Goal: Task Accomplishment & Management: Complete application form

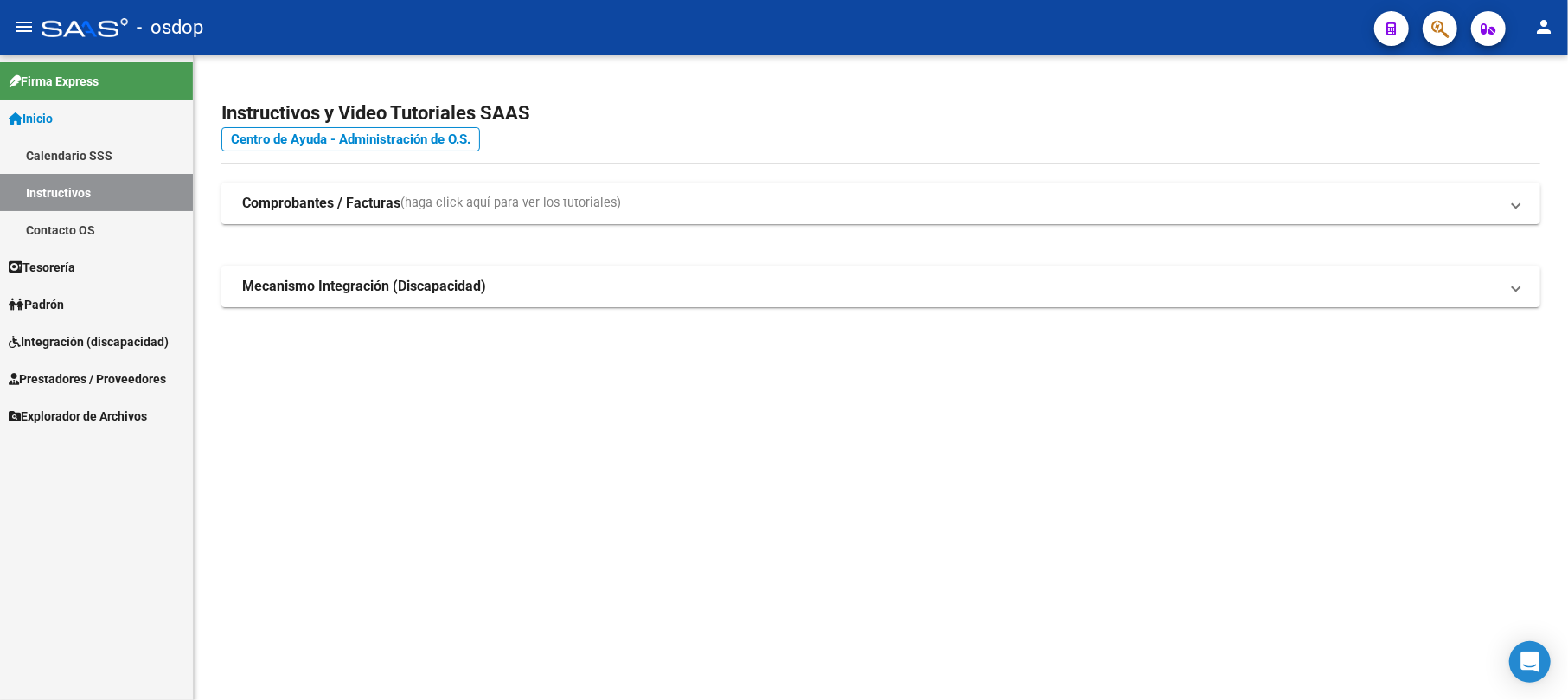
click at [85, 378] on span "Prestadores / Proveedores" at bounding box center [88, 378] width 157 height 19
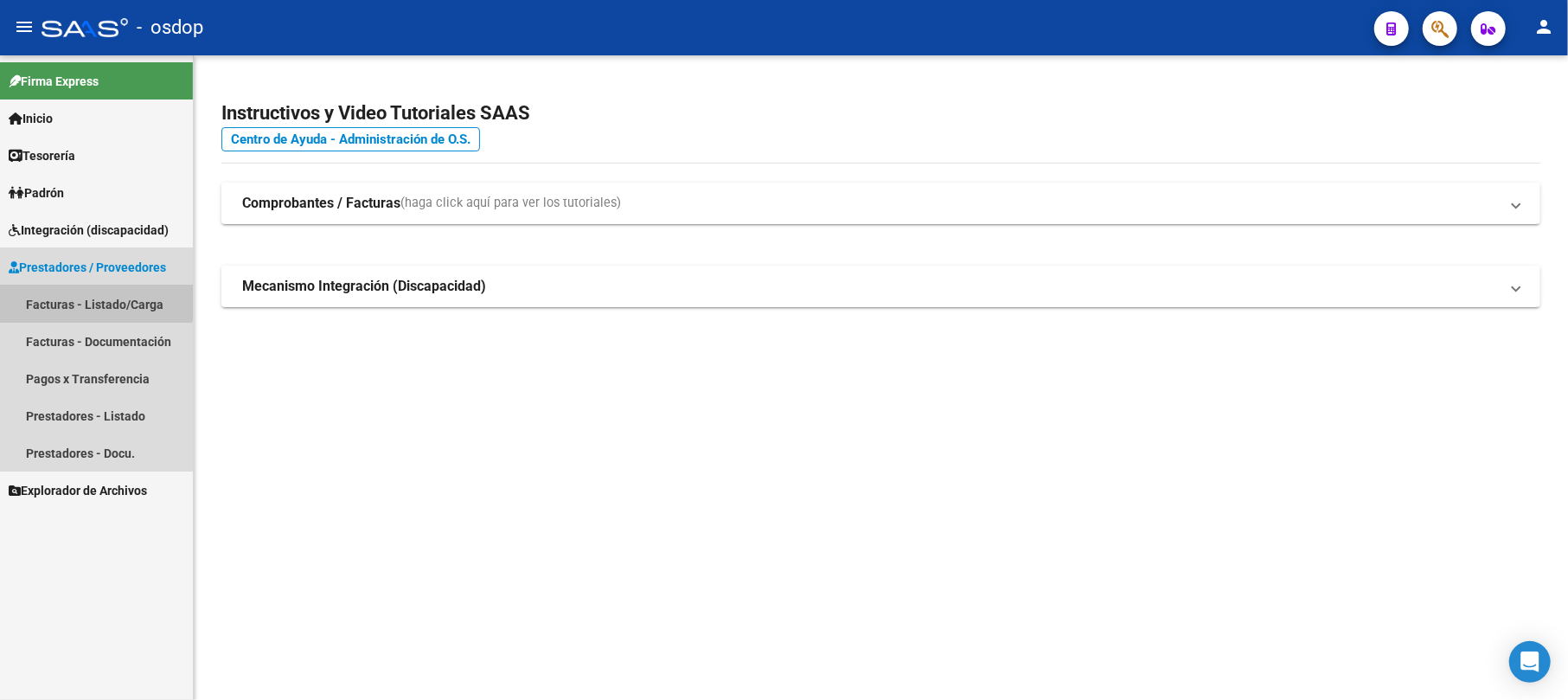
click at [85, 296] on link "Facturas - Listado/Carga" at bounding box center [96, 305] width 193 height 38
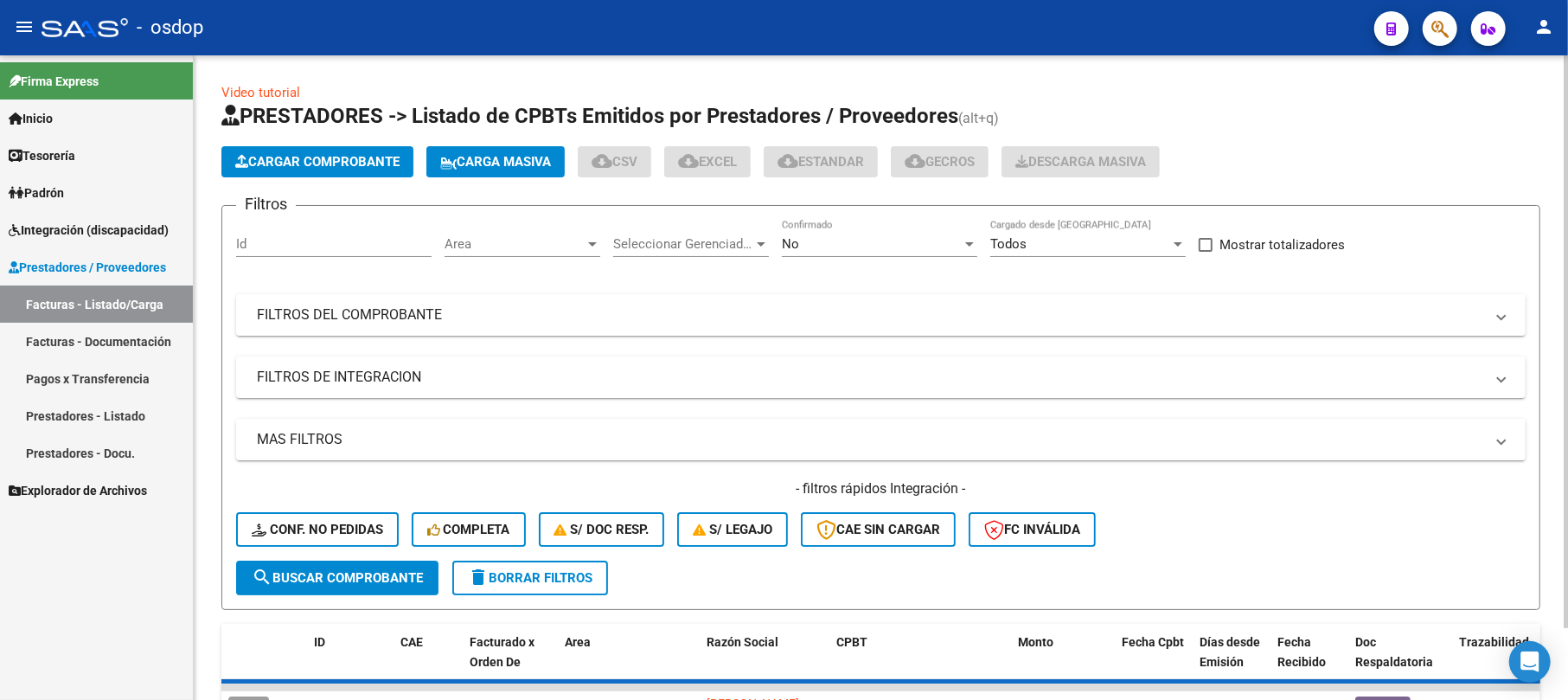
click at [333, 243] on input "Id" at bounding box center [333, 243] width 196 height 15
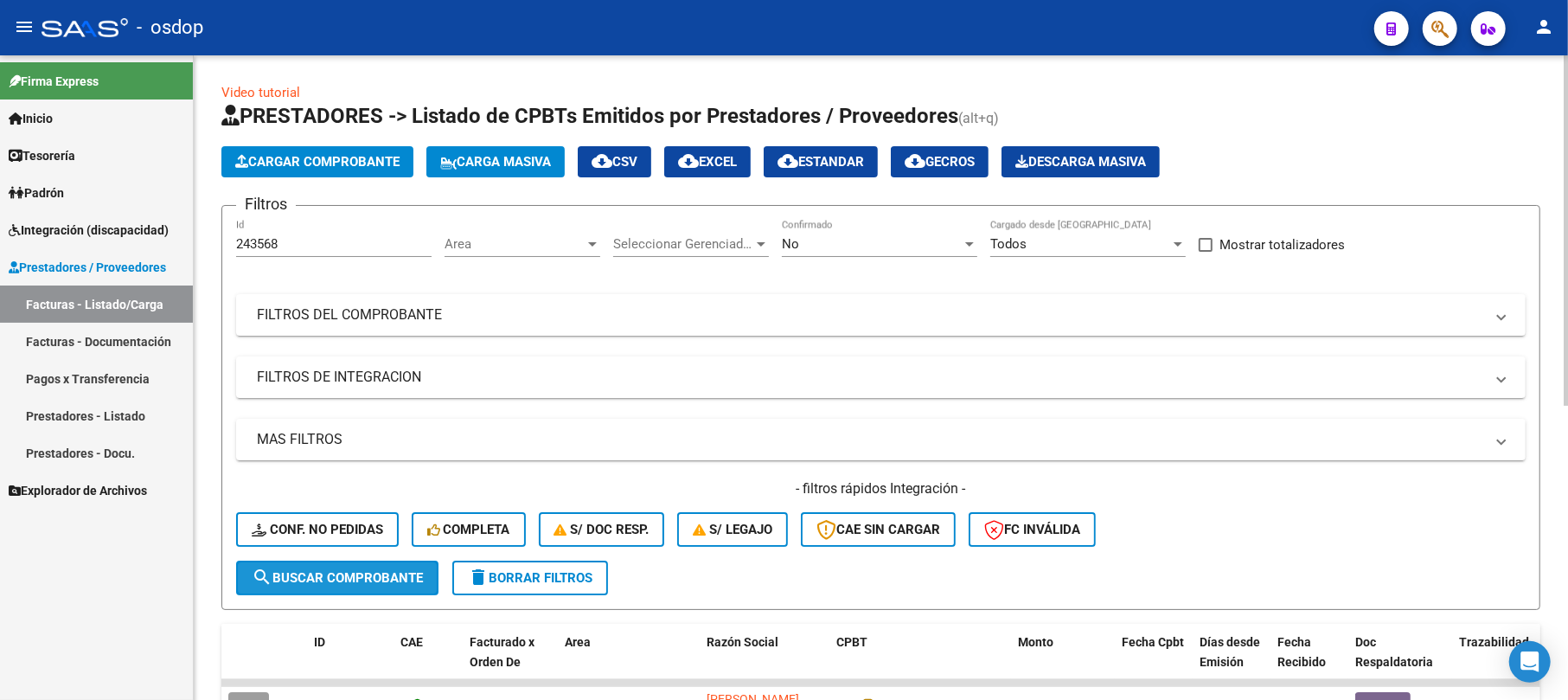
click at [325, 575] on span "search Buscar Comprobante" at bounding box center [338, 578] width 172 height 15
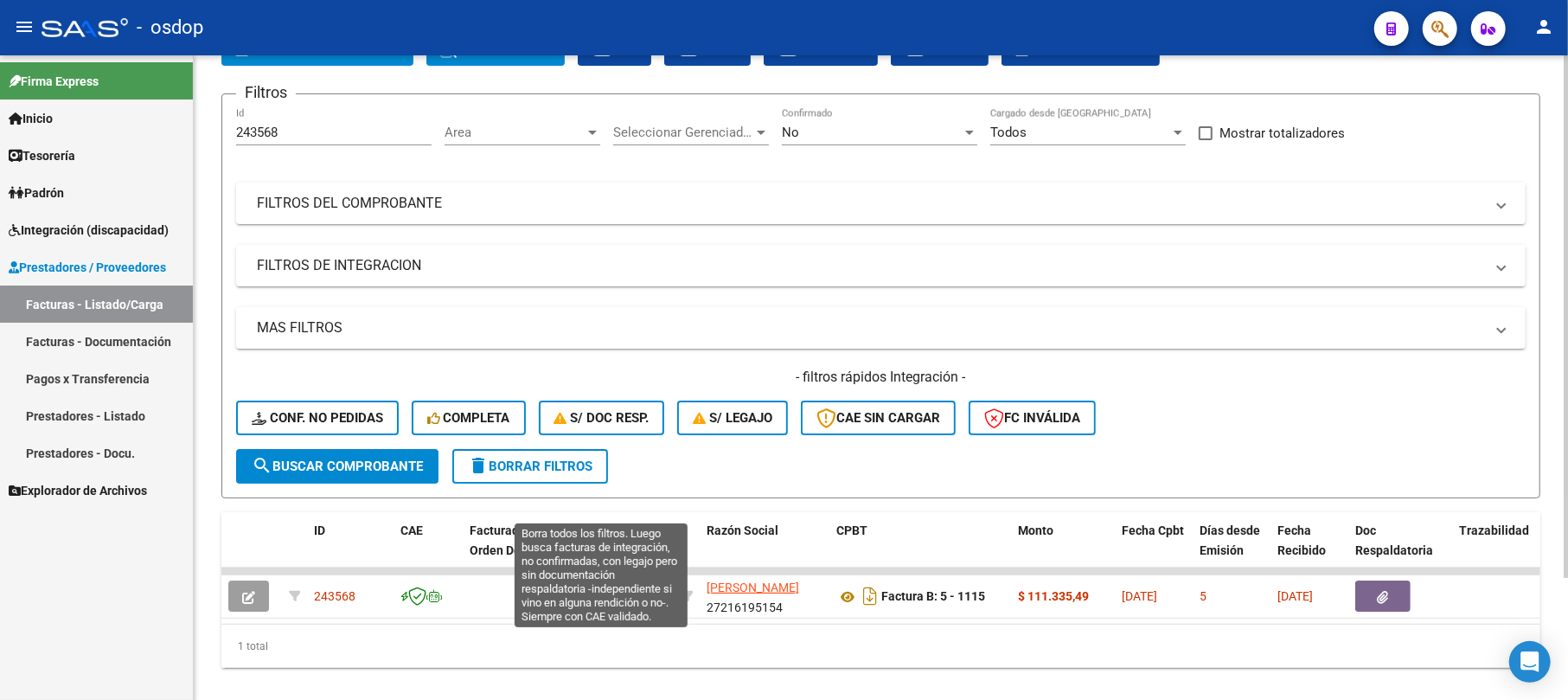
scroll to position [150, 0]
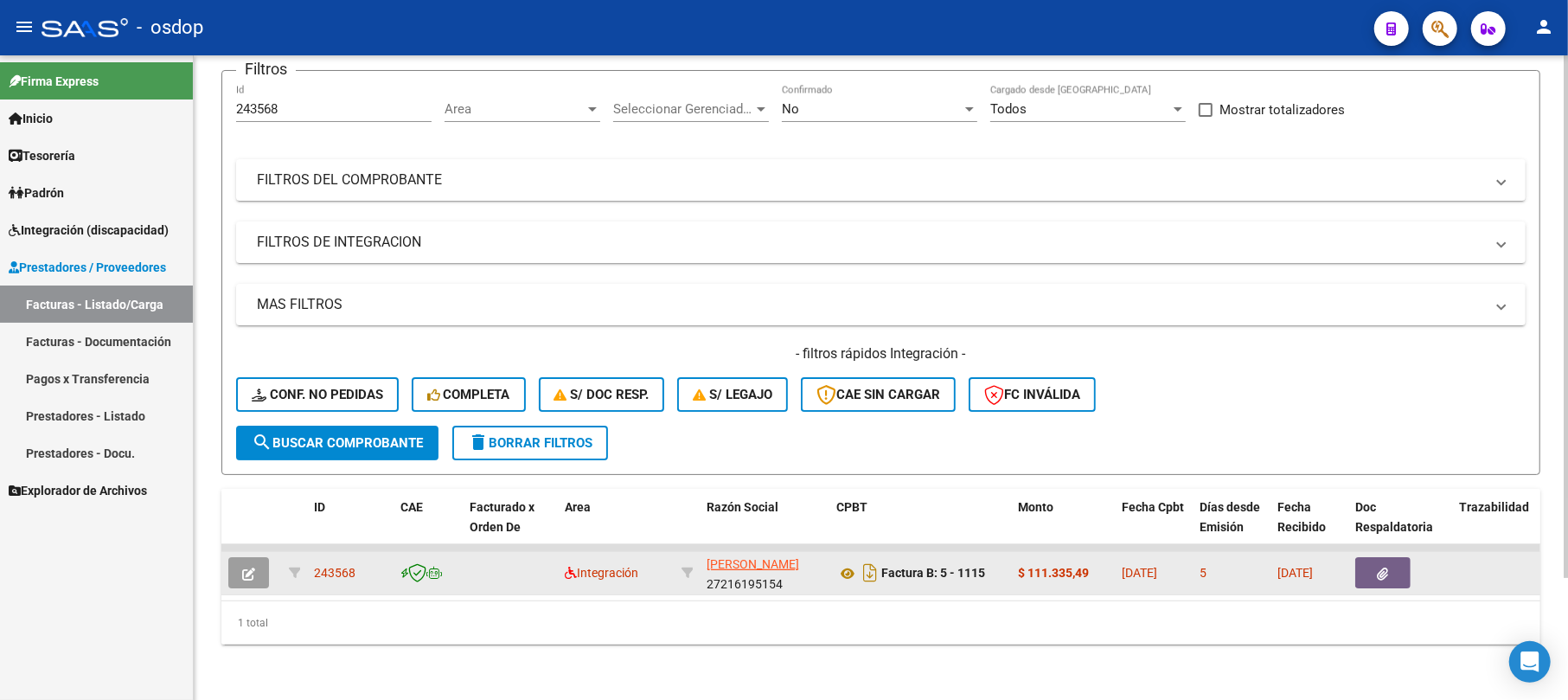
click at [247, 568] on icon "button" at bounding box center [248, 574] width 13 height 13
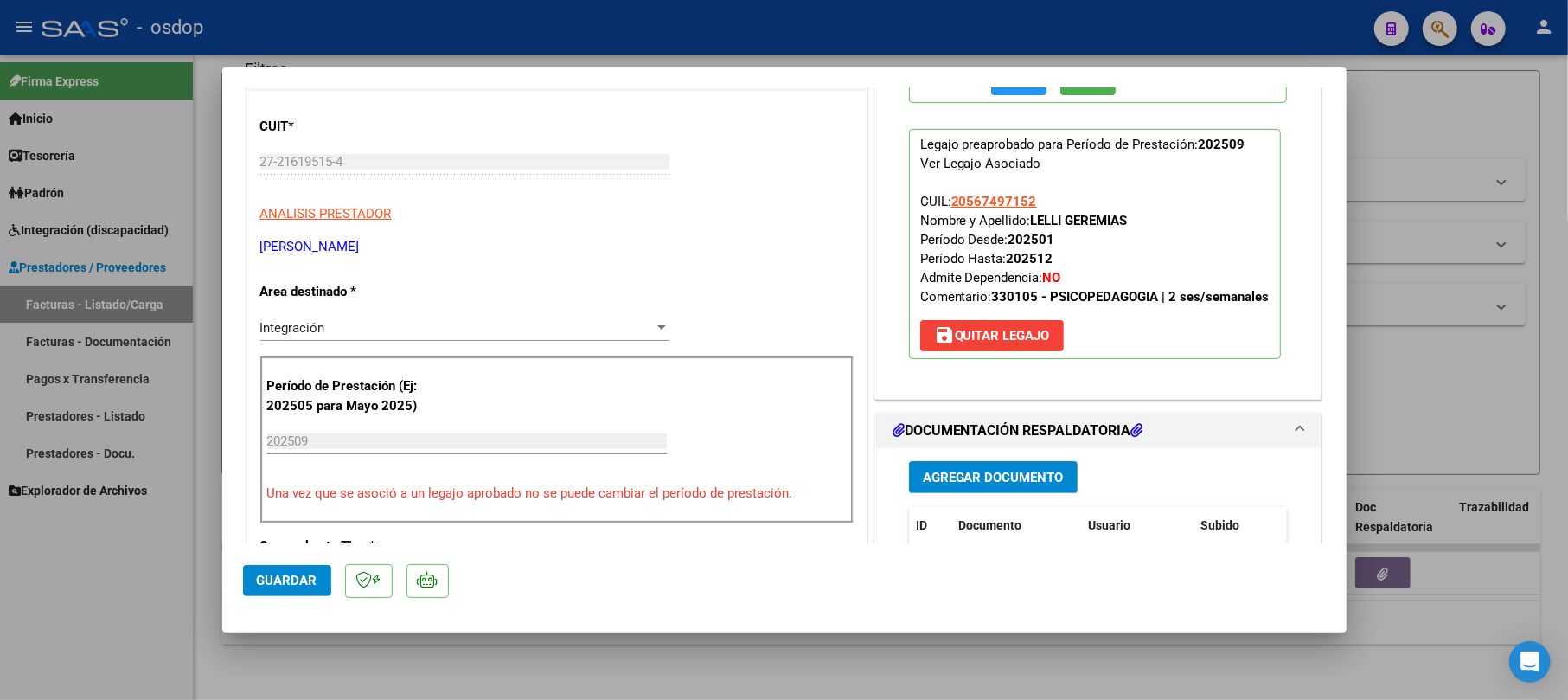
scroll to position [231, 0]
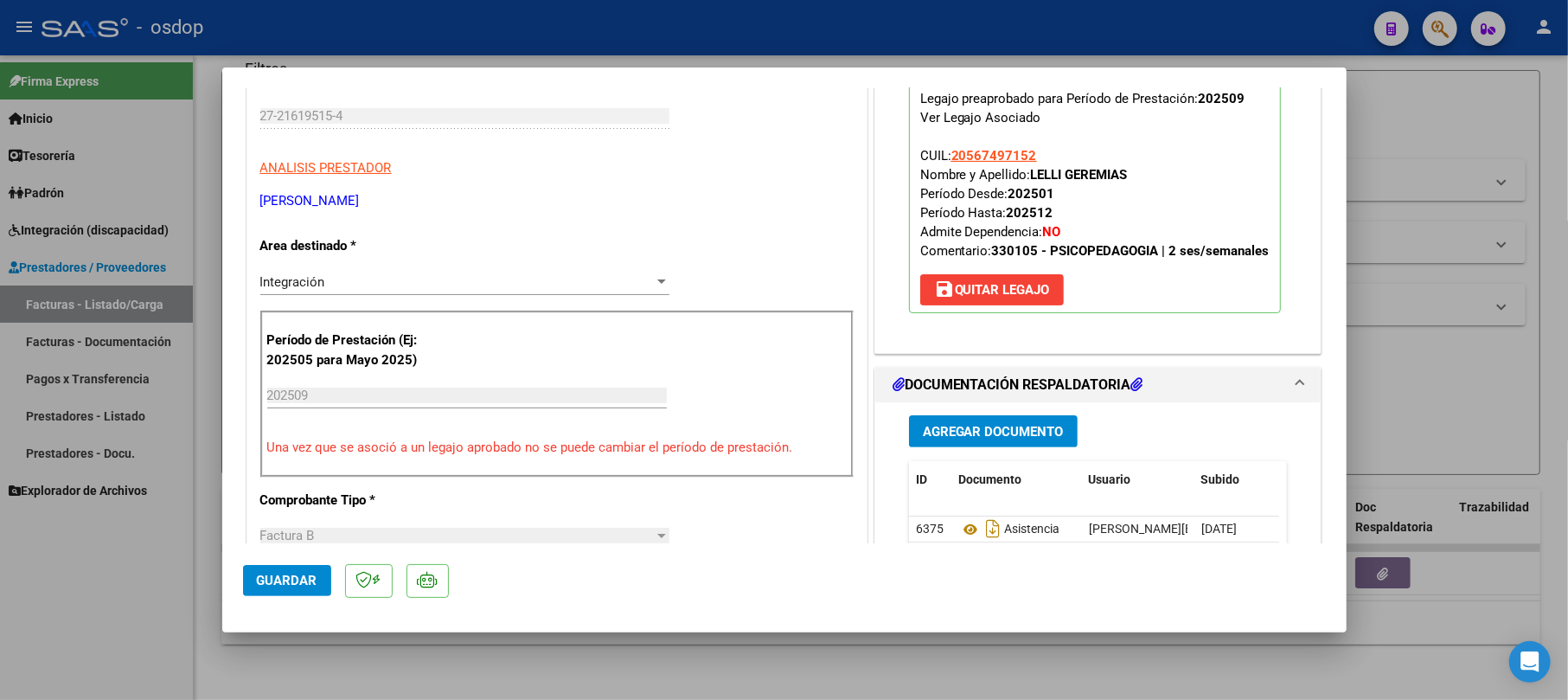
click at [298, 571] on button "Guardar" at bounding box center [287, 580] width 88 height 31
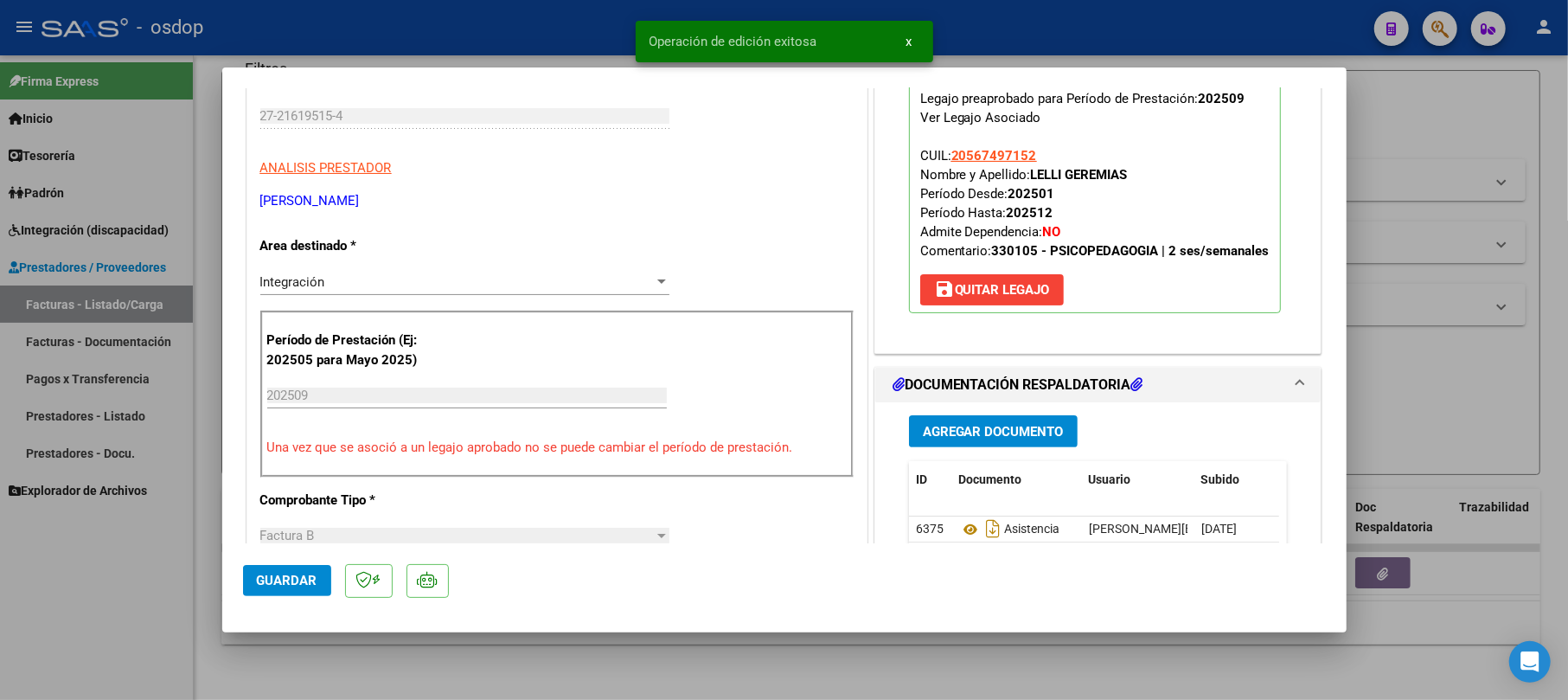
click at [1548, 160] on div at bounding box center [784, 350] width 1568 height 700
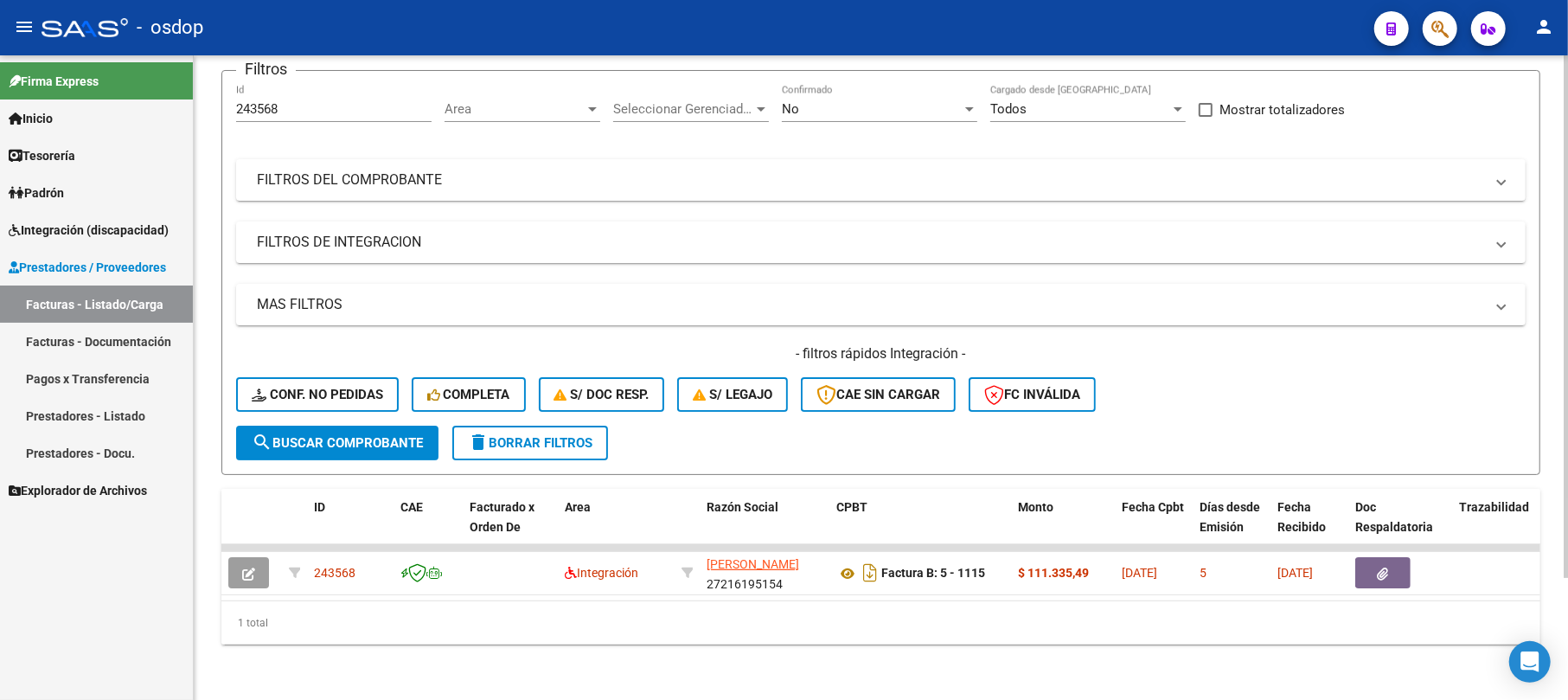
scroll to position [36, 0]
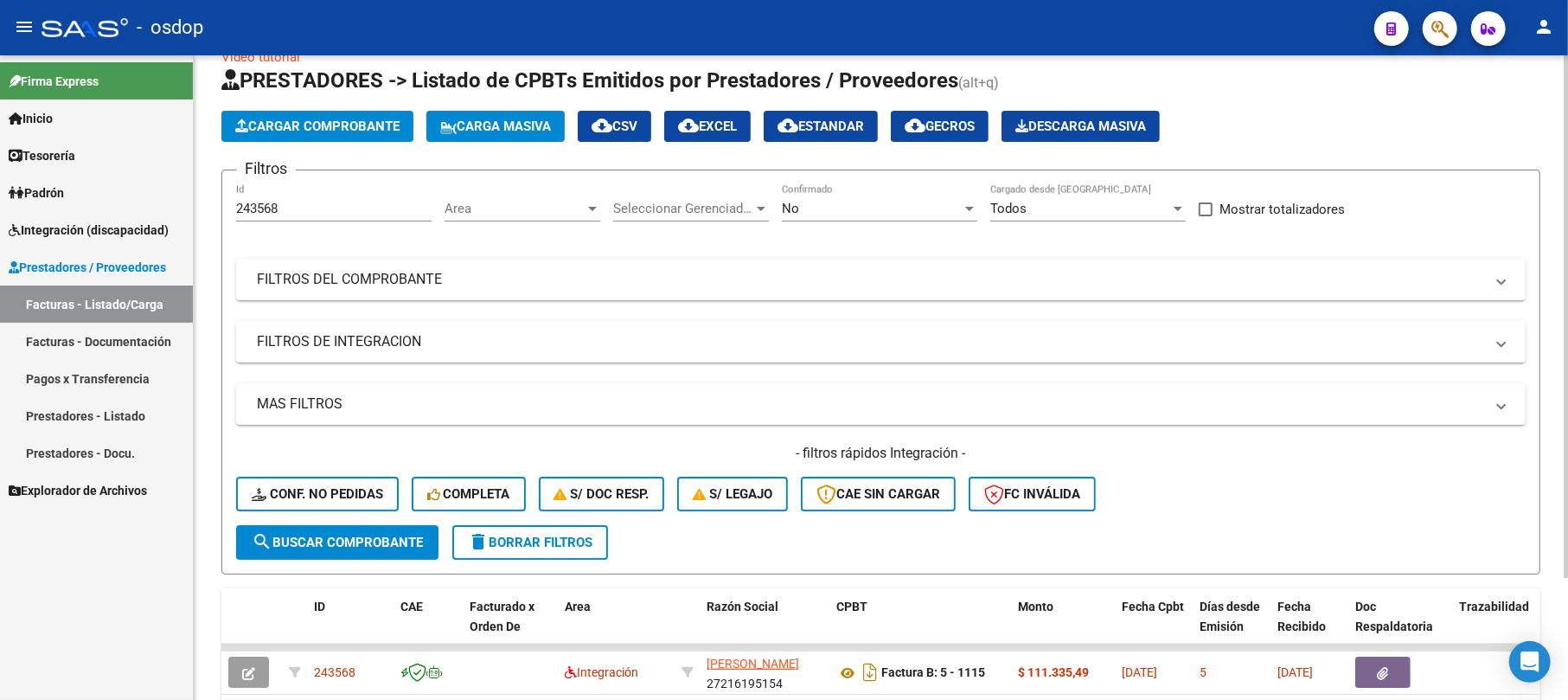
click at [299, 205] on input "243568" at bounding box center [333, 208] width 196 height 15
type input "2"
type input "243868"
click at [401, 527] on button "search Buscar Comprobante" at bounding box center [337, 543] width 203 height 35
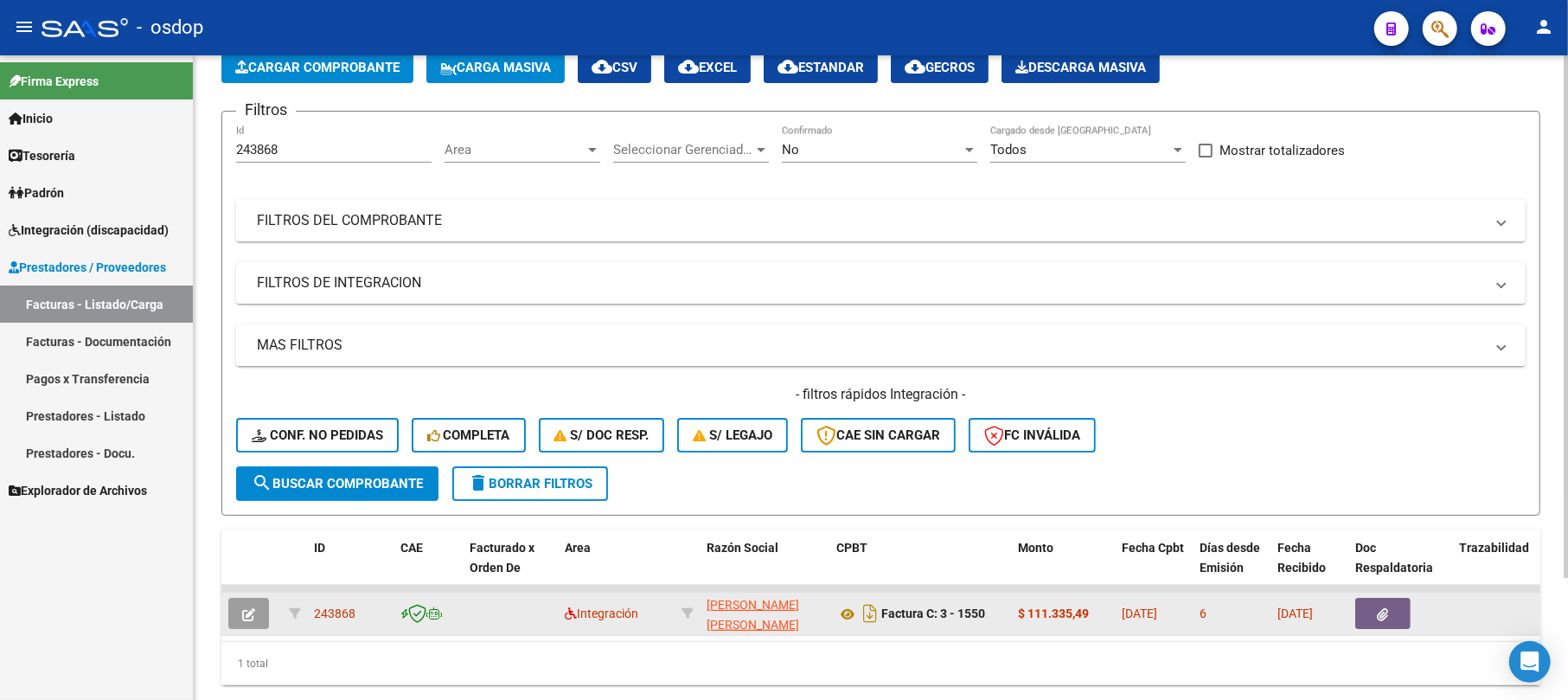
scroll to position [150, 0]
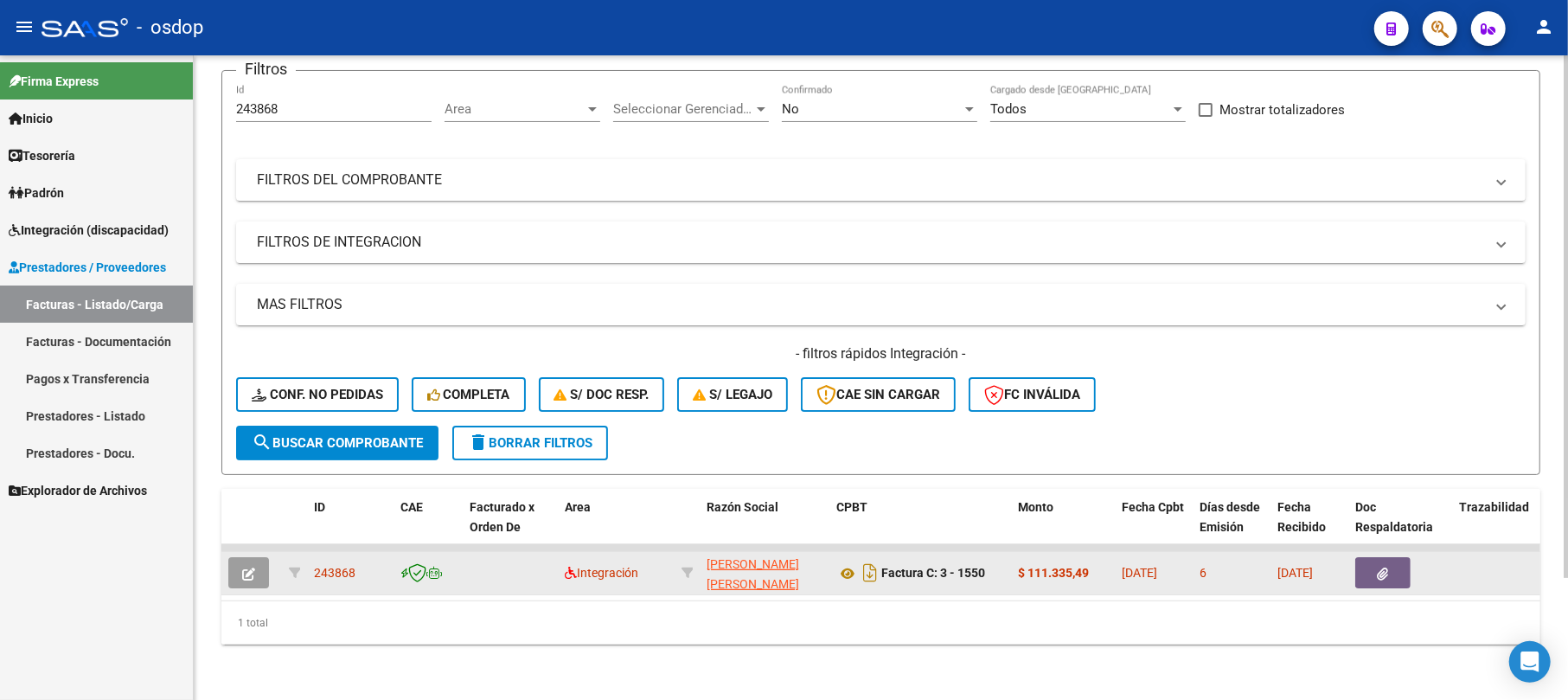
click at [243, 564] on button "button" at bounding box center [249, 573] width 41 height 31
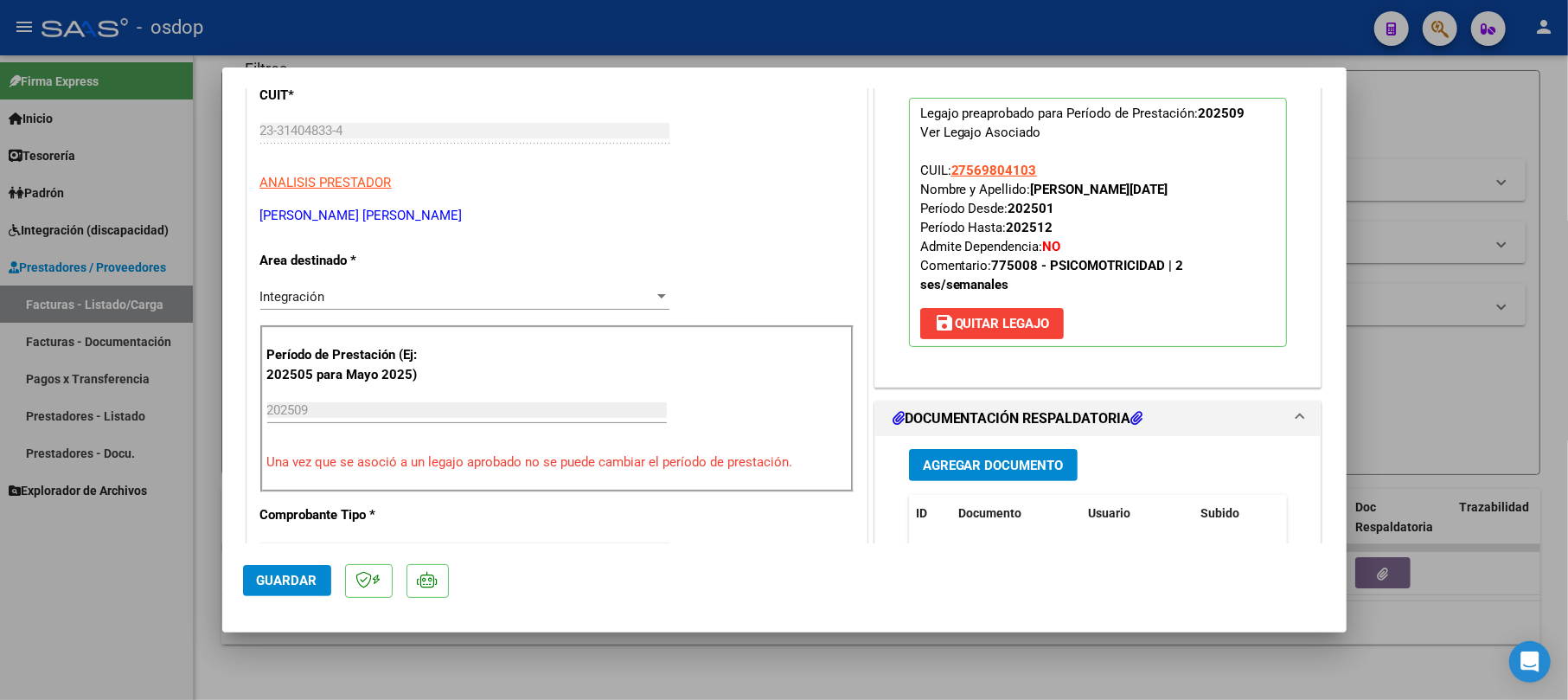
scroll to position [461, 0]
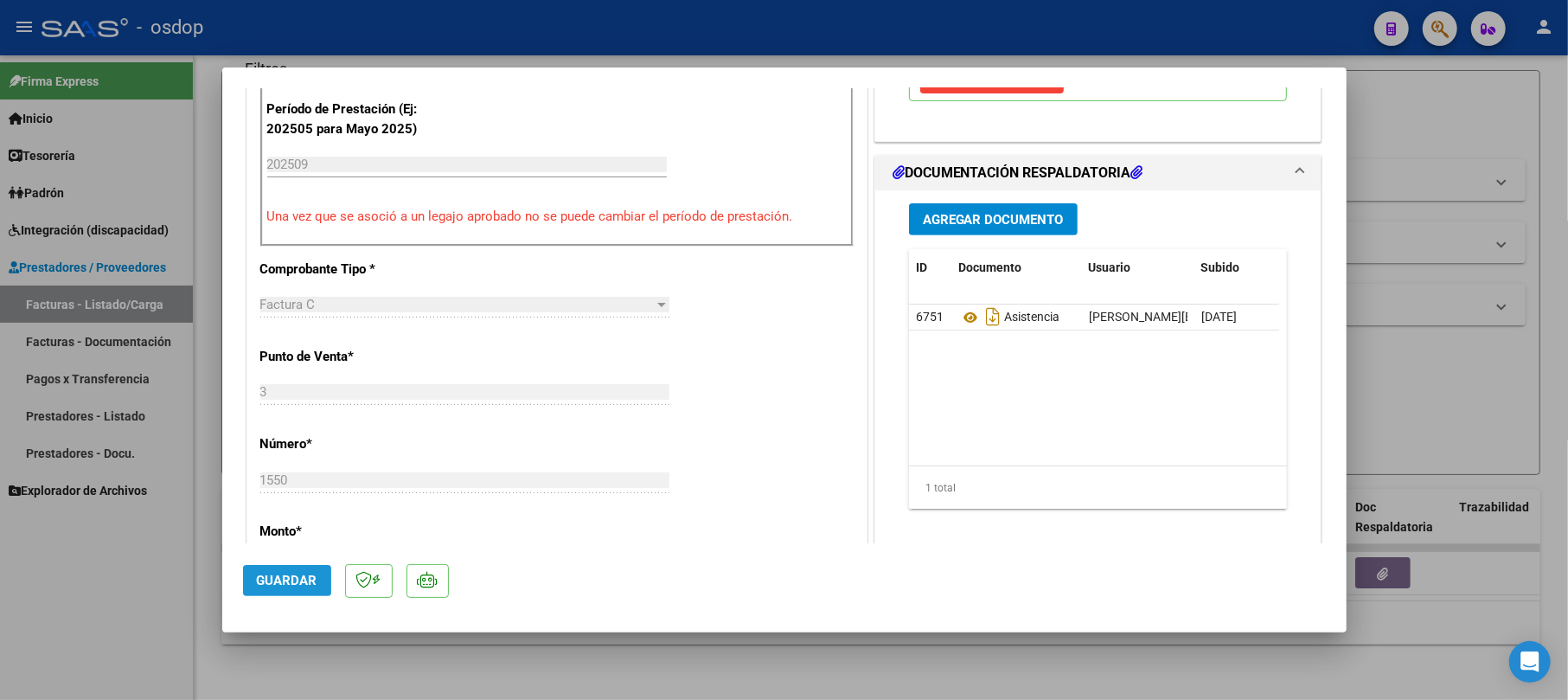
click at [281, 576] on span "Guardar" at bounding box center [288, 580] width 61 height 15
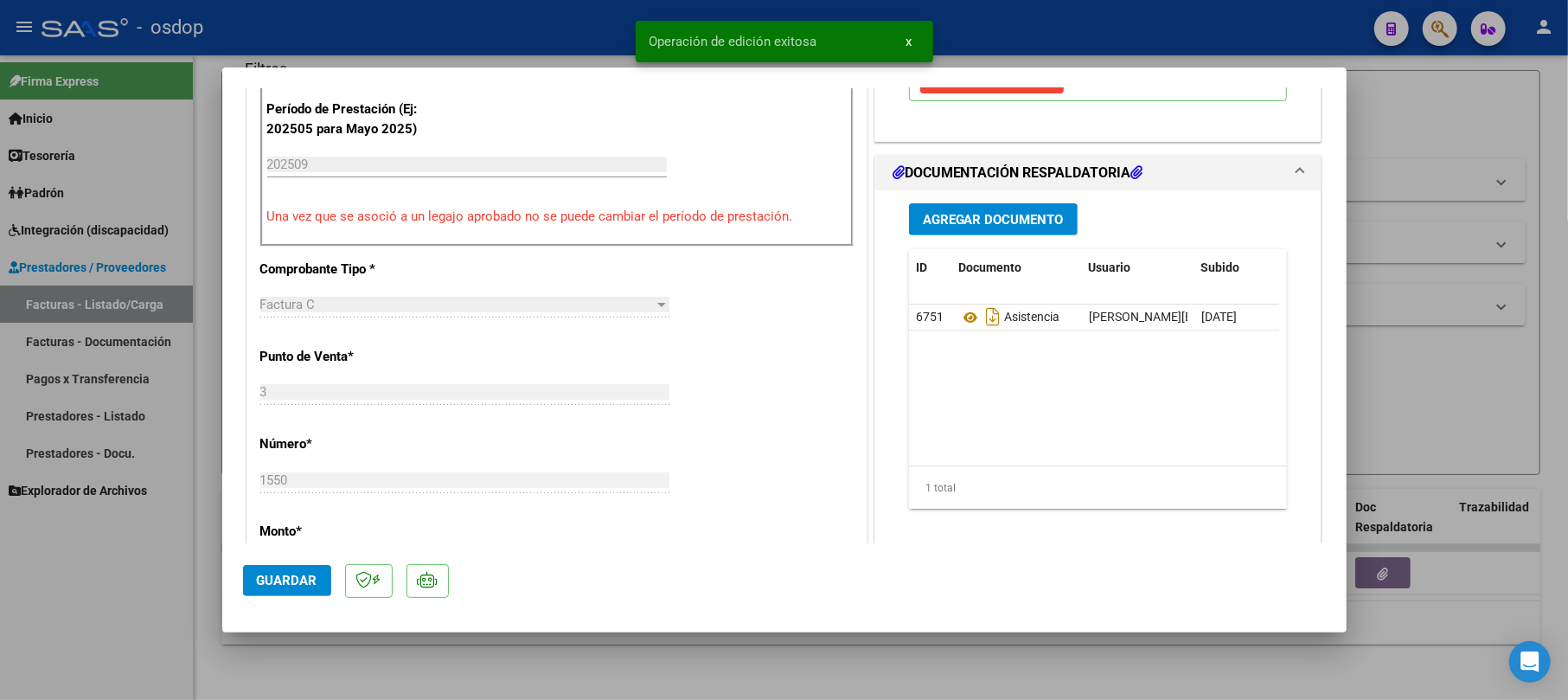
click at [1421, 84] on div at bounding box center [784, 350] width 1568 height 700
type input "$ 0,00"
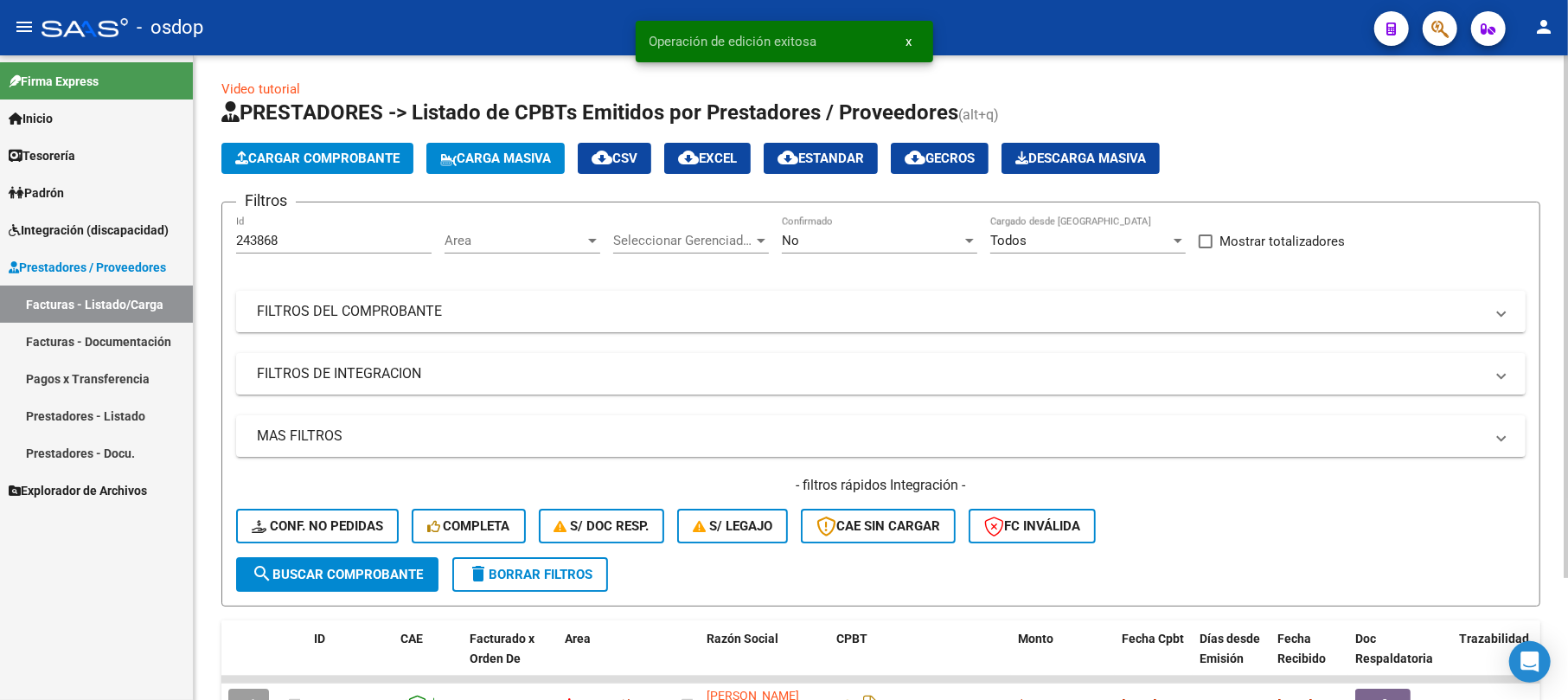
scroll to position [0, 0]
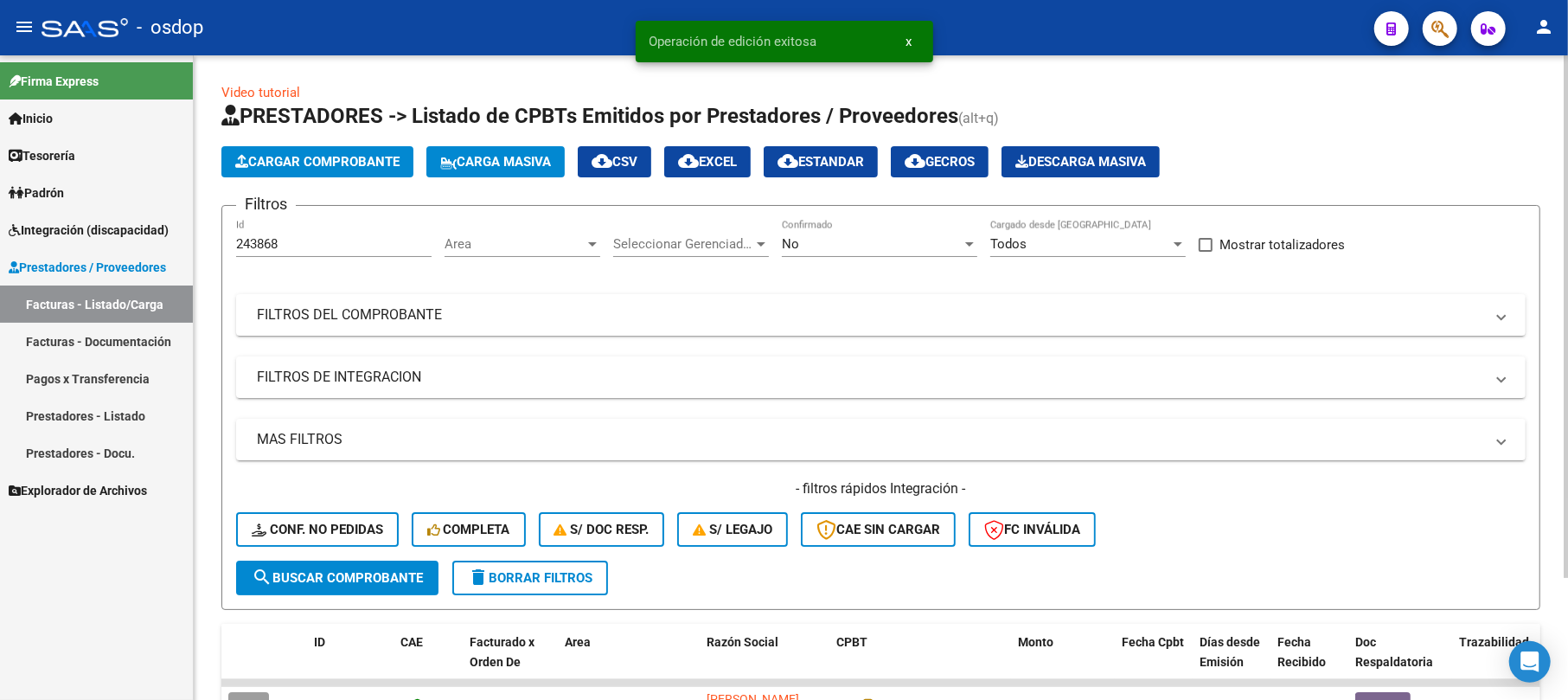
click at [308, 236] on input "243868" at bounding box center [333, 243] width 196 height 15
type input "2"
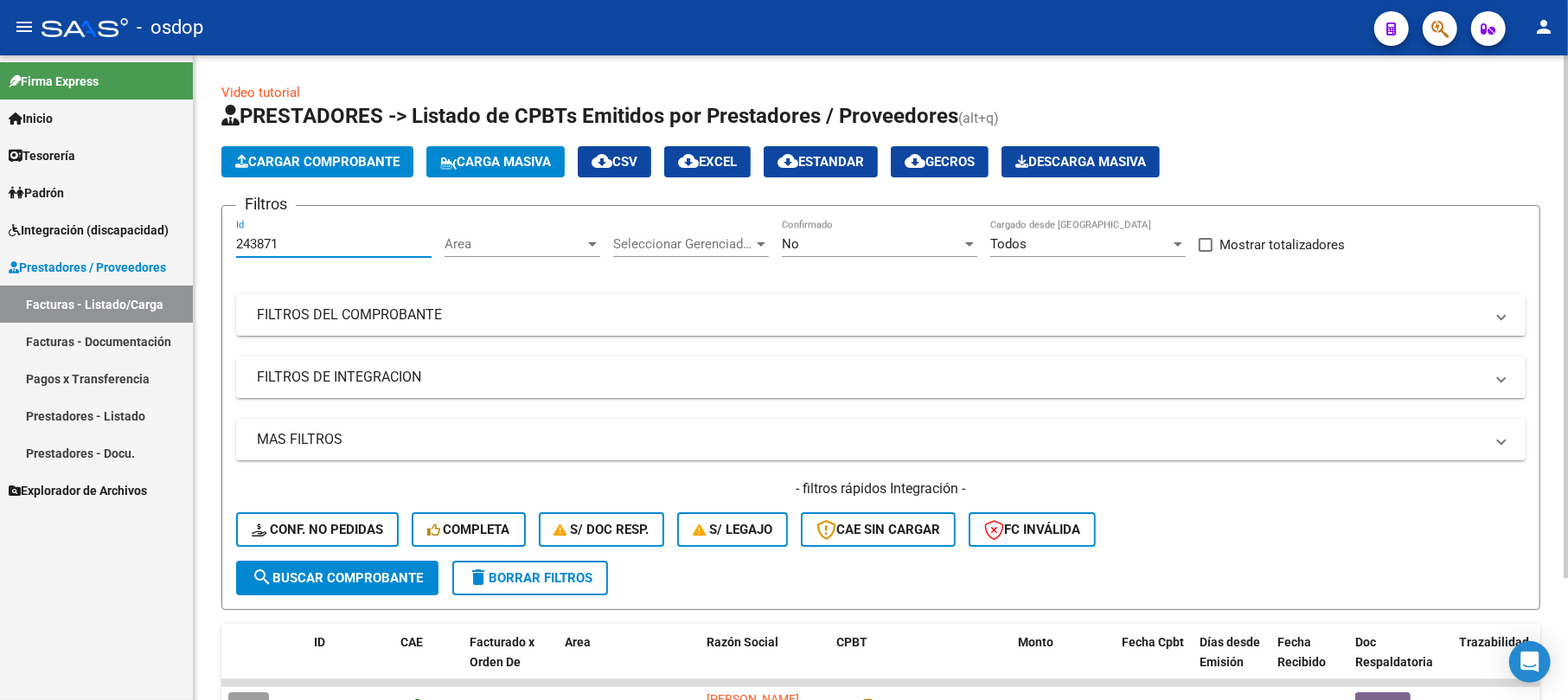
click at [326, 570] on span "search Buscar Comprobante" at bounding box center [338, 578] width 172 height 15
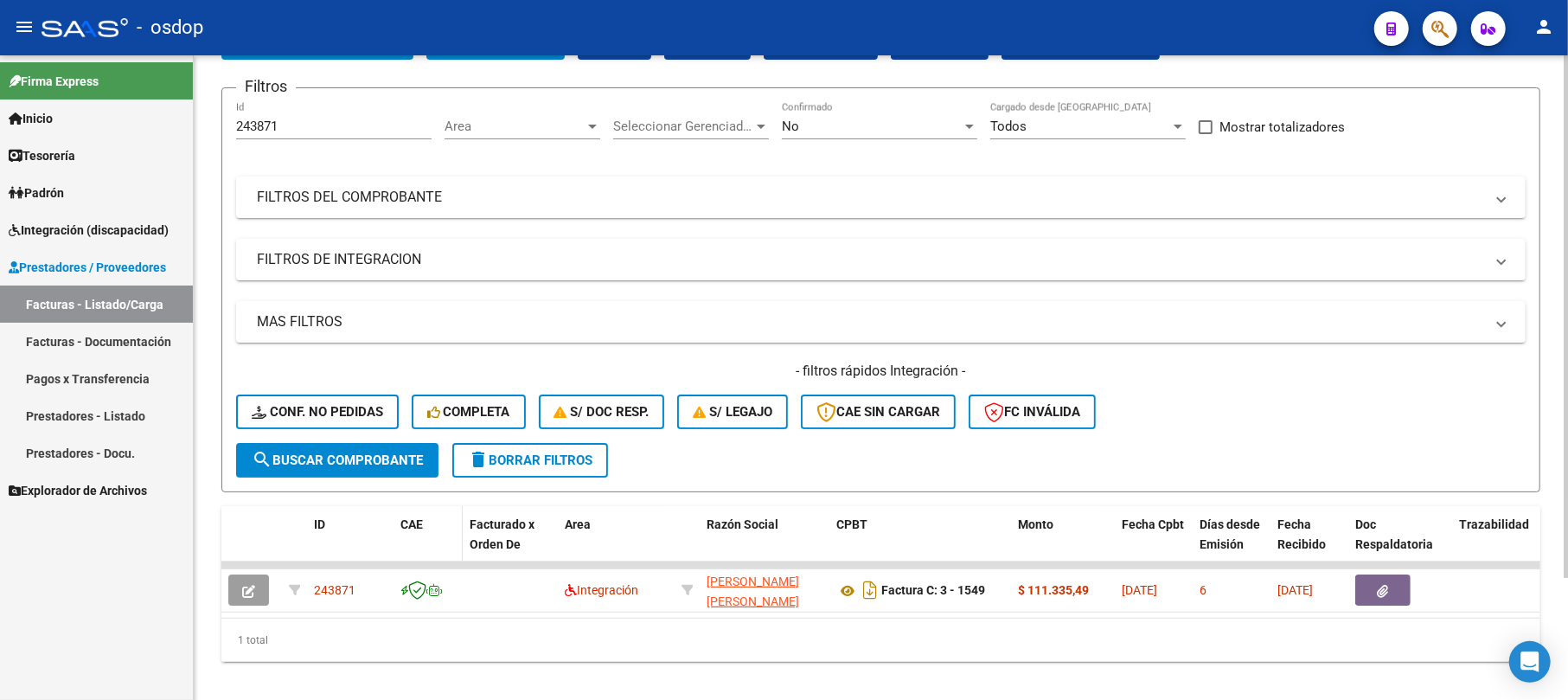
scroll to position [150, 0]
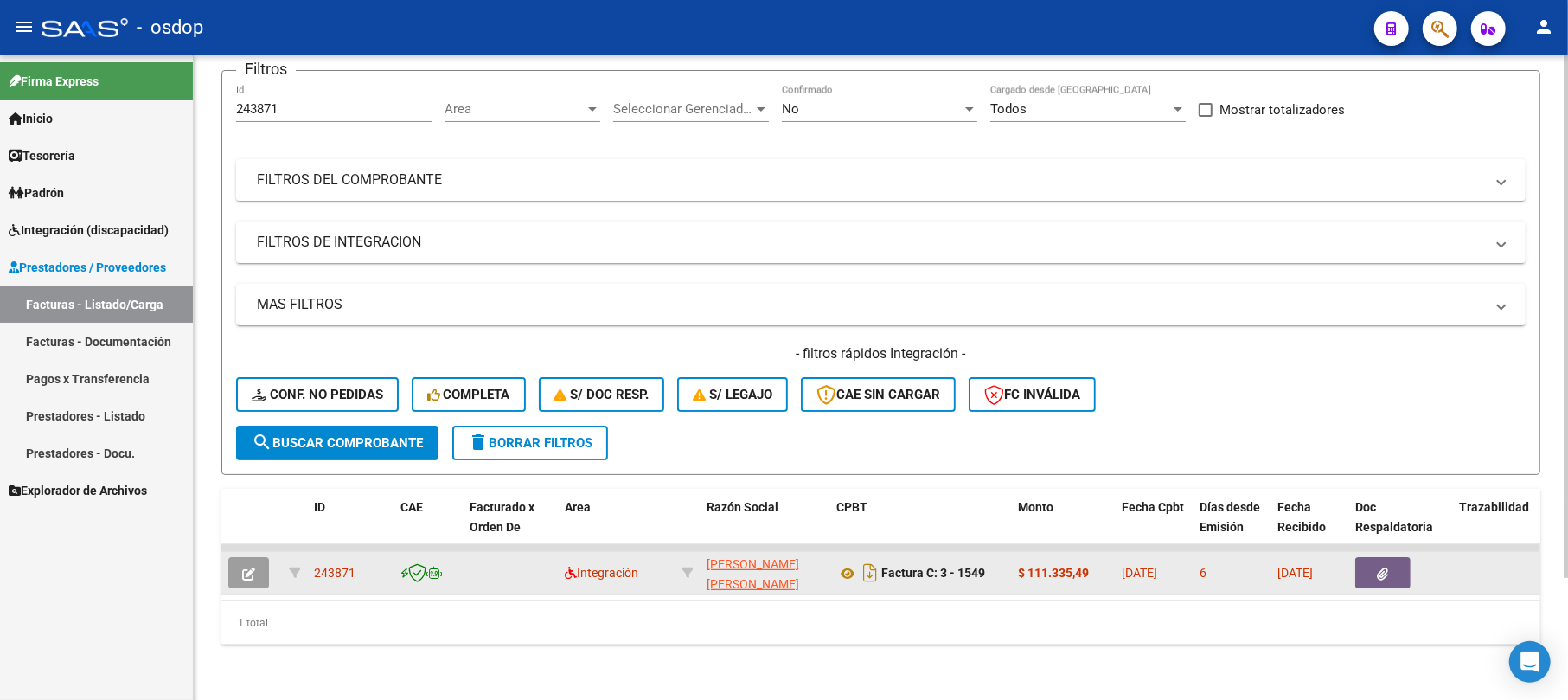
click at [231, 558] on button "button" at bounding box center [249, 573] width 41 height 31
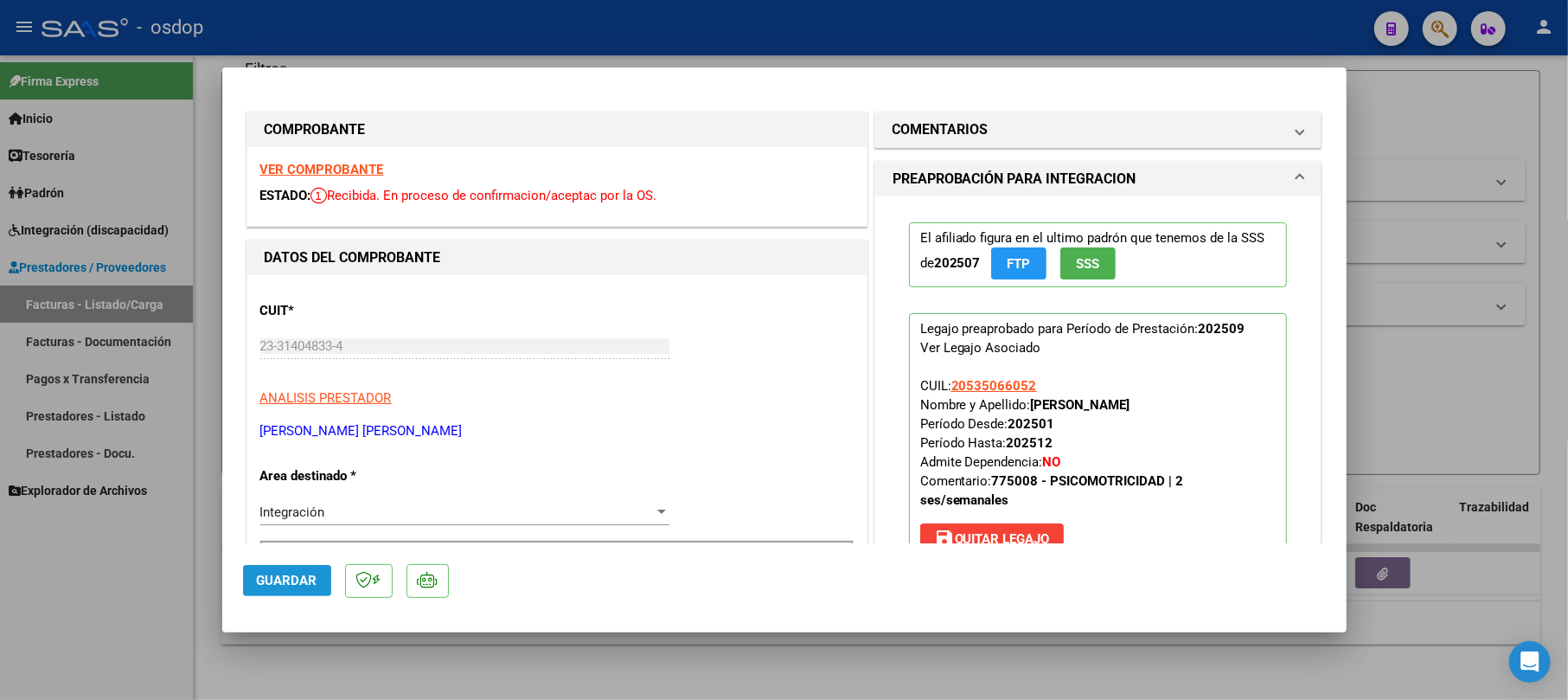
click at [257, 584] on span "Guardar" at bounding box center [288, 580] width 61 height 15
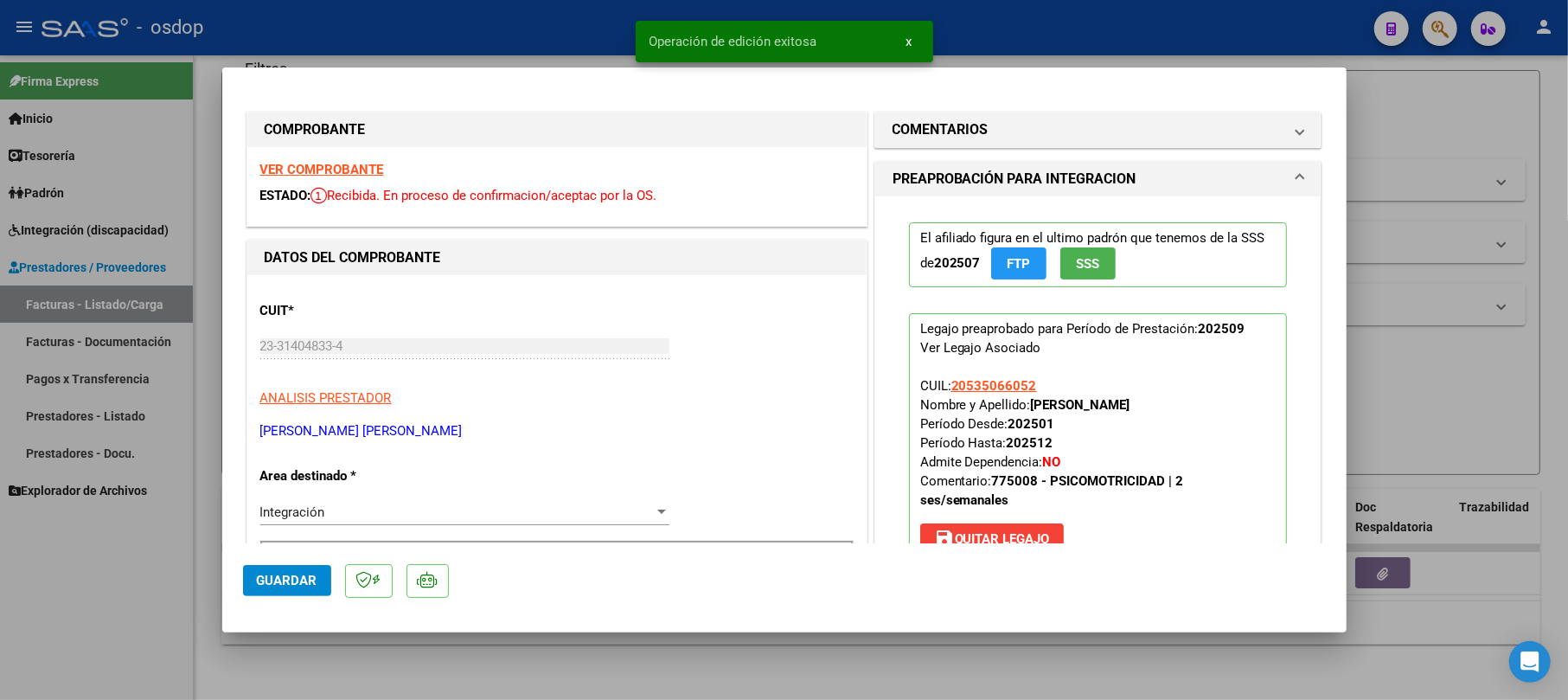
click at [1404, 109] on div at bounding box center [784, 350] width 1568 height 700
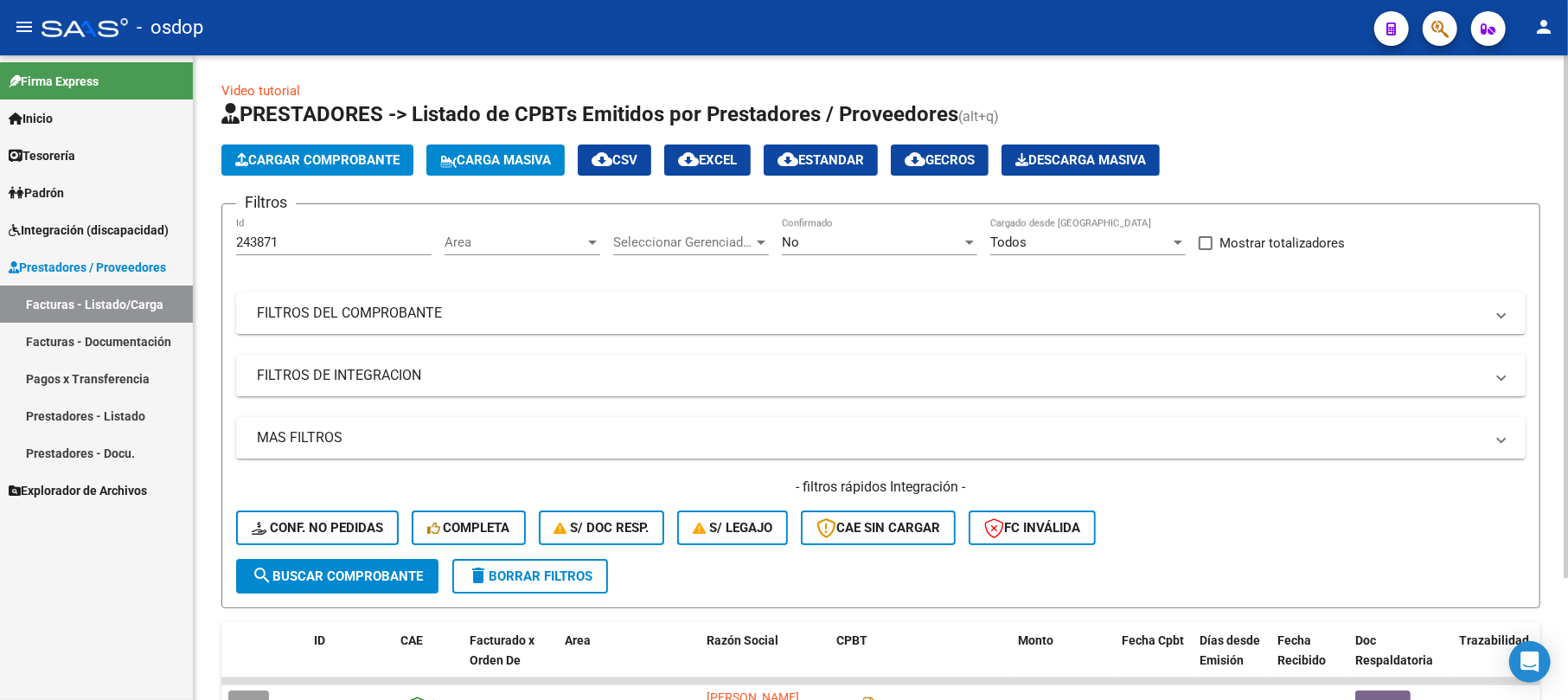
scroll to position [0, 0]
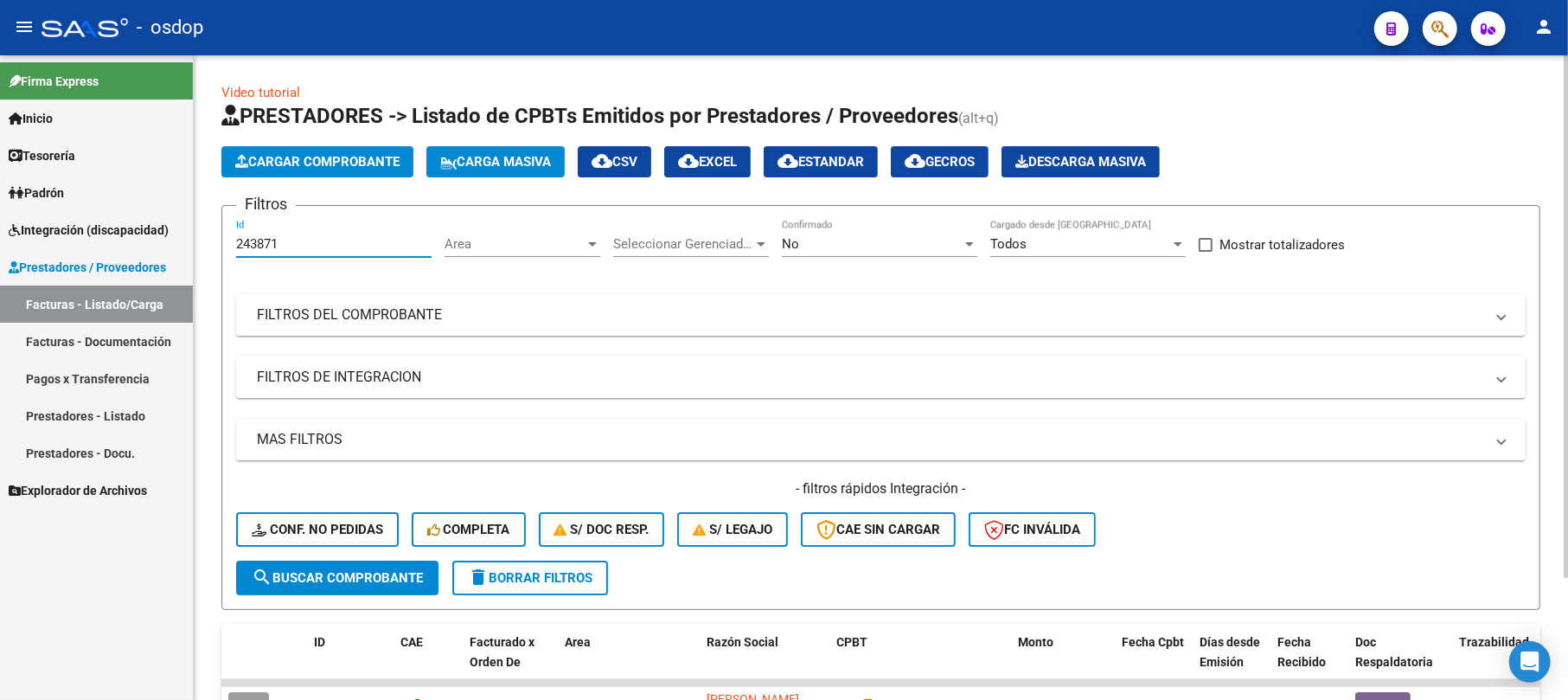
click at [308, 240] on input "243871" at bounding box center [333, 243] width 196 height 15
type input "2"
type input "243540"
click at [353, 570] on span "search Buscar Comprobante" at bounding box center [338, 578] width 172 height 15
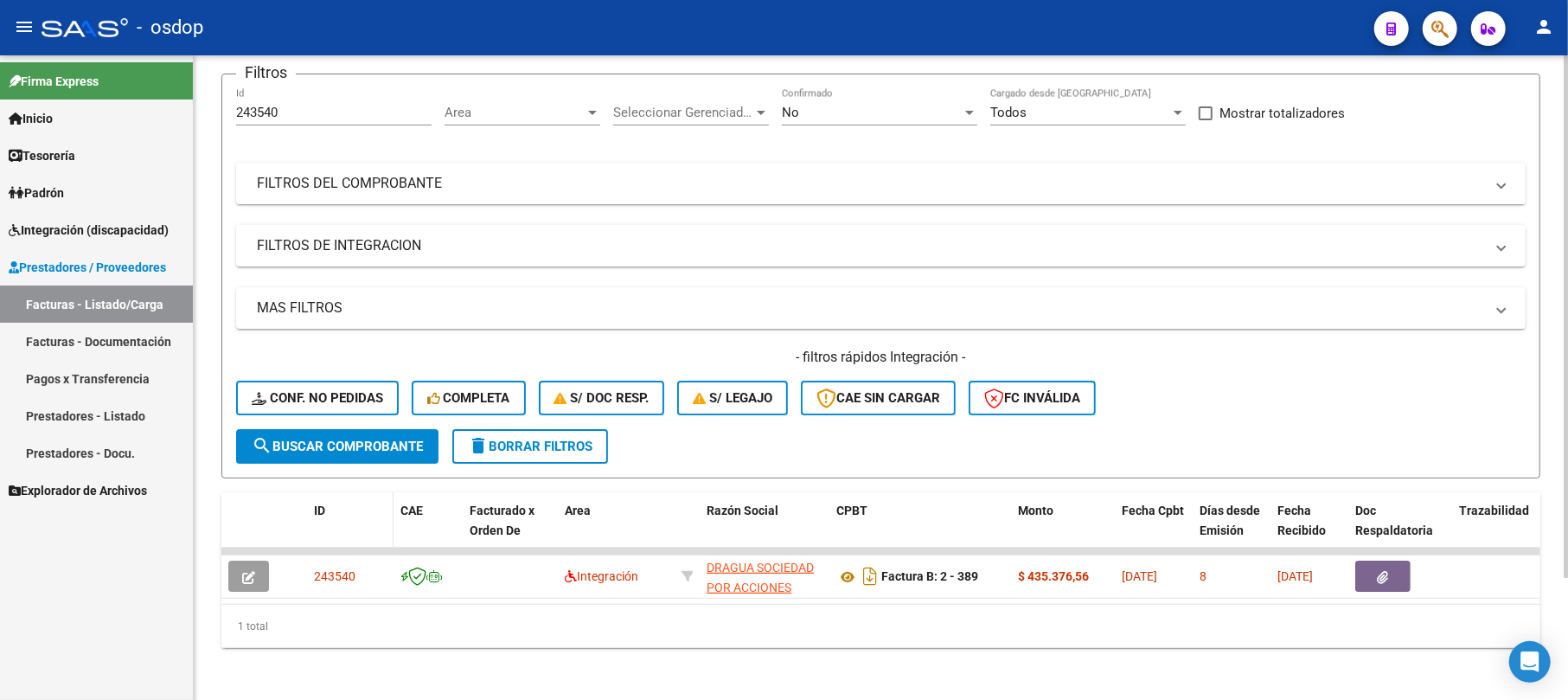
scroll to position [150, 0]
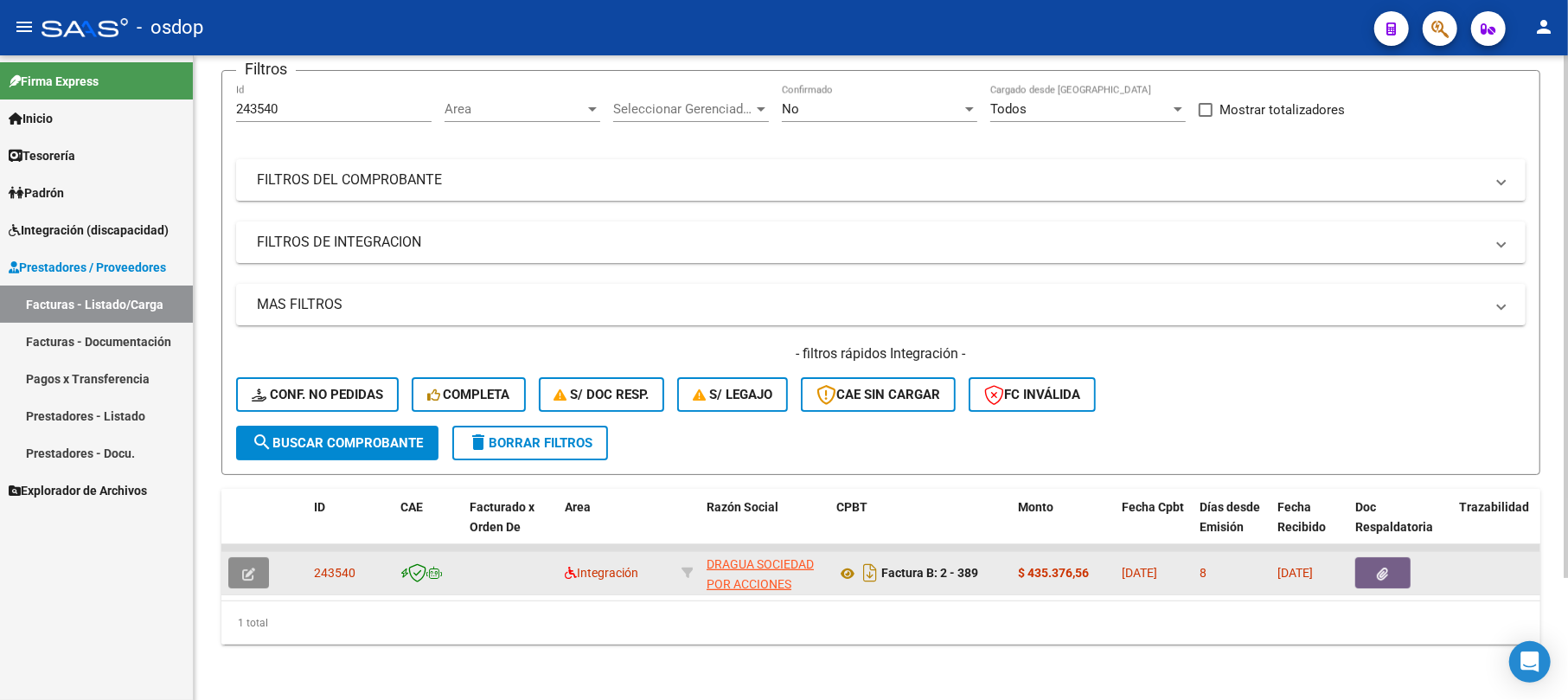
click at [247, 568] on icon "button" at bounding box center [248, 574] width 13 height 13
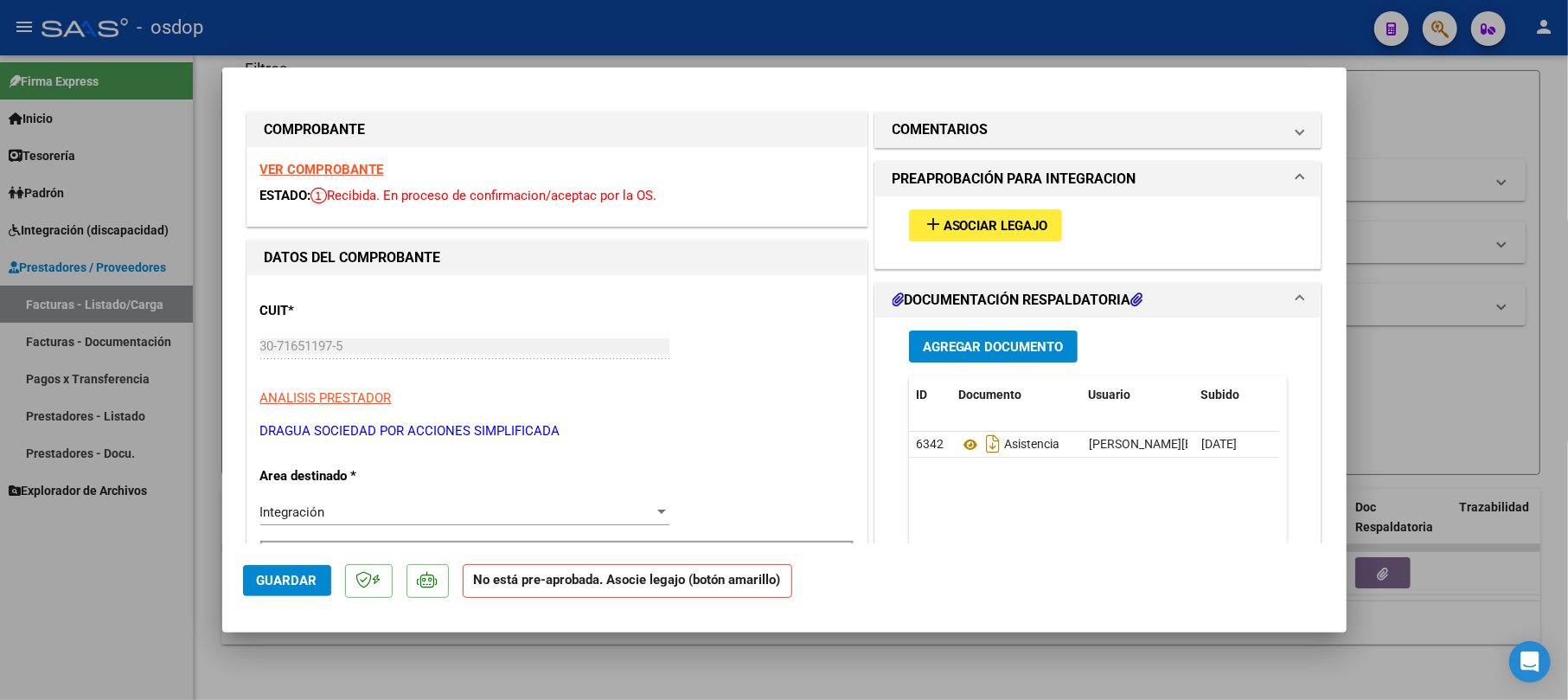
click at [1454, 88] on div at bounding box center [784, 350] width 1568 height 700
type input "$ 0,00"
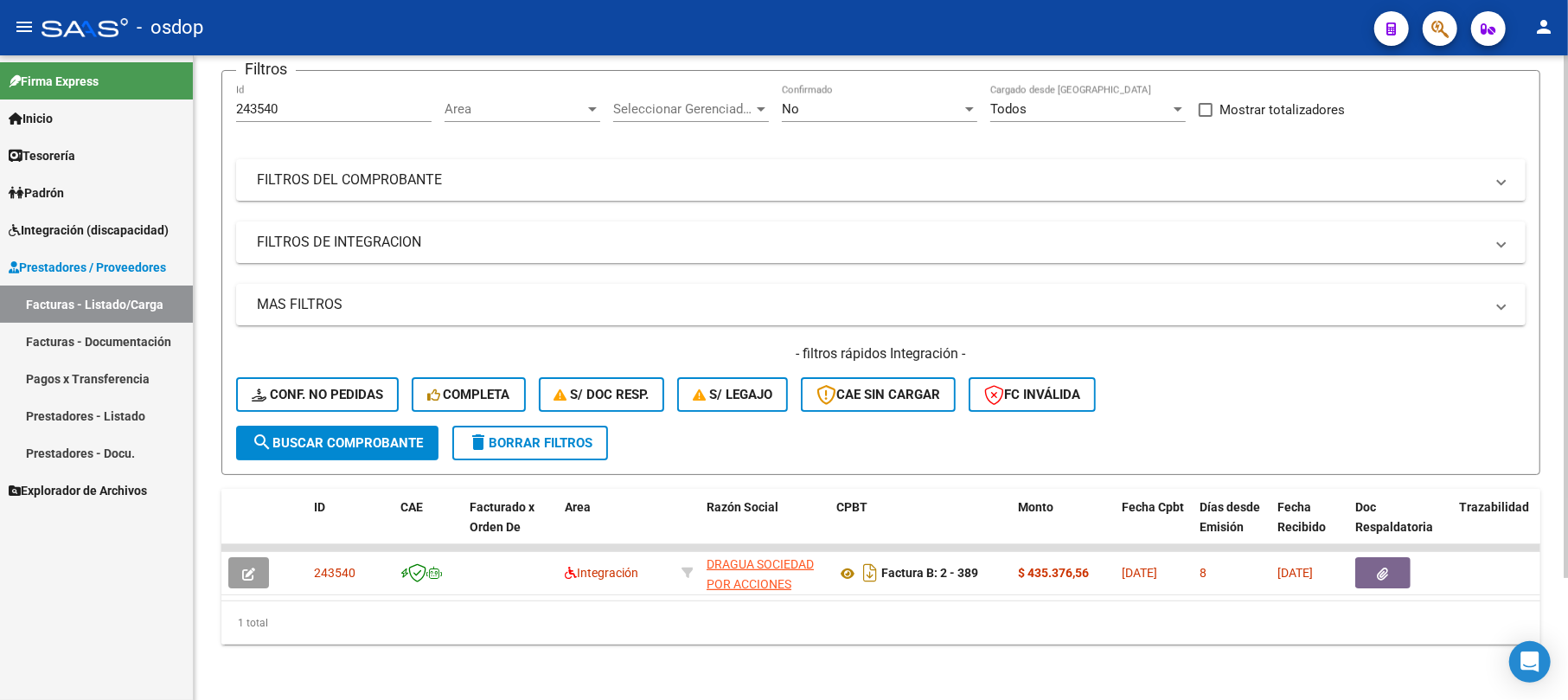
scroll to position [36, 0]
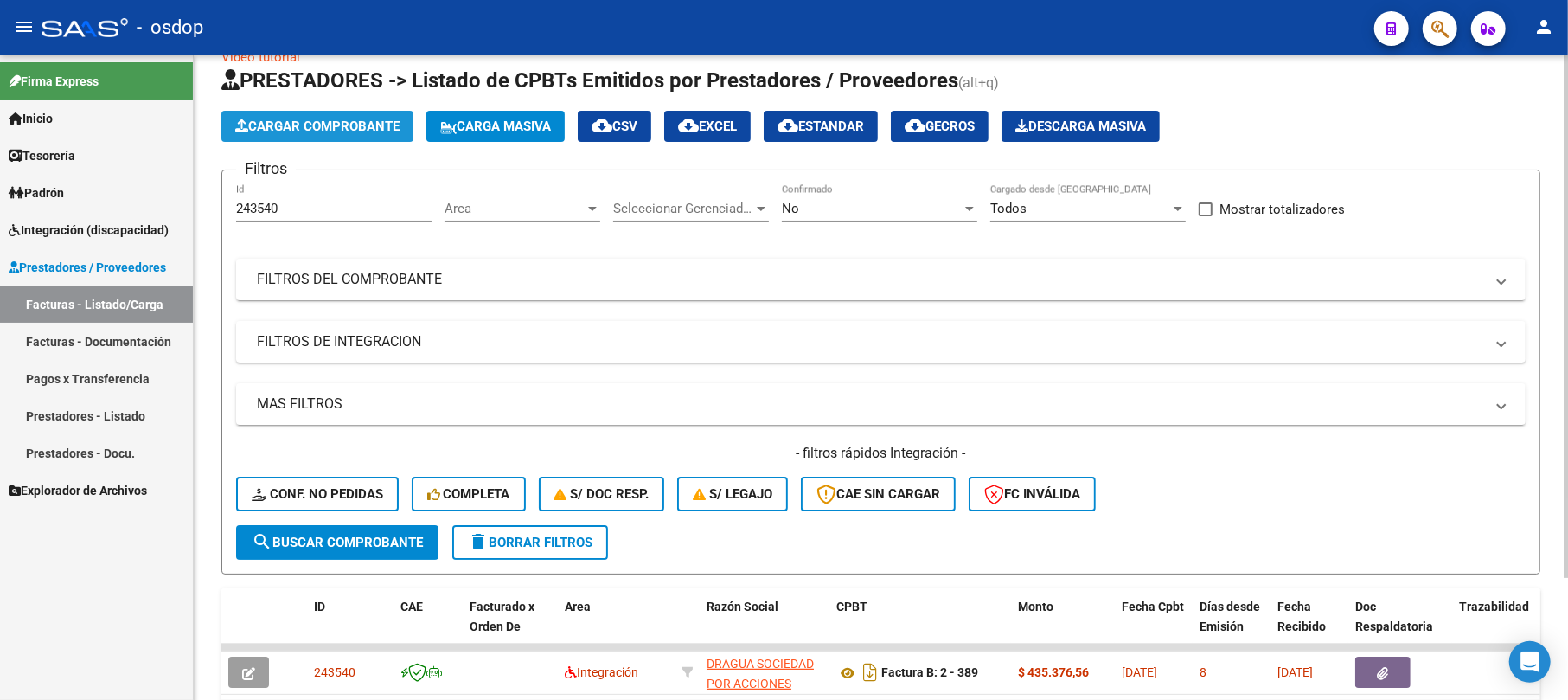
click at [340, 122] on span "Cargar Comprobante" at bounding box center [317, 126] width 164 height 15
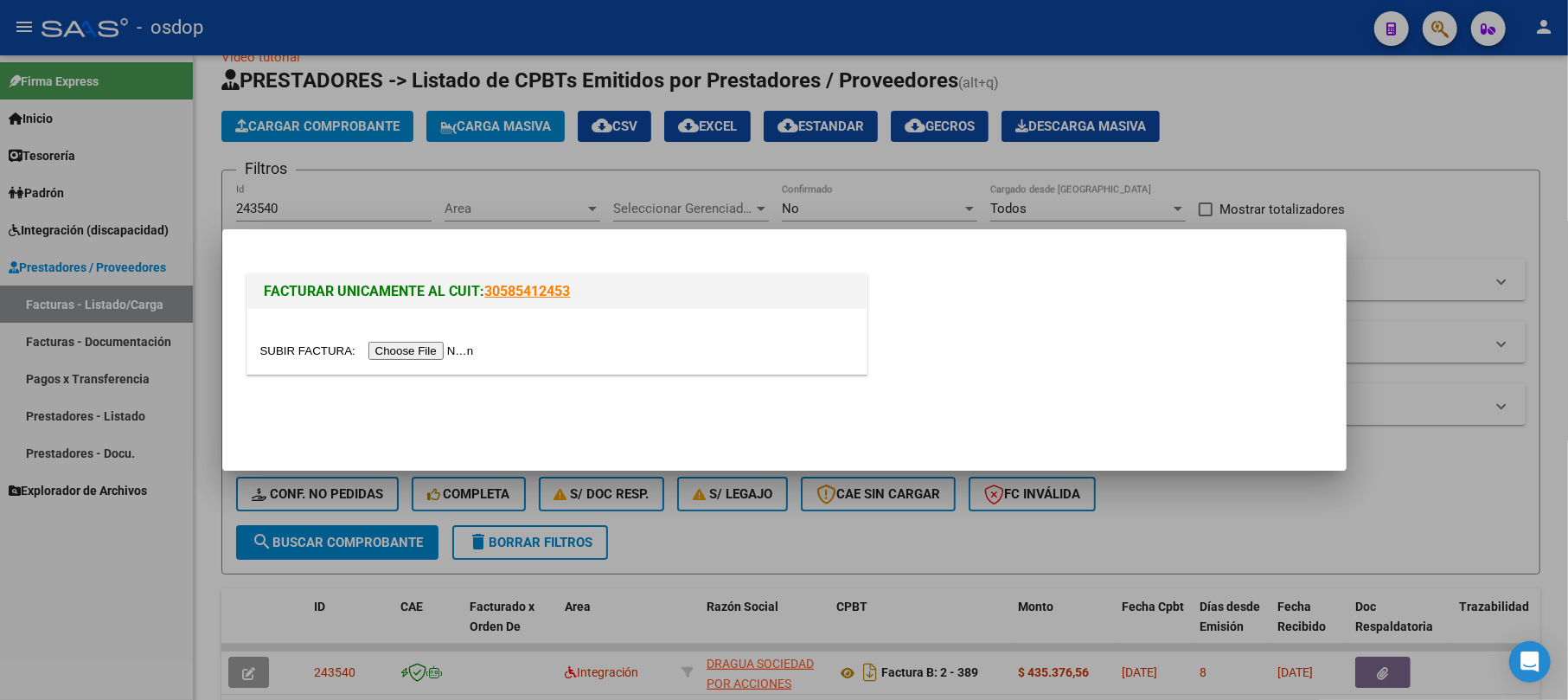
click at [432, 351] on input "file" at bounding box center [369, 350] width 219 height 18
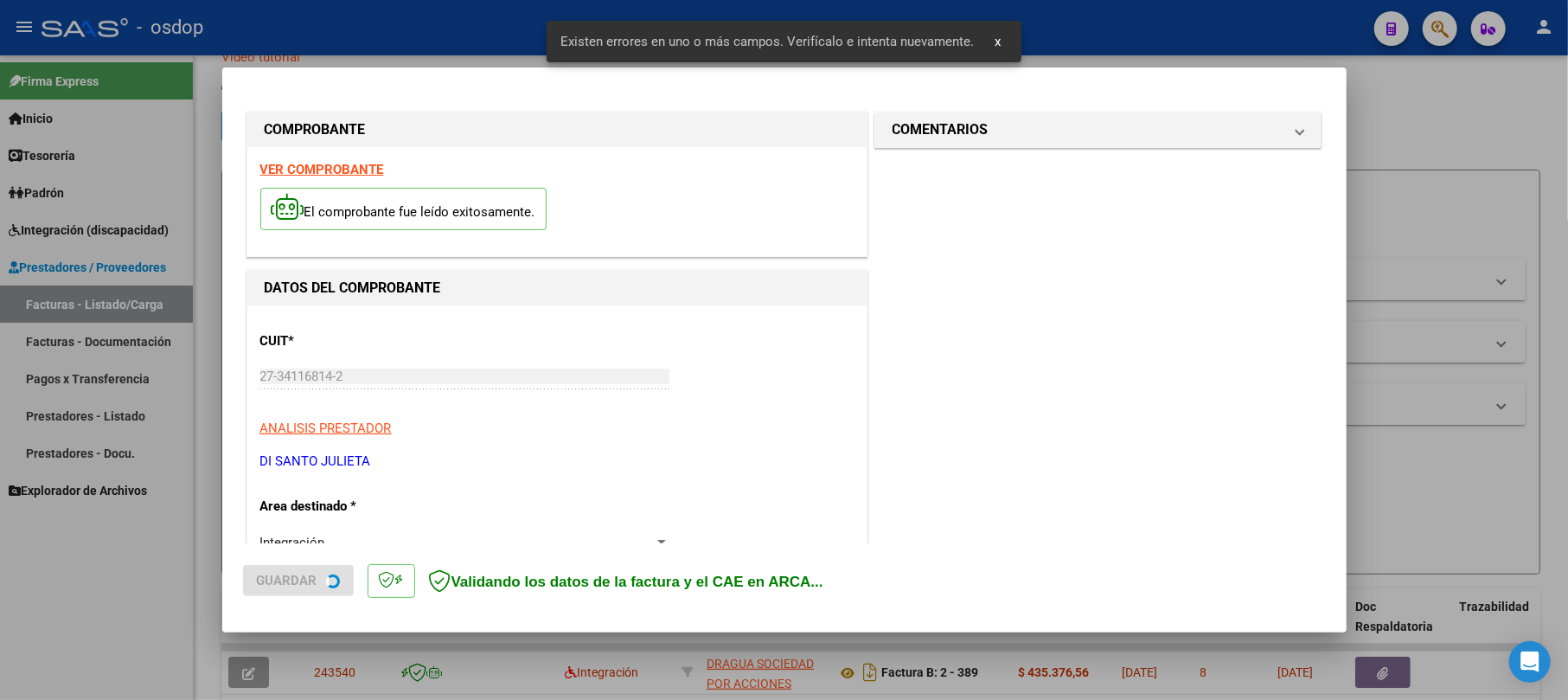
scroll to position [377, 0]
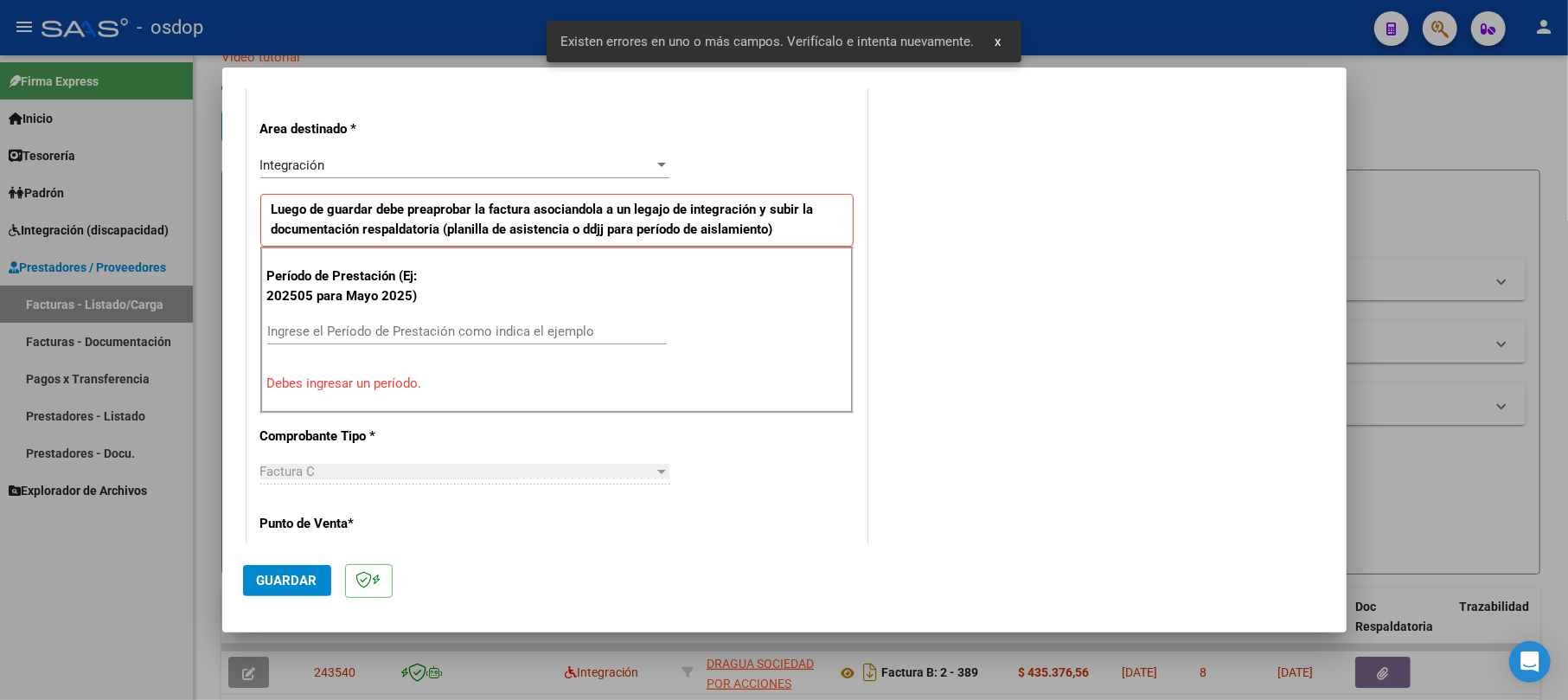
click at [354, 329] on input "Ingrese el Período de Prestación como indica el ejemplo" at bounding box center [466, 331] width 399 height 15
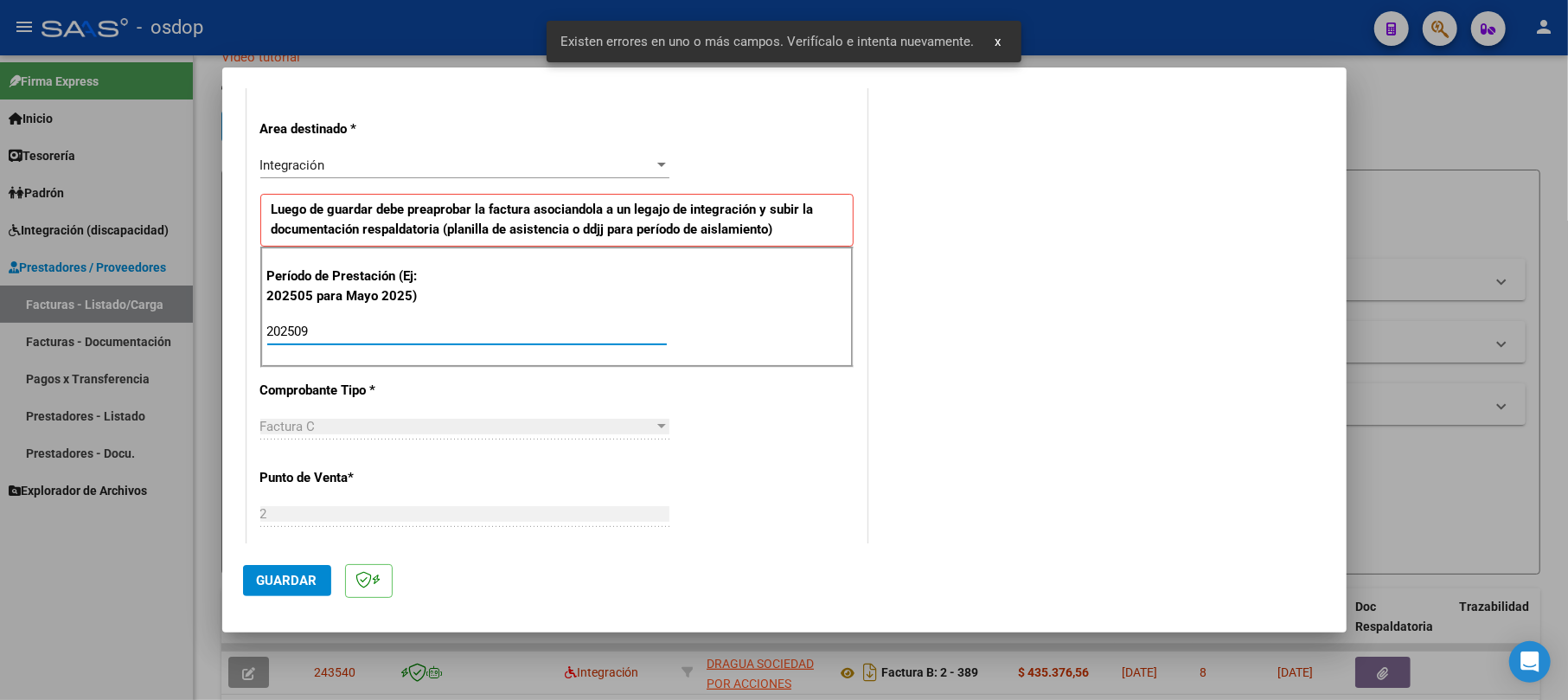
type input "202509"
click at [279, 593] on button "Guardar" at bounding box center [287, 580] width 88 height 31
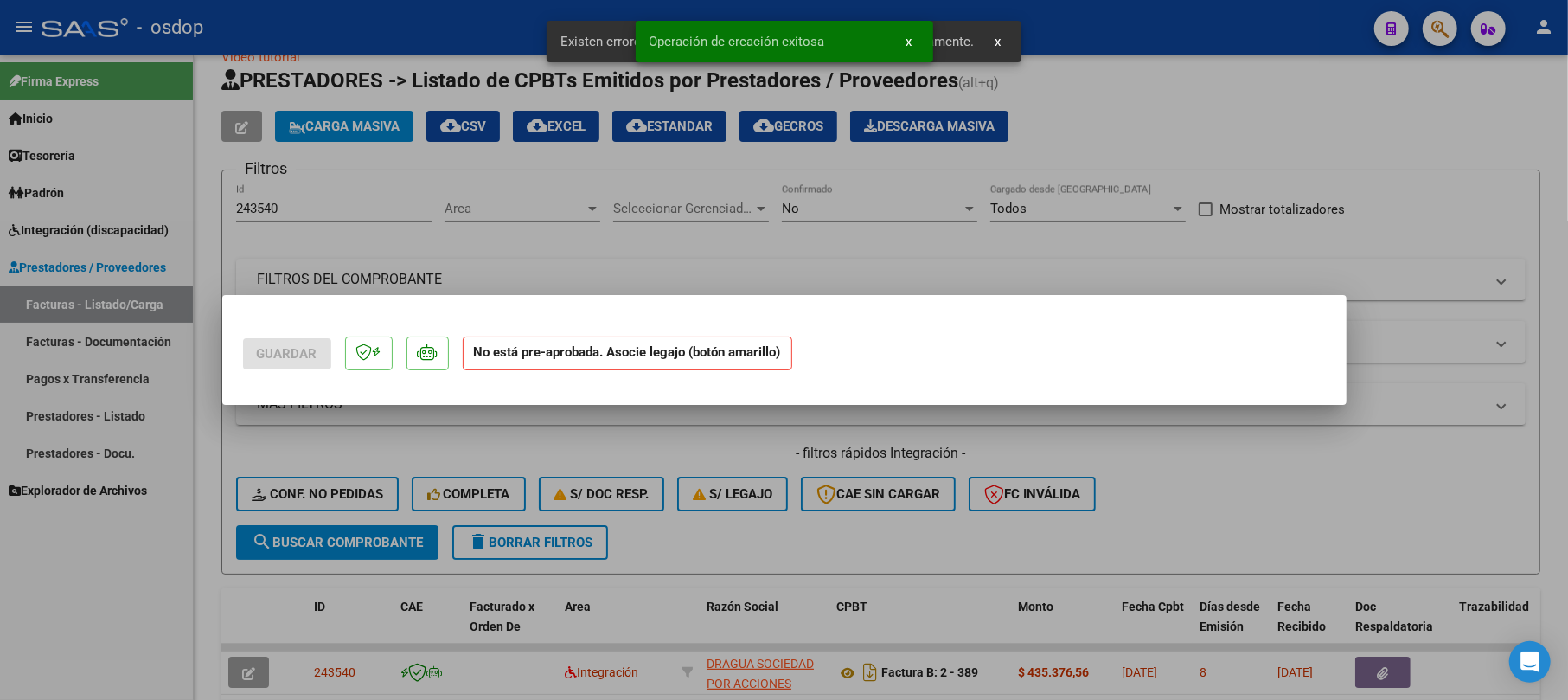
scroll to position [0, 0]
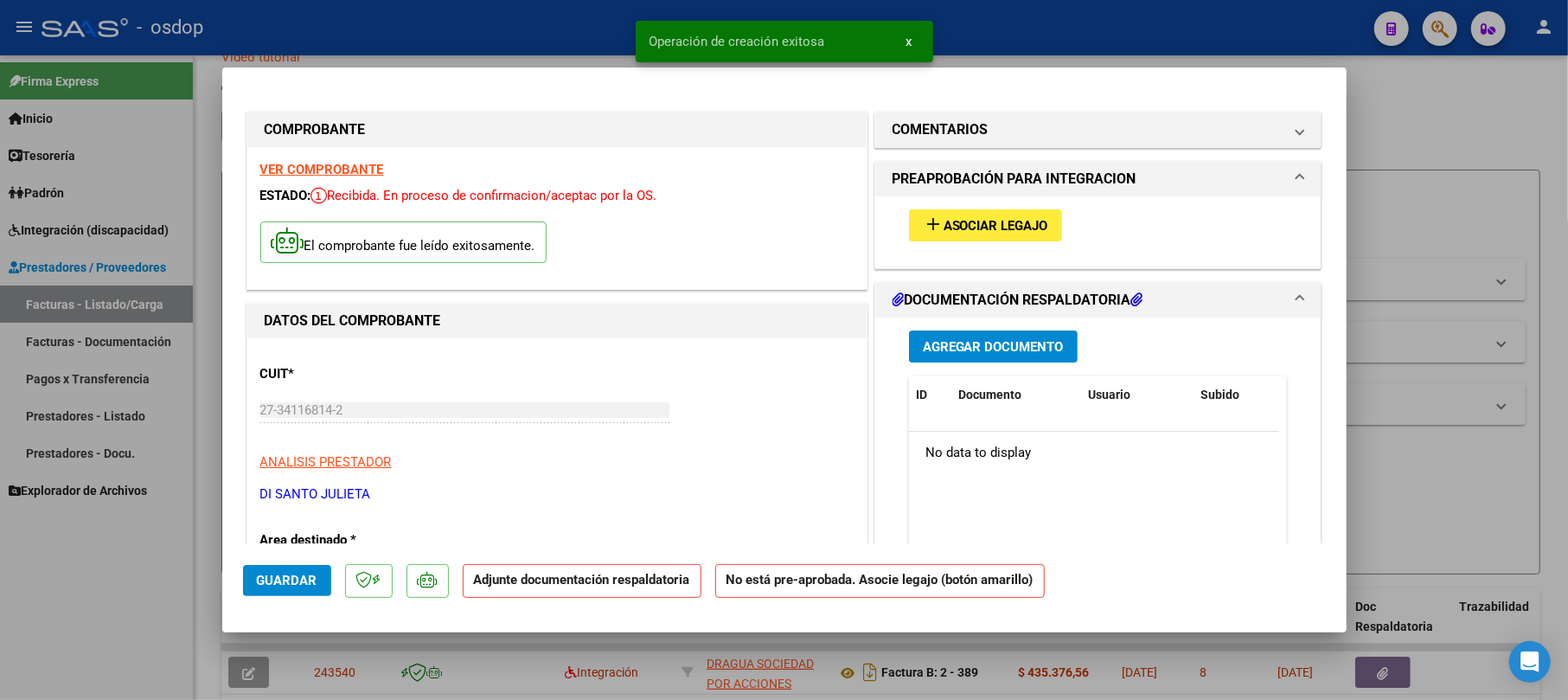
click at [1045, 344] on span "Agregar Documento" at bounding box center [994, 347] width 141 height 15
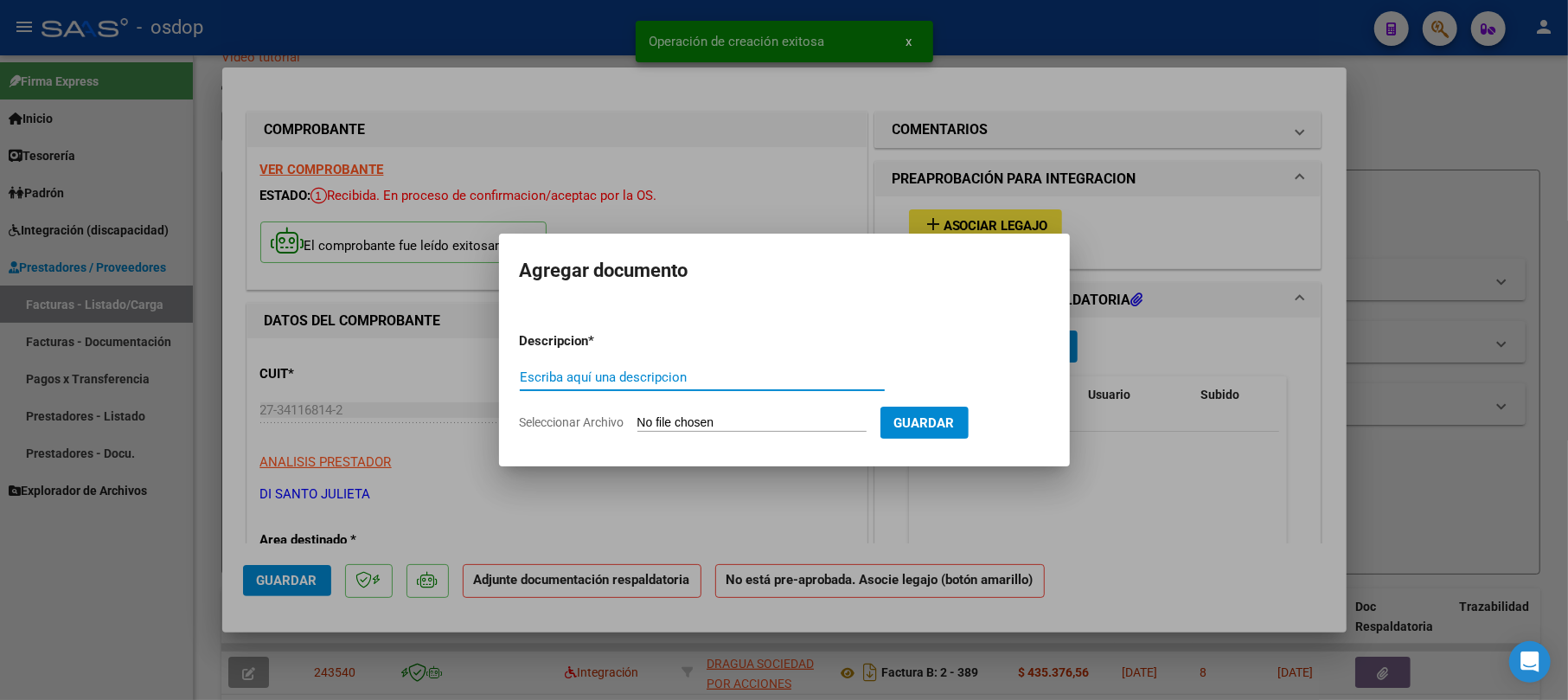
click at [611, 369] on input "Escriba aquí una descripcion" at bounding box center [702, 376] width 365 height 15
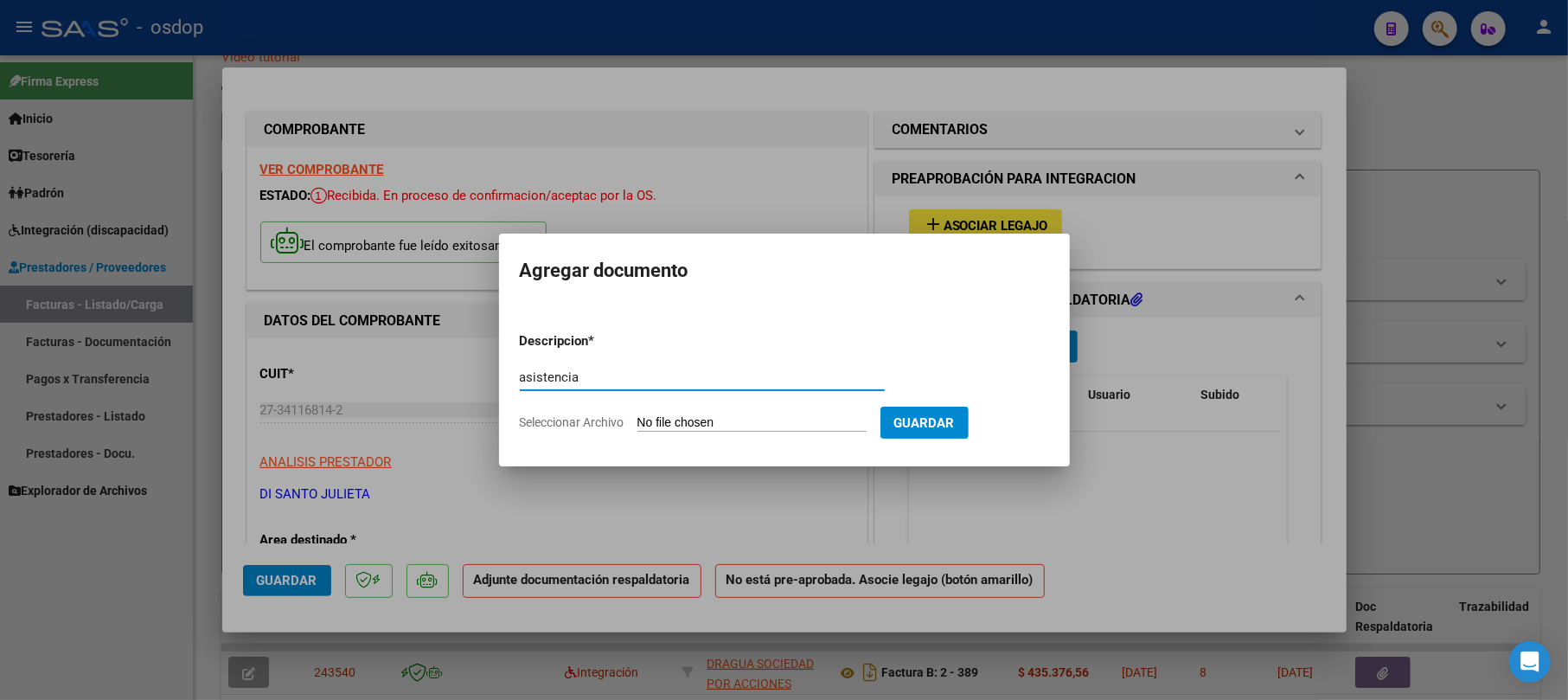
type input "asistencia"
click at [668, 424] on input "Seleccionar Archivo" at bounding box center [752, 424] width 230 height 16
type input "C:\fakepath\PLANILLAS [DATE]- [PERSON_NAME].pdf"
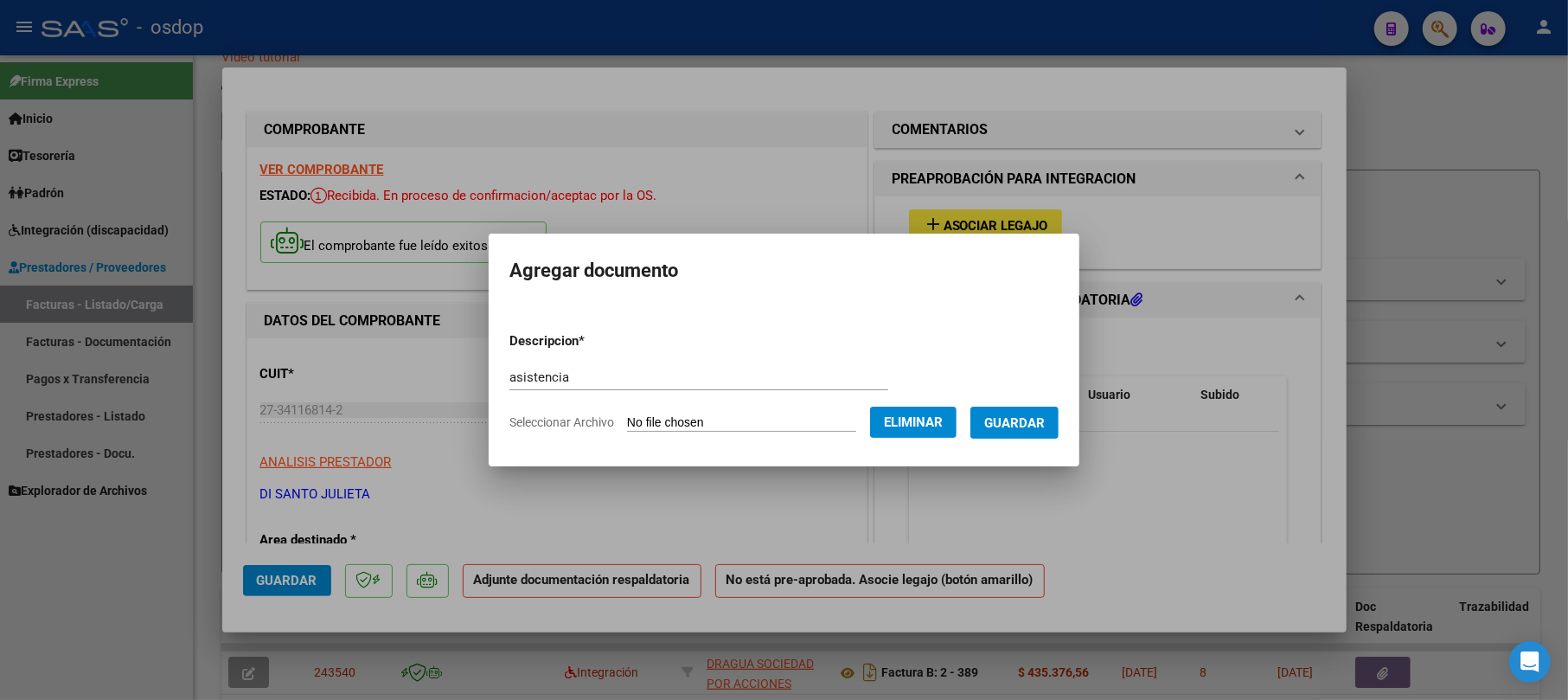
click at [1045, 423] on span "Guardar" at bounding box center [1015, 423] width 61 height 15
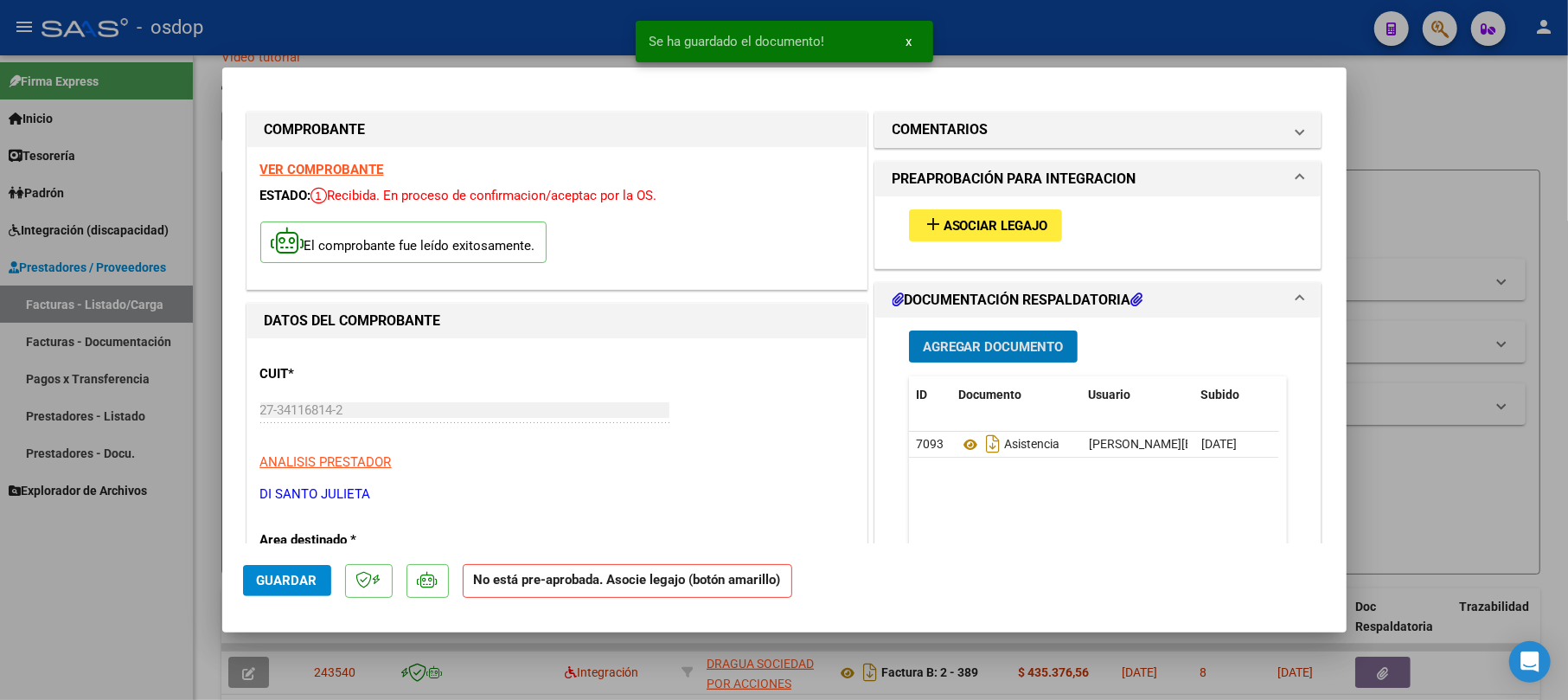
click at [991, 217] on span "add Asociar Legajo" at bounding box center [985, 224] width 125 height 15
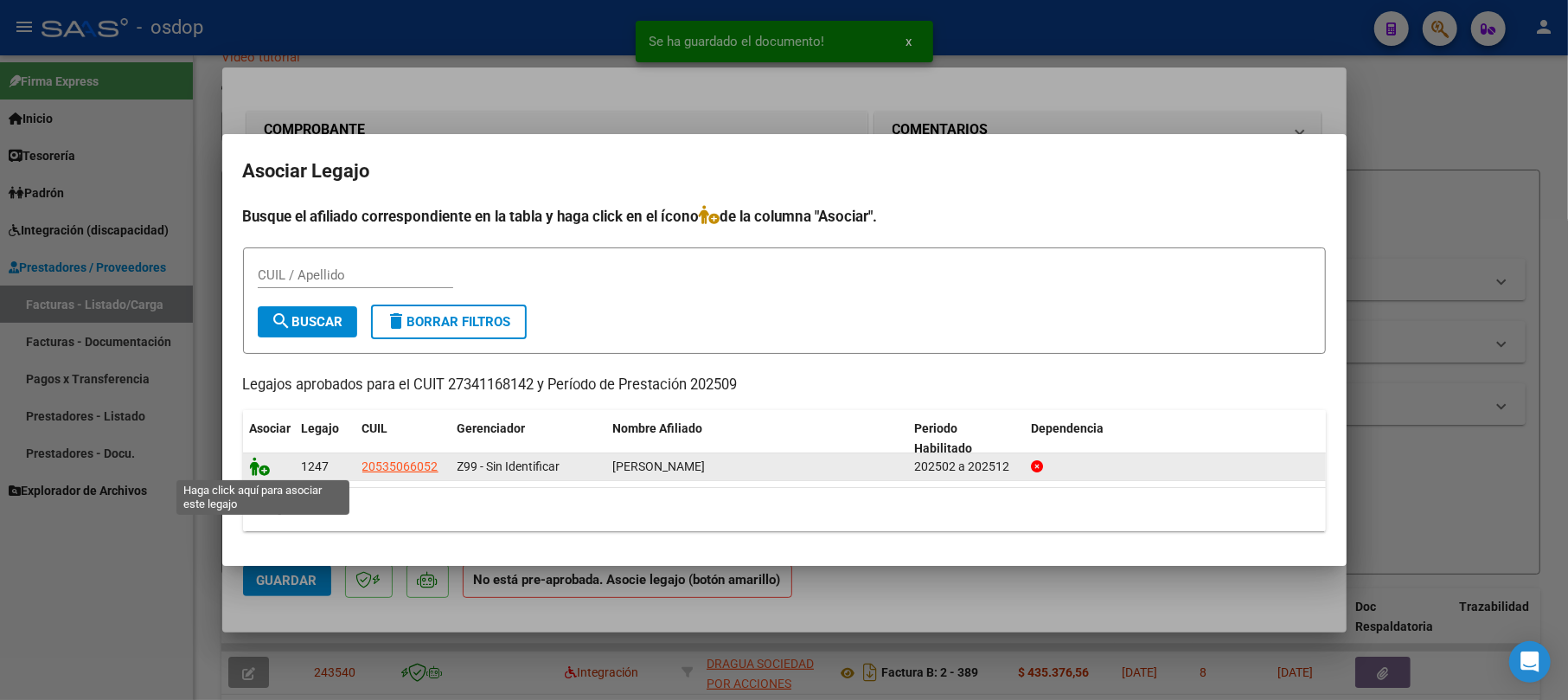
click at [259, 466] on icon at bounding box center [260, 466] width 21 height 19
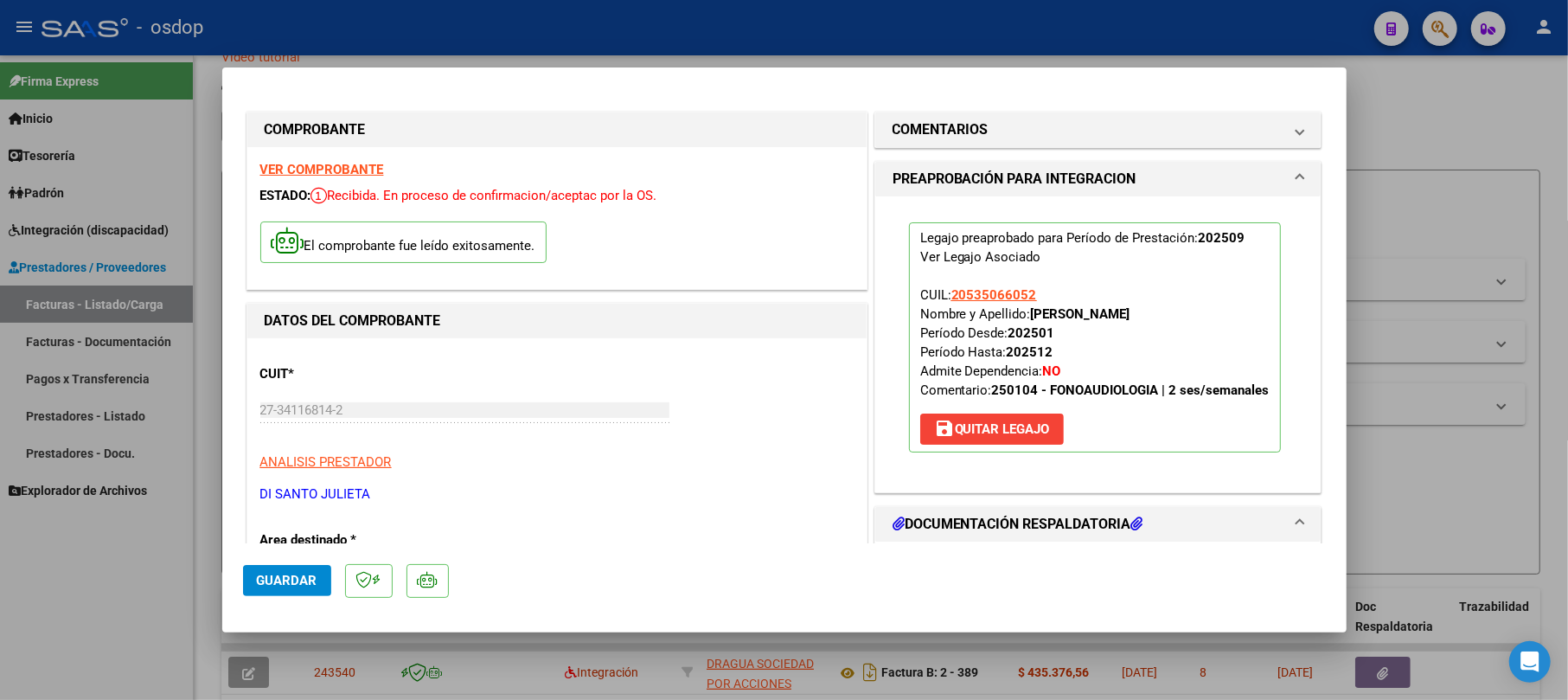
click at [287, 573] on span "Guardar" at bounding box center [288, 580] width 61 height 15
click at [1369, 114] on div at bounding box center [784, 350] width 1568 height 700
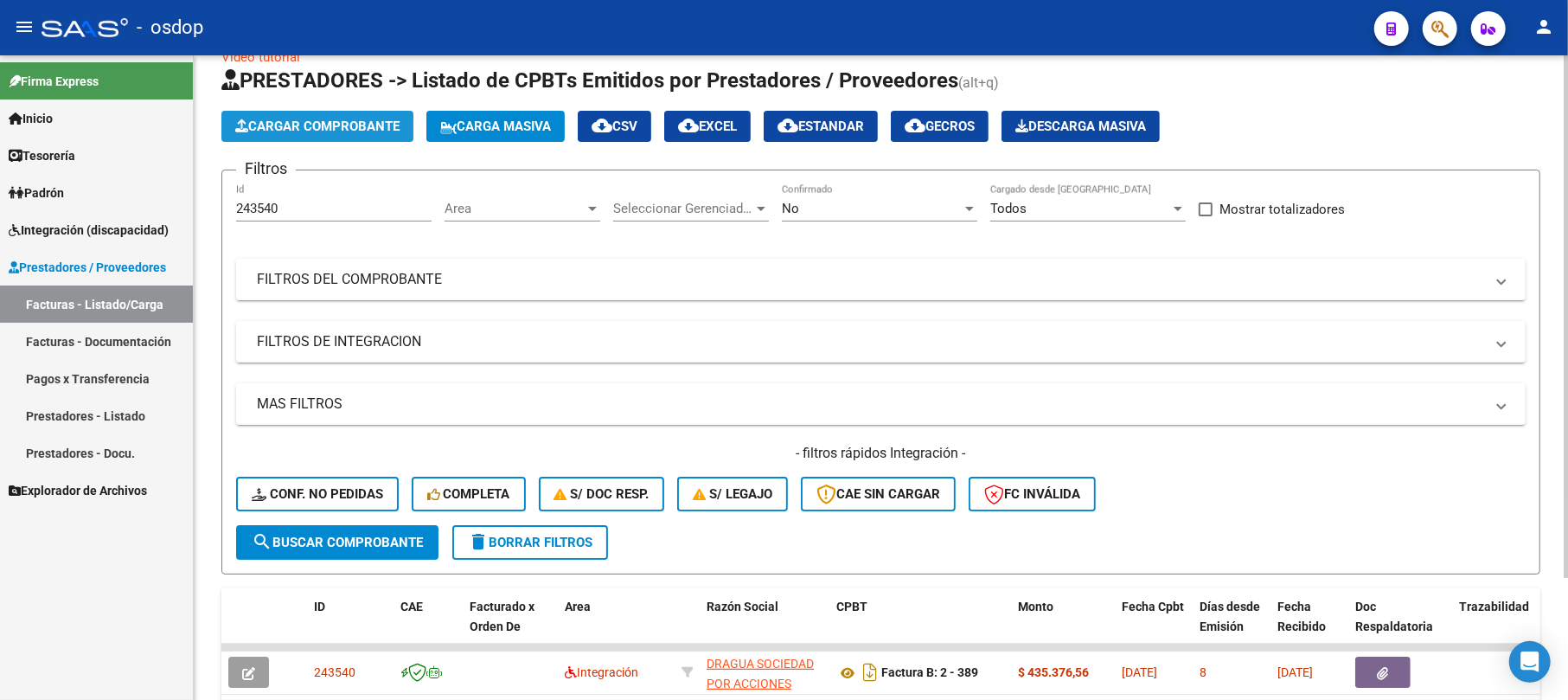
click at [306, 122] on span "Cargar Comprobante" at bounding box center [317, 126] width 164 height 15
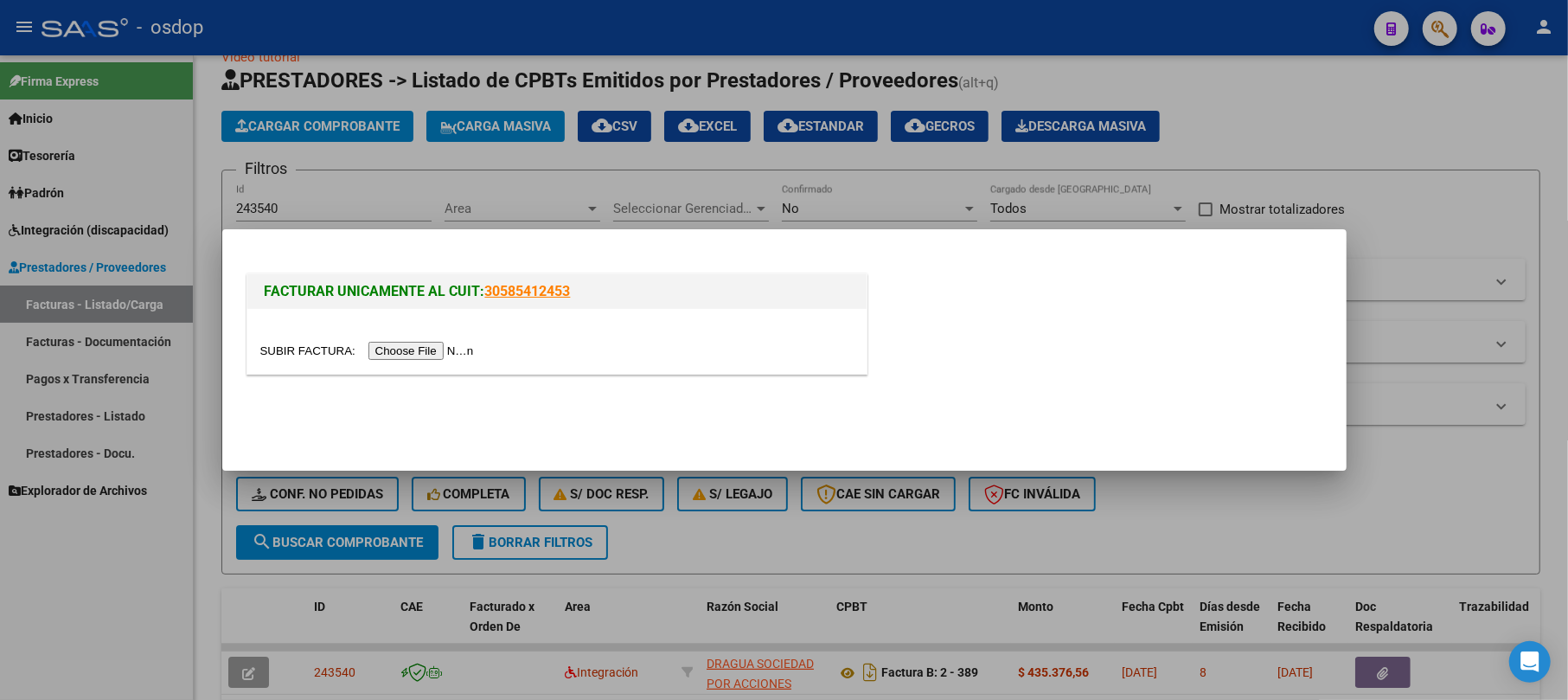
click at [409, 358] on input "file" at bounding box center [369, 350] width 219 height 18
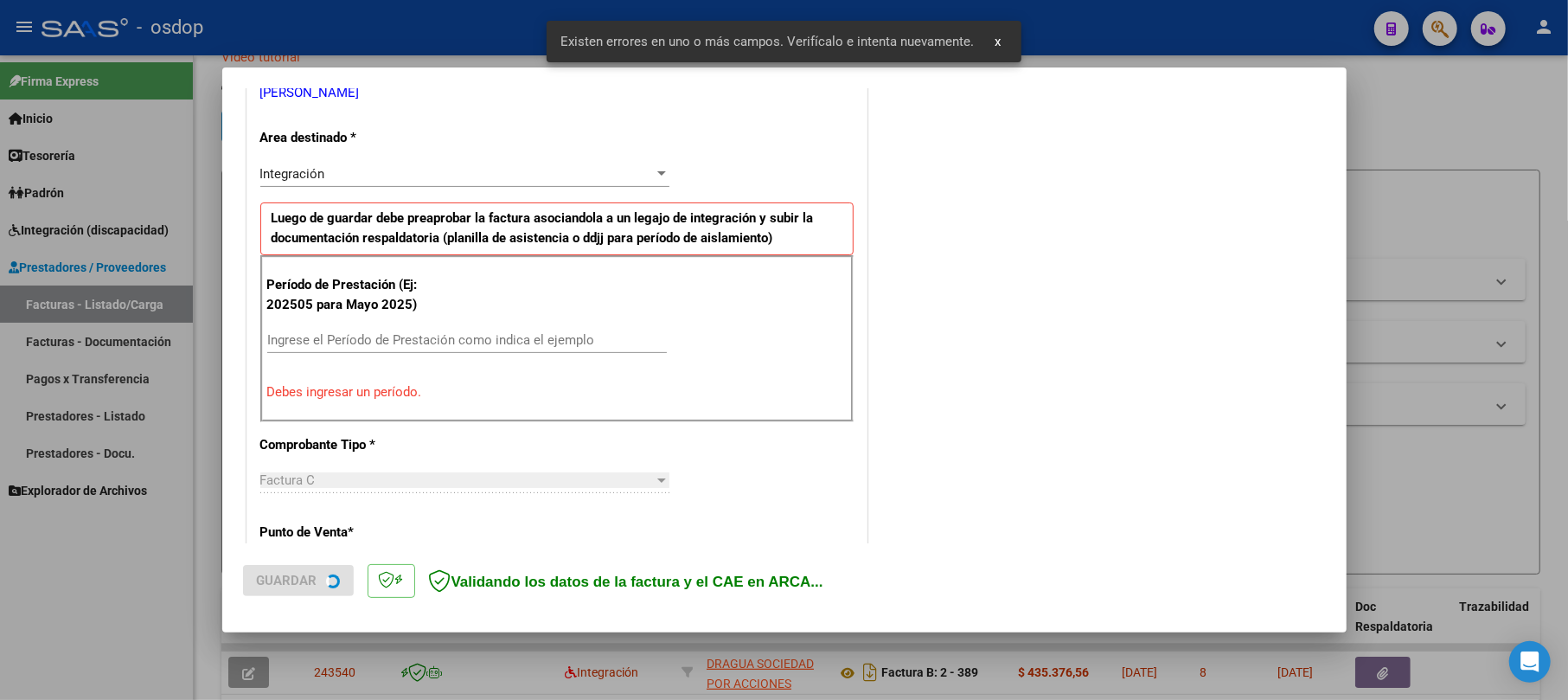
scroll to position [377, 0]
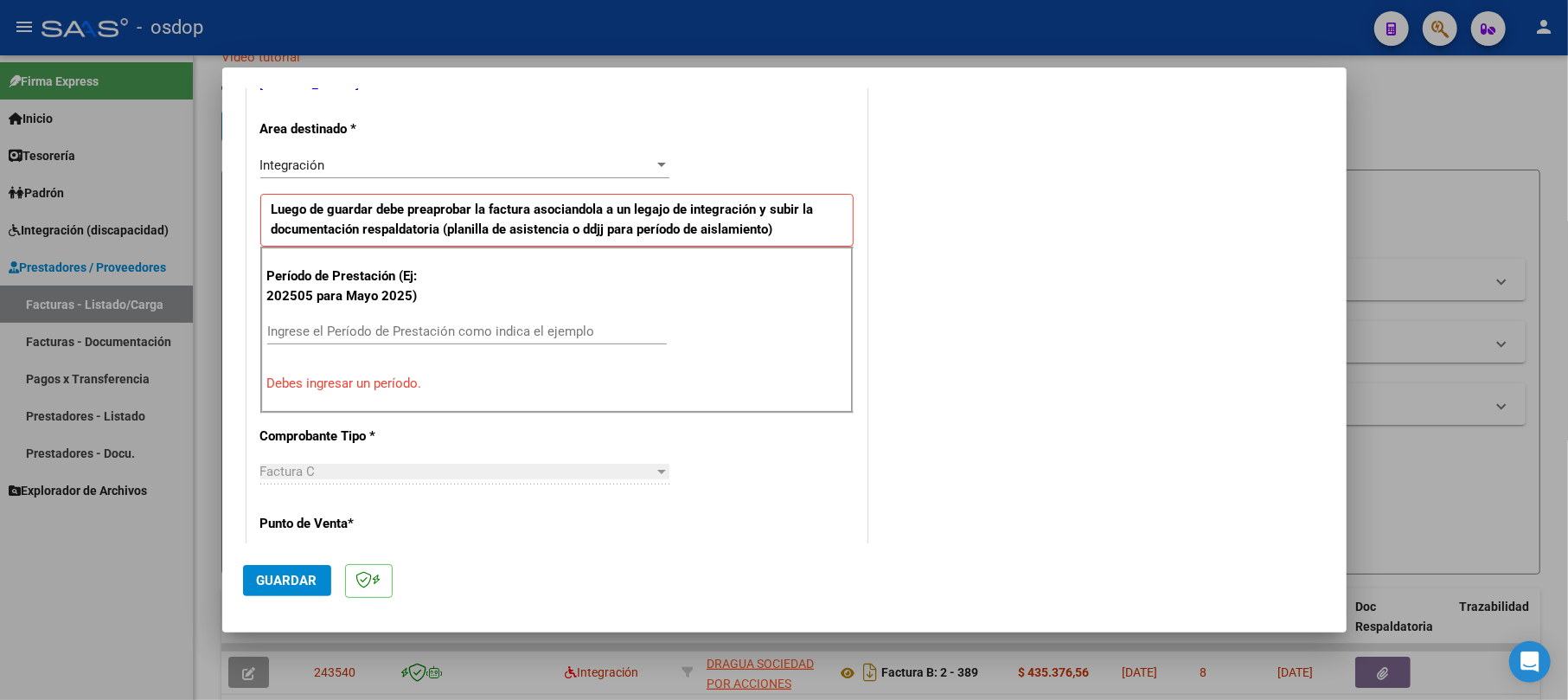
click at [344, 318] on div "Período de Prestación (Ej: 202505 para [DATE]) Ingrese el Período de Prestación…" at bounding box center [557, 330] width 593 height 166
click at [349, 334] on input "Ingrese el Período de Prestación como indica el ejemplo" at bounding box center [466, 331] width 399 height 15
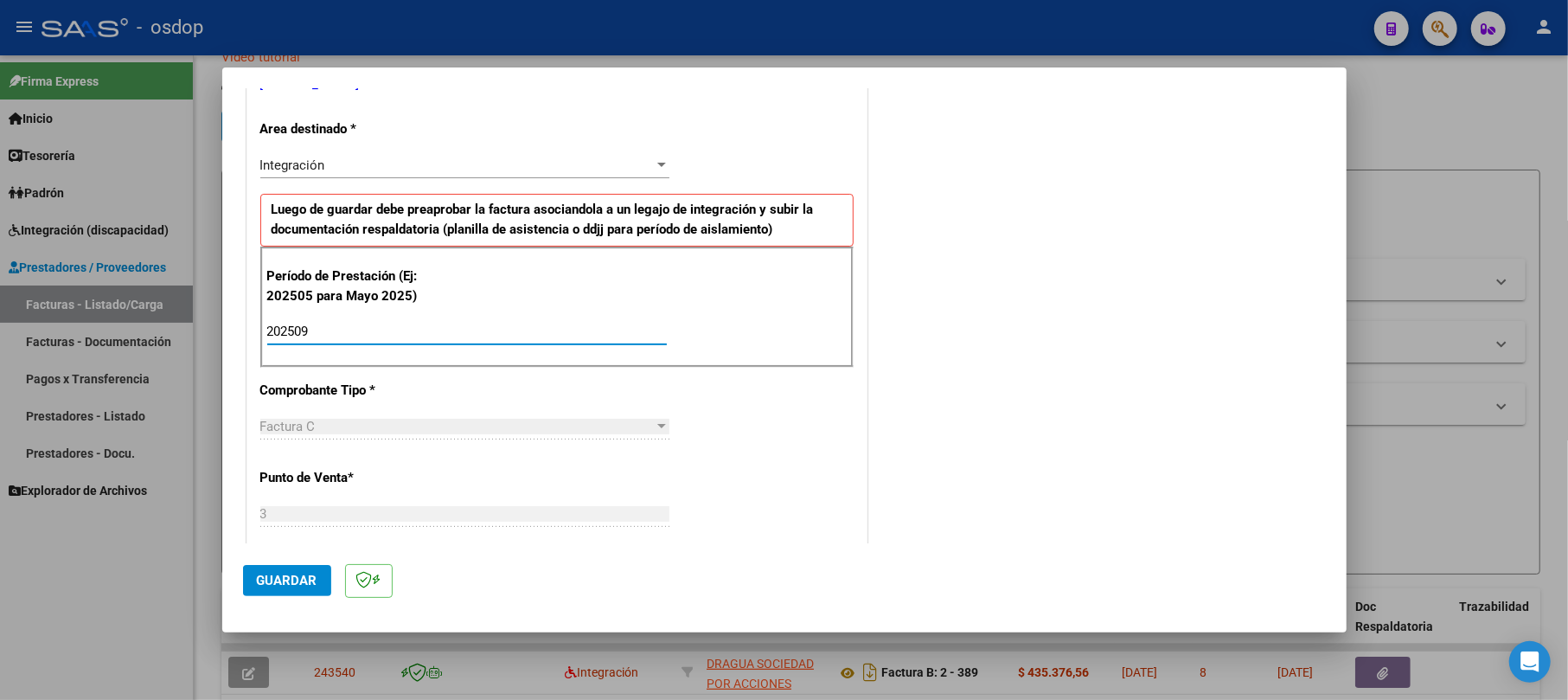
type input "202509"
click at [257, 573] on span "Guardar" at bounding box center [288, 580] width 61 height 15
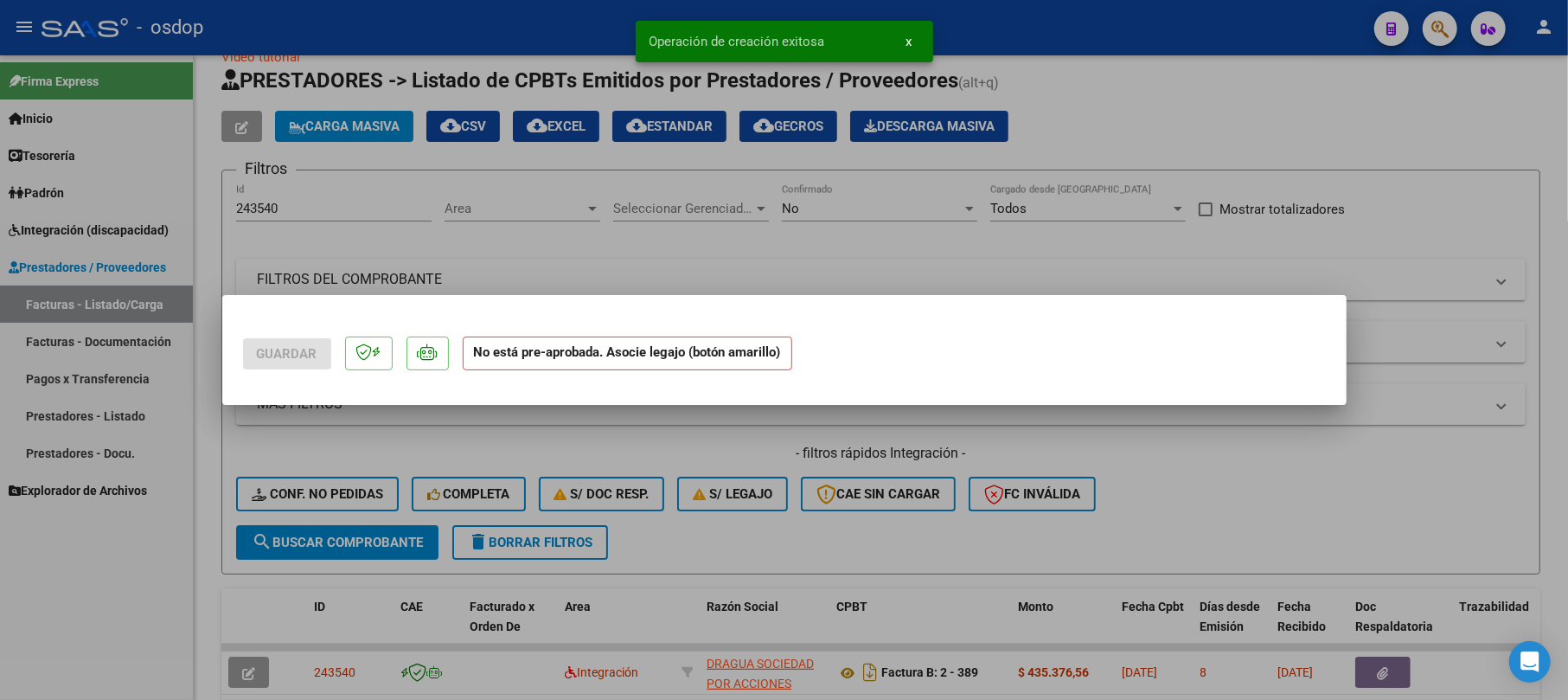
scroll to position [0, 0]
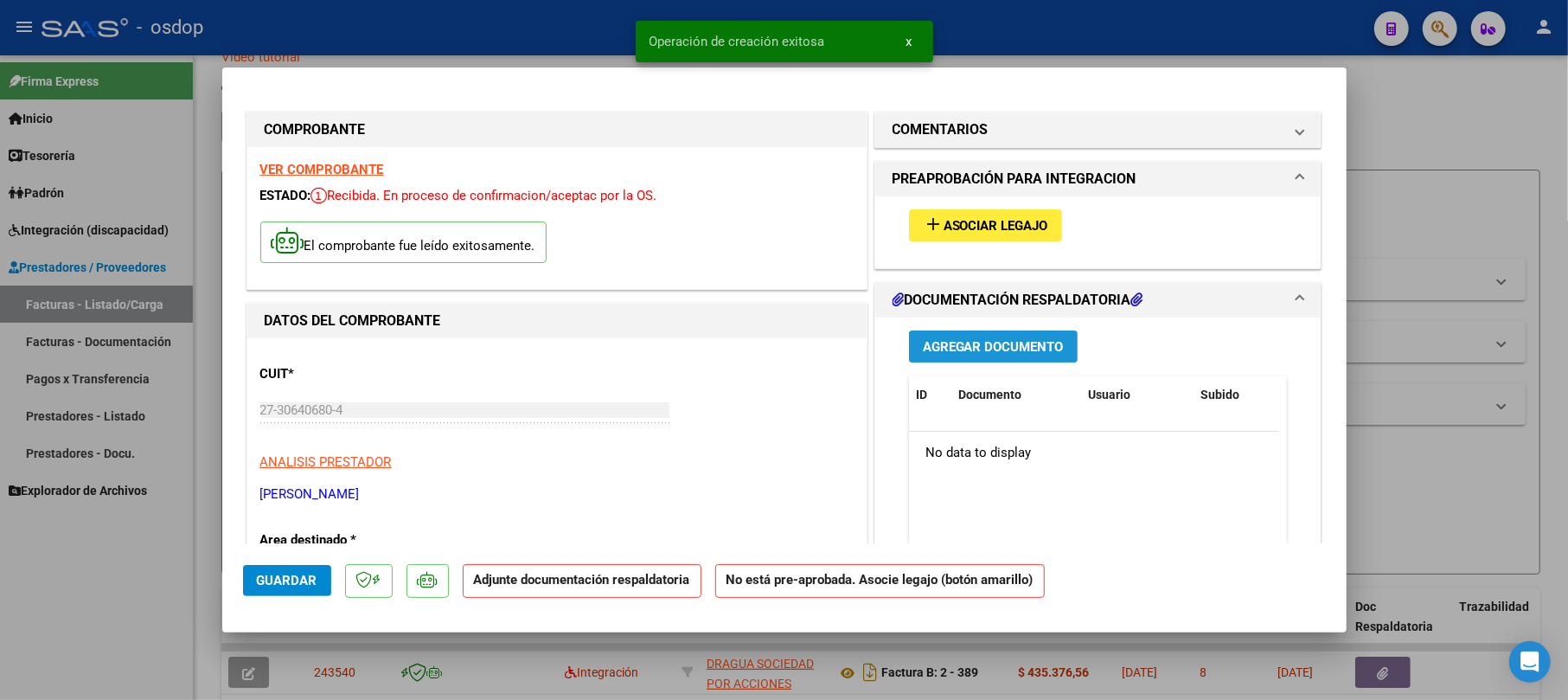
click at [1007, 350] on span "Agregar Documento" at bounding box center [994, 347] width 141 height 15
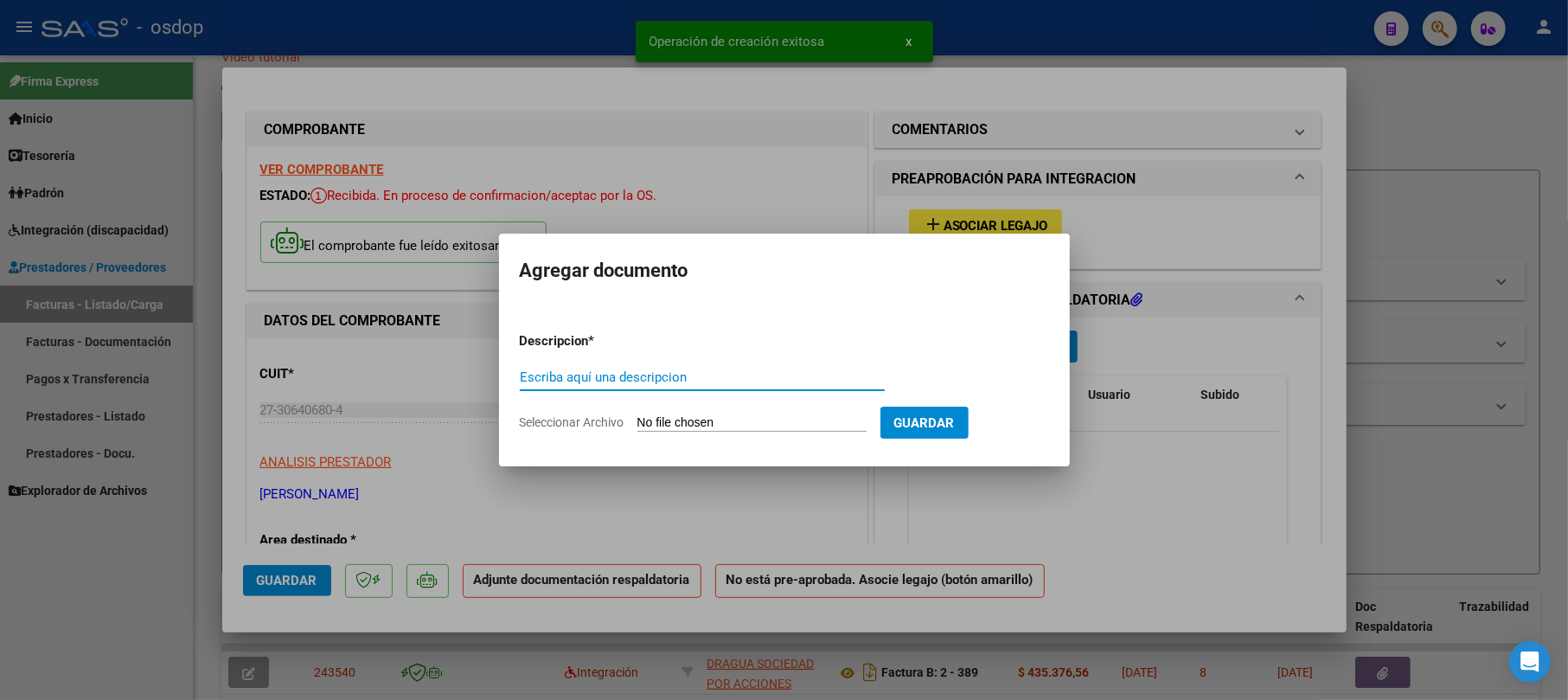
click at [658, 383] on input "Escriba aquí una descripcion" at bounding box center [702, 376] width 365 height 15
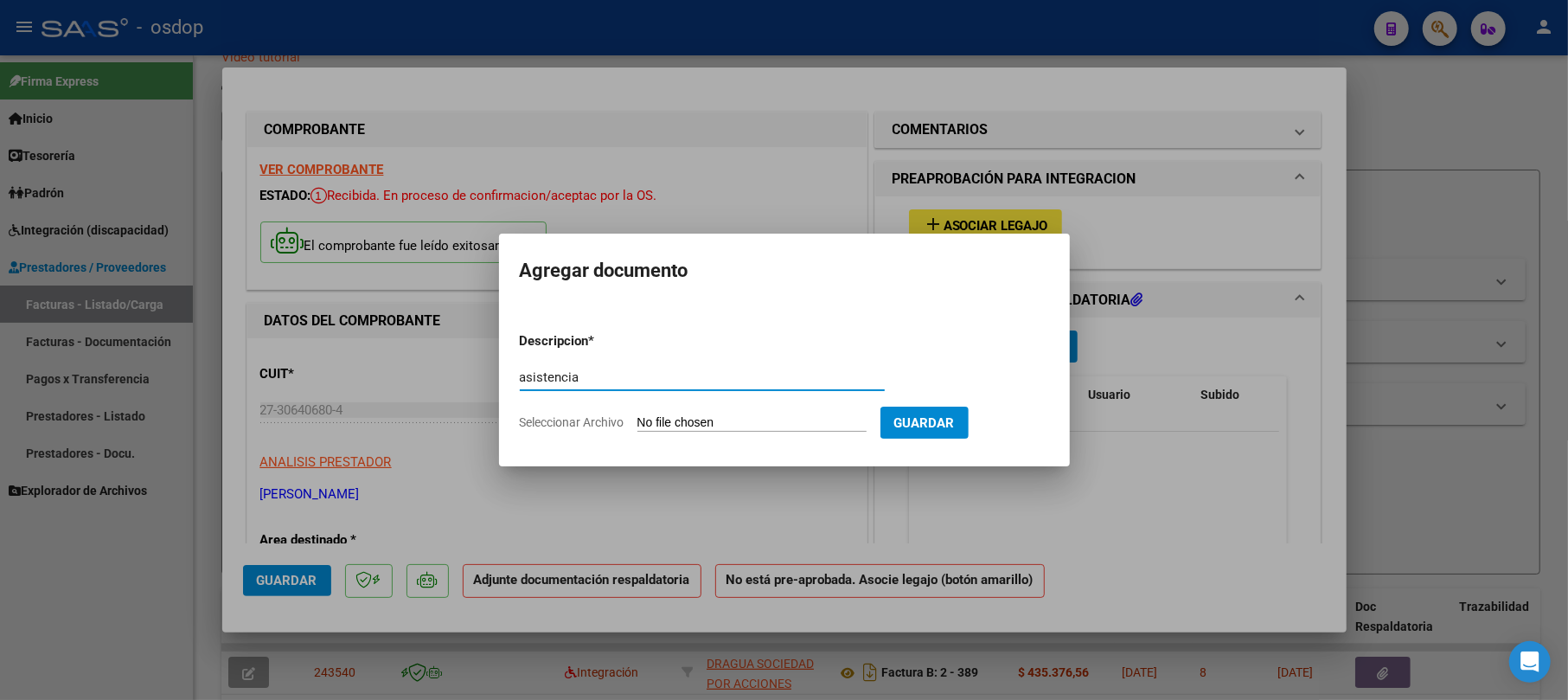
type input "asistencia"
click at [952, 429] on span "Guardar" at bounding box center [925, 423] width 61 height 15
click at [955, 423] on span "Guardar" at bounding box center [925, 423] width 61 height 15
click at [732, 417] on input "Seleccionar Archivo" at bounding box center [752, 424] width 230 height 16
type input "C:\fakepath\PA PSM INDIVIDUAL [PERSON_NAME] [DATE].pdf"
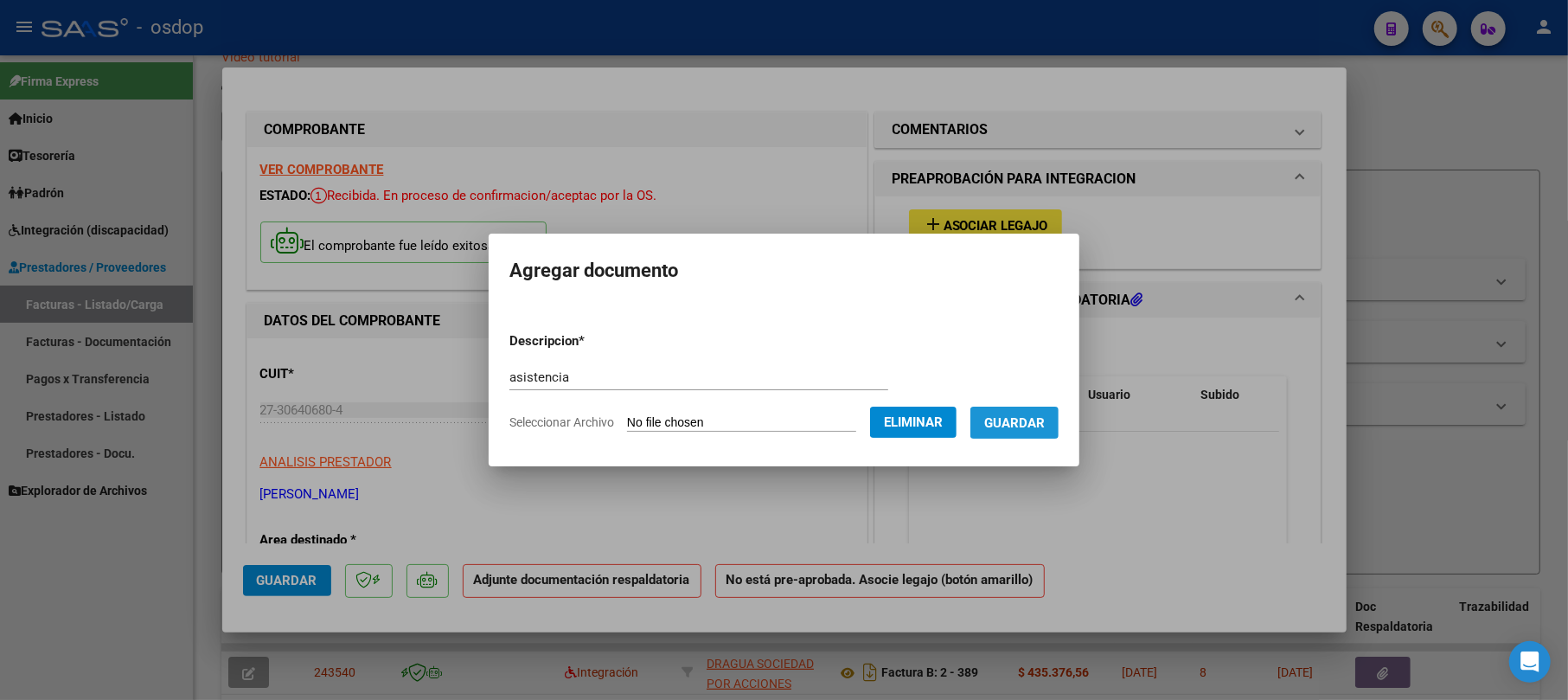
click at [1032, 420] on span "Guardar" at bounding box center [1015, 423] width 61 height 15
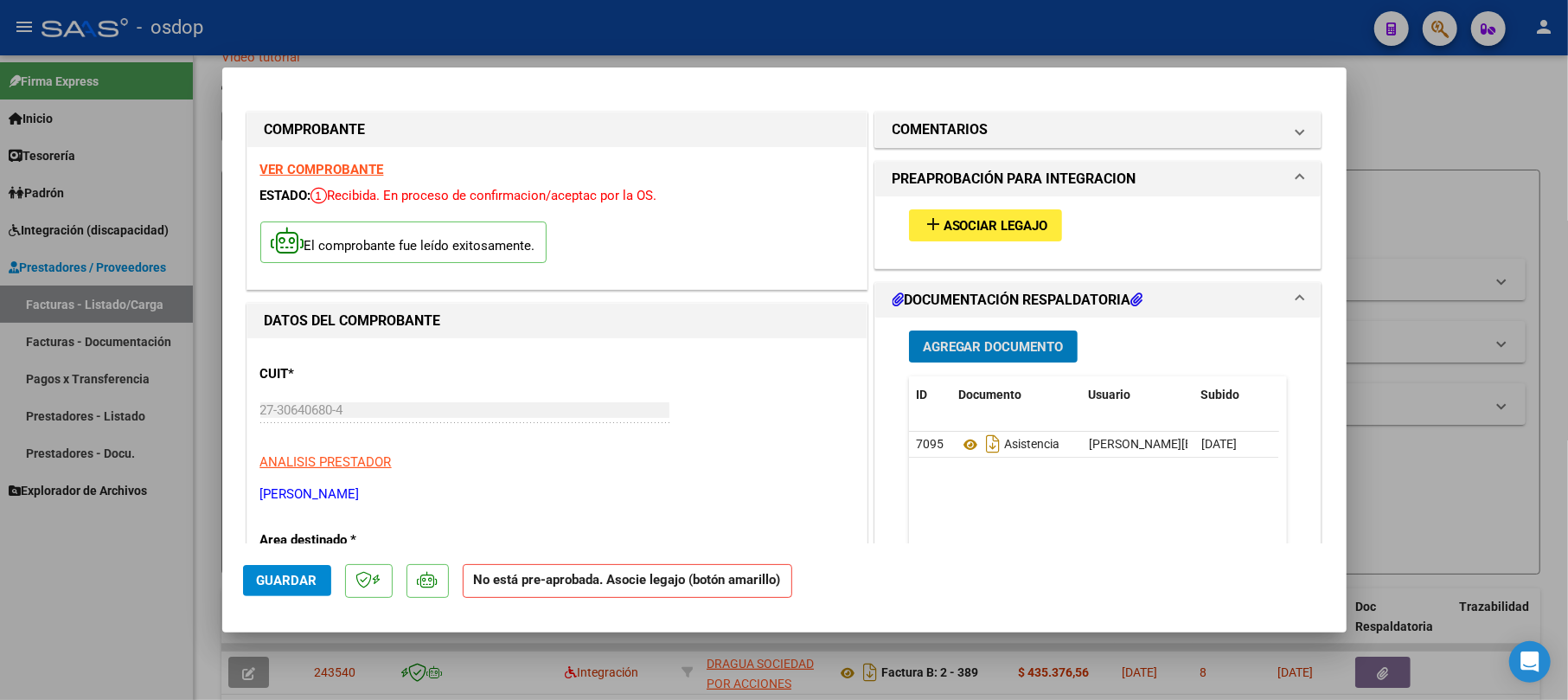
click at [998, 227] on span "Asociar Legajo" at bounding box center [995, 225] width 105 height 15
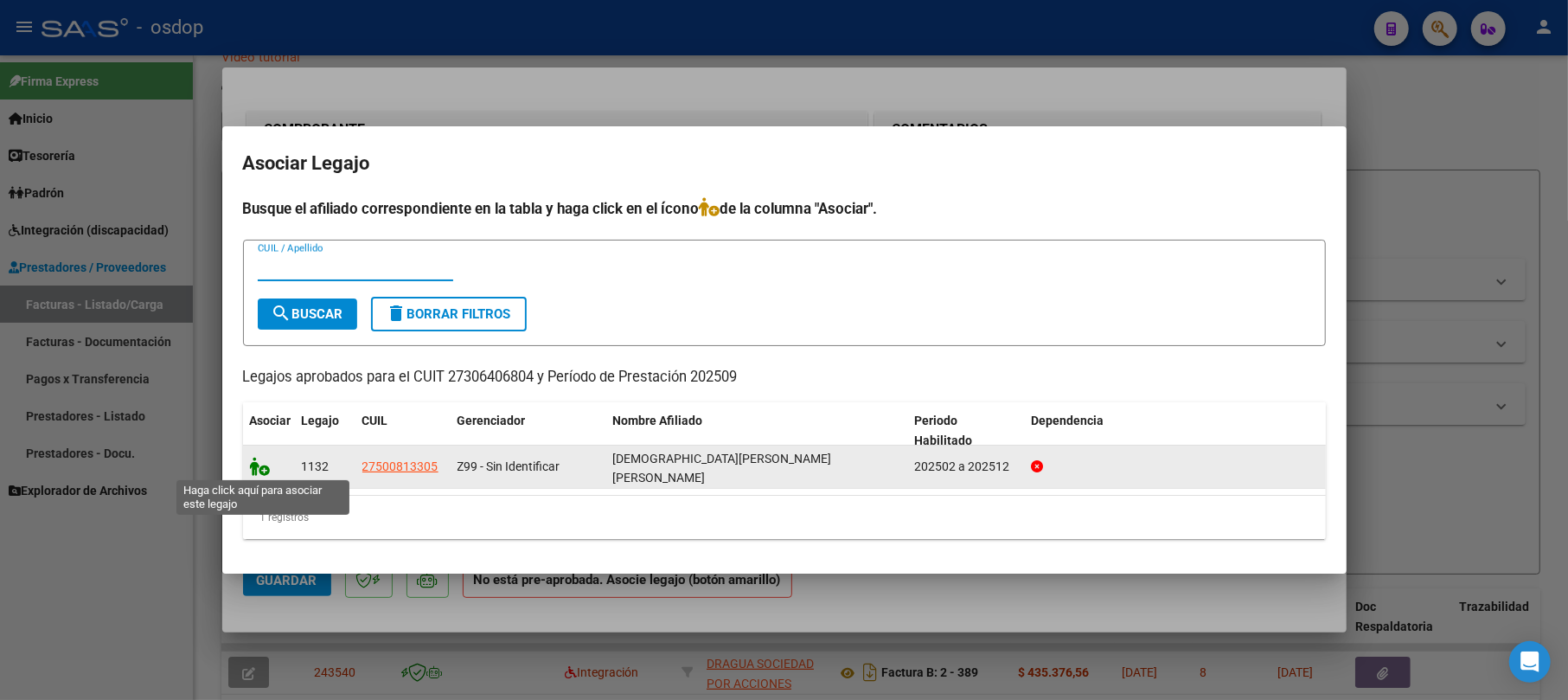
click at [258, 472] on icon at bounding box center [260, 466] width 21 height 19
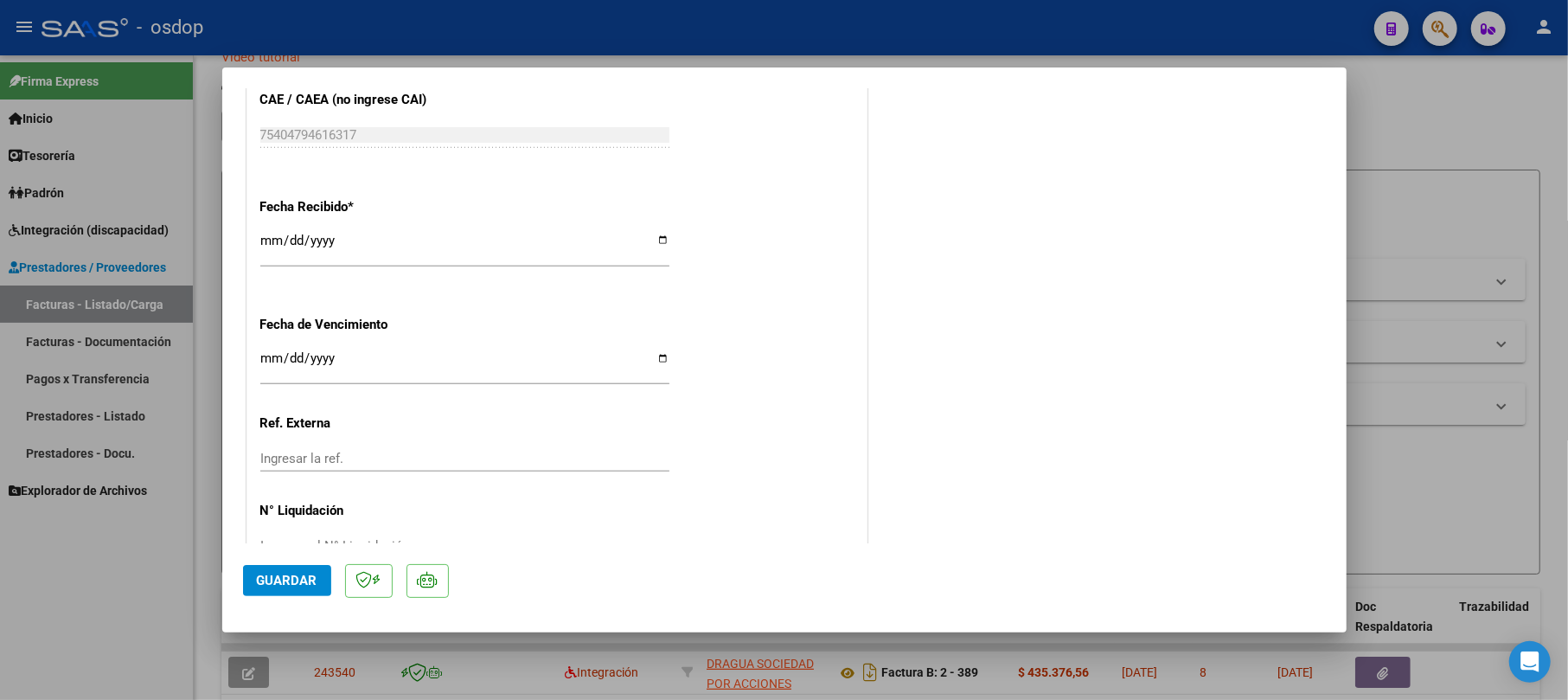
scroll to position [1194, 0]
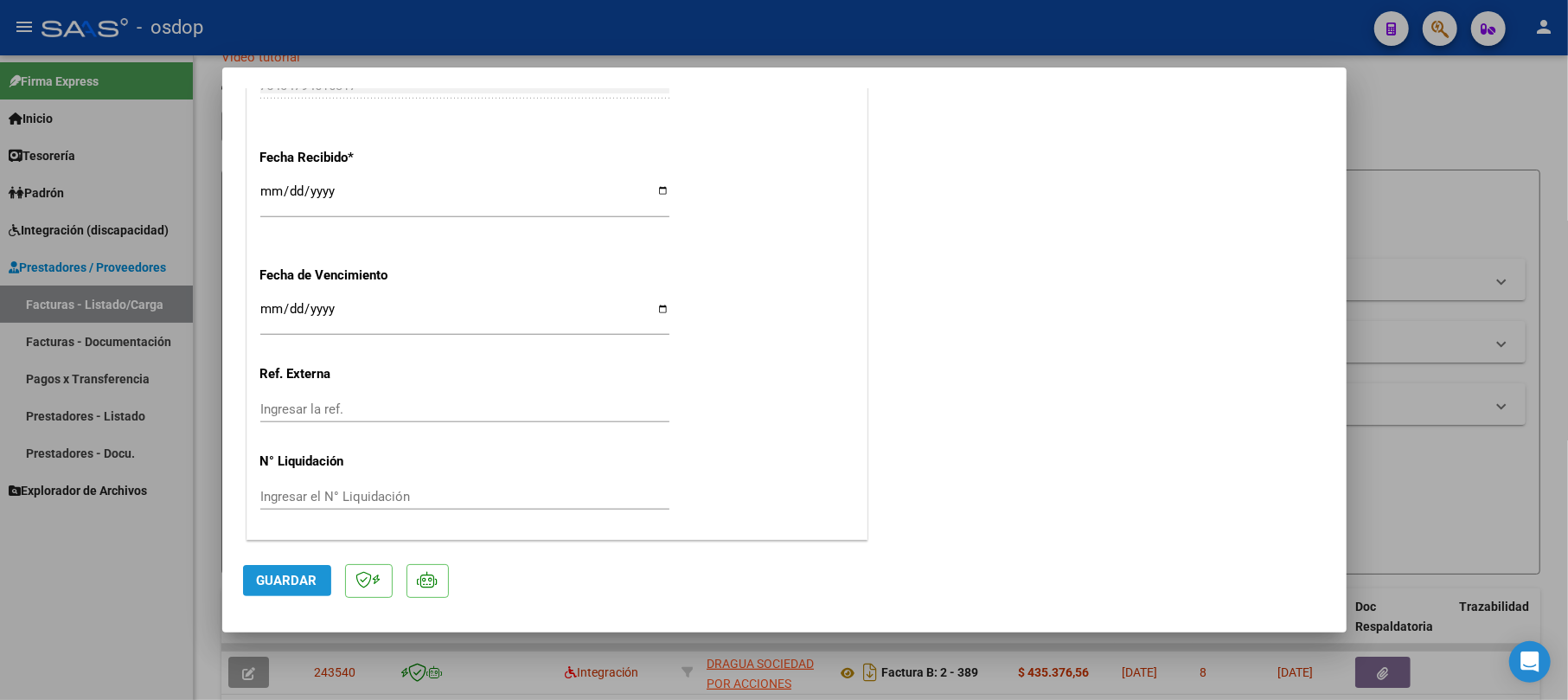
click at [315, 576] on span "Guardar" at bounding box center [288, 580] width 61 height 15
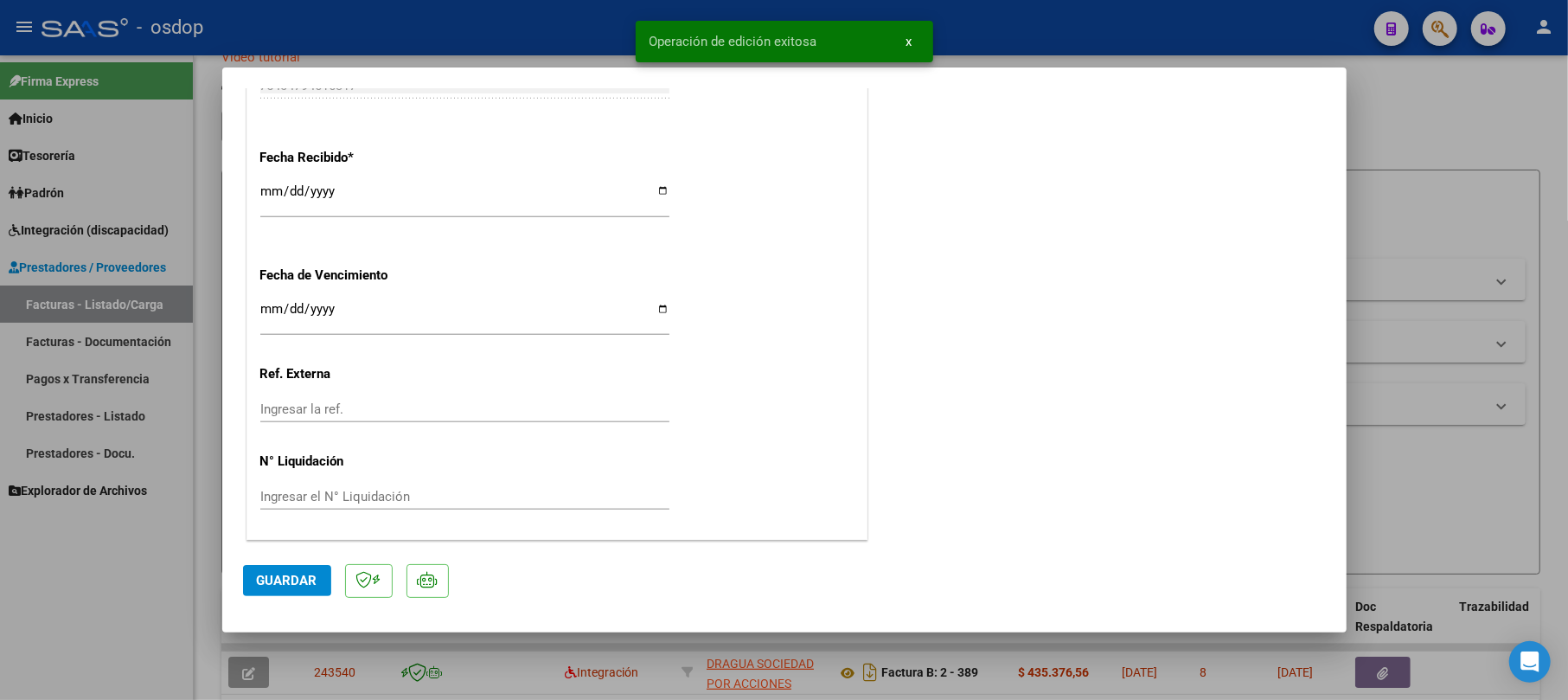
click at [1380, 132] on div at bounding box center [784, 350] width 1568 height 700
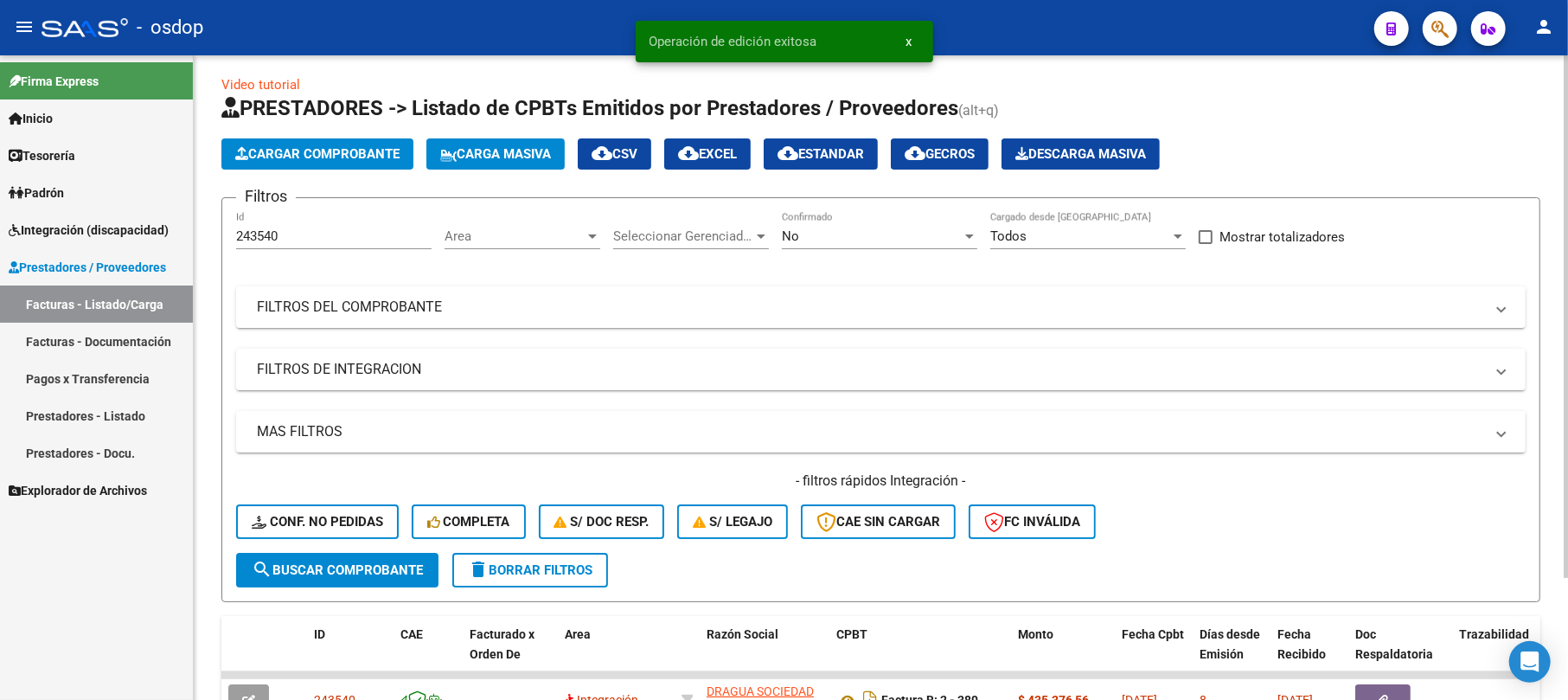
scroll to position [0, 0]
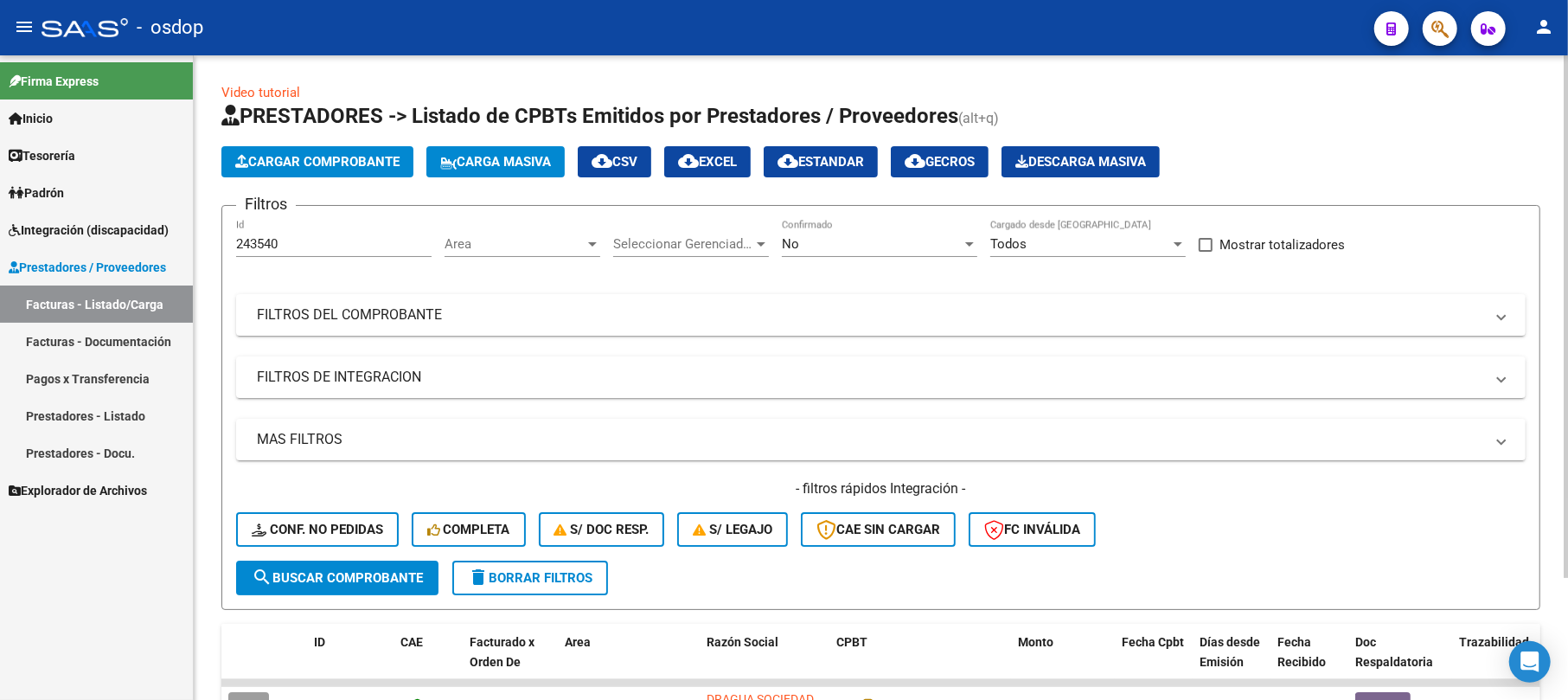
click at [301, 163] on span "Cargar Comprobante" at bounding box center [317, 161] width 164 height 15
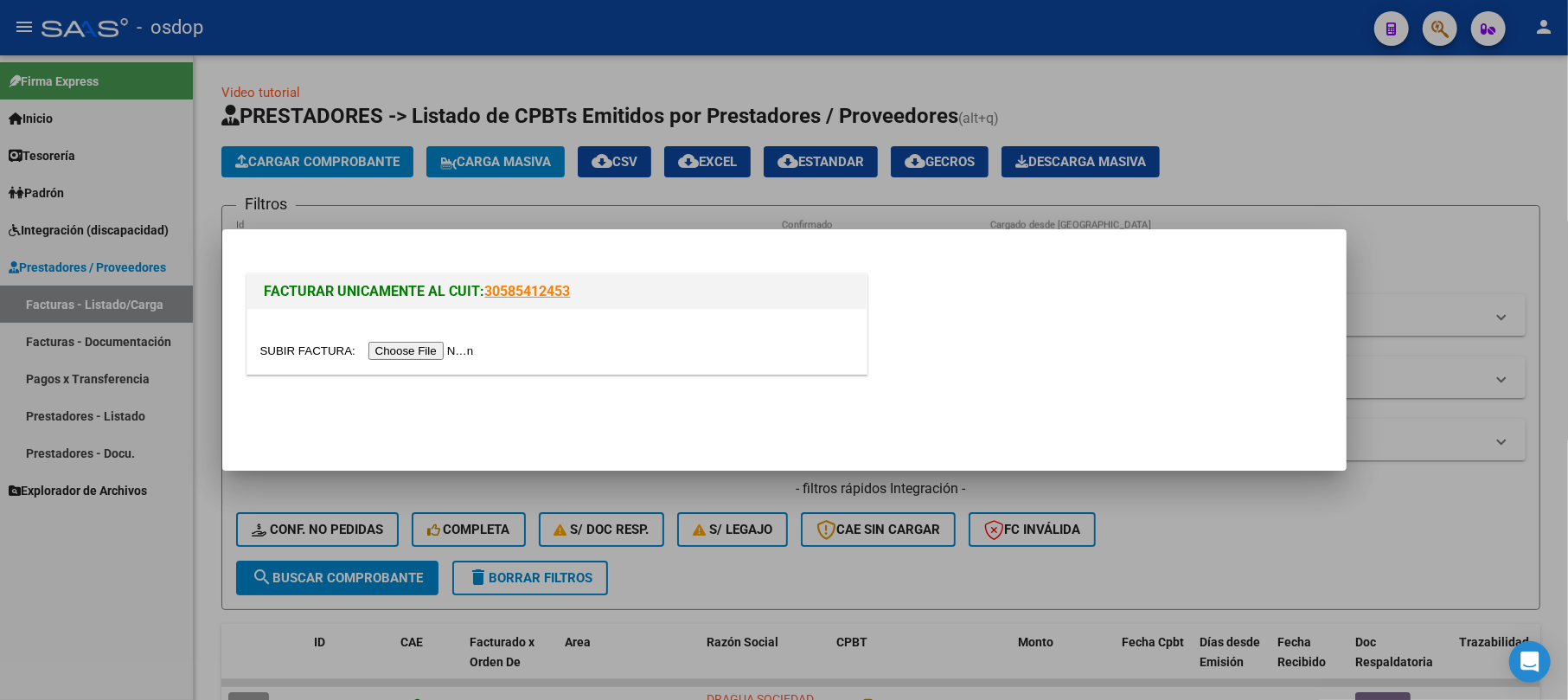
click at [450, 350] on input "file" at bounding box center [369, 350] width 219 height 18
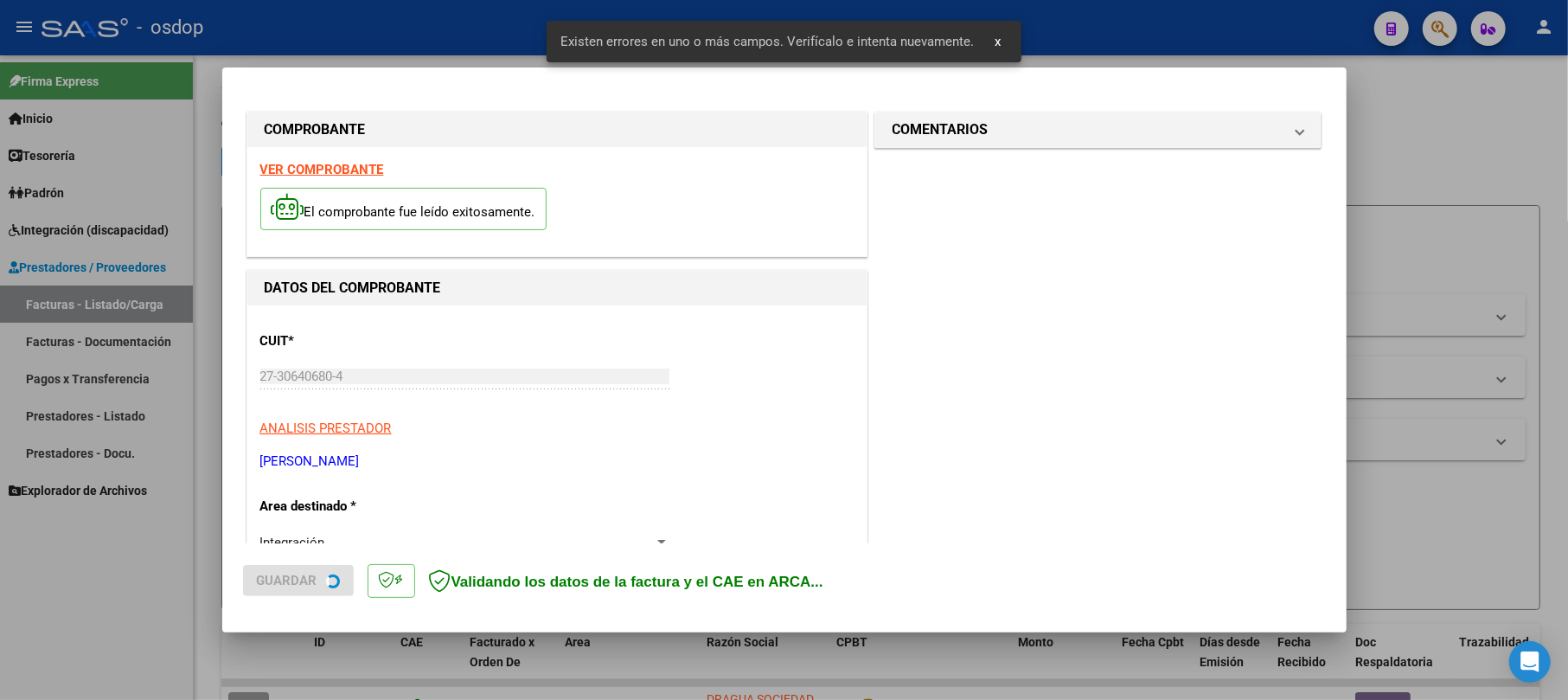
scroll to position [377, 0]
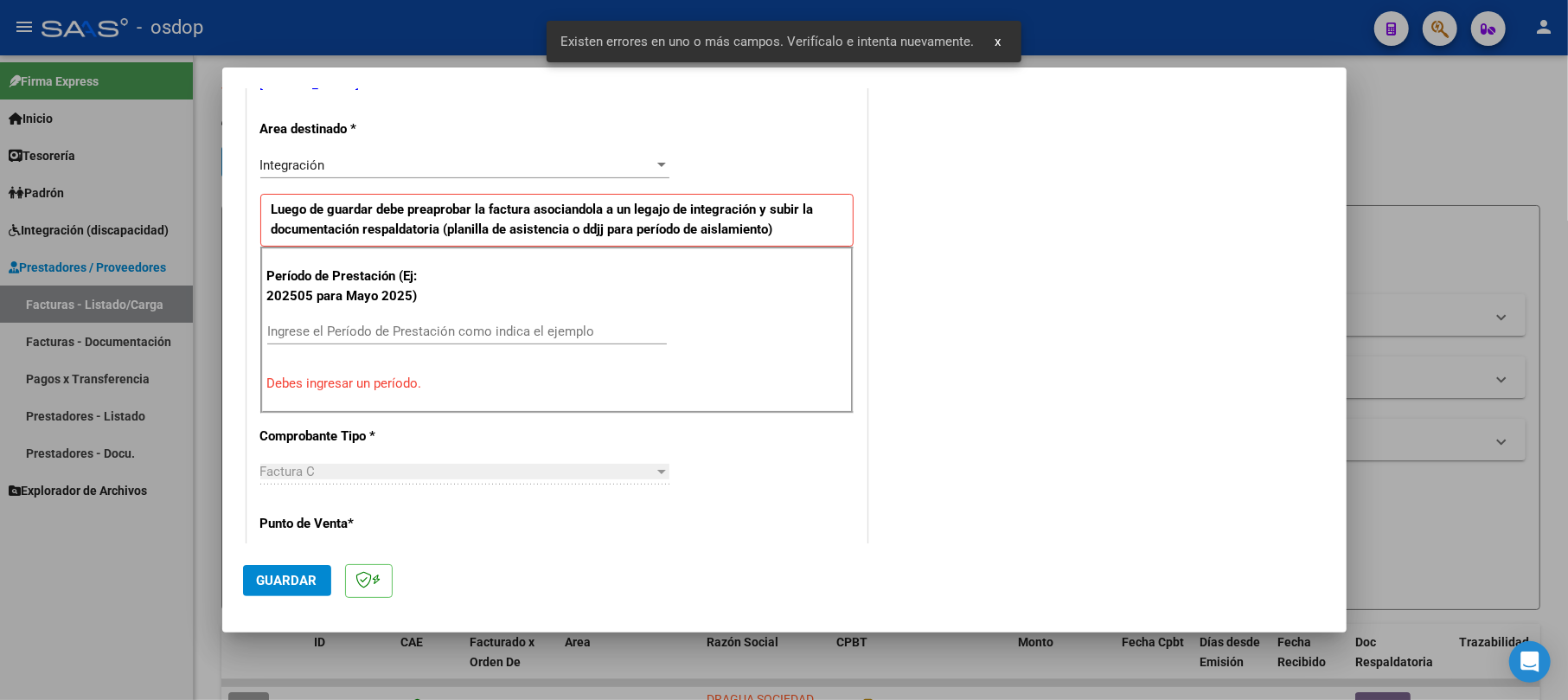
click at [327, 326] on div "Ingrese el Período de Prestación como indica el ejemplo" at bounding box center [466, 331] width 399 height 26
click at [326, 333] on input "Ingrese el Período de Prestación como indica el ejemplo" at bounding box center [466, 331] width 399 height 15
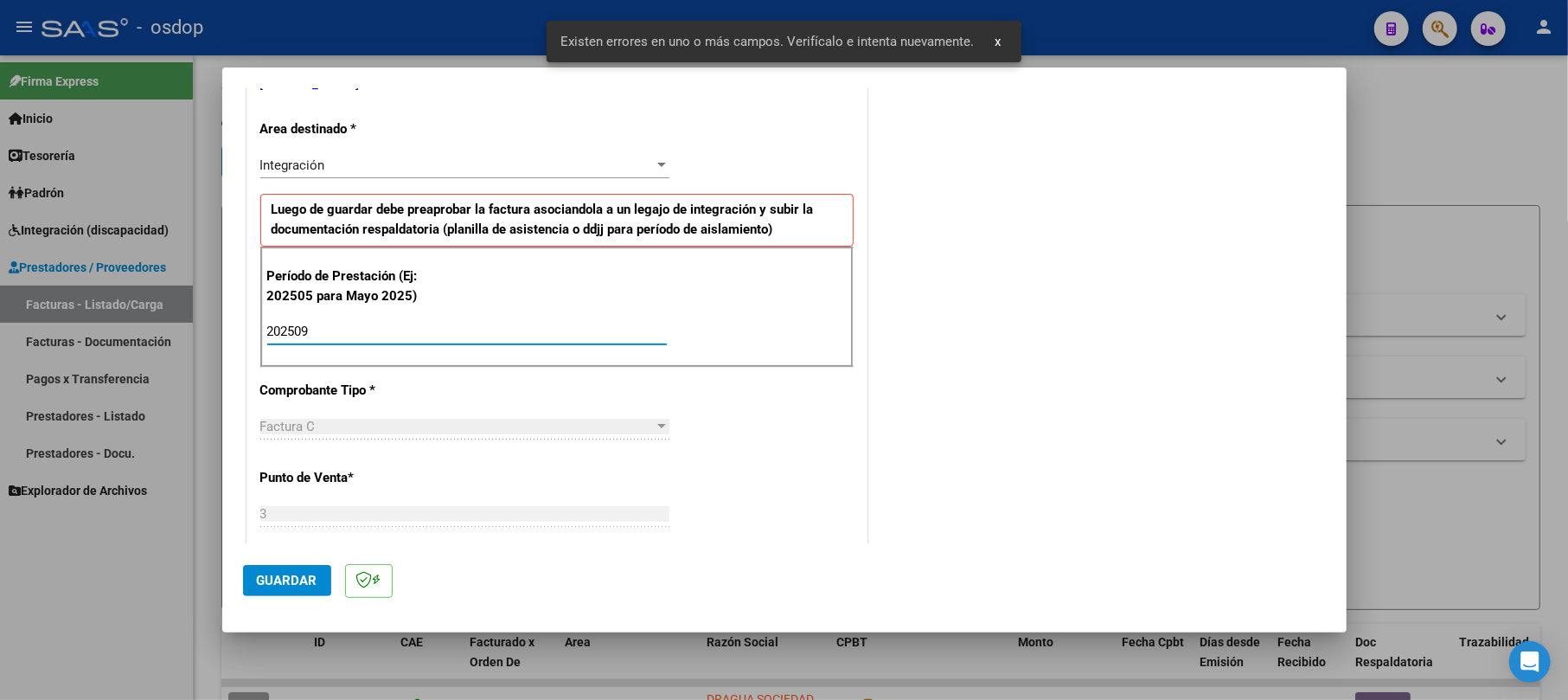
type input "202509"
click at [259, 564] on mat-dialog-actions "Guardar" at bounding box center [784, 578] width 1083 height 68
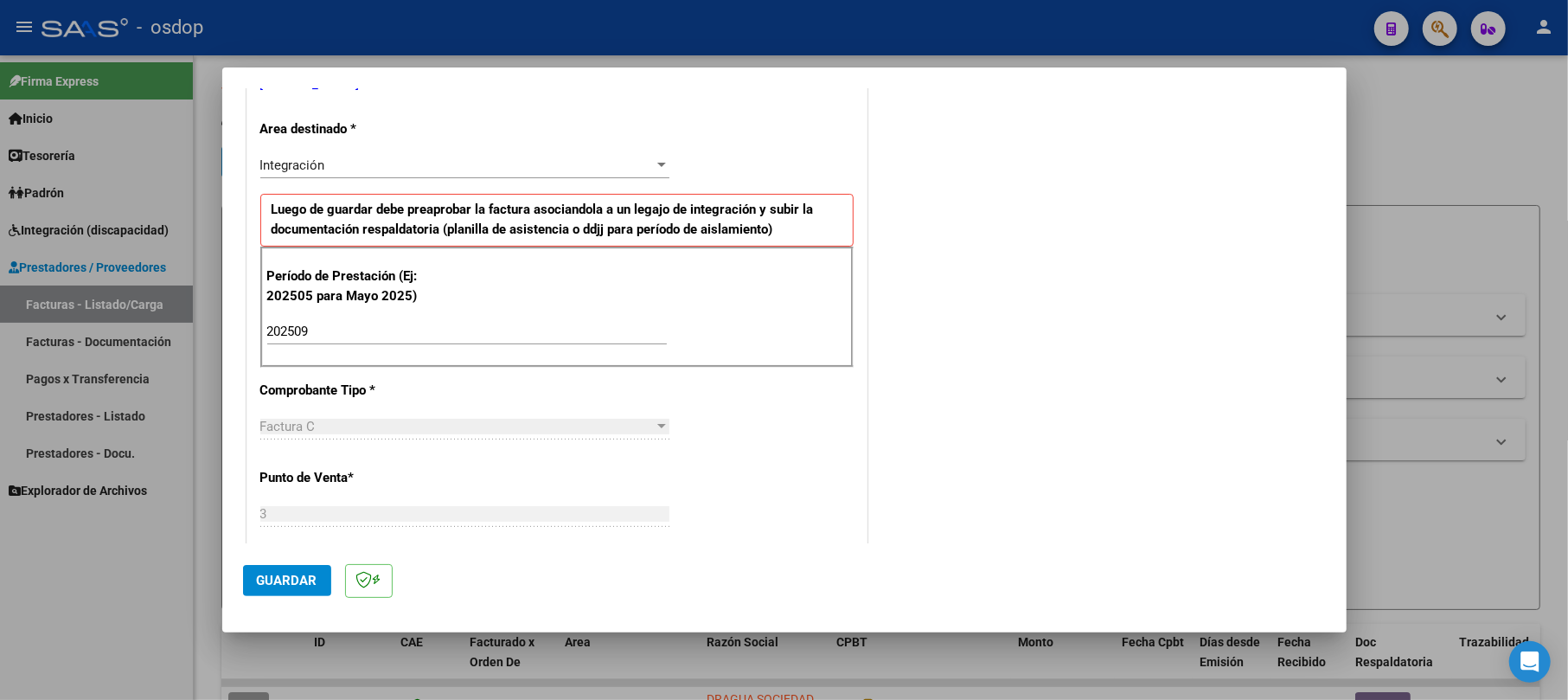
click at [306, 571] on button "Guardar" at bounding box center [287, 580] width 88 height 31
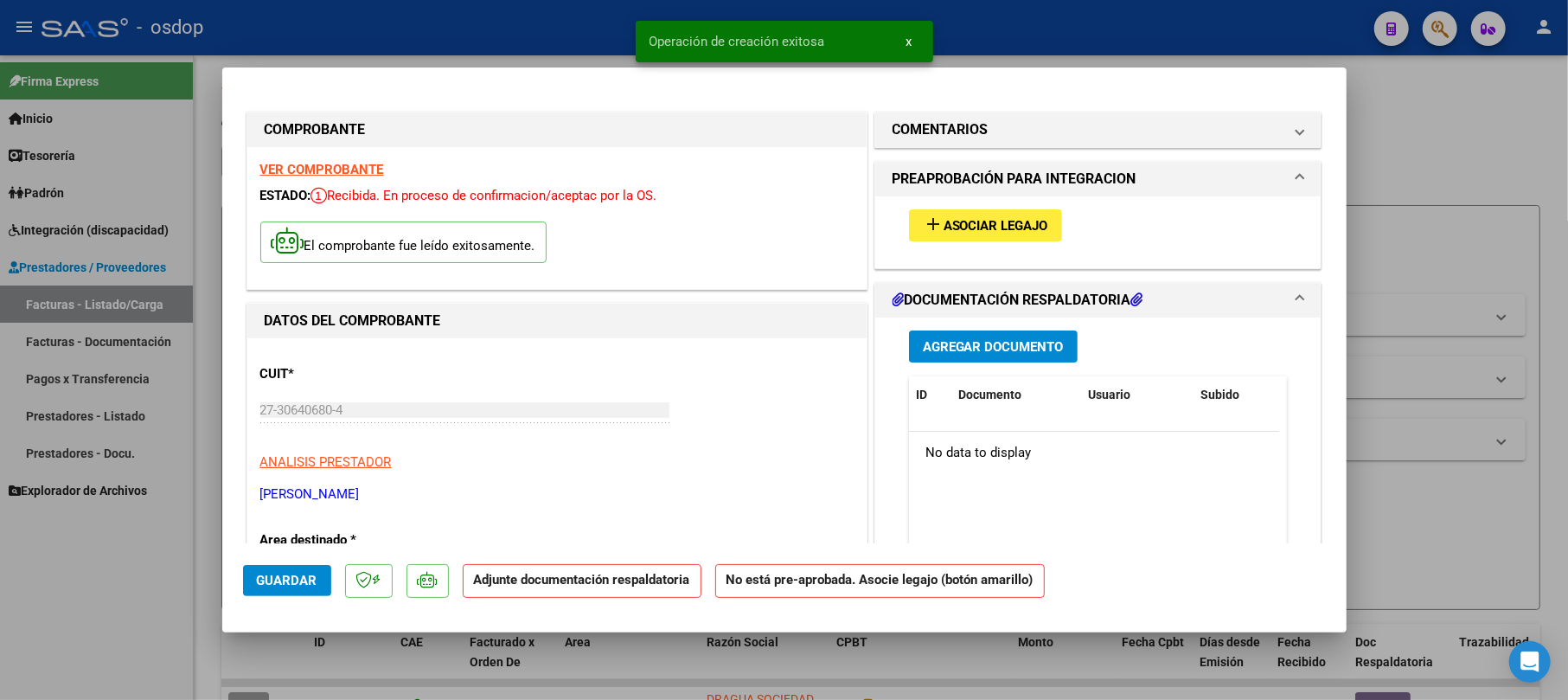
click at [946, 344] on span "Agregar Documento" at bounding box center [994, 347] width 141 height 15
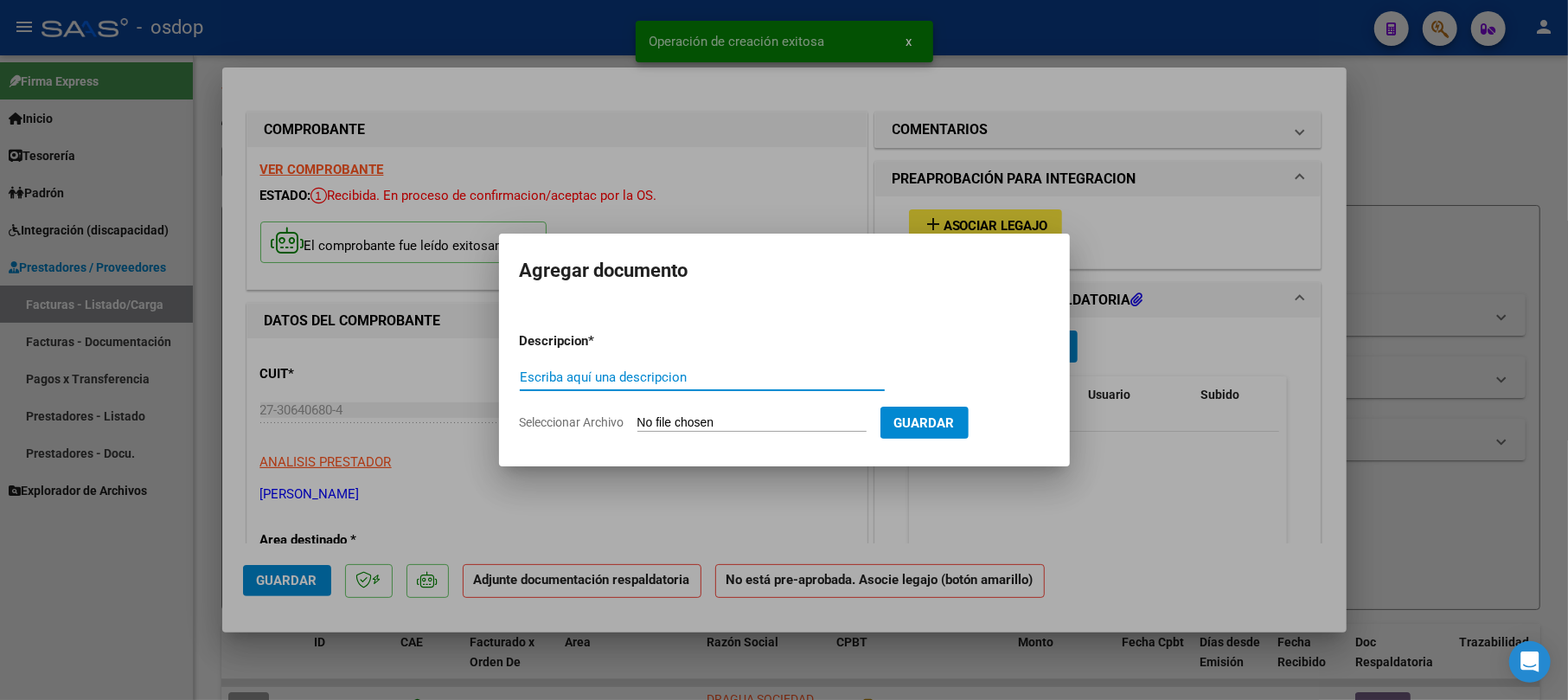
click at [611, 375] on input "Escriba aquí una descripcion" at bounding box center [702, 376] width 365 height 15
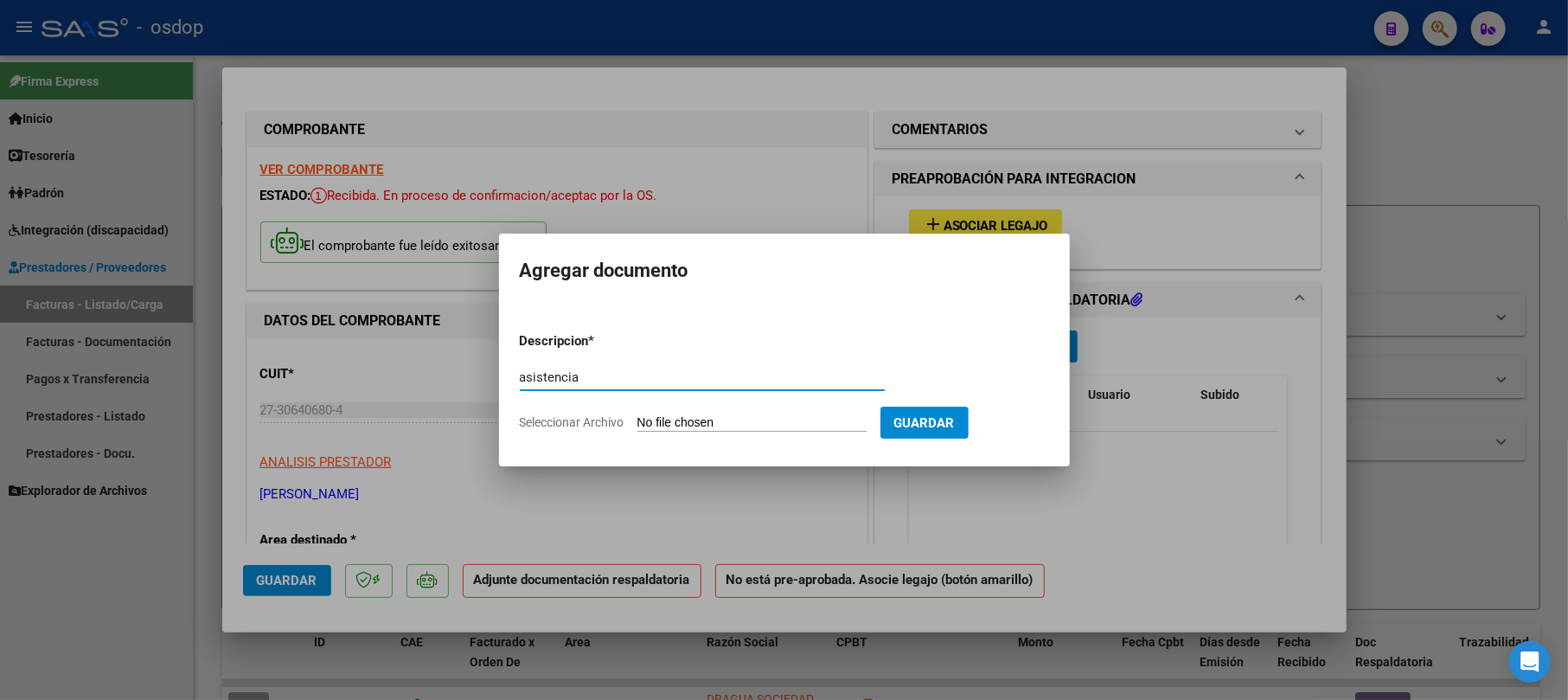
type input "asistencia"
click at [713, 416] on input "Seleccionar Archivo" at bounding box center [752, 424] width 230 height 16
type input "C:\fakepath\PA PSM GRUPAL [PERSON_NAME] [DATE].pdf"
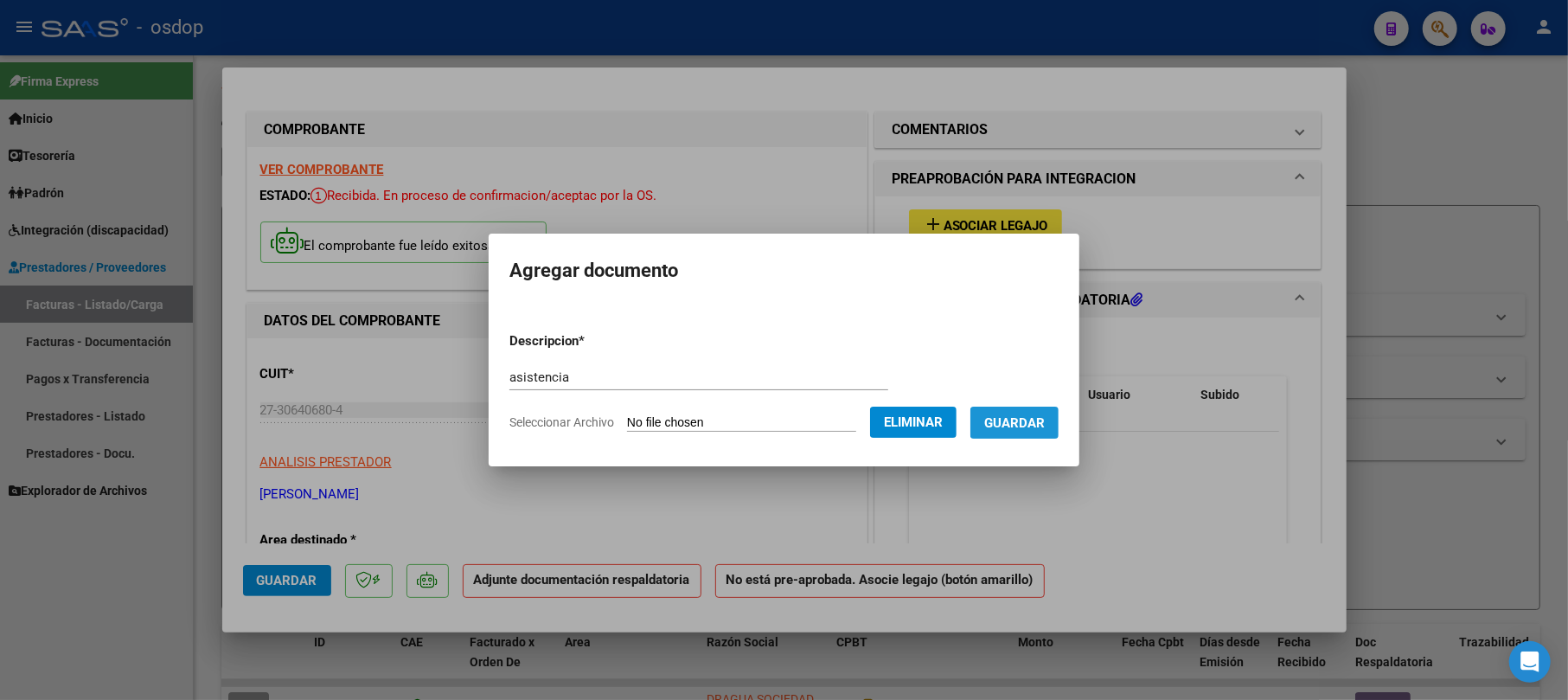
click at [1045, 416] on span "Guardar" at bounding box center [1015, 423] width 61 height 15
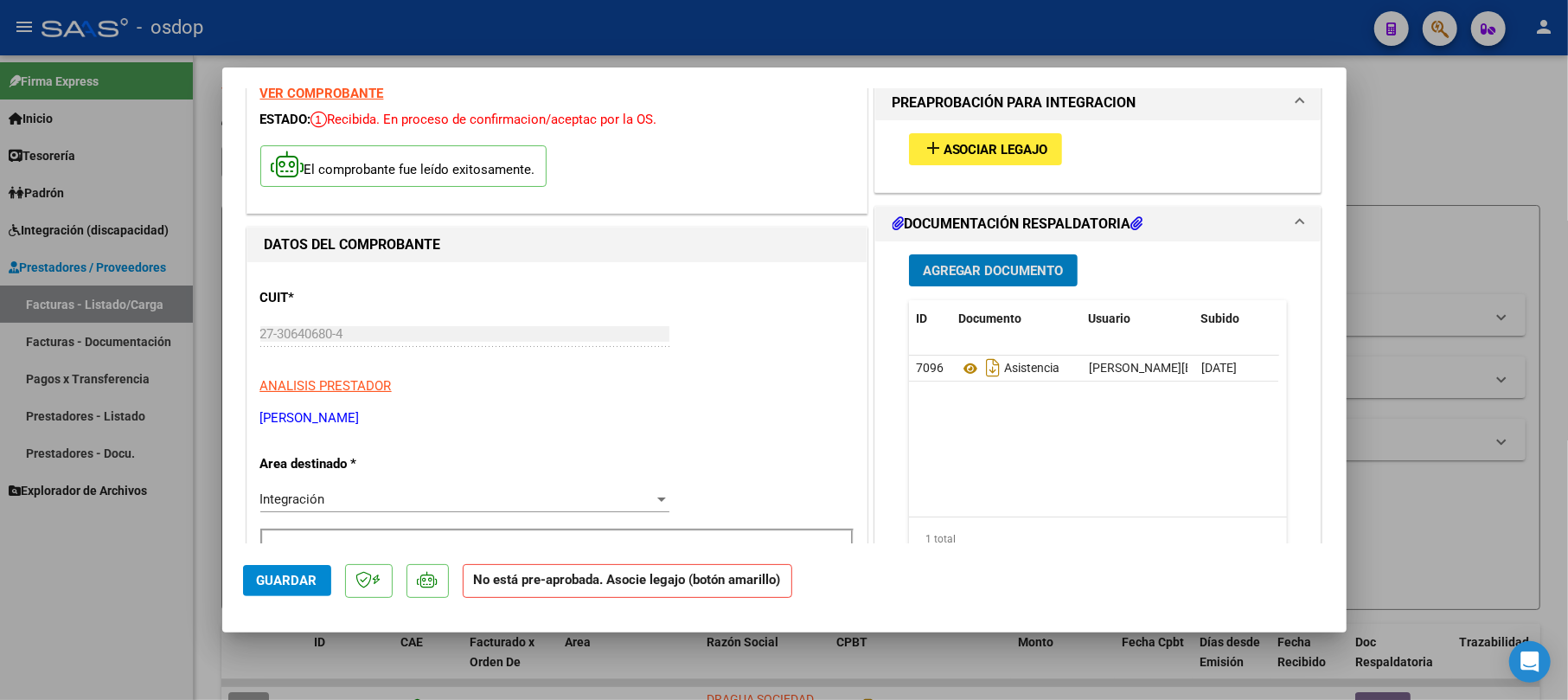
scroll to position [115, 0]
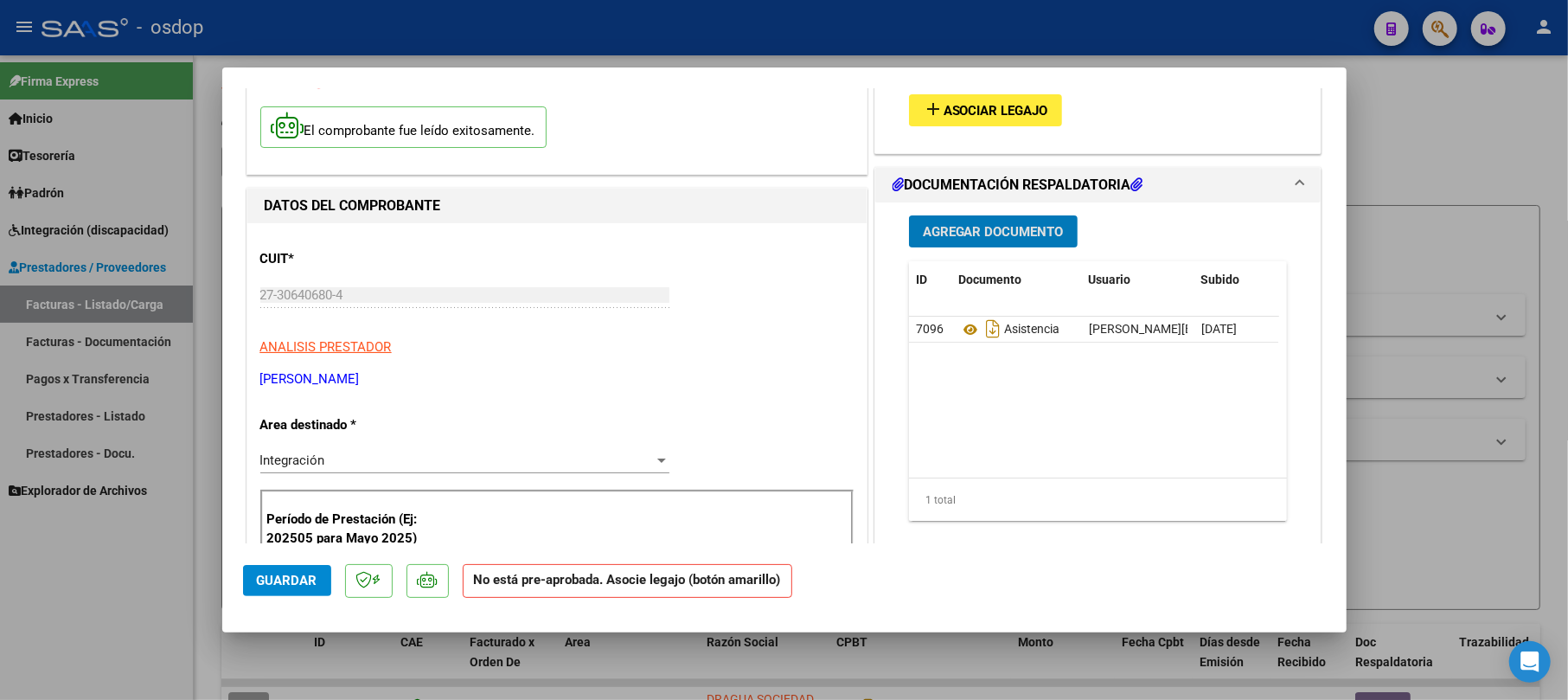
click at [983, 107] on span "Asociar Legajo" at bounding box center [995, 110] width 105 height 15
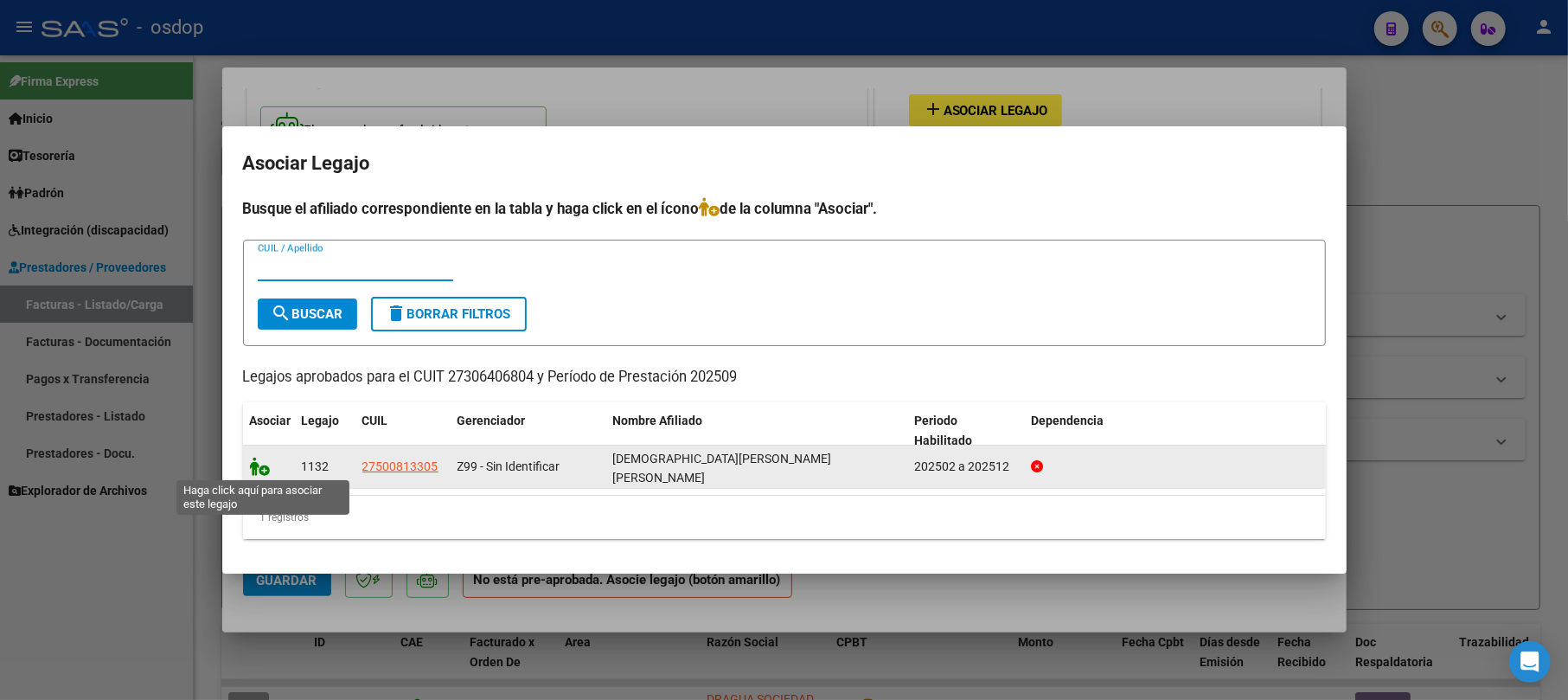
click at [256, 472] on icon at bounding box center [260, 466] width 21 height 19
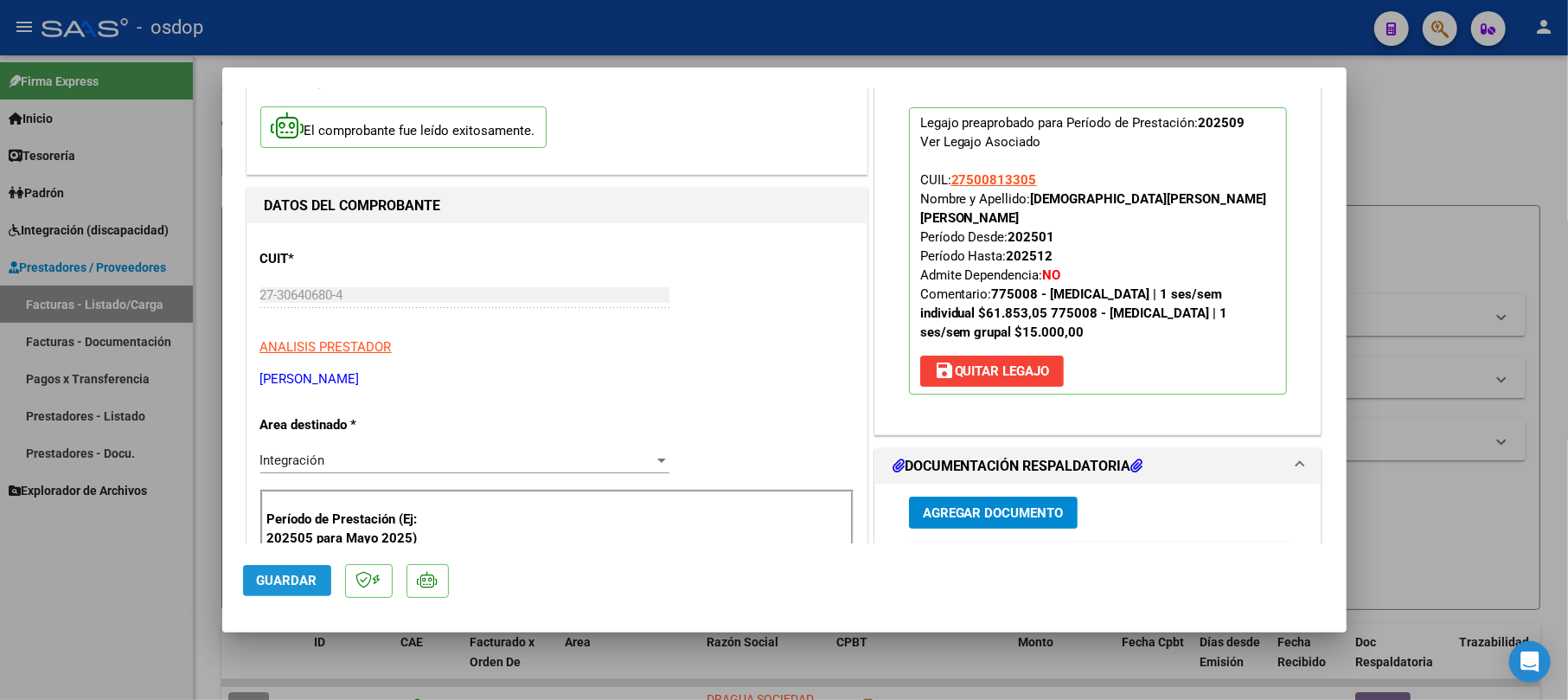
click at [309, 583] on span "Guardar" at bounding box center [288, 580] width 61 height 15
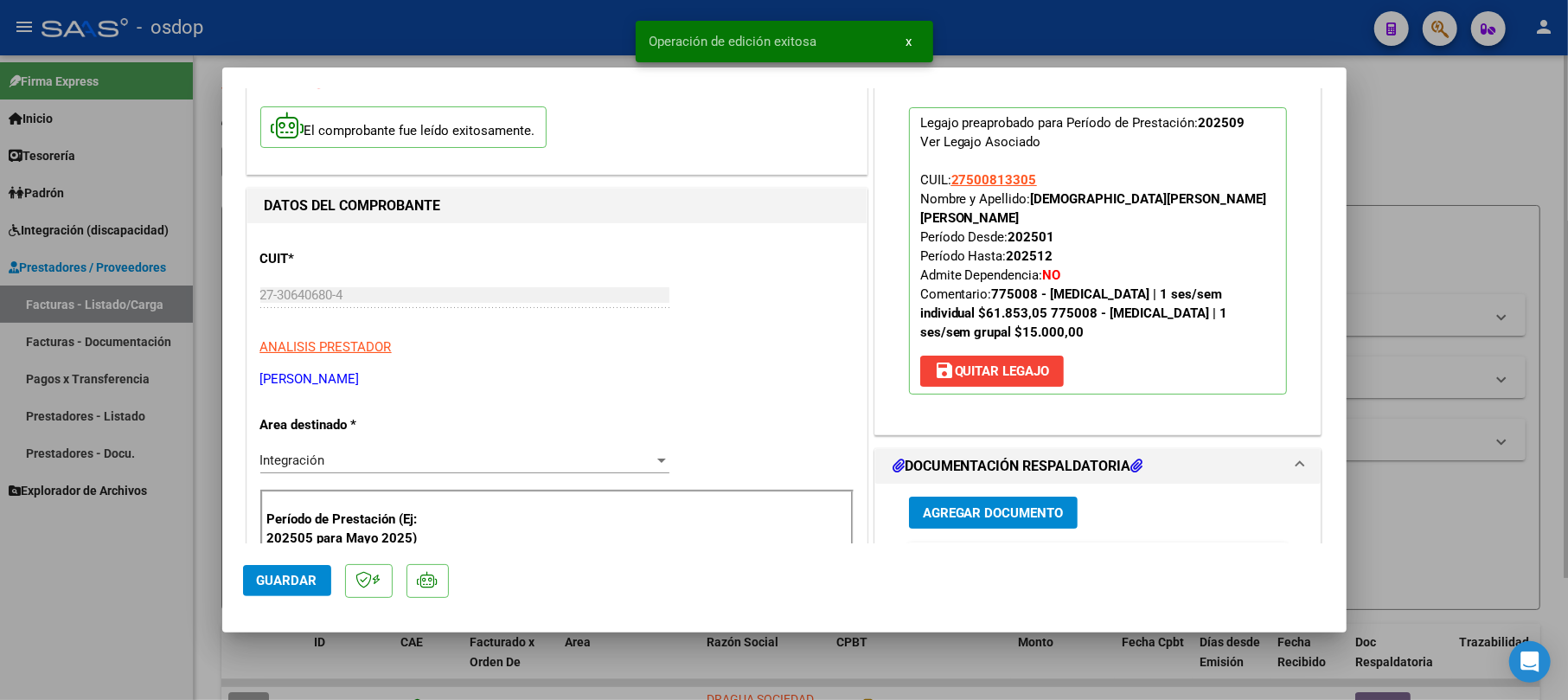
drag, startPoint x: 1441, startPoint y: 133, endPoint x: 1448, endPoint y: 118, distance: 16.6
click at [1447, 120] on div at bounding box center [784, 350] width 1568 height 700
type input "$ 0,00"
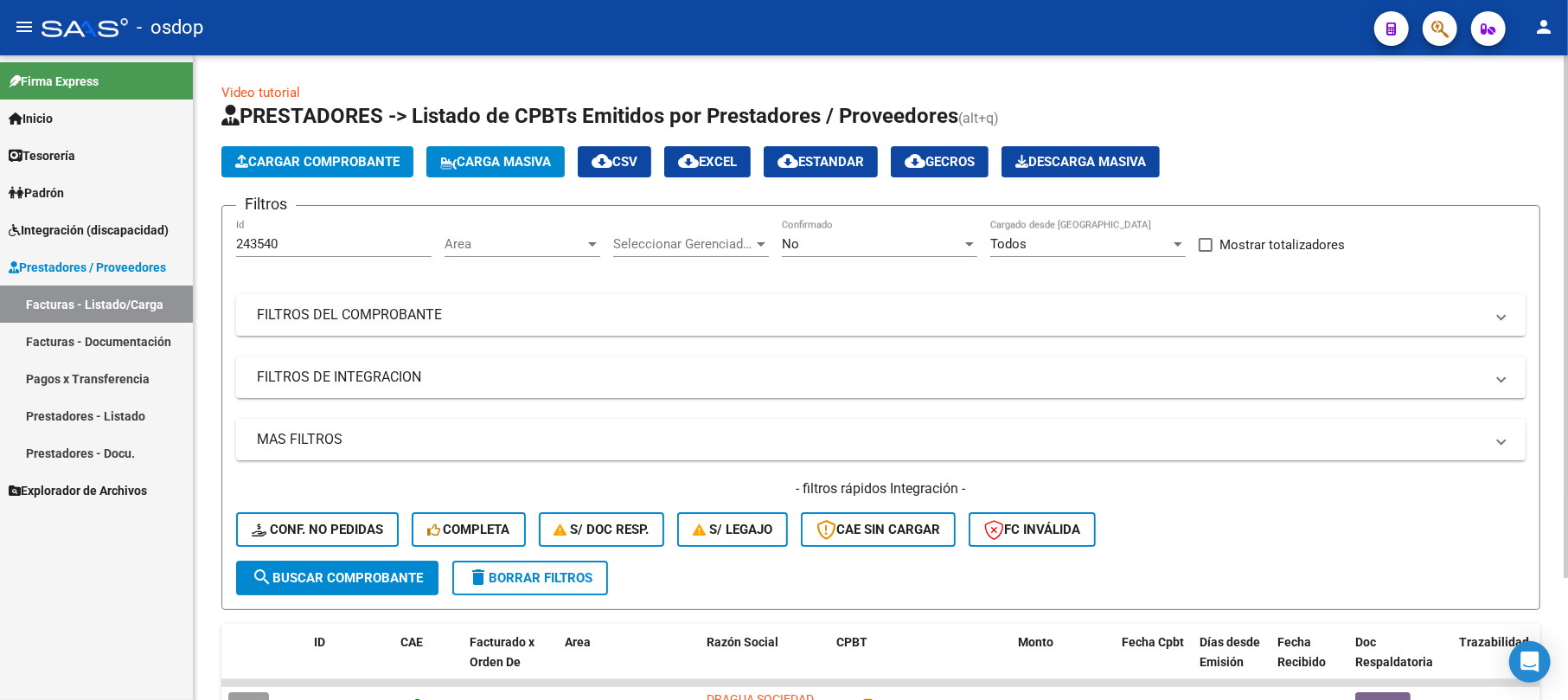
click at [313, 314] on mat-panel-title "FILTROS DEL COMPROBANTE" at bounding box center [871, 315] width 1228 height 19
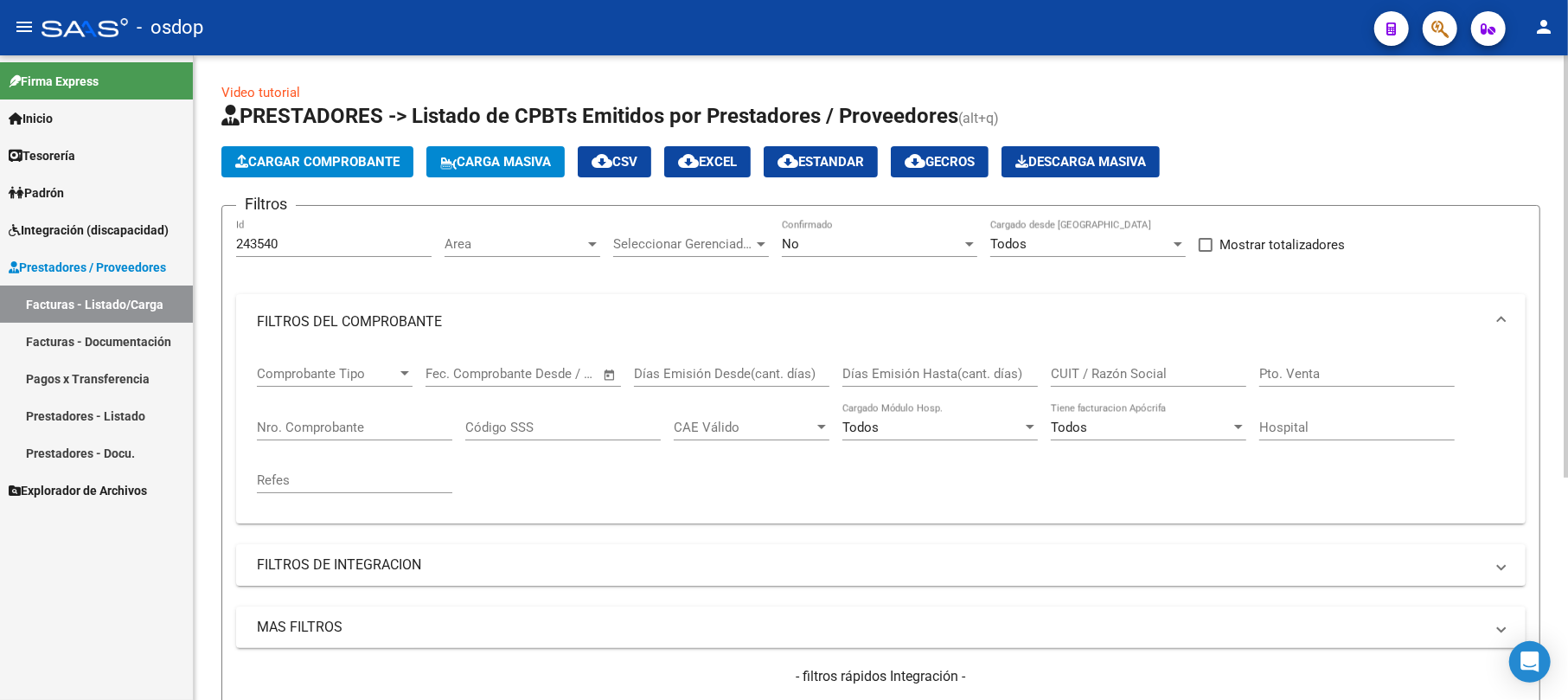
click at [1362, 150] on div "Cargar Comprobante Carga Masiva cloud_download CSV cloud_download EXCEL cloud_d…" at bounding box center [881, 162] width 1320 height 31
click at [1315, 120] on h1 "PRESTADORES -> Listado de CPBTs Emitidos por Prestadores / Proveedores (alt+q)" at bounding box center [881, 117] width 1320 height 30
click at [381, 319] on mat-panel-title "FILTROS DEL COMPROBANTE" at bounding box center [871, 322] width 1228 height 19
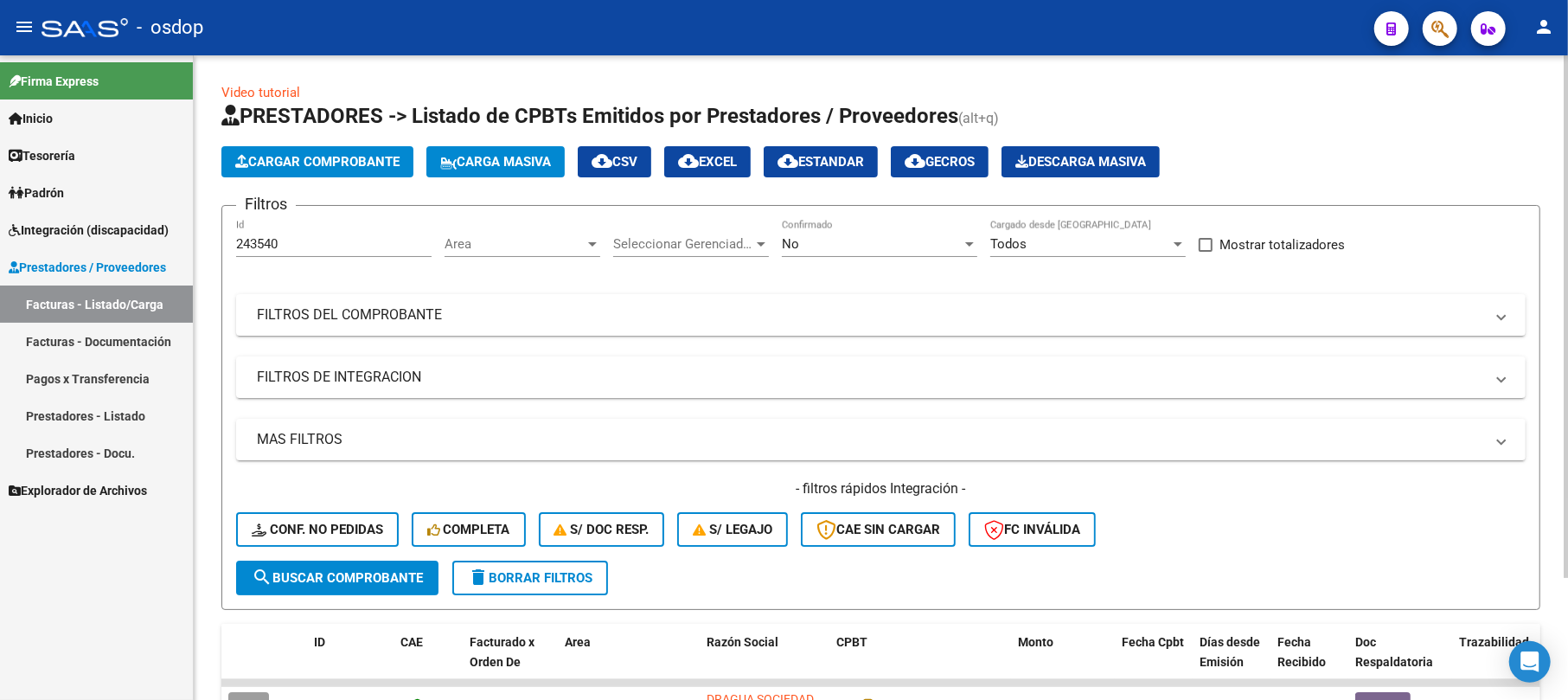
click at [378, 163] on span "Cargar Comprobante" at bounding box center [317, 161] width 164 height 15
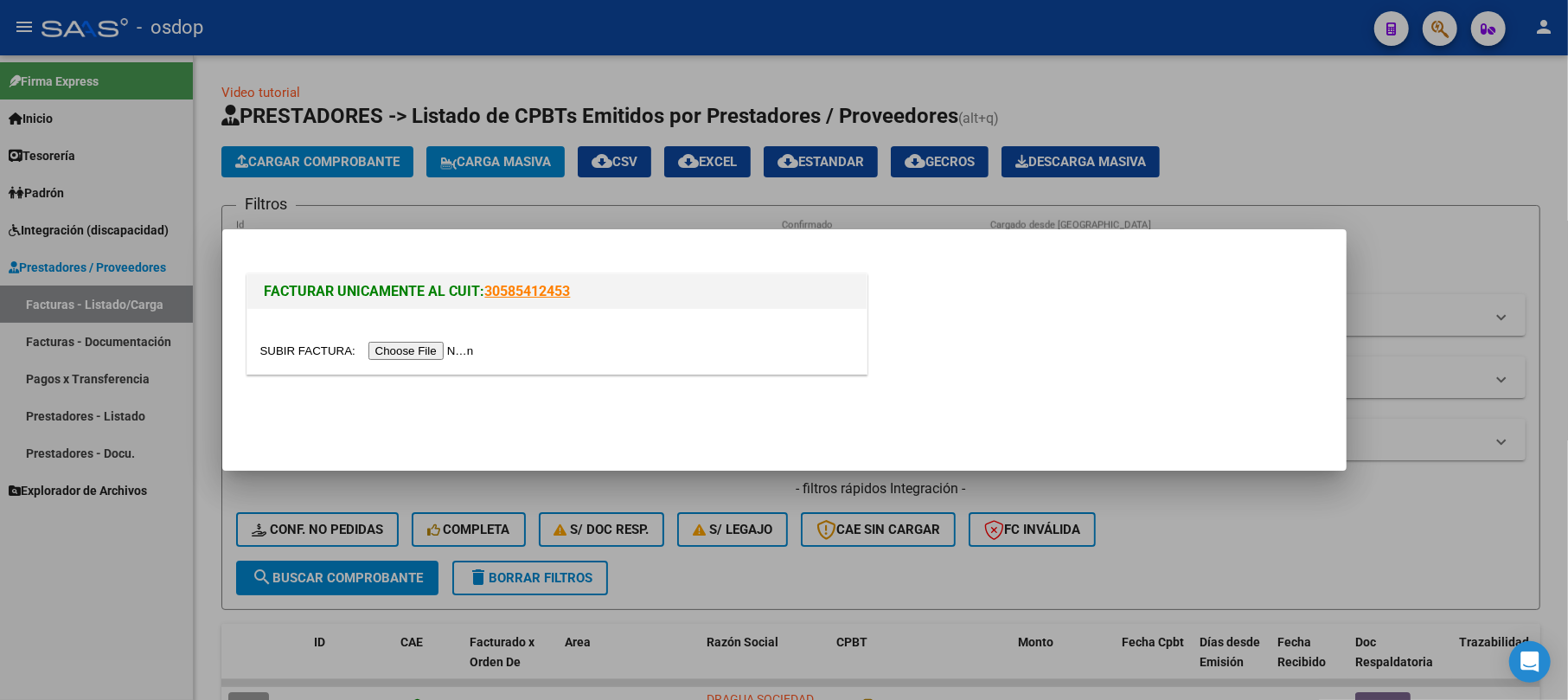
click at [451, 350] on input "file" at bounding box center [369, 350] width 219 height 18
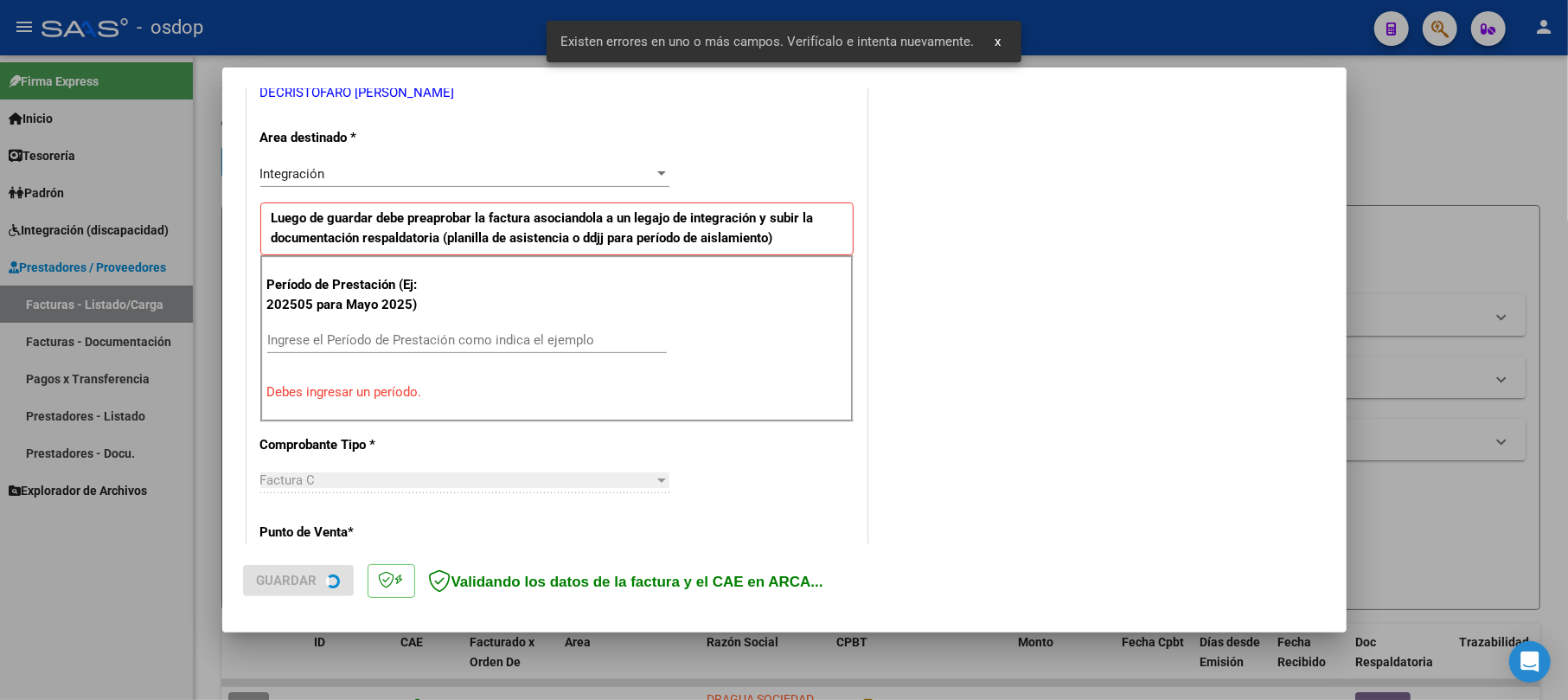
scroll to position [377, 0]
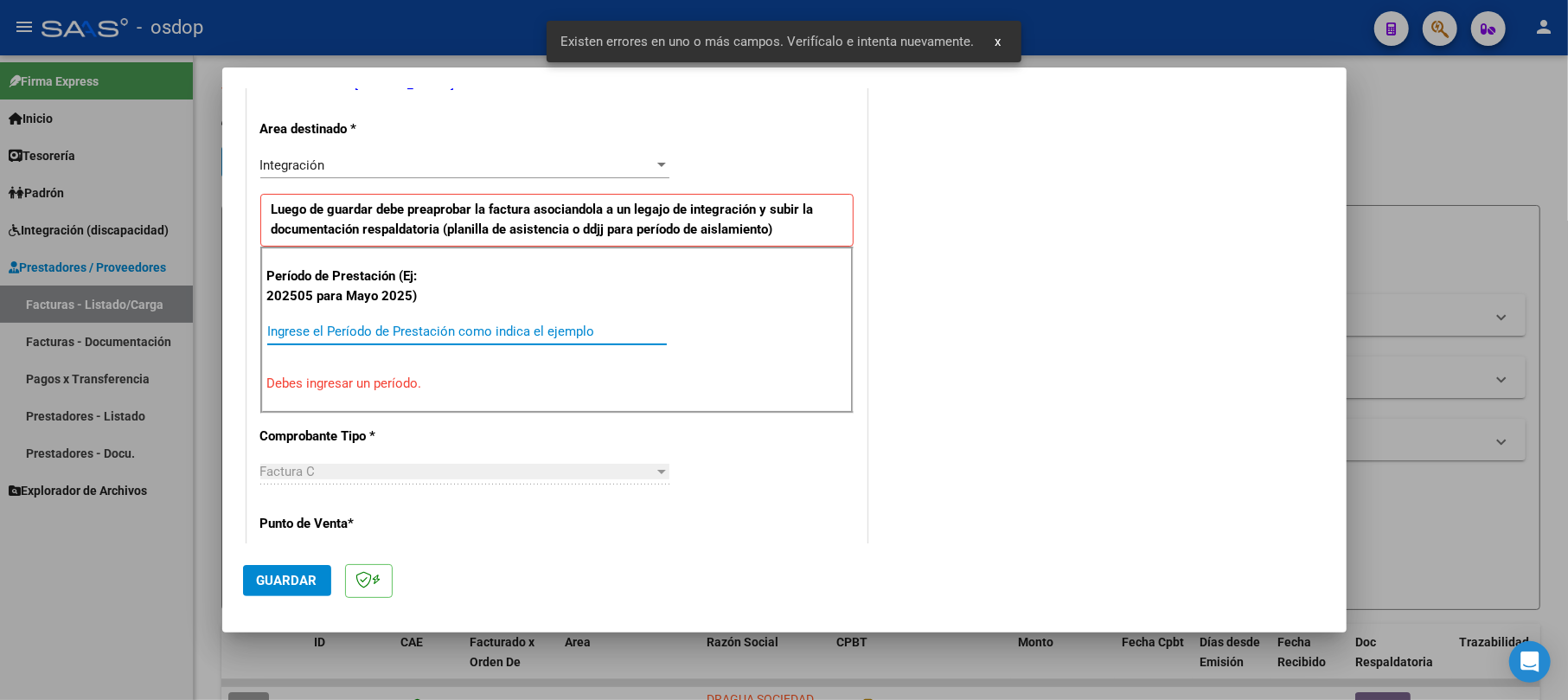
click at [353, 326] on input "Ingrese el Período de Prestación como indica el ejemplo" at bounding box center [466, 331] width 399 height 15
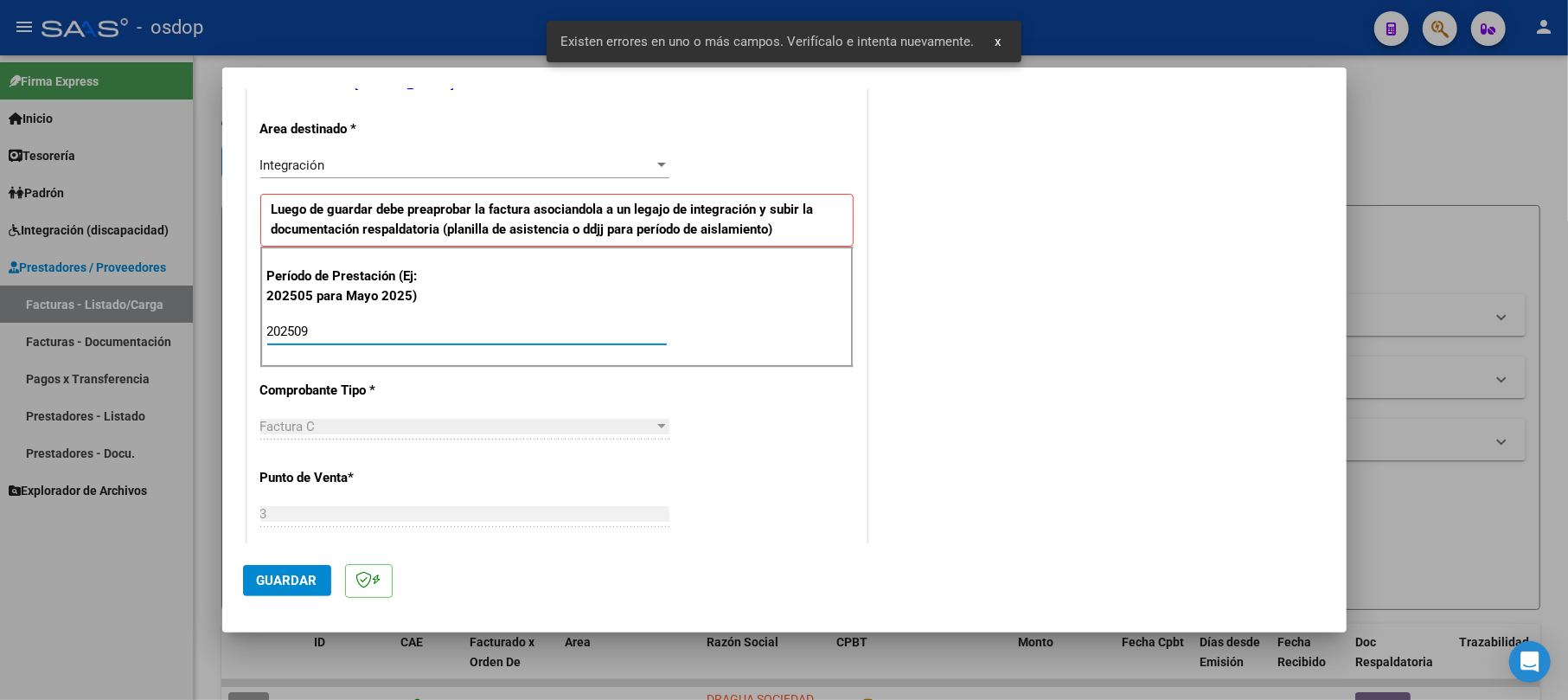
type input "202509"
click at [305, 588] on span "Guardar" at bounding box center [288, 580] width 61 height 15
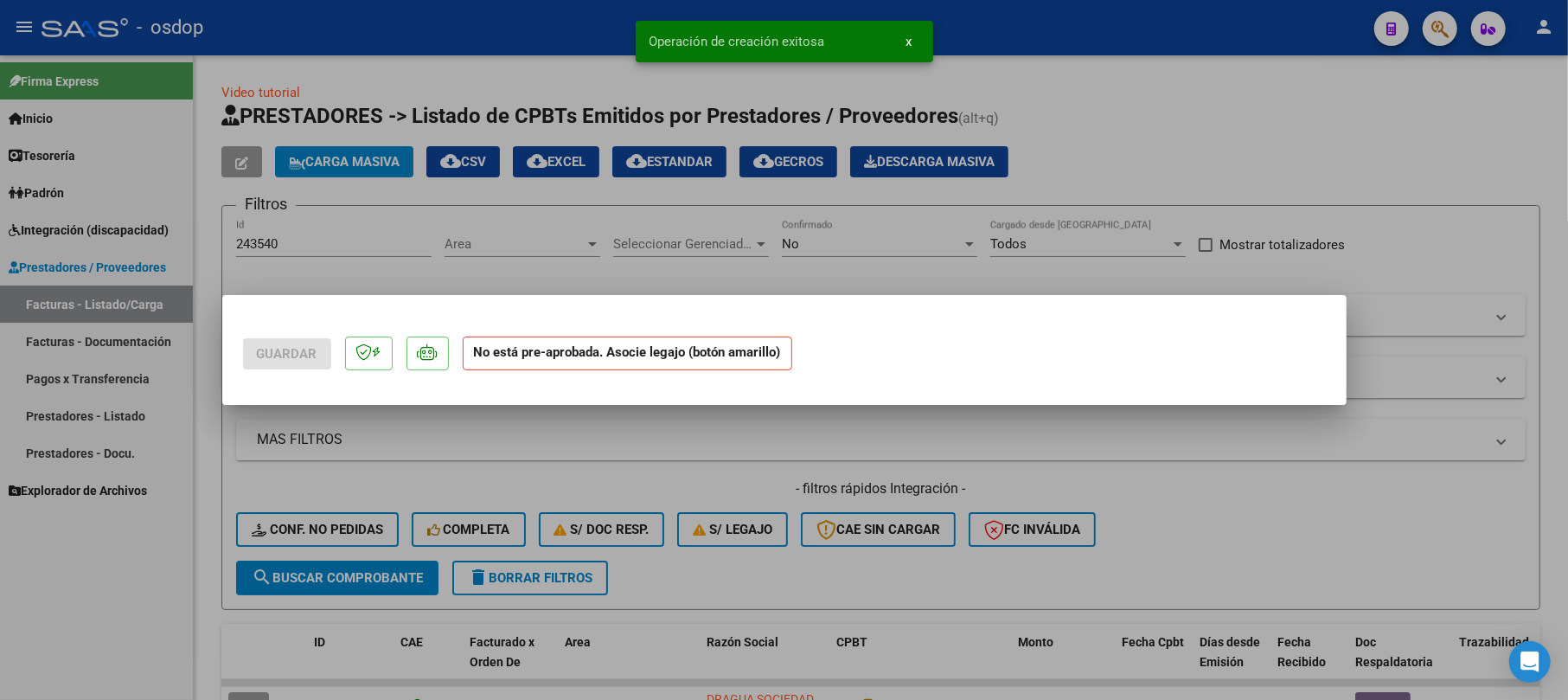
scroll to position [0, 0]
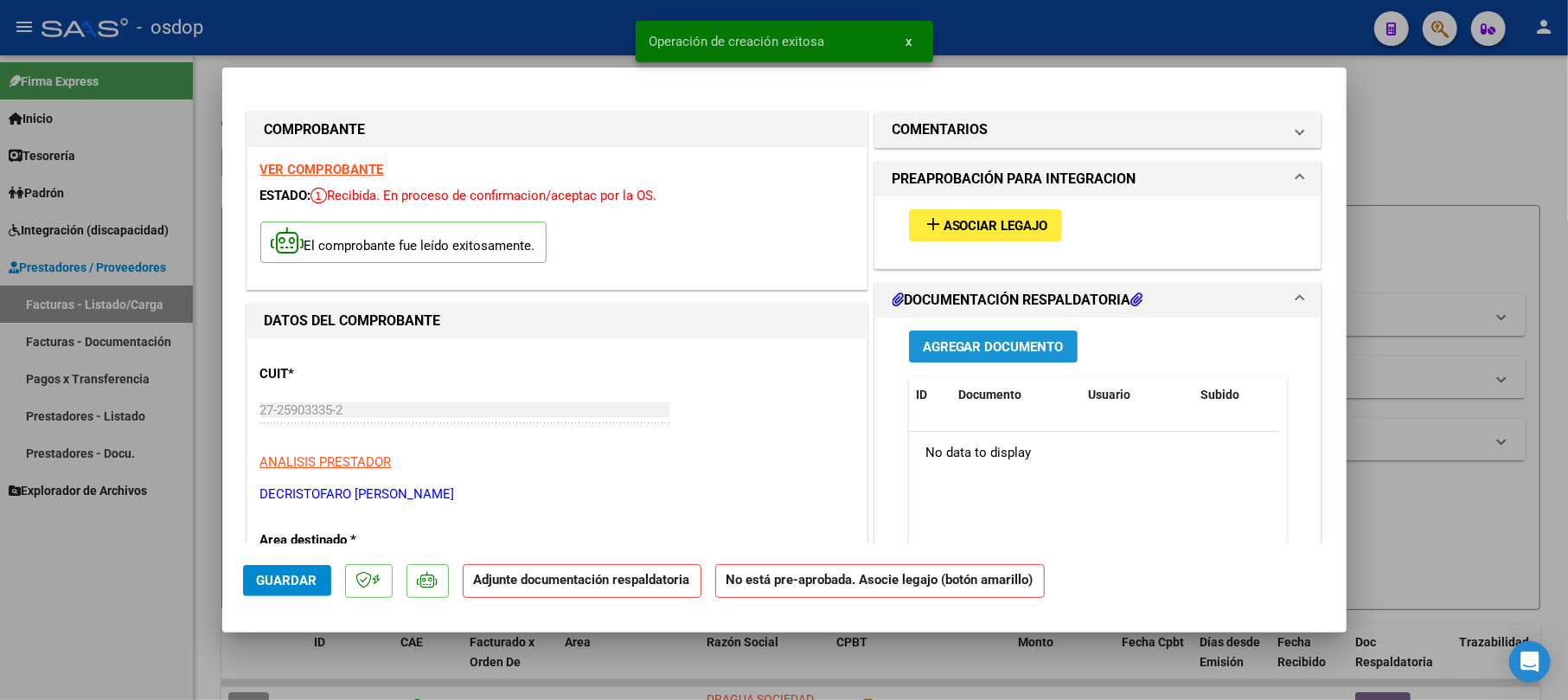
click at [956, 357] on button "Agregar Documento" at bounding box center [994, 347] width 169 height 32
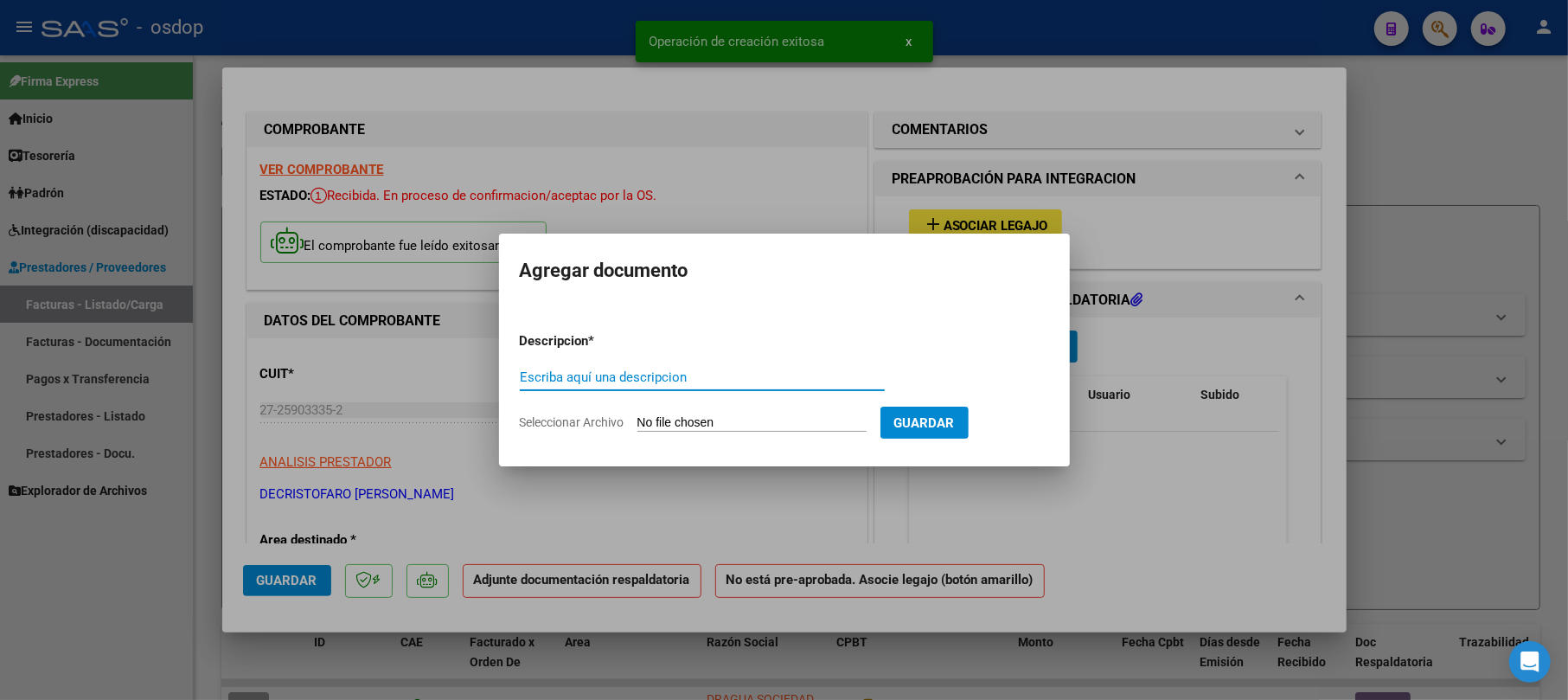
click at [673, 378] on input "Escriba aquí una descripcion" at bounding box center [702, 376] width 365 height 15
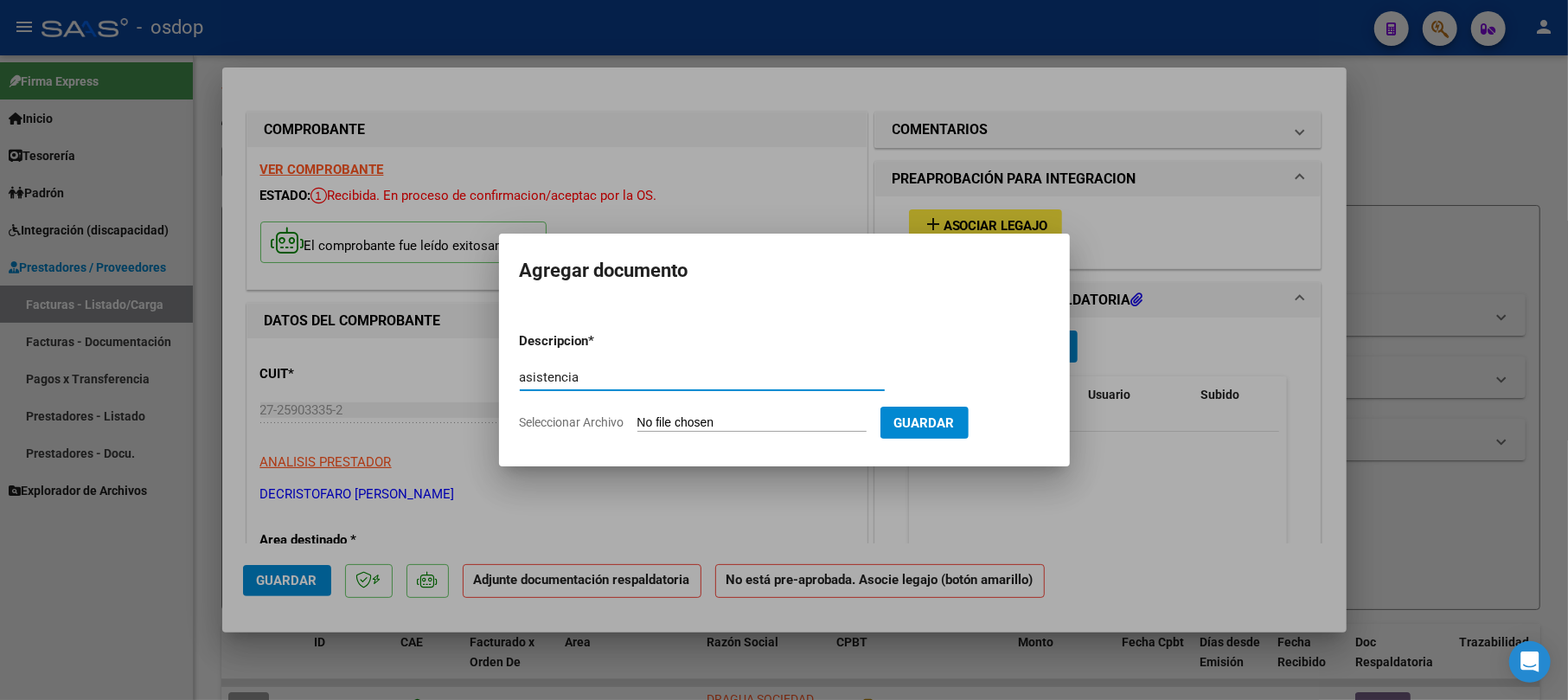
type input "asistencia"
click at [710, 420] on input "Seleccionar Archivo" at bounding box center [752, 424] width 230 height 16
type input "C:\fakepath\asistencia mes 9 - [PERSON_NAME].pdf"
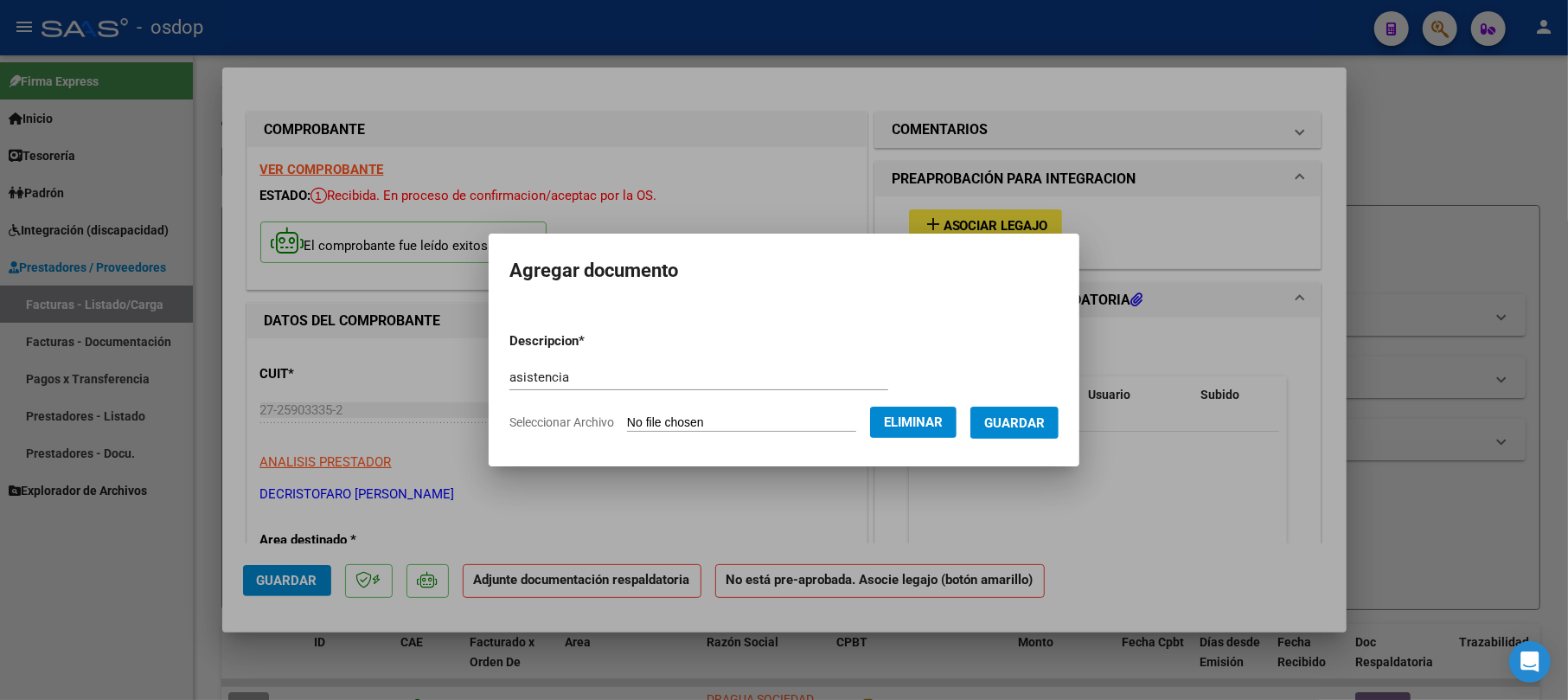
click at [1045, 419] on span "Guardar" at bounding box center [1015, 423] width 61 height 15
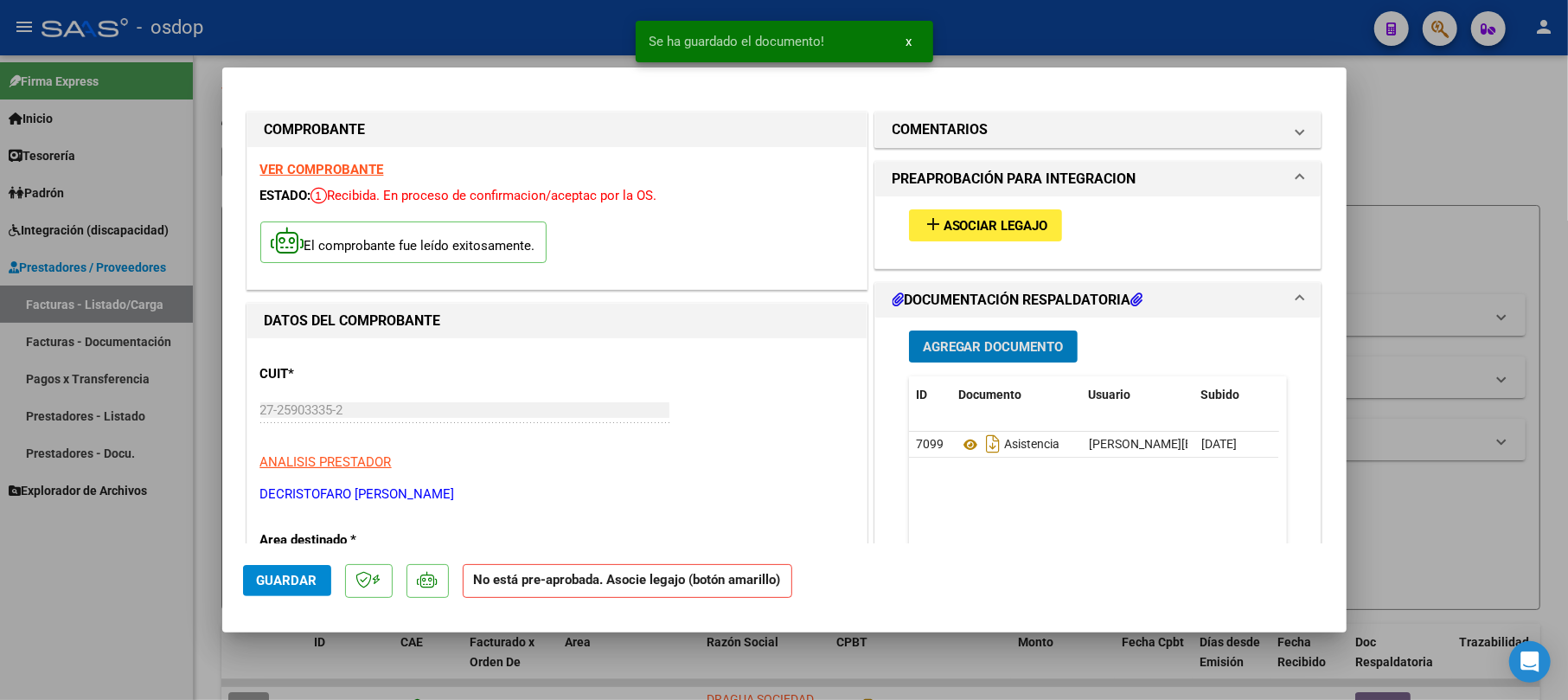
click at [991, 236] on button "add Asociar Legajo" at bounding box center [985, 225] width 153 height 32
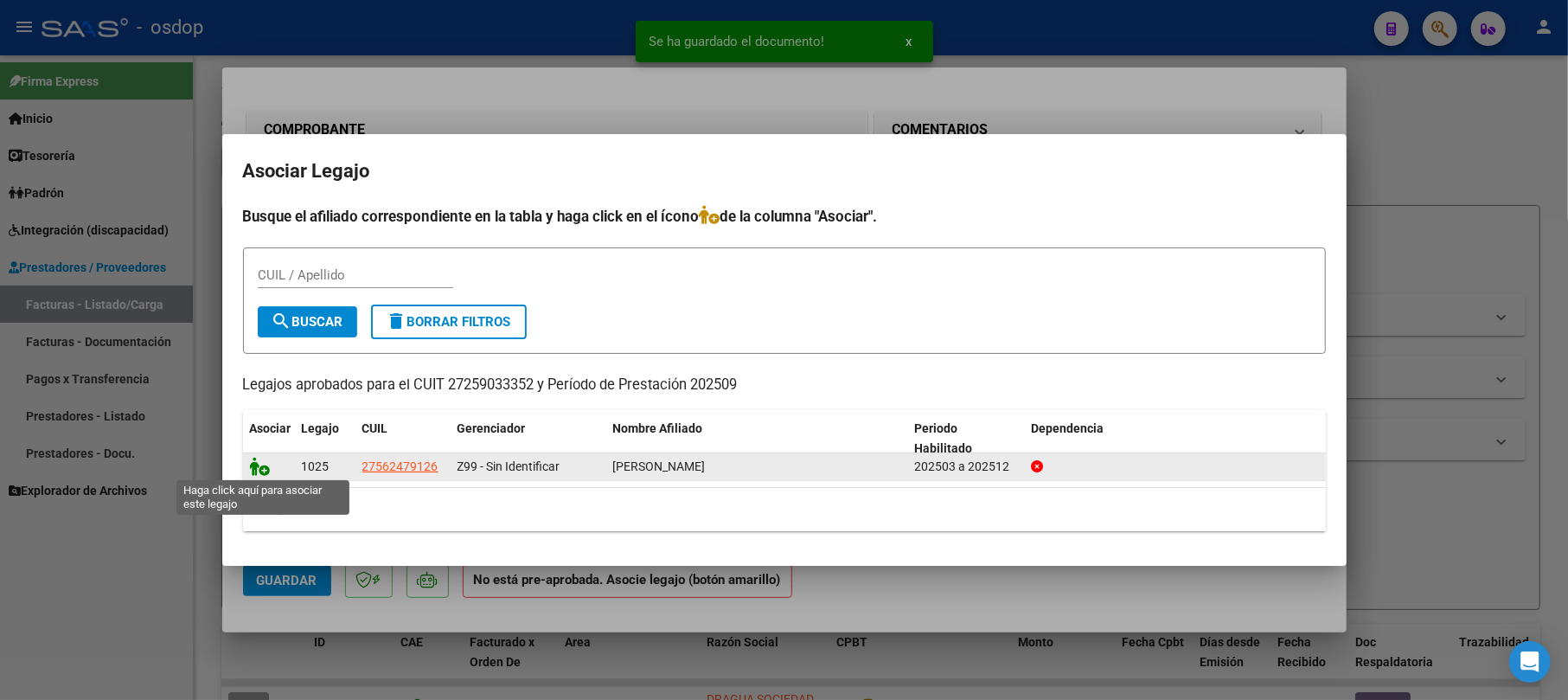
click at [257, 468] on icon at bounding box center [260, 466] width 21 height 19
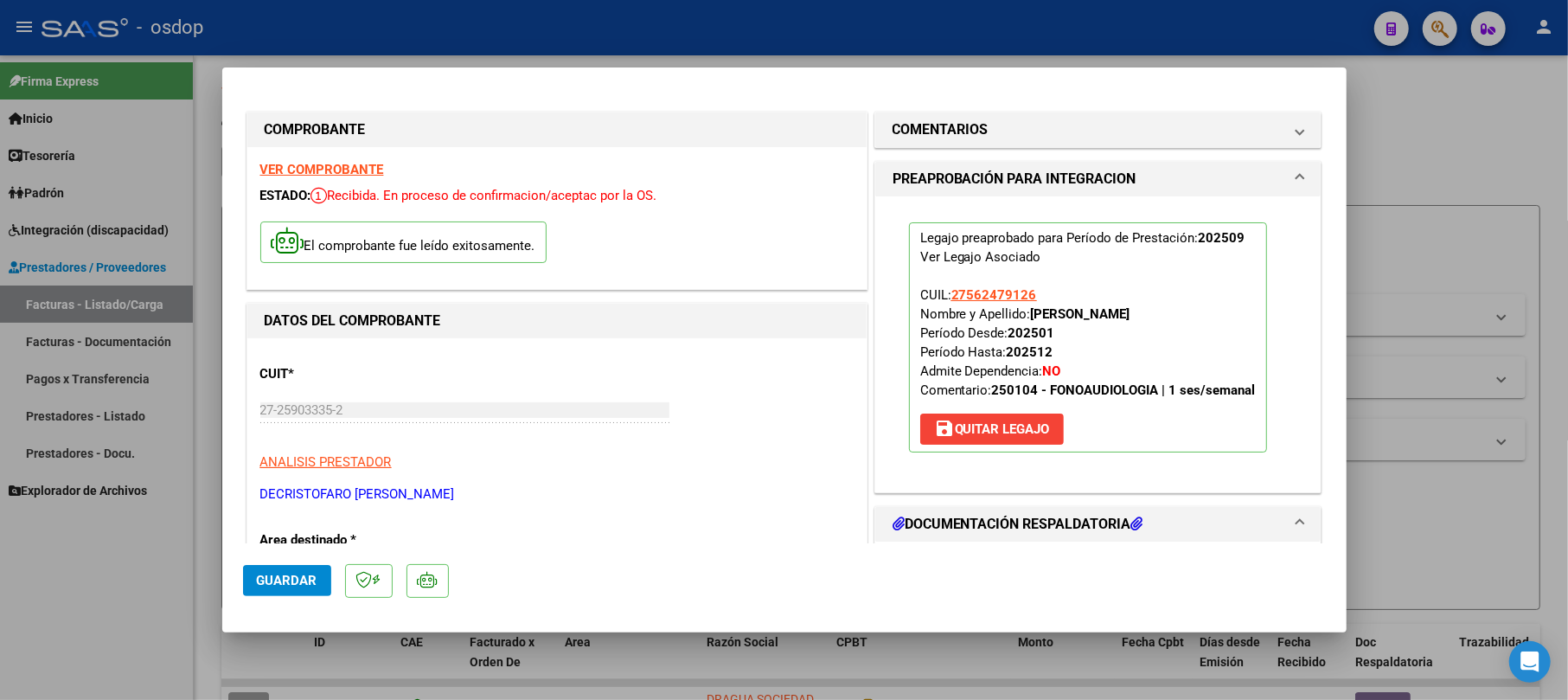
click at [306, 580] on span "Guardar" at bounding box center [288, 580] width 61 height 15
click at [1426, 108] on div at bounding box center [784, 350] width 1568 height 700
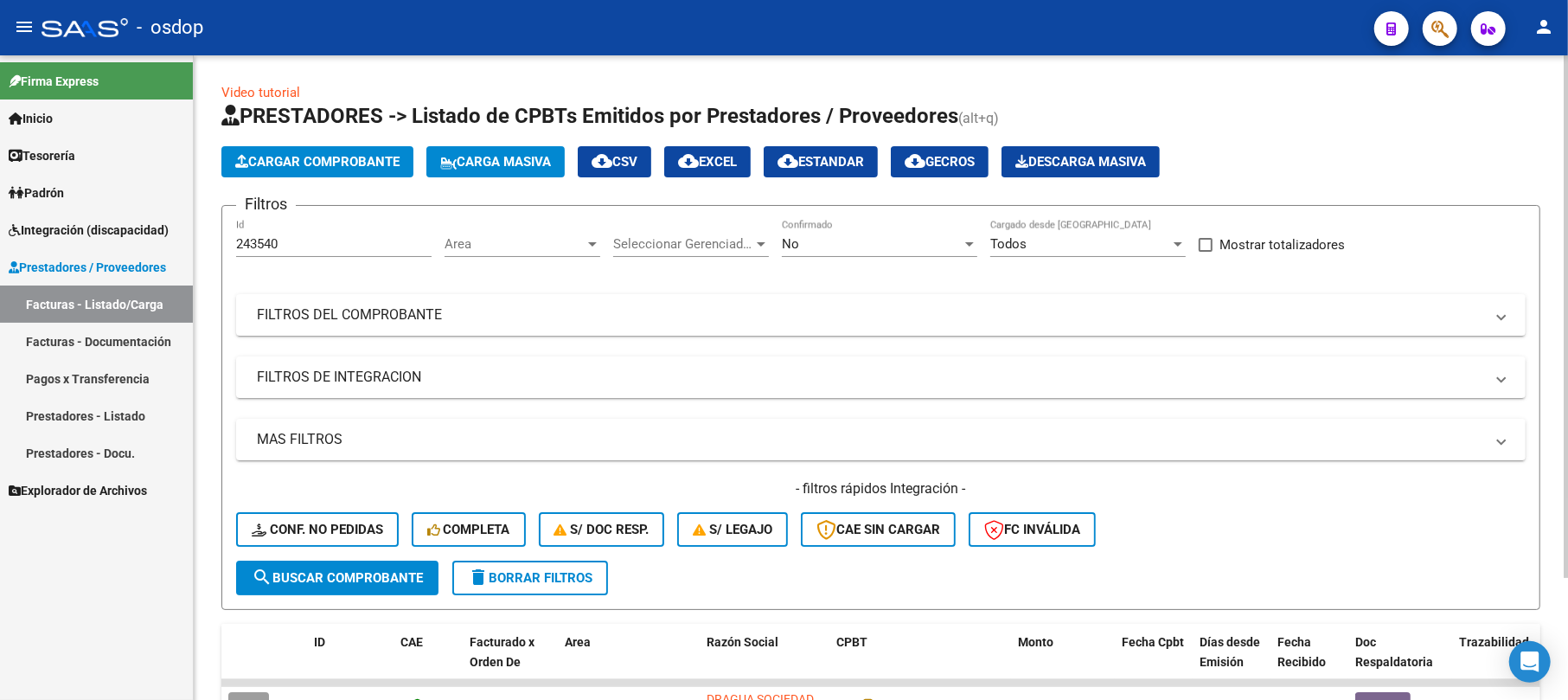
click at [277, 156] on span "Cargar Comprobante" at bounding box center [317, 161] width 164 height 15
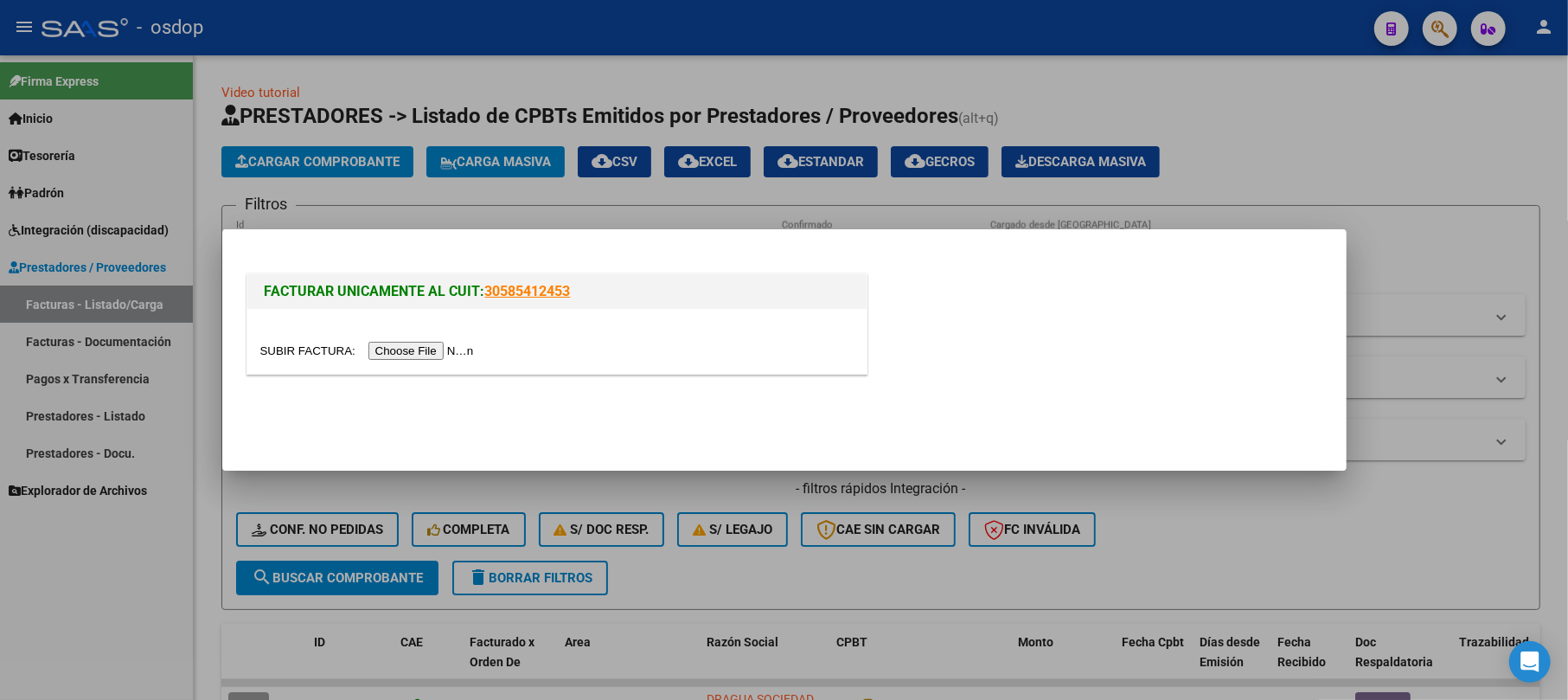
click at [473, 348] on input "file" at bounding box center [369, 350] width 219 height 18
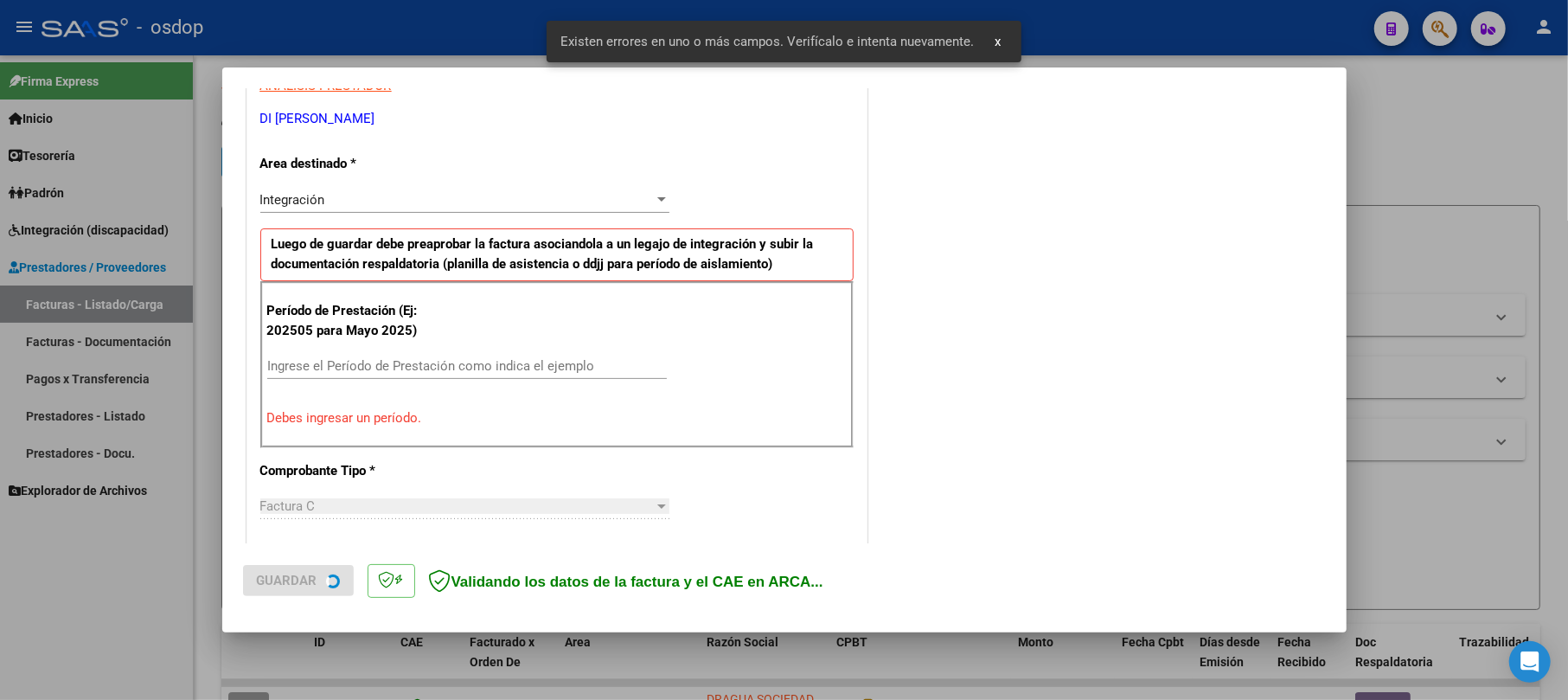
scroll to position [344, 0]
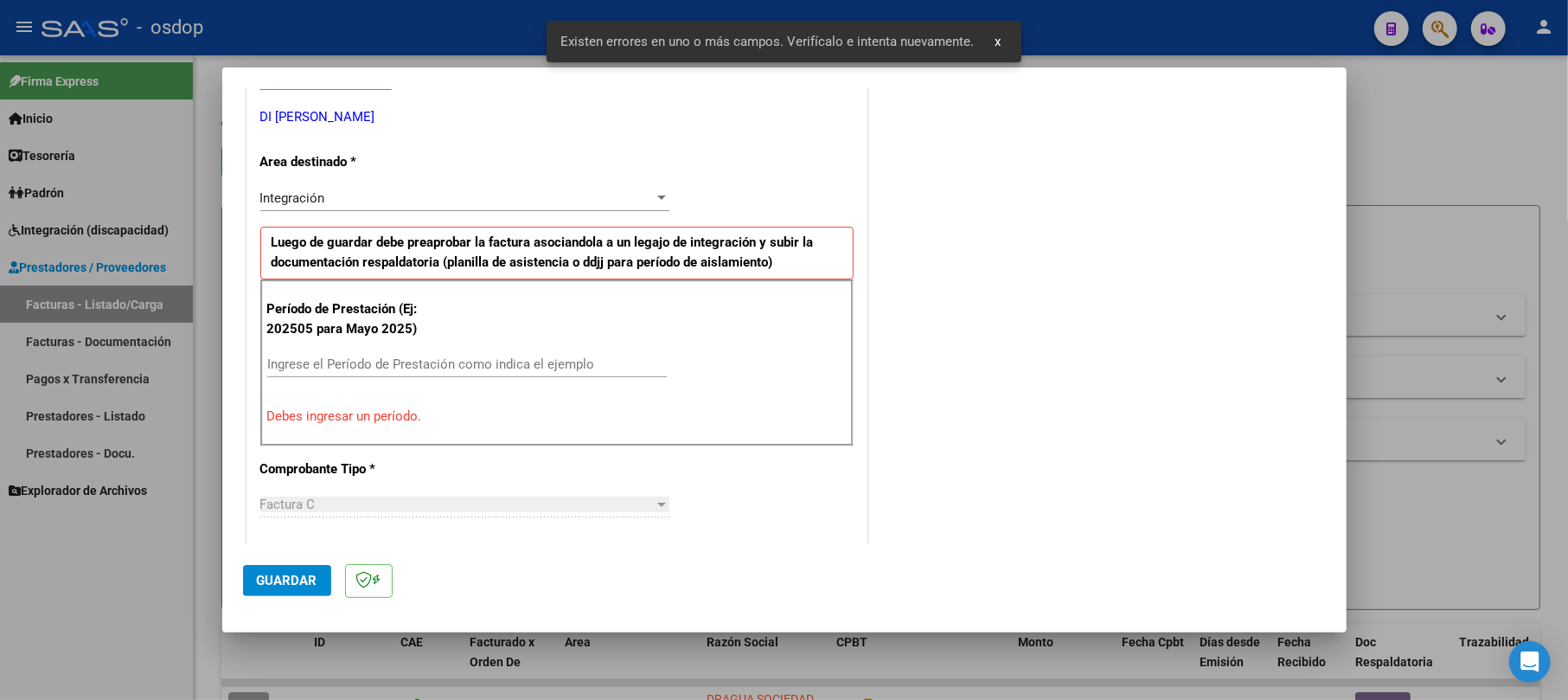
click at [441, 481] on div "CUIT * 27-40249930-9 Ingresar CUIT ANALISIS PRESTADOR DI [PERSON_NAME] Area des…" at bounding box center [557, 684] width 619 height 1446
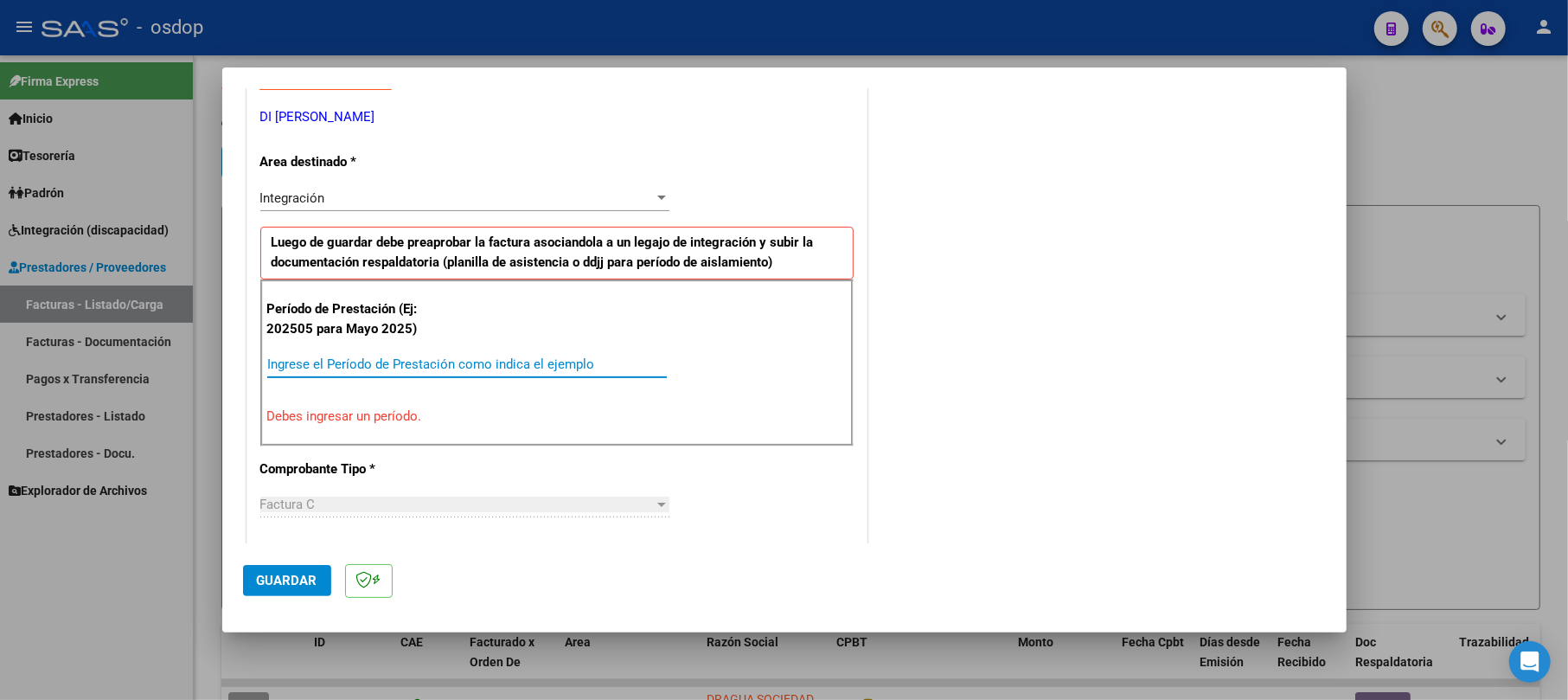
click at [409, 370] on input "Ingrese el Período de Prestación como indica el ejemplo" at bounding box center [466, 364] width 399 height 15
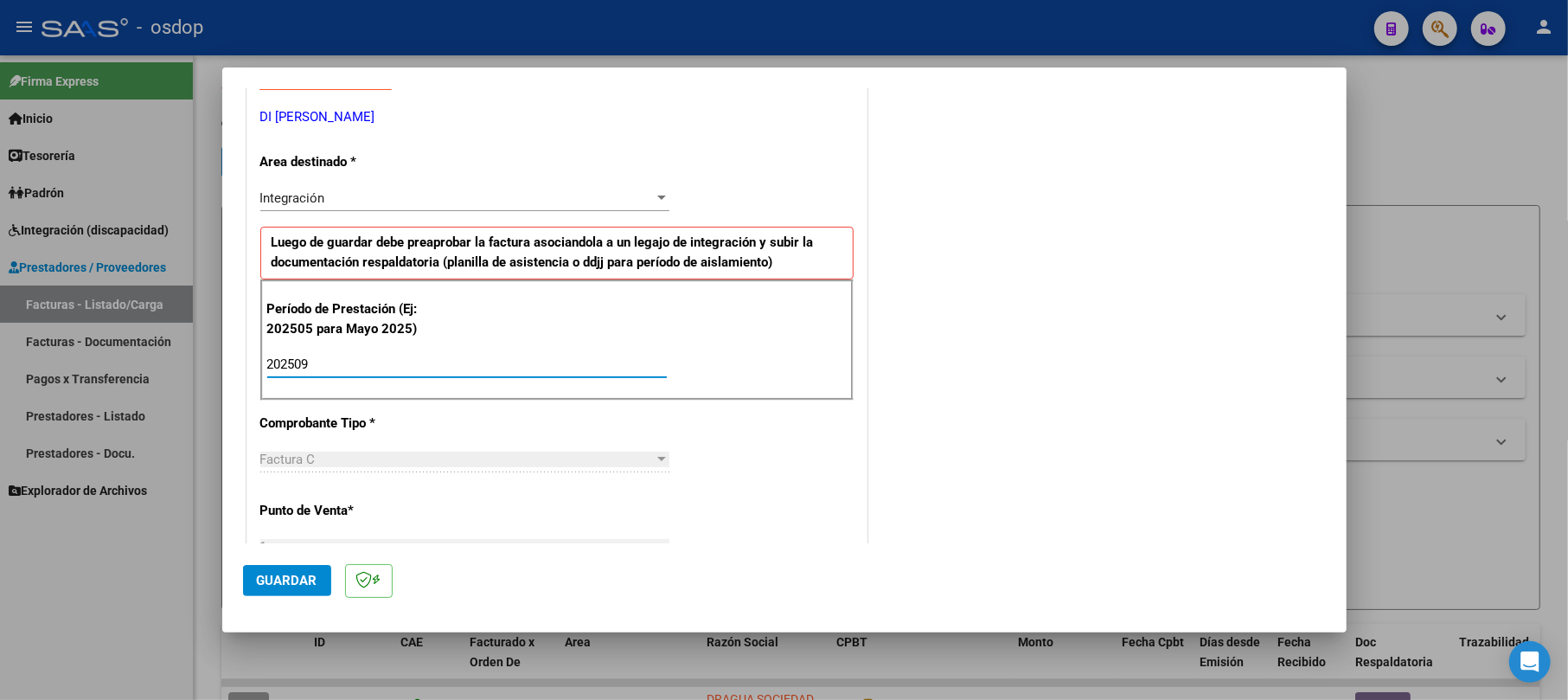
type input "202509"
click at [282, 566] on button "Guardar" at bounding box center [287, 580] width 88 height 31
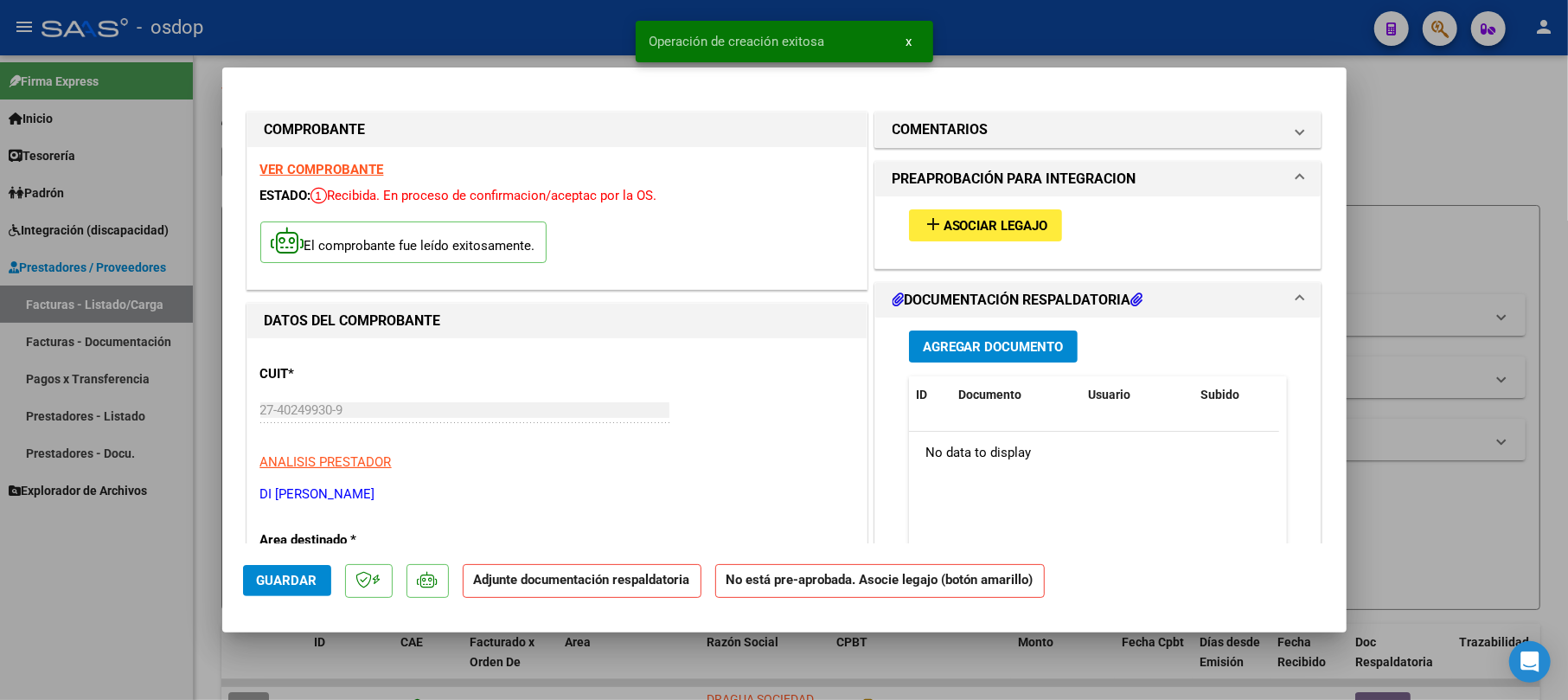
click at [924, 348] on span "Agregar Documento" at bounding box center [994, 347] width 141 height 15
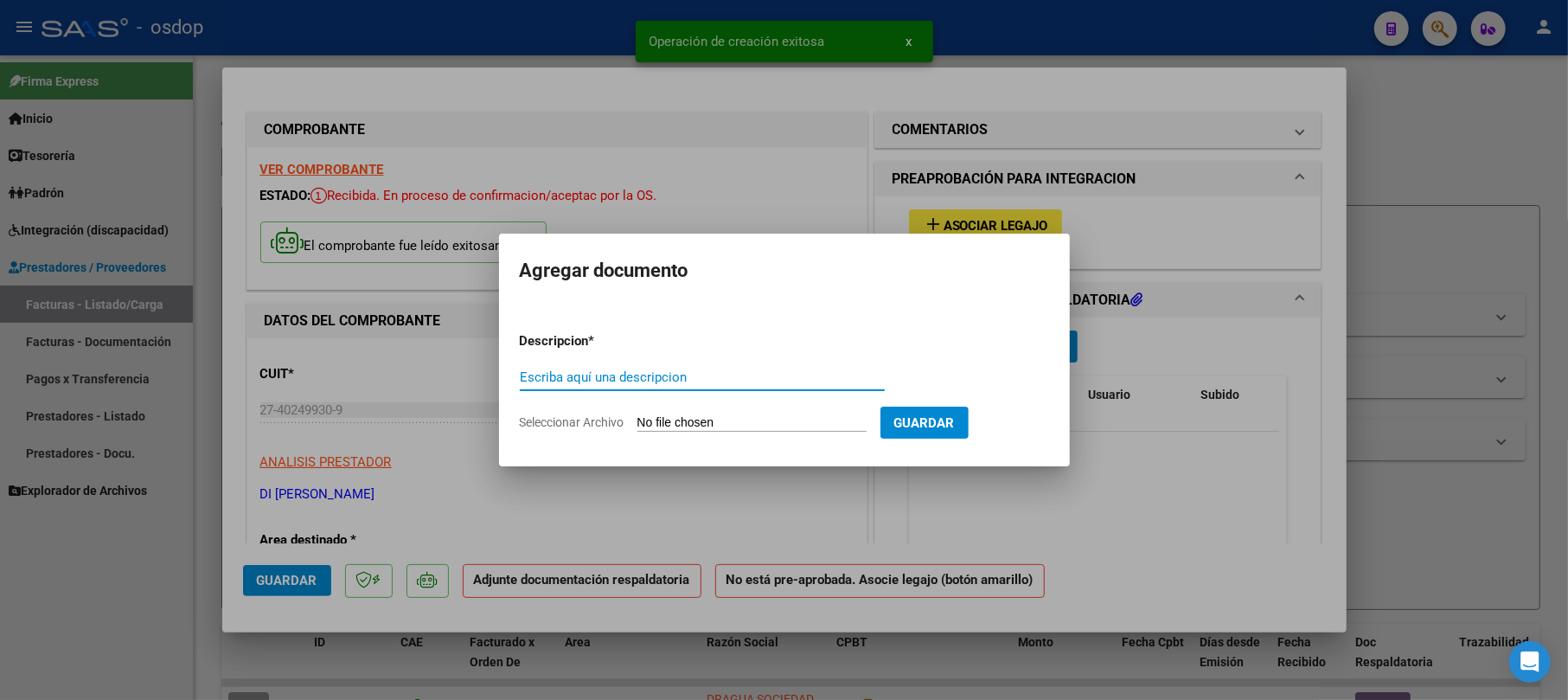
click at [595, 372] on input "Escriba aquí una descripcion" at bounding box center [702, 376] width 365 height 15
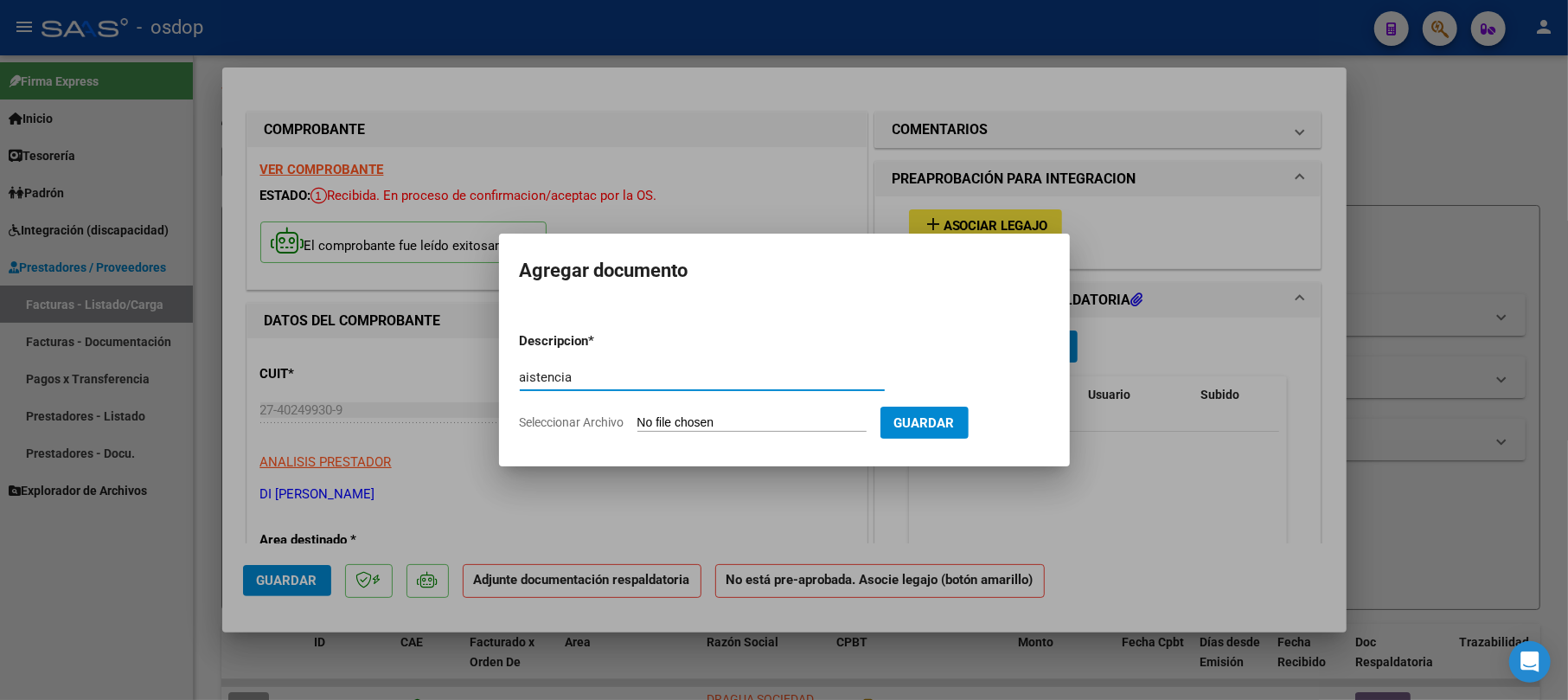
type input "aistencia"
click at [691, 423] on input "Seleccionar Archivo" at bounding box center [752, 424] width 230 height 16
type input "C:\fakepath\Asistencia Septiembre [PERSON_NAME] .pdf"
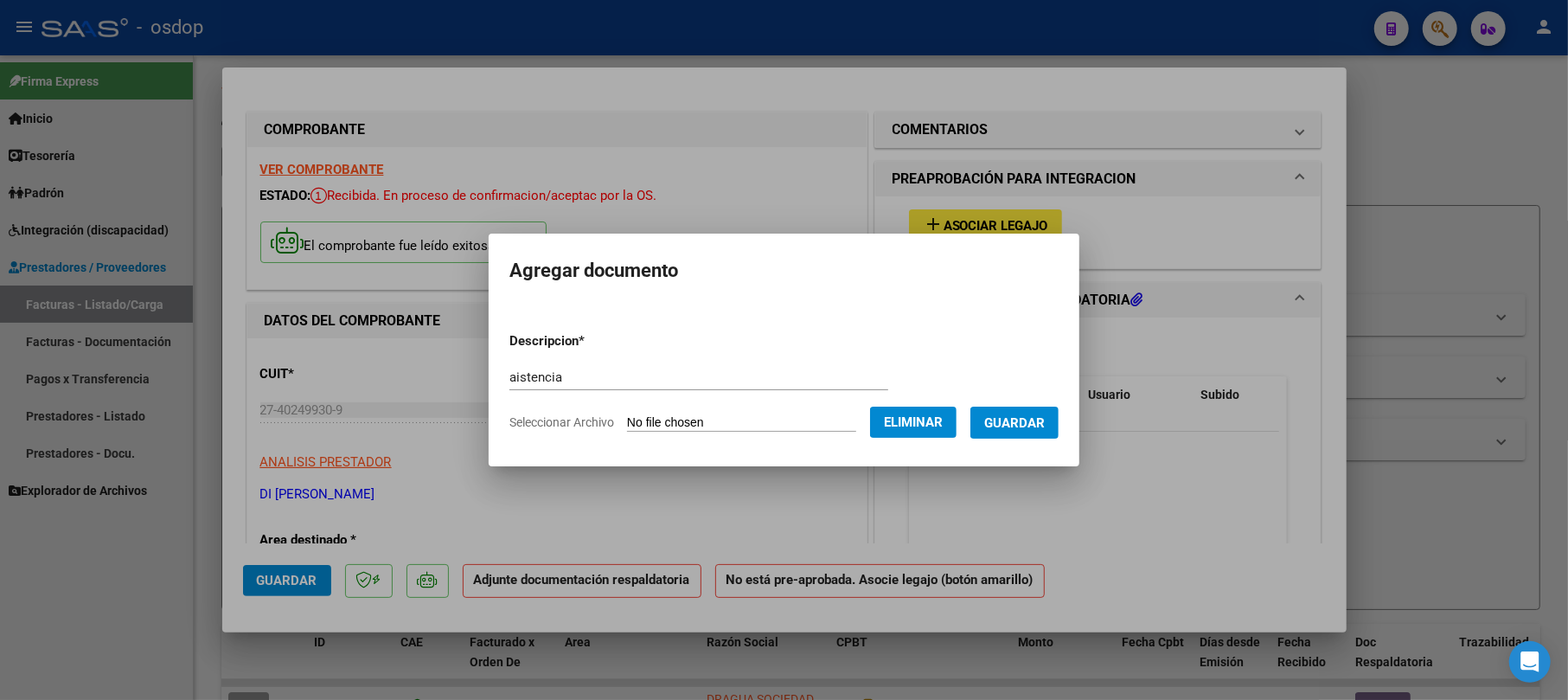
click at [1056, 433] on button "Guardar" at bounding box center [1014, 423] width 88 height 32
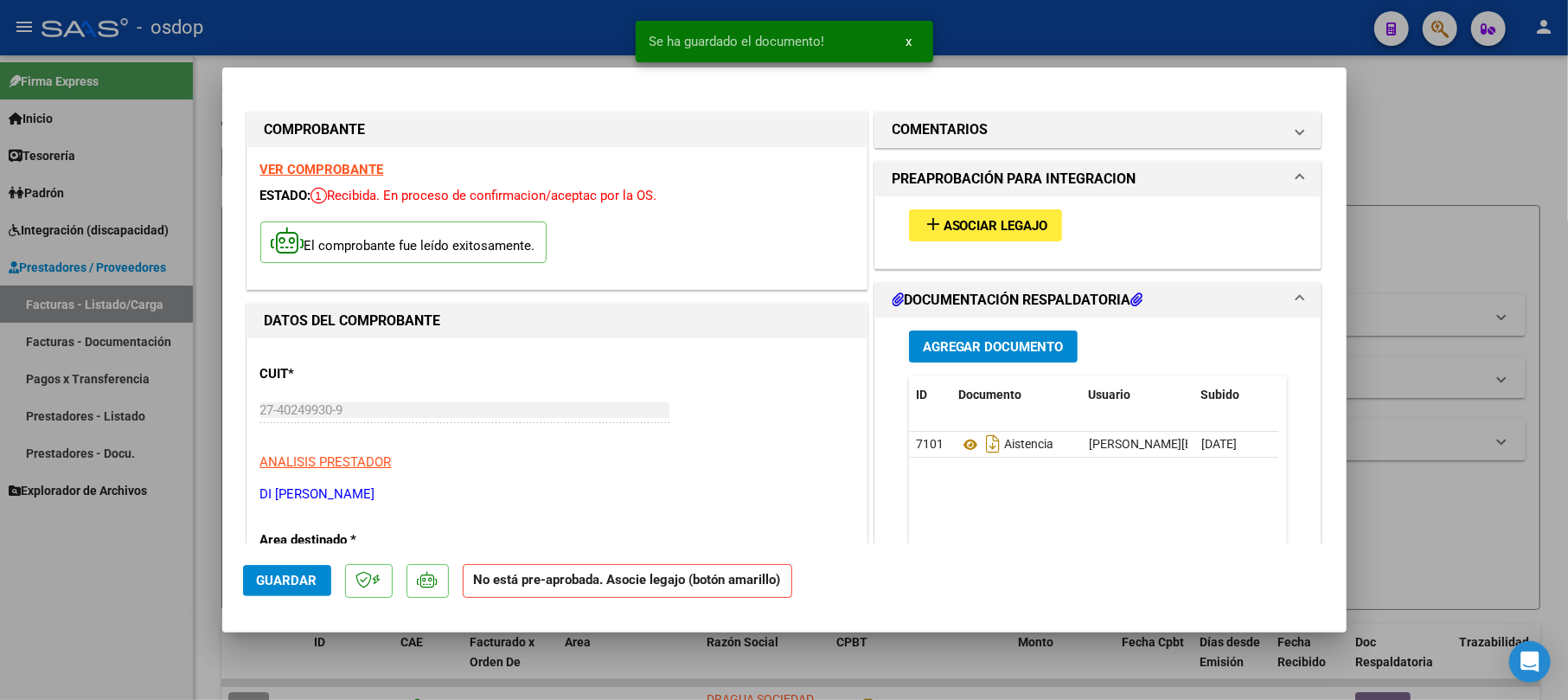
click at [962, 207] on div "add Asociar Legajo" at bounding box center [1098, 225] width 405 height 58
click at [967, 223] on span "Asociar Legajo" at bounding box center [995, 225] width 105 height 15
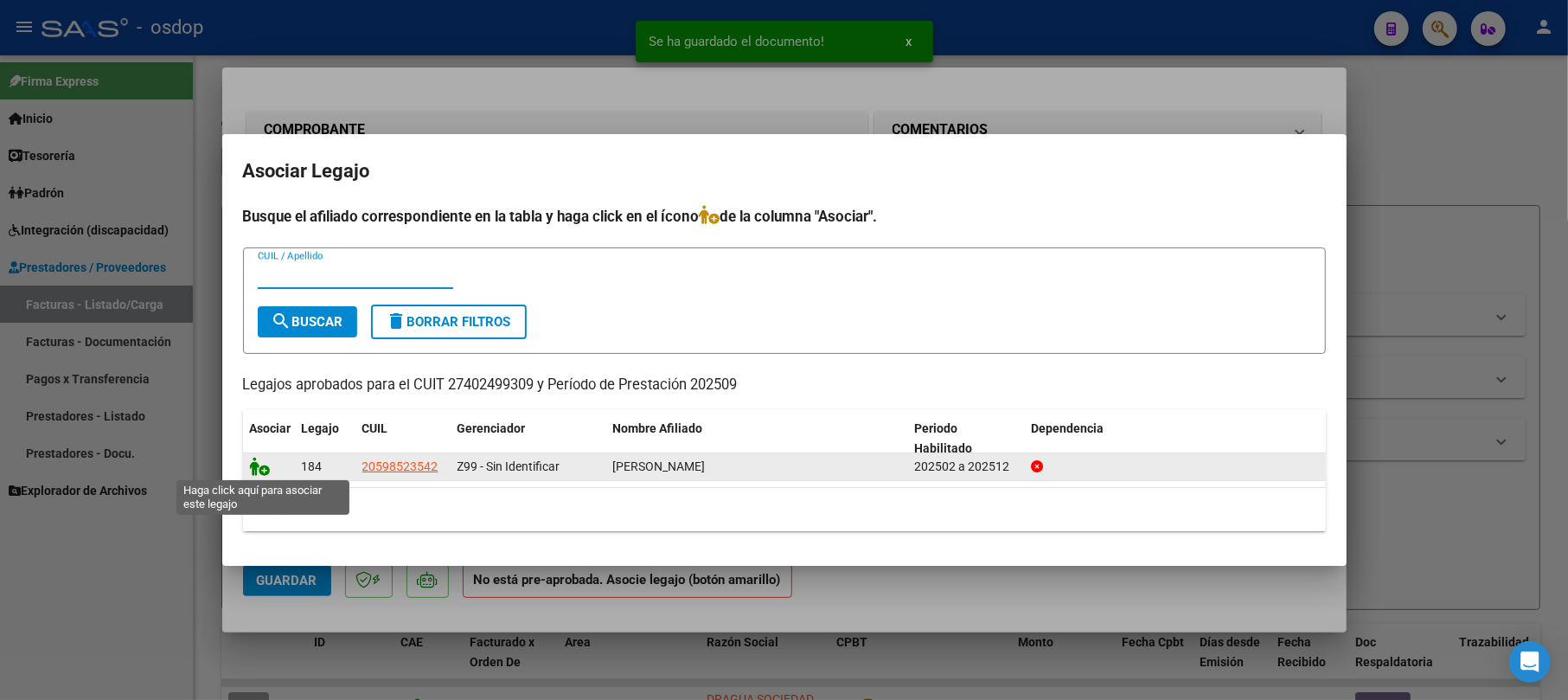
click at [261, 466] on icon at bounding box center [260, 466] width 21 height 19
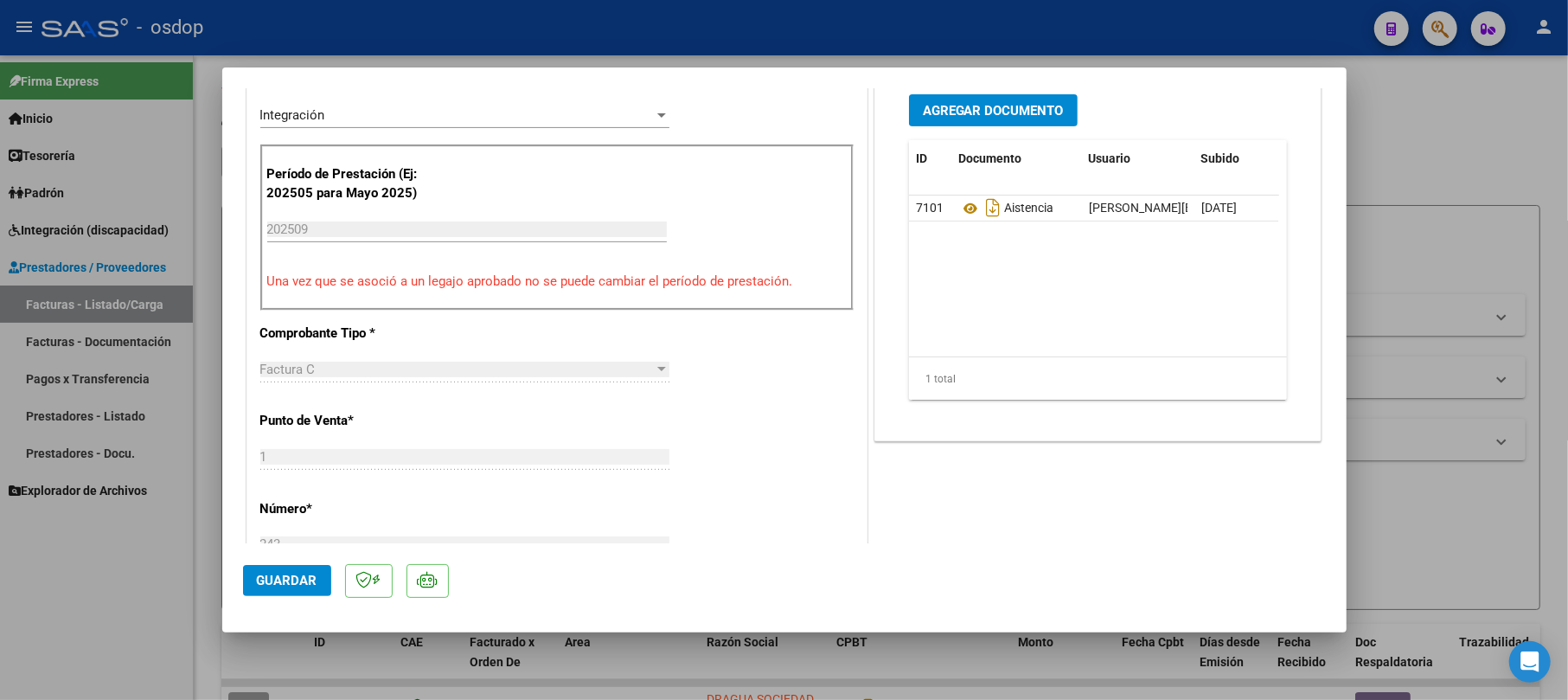
scroll to position [461, 0]
click at [302, 577] on span "Guardar" at bounding box center [288, 580] width 61 height 15
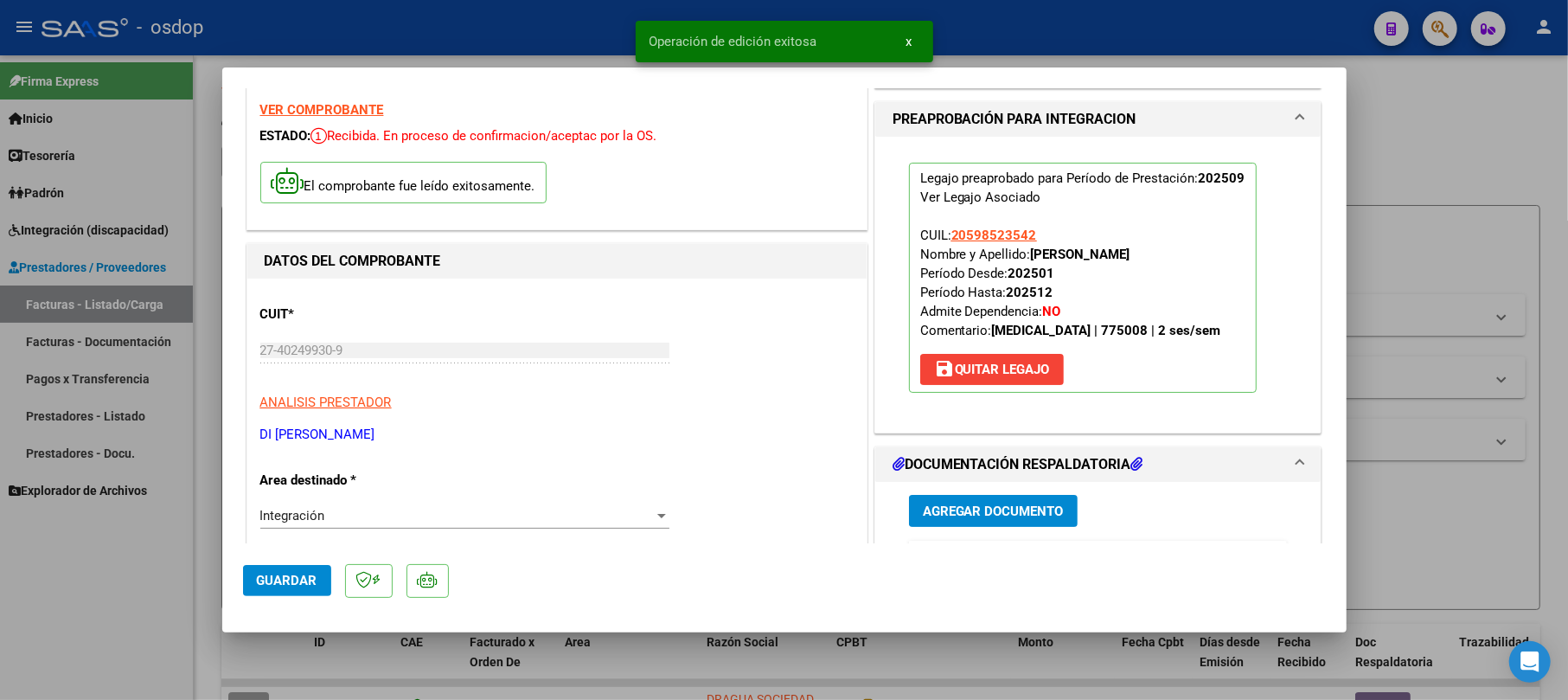
scroll to position [0, 0]
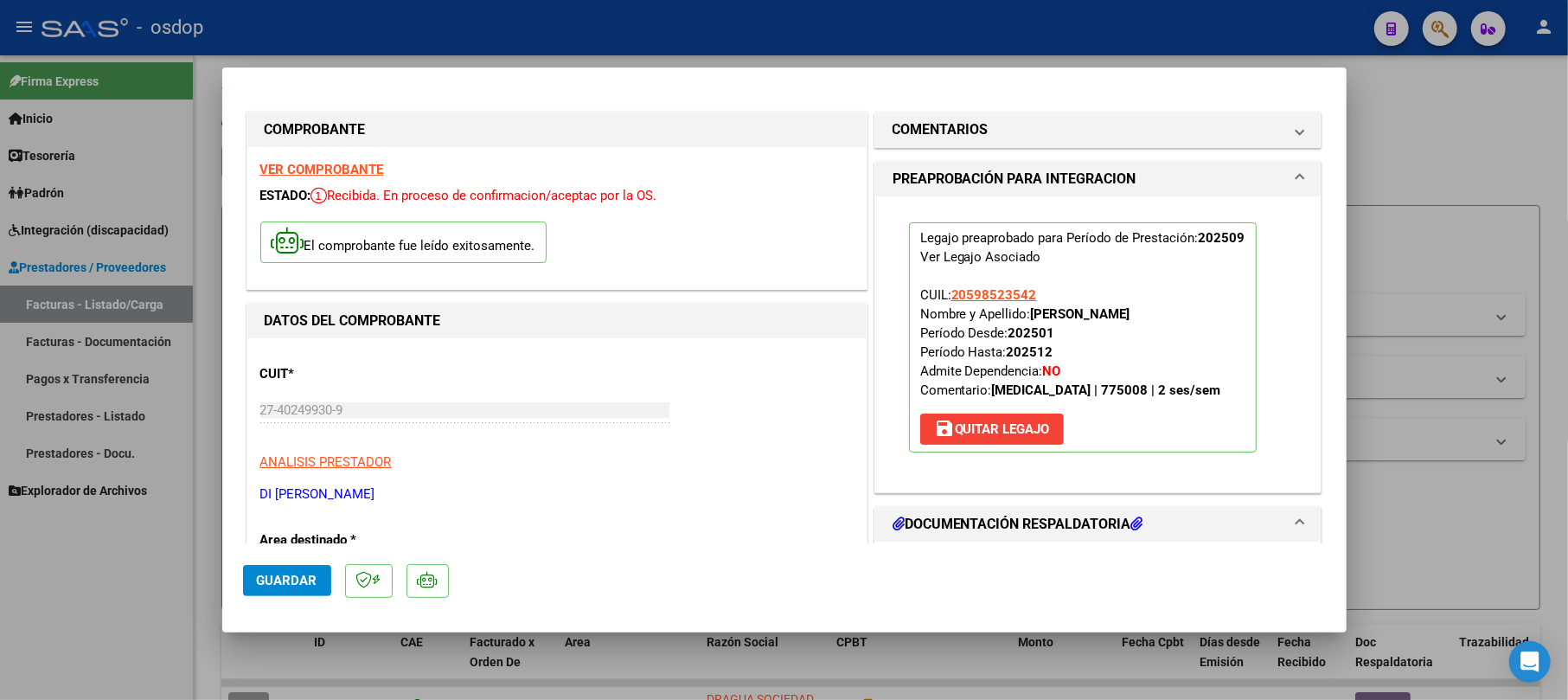
click at [292, 576] on span "Guardar" at bounding box center [288, 580] width 61 height 15
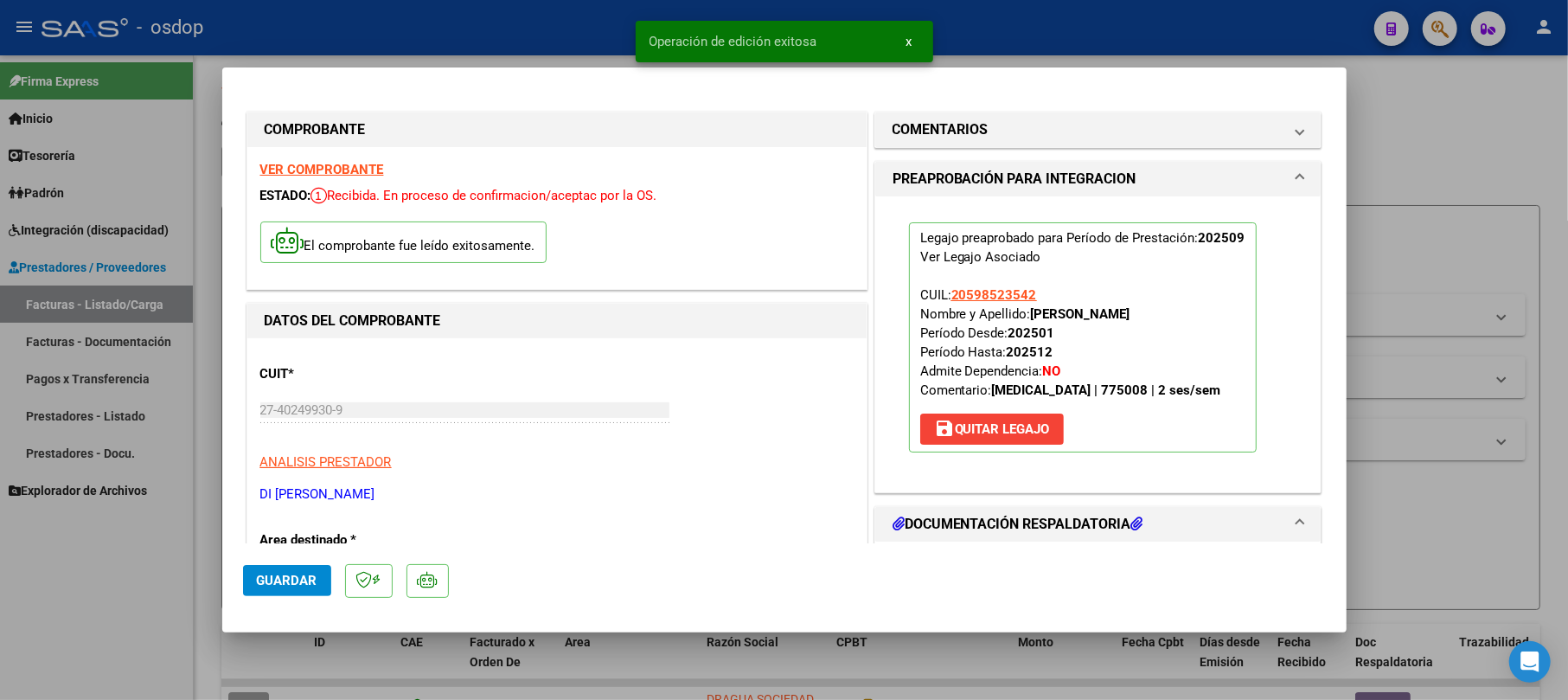
click at [1447, 152] on div at bounding box center [784, 350] width 1568 height 700
type input "$ 0,00"
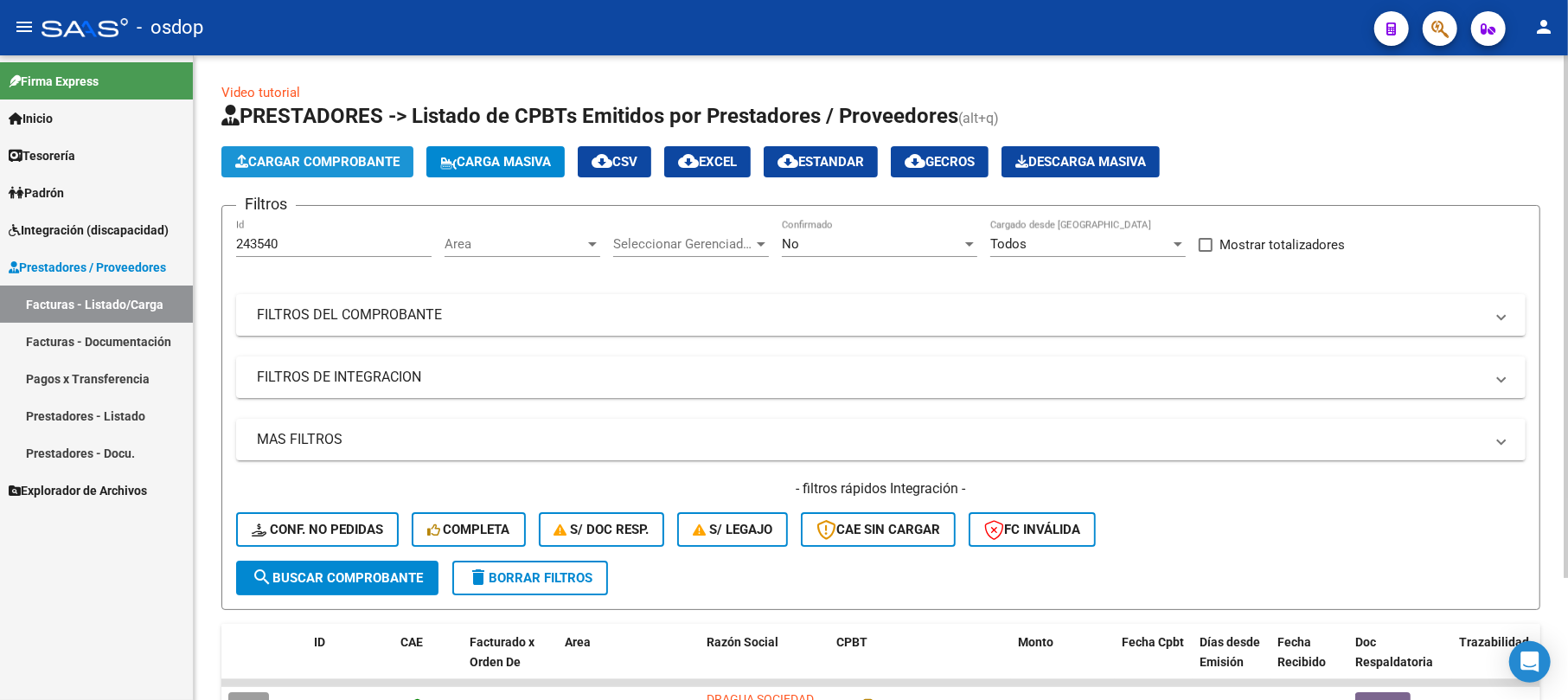
click at [338, 159] on span "Cargar Comprobante" at bounding box center [317, 161] width 164 height 15
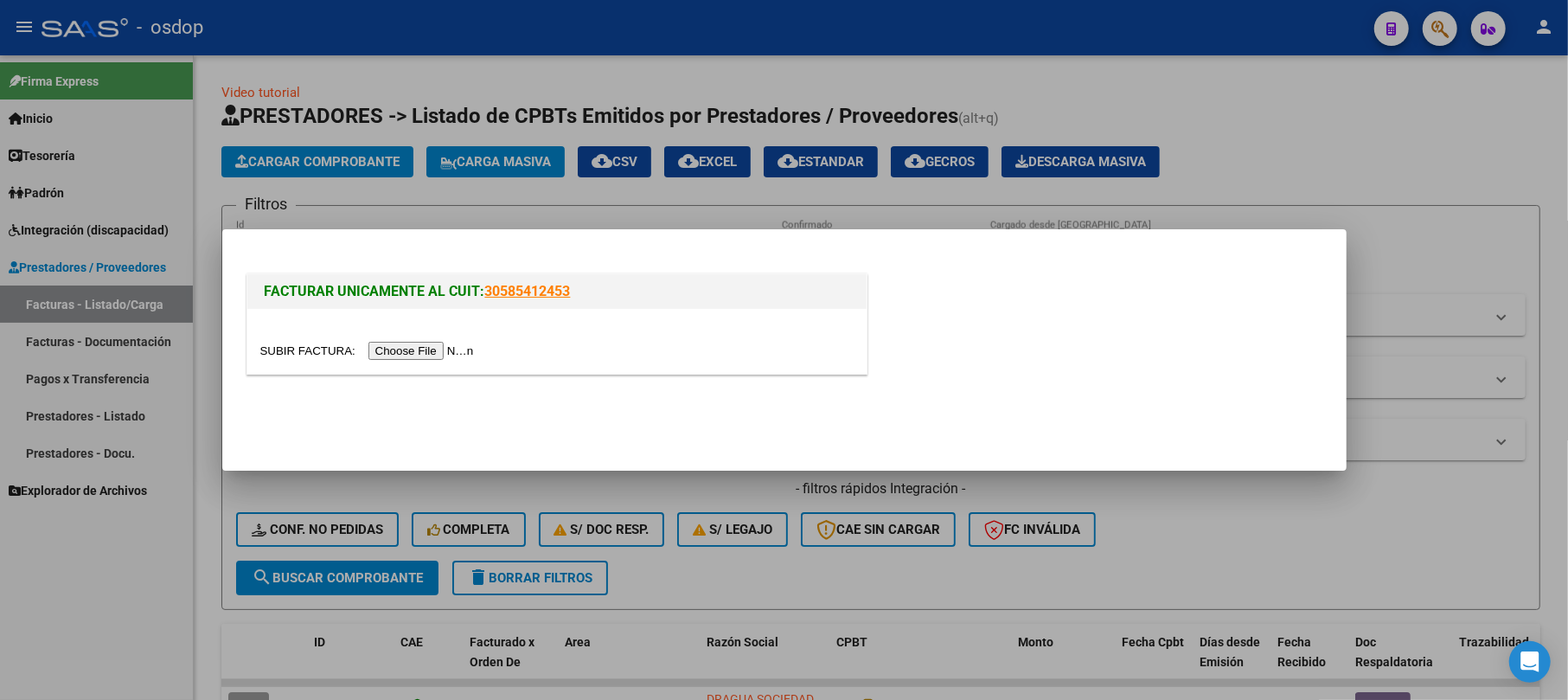
click at [416, 358] on input "file" at bounding box center [369, 350] width 219 height 18
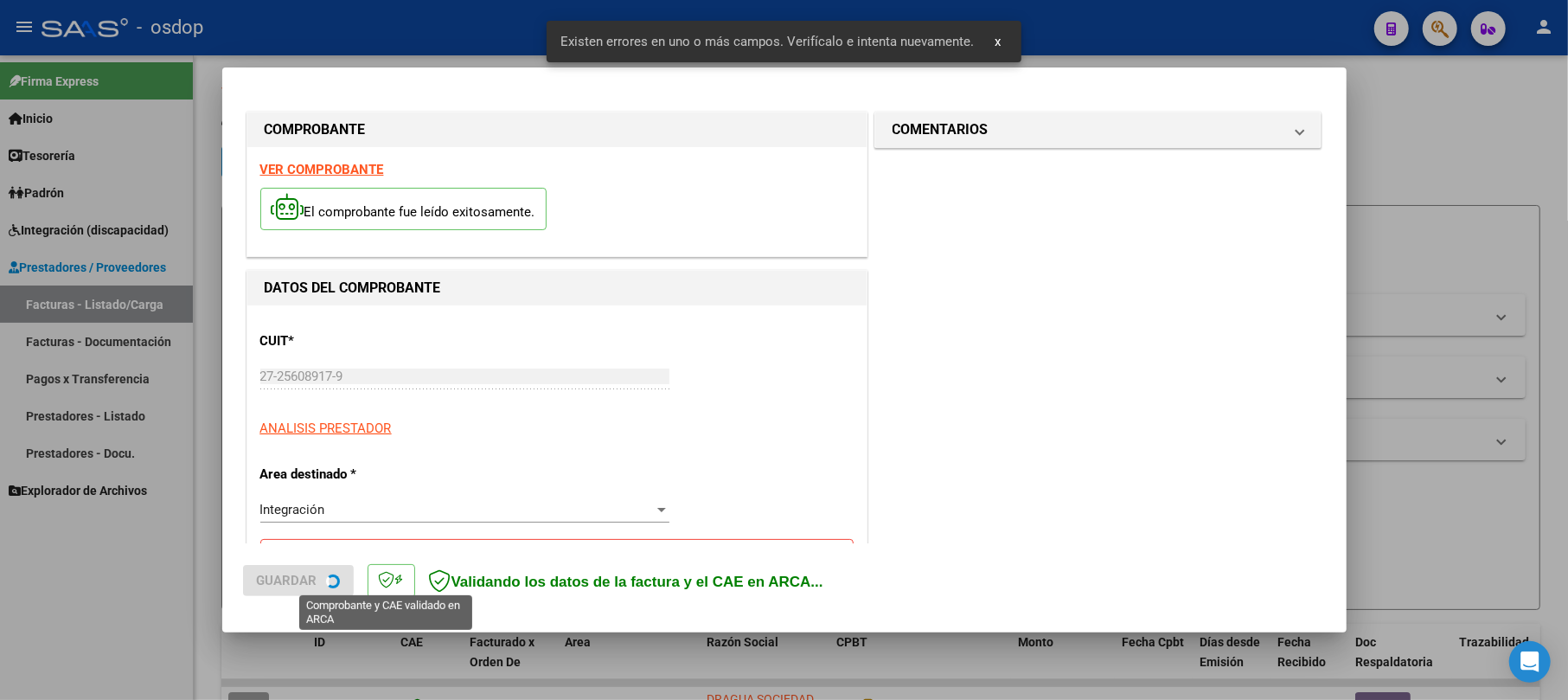
scroll to position [344, 0]
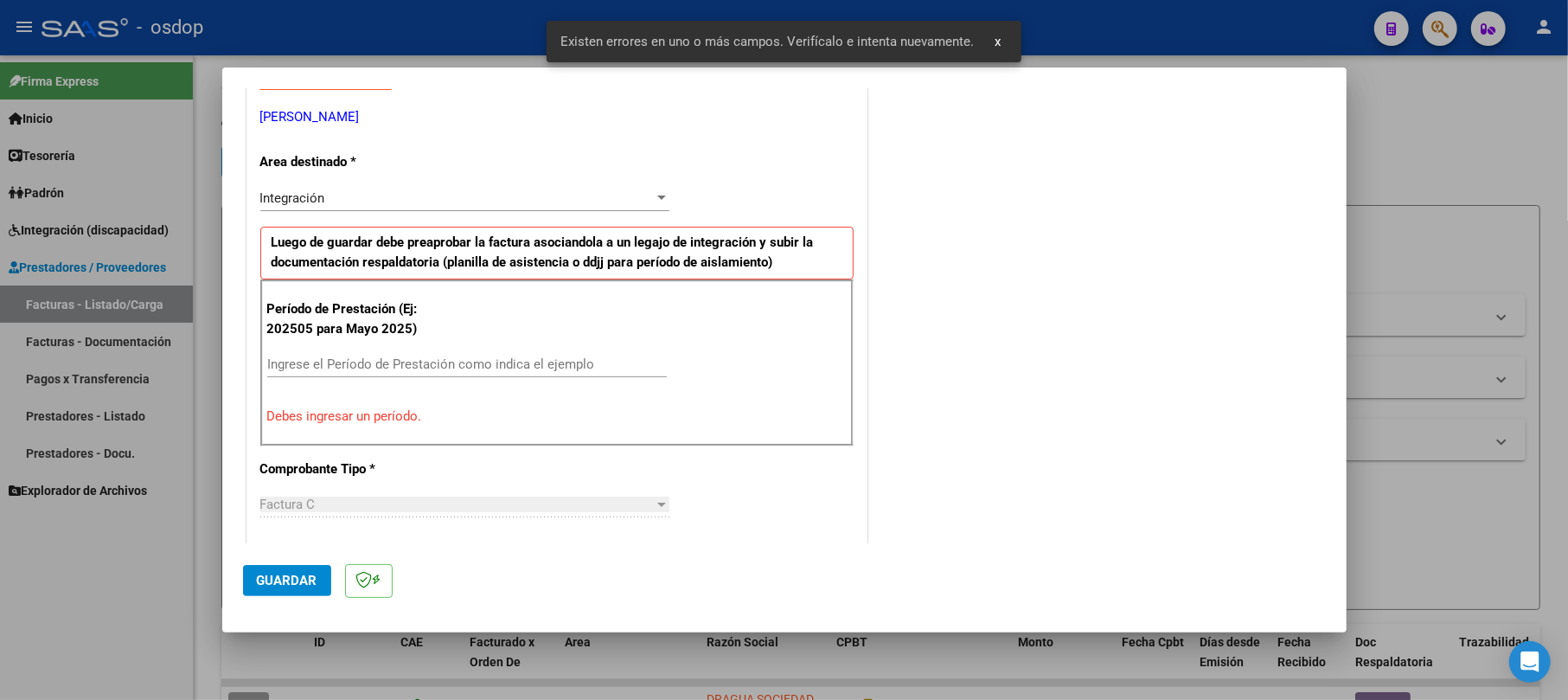
click at [320, 377] on div "Ingrese el Período de Prestación como indica el ejemplo" at bounding box center [466, 364] width 399 height 26
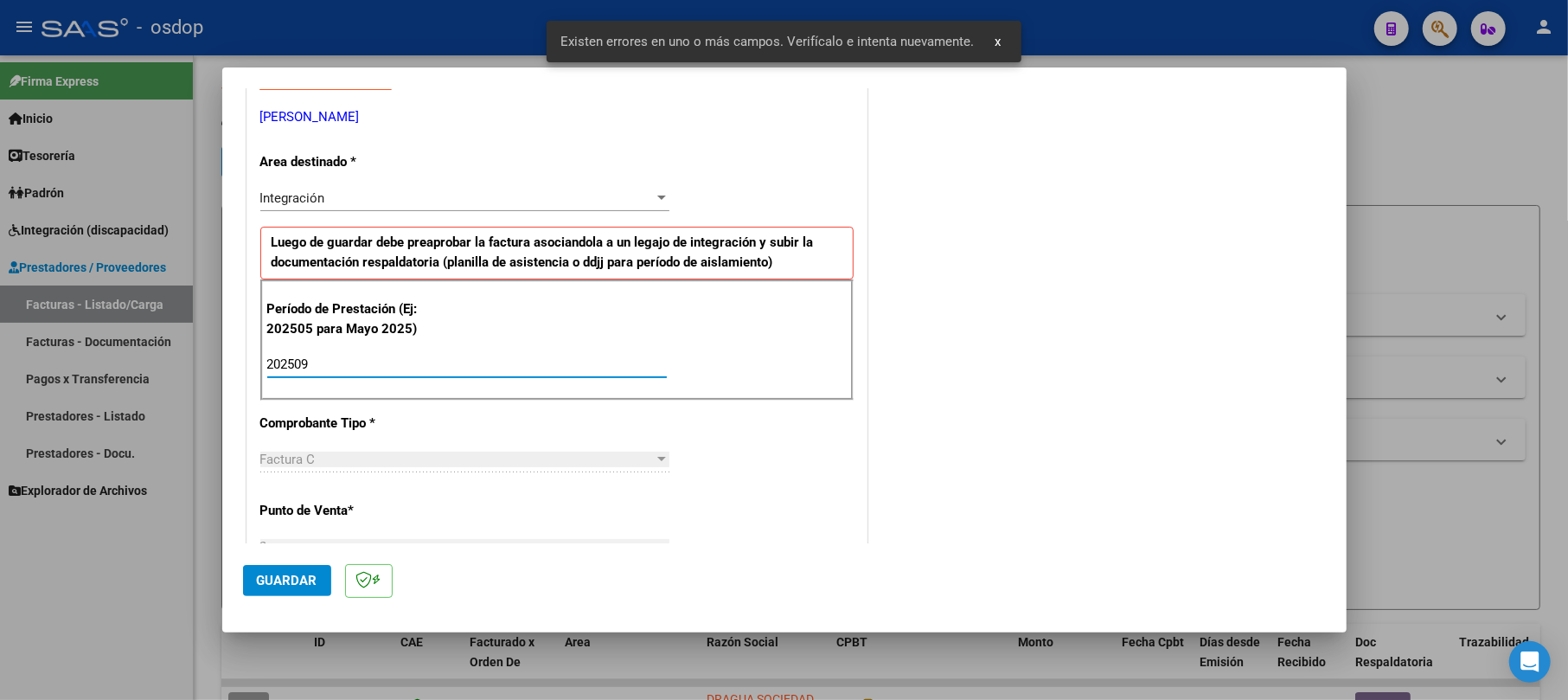
type input "202509"
click at [289, 580] on span "Guardar" at bounding box center [288, 580] width 61 height 15
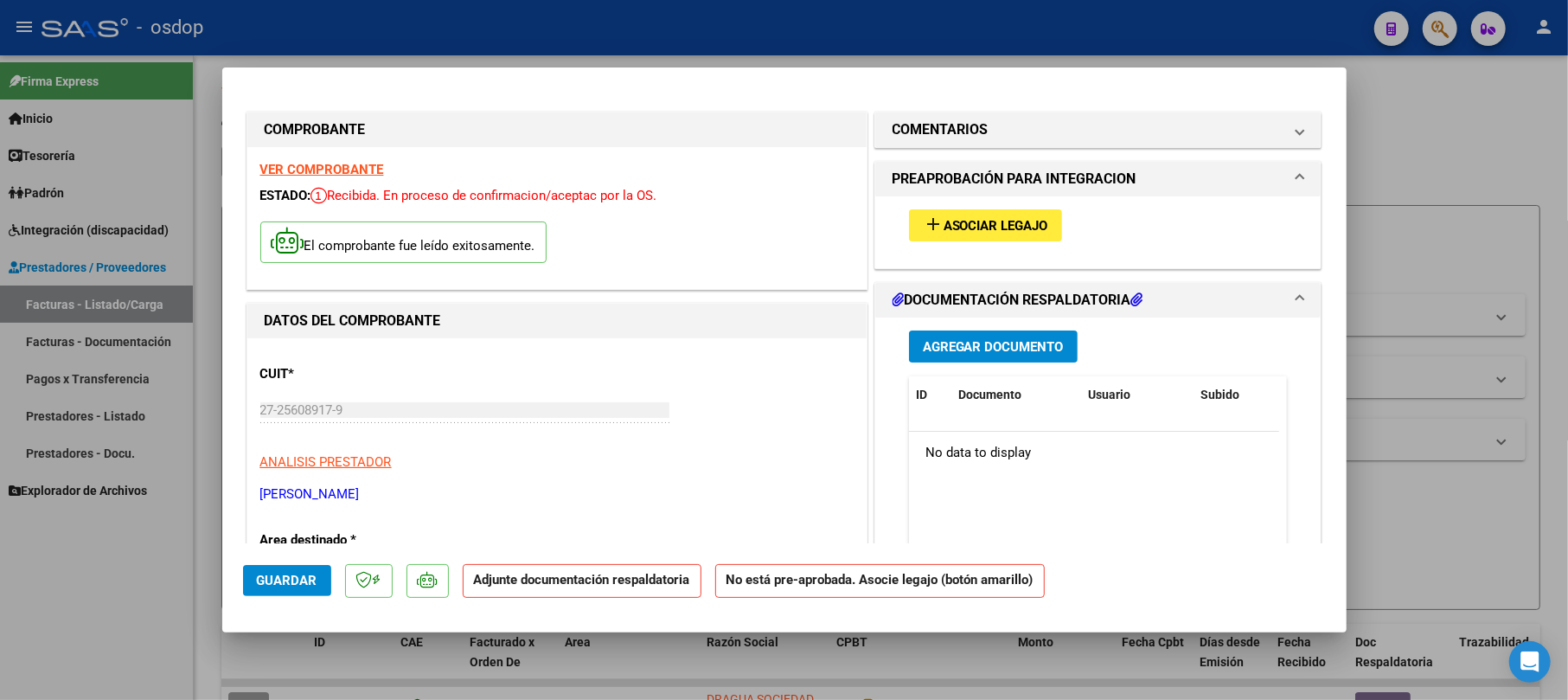
click at [968, 348] on span "Agregar Documento" at bounding box center [994, 347] width 141 height 15
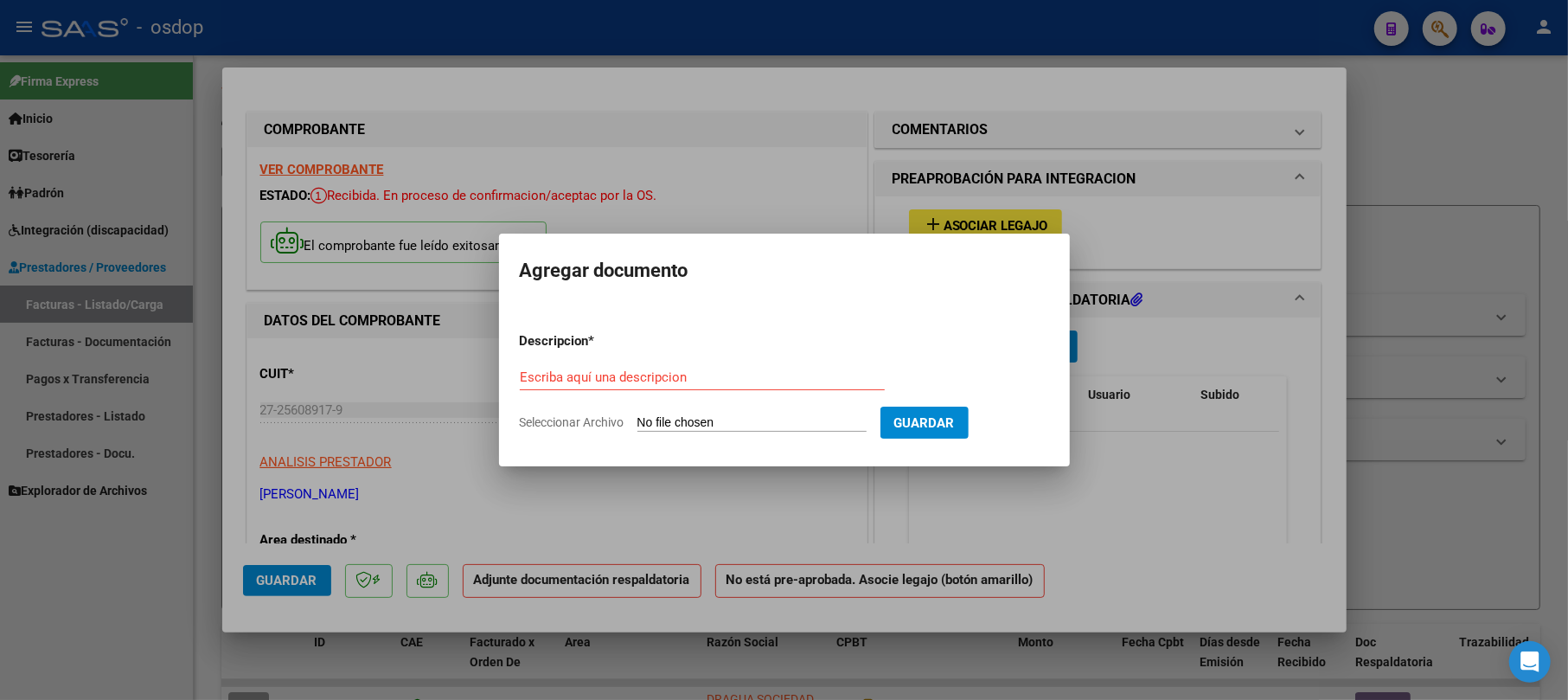
click at [692, 367] on div "Escriba aquí una descripcion" at bounding box center [702, 377] width 365 height 26
drag, startPoint x: 692, startPoint y: 395, endPoint x: 695, endPoint y: 370, distance: 25.2
click at [692, 388] on div "Escriba aquí una descripcion" at bounding box center [702, 385] width 365 height 42
click at [695, 377] on input "Escriba aquí una descripcion" at bounding box center [702, 376] width 365 height 15
type input "s"
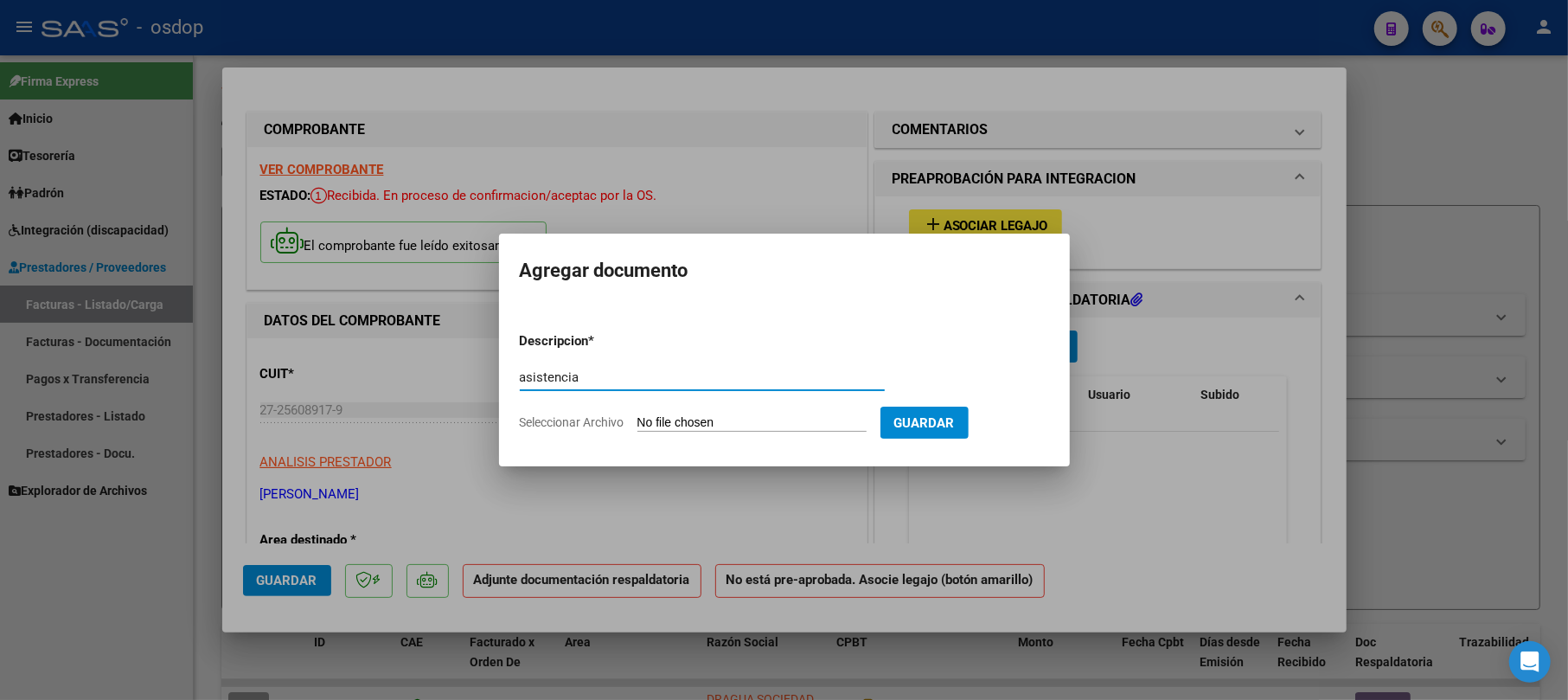
type input "asistencia"
click at [797, 419] on input "Seleccionar Archivo" at bounding box center [752, 424] width 230 height 16
type input "C:\fakepath\Planilla asistencia [DATE] - [MEDICAL_DATA] - [PERSON_NAME].pdf"
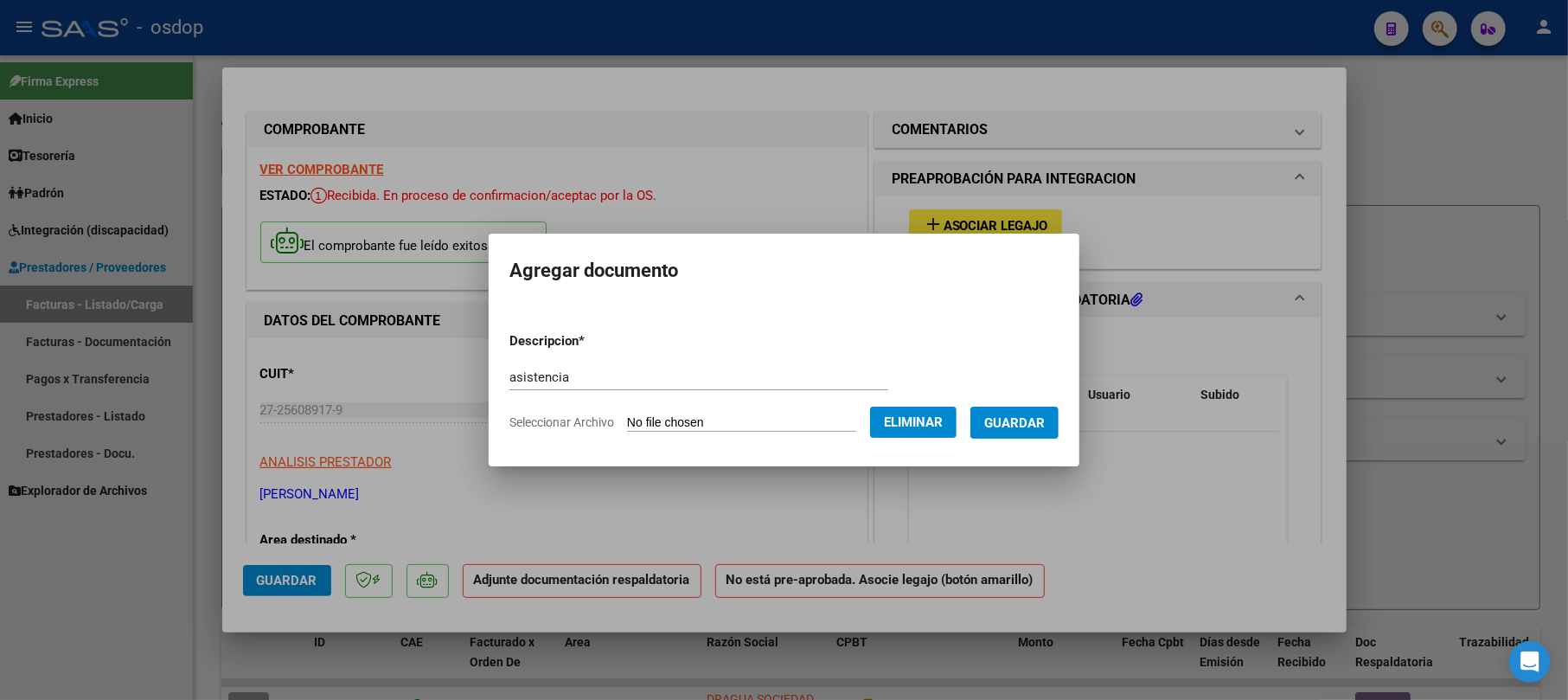
click at [1032, 423] on span "Guardar" at bounding box center [1015, 423] width 61 height 15
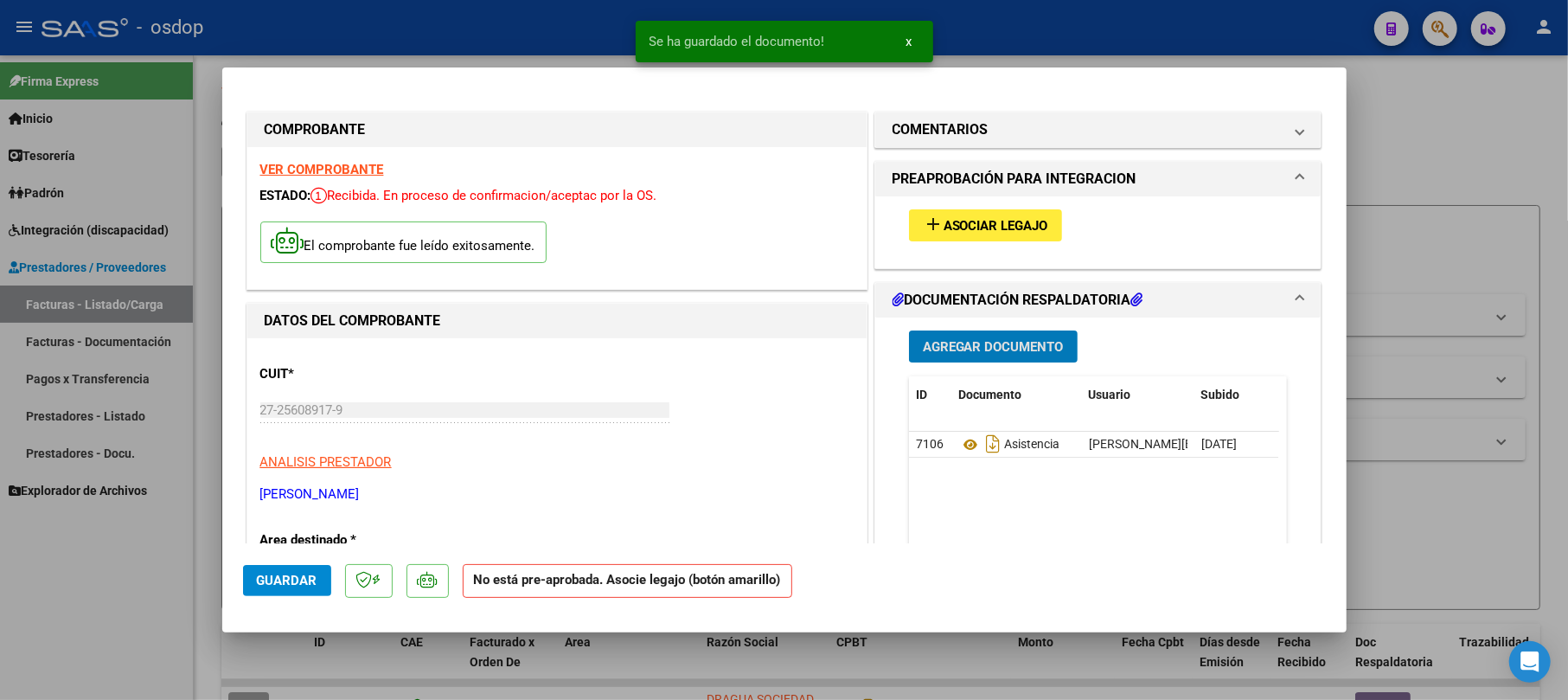
click at [986, 217] on span "add Asociar Legajo" at bounding box center [985, 224] width 125 height 15
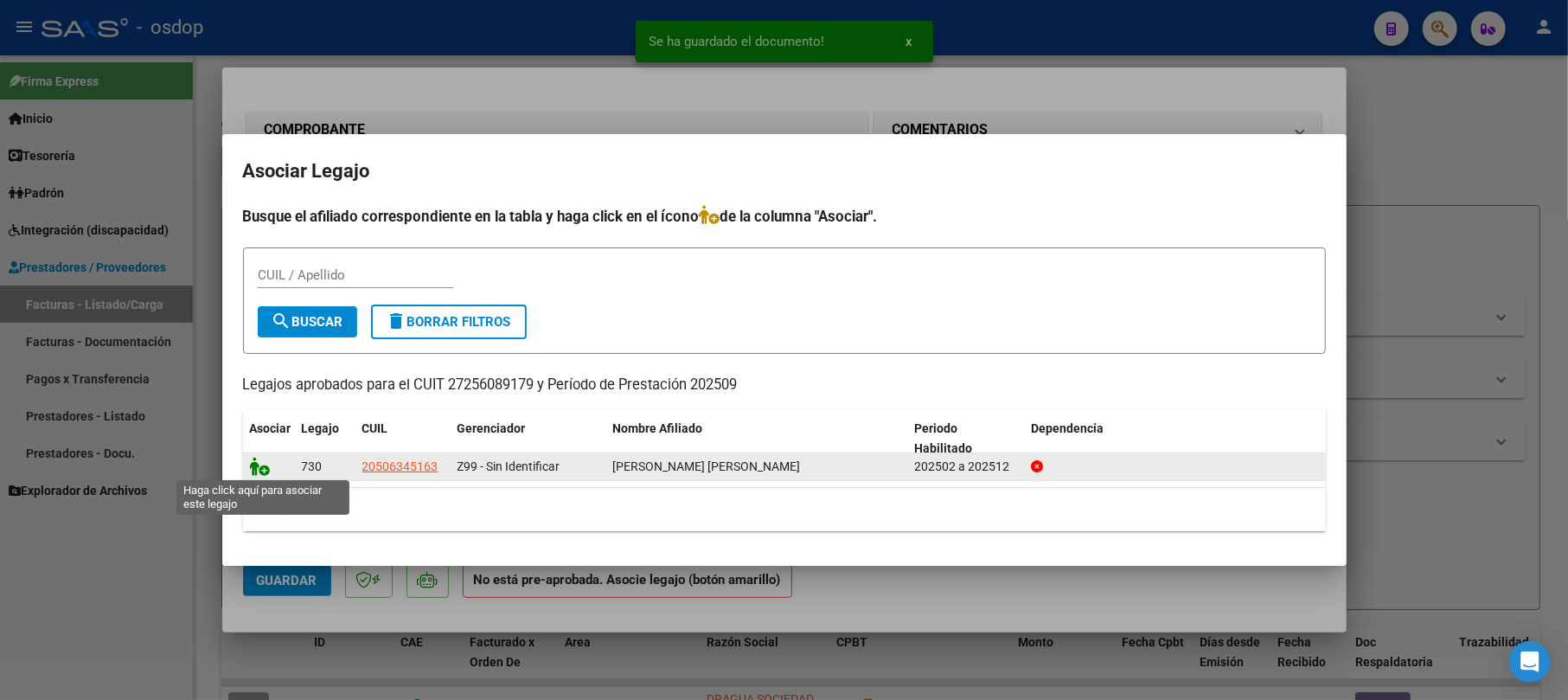
click at [259, 468] on icon at bounding box center [260, 466] width 21 height 19
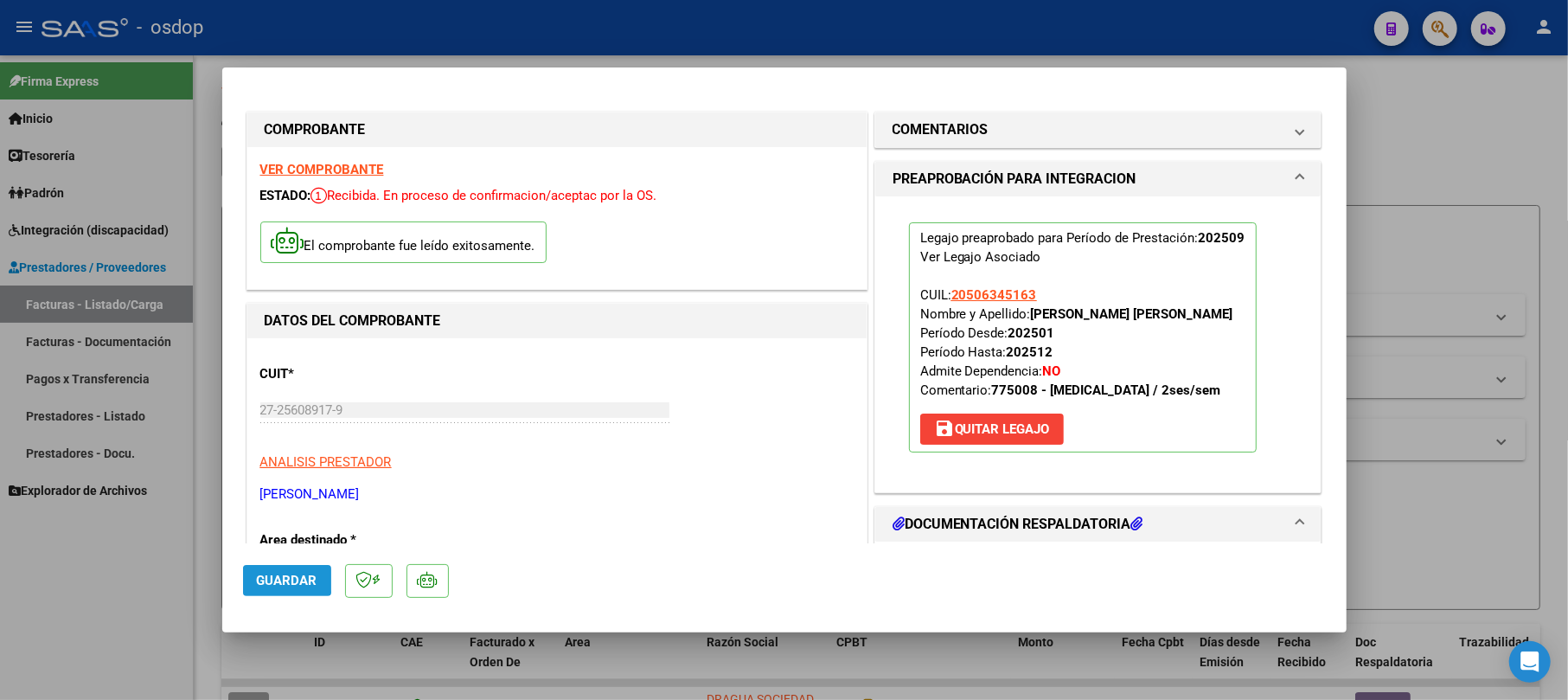
click at [255, 575] on button "Guardar" at bounding box center [287, 580] width 88 height 31
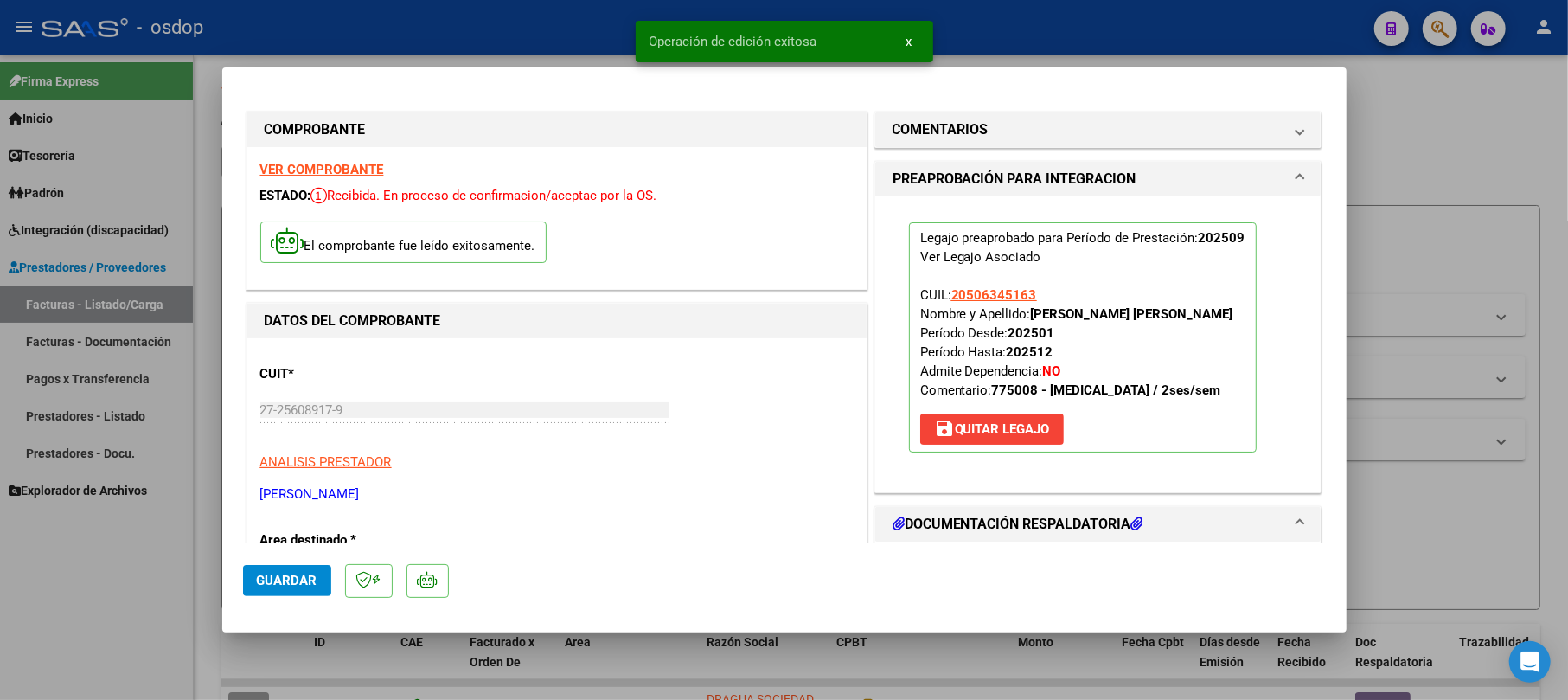
click at [1474, 136] on div at bounding box center [784, 350] width 1568 height 700
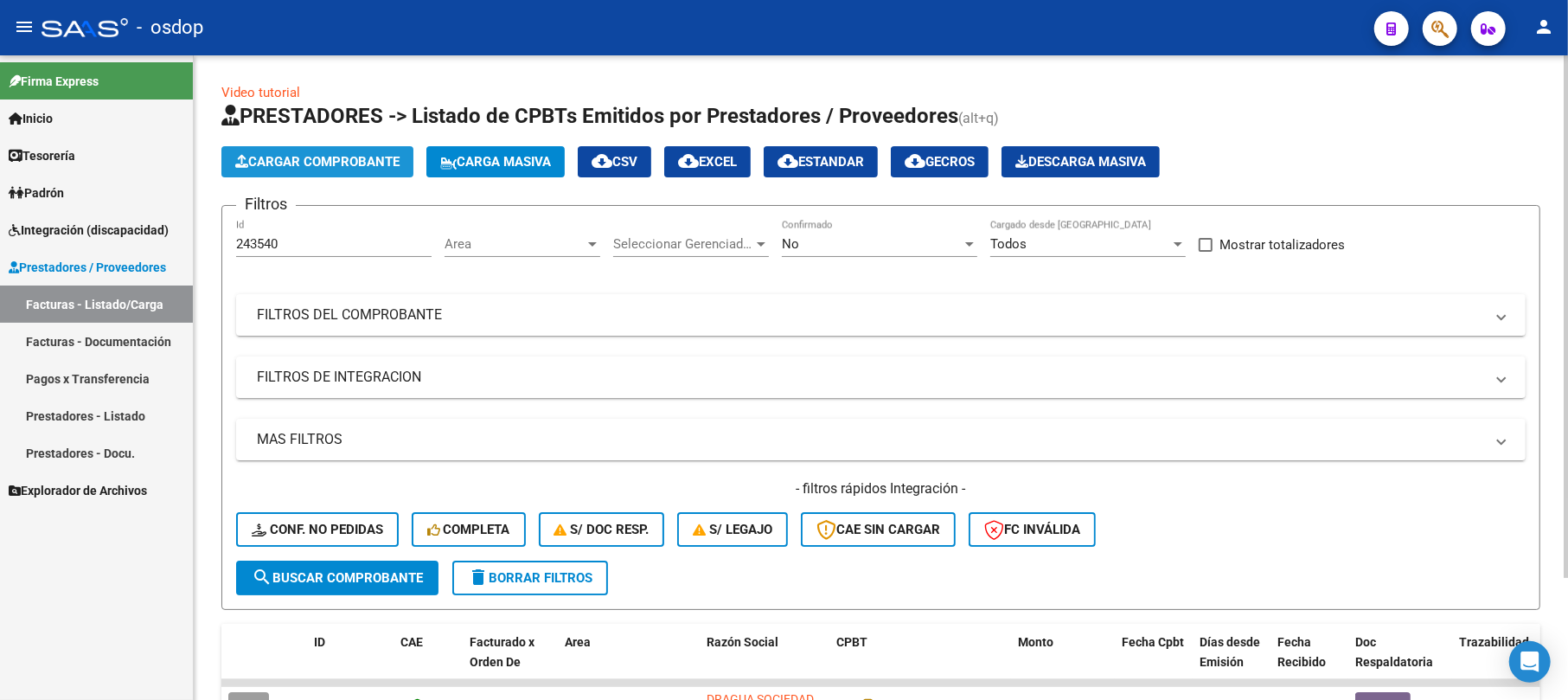
click at [362, 160] on span "Cargar Comprobante" at bounding box center [317, 161] width 164 height 15
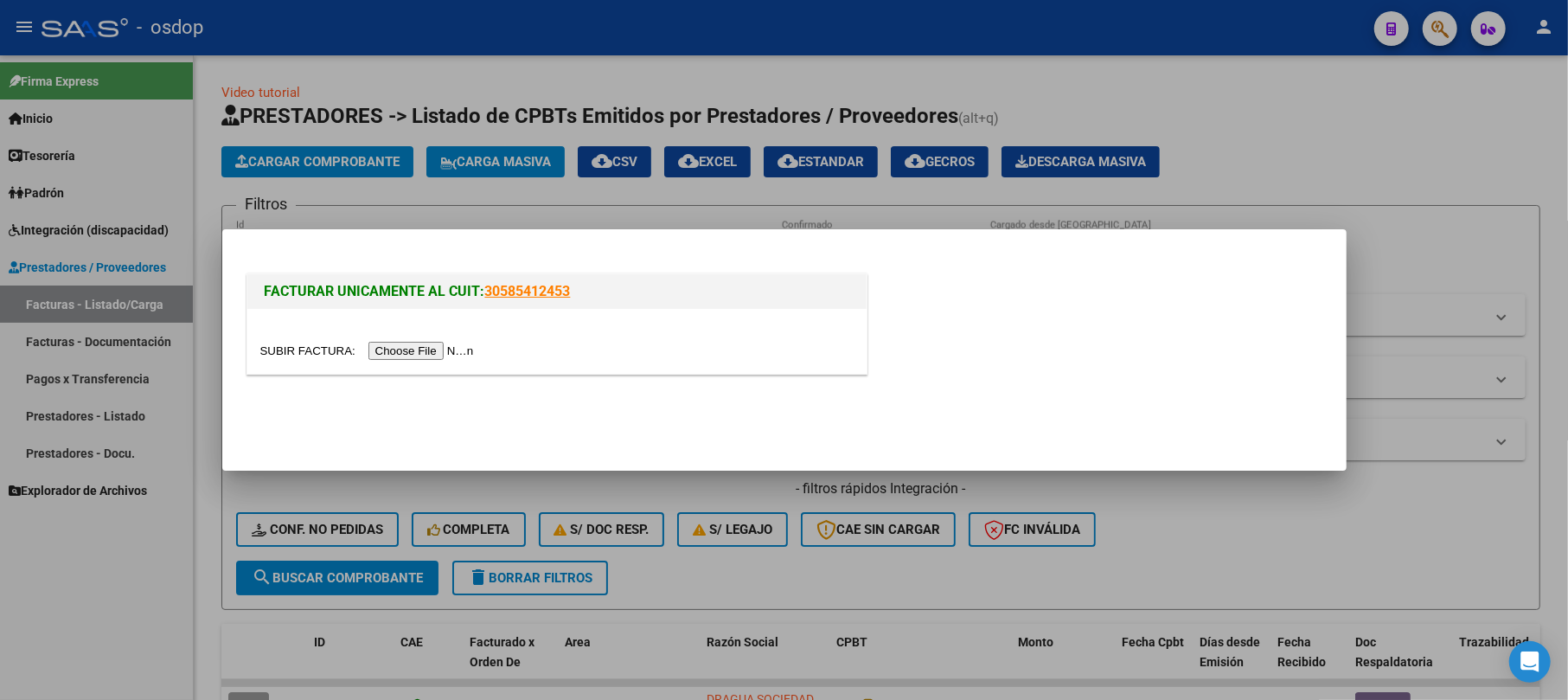
click at [464, 353] on input "file" at bounding box center [369, 350] width 219 height 18
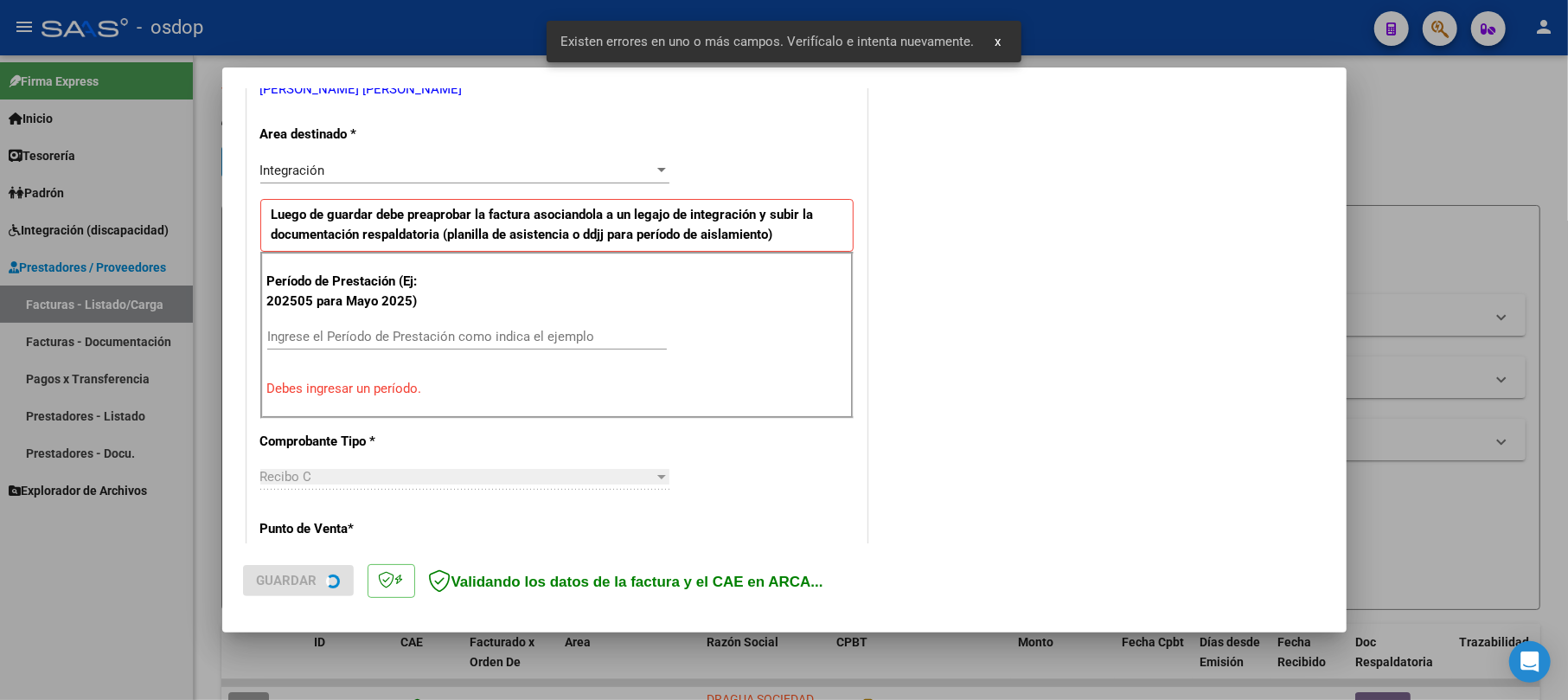
scroll to position [377, 0]
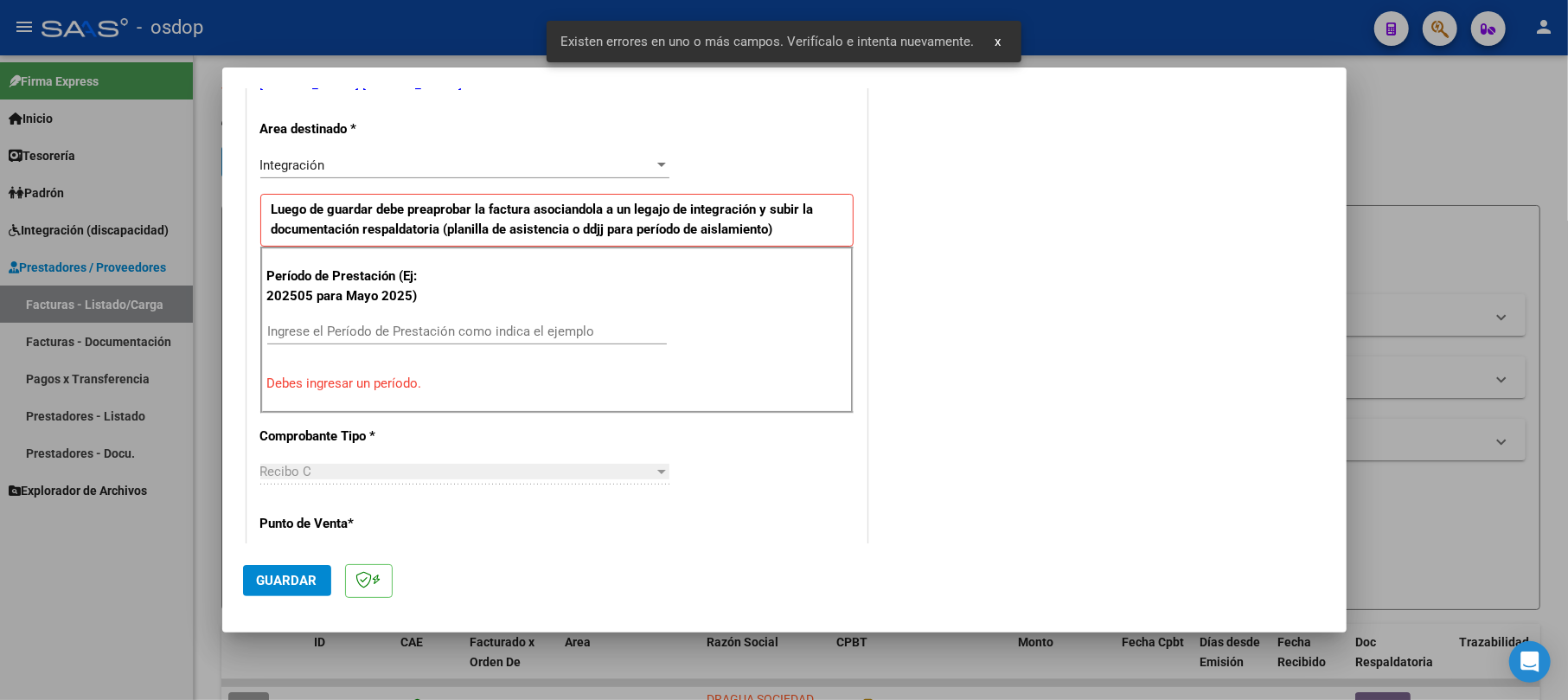
click at [282, 584] on span "Guardar" at bounding box center [288, 580] width 61 height 15
click at [333, 325] on input "Ingrese el Período de Prestación como indica el ejemplo" at bounding box center [466, 331] width 399 height 15
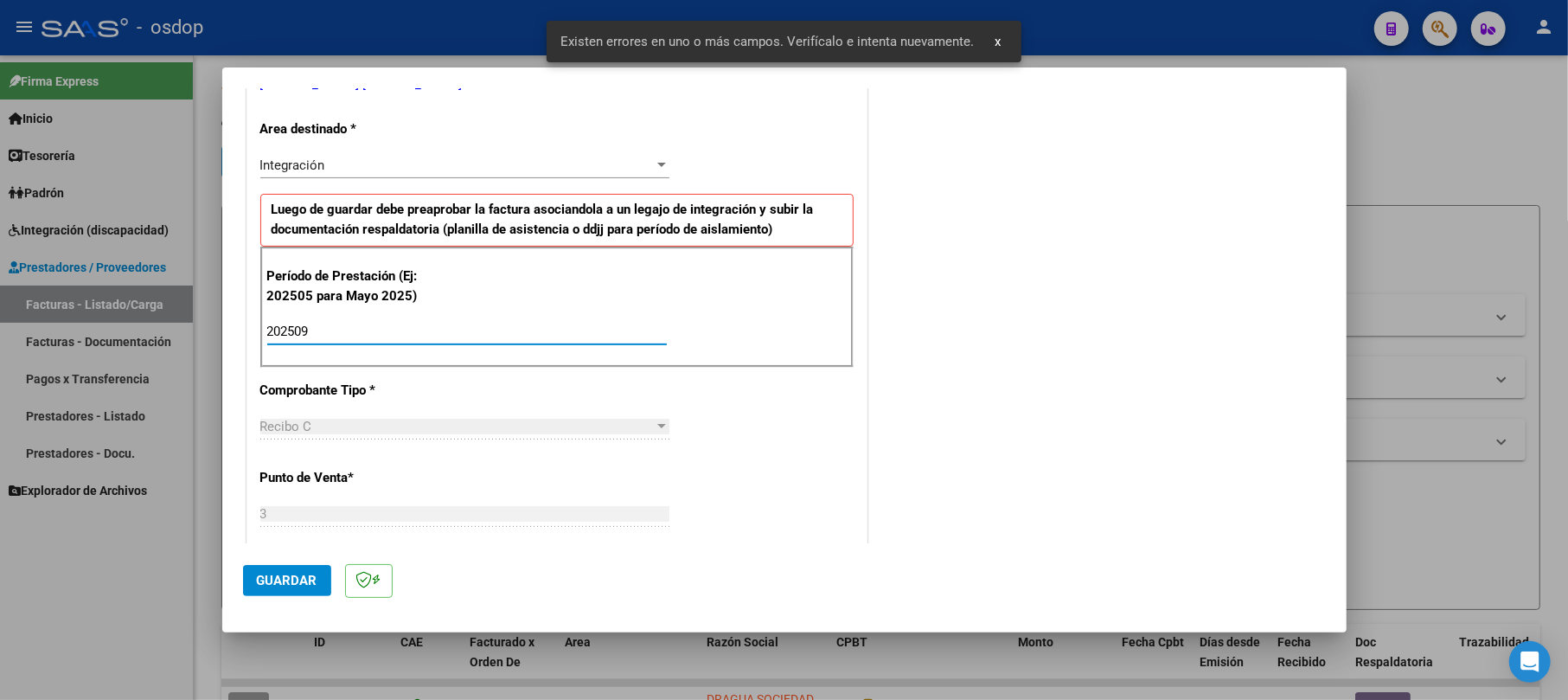
type input "202509"
click at [279, 561] on mat-dialog-actions "Guardar" at bounding box center [784, 578] width 1083 height 68
click at [274, 573] on span "Guardar" at bounding box center [288, 580] width 61 height 15
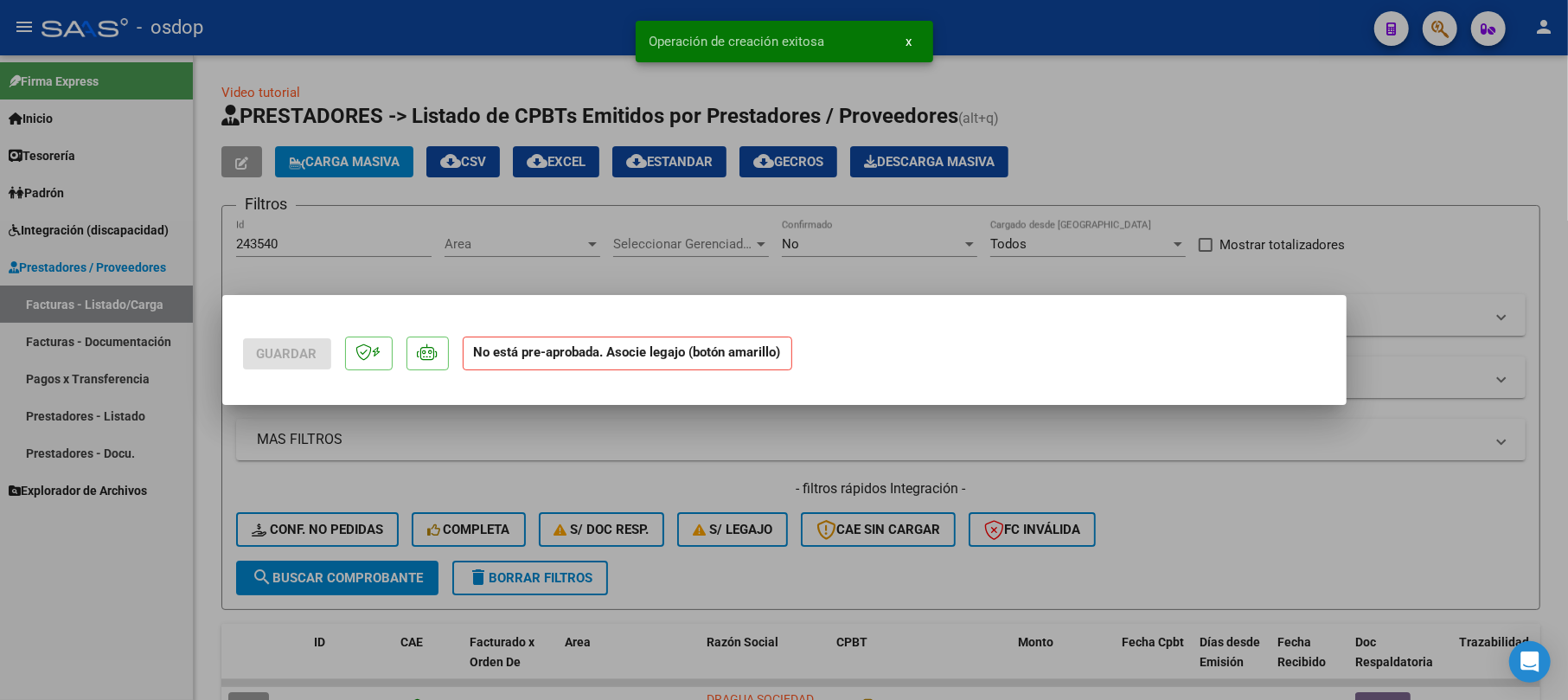
scroll to position [0, 0]
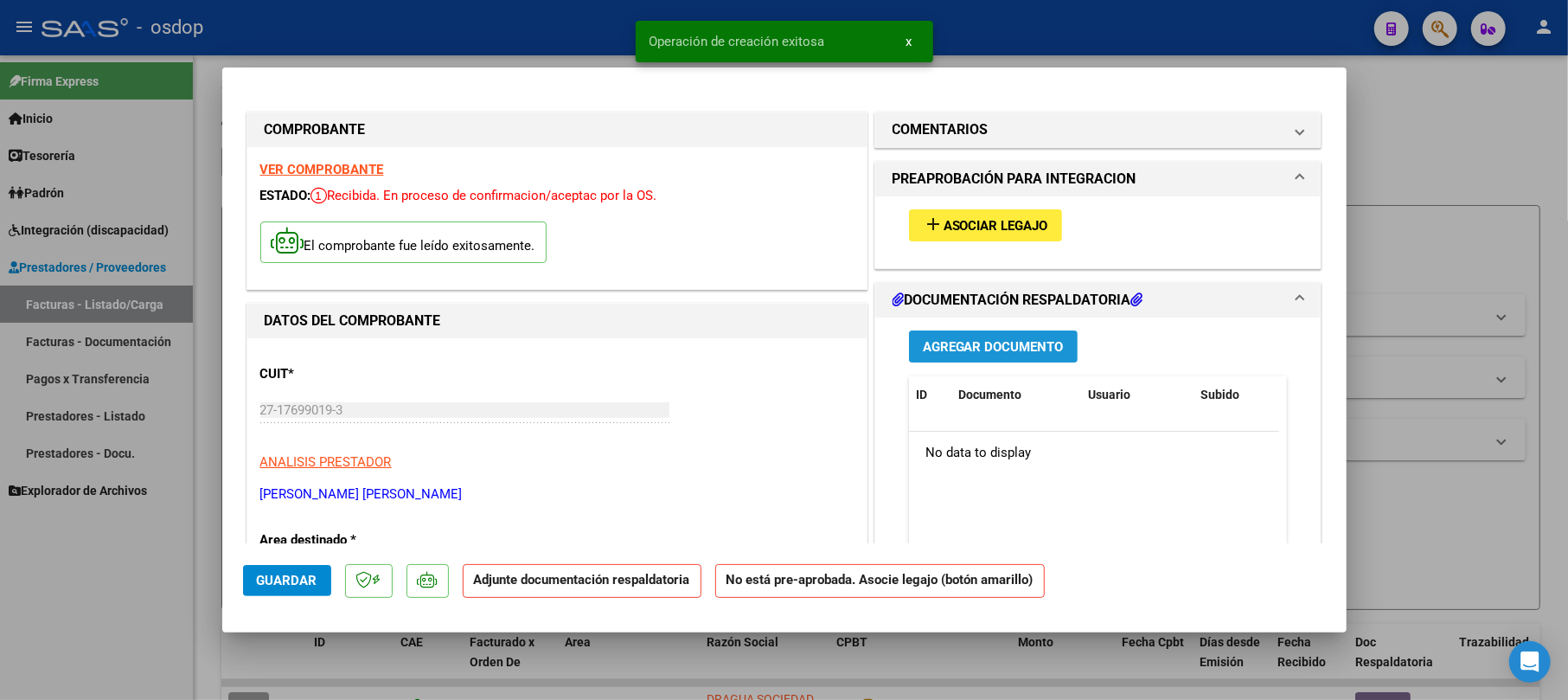
click at [1040, 334] on button "Agregar Documento" at bounding box center [994, 347] width 169 height 32
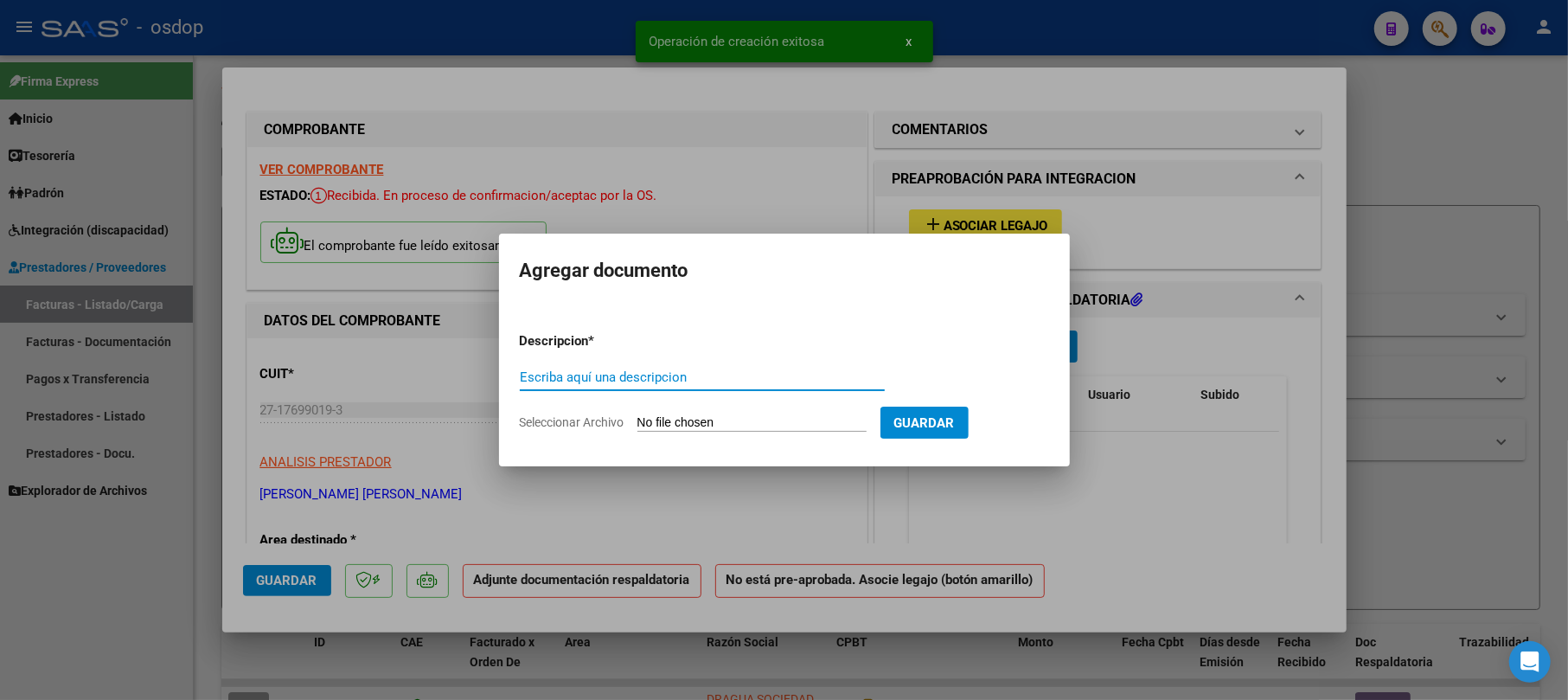
click at [678, 383] on input "Escriba aquí una descripcion" at bounding box center [702, 376] width 365 height 15
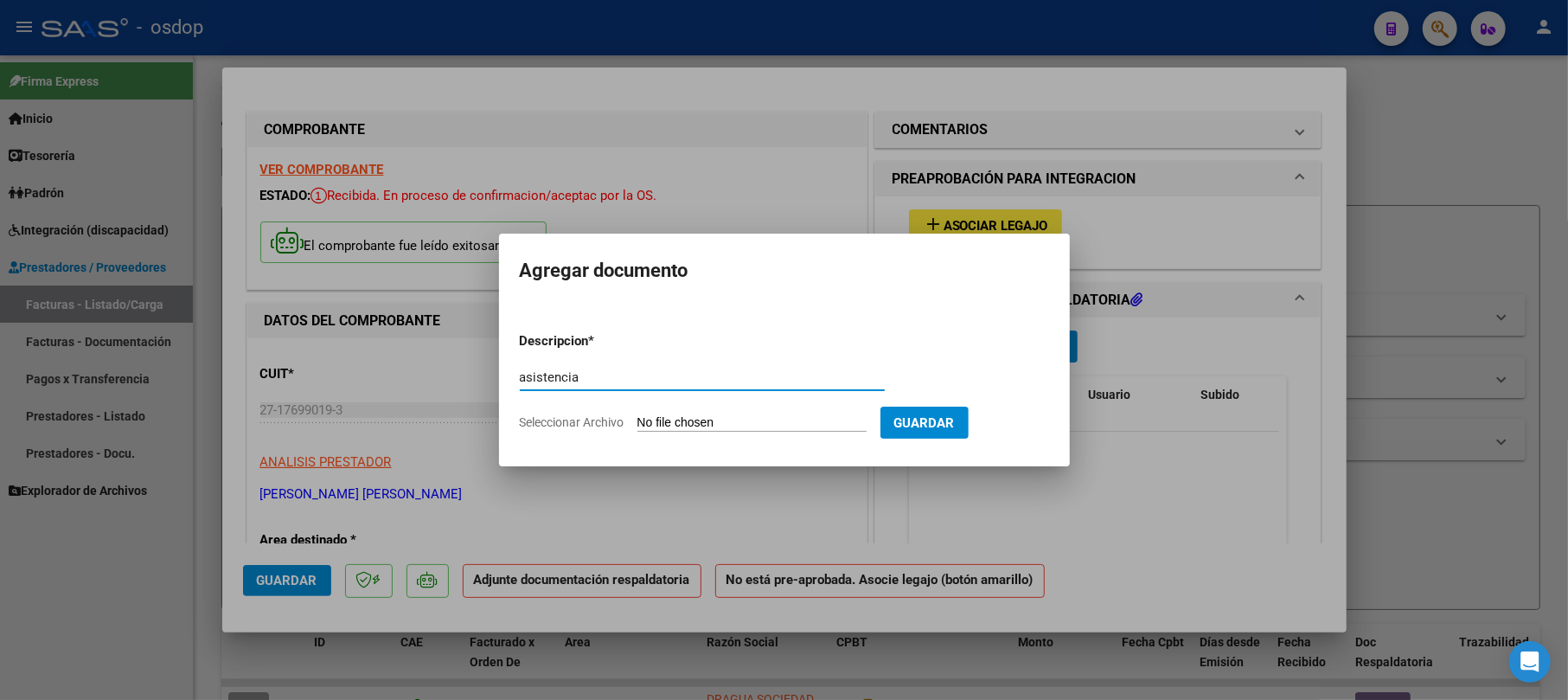
type input "asistencia"
click at [651, 417] on input "Seleccionar Archivo" at bounding box center [752, 424] width 230 height 16
type input "C:\fakepath\PLANILLA DE ASISTENCIA [DATE].pdf"
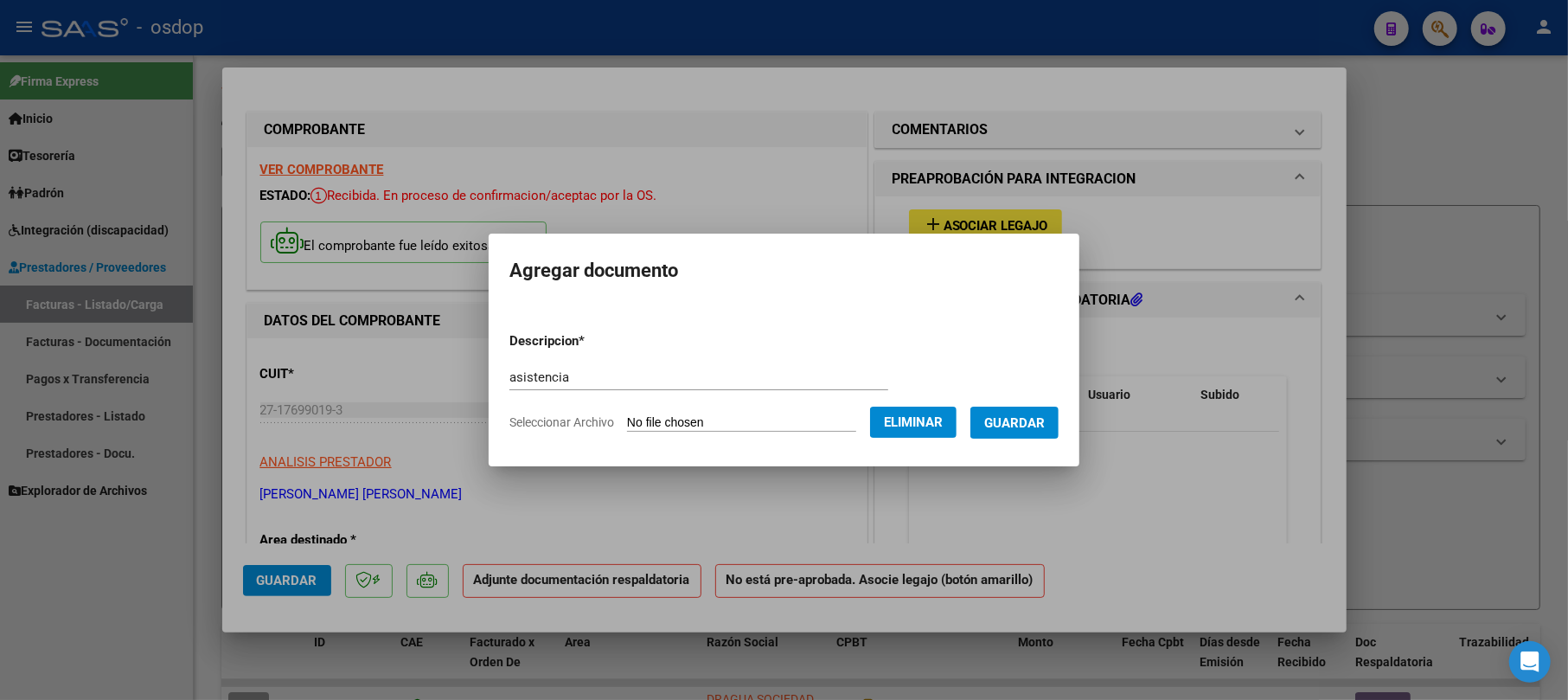
click at [1022, 399] on form "Descripcion * asistencia Escriba aquí una descripcion Seleccionar Archivo Elimi…" at bounding box center [784, 381] width 549 height 126
click at [1029, 433] on button "Guardar" at bounding box center [1014, 423] width 88 height 32
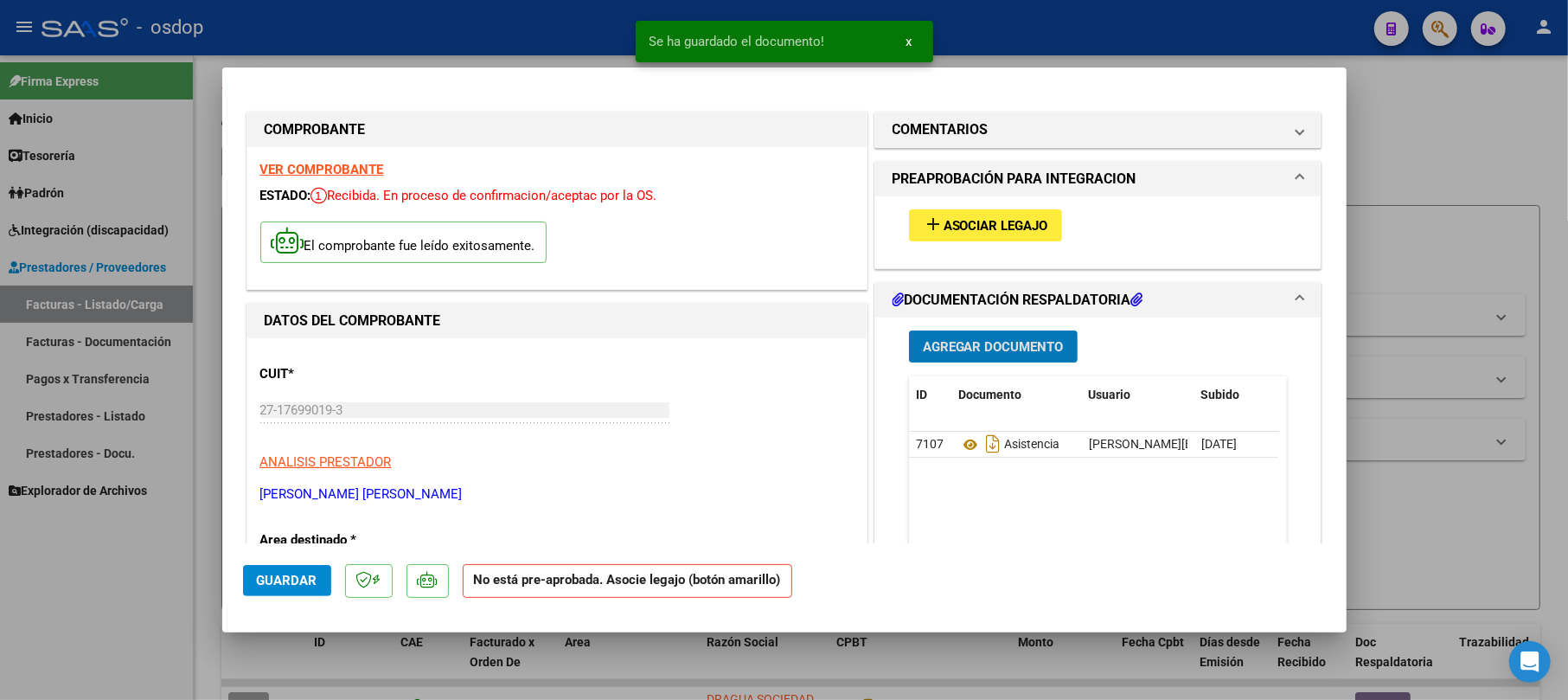
click at [972, 205] on div "add Asociar Legajo" at bounding box center [1098, 225] width 405 height 58
click at [967, 211] on button "add Asociar Legajo" at bounding box center [985, 225] width 153 height 32
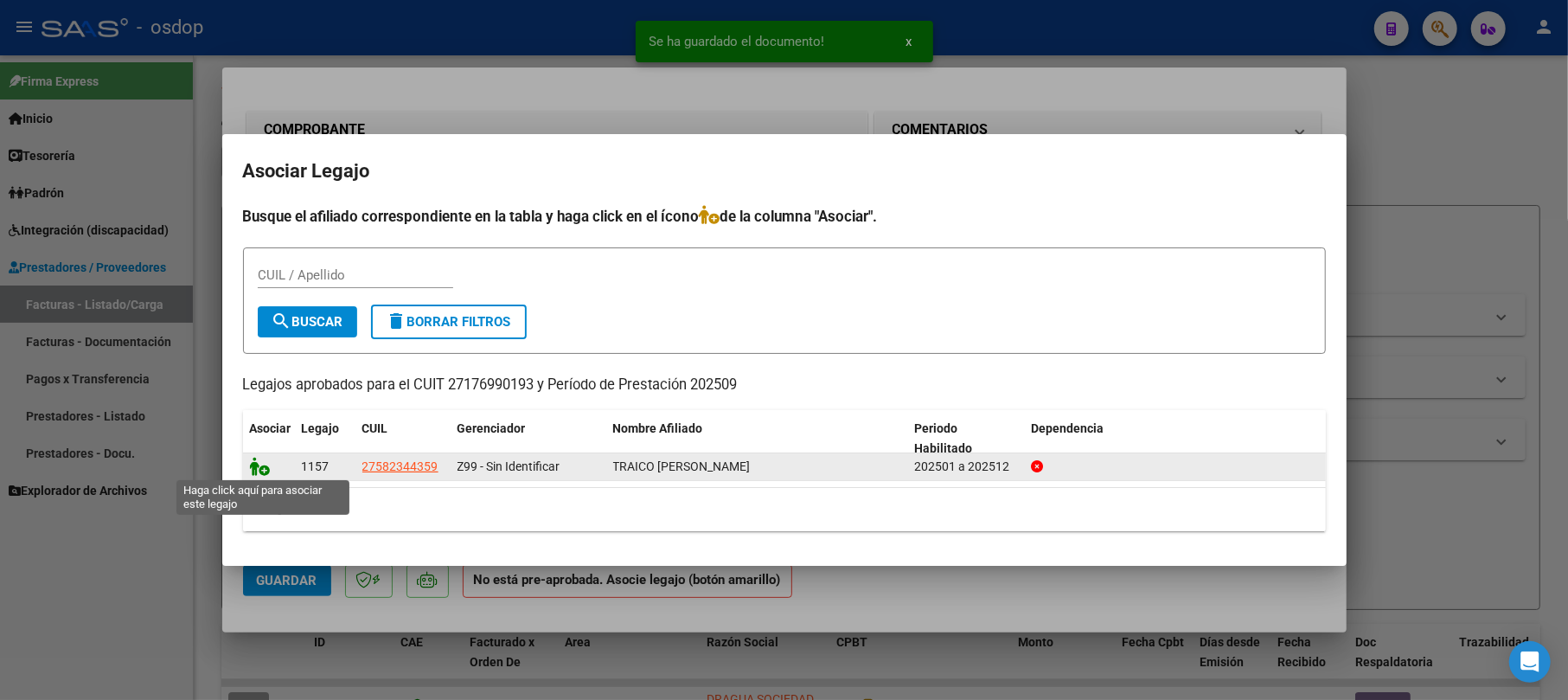
click at [253, 465] on icon at bounding box center [260, 466] width 21 height 19
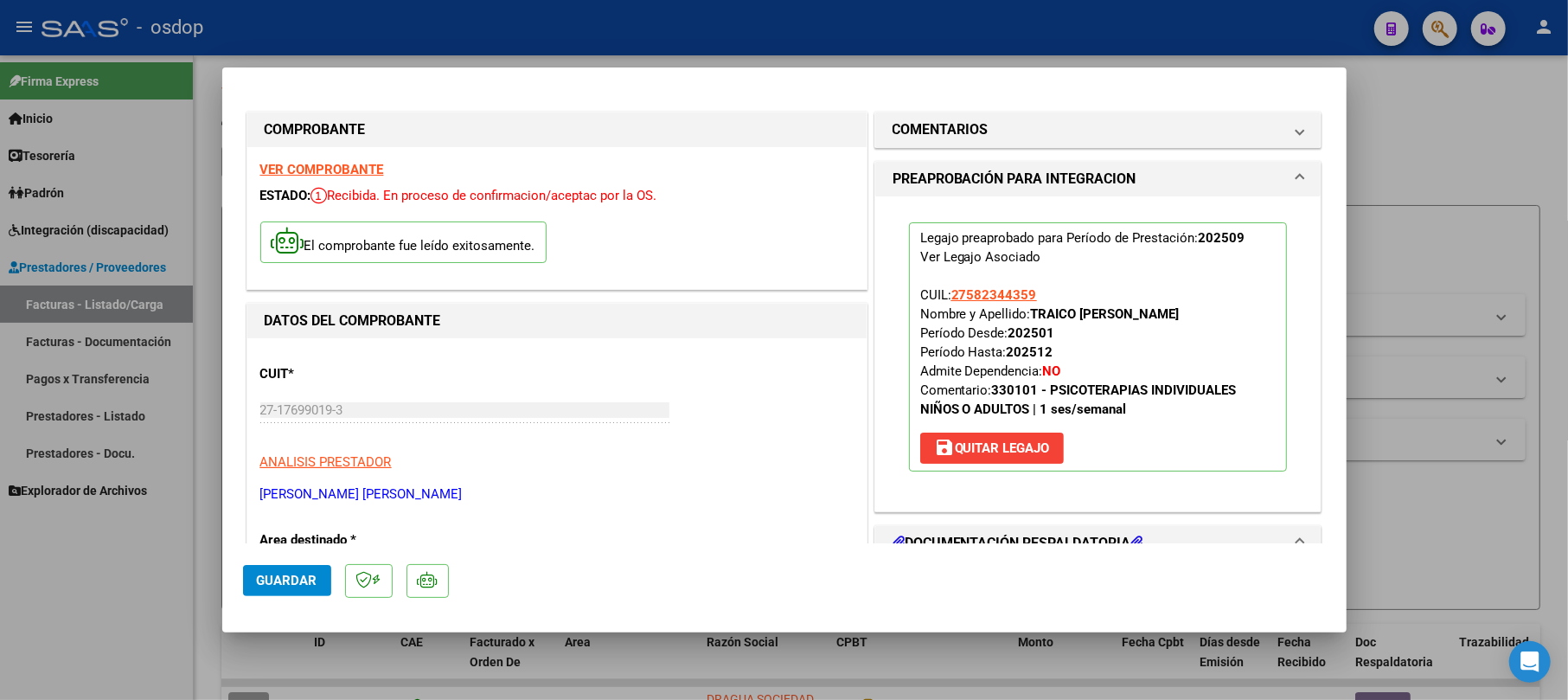
click at [290, 578] on span "Guardar" at bounding box center [288, 580] width 61 height 15
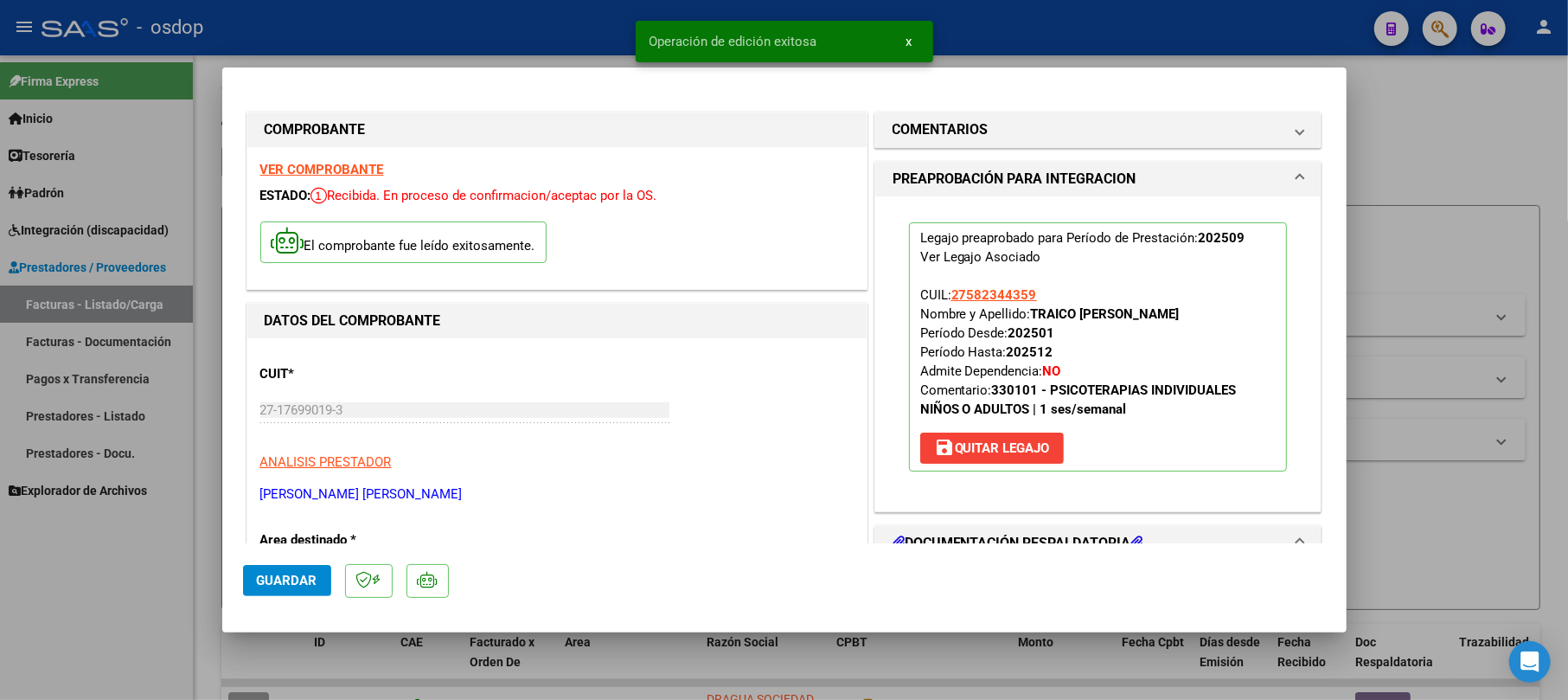
drag, startPoint x: 1447, startPoint y: 159, endPoint x: 1182, endPoint y: 579, distance: 496.6
click at [1446, 159] on div at bounding box center [784, 350] width 1568 height 700
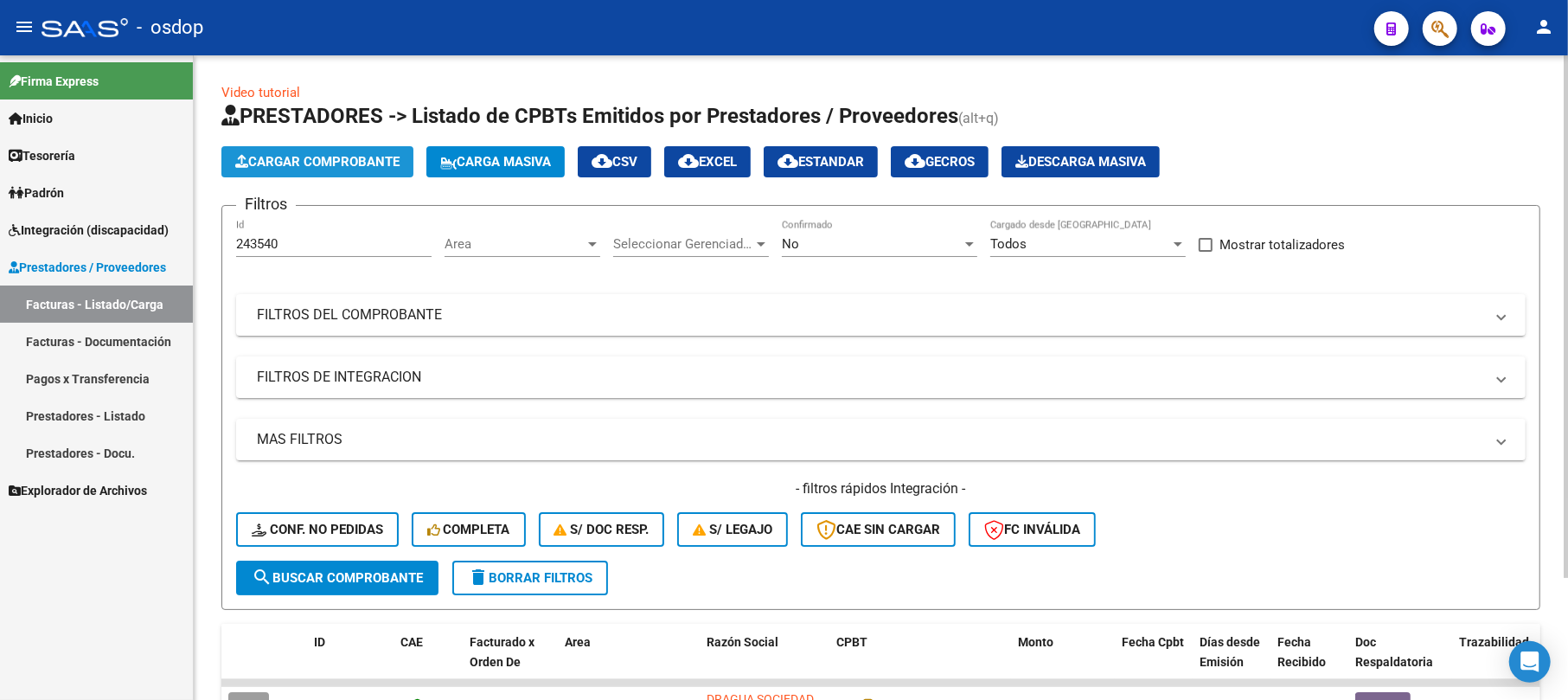
click at [340, 161] on span "Cargar Comprobante" at bounding box center [317, 161] width 164 height 15
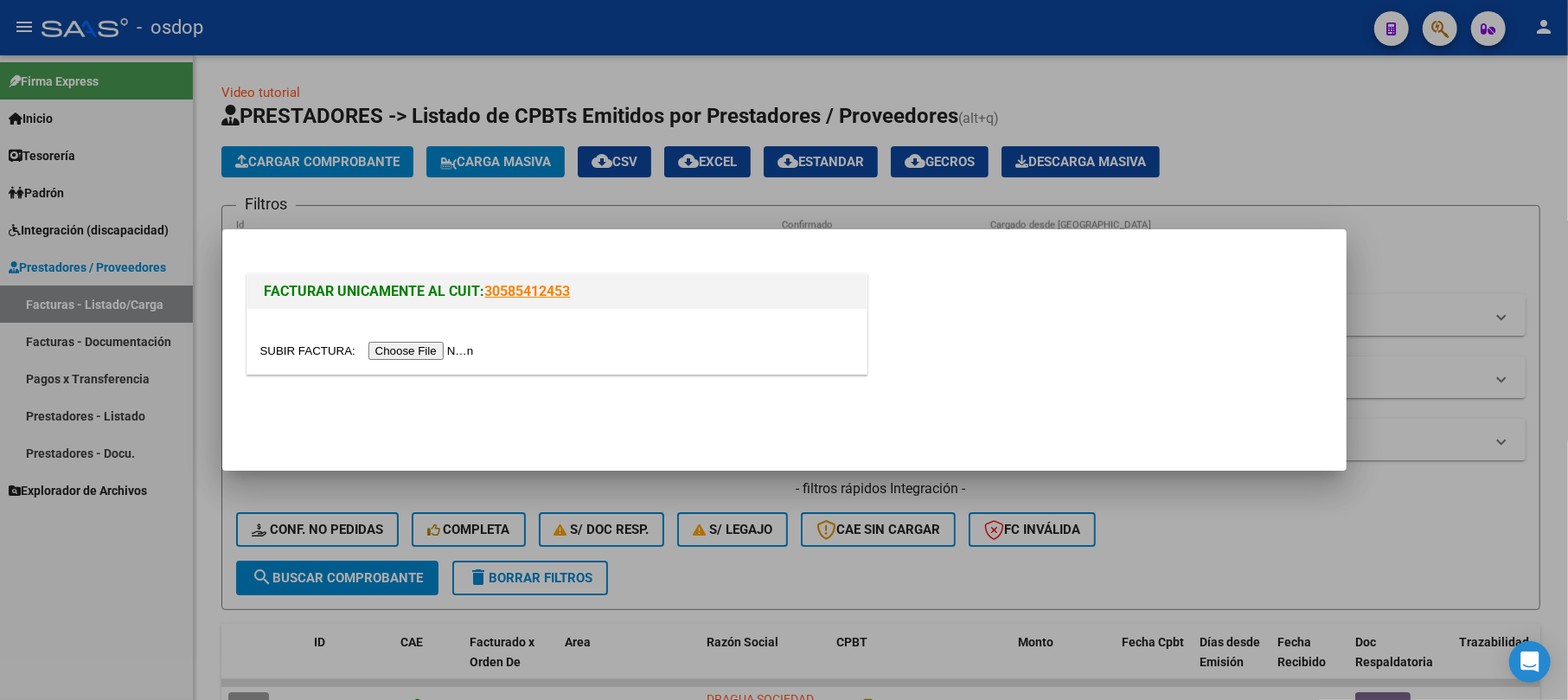
click at [417, 348] on input "file" at bounding box center [369, 350] width 219 height 18
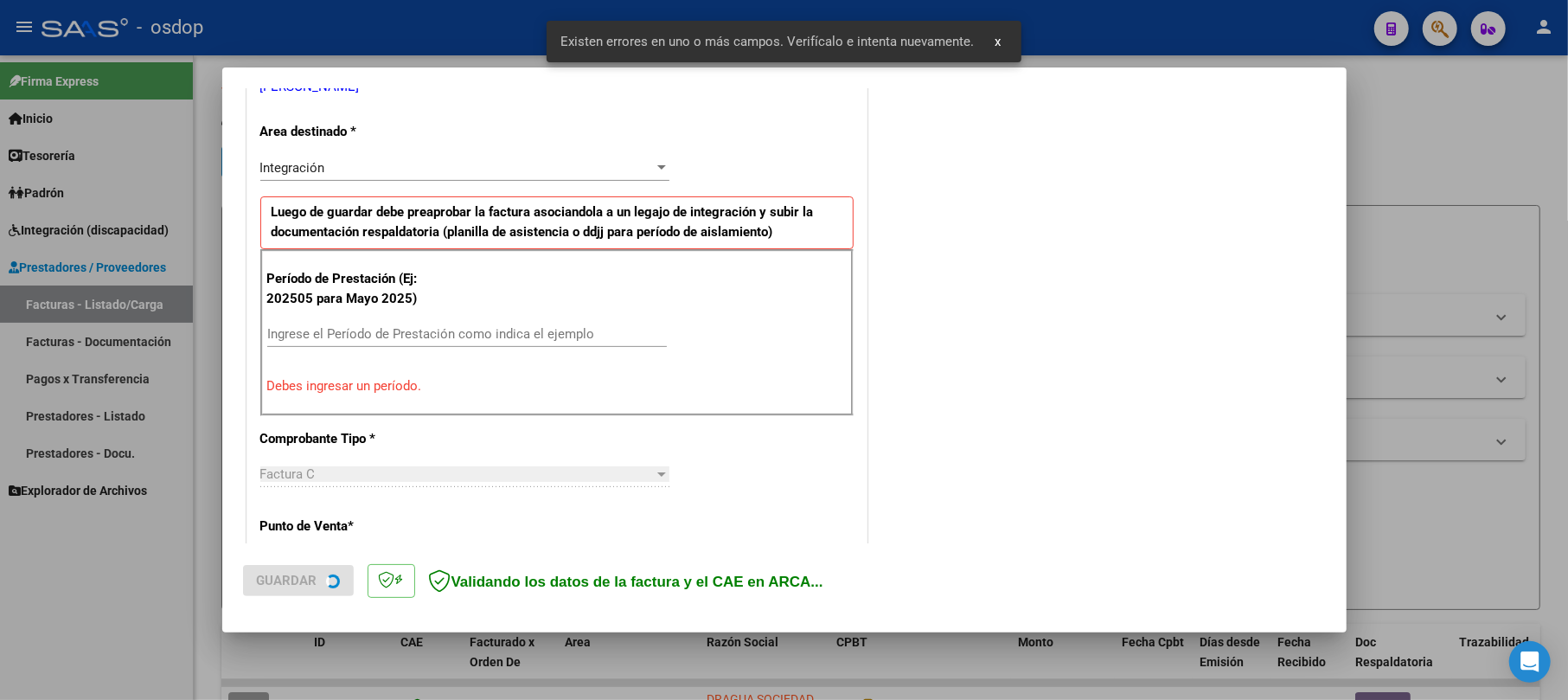
scroll to position [377, 0]
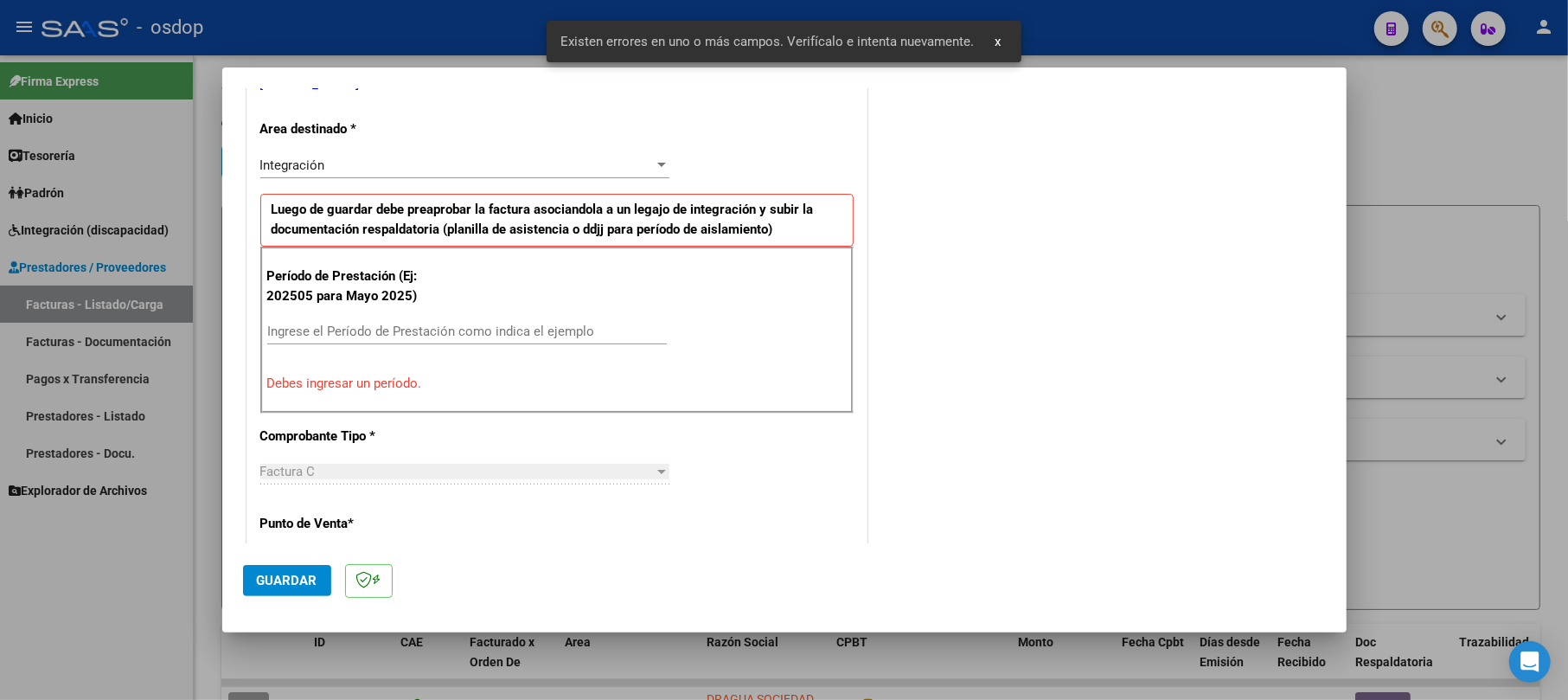
click at [348, 329] on input "Ingrese el Período de Prestación como indica el ejemplo" at bounding box center [466, 331] width 399 height 15
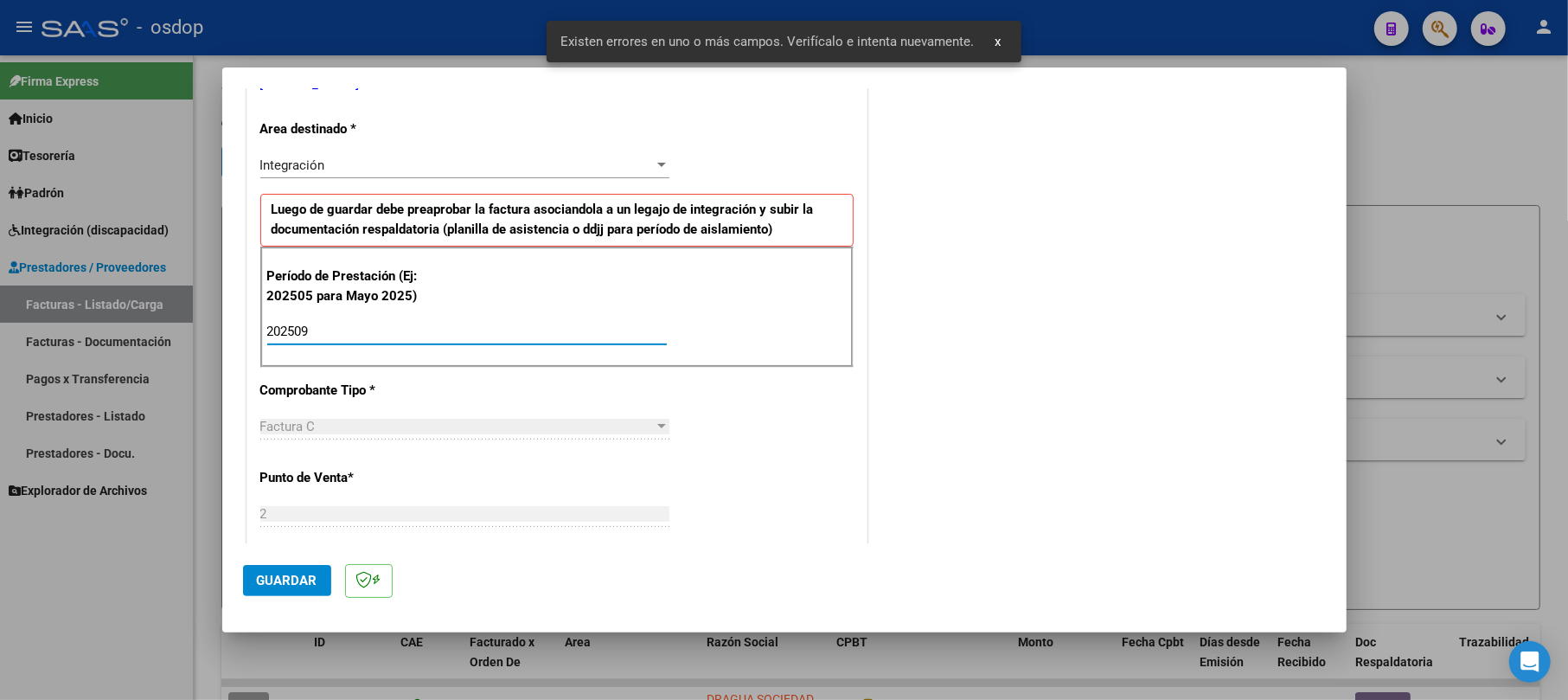
type input "202509"
click at [257, 588] on span "Guardar" at bounding box center [288, 580] width 61 height 15
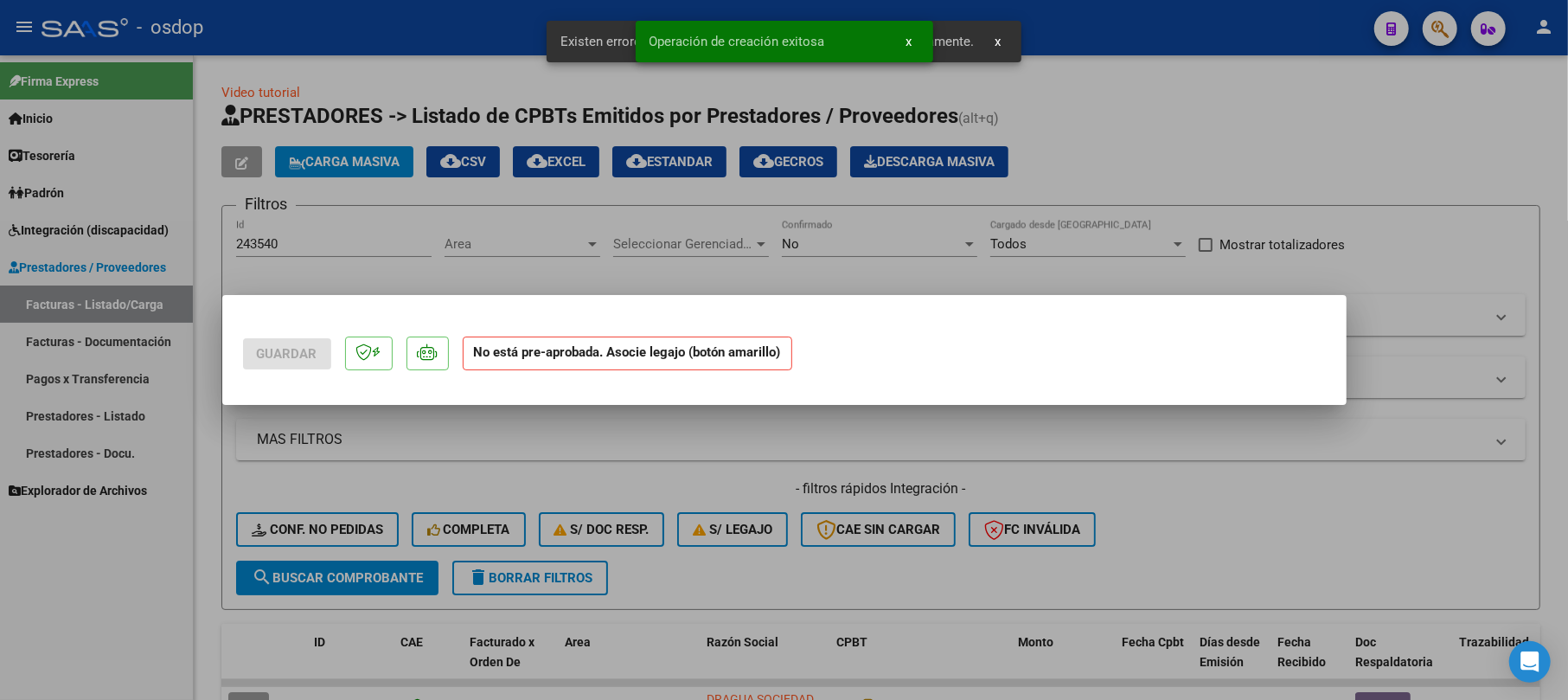
scroll to position [0, 0]
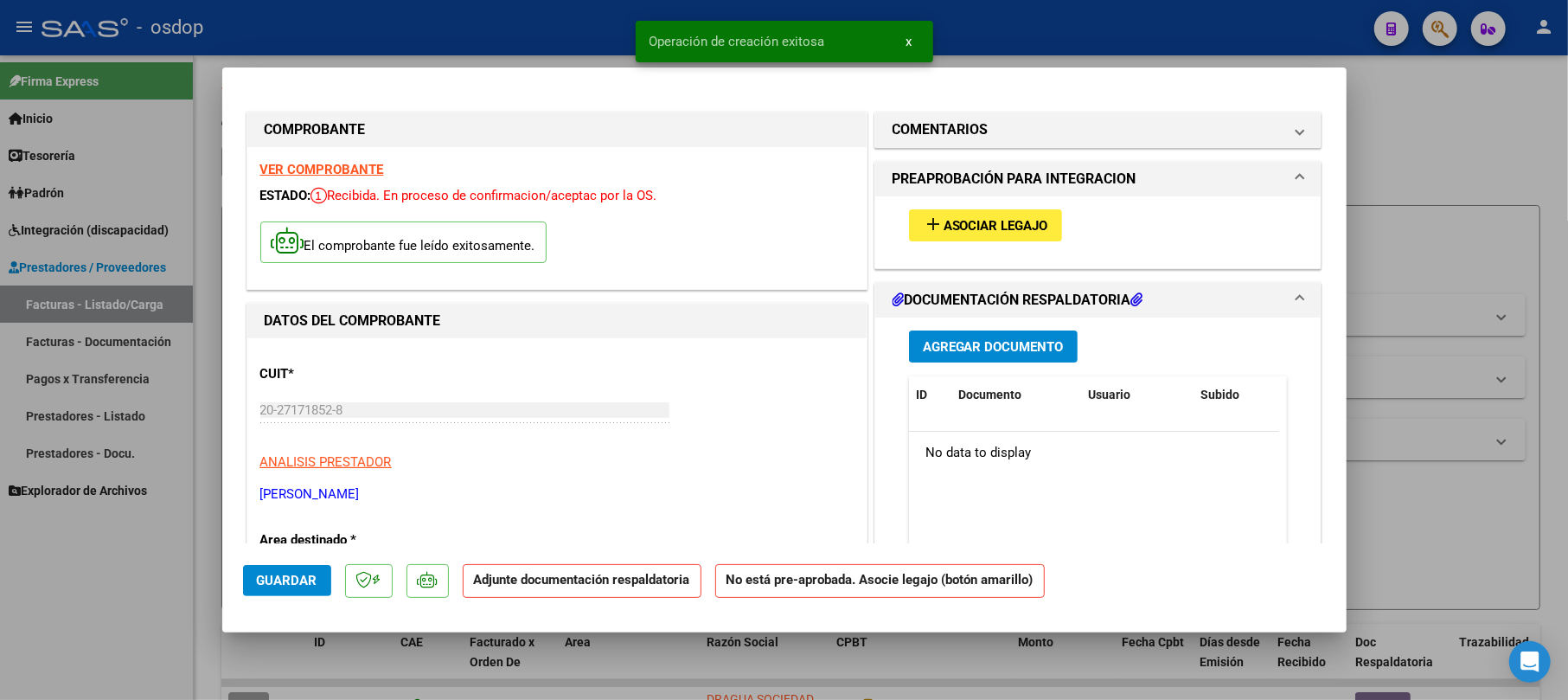
click at [1002, 350] on span "Agregar Documento" at bounding box center [994, 347] width 141 height 15
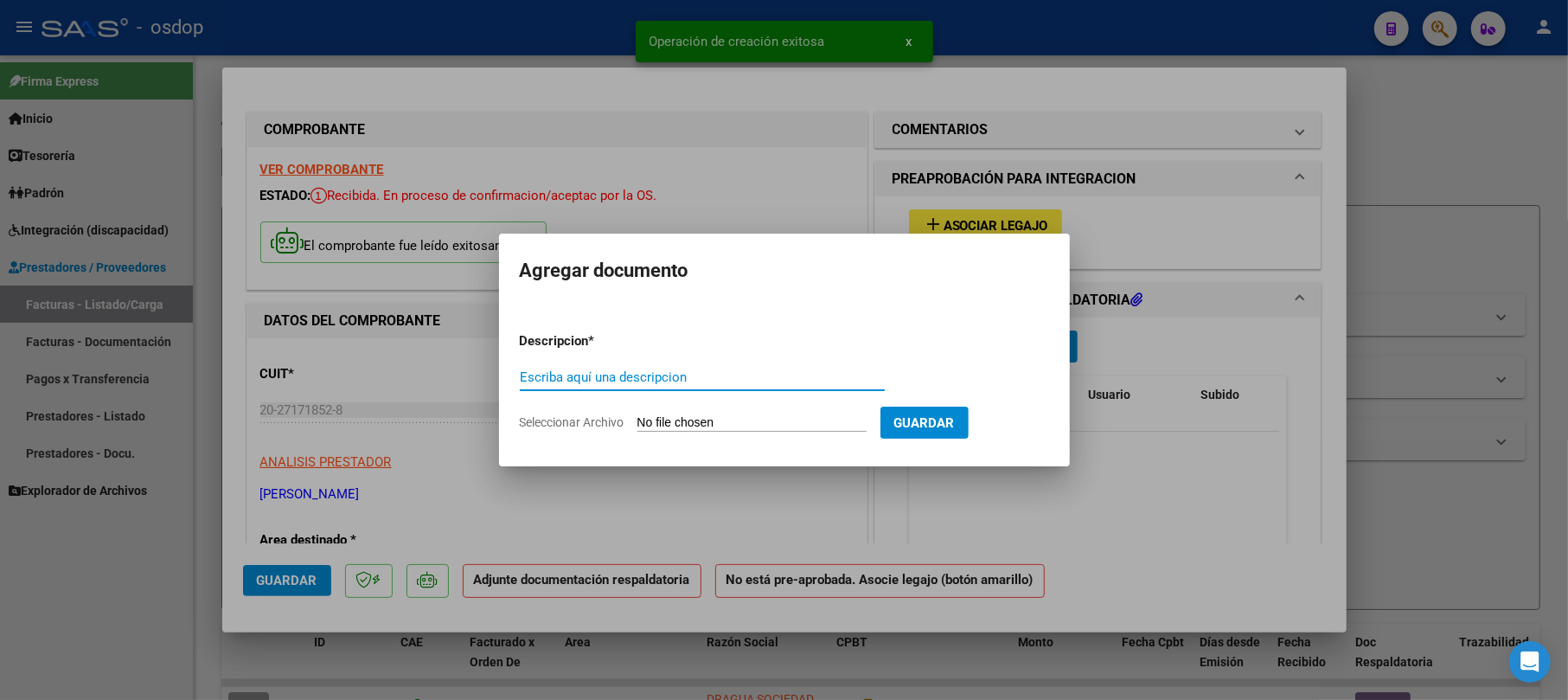
click at [651, 378] on input "Escriba aquí una descripcion" at bounding box center [702, 376] width 365 height 15
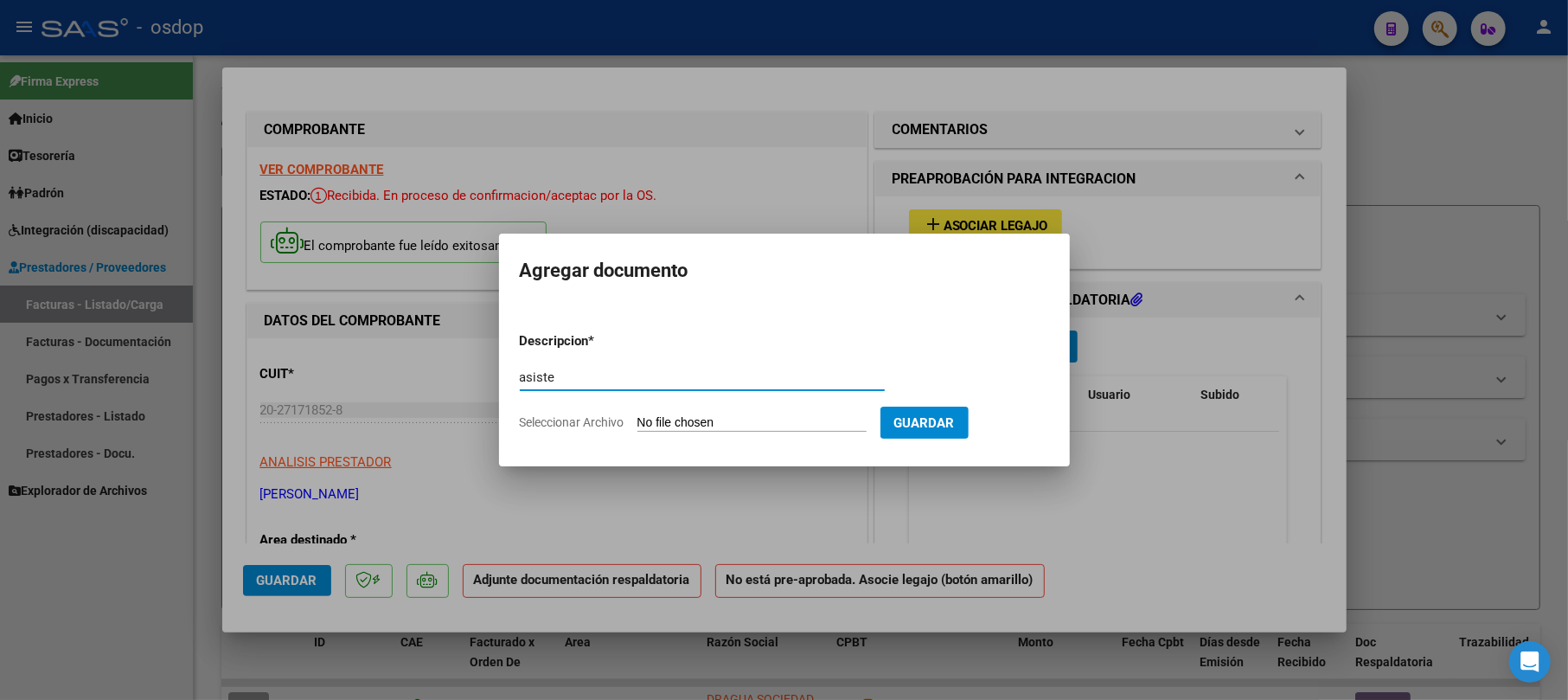
type input "asiste"
click at [746, 423] on input "Seleccionar Archivo" at bounding box center [752, 424] width 230 height 16
type input "C:\fakepath\sabri09.pdf"
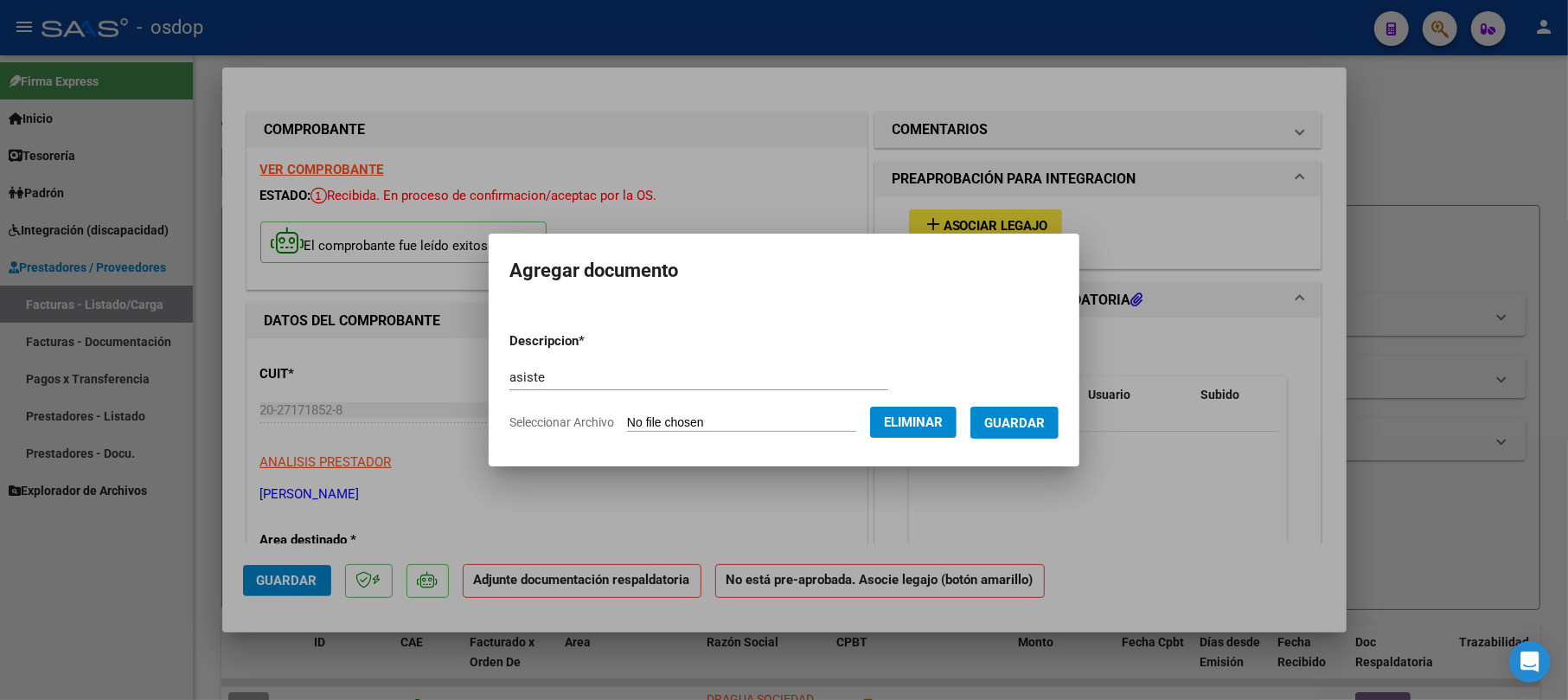
click at [1040, 436] on button "Guardar" at bounding box center [1014, 423] width 88 height 32
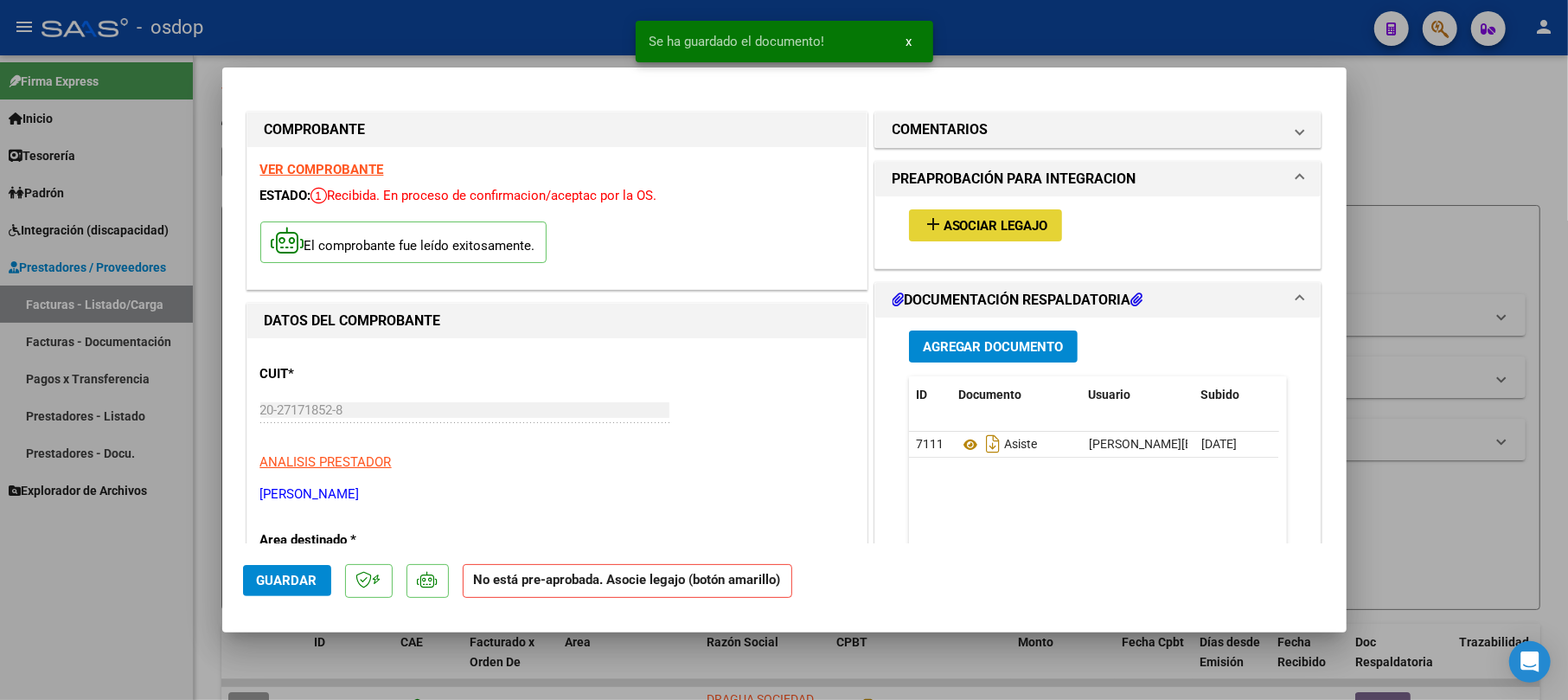
click at [943, 220] on span "Asociar Legajo" at bounding box center [995, 225] width 105 height 15
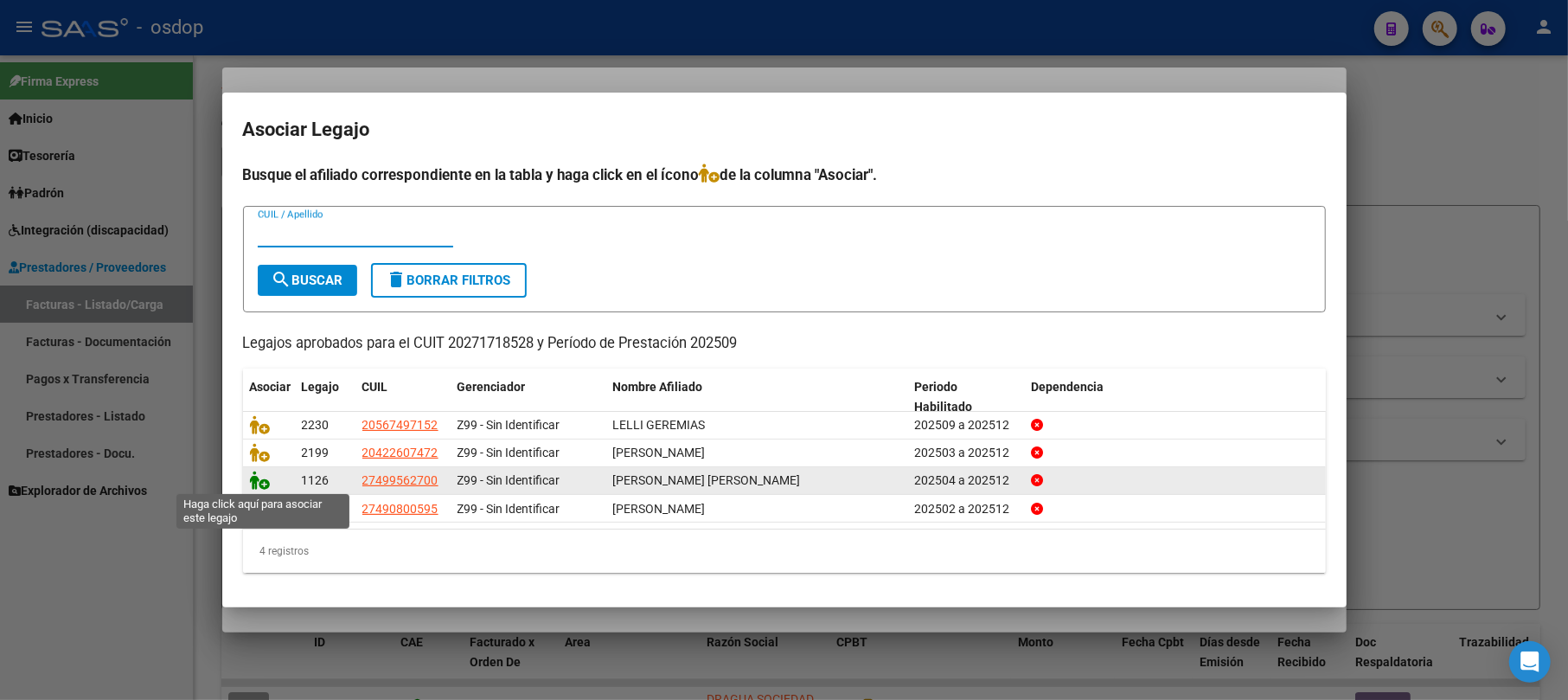
click at [255, 481] on icon at bounding box center [260, 480] width 21 height 19
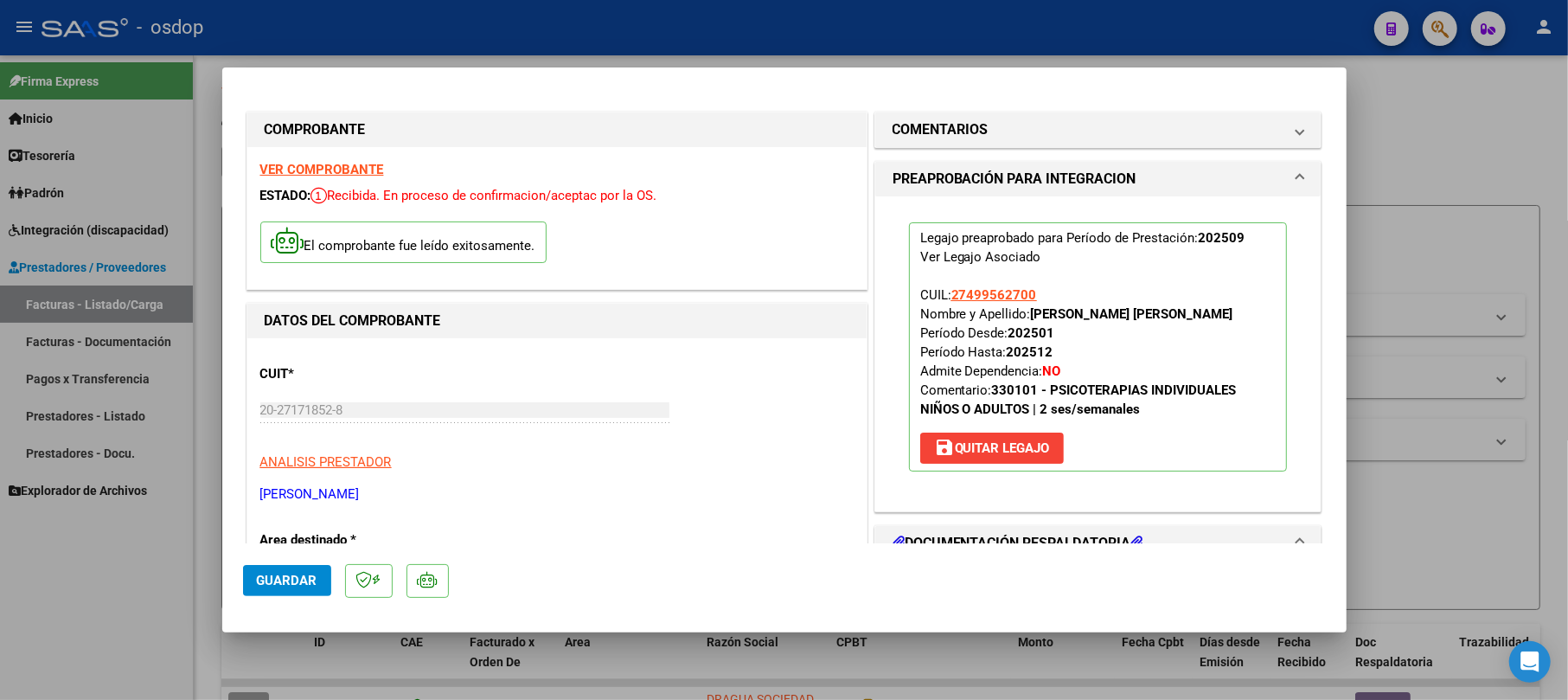
scroll to position [346, 0]
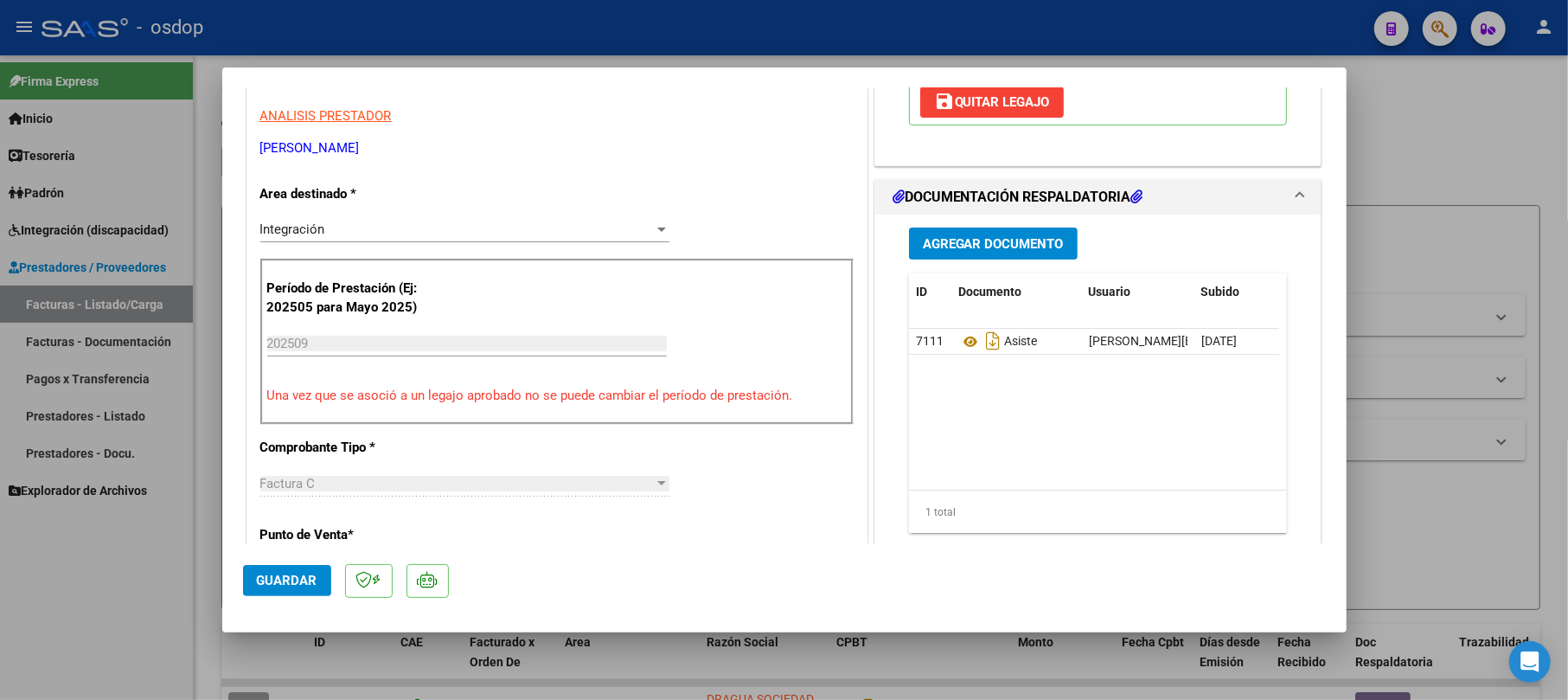
click at [275, 584] on span "Guardar" at bounding box center [288, 580] width 61 height 15
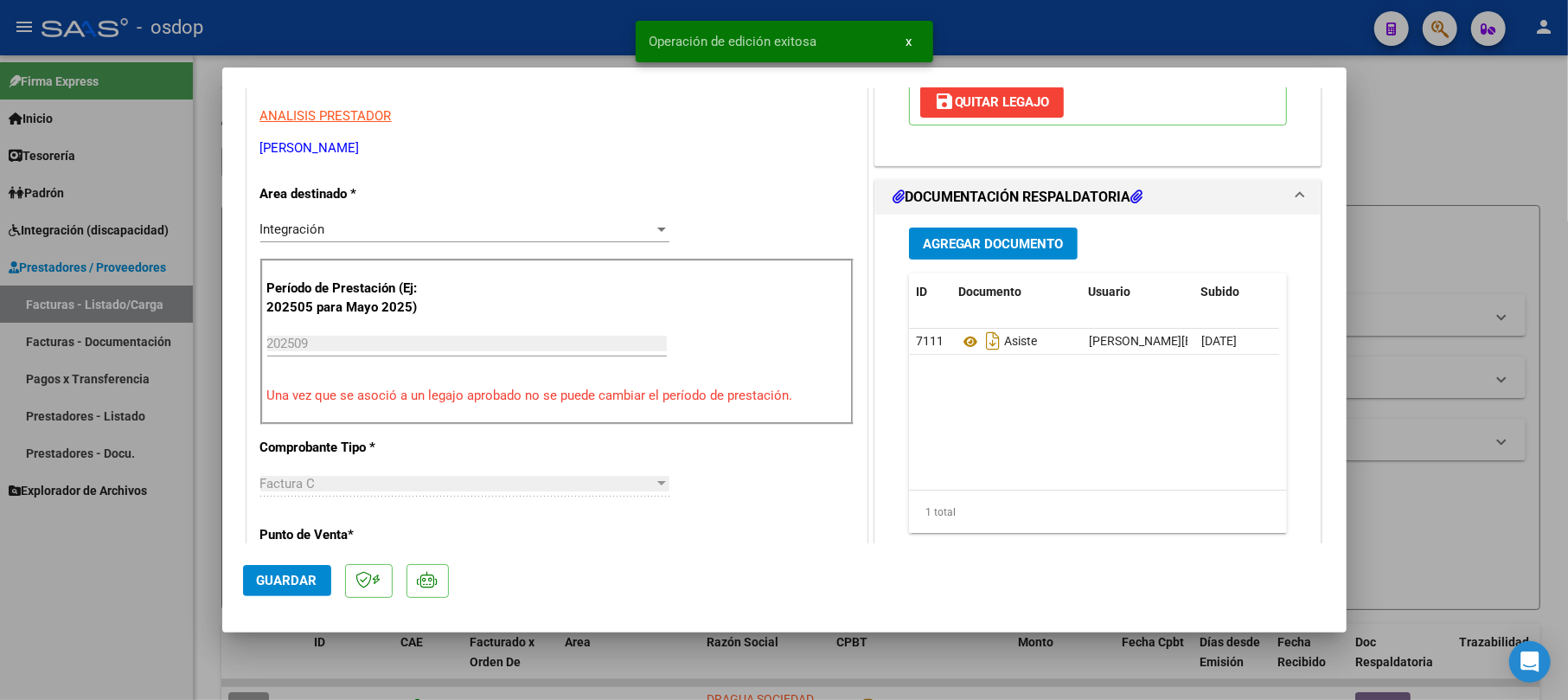
click at [1441, 150] on div at bounding box center [784, 350] width 1568 height 700
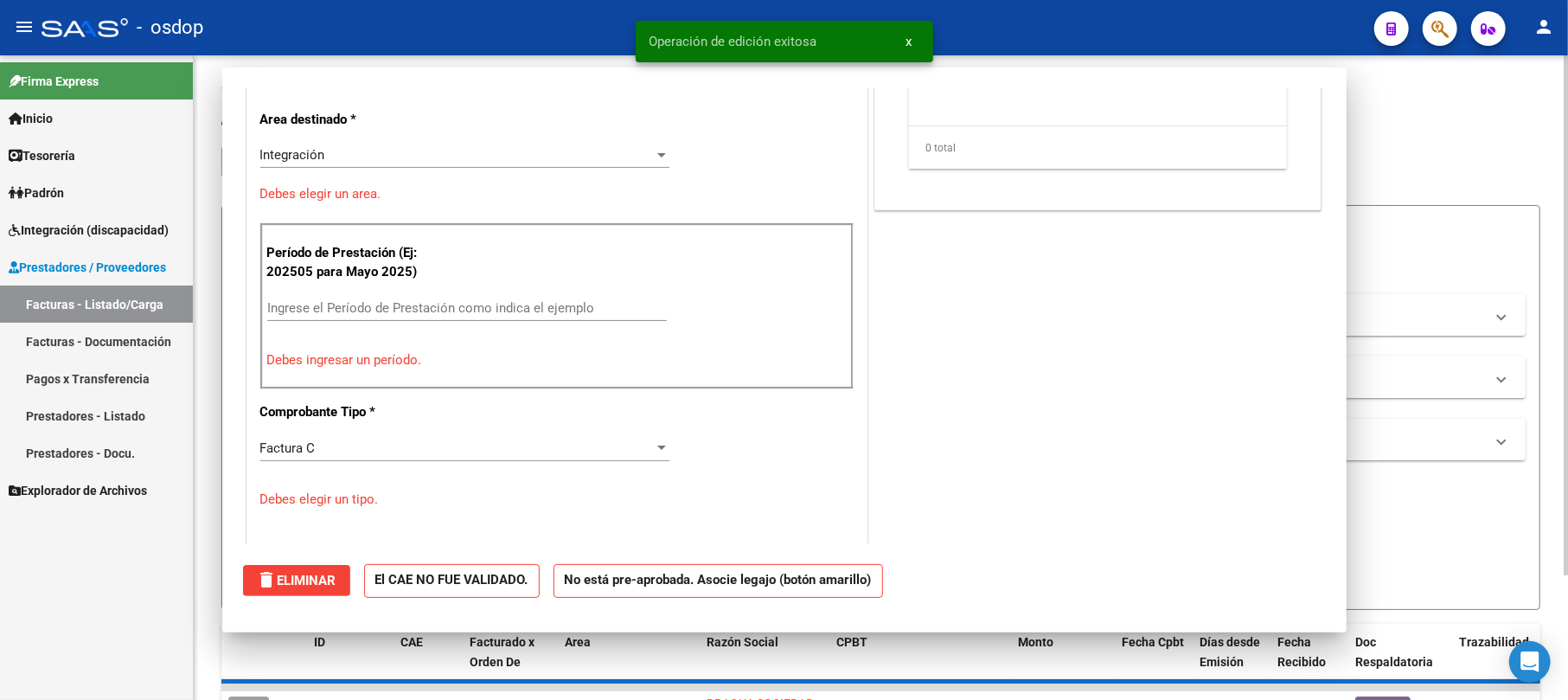
scroll to position [0, 0]
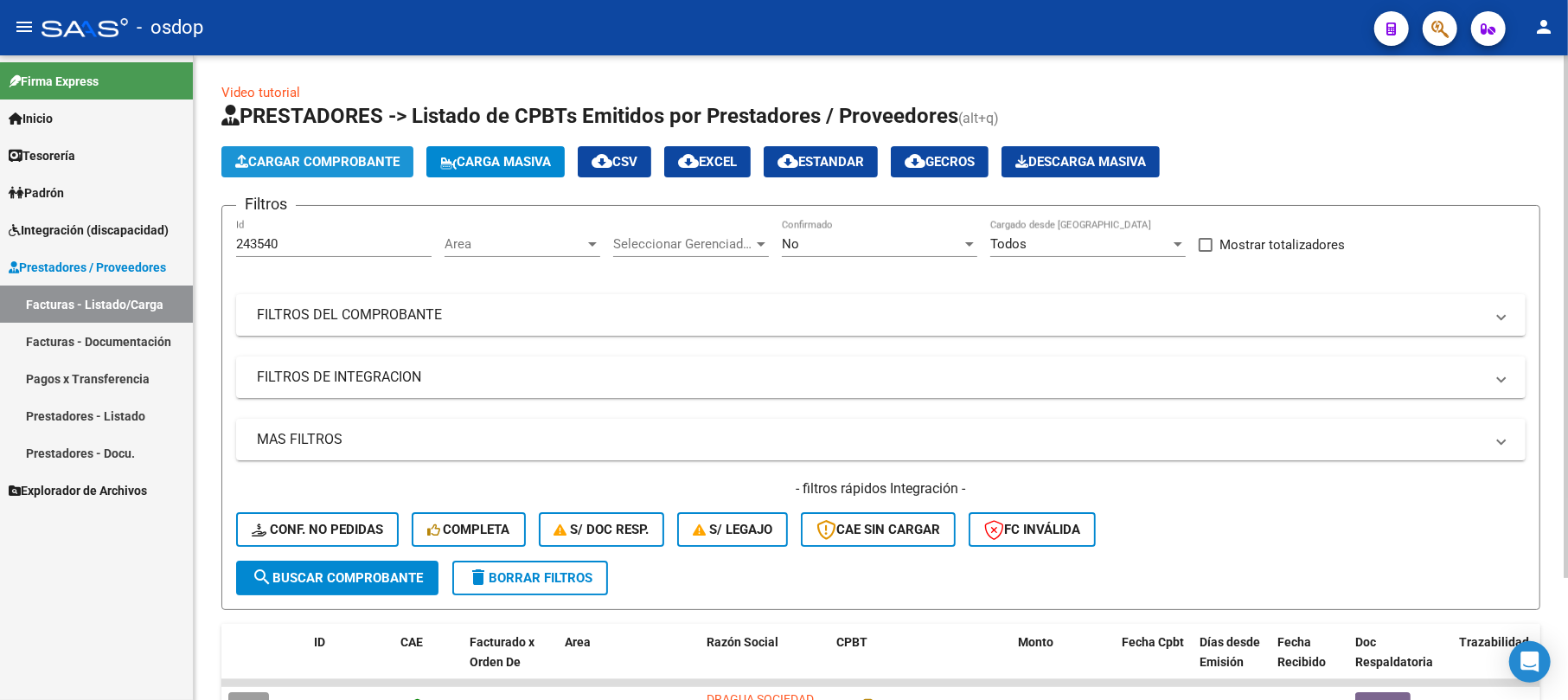
click at [364, 150] on button "Cargar Comprobante" at bounding box center [317, 162] width 192 height 31
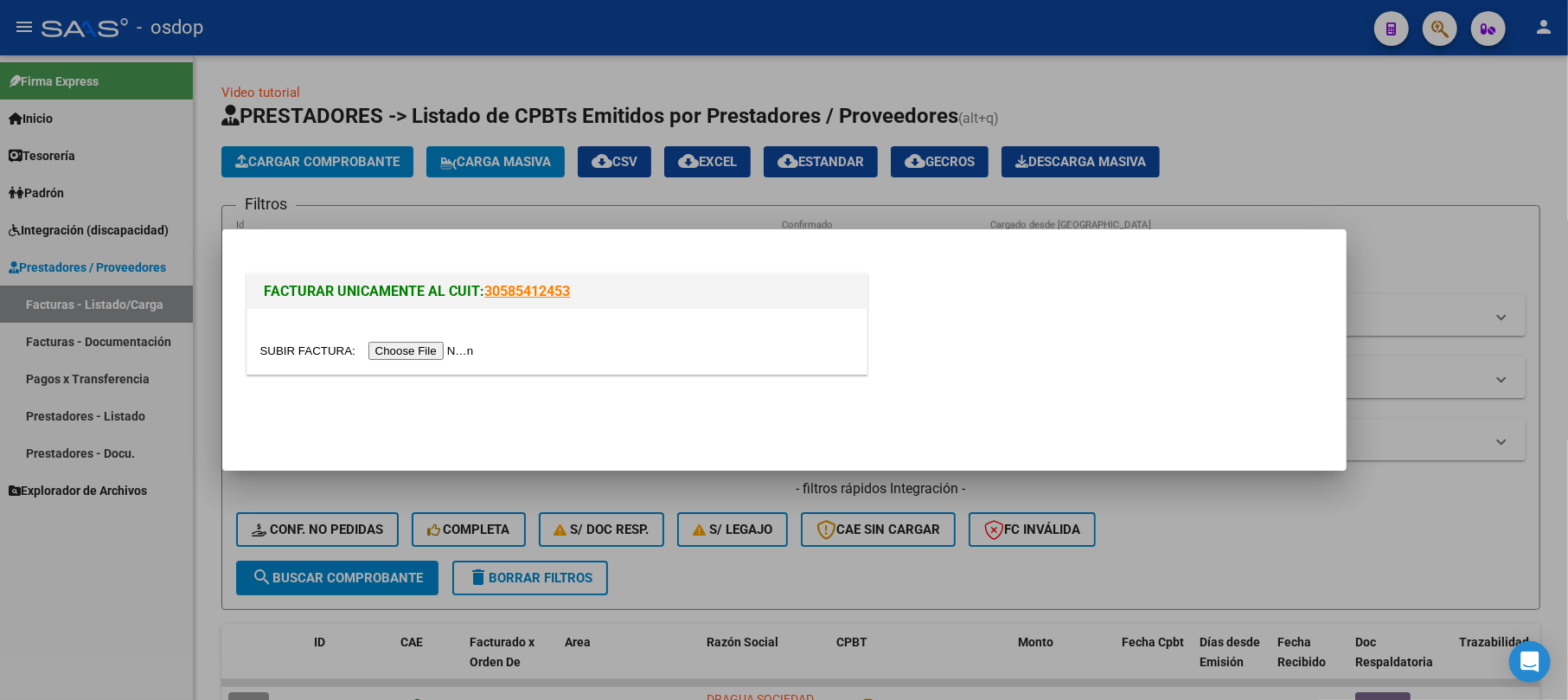
click at [408, 340] on div at bounding box center [557, 342] width 619 height 65
drag, startPoint x: 429, startPoint y: 364, endPoint x: 427, endPoint y: 354, distance: 10.2
click at [427, 358] on div at bounding box center [557, 342] width 619 height 65
click at [427, 354] on input "file" at bounding box center [369, 350] width 219 height 18
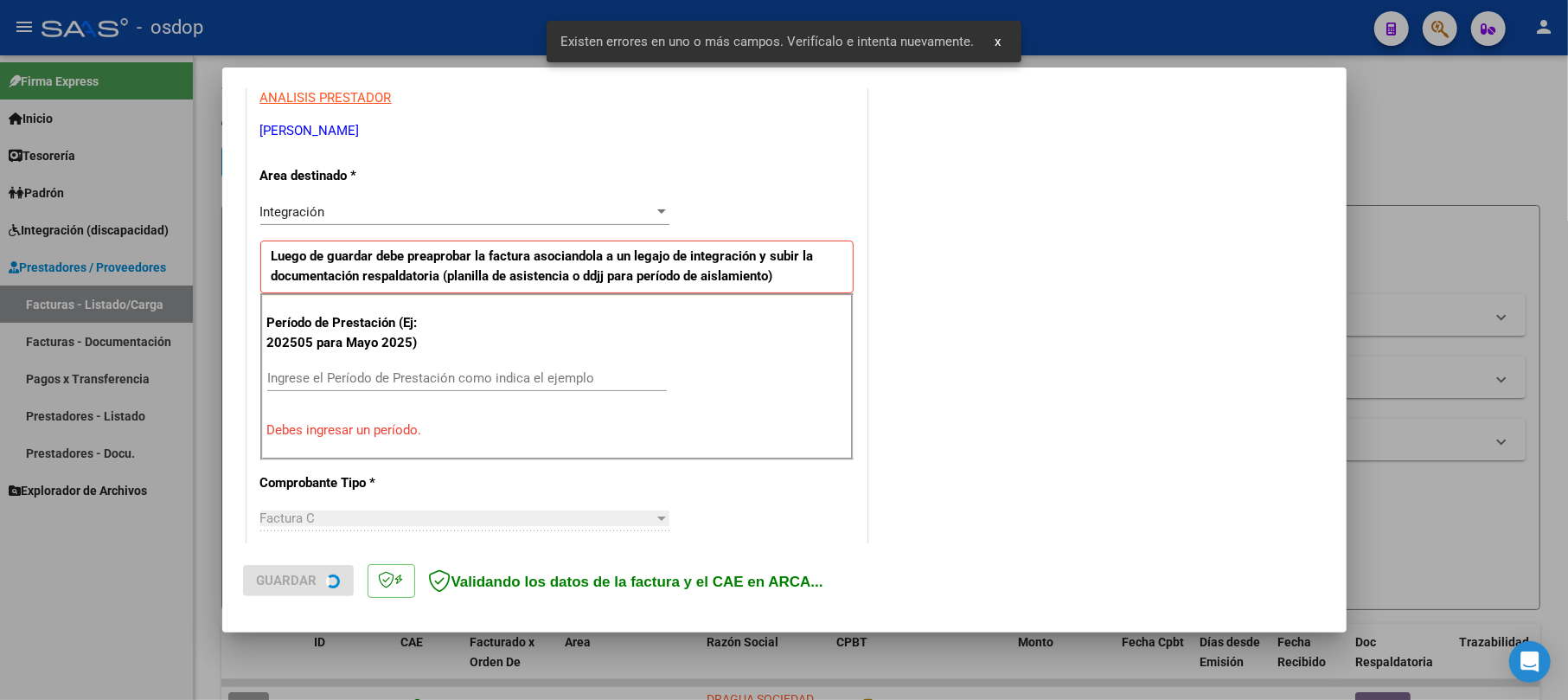
scroll to position [344, 0]
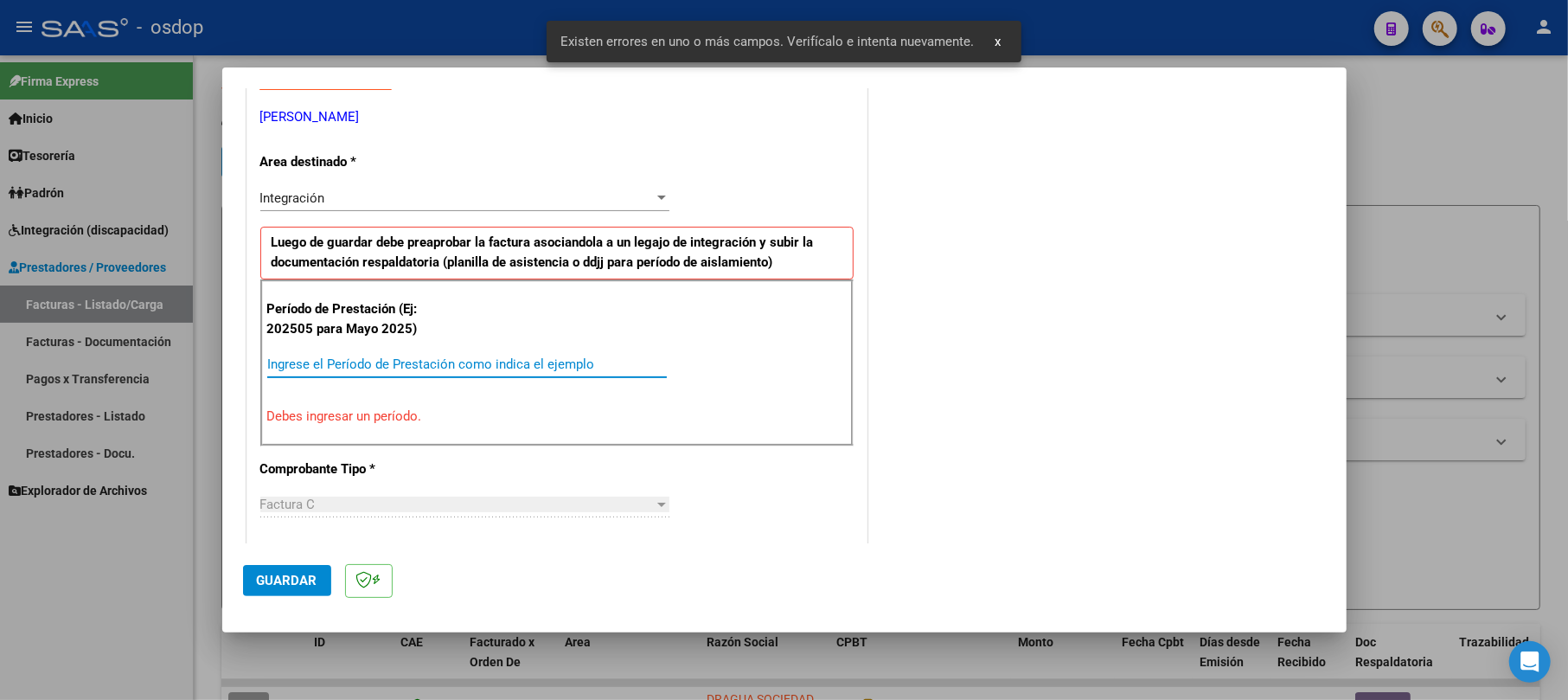
click at [332, 365] on input "Ingrese el Período de Prestación como indica el ejemplo" at bounding box center [466, 364] width 399 height 15
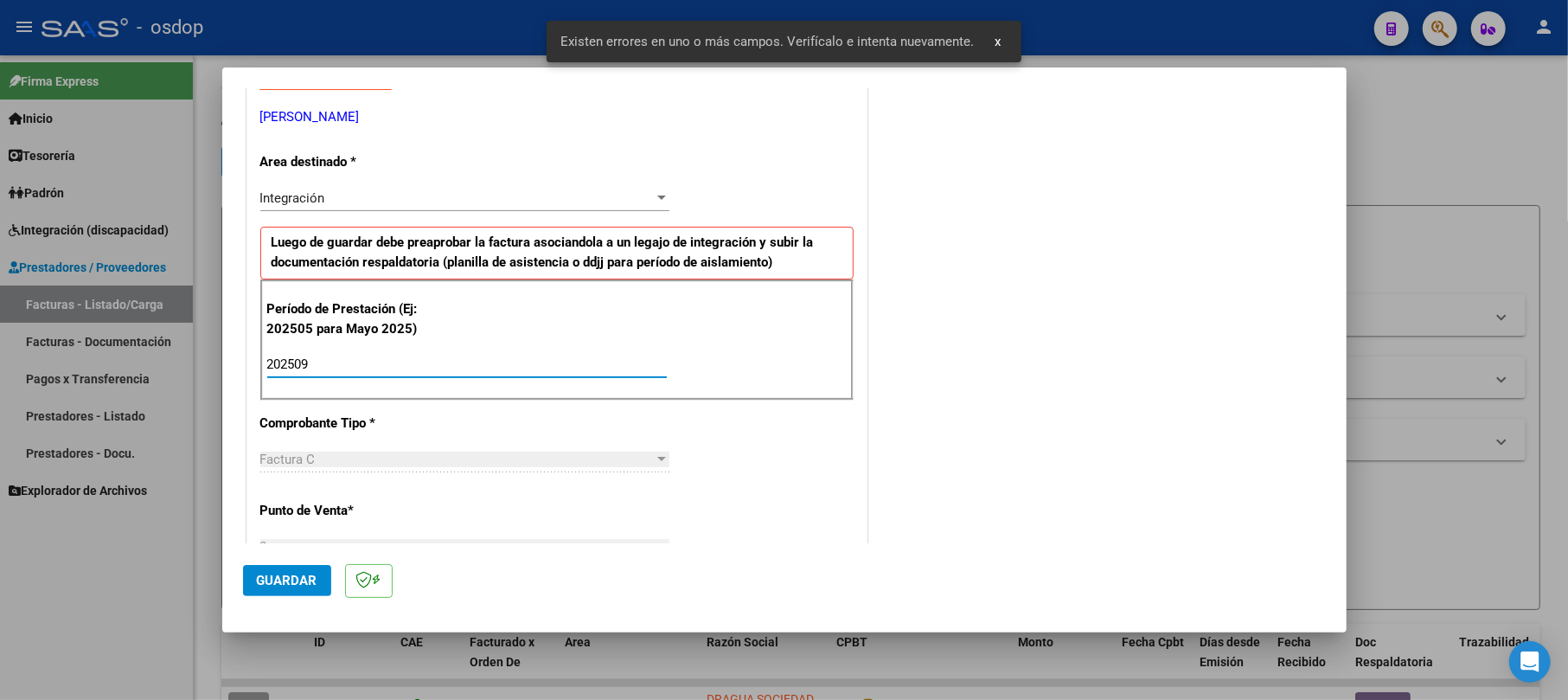
type input "202509"
click at [289, 584] on span "Guardar" at bounding box center [288, 580] width 61 height 15
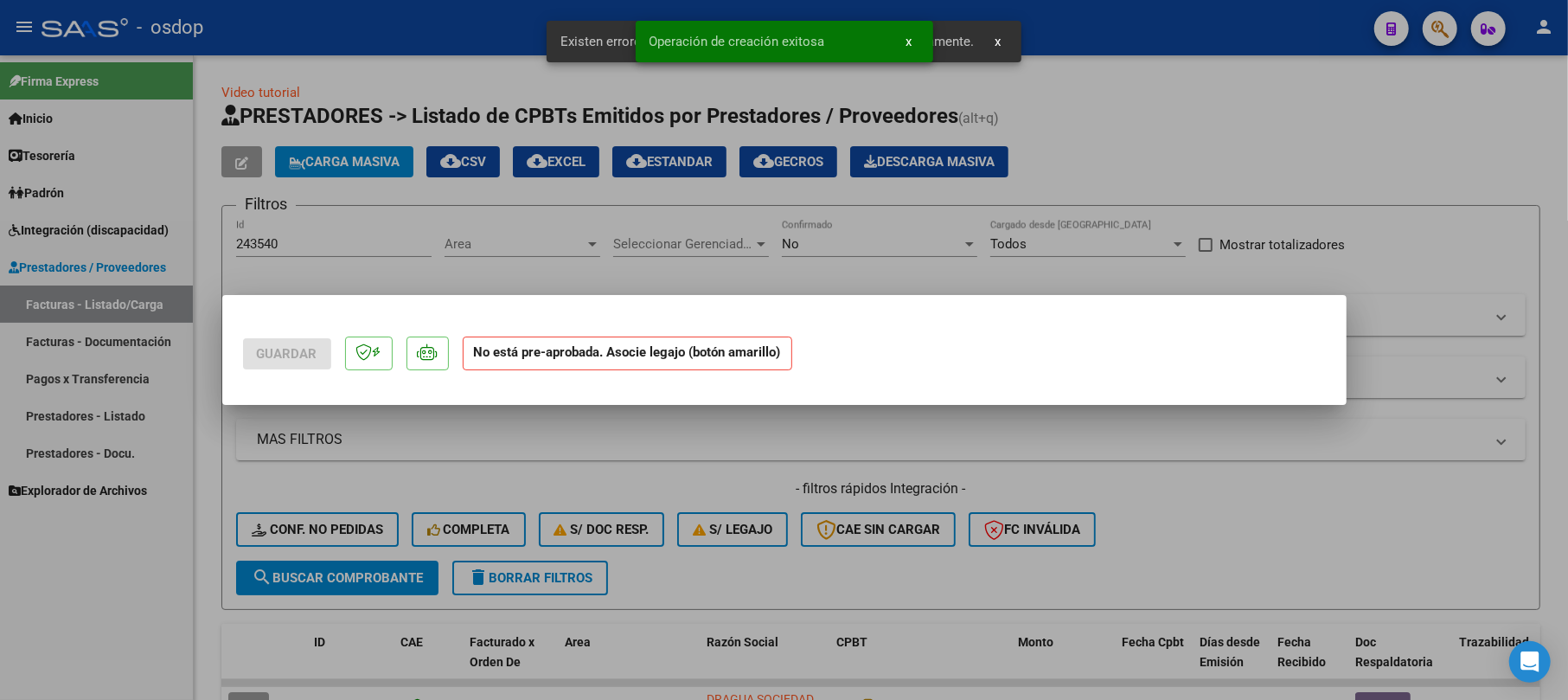
scroll to position [0, 0]
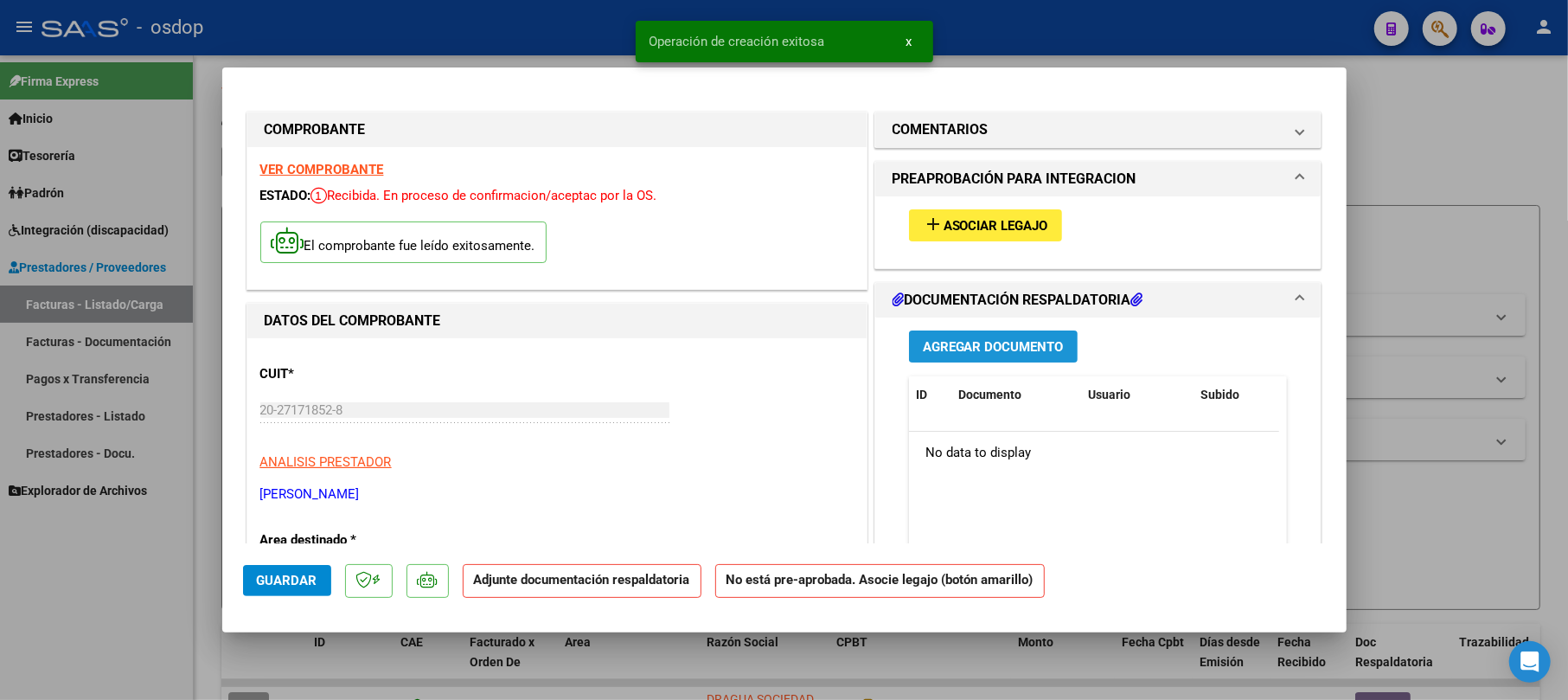
click at [952, 350] on span "Agregar Documento" at bounding box center [994, 347] width 141 height 15
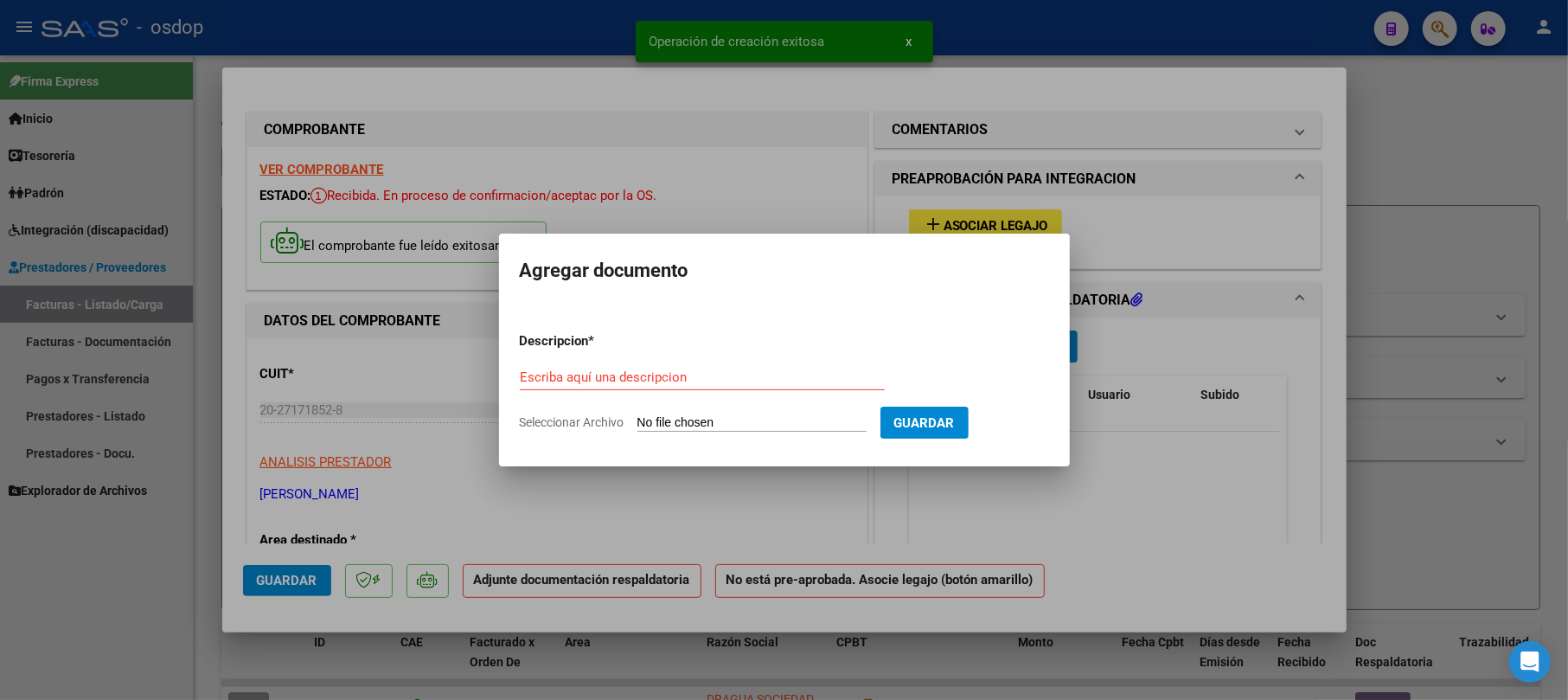
click at [627, 351] on form "Descripcion * Escriba aquí una descripcion Seleccionar Archivo Guardar" at bounding box center [784, 381] width 530 height 126
click at [631, 369] on input "Escriba aquí una descripcion" at bounding box center [702, 376] width 365 height 15
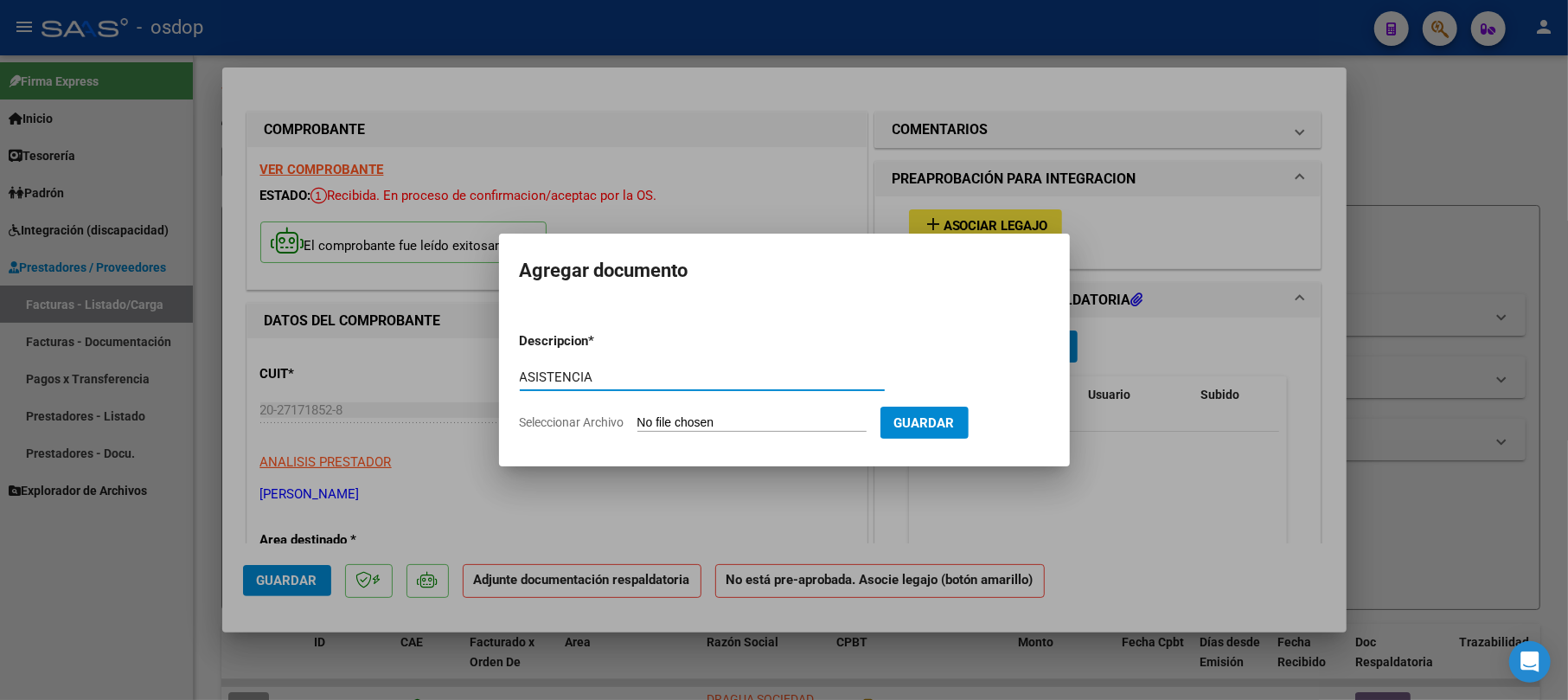
type input "ASISTENCIA"
click at [694, 412] on form "Descripcion * ASISTENCIA Escriba aquí una descripcion Seleccionar Archivo Guard…" at bounding box center [784, 381] width 530 height 126
click at [700, 409] on form "Descripcion * ASISTENCIA Escriba aquí una descripcion Seleccionar Archivo Guard…" at bounding box center [784, 381] width 530 height 126
click at [727, 424] on input "Seleccionar Archivo" at bounding box center [752, 424] width 230 height 16
type input "C:\fakepath\tomi09.pdf"
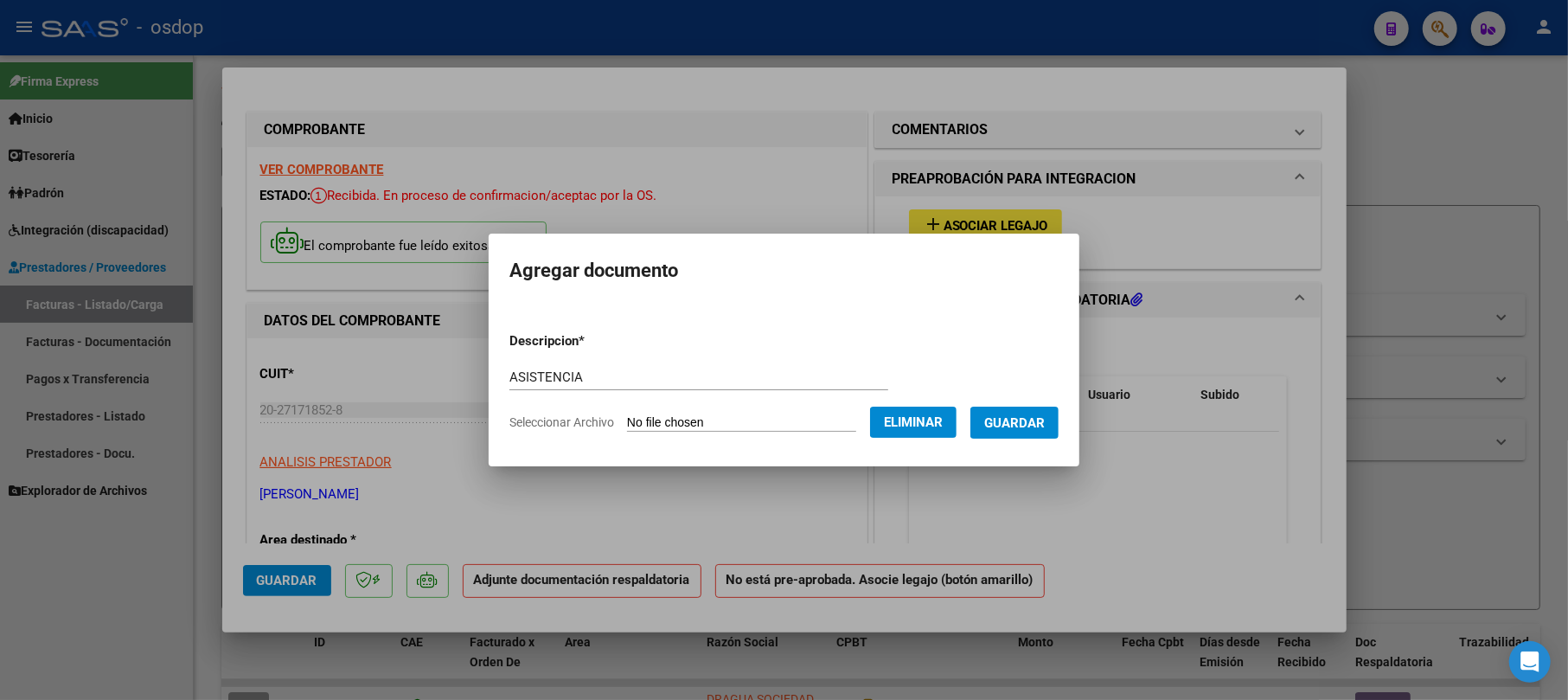
click at [1038, 430] on span "Guardar" at bounding box center [1015, 423] width 61 height 15
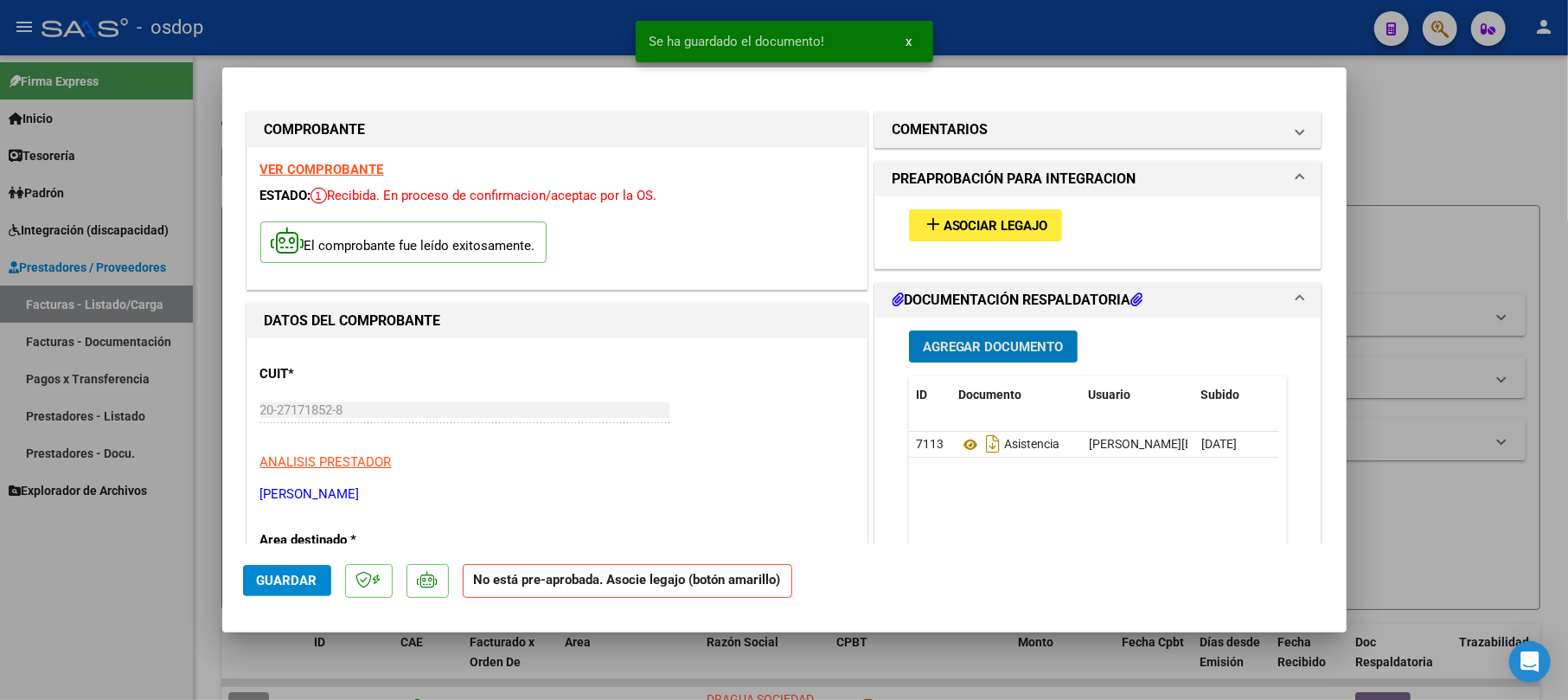
click at [977, 219] on span "Asociar Legajo" at bounding box center [995, 225] width 105 height 15
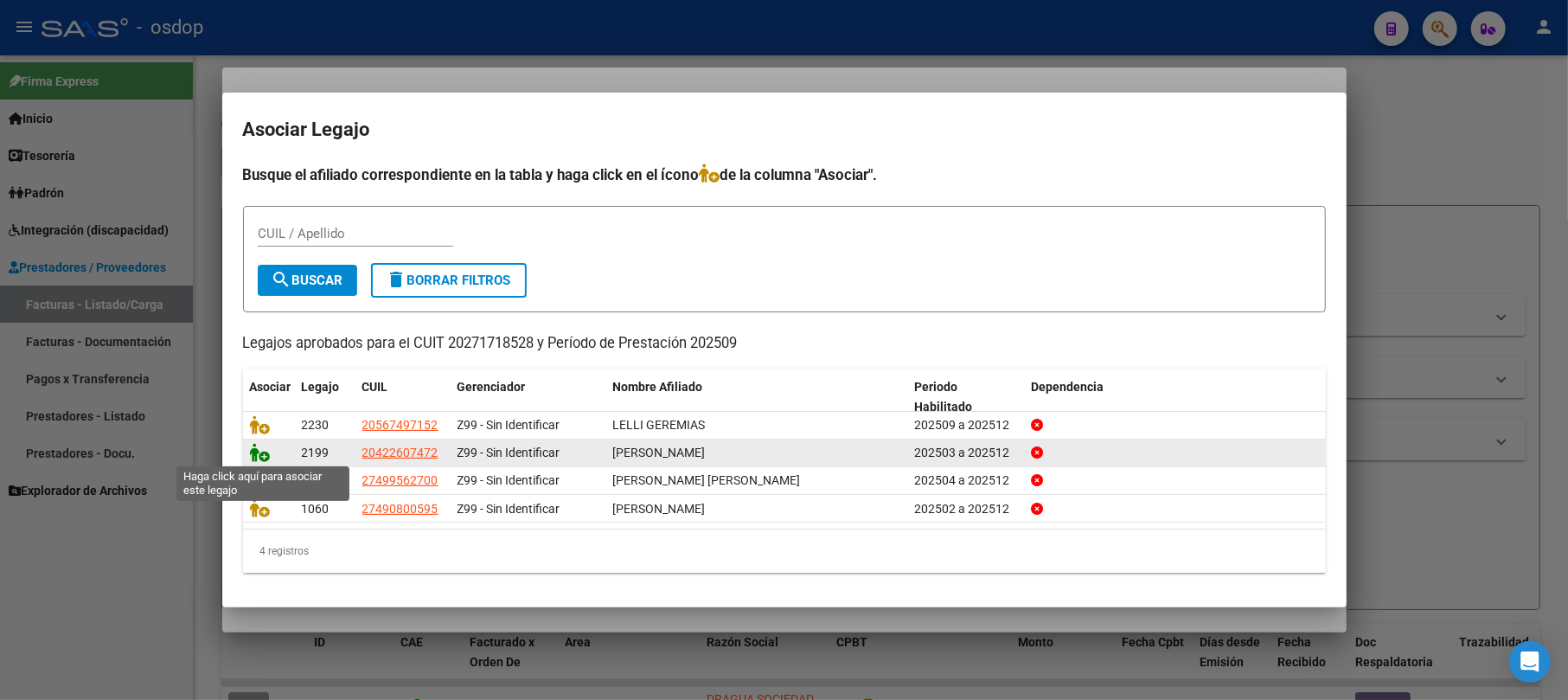
click at [260, 451] on icon at bounding box center [260, 452] width 21 height 19
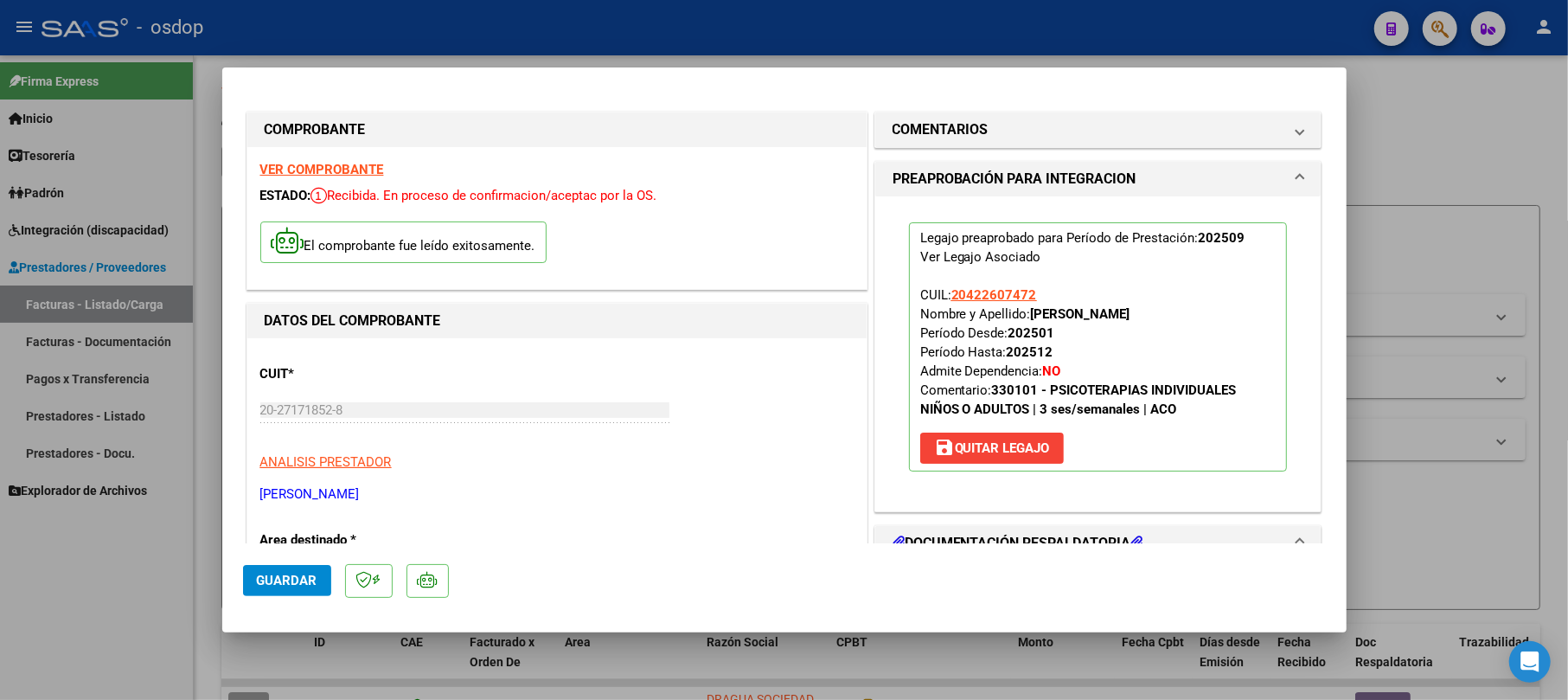
click at [310, 586] on button "Guardar" at bounding box center [287, 580] width 88 height 31
click at [319, 576] on button "Guardar" at bounding box center [287, 580] width 88 height 31
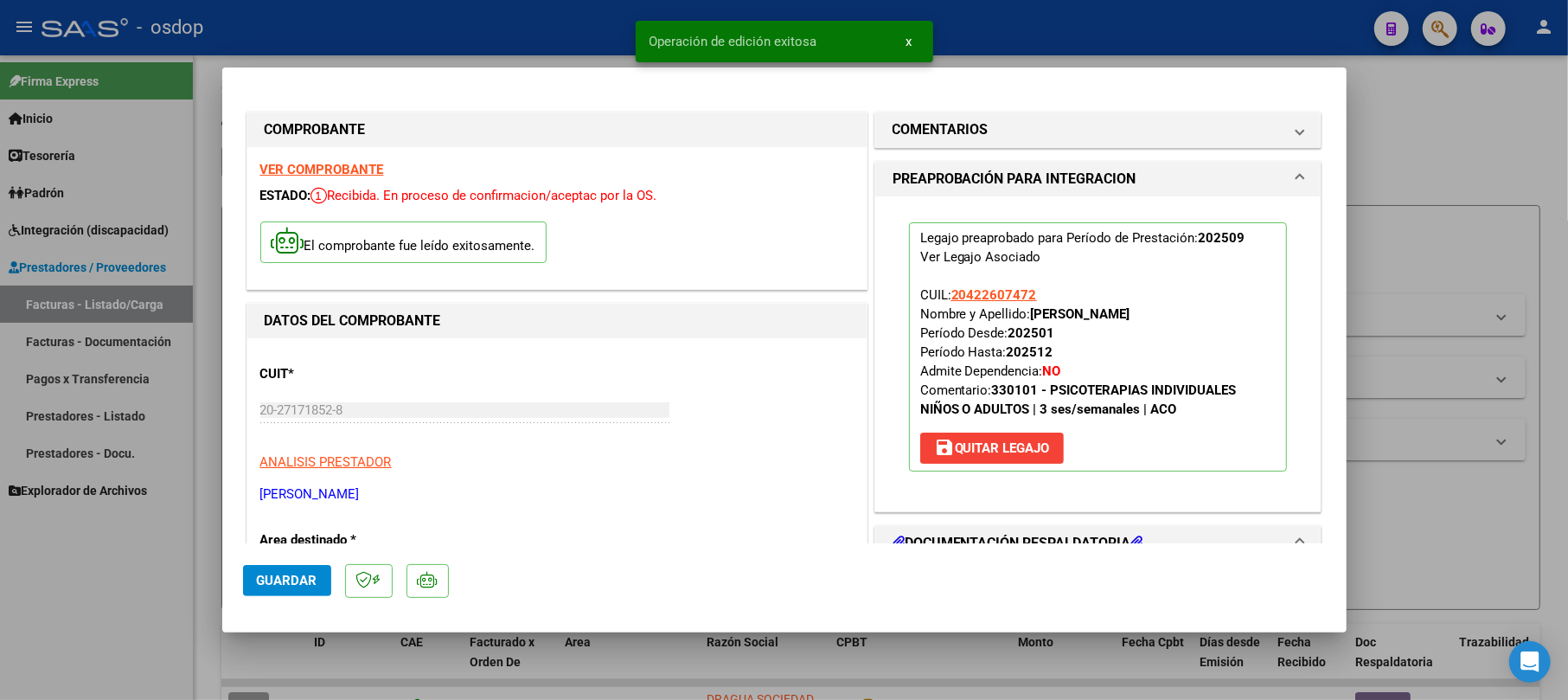
click at [1403, 113] on div at bounding box center [784, 350] width 1568 height 700
type input "$ 0,00"
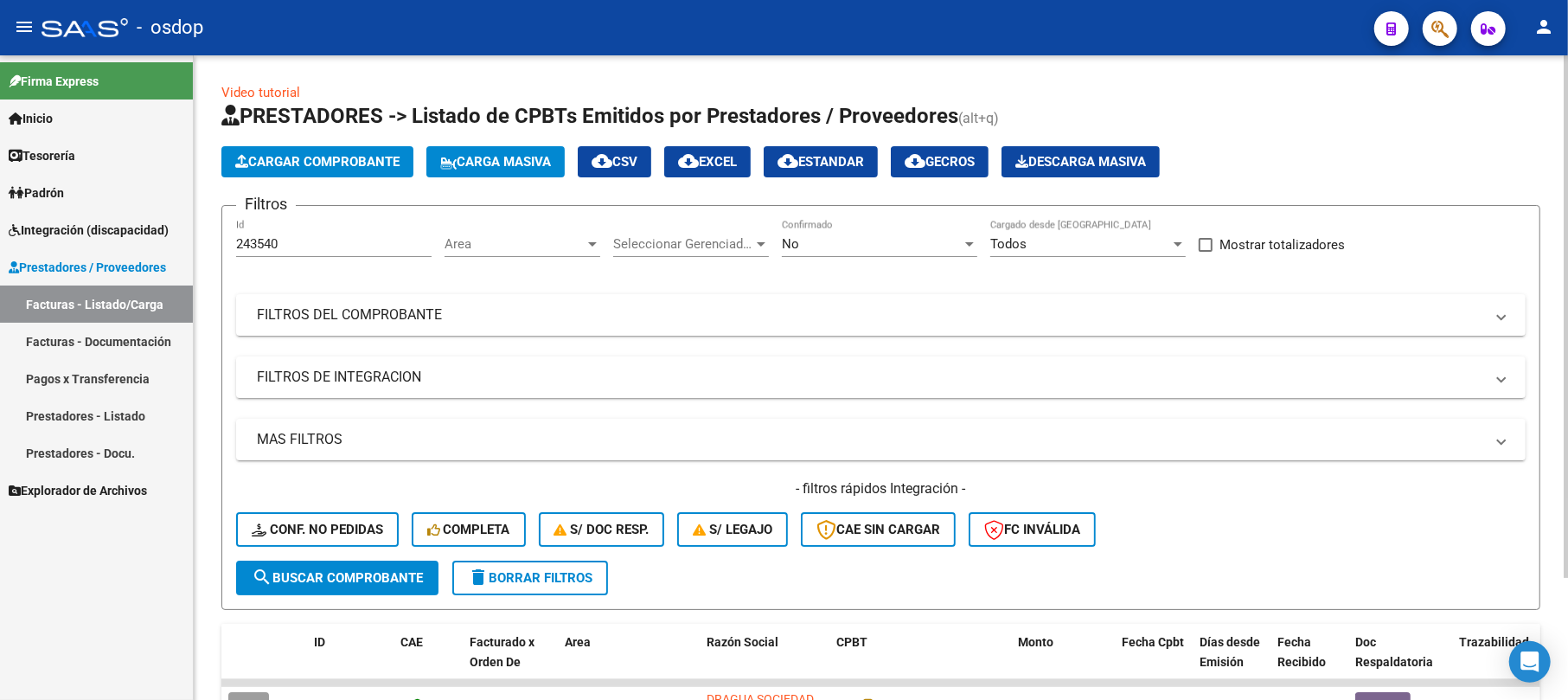
click at [358, 159] on span "Cargar Comprobante" at bounding box center [317, 161] width 164 height 15
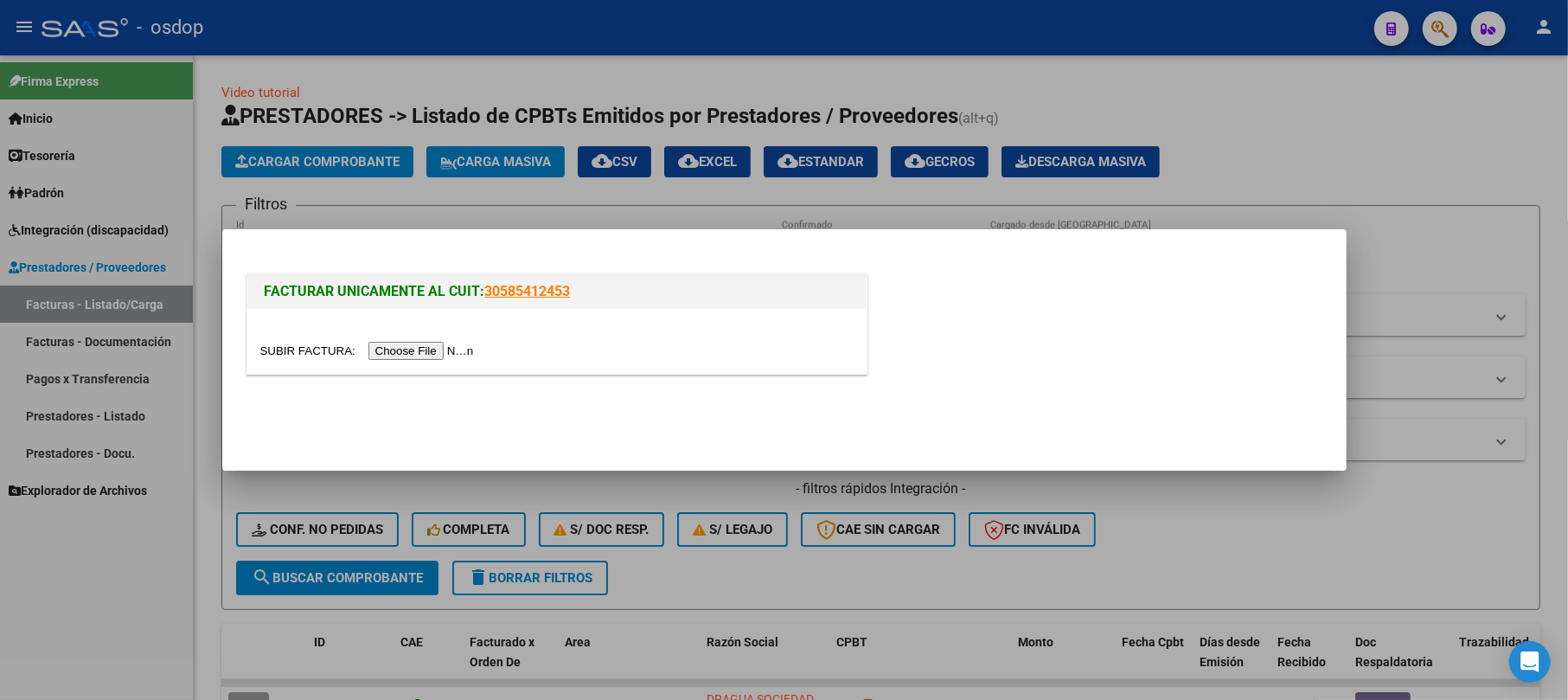
click at [423, 354] on input "file" at bounding box center [369, 350] width 219 height 18
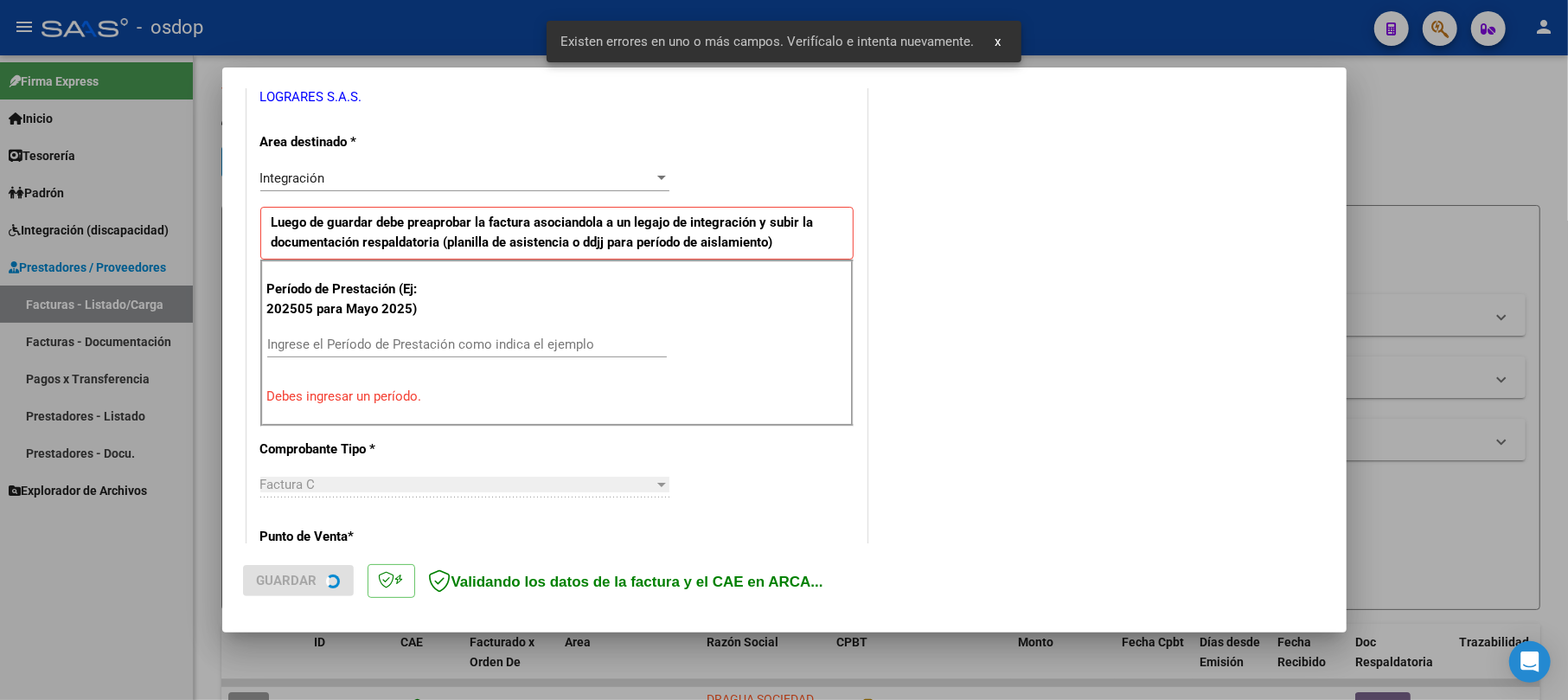
scroll to position [377, 0]
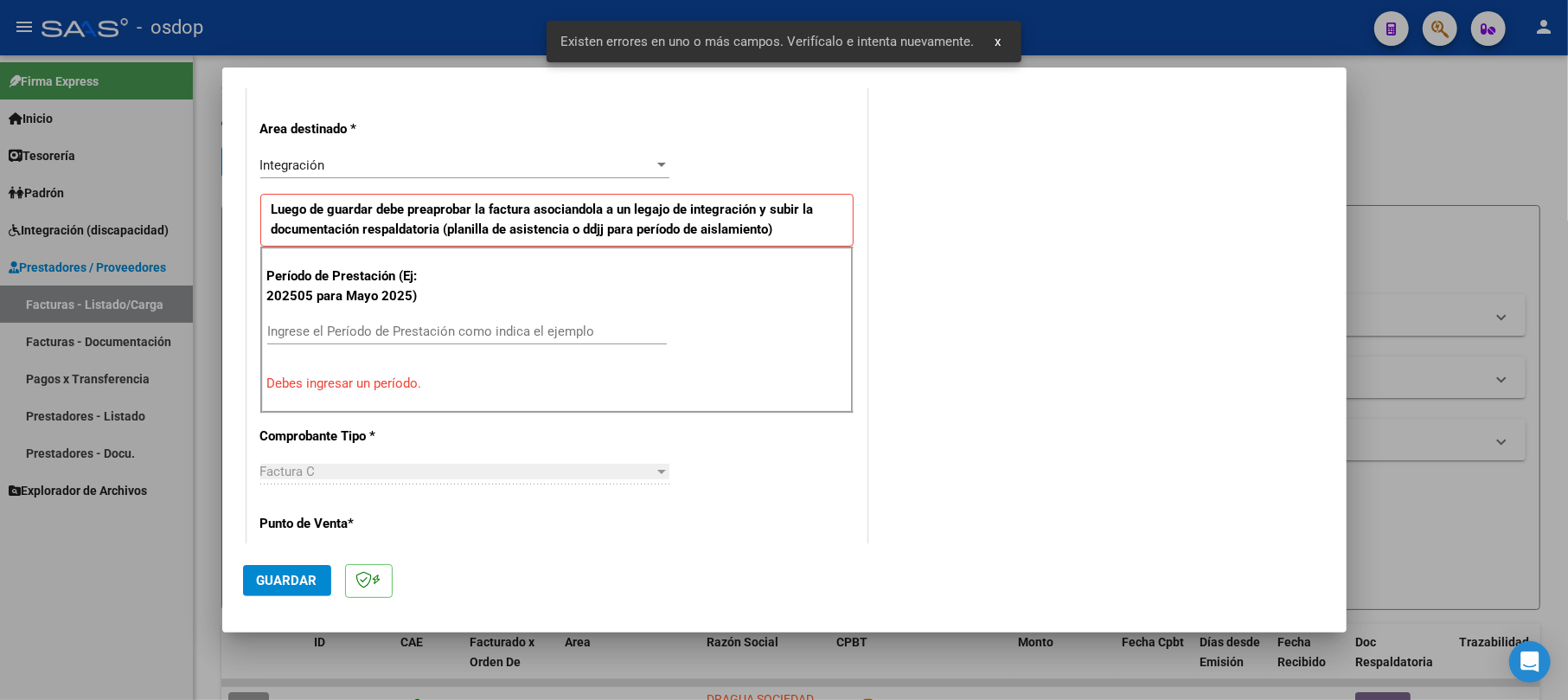
click at [347, 342] on div "Ingrese el Período de Prestación como indica el ejemplo" at bounding box center [466, 331] width 399 height 26
click at [354, 325] on input "Ingrese el Período de Prestación como indica el ejemplo" at bounding box center [466, 331] width 399 height 15
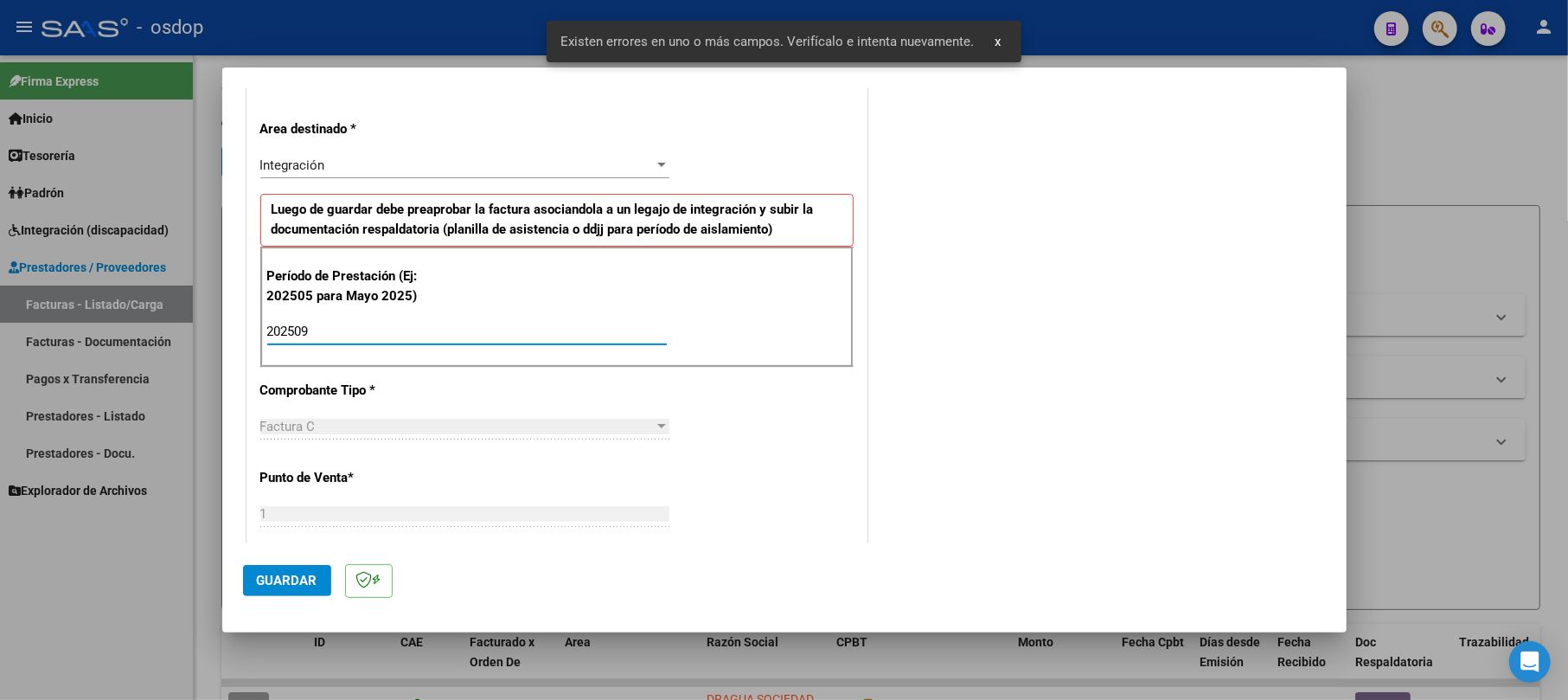
type input "202509"
click at [271, 586] on span "Guardar" at bounding box center [288, 580] width 61 height 15
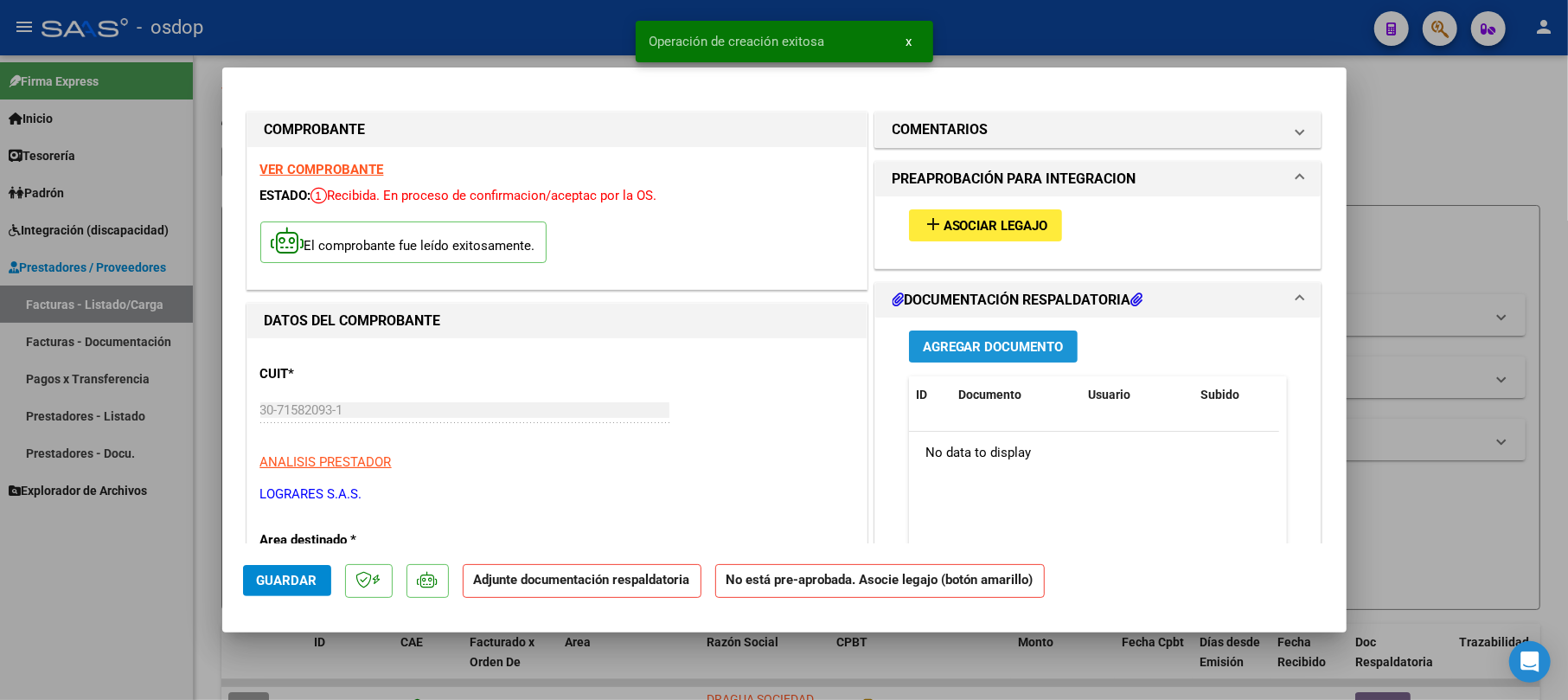
click at [986, 333] on button "Agregar Documento" at bounding box center [994, 347] width 169 height 32
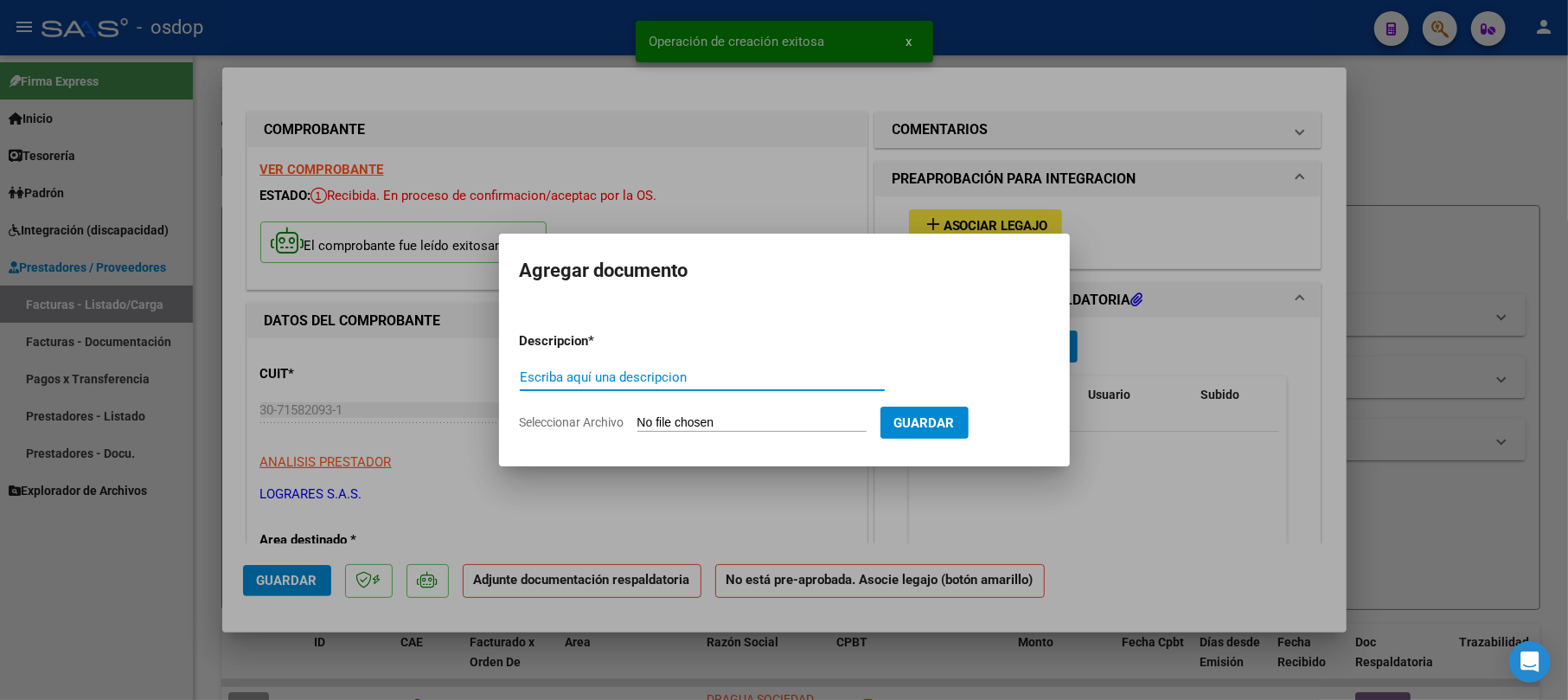
click at [699, 374] on input "Escriba aquí una descripcion" at bounding box center [702, 376] width 365 height 15
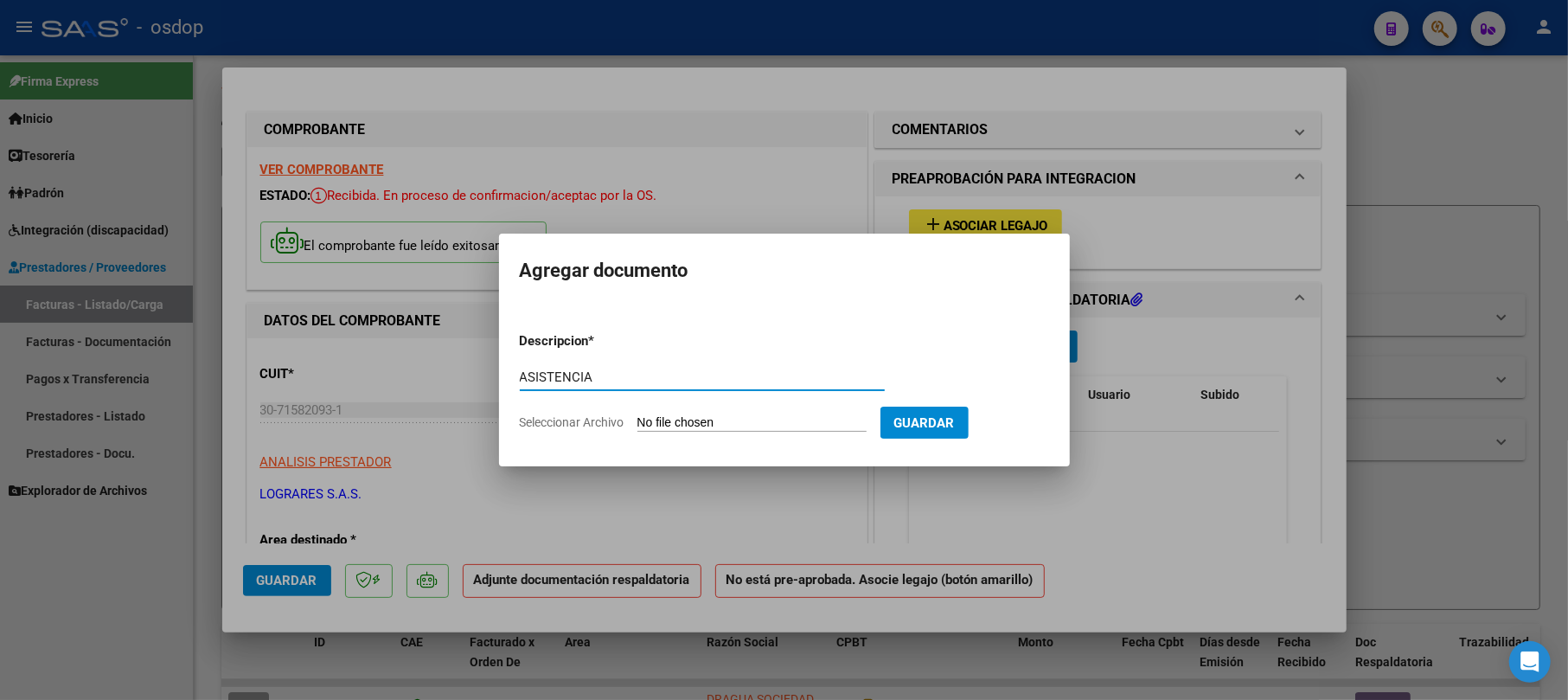
type input "ASISTENCIA"
click at [708, 417] on input "Seleccionar Archivo" at bounding box center [752, 424] width 230 height 16
type input "C:\fakepath\1742827784897.jpg"
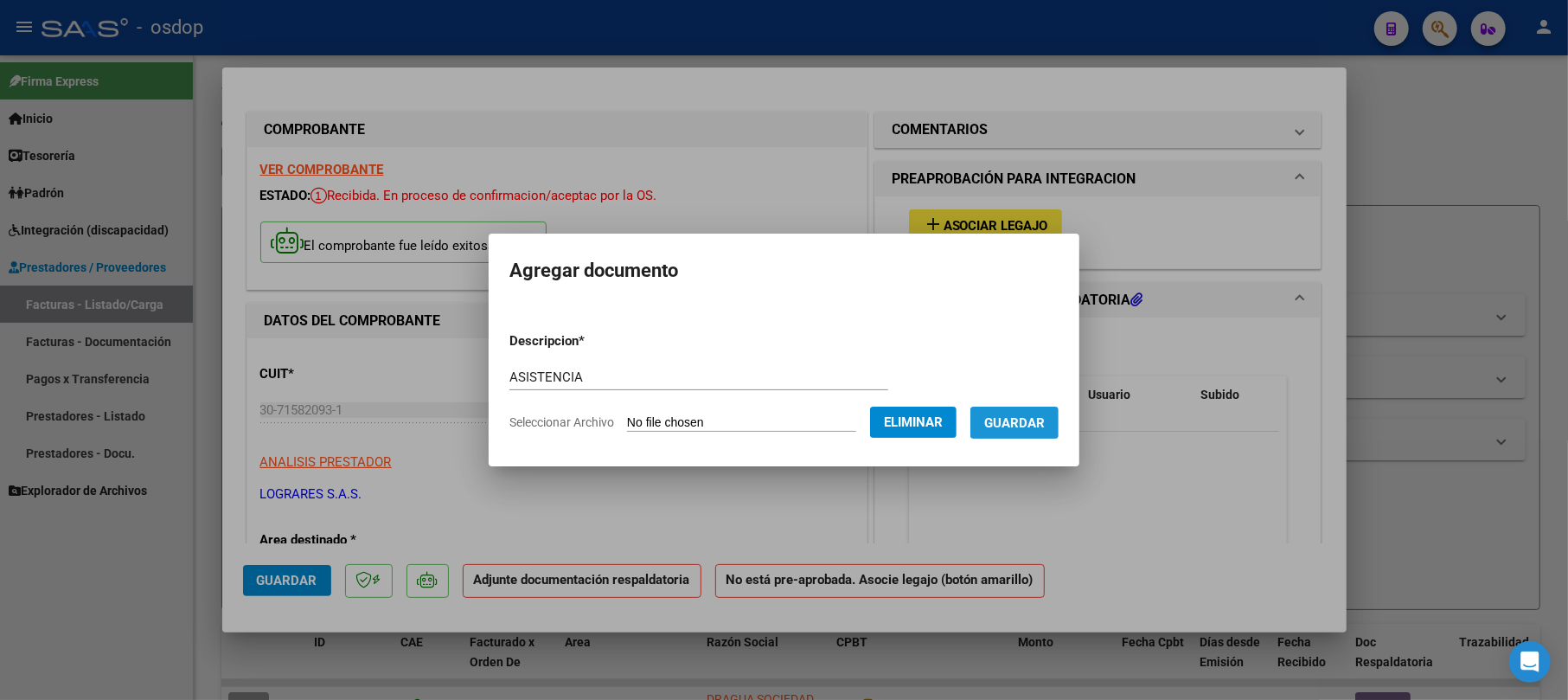
click at [1007, 434] on button "Guardar" at bounding box center [1014, 423] width 88 height 32
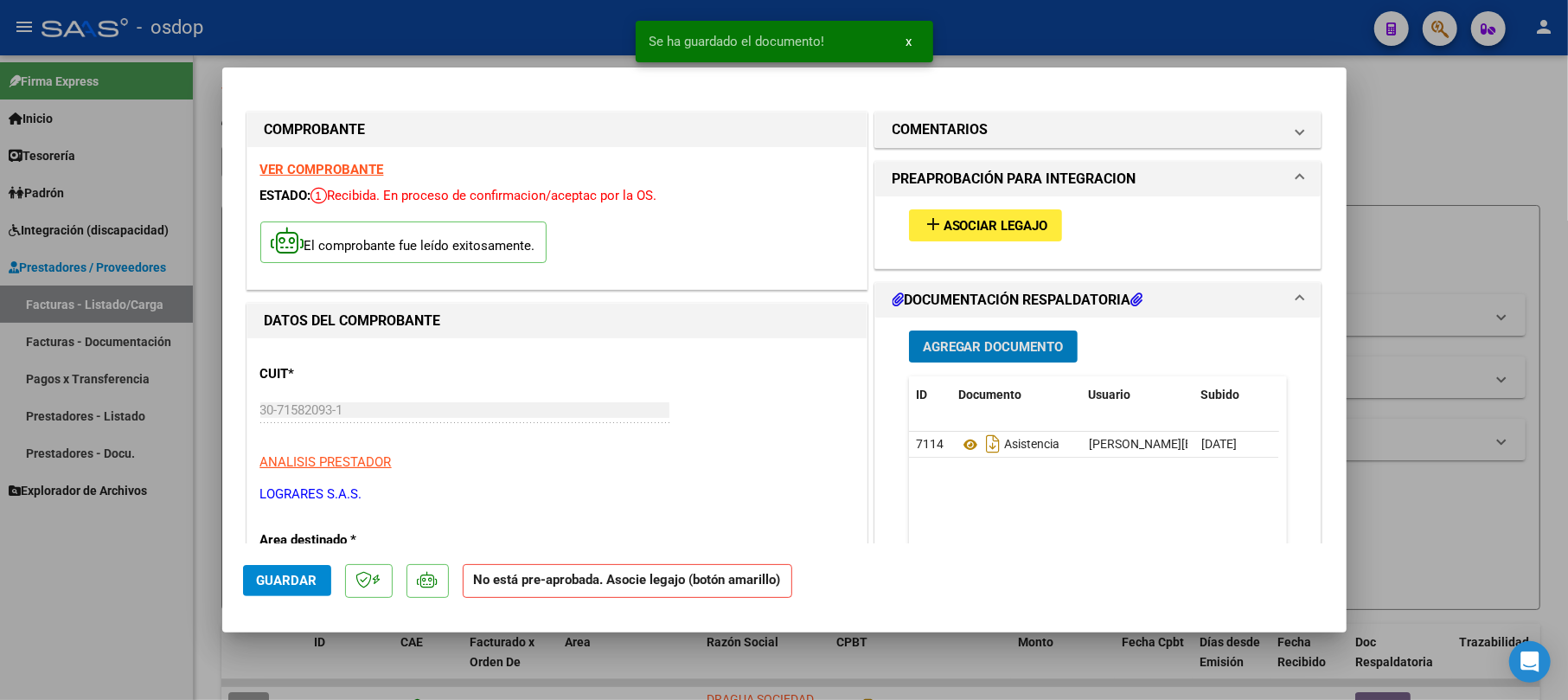
click at [972, 223] on span "Asociar Legajo" at bounding box center [995, 225] width 105 height 15
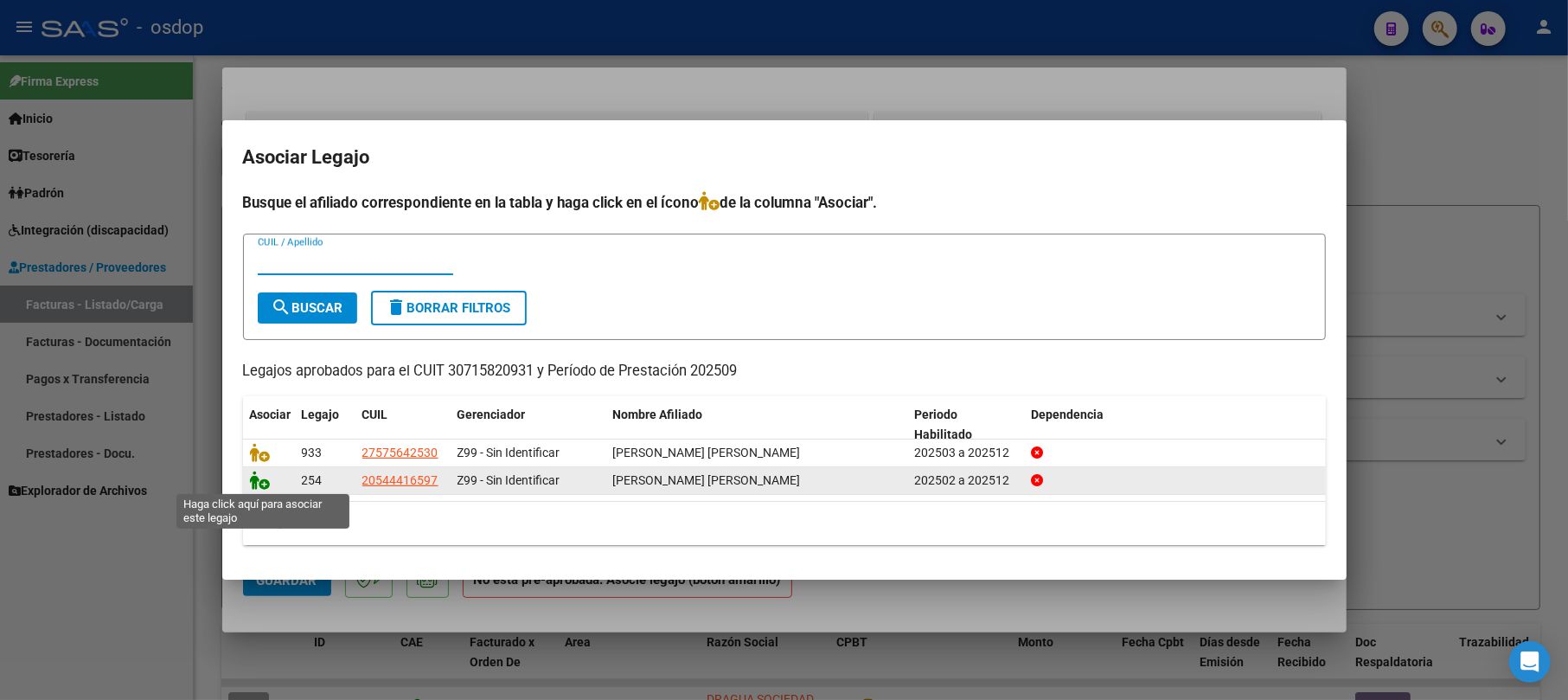
click at [263, 478] on icon at bounding box center [260, 480] width 21 height 19
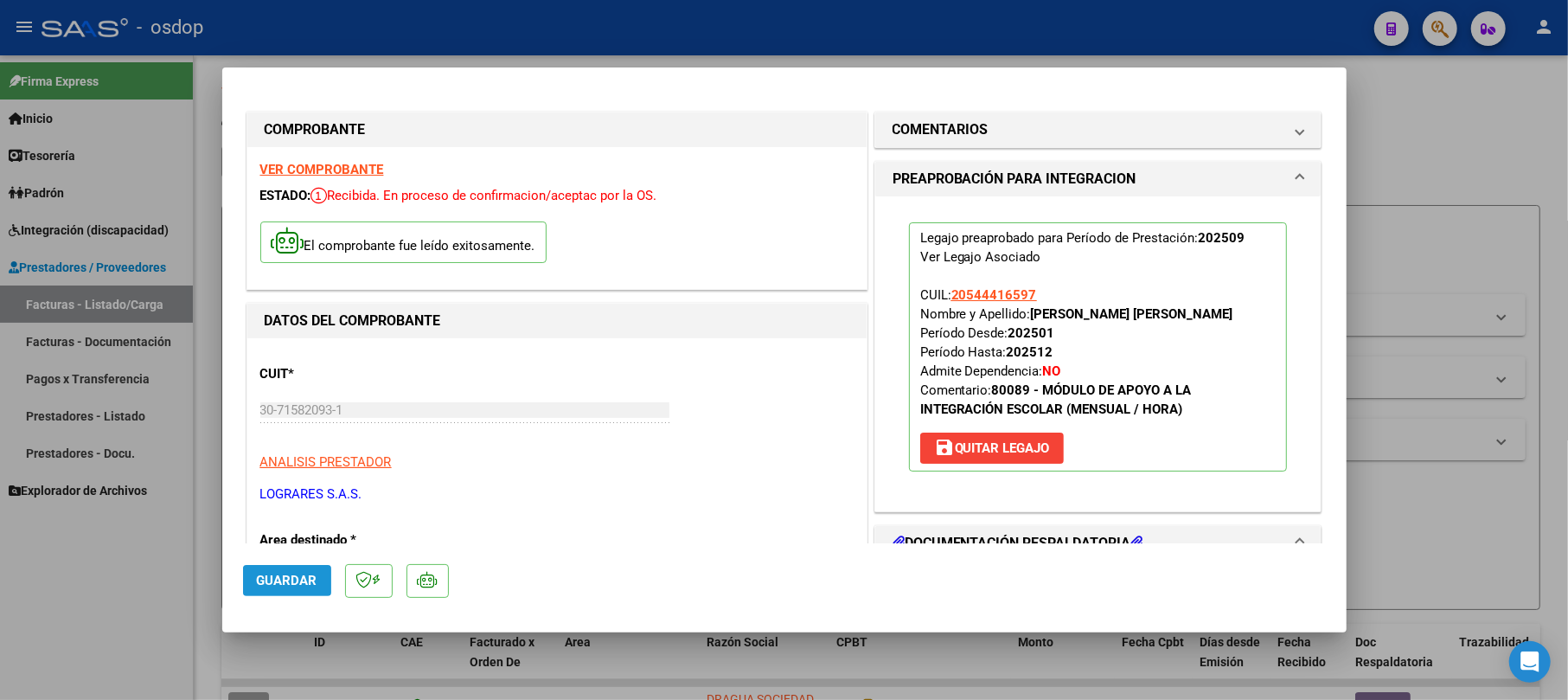
click at [286, 589] on button "Guardar" at bounding box center [287, 580] width 88 height 31
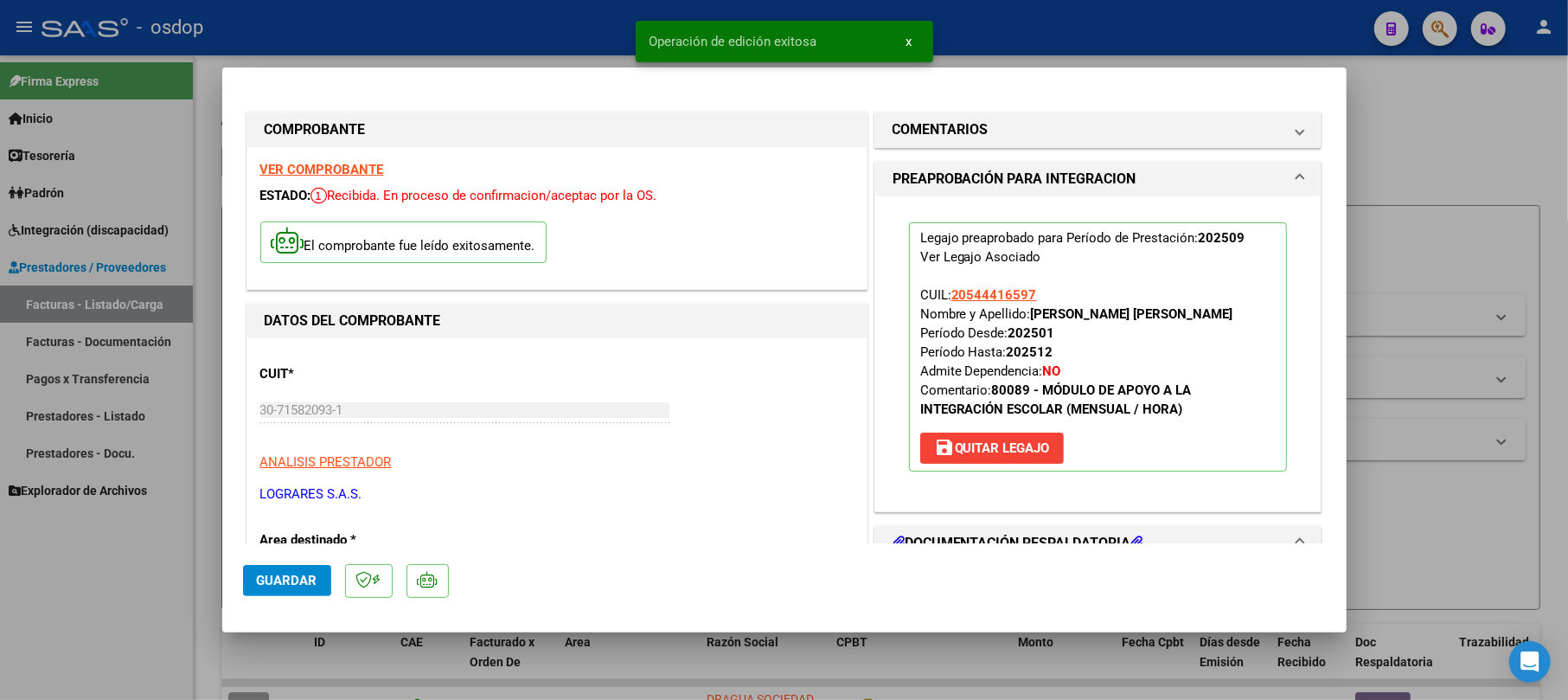
click at [1374, 177] on div at bounding box center [784, 350] width 1568 height 700
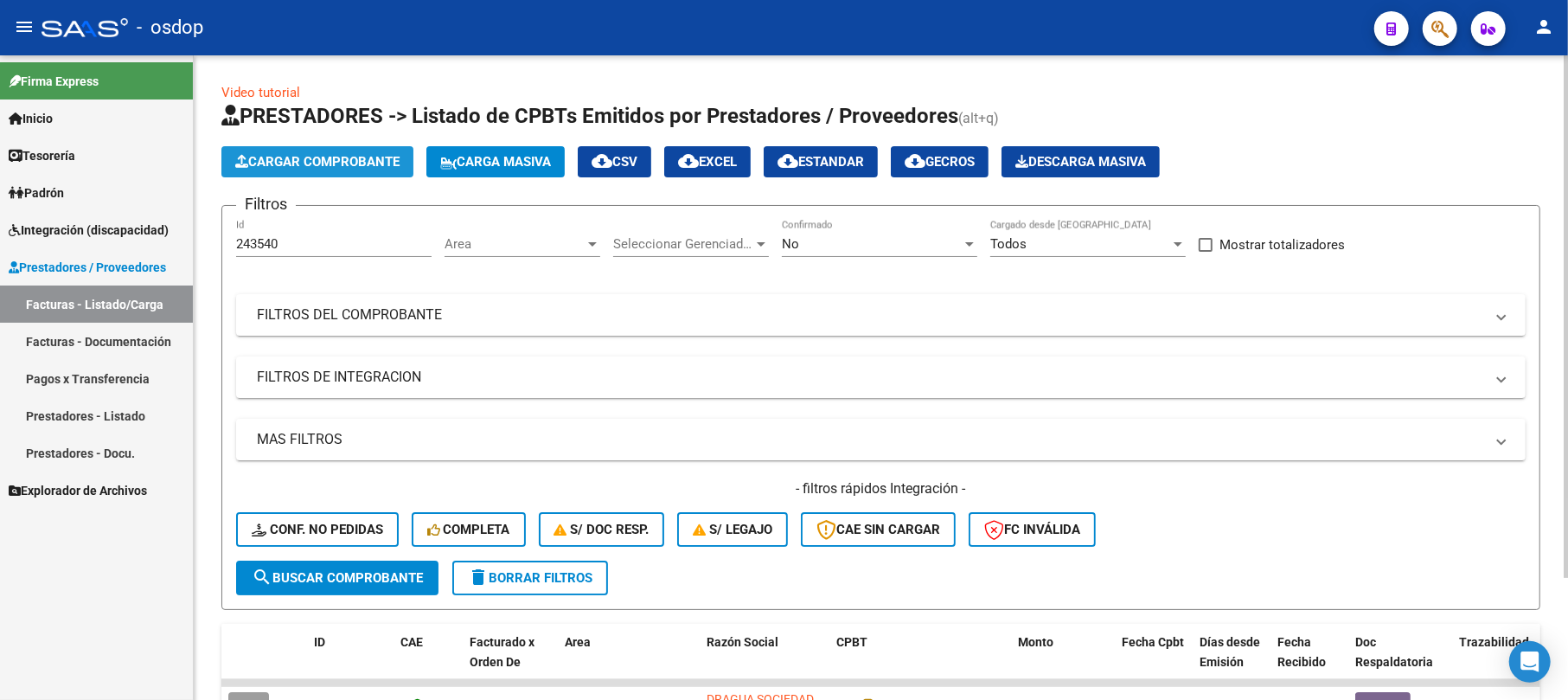
click at [342, 150] on button "Cargar Comprobante" at bounding box center [317, 162] width 192 height 31
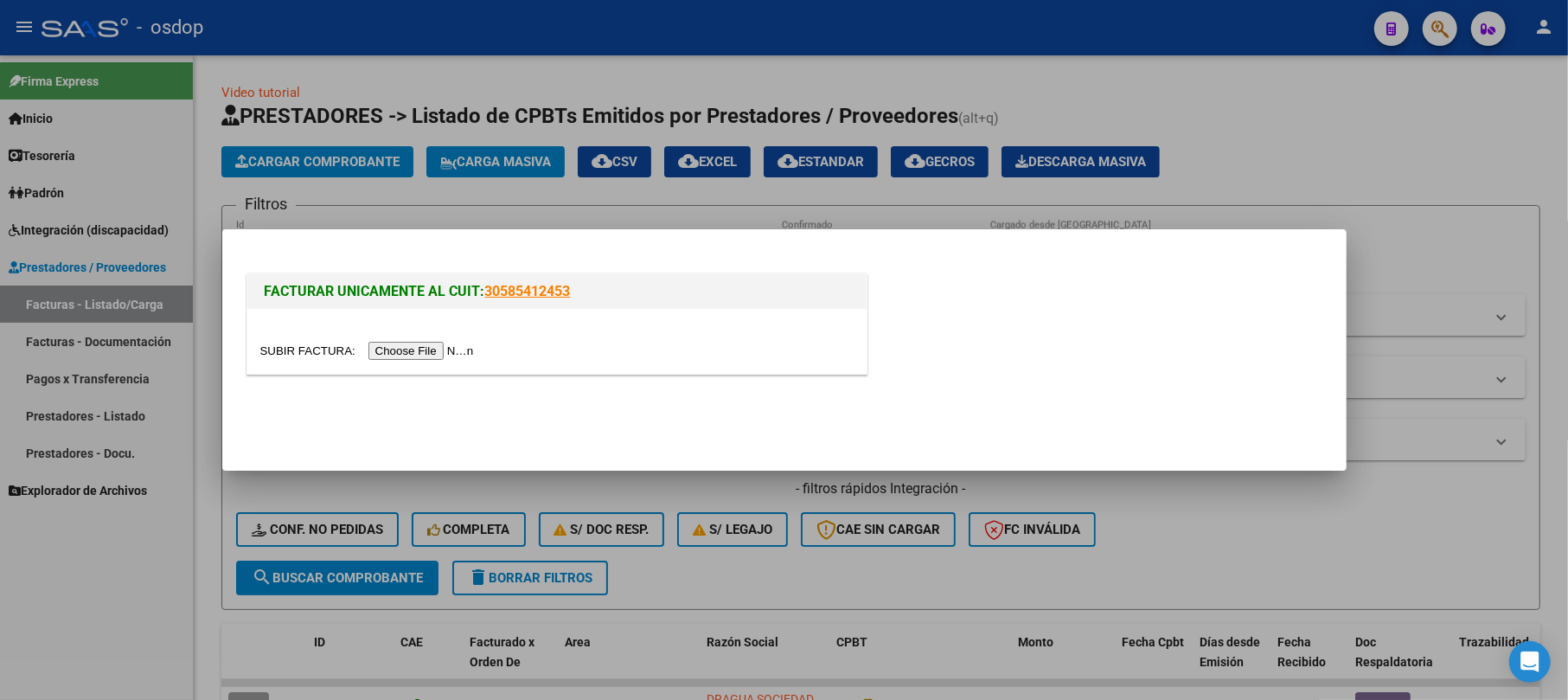
click at [448, 351] on input "file" at bounding box center [369, 350] width 219 height 18
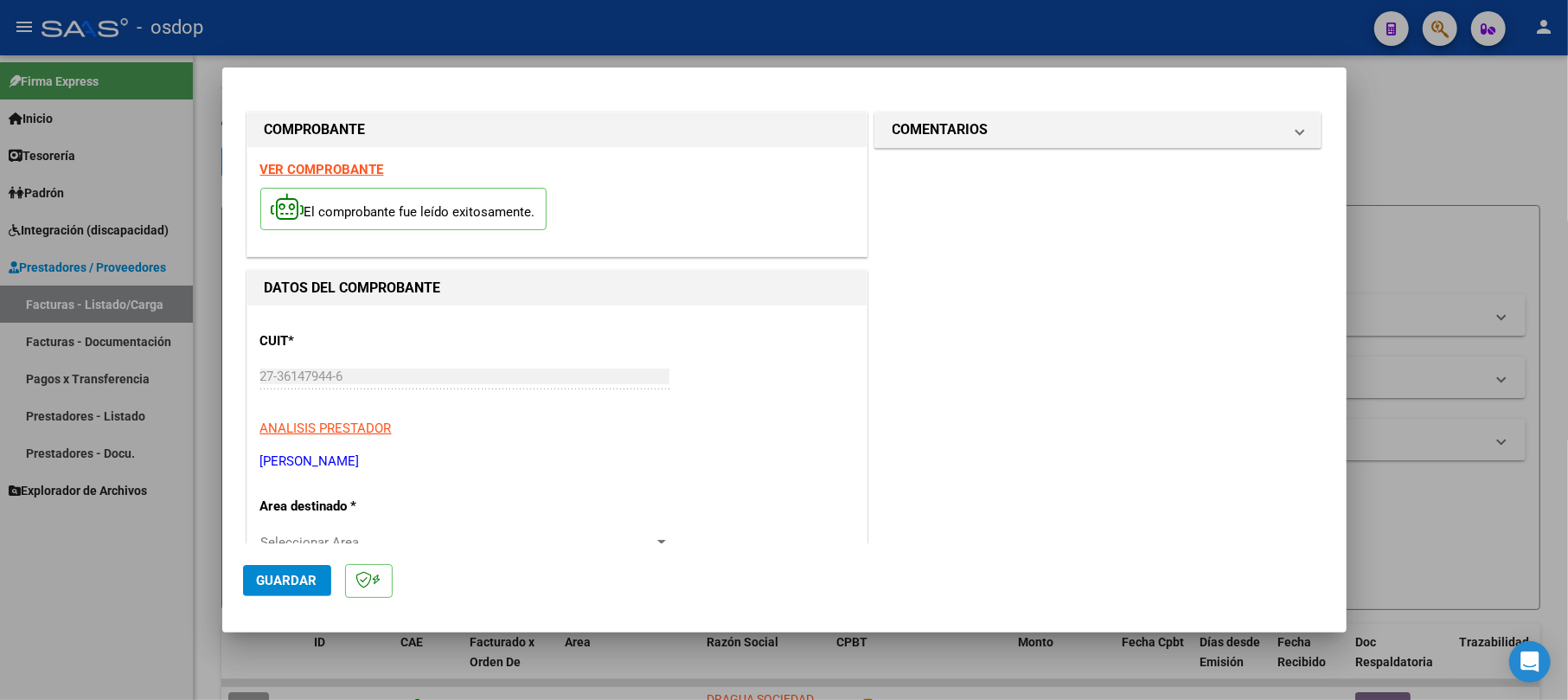
click at [313, 586] on span "Guardar" at bounding box center [288, 580] width 61 height 15
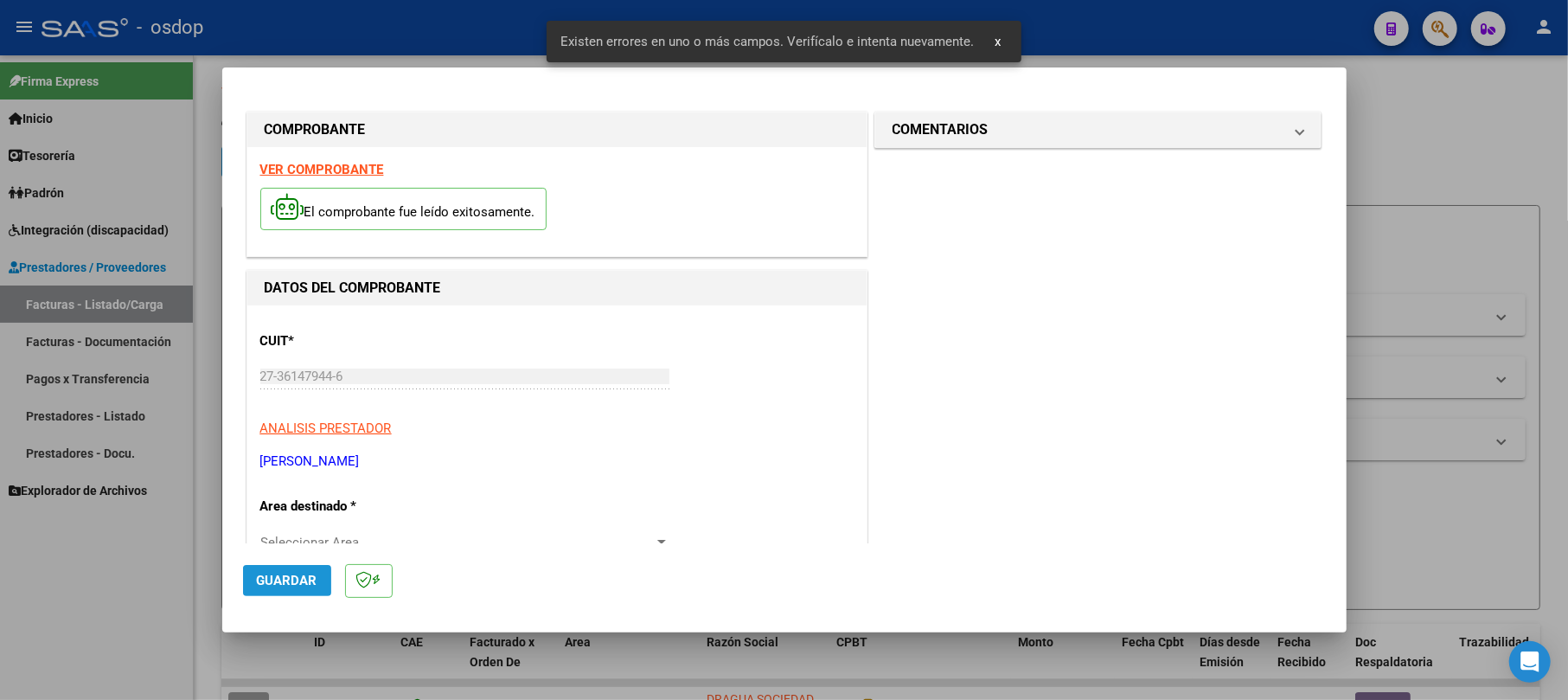
scroll to position [219, 0]
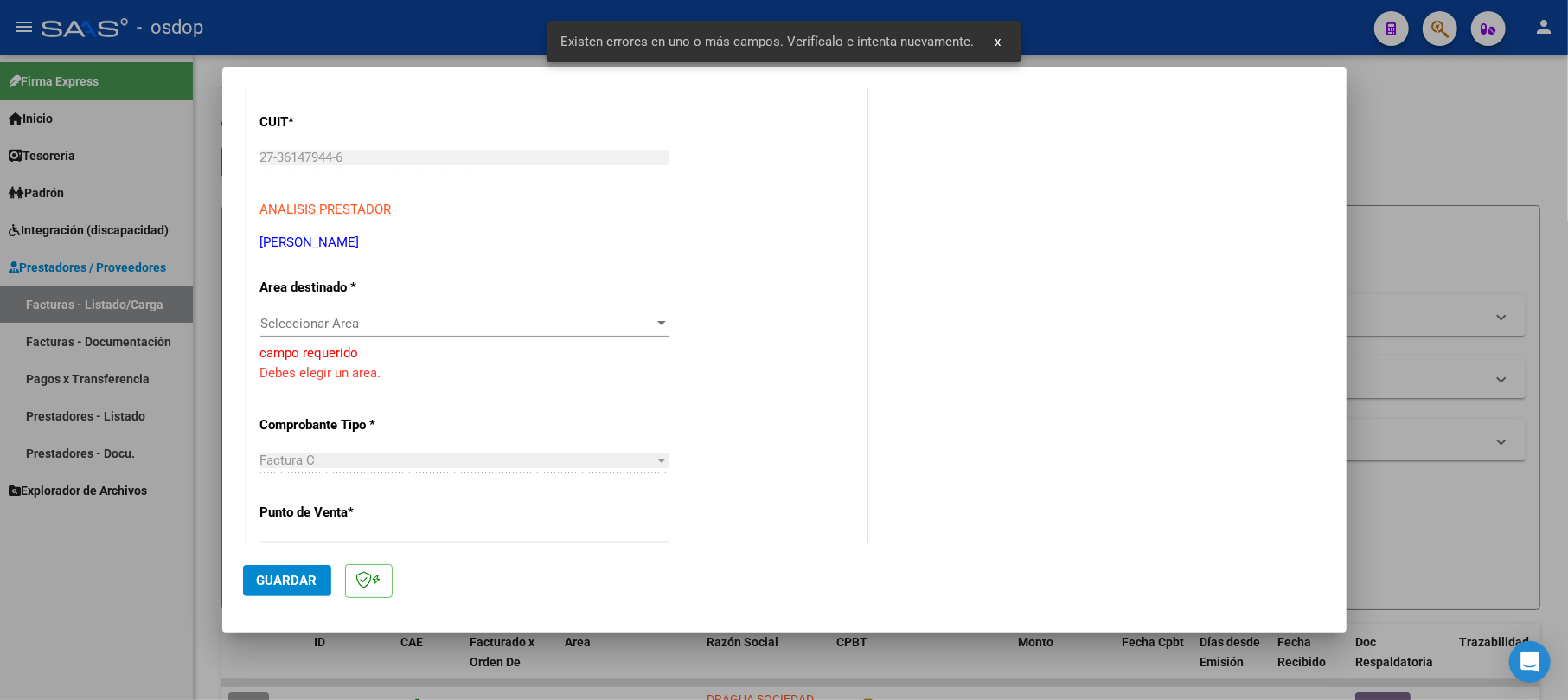
click at [333, 330] on span "Seleccionar Area" at bounding box center [457, 323] width 394 height 15
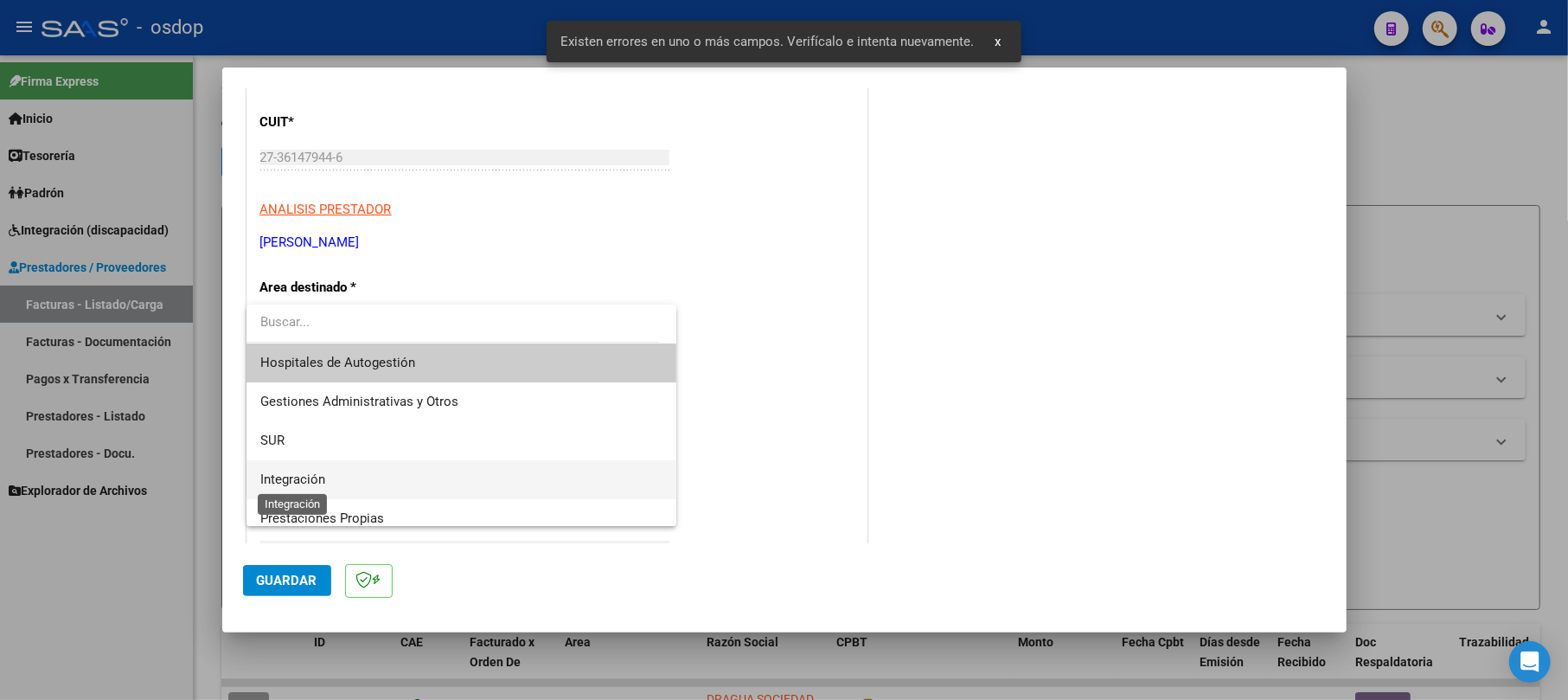
click at [318, 472] on span "Integración" at bounding box center [292, 479] width 65 height 15
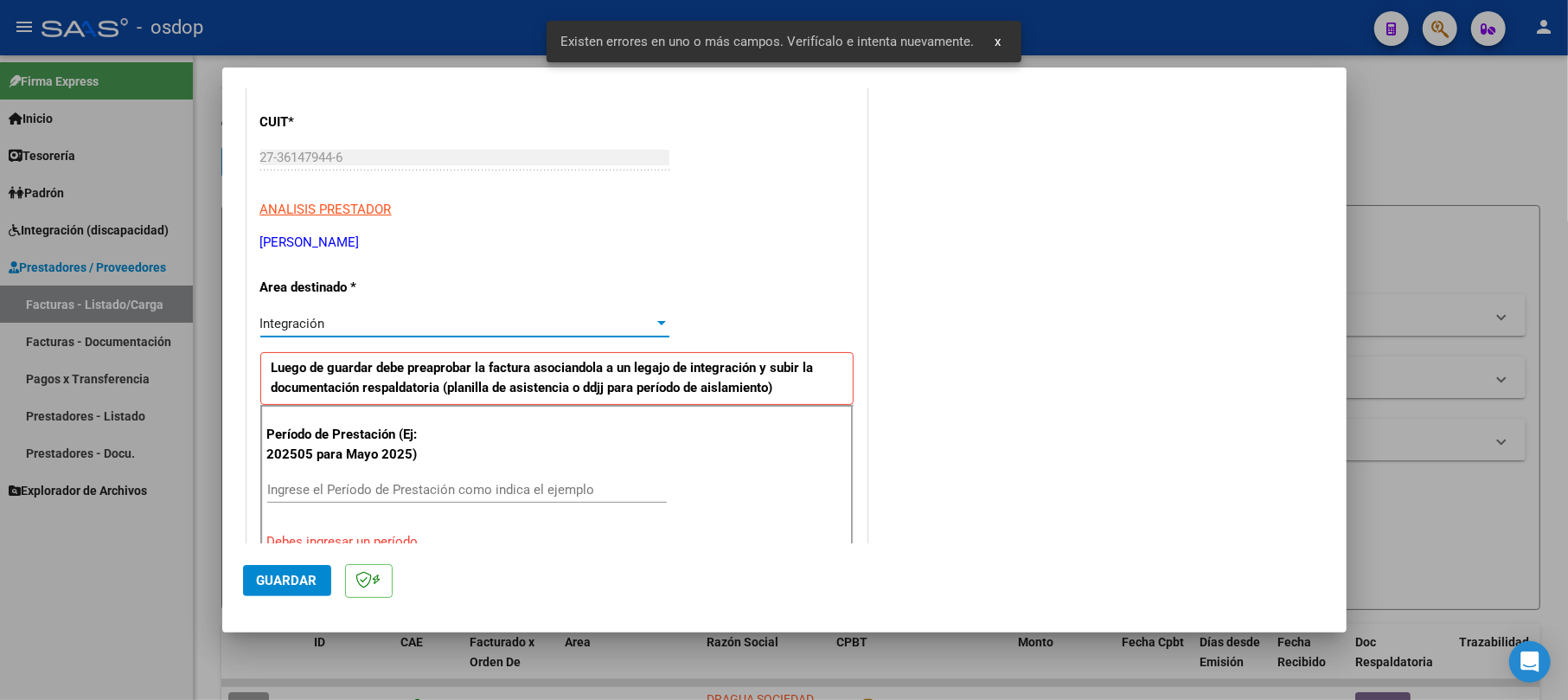
drag, startPoint x: 329, startPoint y: 471, endPoint x: 343, endPoint y: 500, distance: 32.2
click at [329, 478] on div "Período de Prestación (Ej: 202505 para [DATE]) Ingrese el Período de Prestación…" at bounding box center [557, 488] width 593 height 166
click at [343, 498] on input "Ingrese el Período de Prestación como indica el ejemplo" at bounding box center [466, 489] width 399 height 15
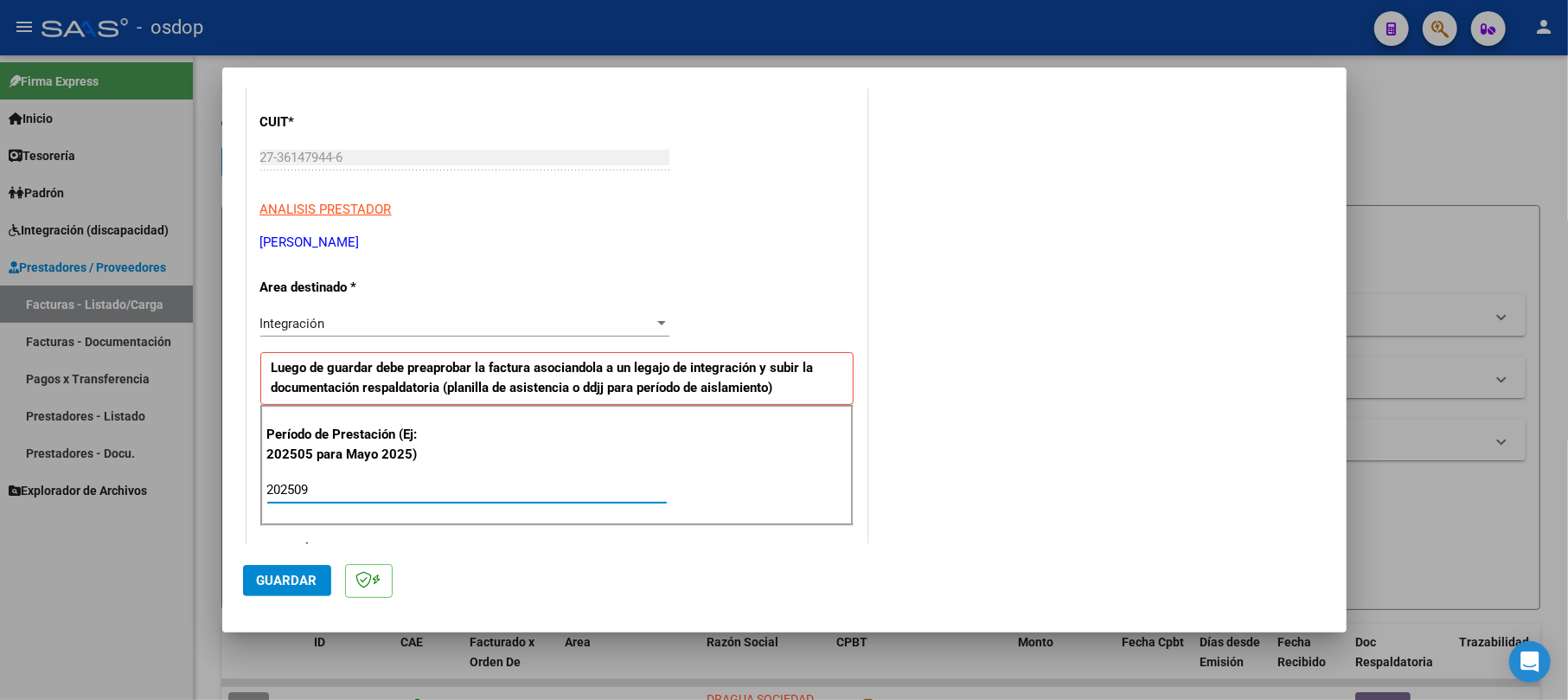
type input "202509"
click at [273, 573] on span "Guardar" at bounding box center [288, 580] width 61 height 15
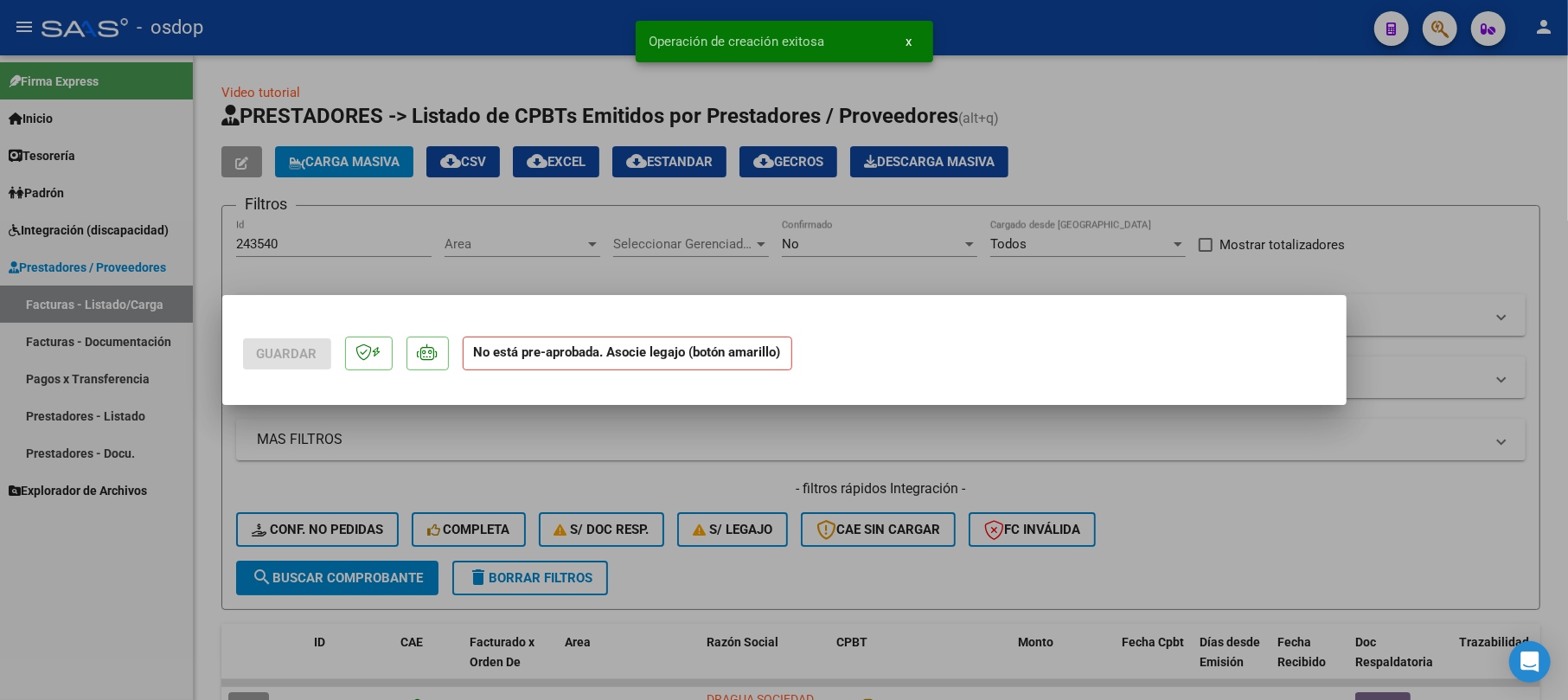
scroll to position [0, 0]
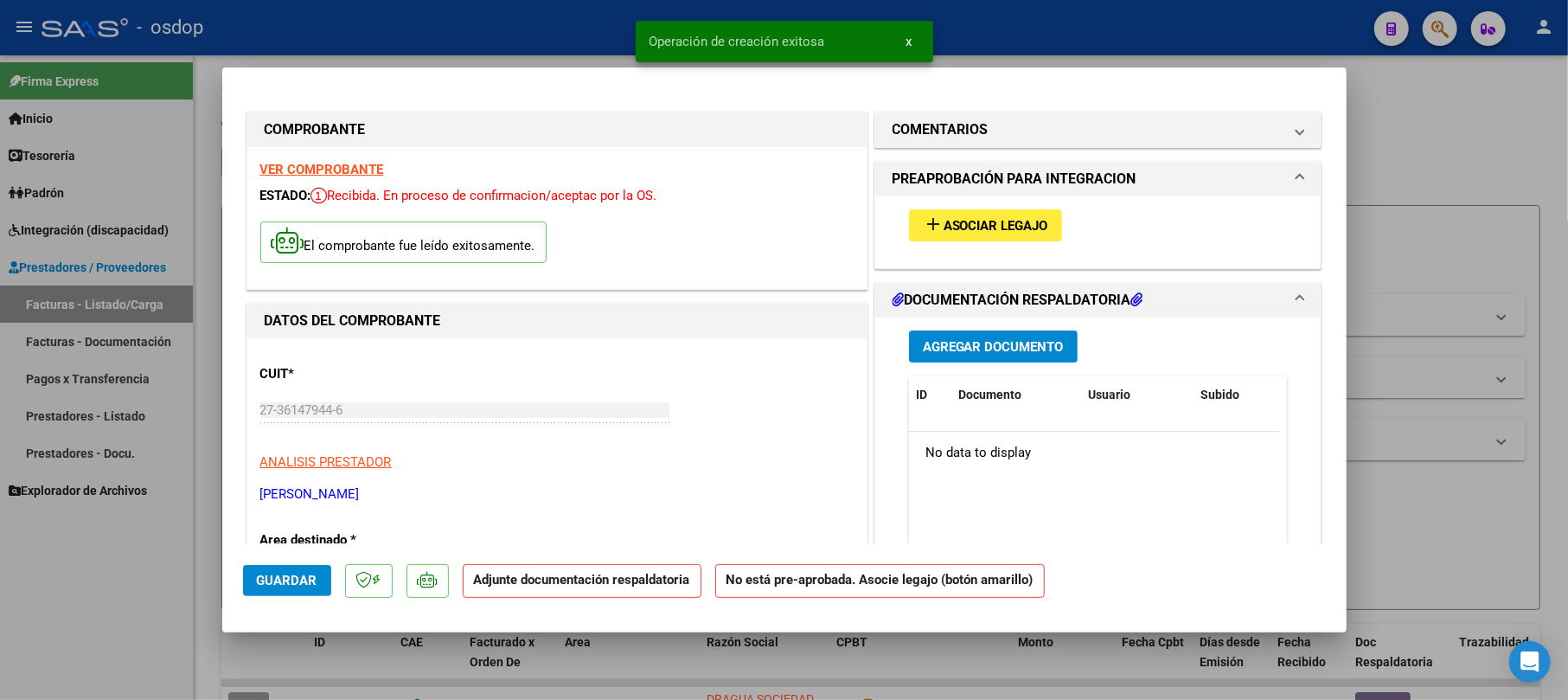
click at [984, 350] on span "Agregar Documento" at bounding box center [994, 347] width 141 height 15
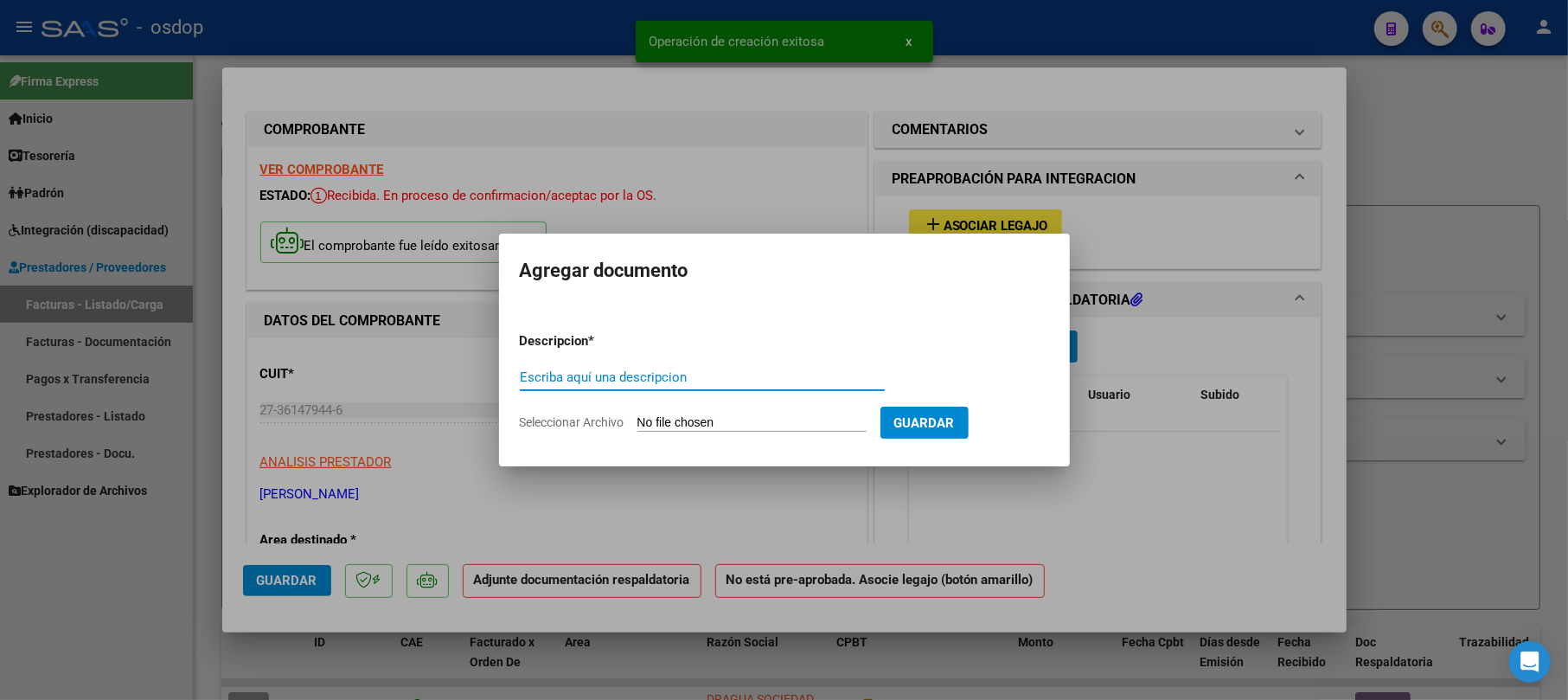
click at [666, 369] on input "Escriba aquí una descripcion" at bounding box center [702, 376] width 365 height 15
click at [662, 372] on input "Escriba aquí una descripcion" at bounding box center [702, 376] width 365 height 15
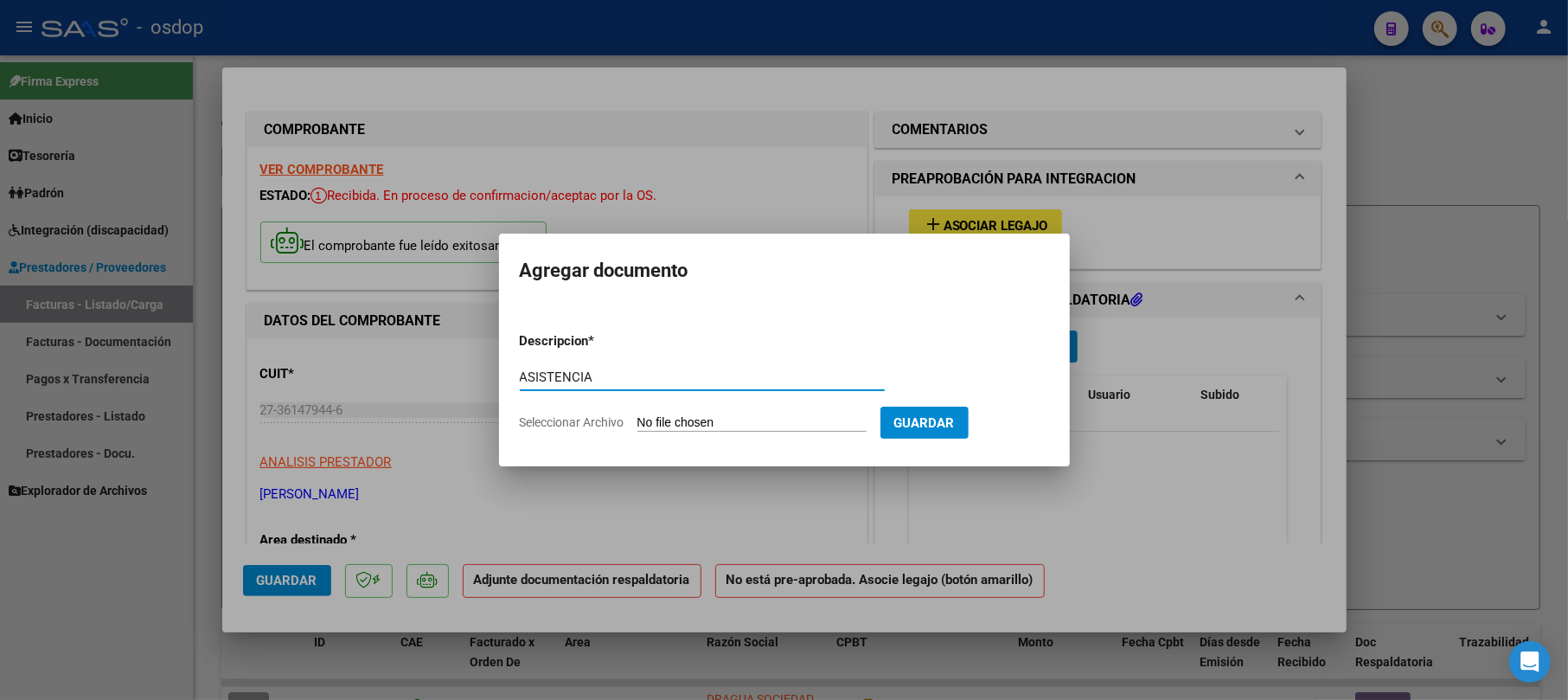
type input "ASISTENCIA"
drag, startPoint x: 683, startPoint y: 399, endPoint x: 678, endPoint y: 421, distance: 22.6
click at [682, 410] on form "Descripcion * ASISTENCIA Escriba aquí una descripcion Seleccionar Archivo Guard…" at bounding box center [784, 381] width 530 height 126
click at [675, 426] on input "Seleccionar Archivo" at bounding box center [752, 424] width 230 height 16
type input "C:\fakepath\ASISTENCIA [PERSON_NAME] SEPTIEMBRE 774.pdf"
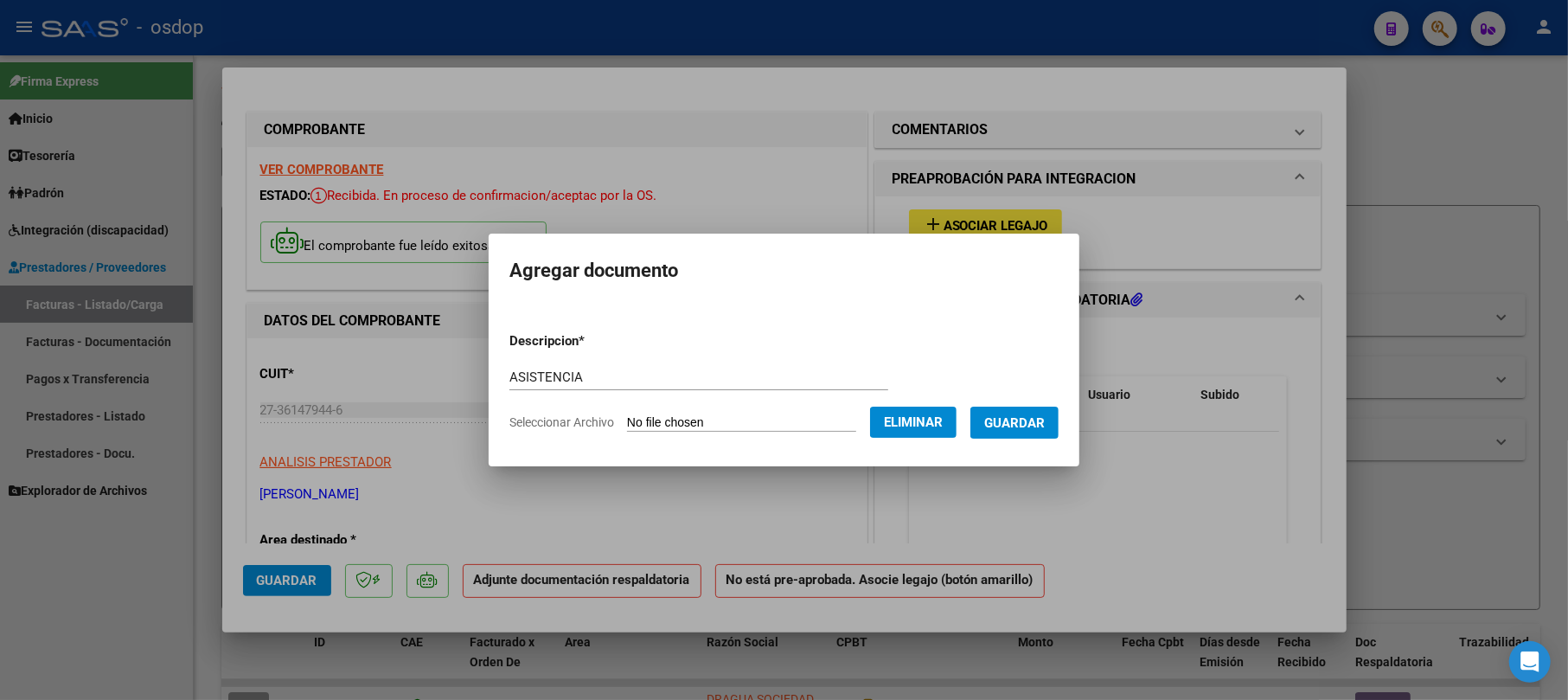
click at [1019, 441] on form "Descripcion * ASISTENCIA Escriba aquí una descripcion Seleccionar Archivo Elimi…" at bounding box center [784, 381] width 549 height 126
click at [1028, 410] on button "Guardar" at bounding box center [1014, 423] width 88 height 32
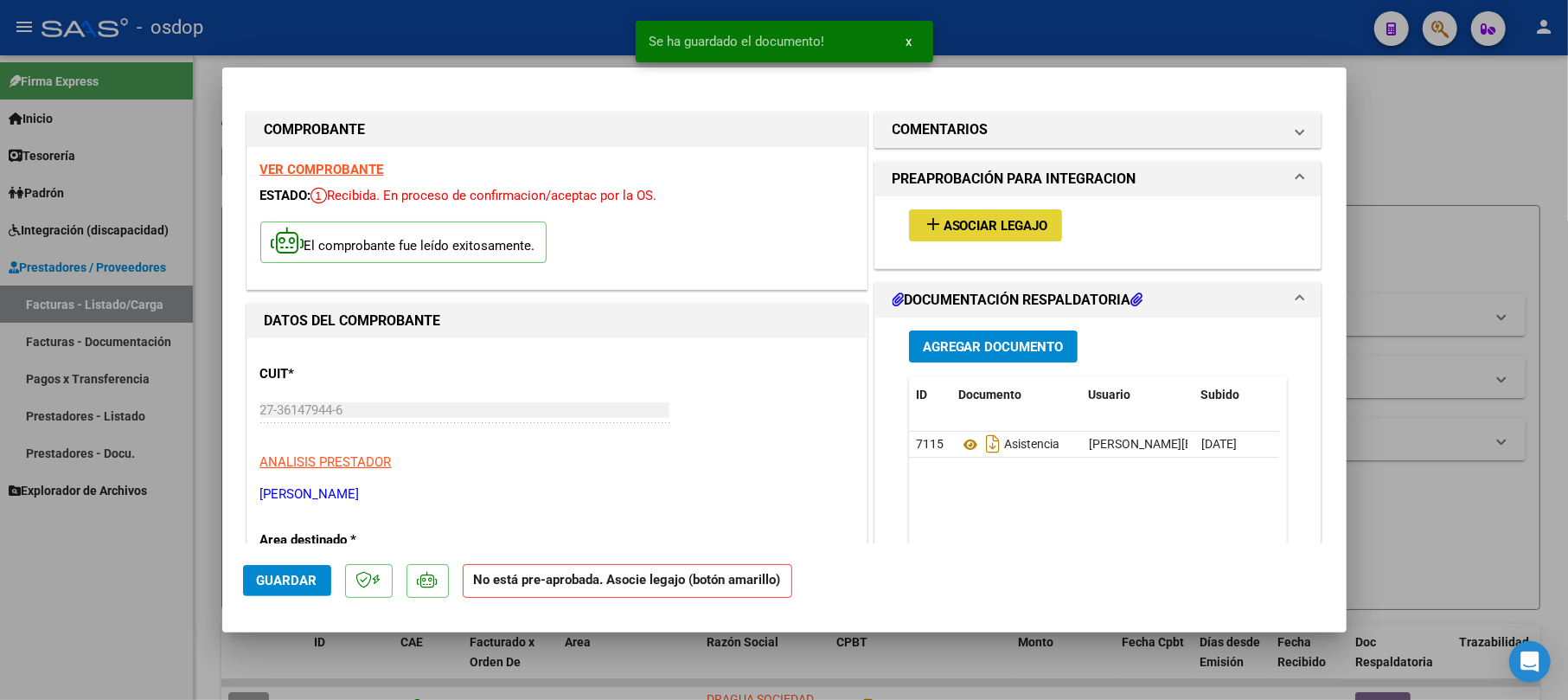
click at [1018, 232] on span "Asociar Legajo" at bounding box center [995, 225] width 105 height 15
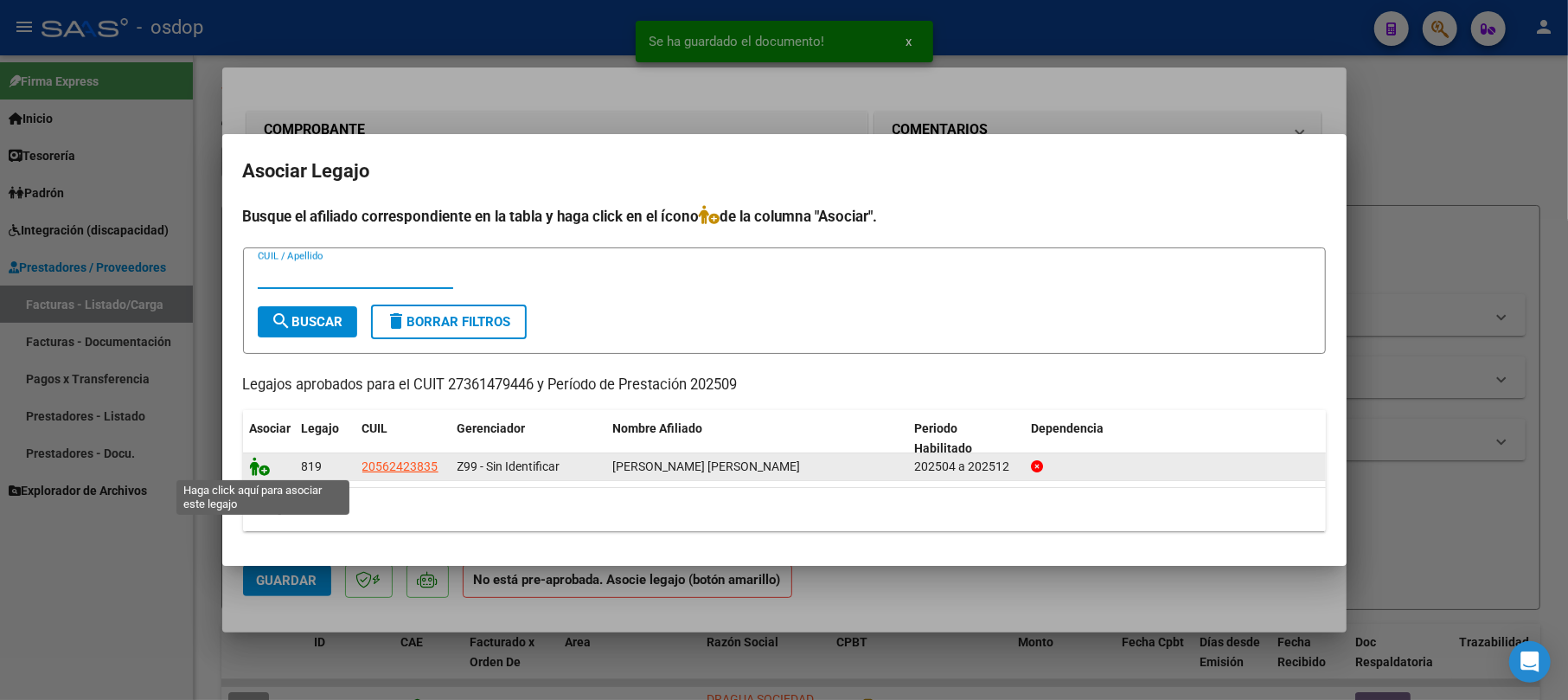
click at [255, 468] on icon at bounding box center [260, 466] width 21 height 19
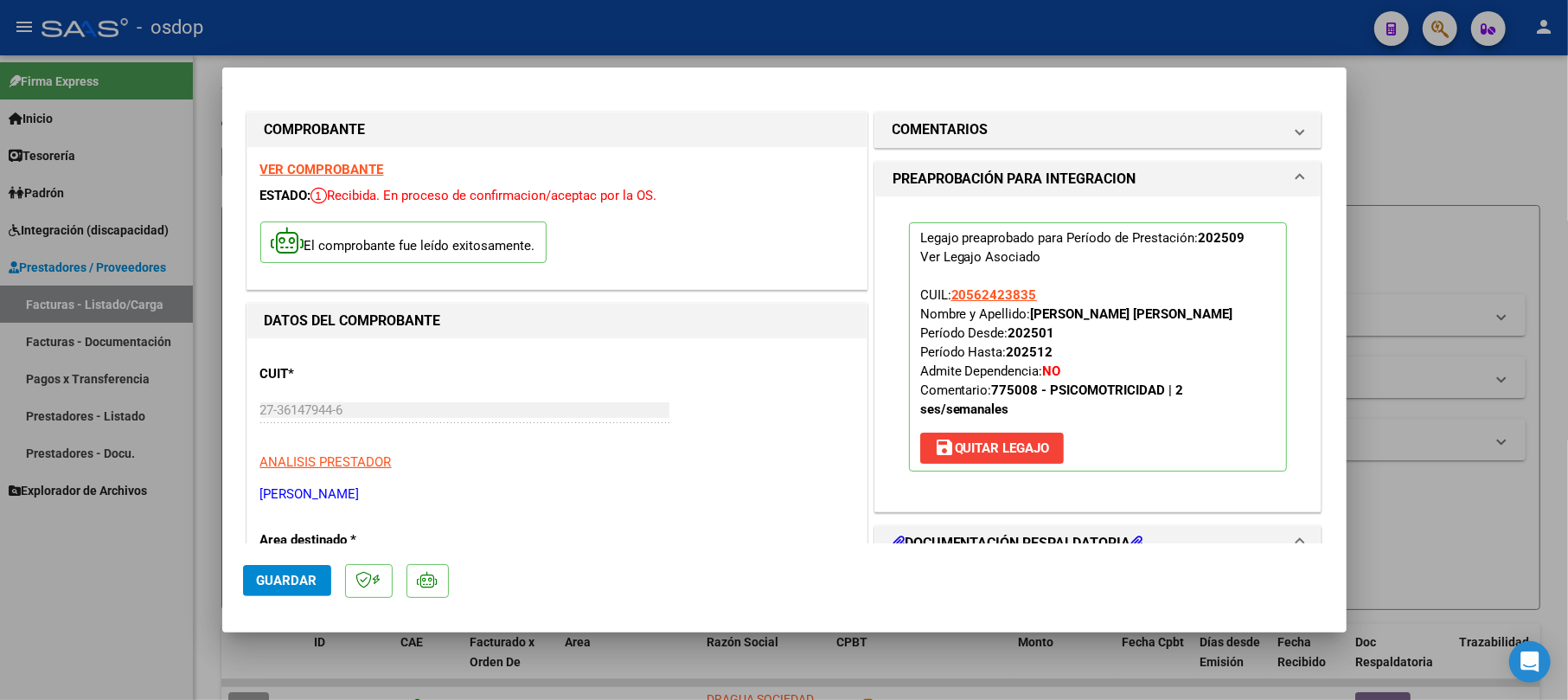
click at [295, 584] on span "Guardar" at bounding box center [288, 580] width 61 height 15
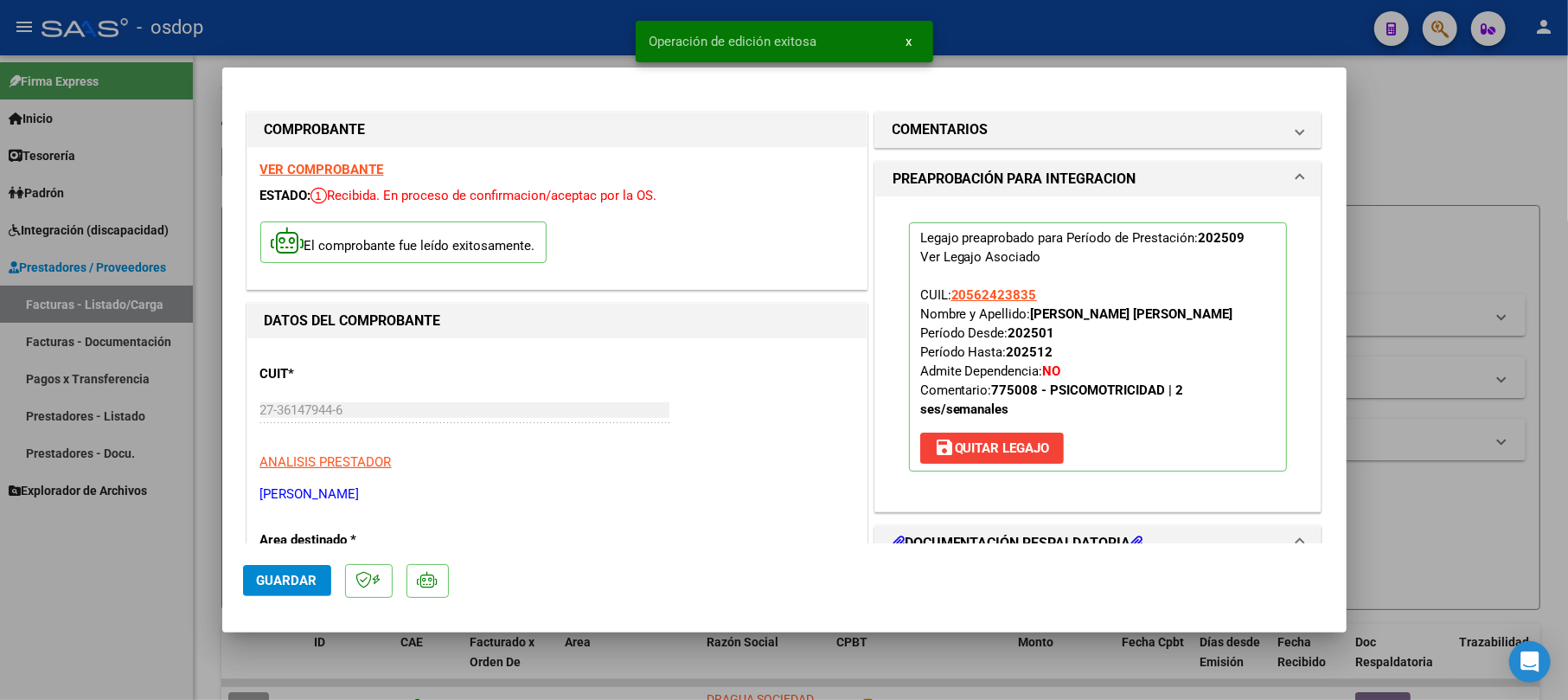
click at [1423, 144] on div at bounding box center [784, 350] width 1568 height 700
type input "$ 0,00"
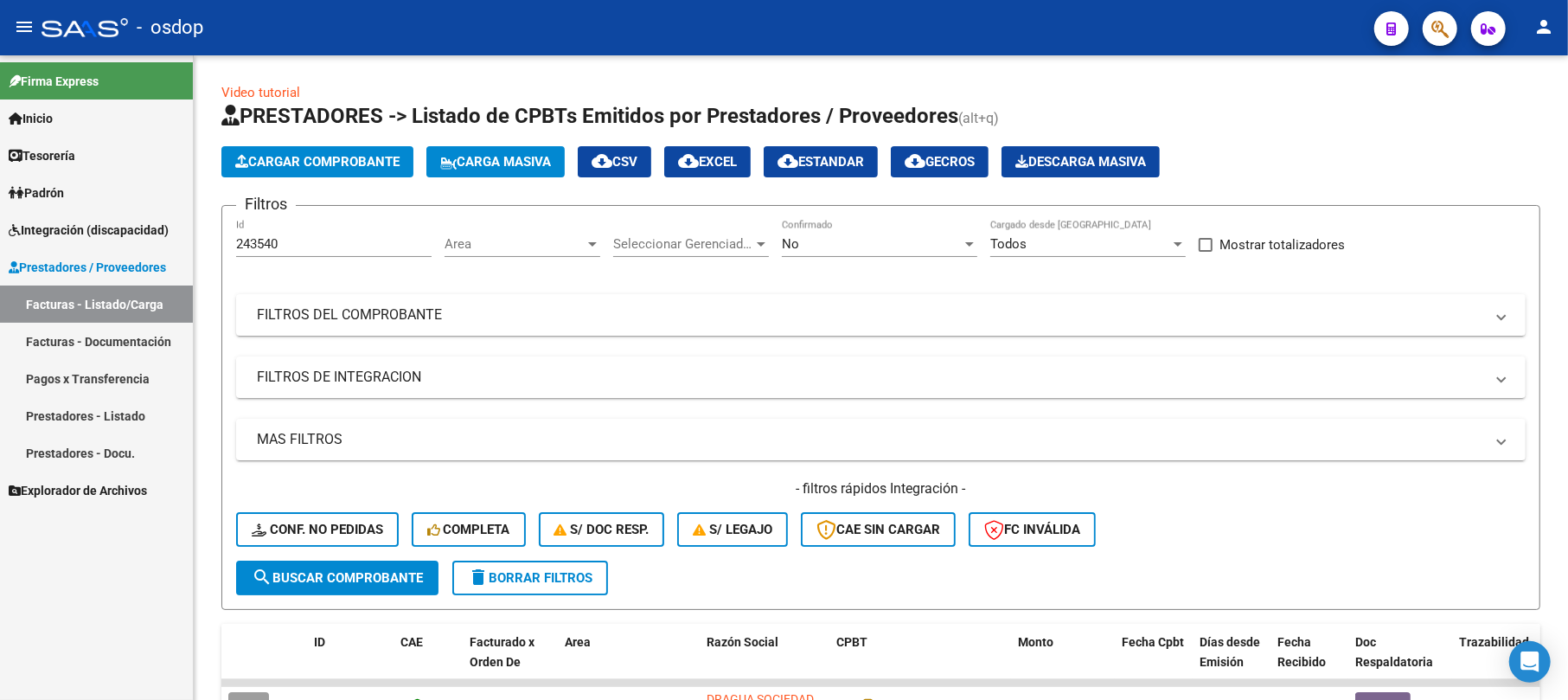
click at [382, 166] on span "Cargar Comprobante" at bounding box center [317, 161] width 164 height 15
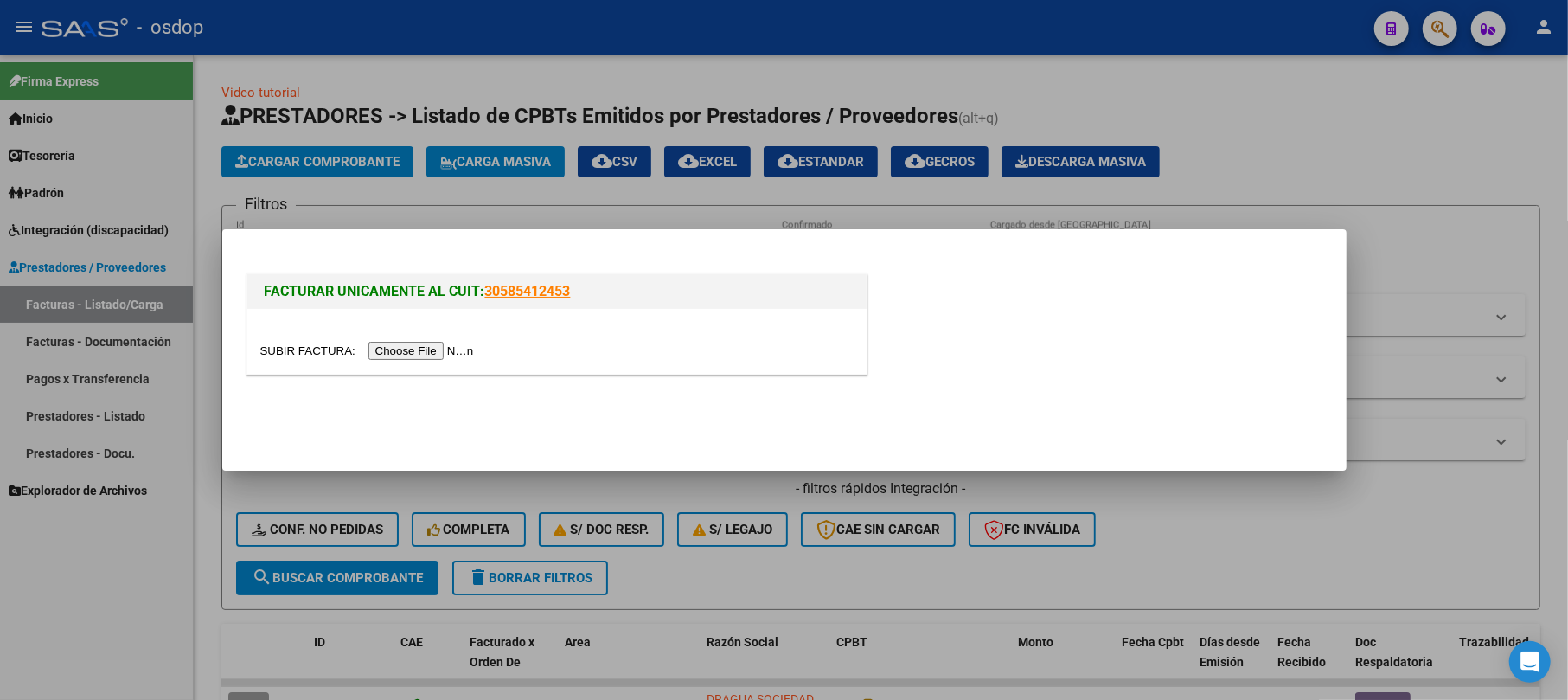
click at [425, 343] on input "file" at bounding box center [369, 350] width 219 height 18
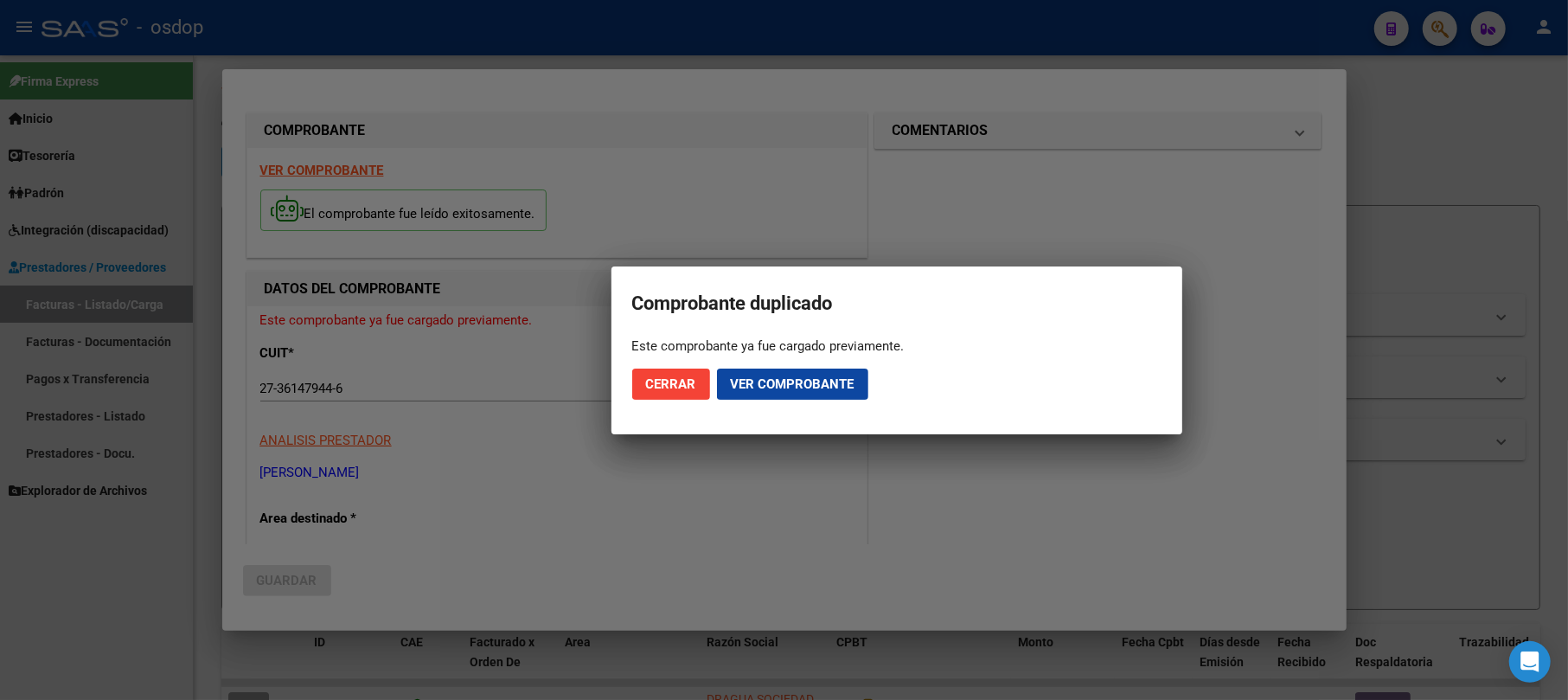
click at [1519, 189] on div at bounding box center [784, 350] width 1568 height 700
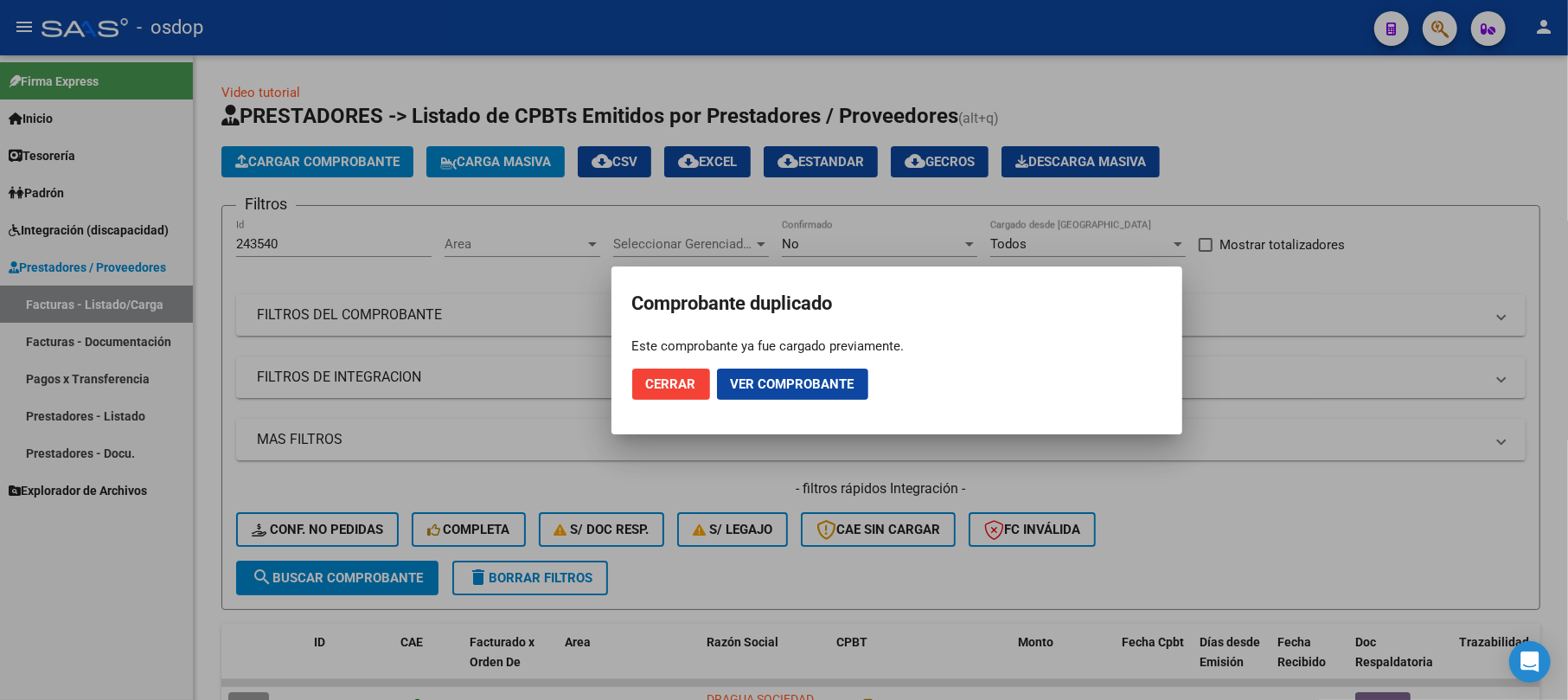
click at [676, 392] on span "Cerrar" at bounding box center [671, 384] width 50 height 15
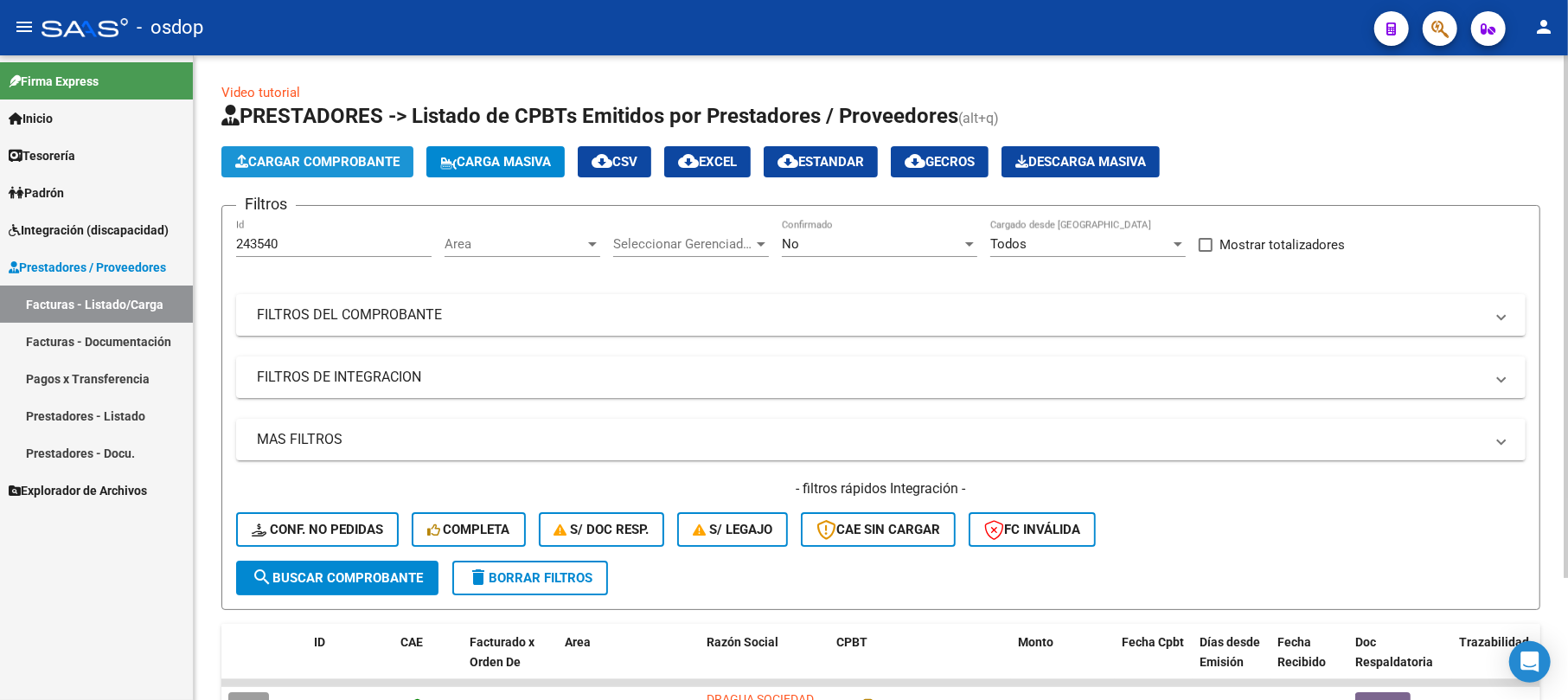
click at [367, 159] on span "Cargar Comprobante" at bounding box center [317, 161] width 164 height 15
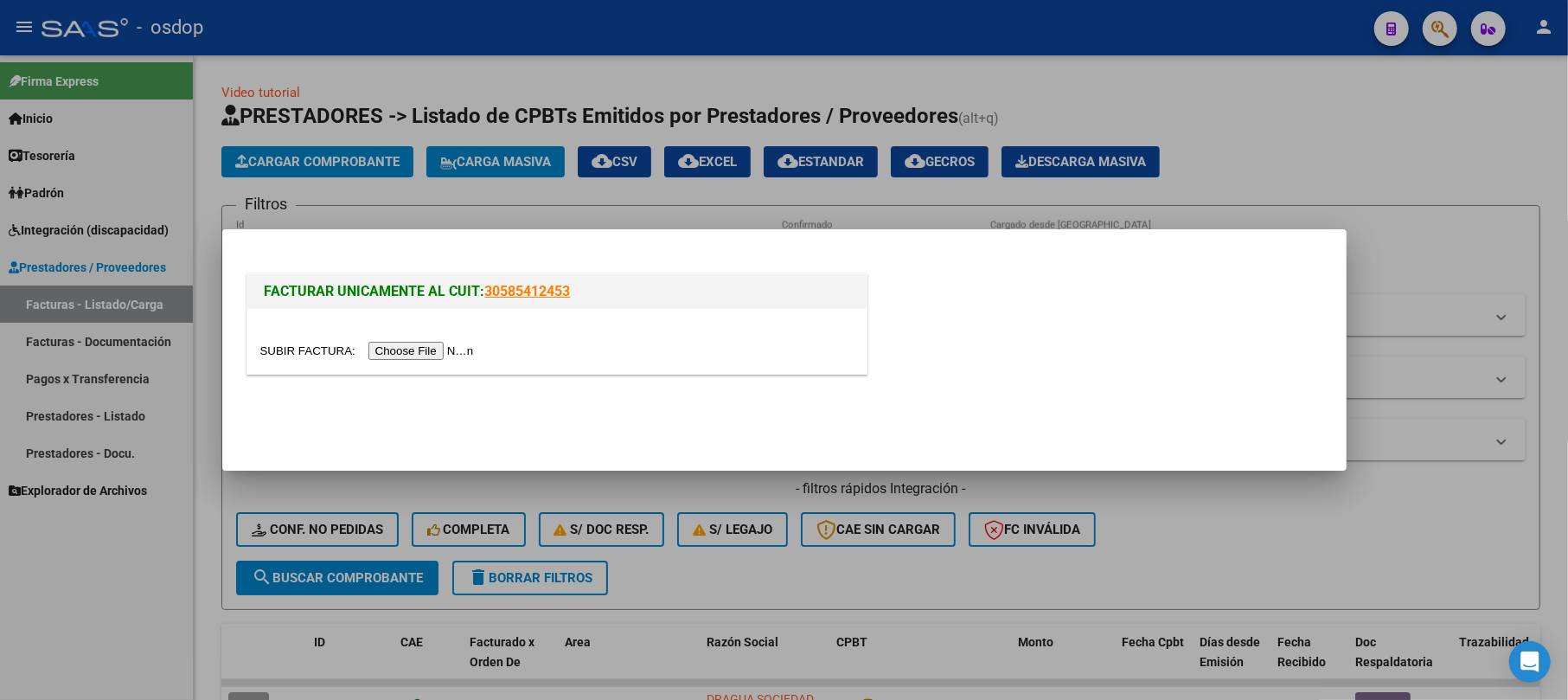
click at [401, 354] on input "file" at bounding box center [369, 350] width 219 height 18
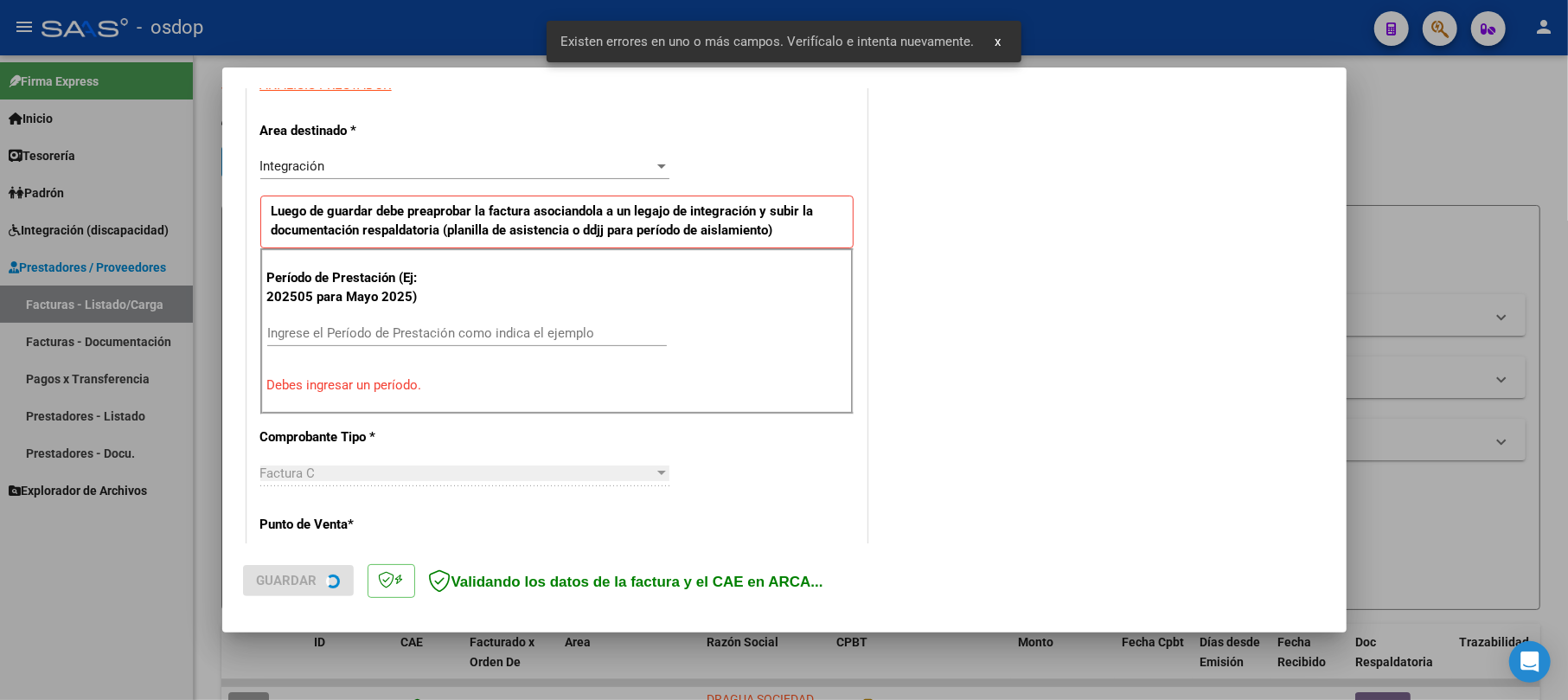
scroll to position [344, 0]
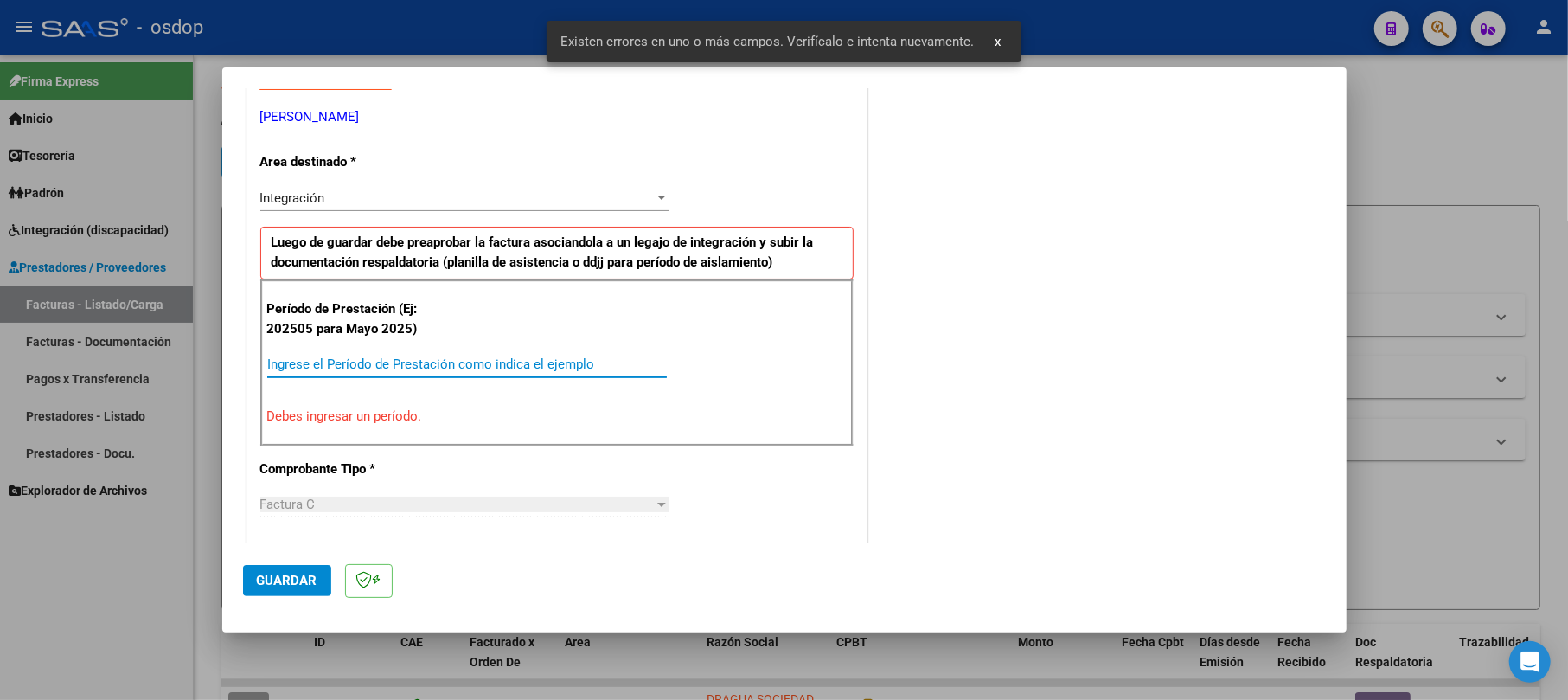
click at [327, 360] on input "Ingrese el Período de Prestación como indica el ejemplo" at bounding box center [466, 364] width 399 height 15
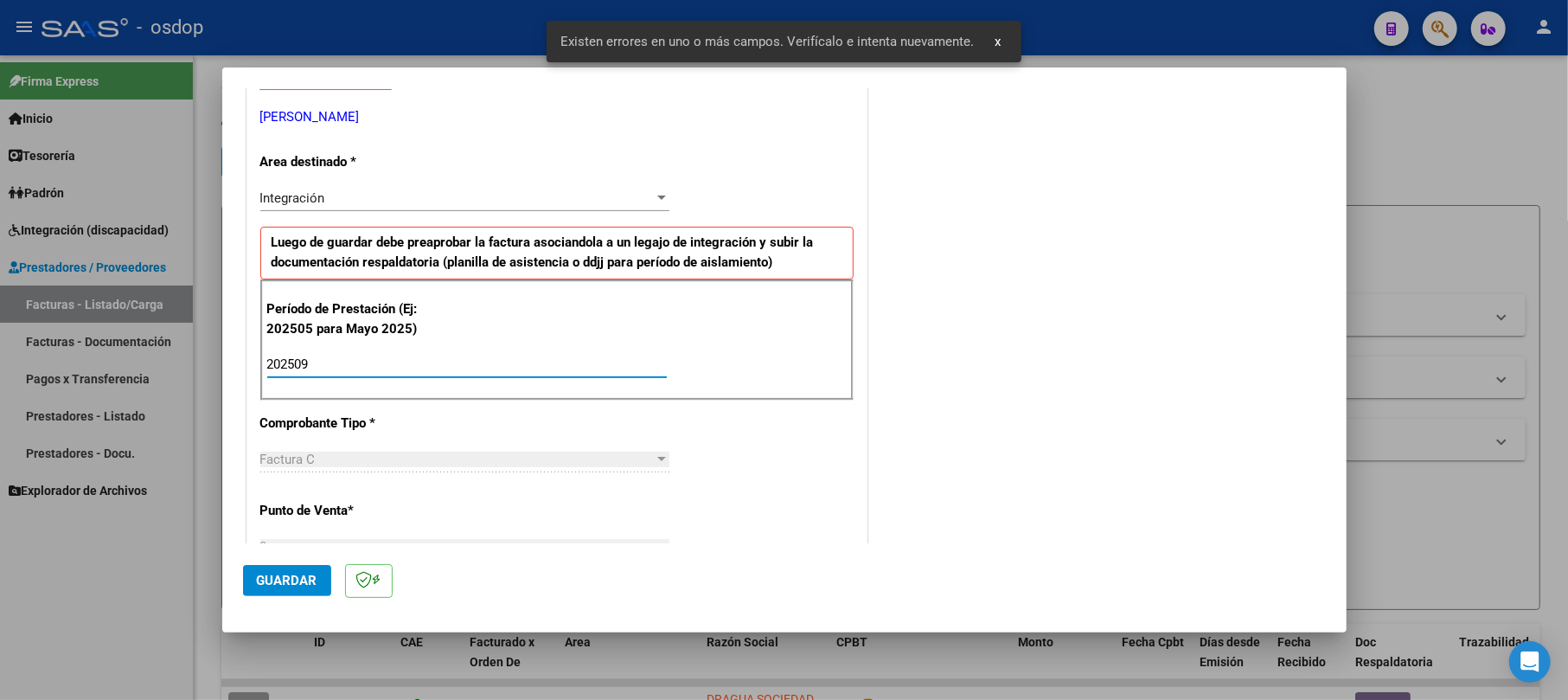
type input "202509"
click at [306, 583] on span "Guardar" at bounding box center [288, 580] width 61 height 15
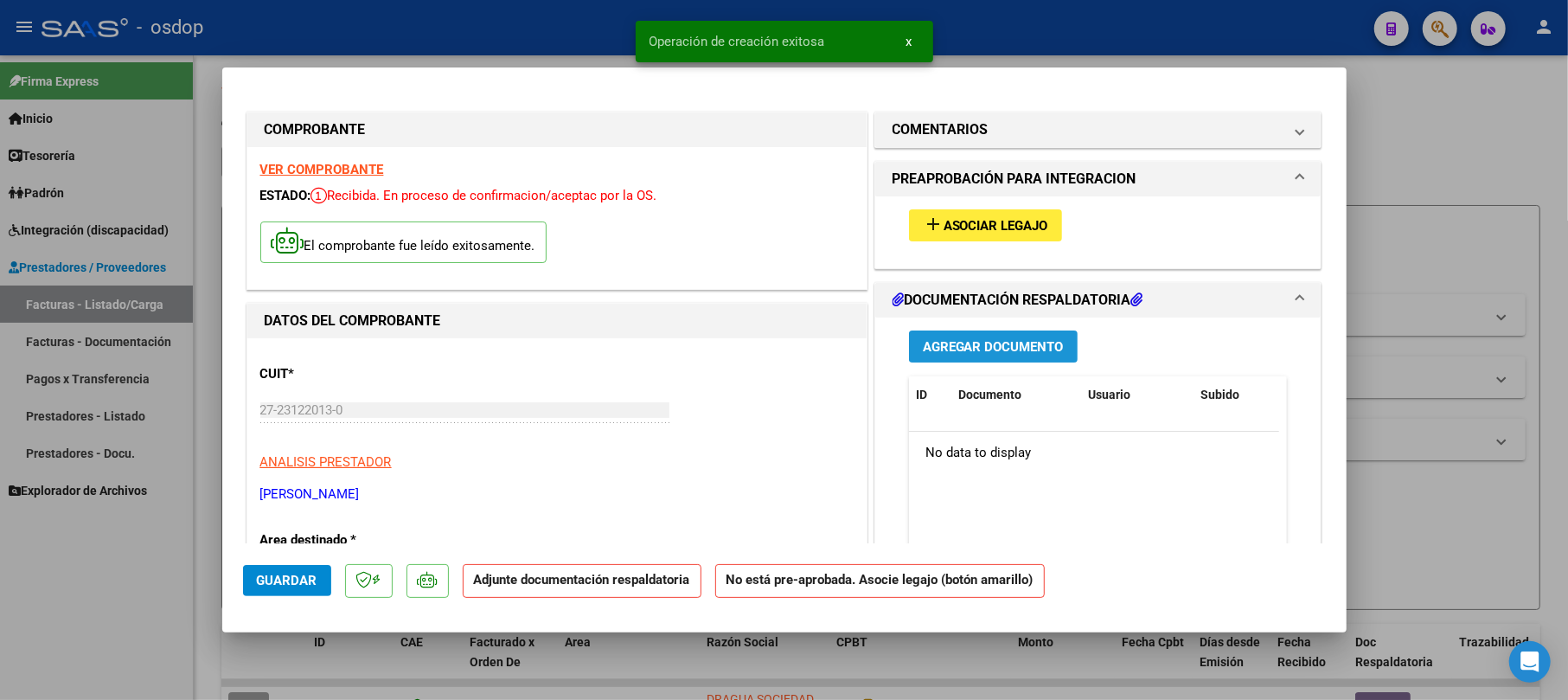
click at [1067, 337] on button "Agregar Documento" at bounding box center [994, 347] width 169 height 32
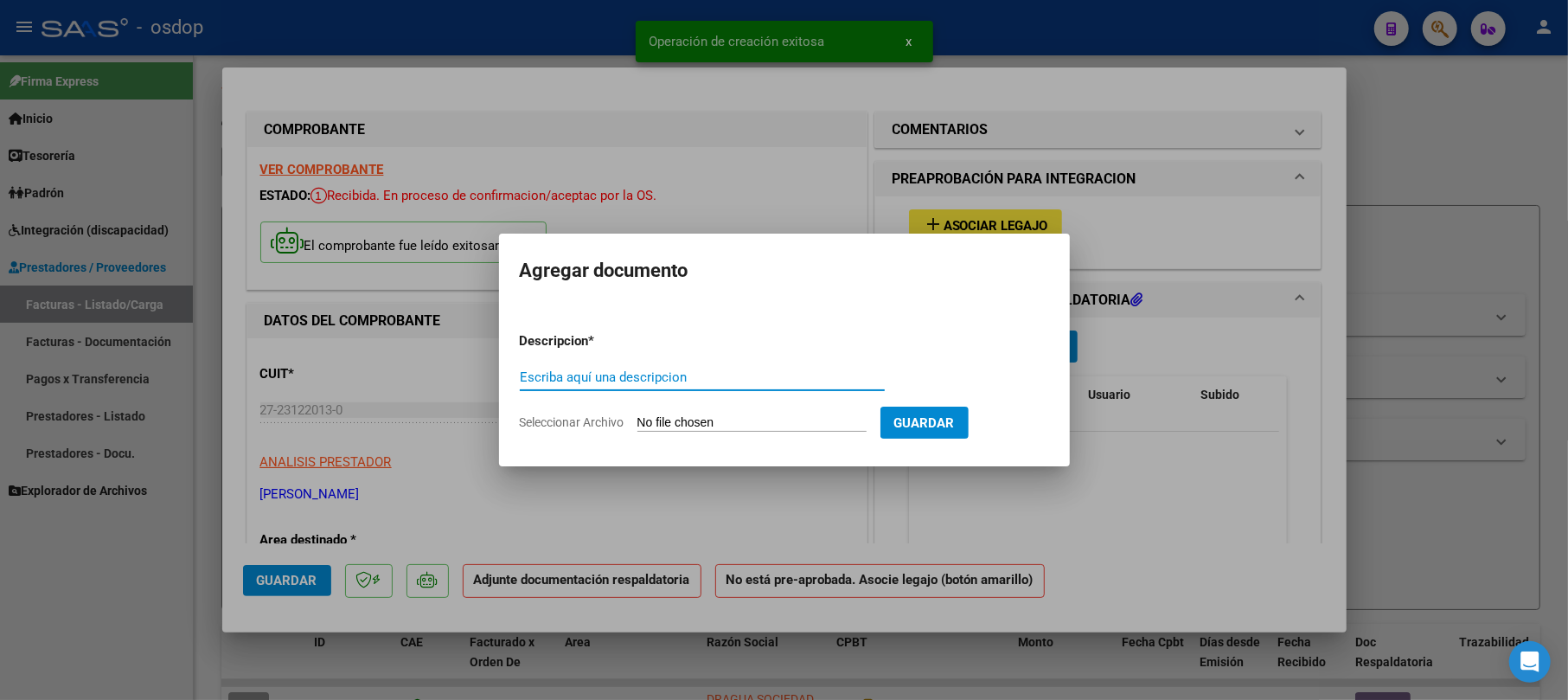
click at [641, 379] on input "Escriba aquí una descripcion" at bounding box center [702, 376] width 365 height 15
type input "ASISTENCIA"
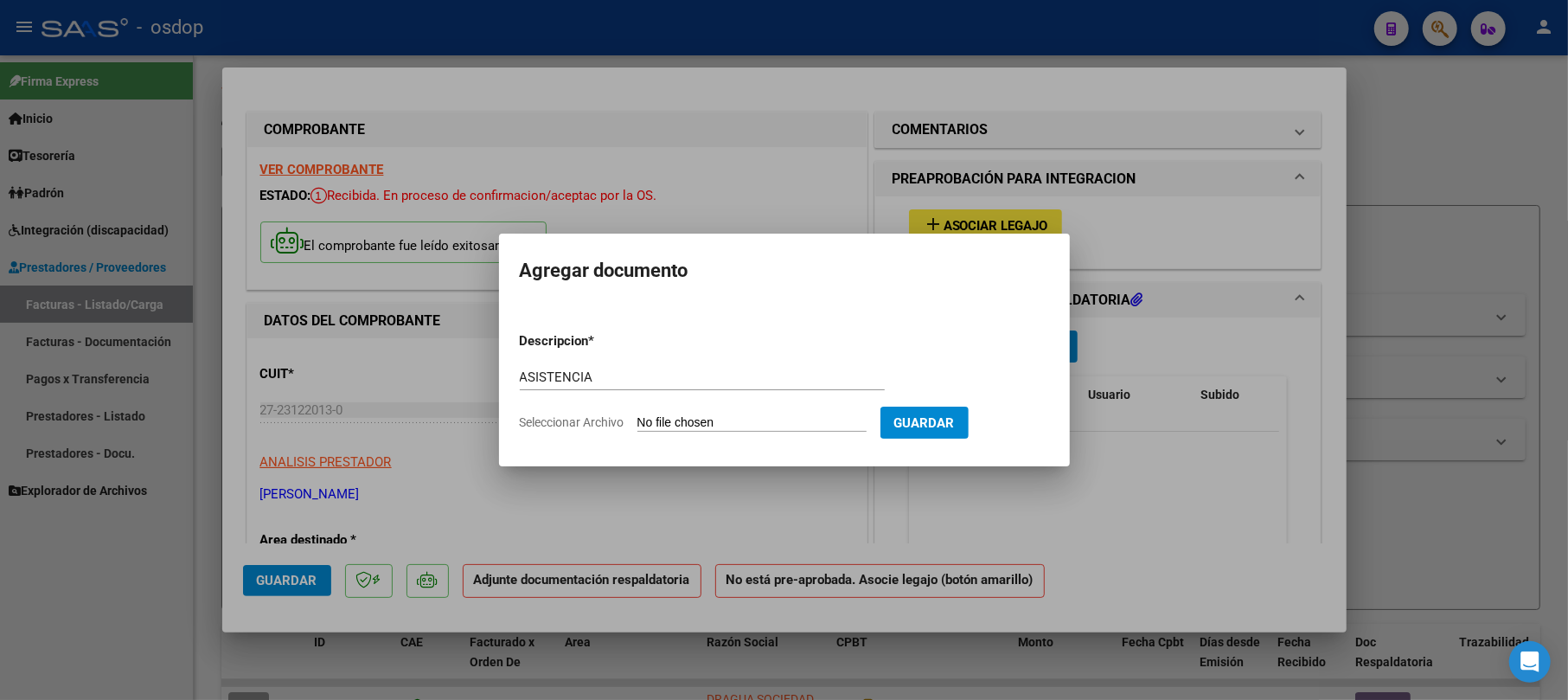
click at [762, 409] on form "Descripcion * ASISTENCIA Escriba aquí una descripcion Seleccionar Archivo Guard…" at bounding box center [784, 381] width 530 height 126
click at [945, 431] on button "Guardar" at bounding box center [925, 423] width 88 height 32
click at [739, 421] on input "Seleccionar Archivo" at bounding box center [752, 424] width 230 height 16
type input "C:\fakepath\[PERSON_NAME] 925.pdf"
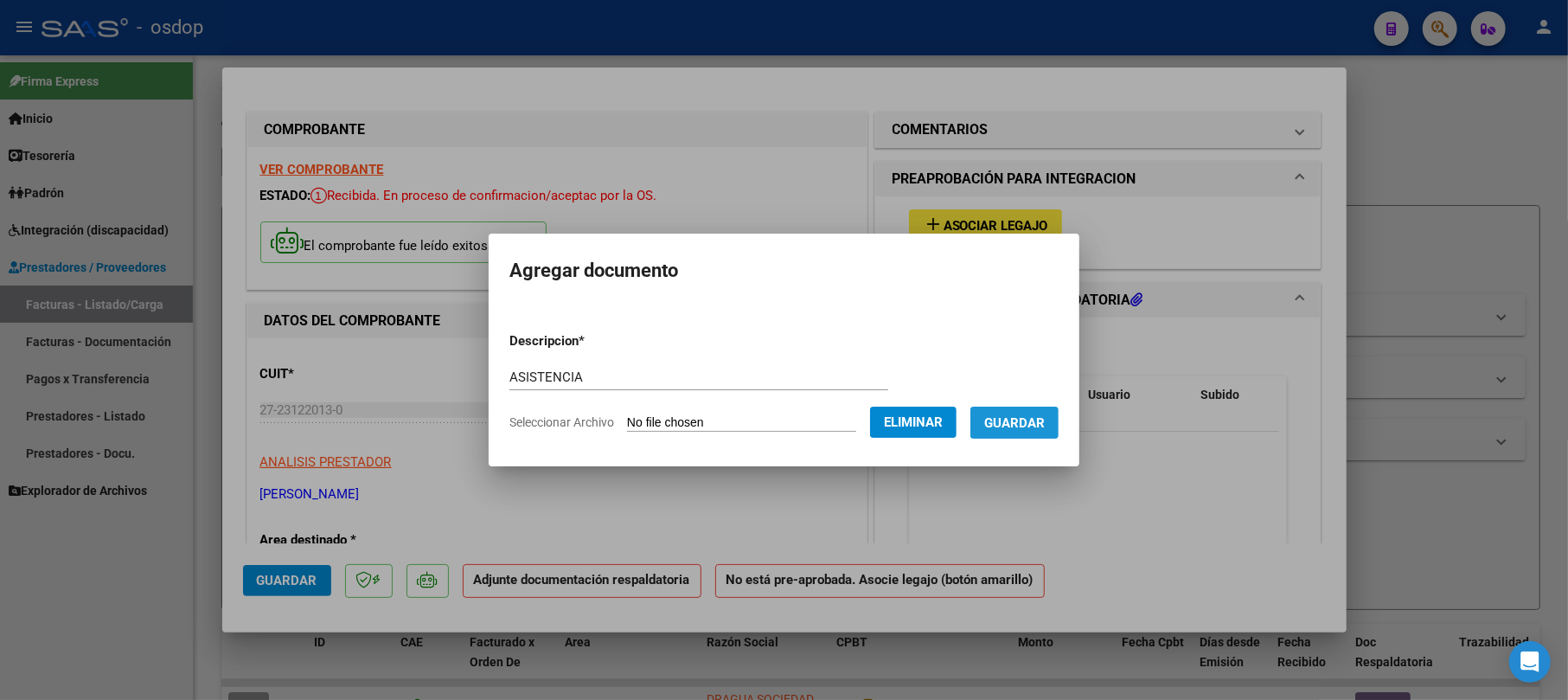
click at [1045, 424] on span "Guardar" at bounding box center [1015, 423] width 61 height 15
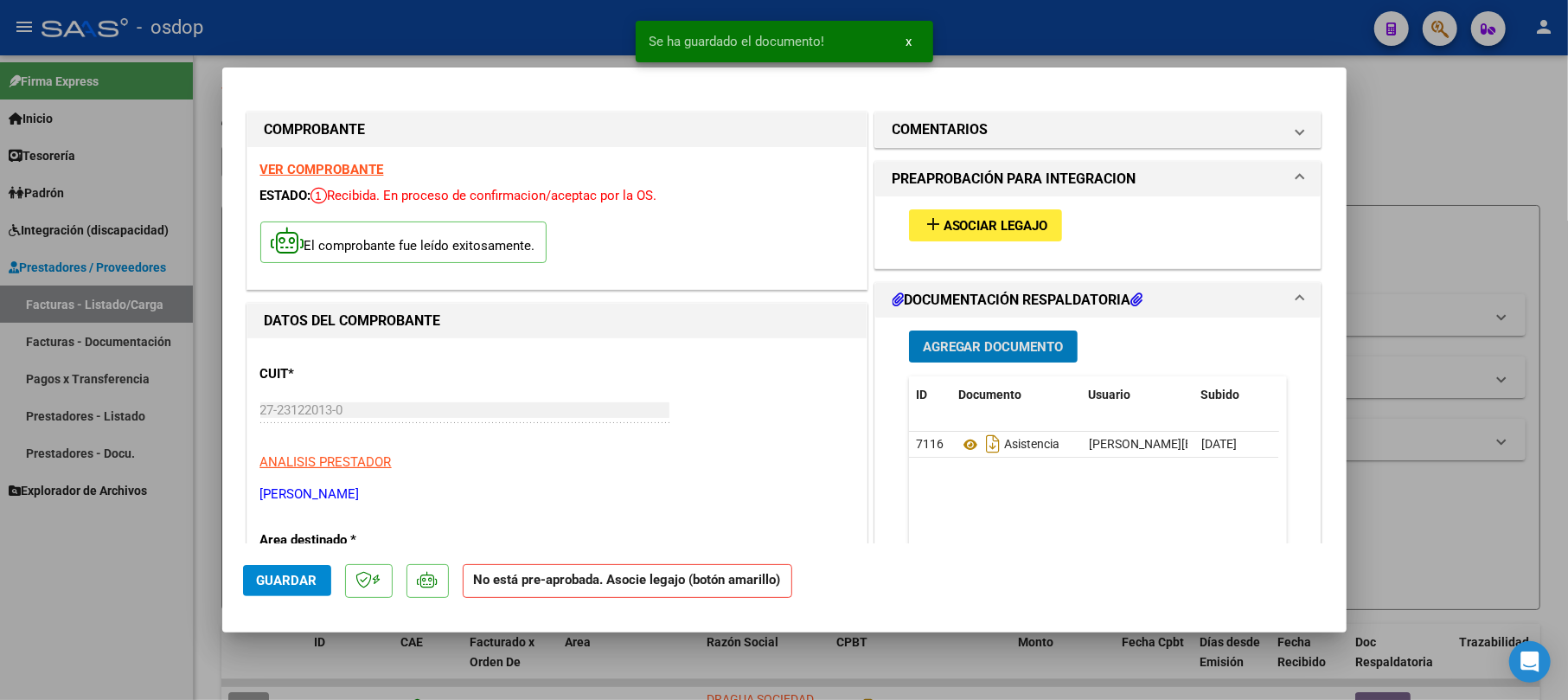
click at [1012, 223] on span "Asociar Legajo" at bounding box center [995, 225] width 105 height 15
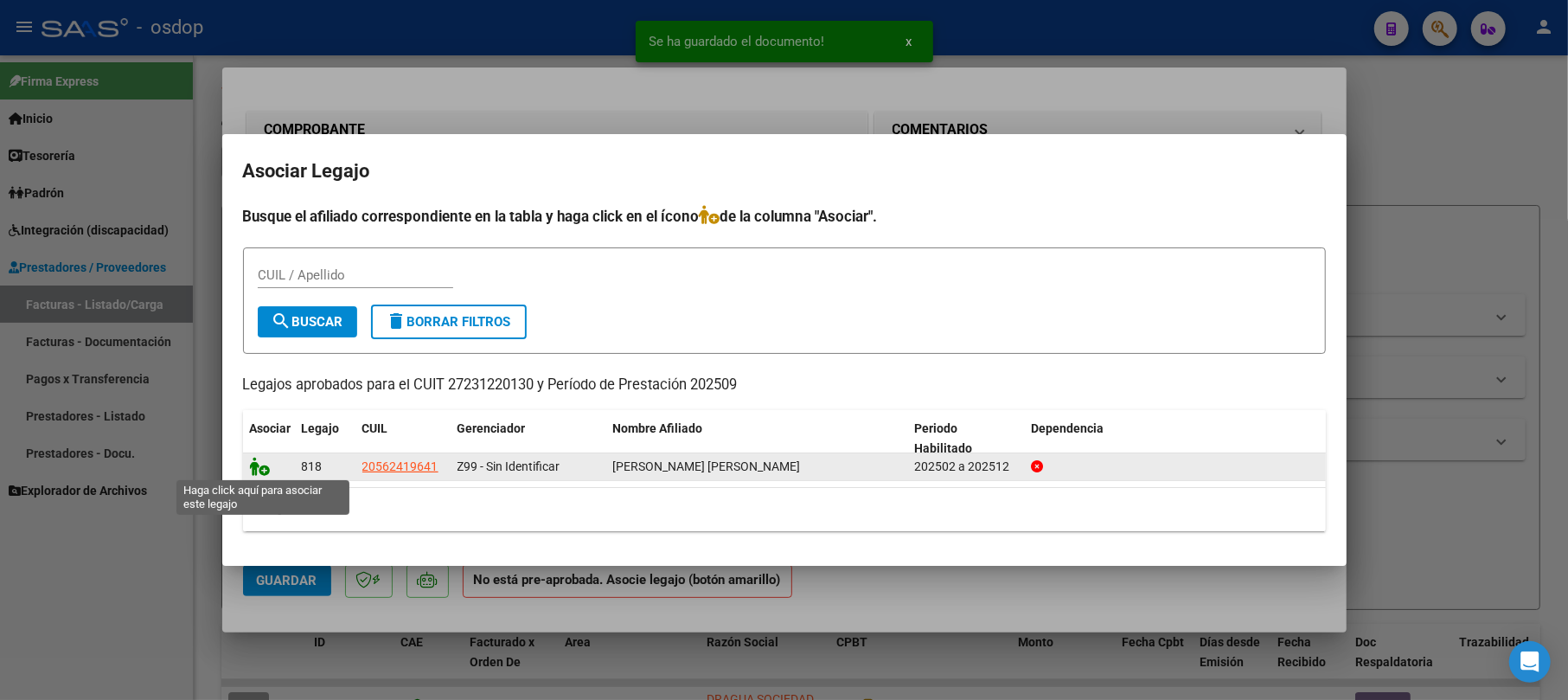
click at [255, 468] on icon at bounding box center [260, 466] width 21 height 19
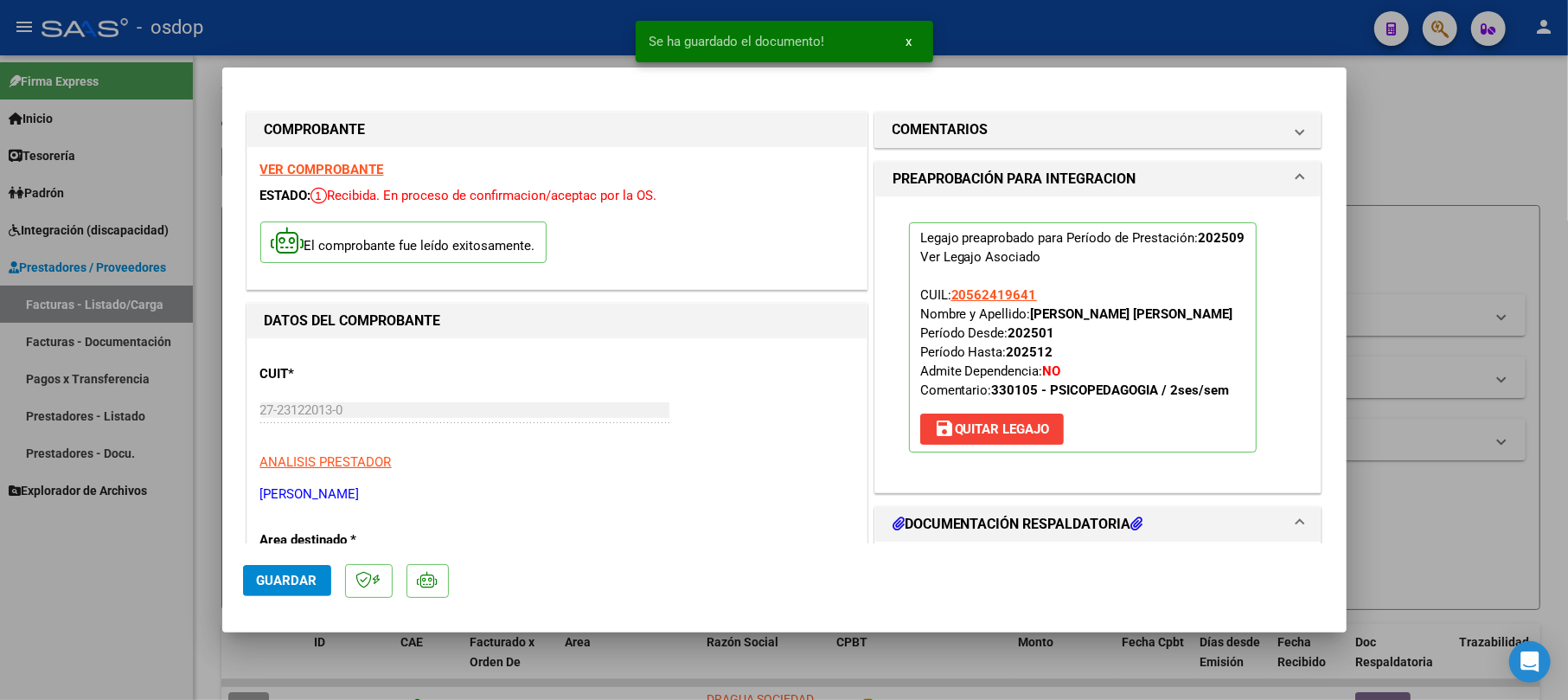
click at [305, 578] on span "Guardar" at bounding box center [288, 580] width 61 height 15
drag, startPoint x: 1437, startPoint y: 152, endPoint x: 1180, endPoint y: 676, distance: 583.6
click at [1426, 161] on div at bounding box center [784, 350] width 1568 height 700
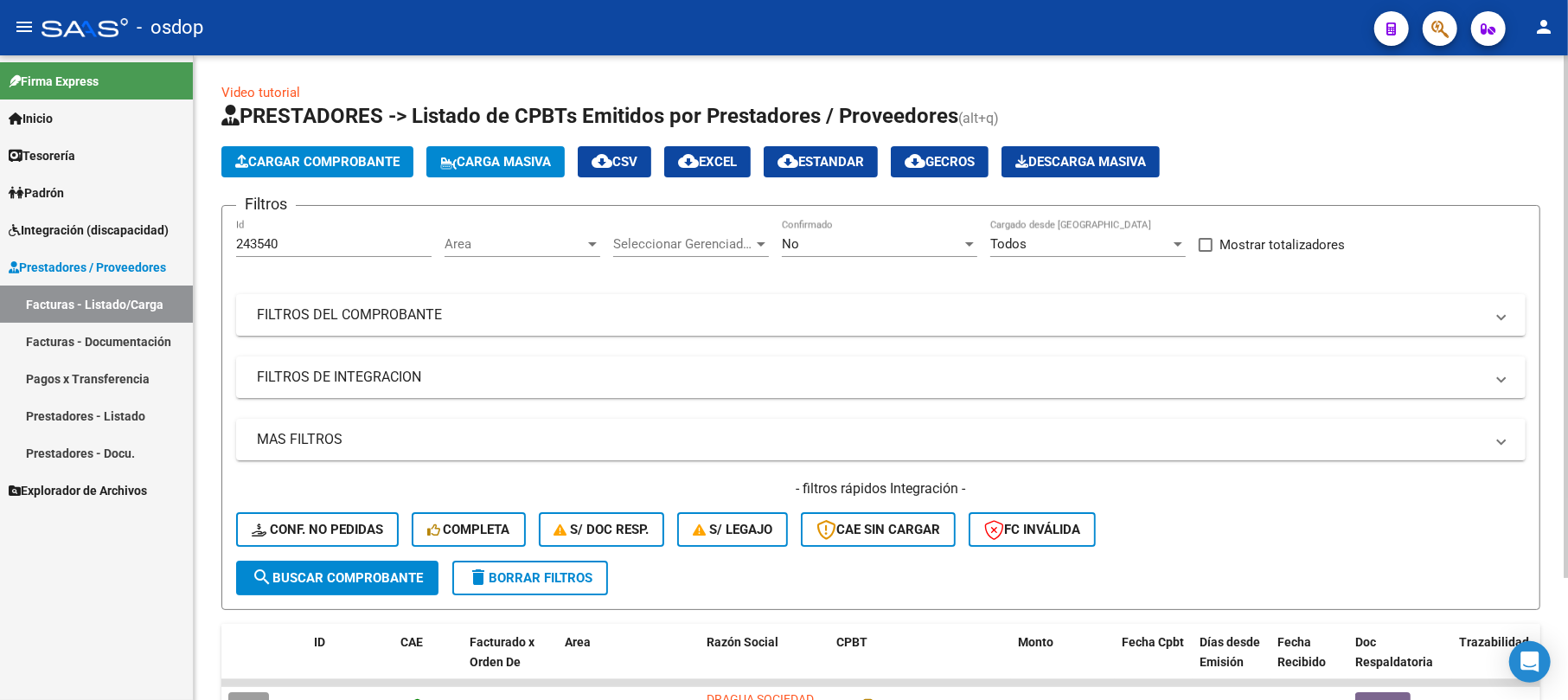
click at [310, 156] on span "Cargar Comprobante" at bounding box center [317, 161] width 164 height 15
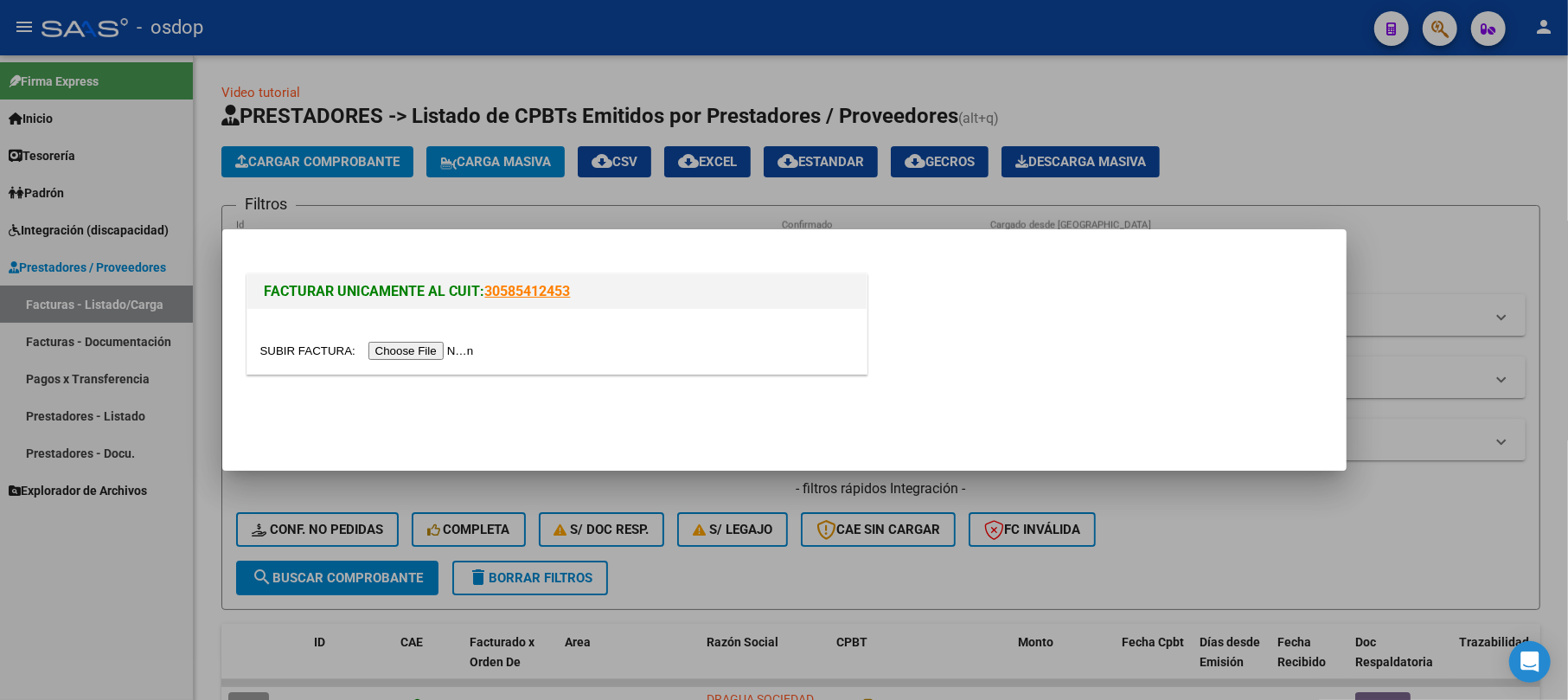
click at [403, 357] on input "file" at bounding box center [369, 350] width 219 height 18
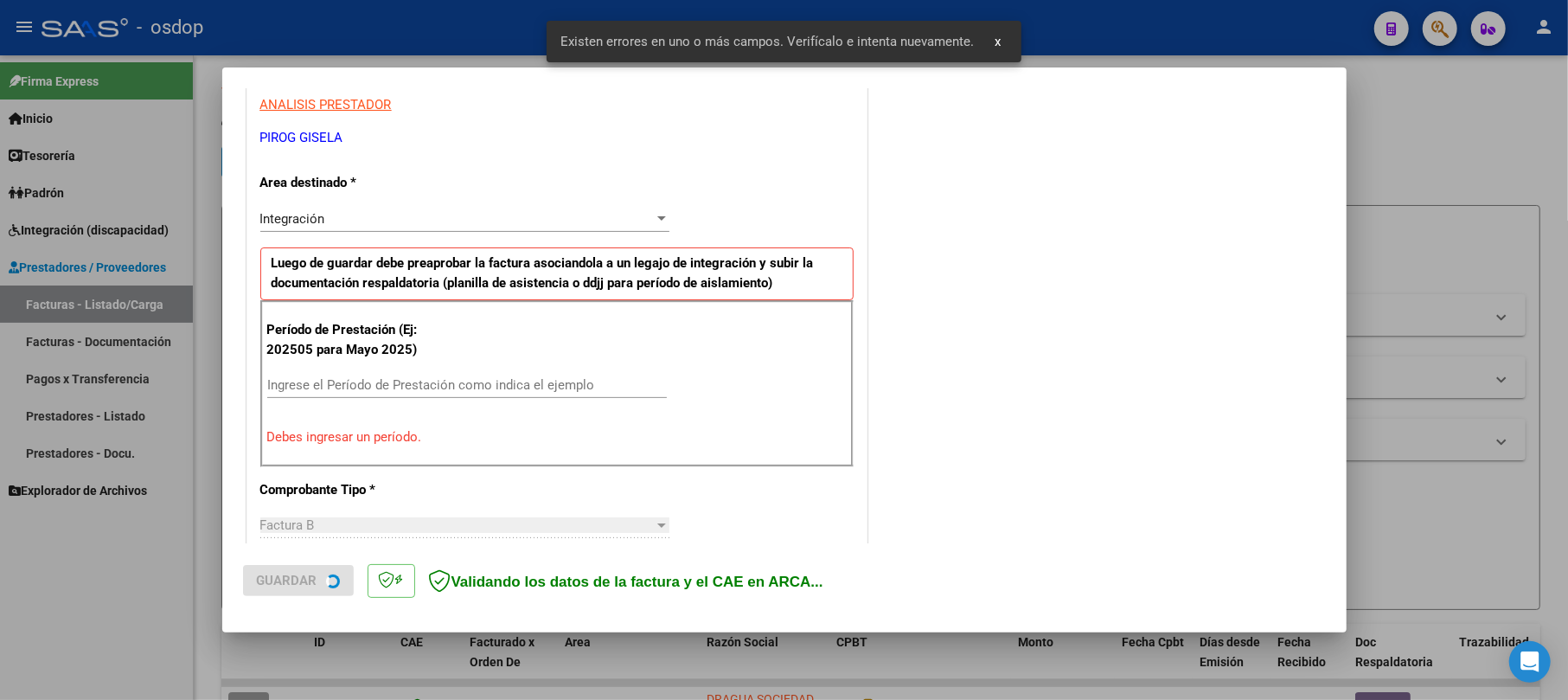
scroll to position [377, 0]
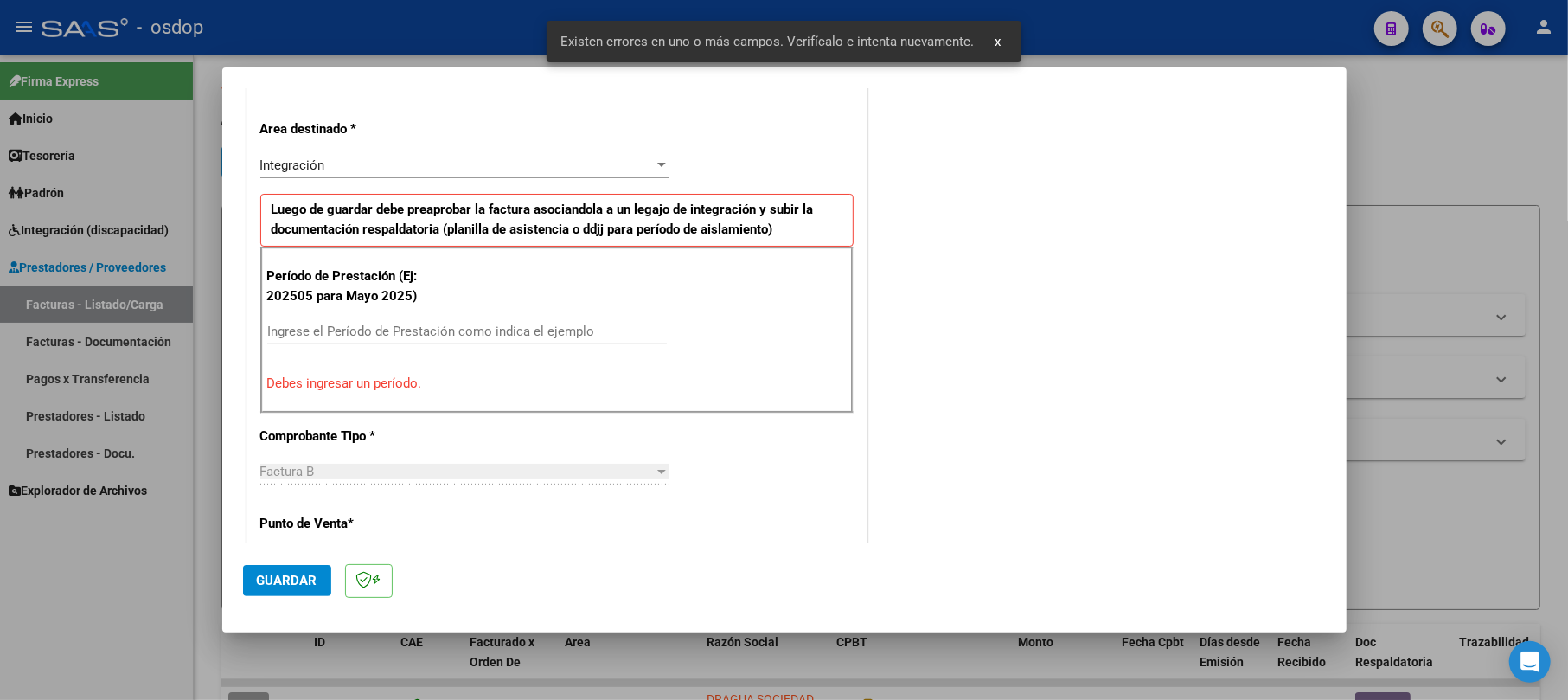
click at [398, 334] on input "Ingrese el Período de Prestación como indica el ejemplo" at bounding box center [466, 331] width 399 height 15
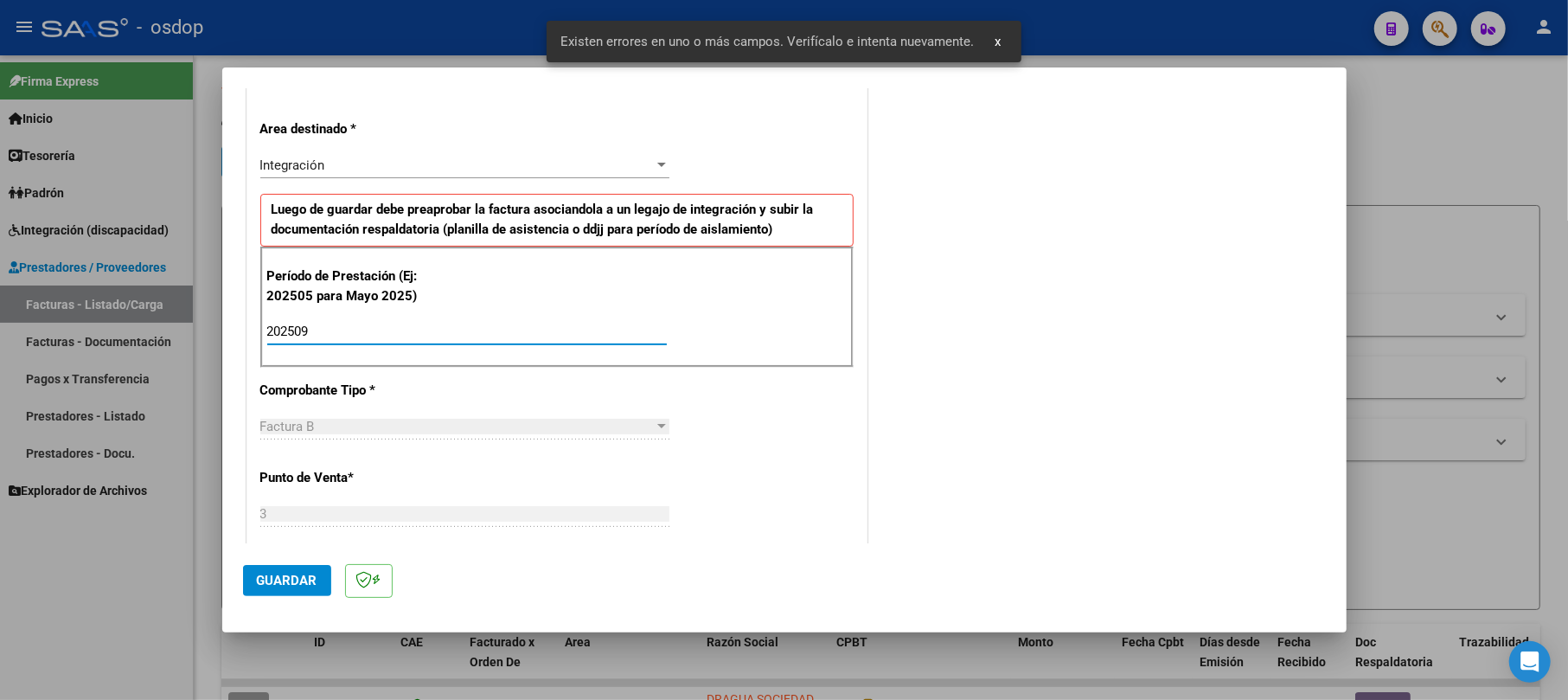
type input "202509"
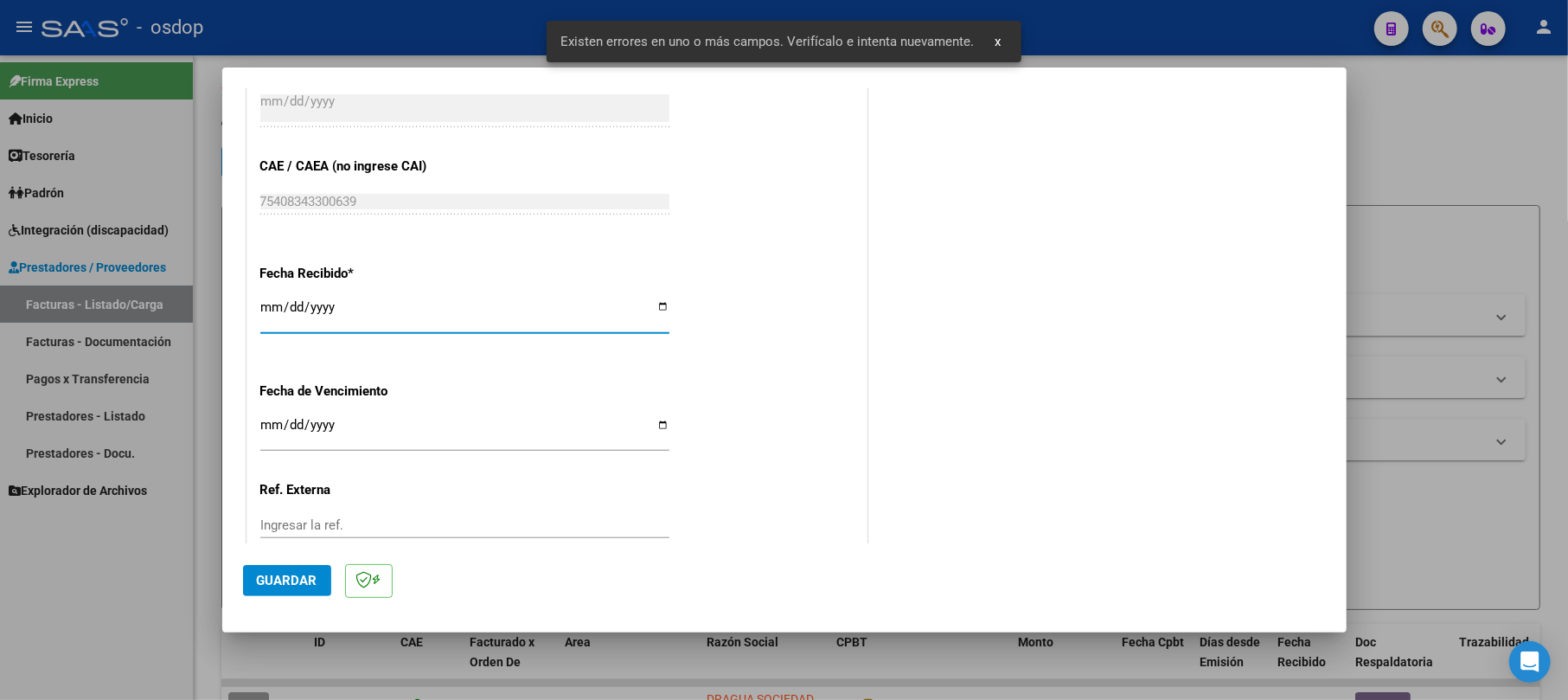
click at [274, 582] on span "Guardar" at bounding box center [288, 580] width 61 height 15
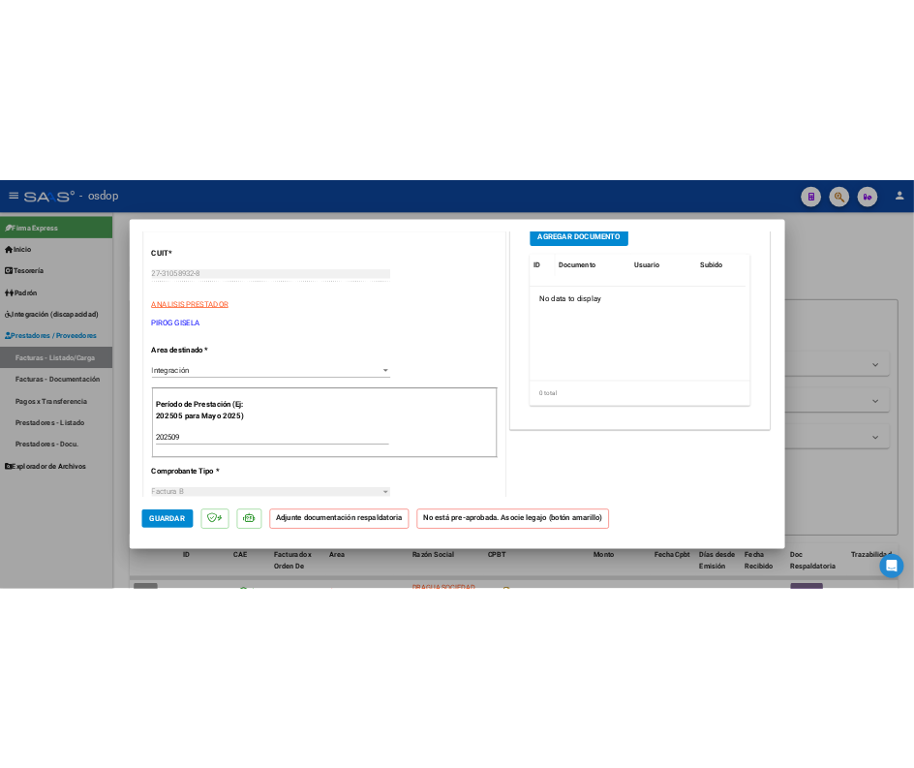
scroll to position [0, 0]
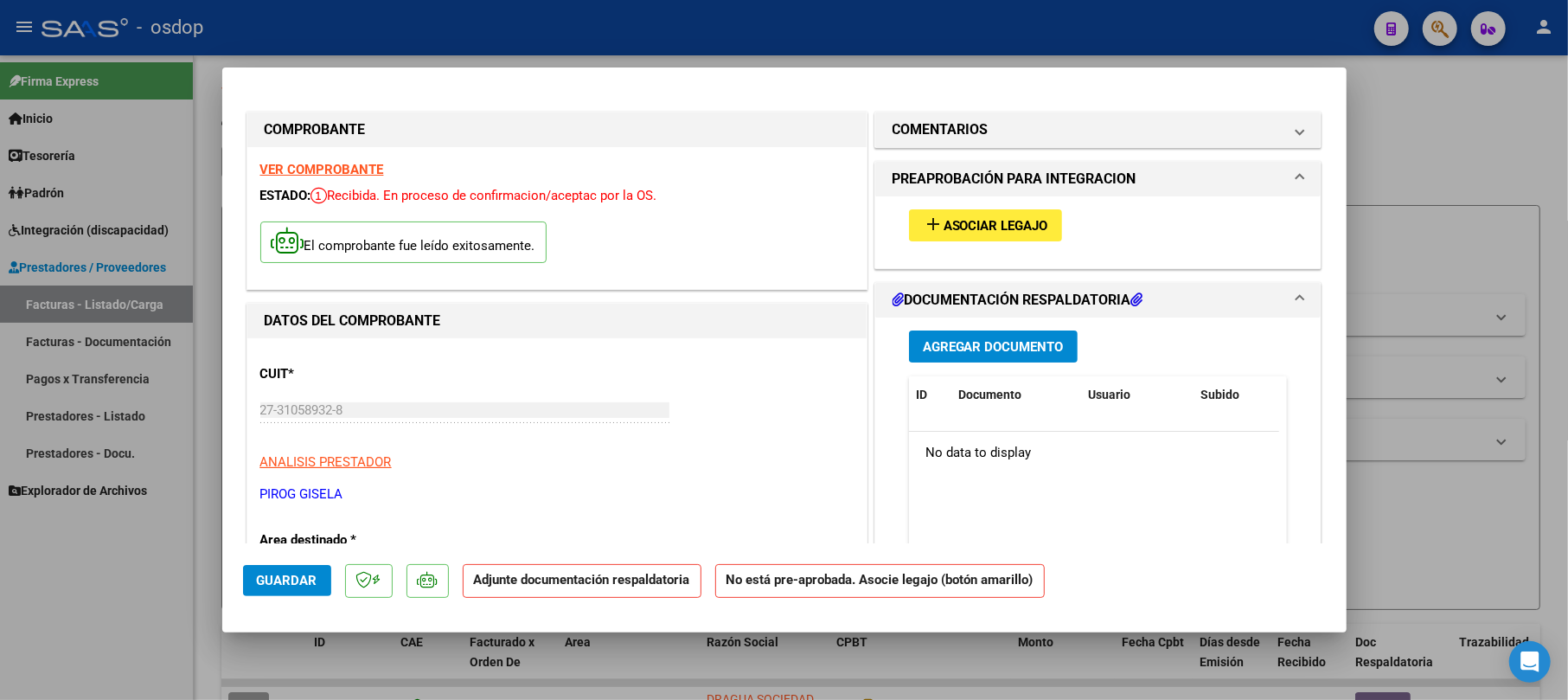
click at [960, 342] on span "Agregar Documento" at bounding box center [994, 347] width 141 height 15
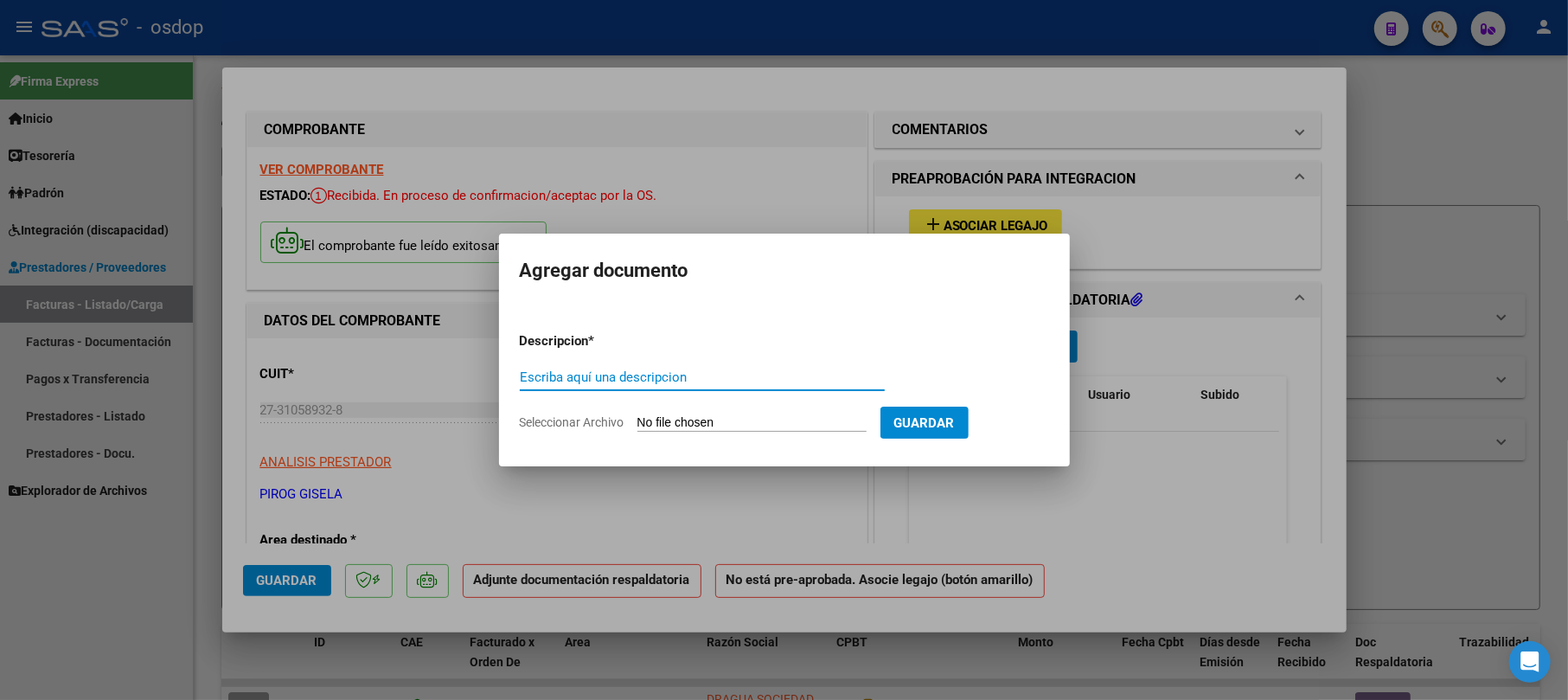
click at [552, 378] on input "Escriba aquí una descripcion" at bounding box center [702, 376] width 365 height 15
type input "asistencia"
drag, startPoint x: 738, startPoint y: 396, endPoint x: 723, endPoint y: 424, distance: 31.8
click at [735, 403] on div "asistencia Escriba aquí una descripcion" at bounding box center [702, 385] width 365 height 42
click at [727, 419] on input "Seleccionar Archivo" at bounding box center [752, 424] width 230 height 16
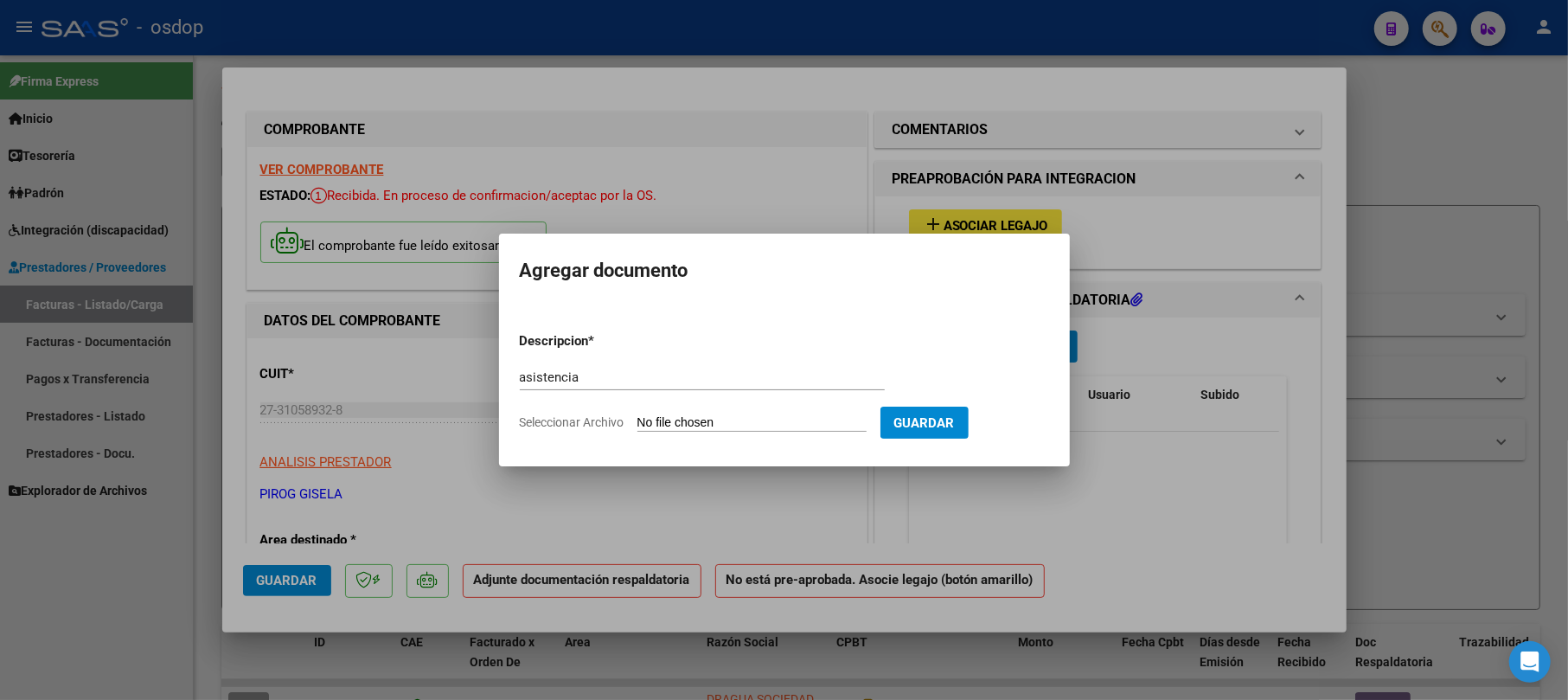
type input "C:\fakepath\[PERSON_NAME] TO [DATE].pdf"
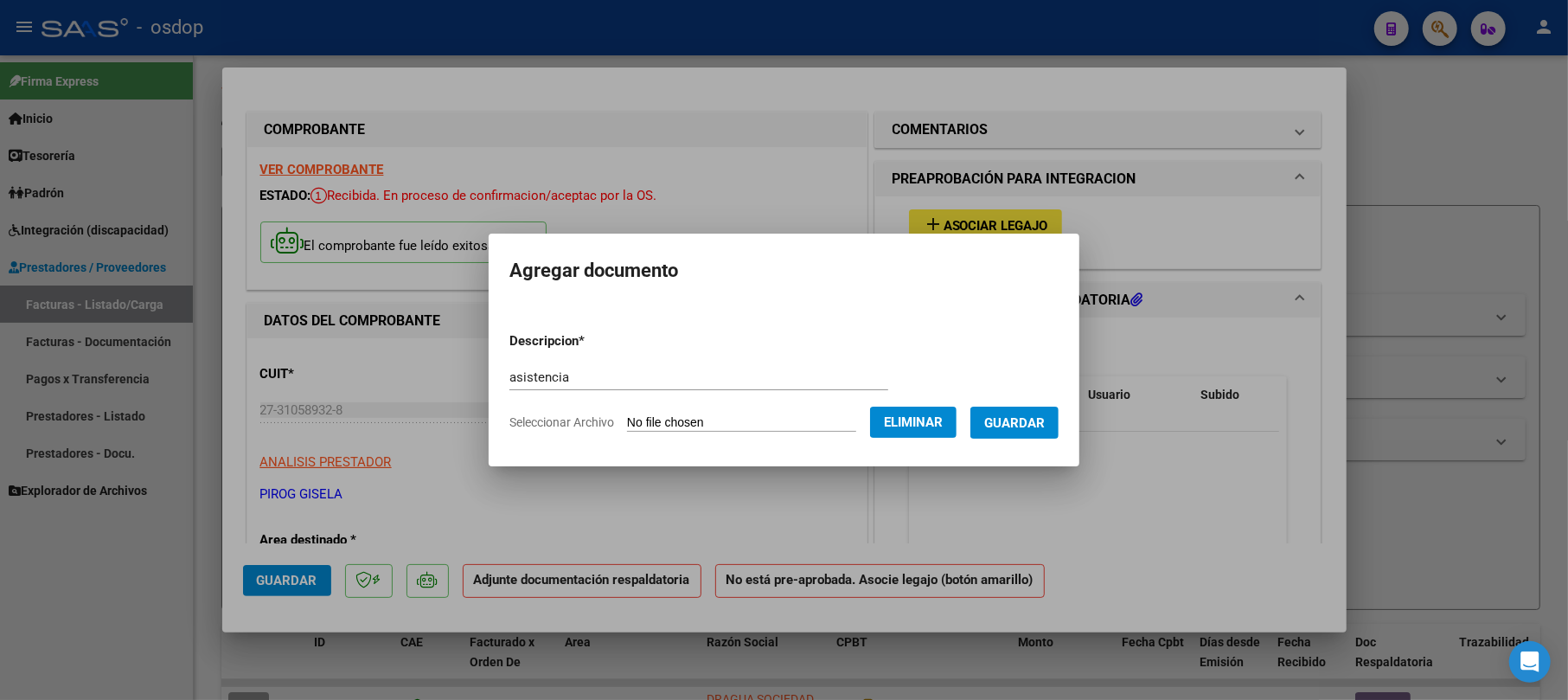
click at [1025, 416] on span "Guardar" at bounding box center [1015, 423] width 61 height 15
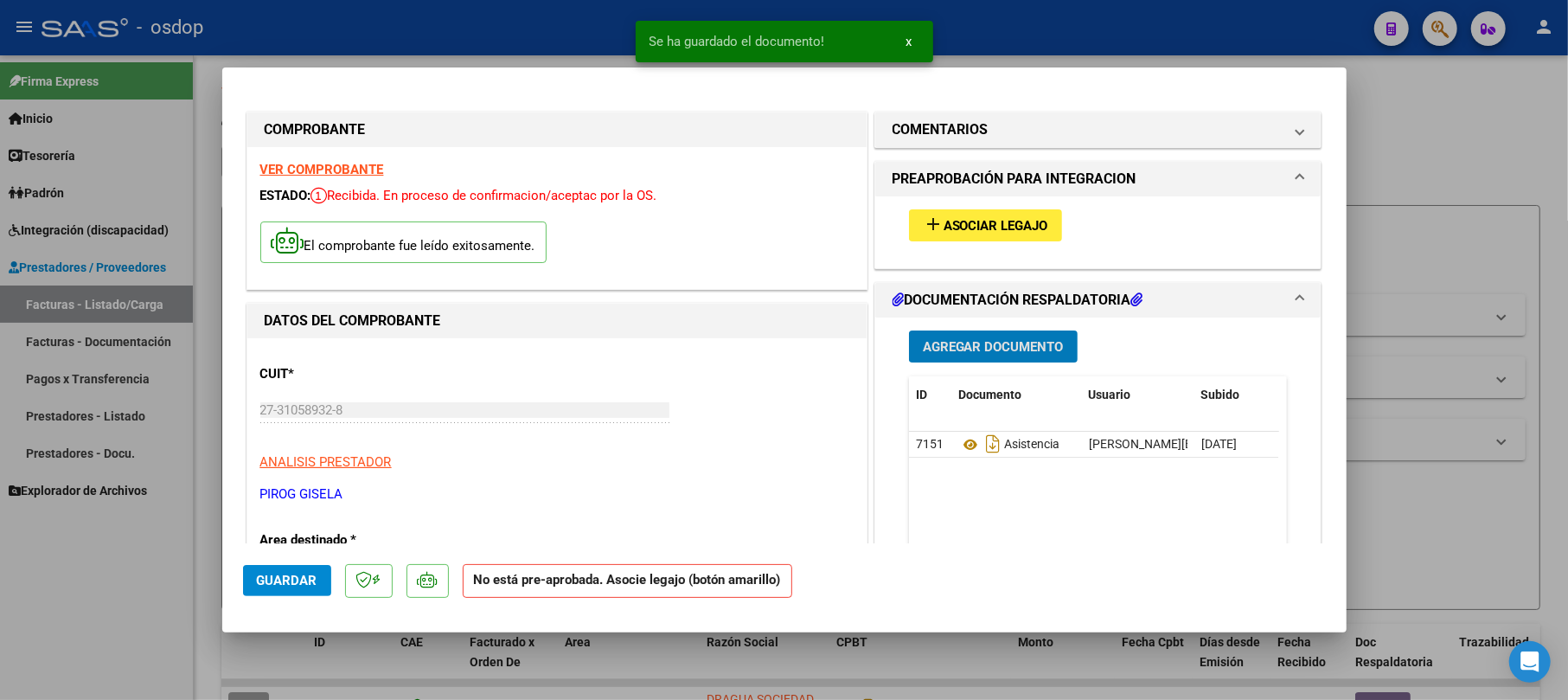
click at [1002, 237] on button "add Asociar Legajo" at bounding box center [985, 225] width 153 height 32
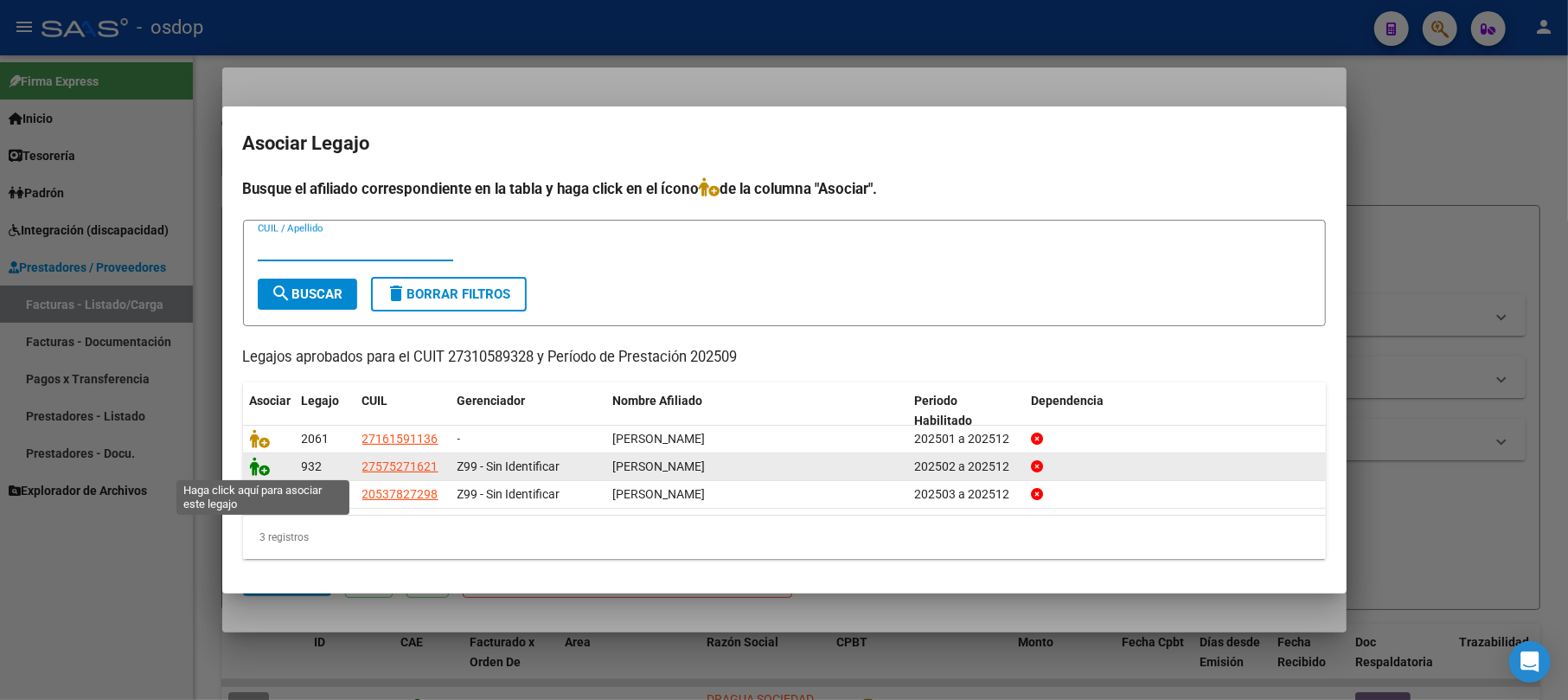
click at [267, 469] on icon at bounding box center [260, 466] width 21 height 19
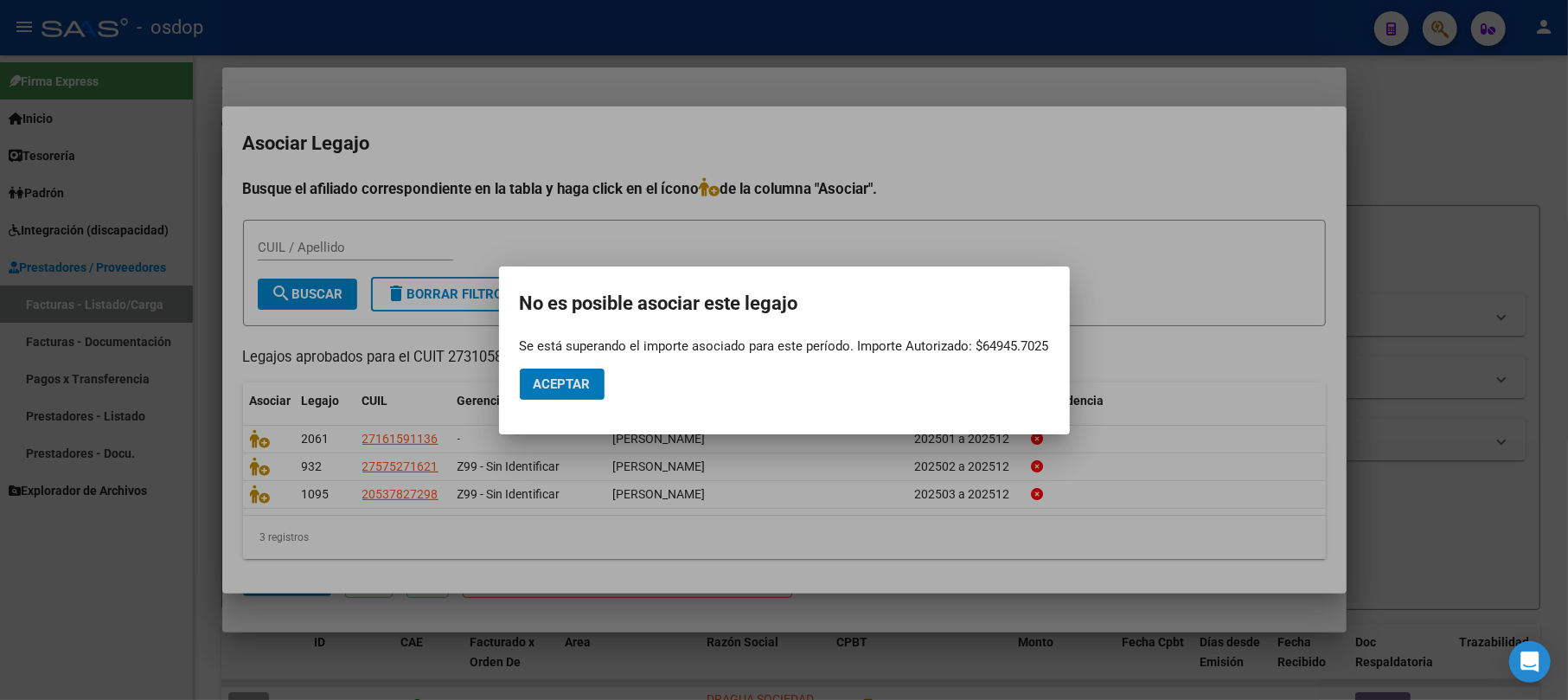
click at [1458, 289] on div at bounding box center [784, 350] width 1568 height 700
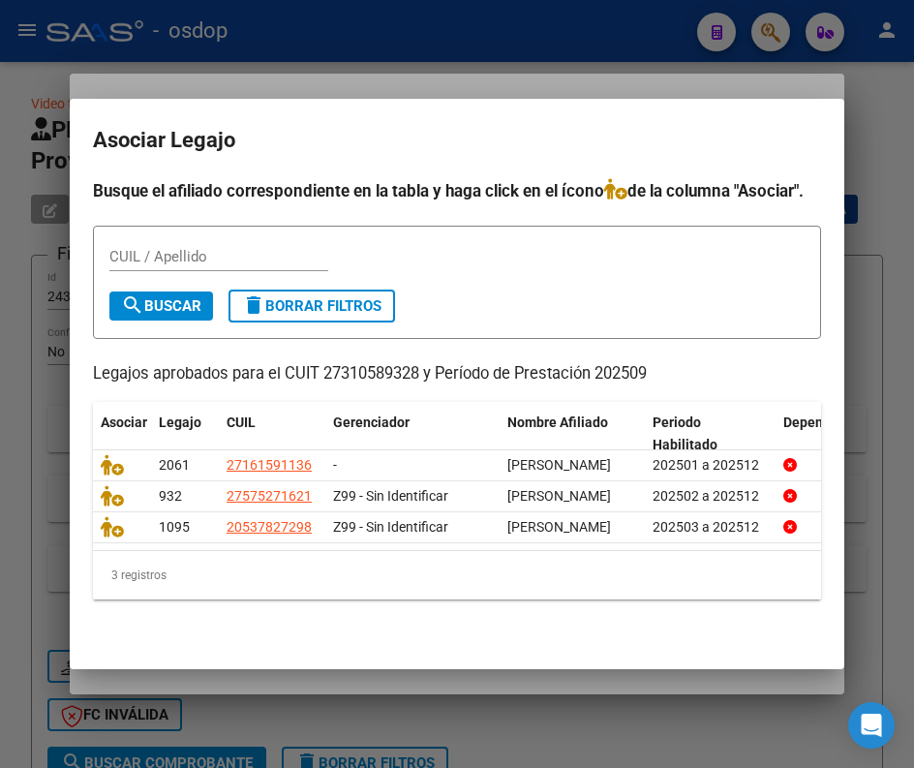
scroll to position [2, 0]
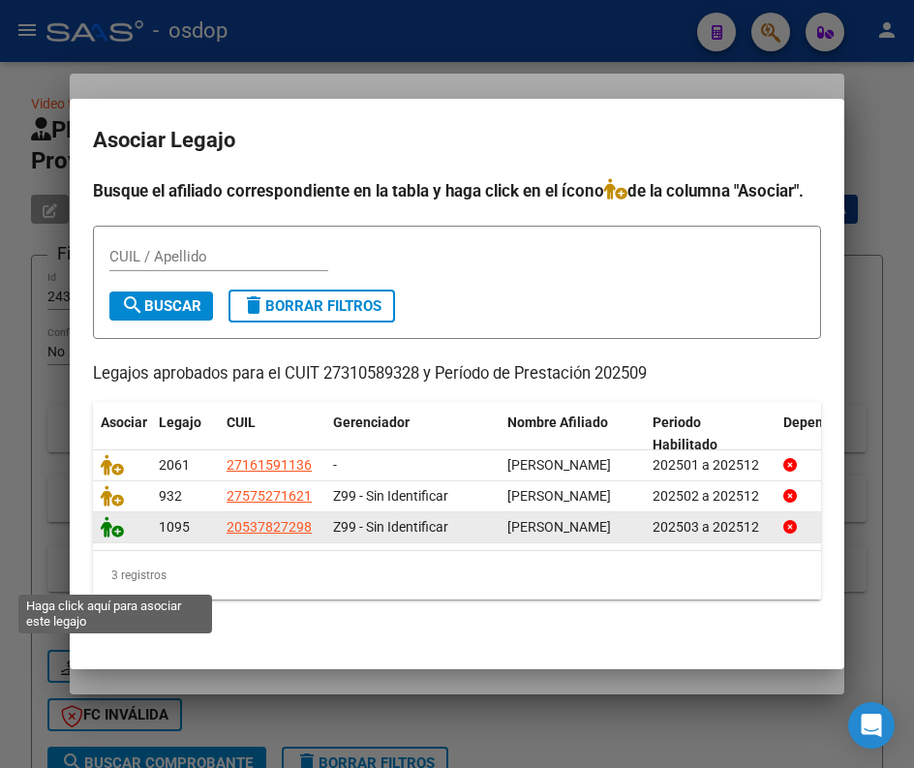
click at [109, 537] on icon at bounding box center [112, 526] width 23 height 21
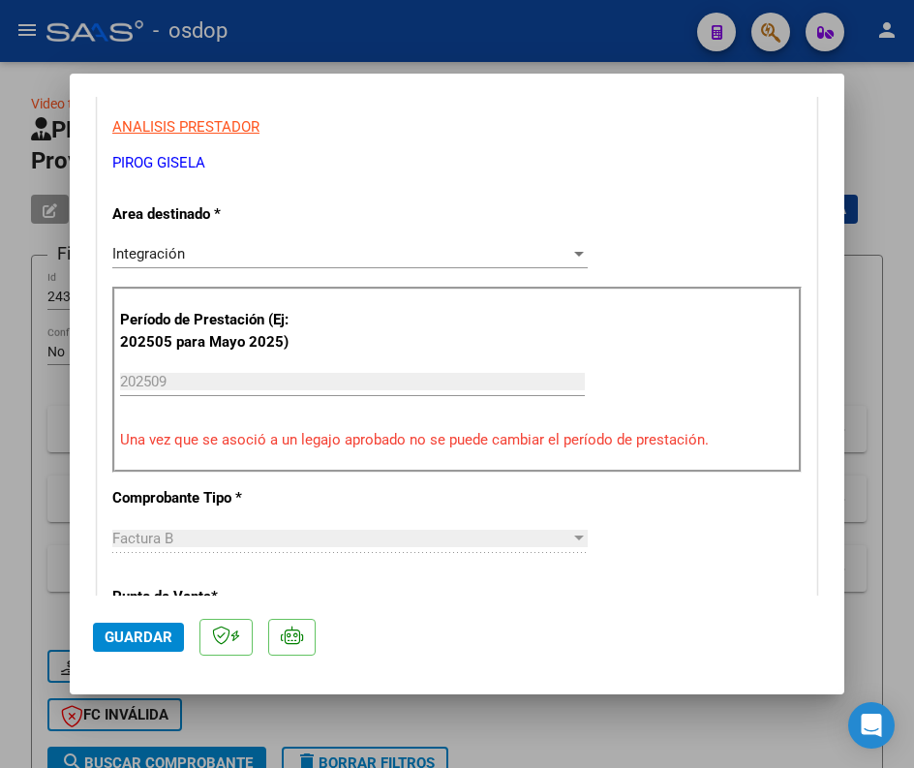
scroll to position [516, 0]
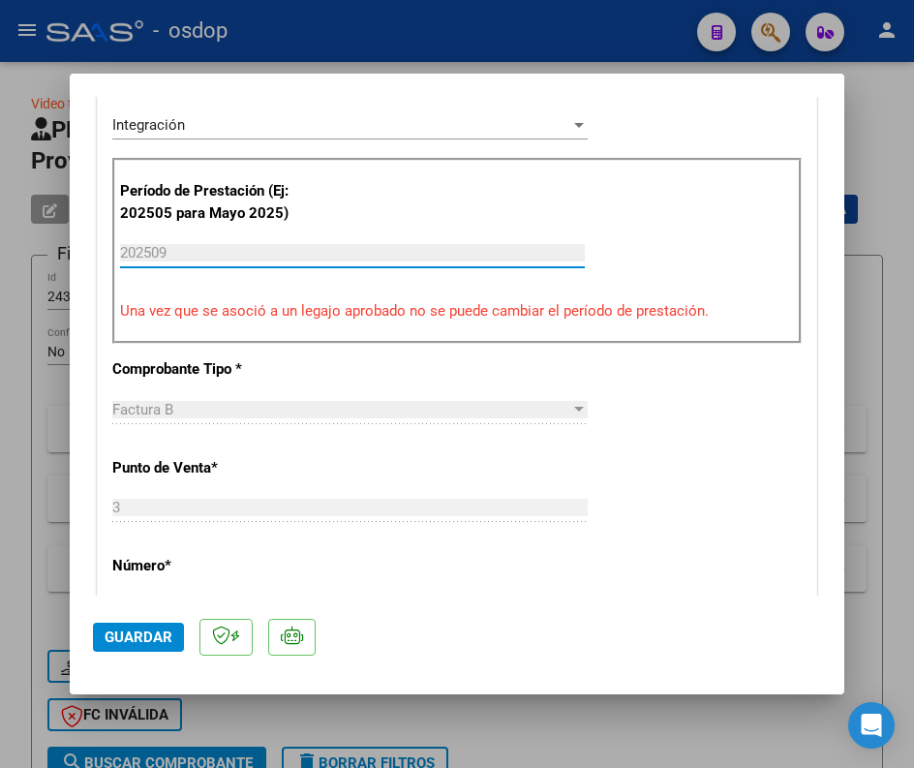
click at [242, 253] on input "202509" at bounding box center [352, 252] width 465 height 17
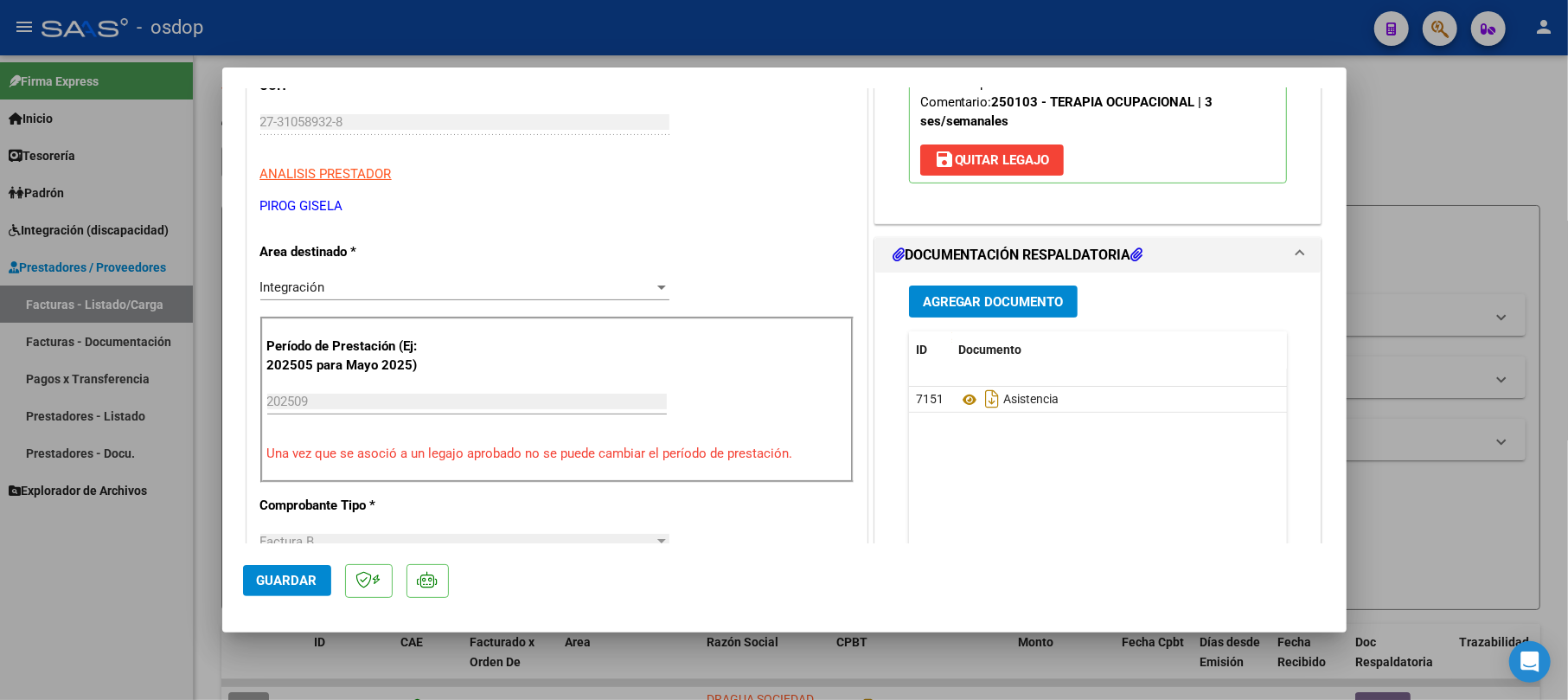
scroll to position [231, 0]
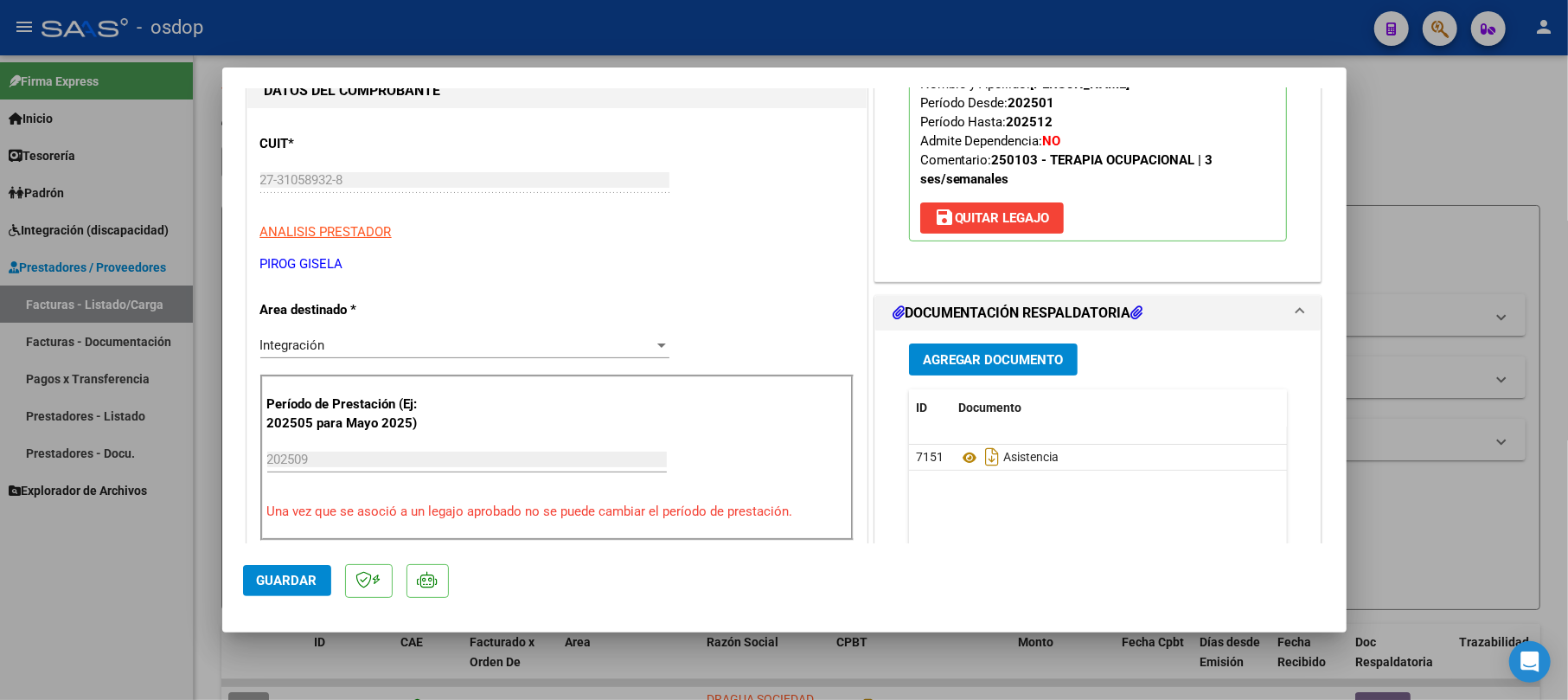
click at [1296, 306] on span at bounding box center [1300, 313] width 7 height 21
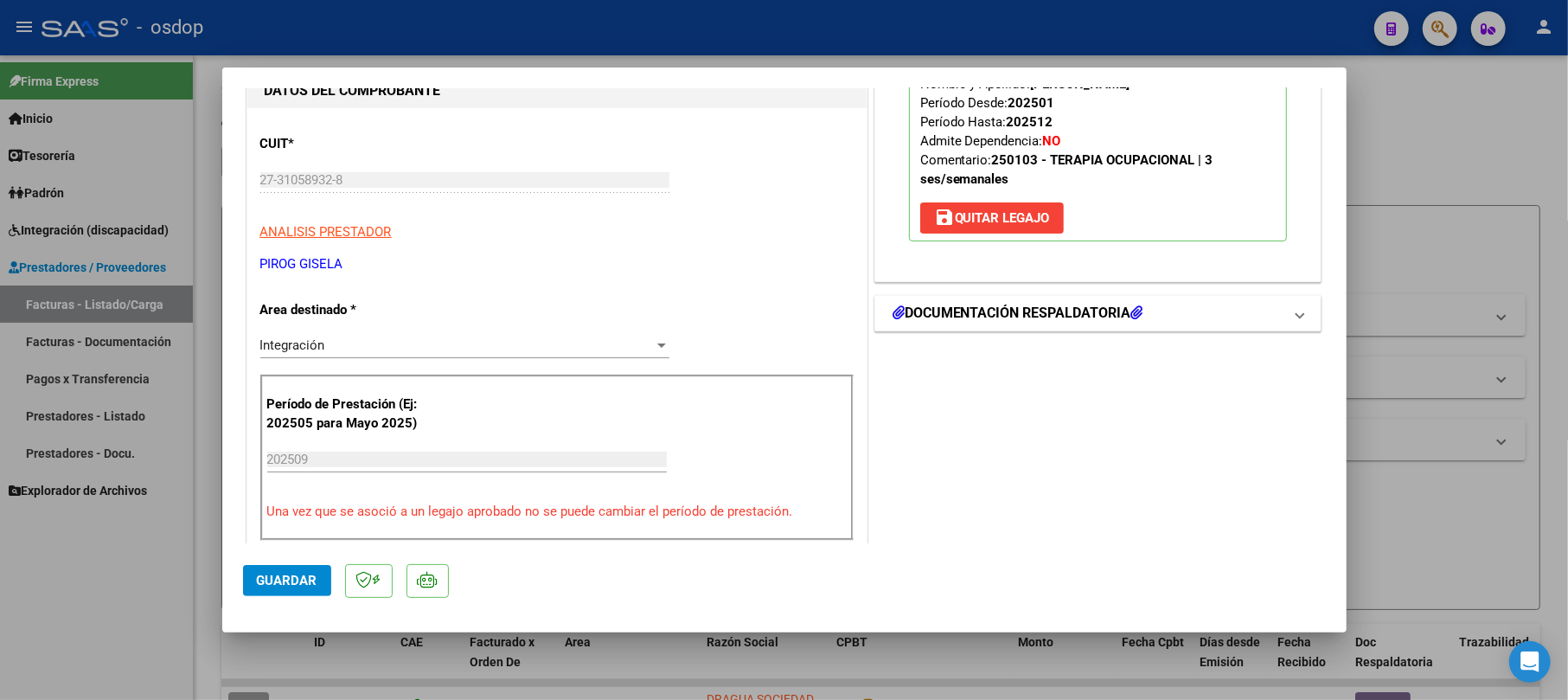
click at [1296, 306] on span at bounding box center [1300, 313] width 7 height 21
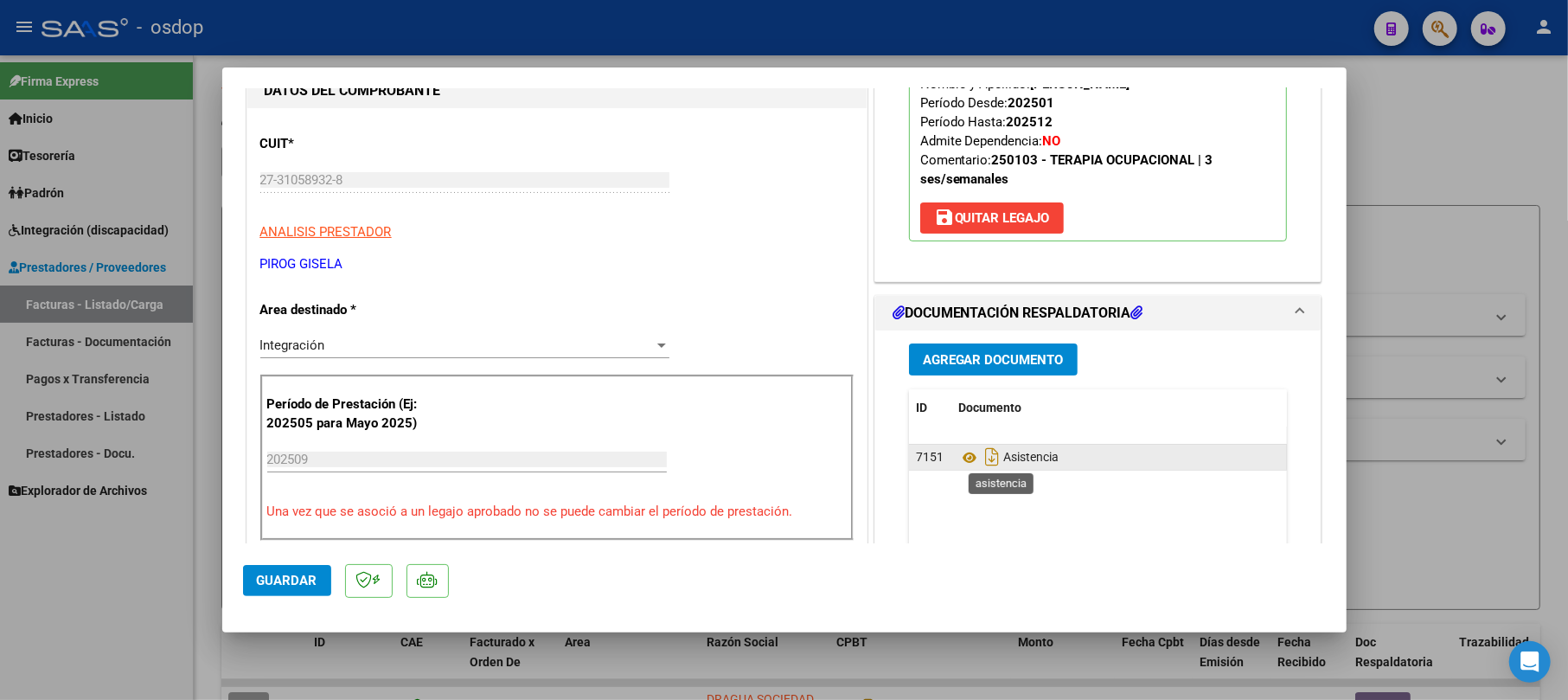
click at [1022, 458] on span "Asistencia" at bounding box center [1010, 457] width 100 height 13
click at [986, 458] on icon "Descargar documento" at bounding box center [993, 457] width 22 height 28
click at [964, 460] on icon at bounding box center [970, 458] width 22 height 21
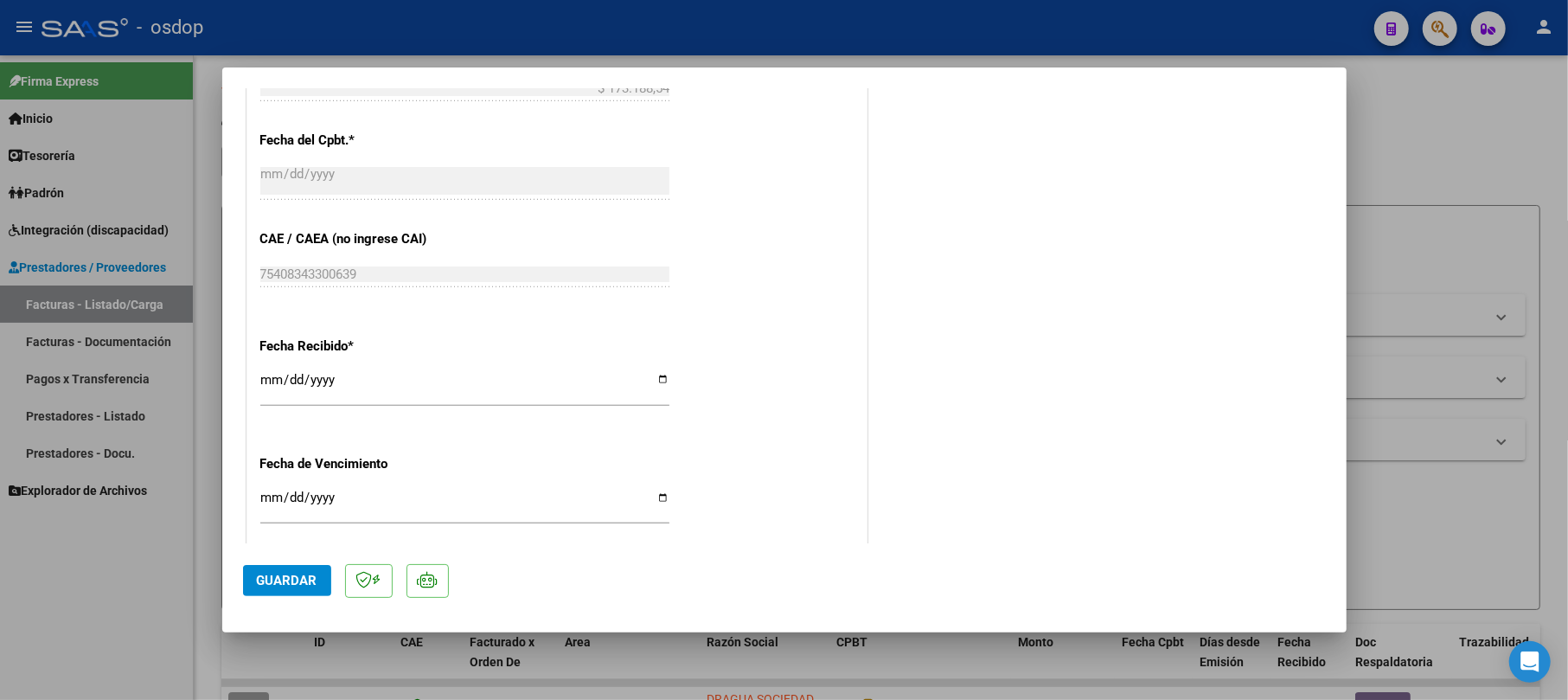
scroll to position [1039, 0]
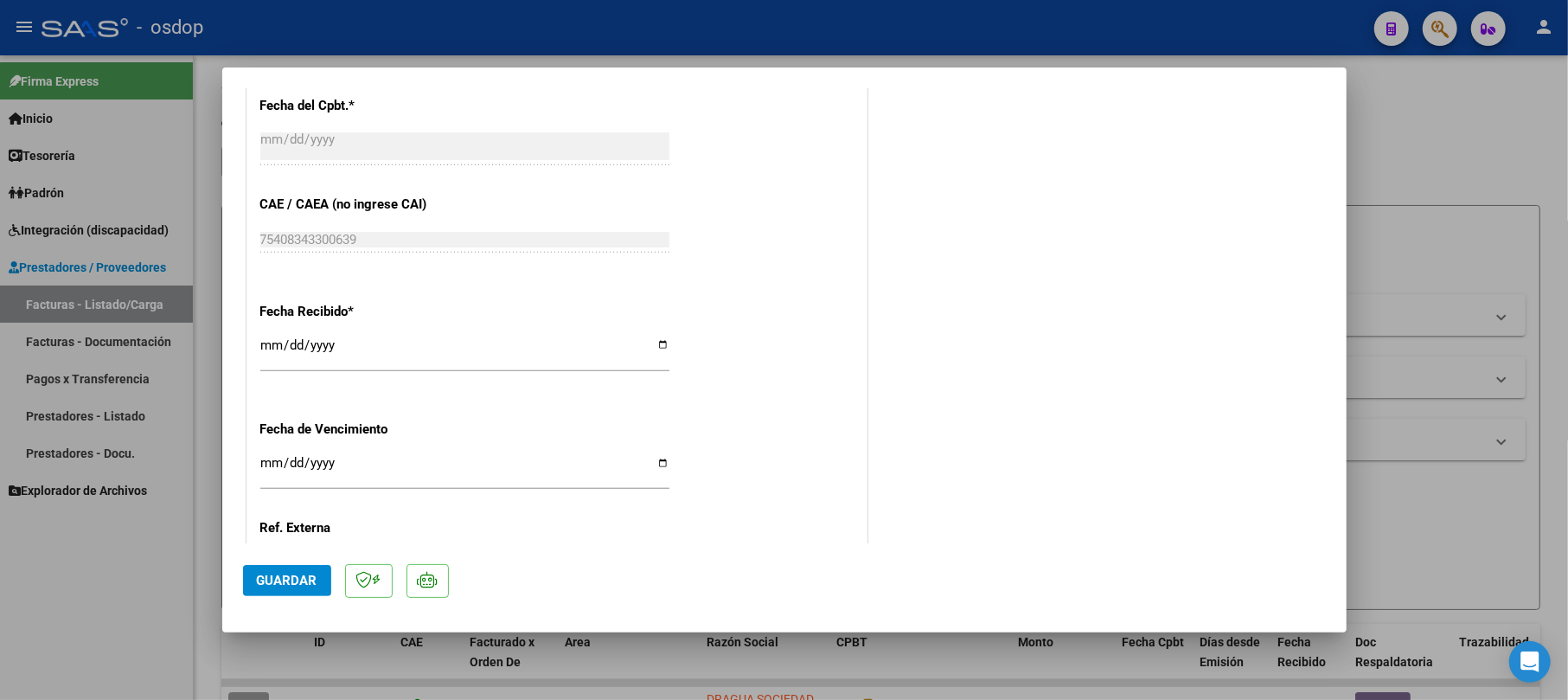
click at [298, 584] on span "Guardar" at bounding box center [288, 580] width 61 height 15
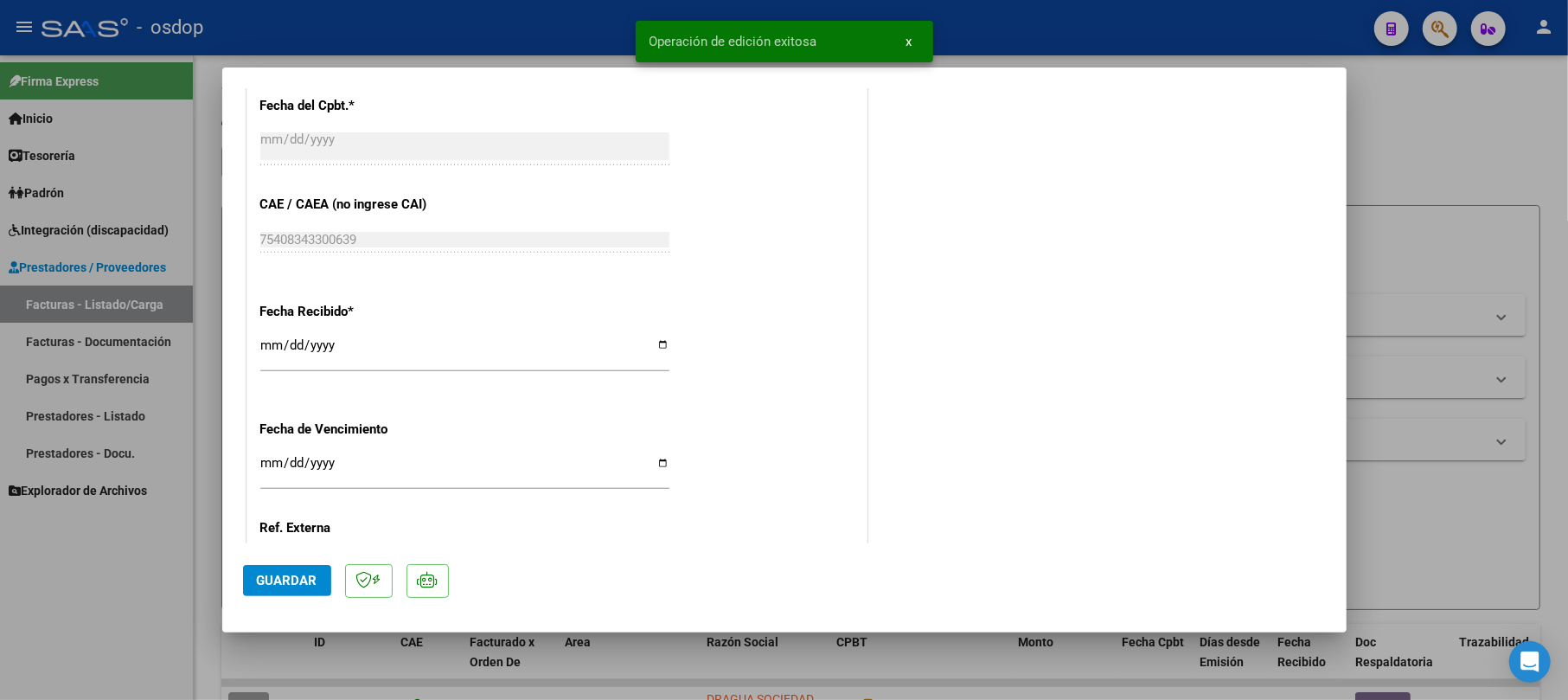
click at [1436, 80] on div at bounding box center [784, 350] width 1568 height 700
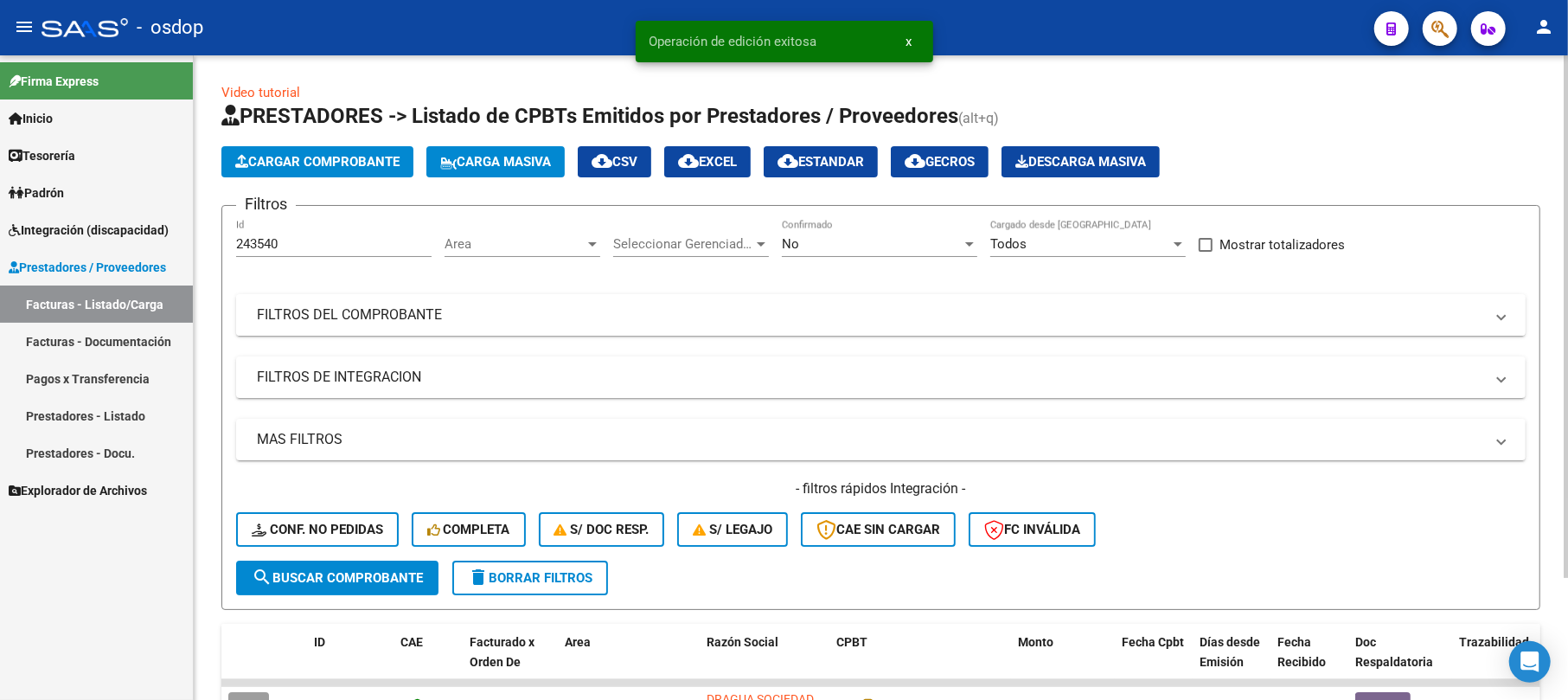
click at [365, 323] on mat-panel-title "FILTROS DEL COMPROBANTE" at bounding box center [871, 315] width 1228 height 19
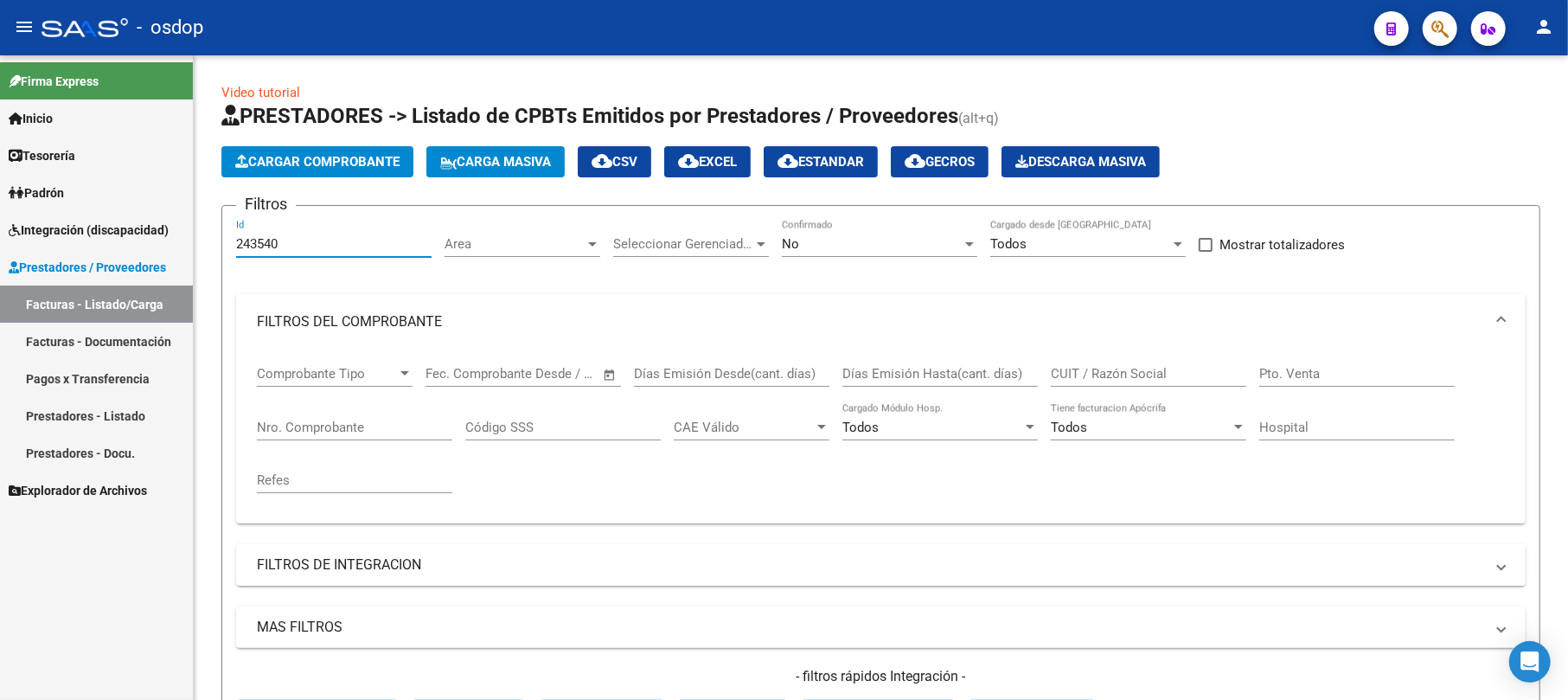
drag, startPoint x: 342, startPoint y: 240, endPoint x: 72, endPoint y: 235, distance: 270.0
click at [72, 236] on mat-sidenav-container "Firma Express Inicio Calendario SSS Instructivos Contacto OS Tesorería Extracto…" at bounding box center [784, 377] width 1568 height 645
click at [377, 423] on input "Nro. Comprobante" at bounding box center [355, 427] width 196 height 15
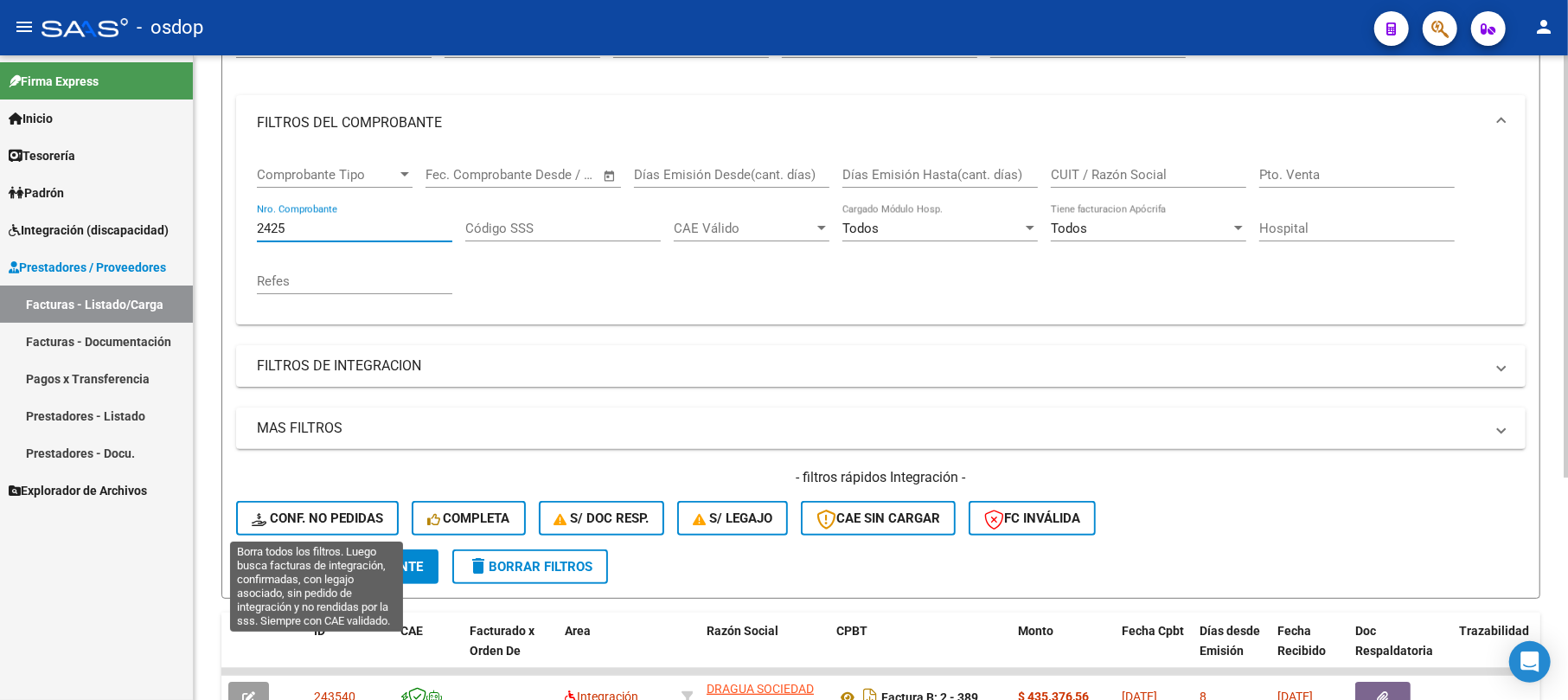
scroll to position [231, 0]
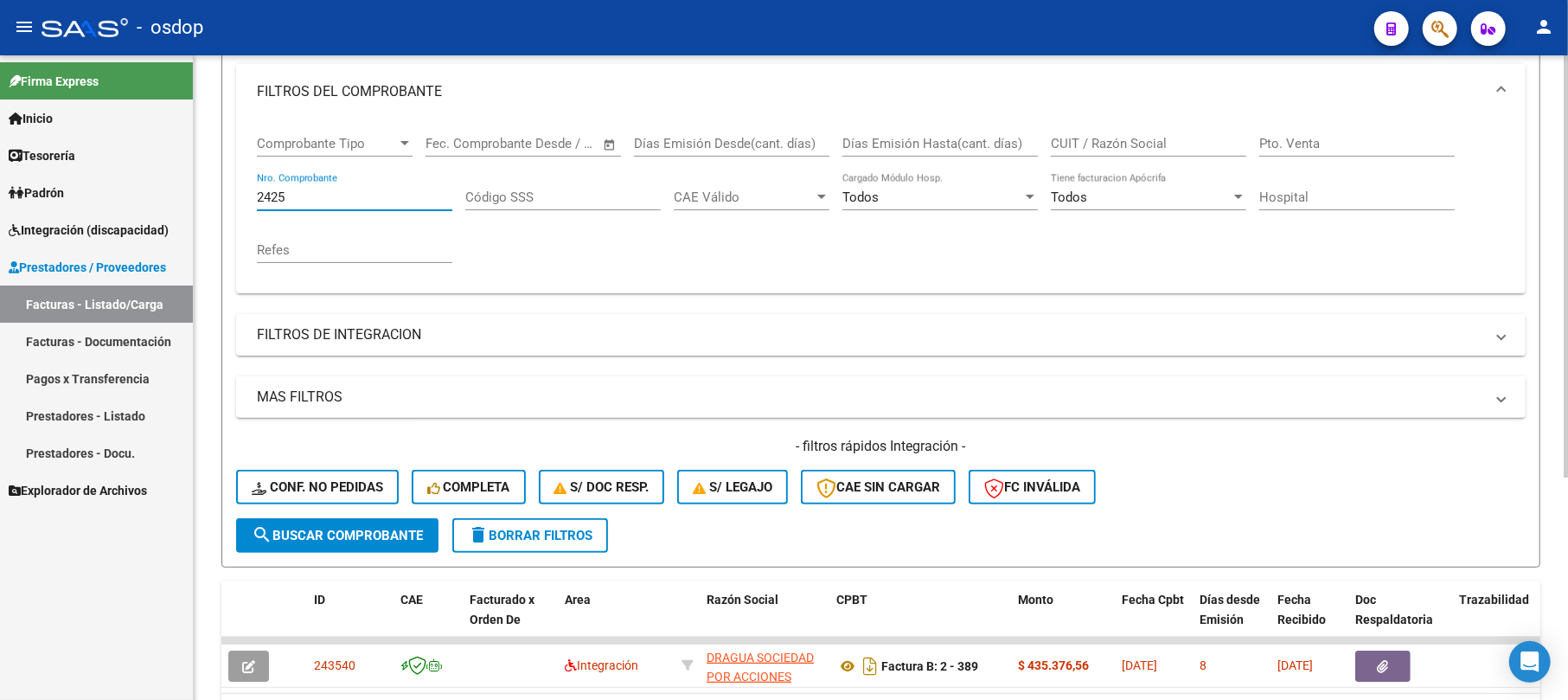
type input "2425"
click at [342, 528] on span "search Buscar Comprobante" at bounding box center [338, 536] width 172 height 15
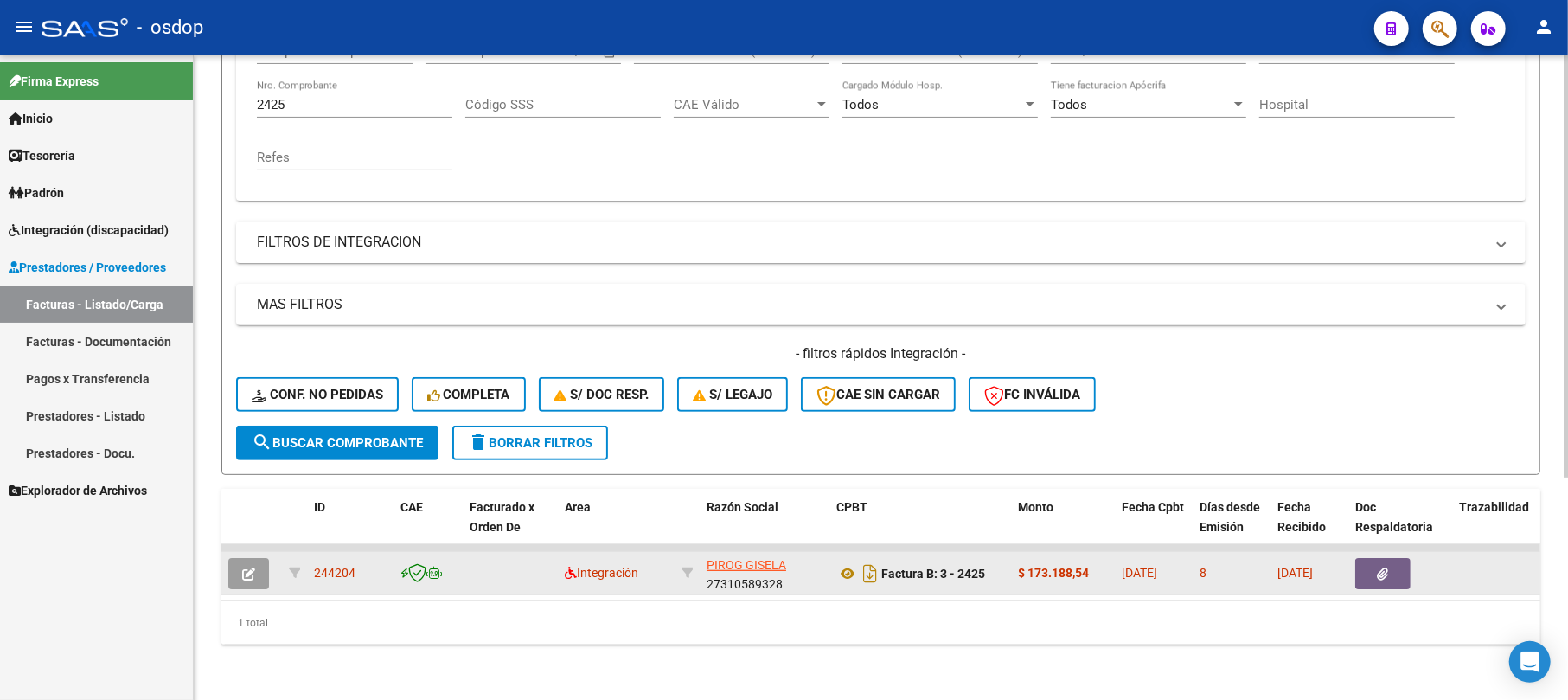
click at [247, 568] on icon "button" at bounding box center [248, 574] width 13 height 13
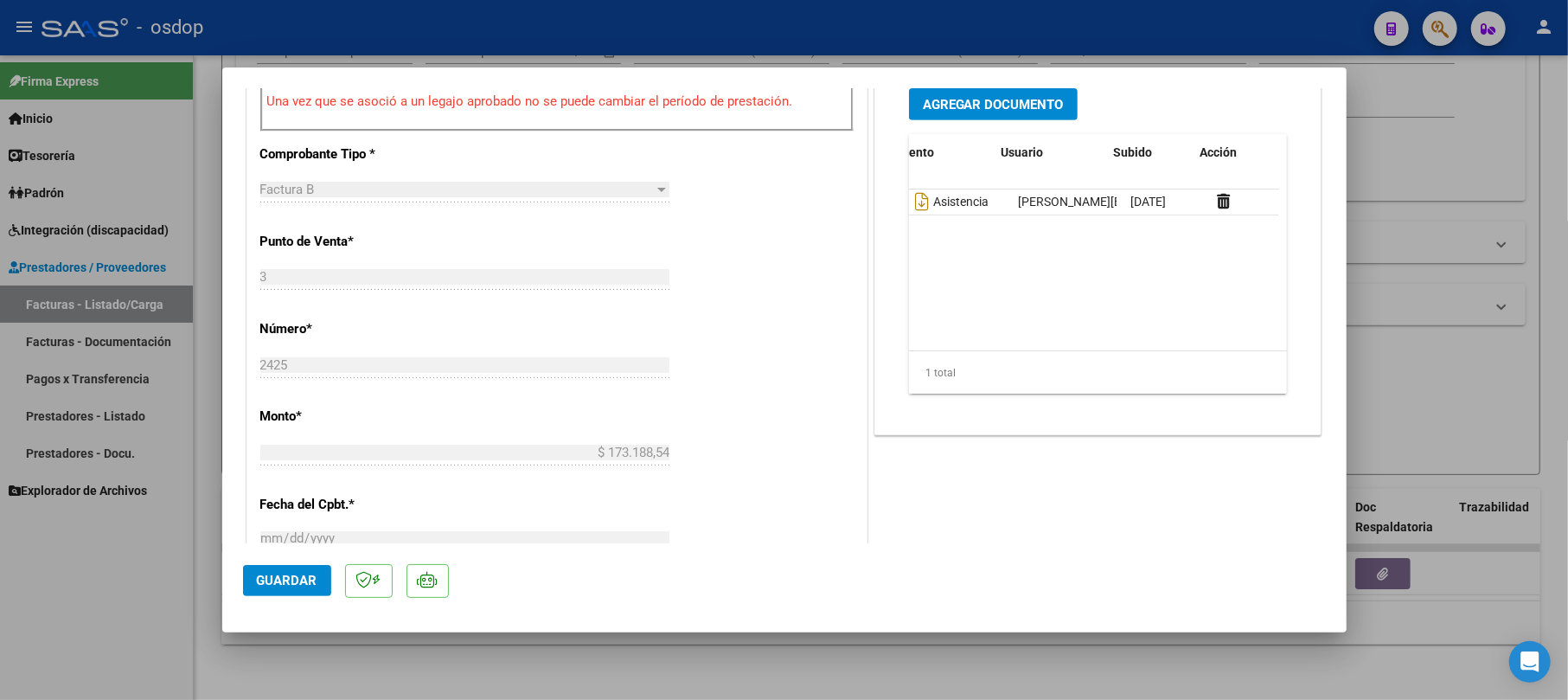
scroll to position [0, 88]
click at [1201, 199] on icon at bounding box center [1207, 201] width 13 height 16
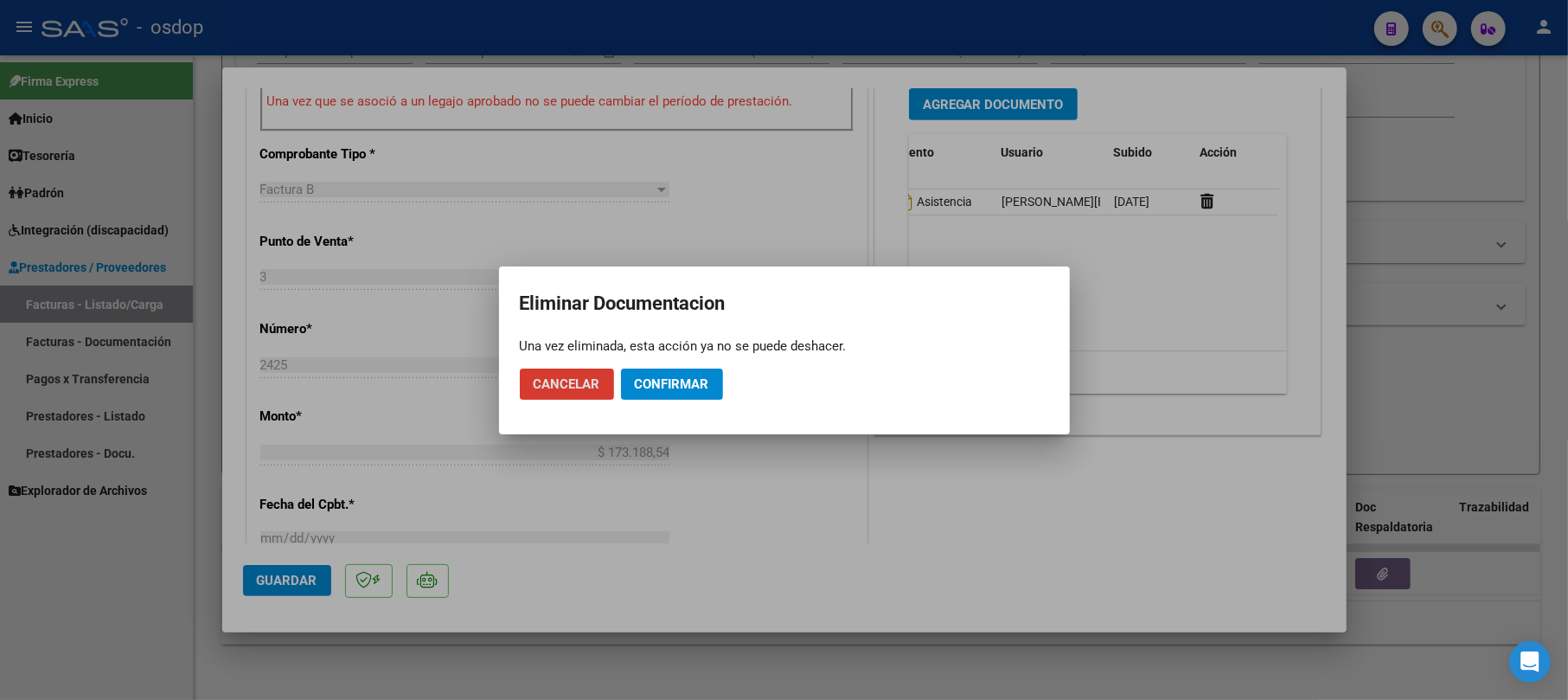
click at [648, 376] on span "Confirmar" at bounding box center [672, 384] width 74 height 15
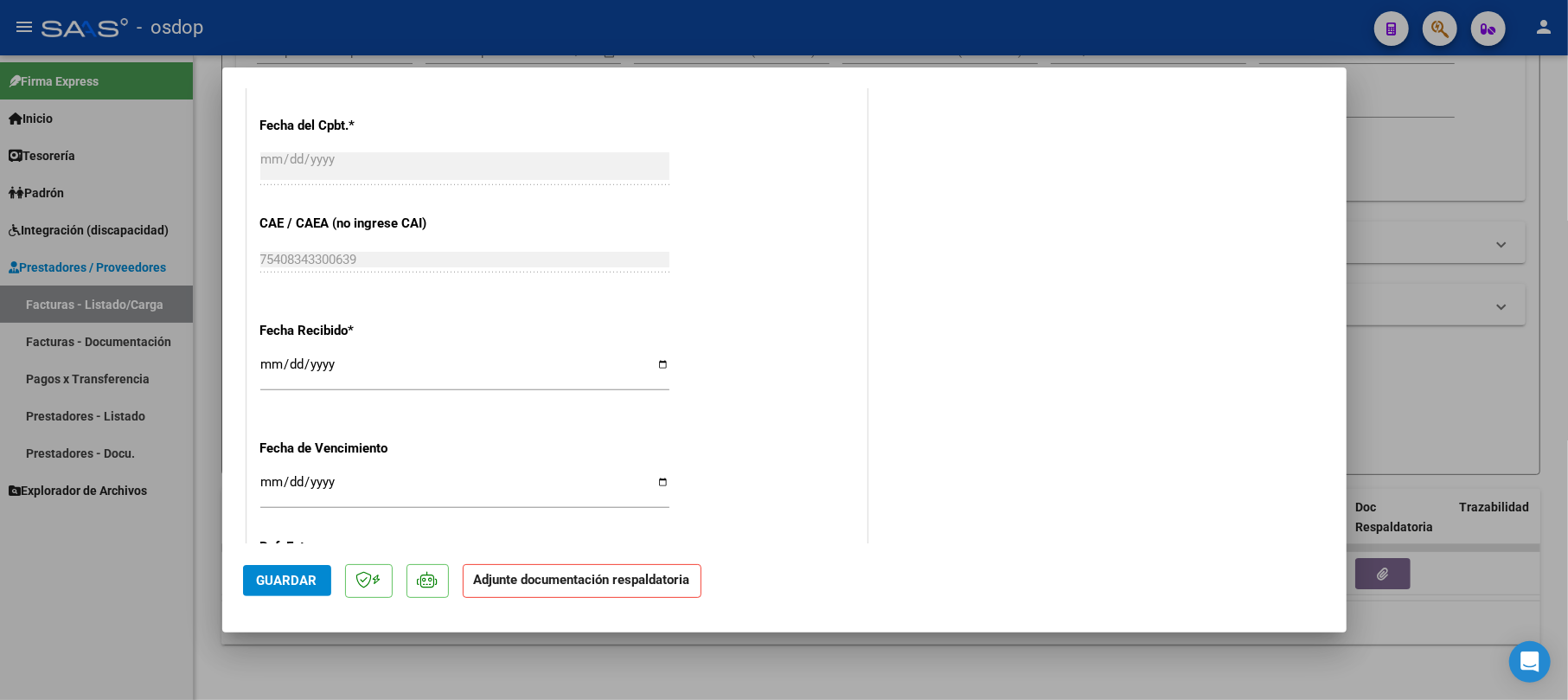
scroll to position [1131, 0]
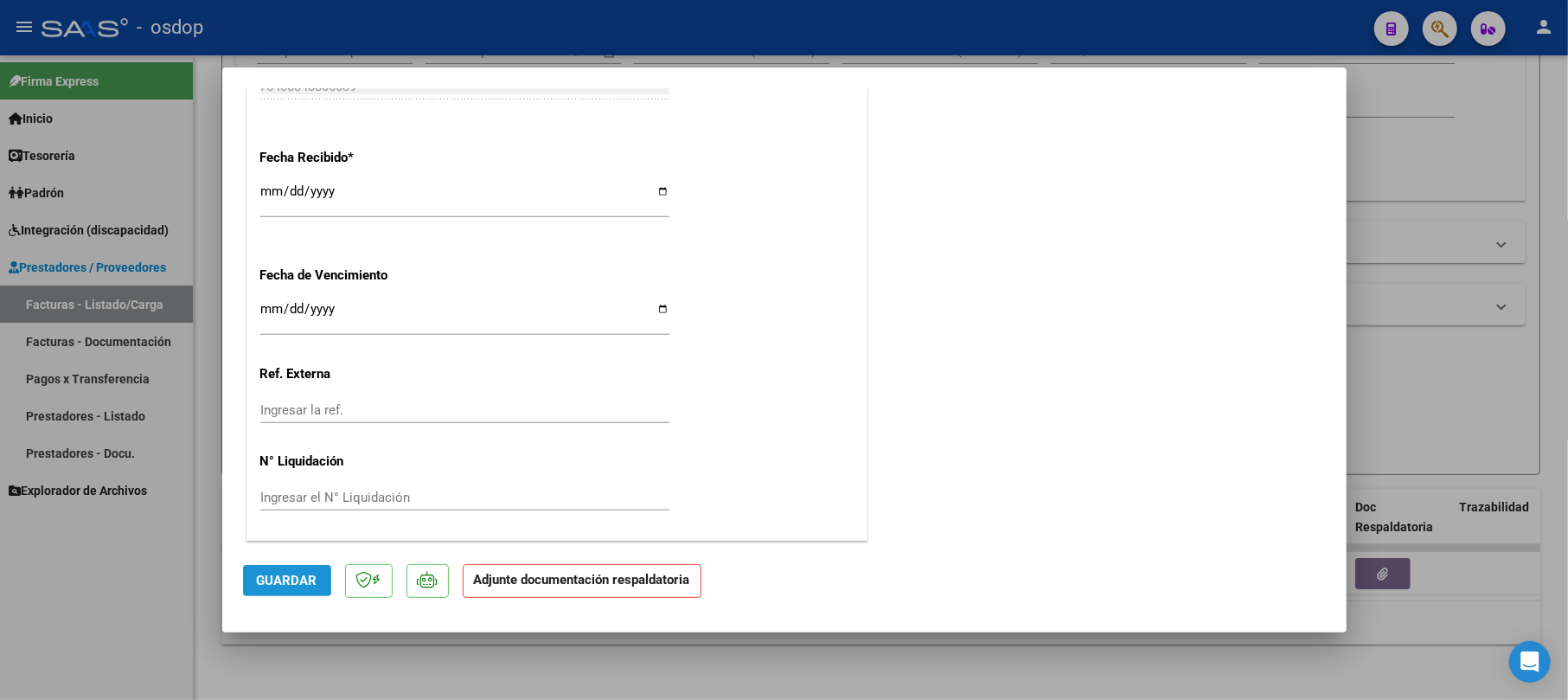
drag, startPoint x: 306, startPoint y: 580, endPoint x: 319, endPoint y: 578, distance: 13.2
click at [308, 580] on span "Guardar" at bounding box center [288, 580] width 61 height 15
click at [1502, 111] on div at bounding box center [784, 350] width 1568 height 700
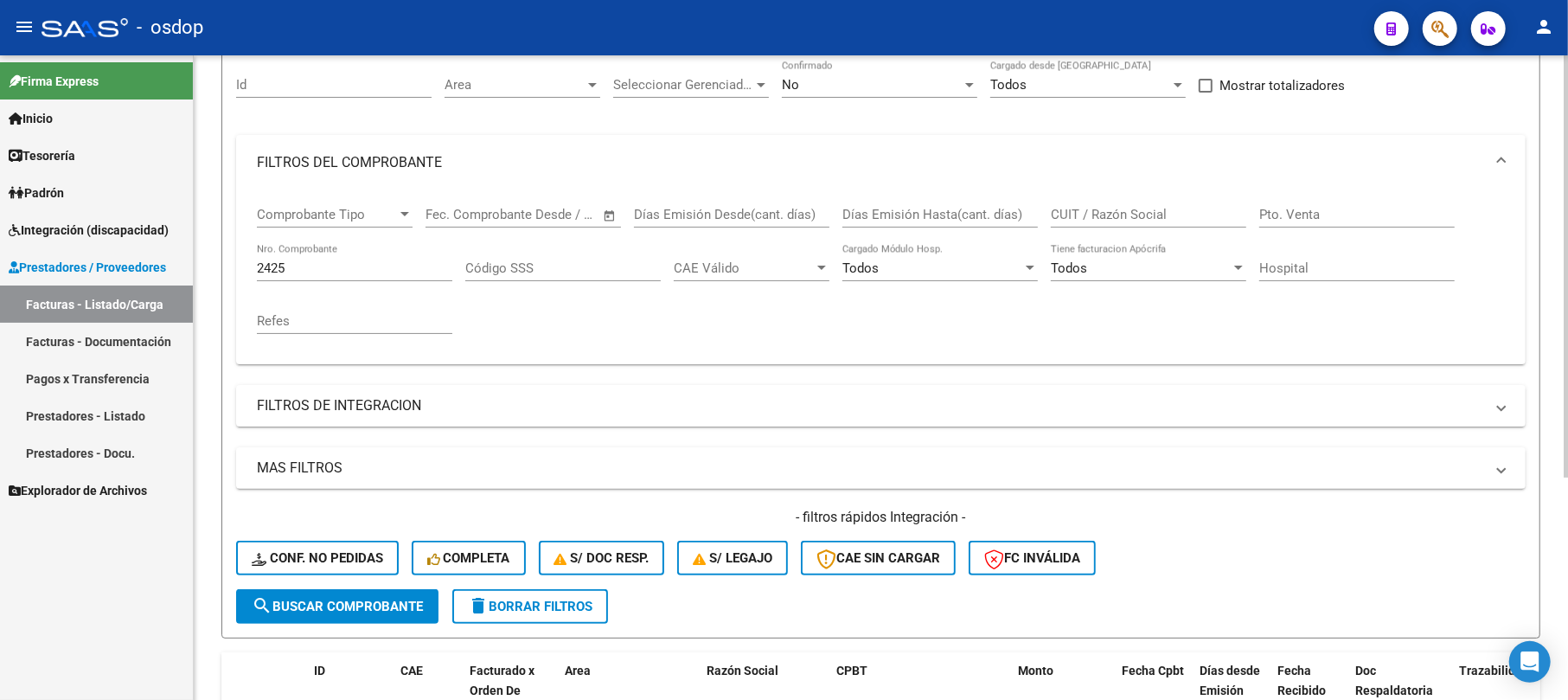
scroll to position [0, 0]
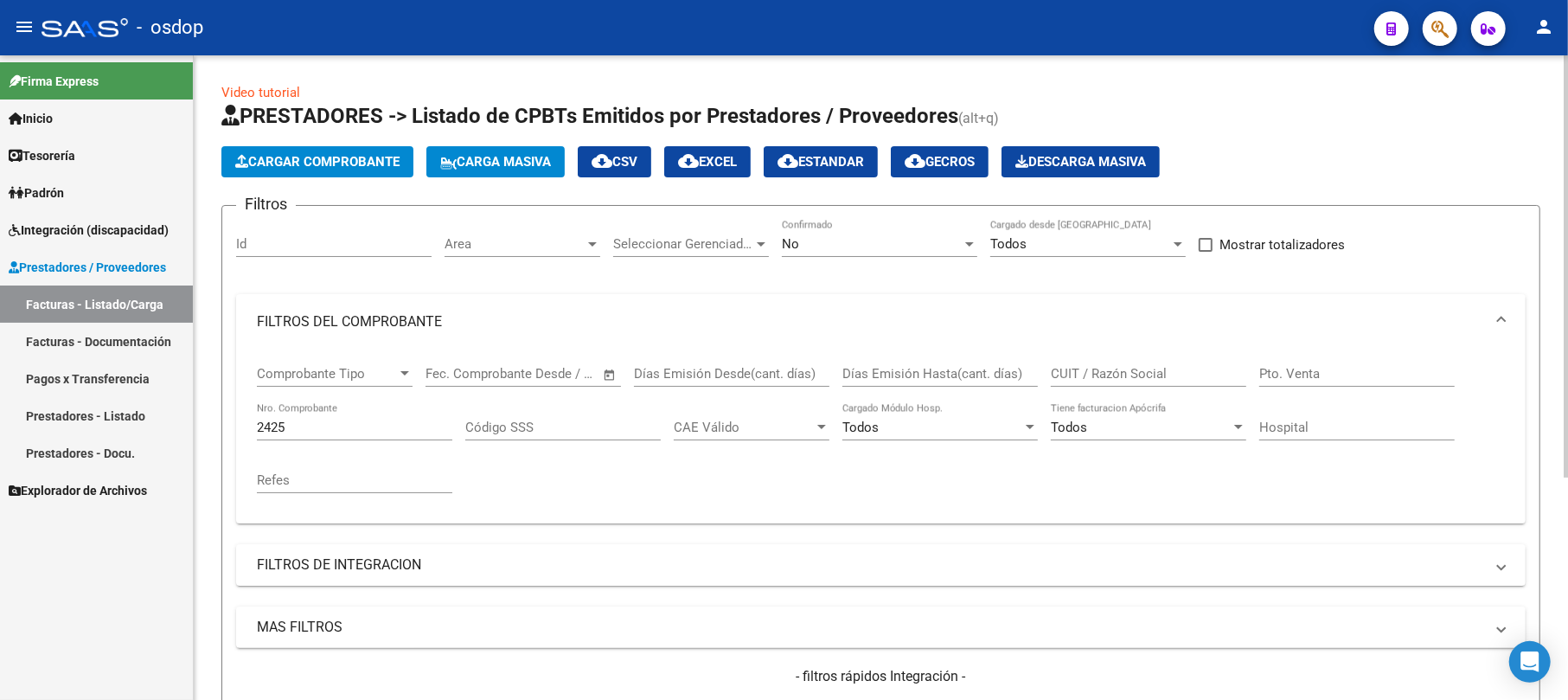
click at [355, 154] on span "Cargar Comprobante" at bounding box center [317, 161] width 164 height 15
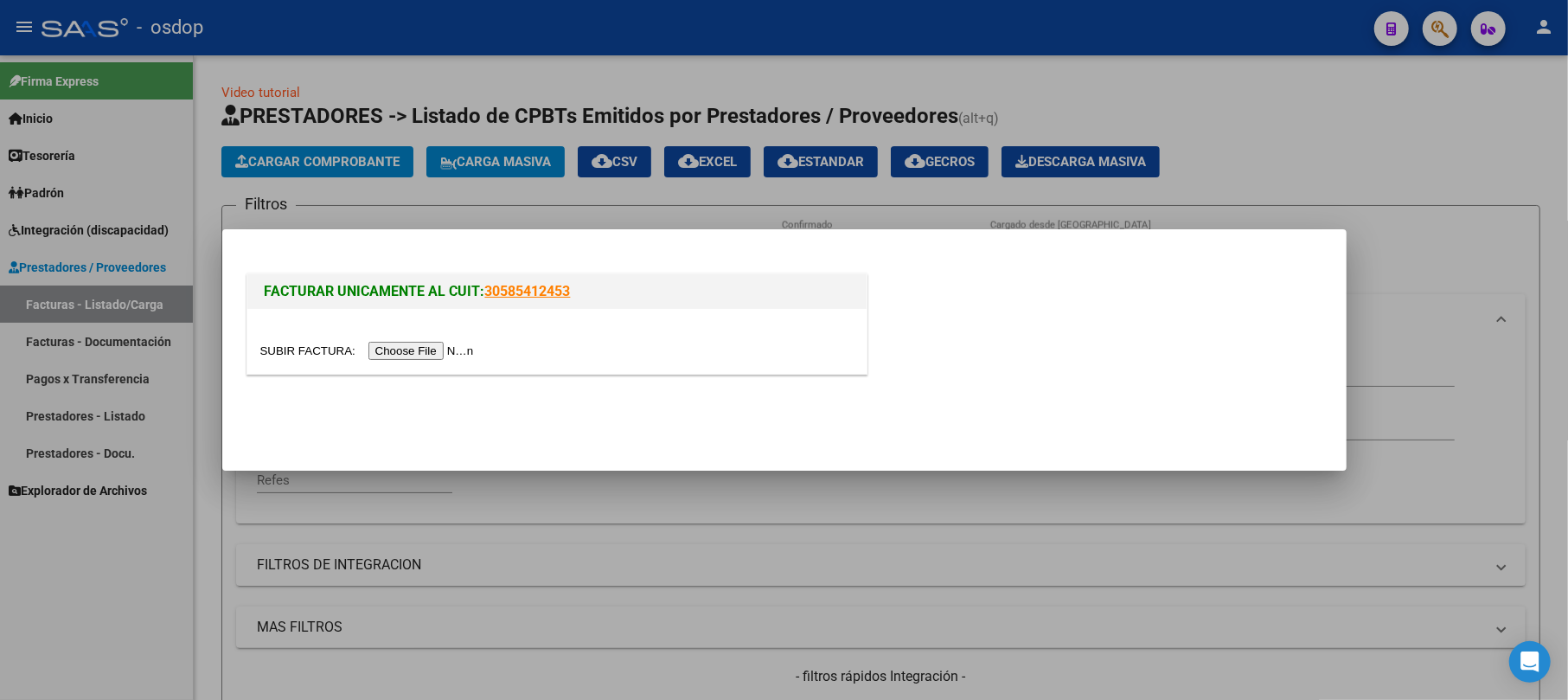
click at [412, 346] on input "file" at bounding box center [369, 350] width 219 height 18
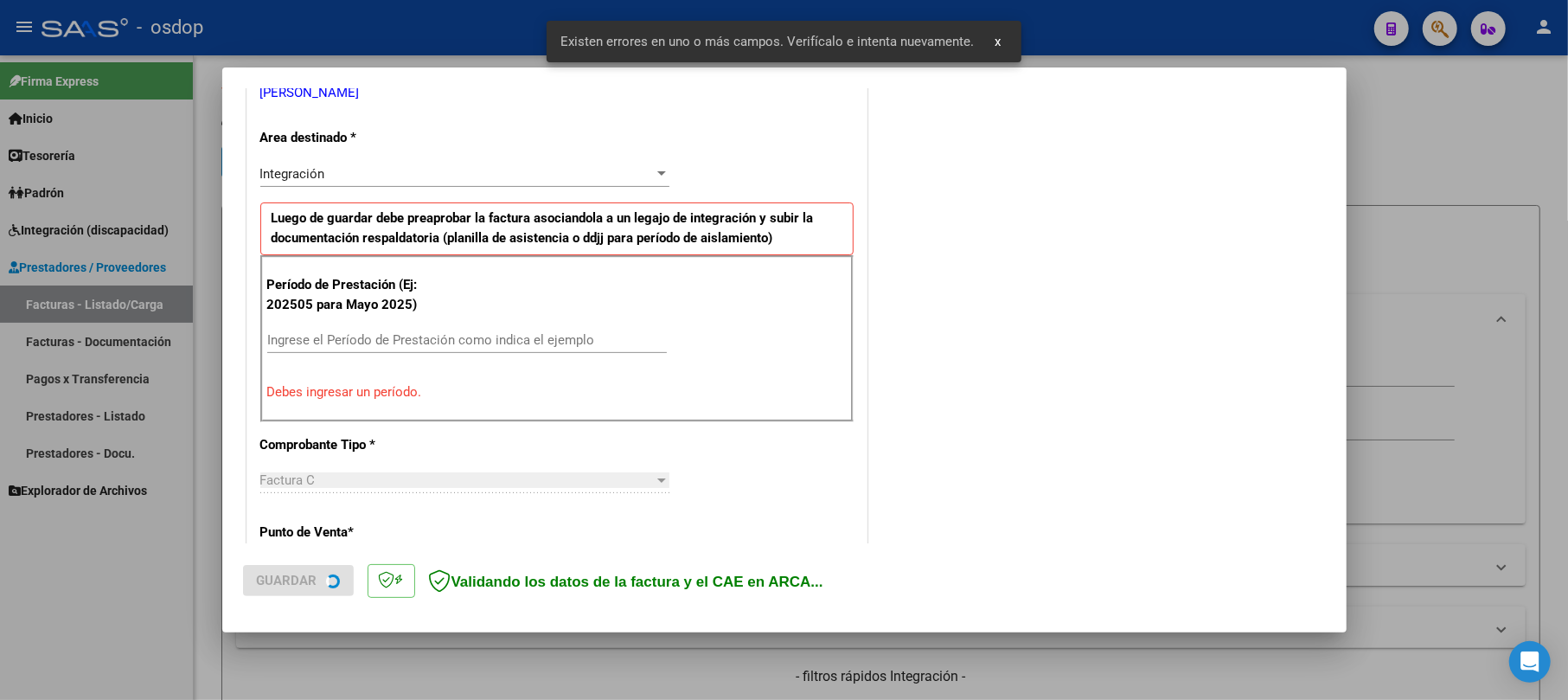
scroll to position [377, 0]
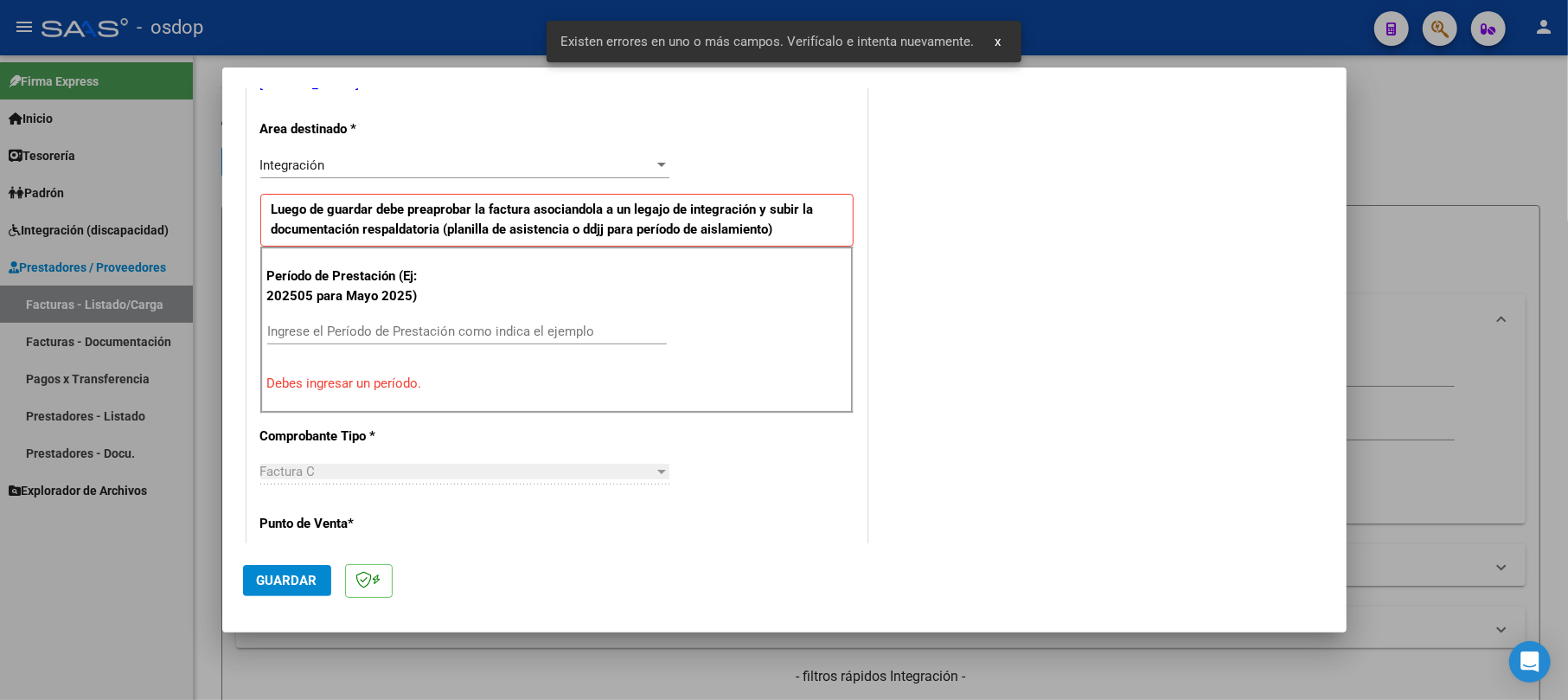
click at [340, 330] on input "Ingrese el Período de Prestación como indica el ejemplo" at bounding box center [466, 331] width 399 height 15
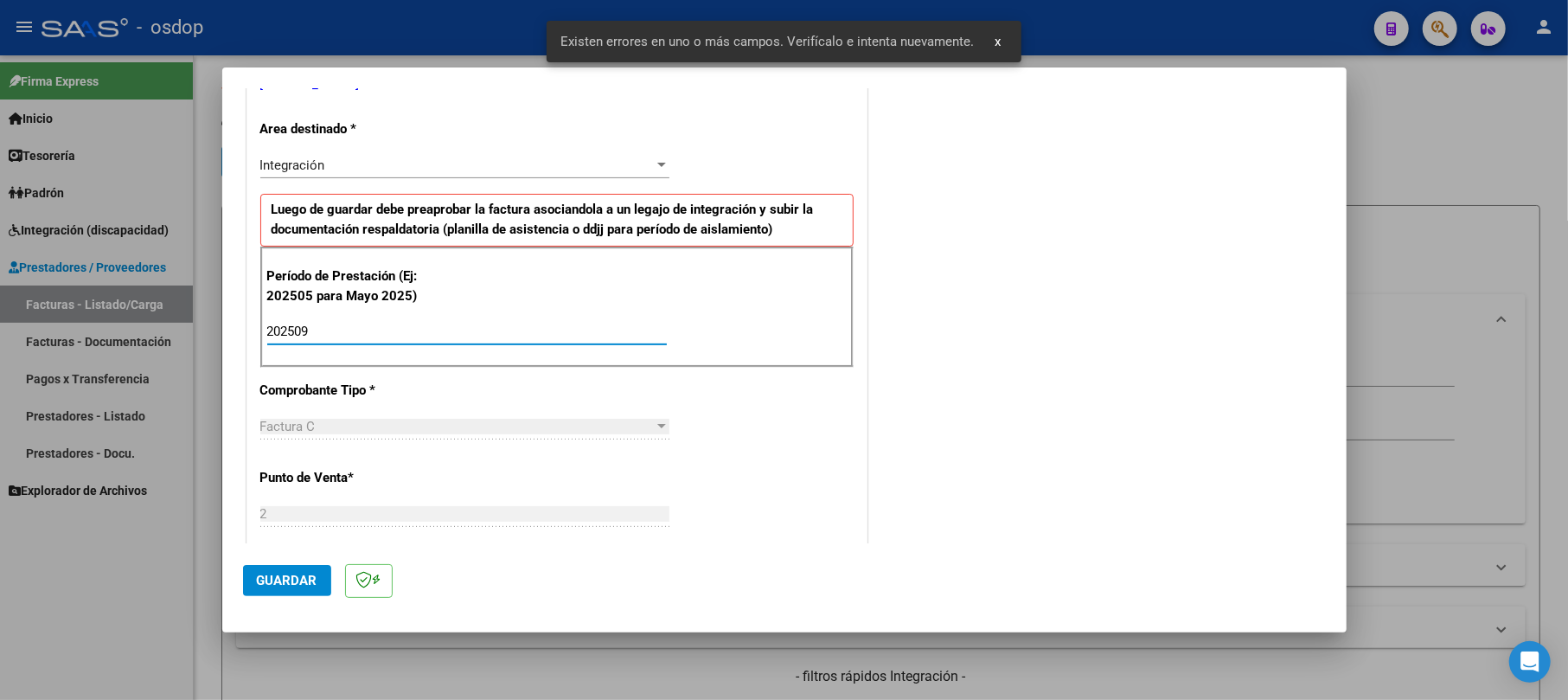
type input "202509"
click at [308, 583] on span "Guardar" at bounding box center [288, 580] width 61 height 15
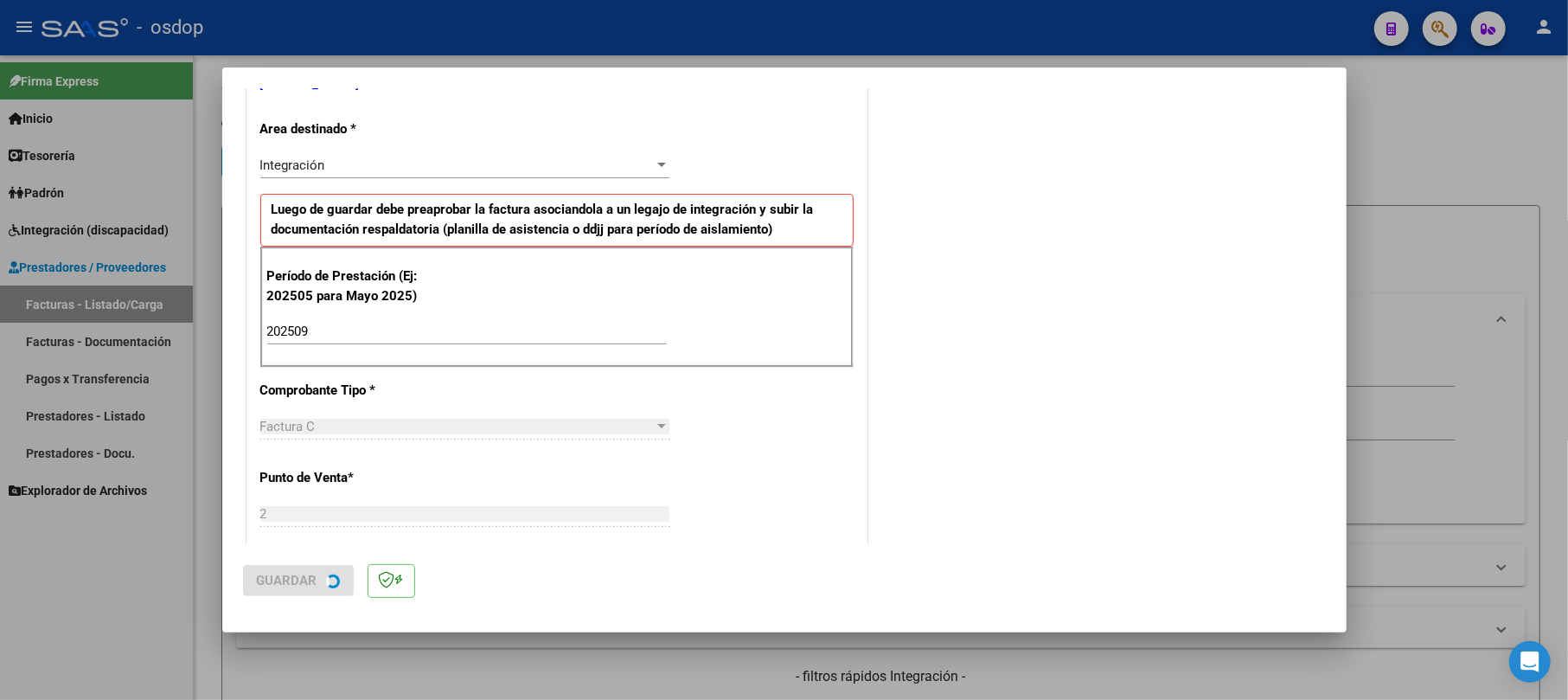
scroll to position [0, 0]
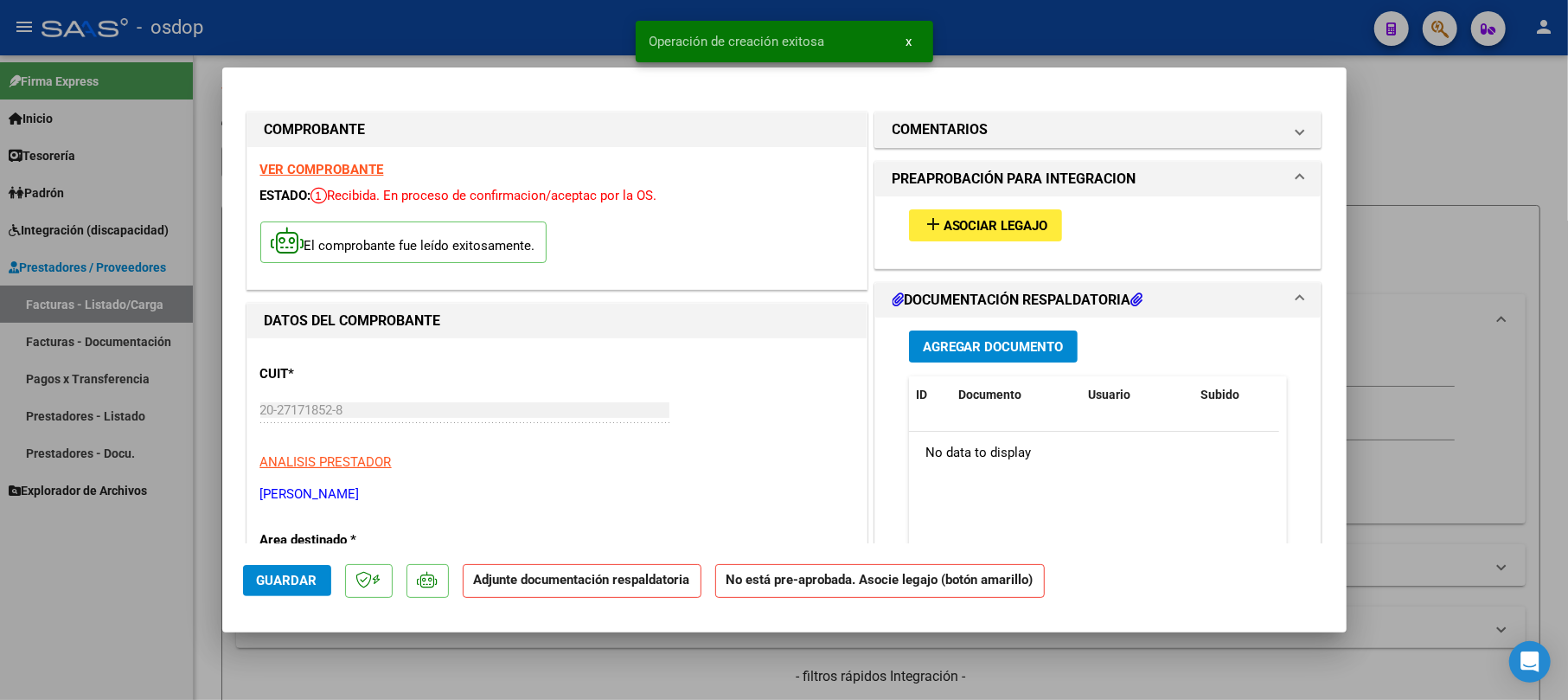
click at [925, 351] on span "Agregar Documento" at bounding box center [994, 347] width 141 height 15
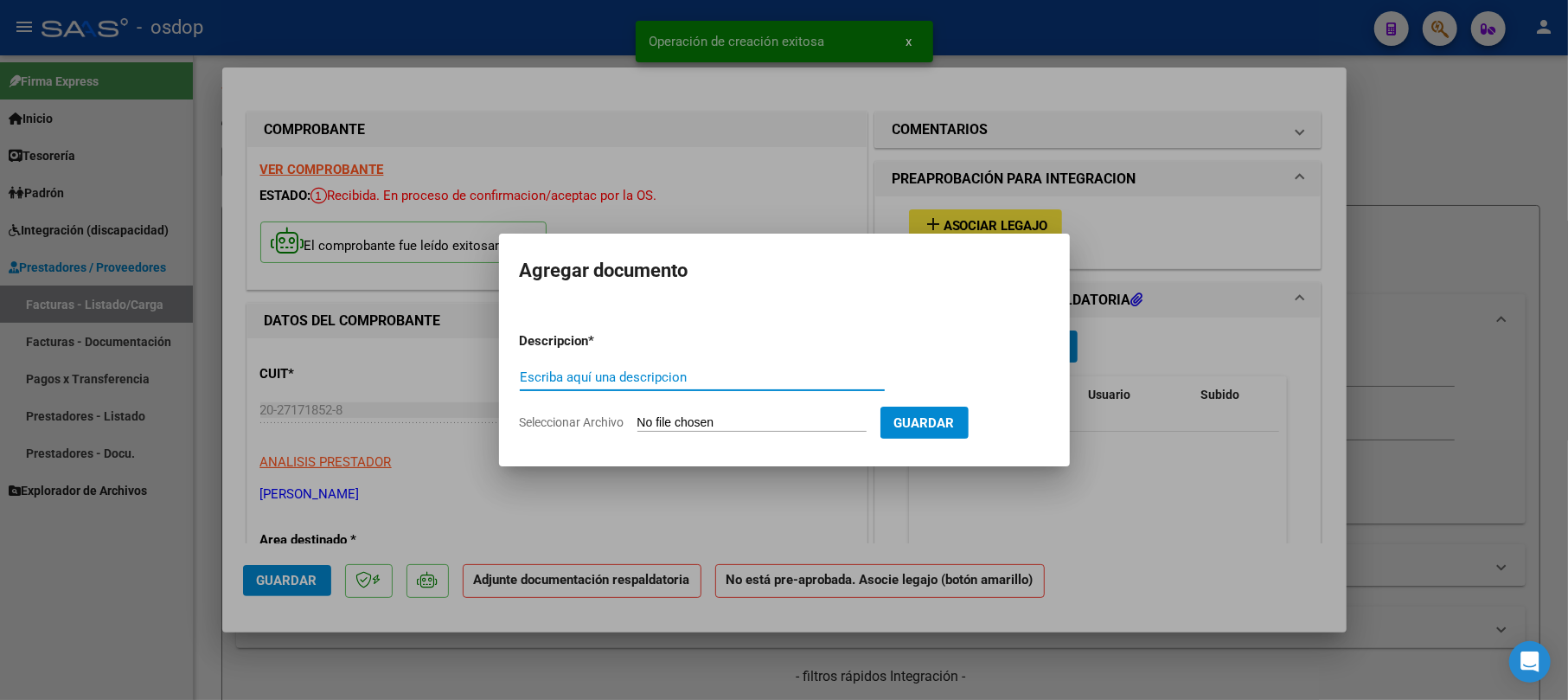
click at [667, 372] on input "Escriba aquí una descripcion" at bounding box center [702, 376] width 365 height 15
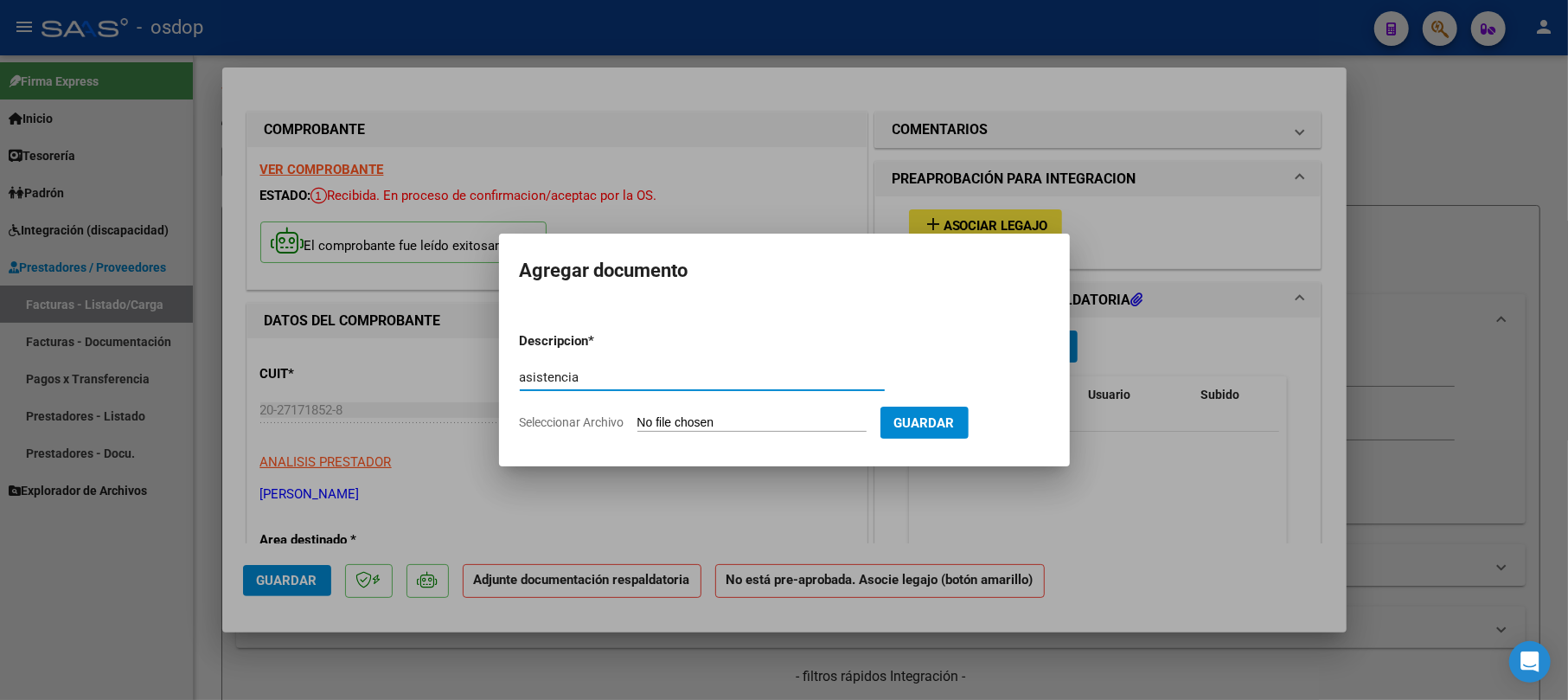
type input "asistencia"
click at [844, 412] on form "Descripcion * asistencia Escriba aquí una descripcion Seleccionar Archivo Guard…" at bounding box center [784, 381] width 530 height 126
click at [776, 421] on input "Seleccionar Archivo" at bounding box center [752, 424] width 230 height 16
type input "C:\fakepath\gere09.pdf"
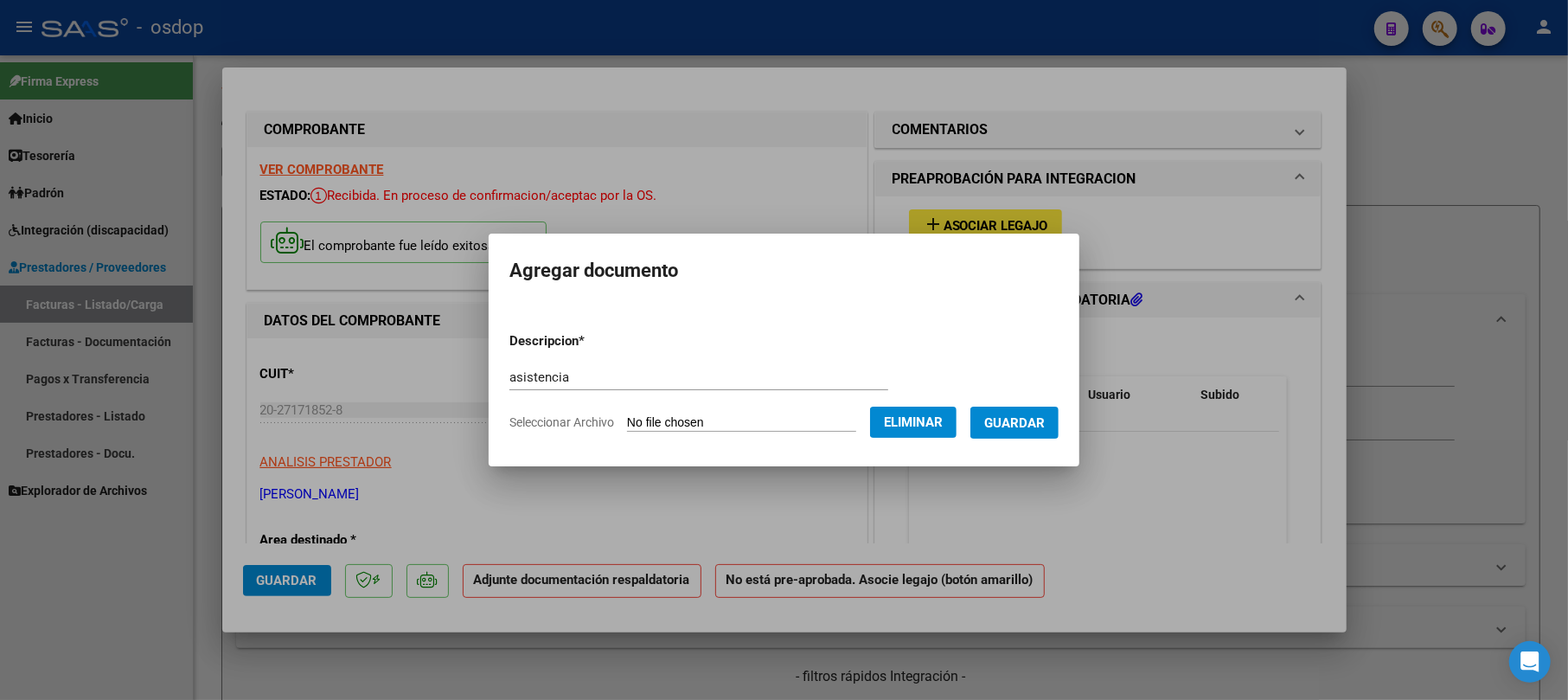
click at [1032, 423] on span "Guardar" at bounding box center [1015, 423] width 61 height 15
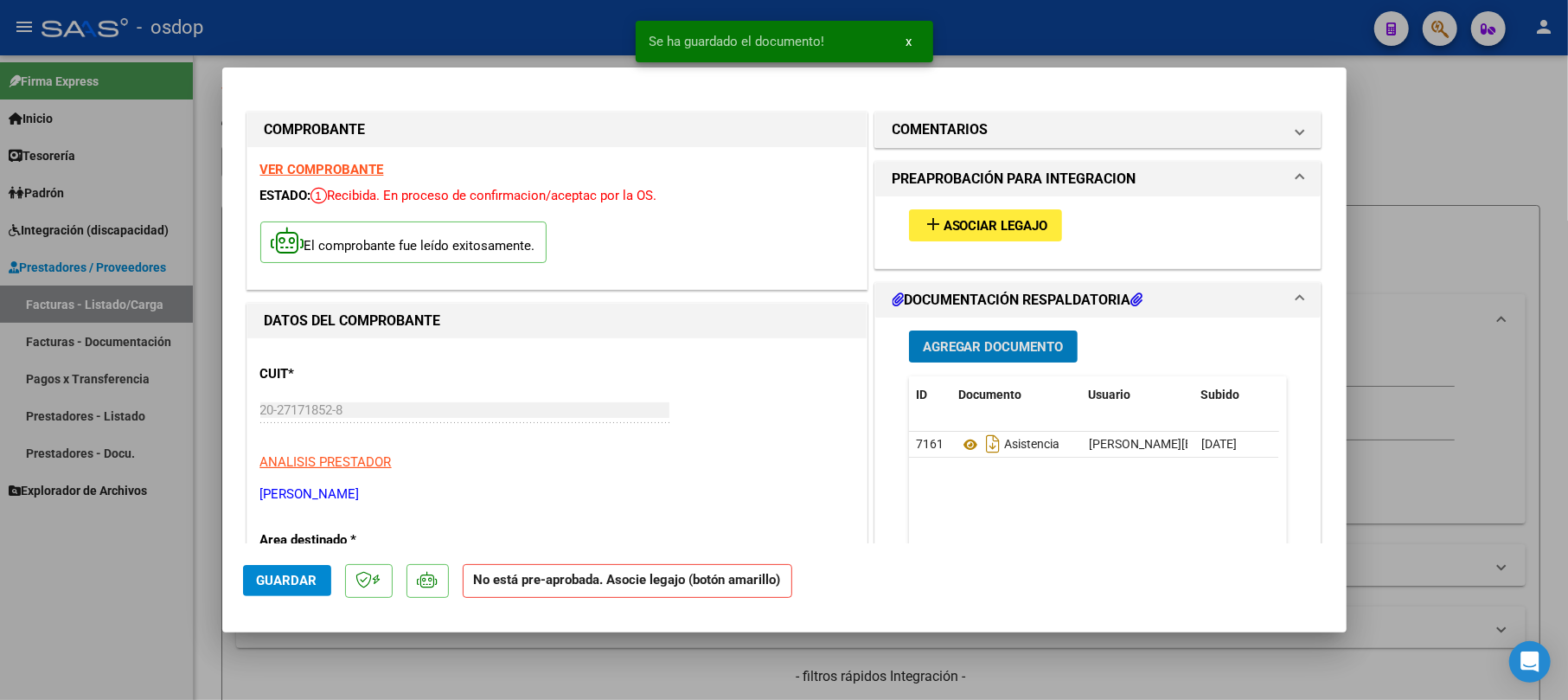
click at [944, 219] on span "Asociar Legajo" at bounding box center [995, 225] width 105 height 15
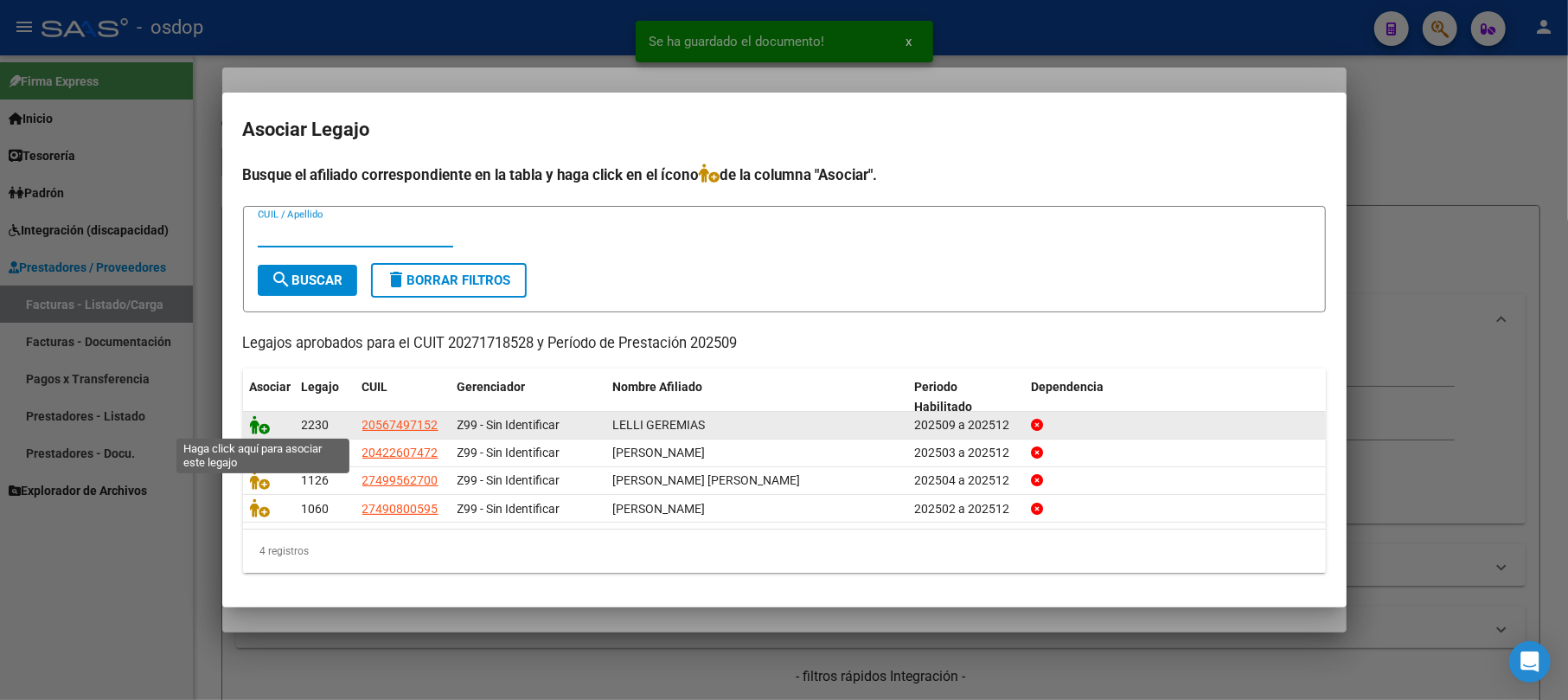
click at [256, 424] on icon at bounding box center [260, 425] width 21 height 19
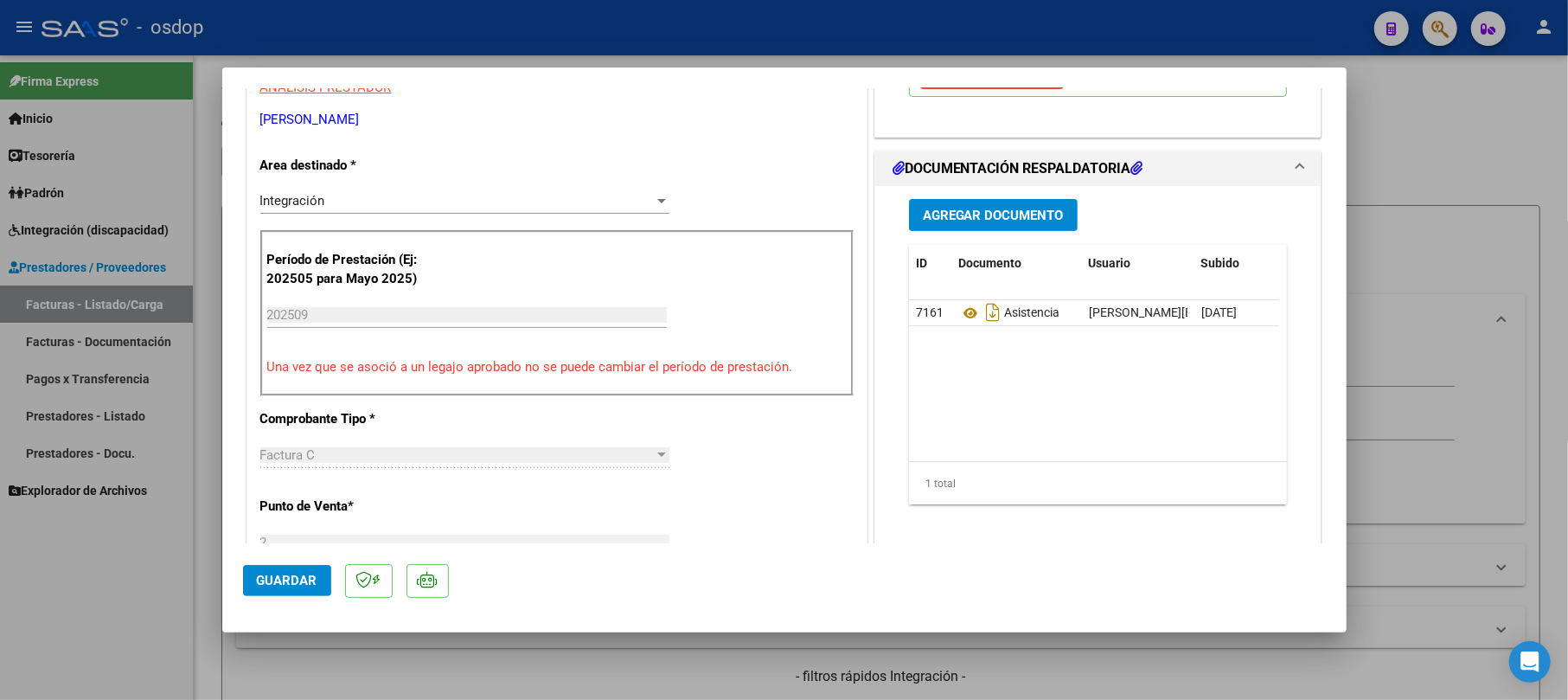
scroll to position [461, 0]
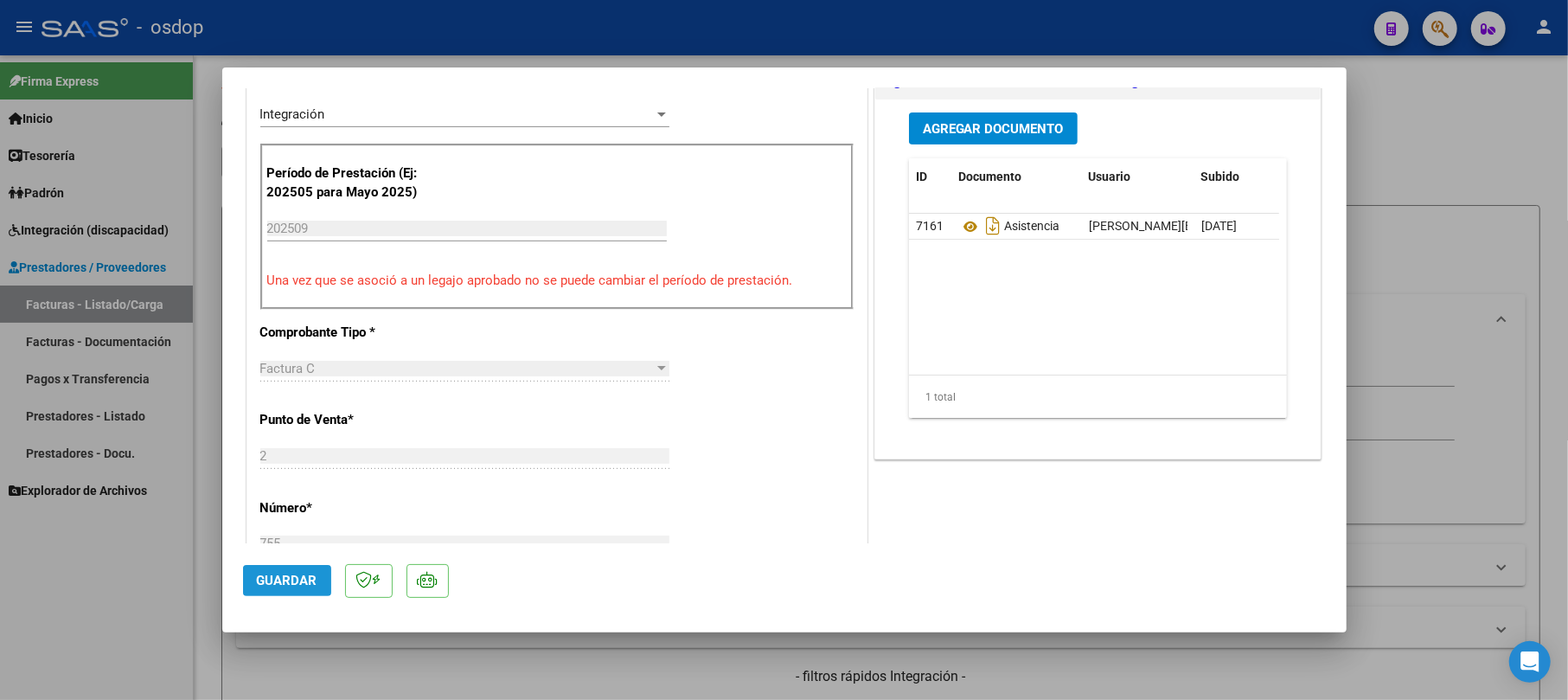
click at [275, 577] on span "Guardar" at bounding box center [288, 580] width 61 height 15
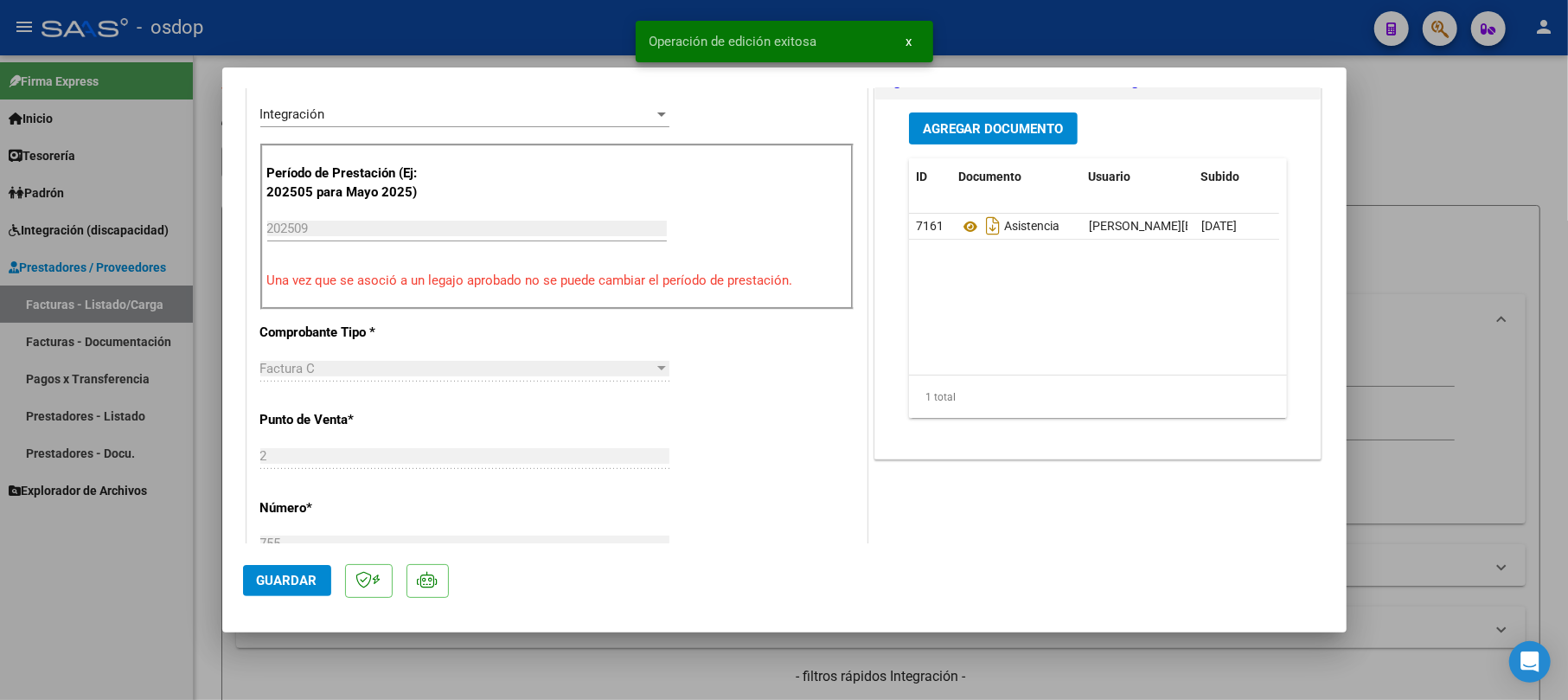
click at [1467, 153] on div at bounding box center [784, 350] width 1568 height 700
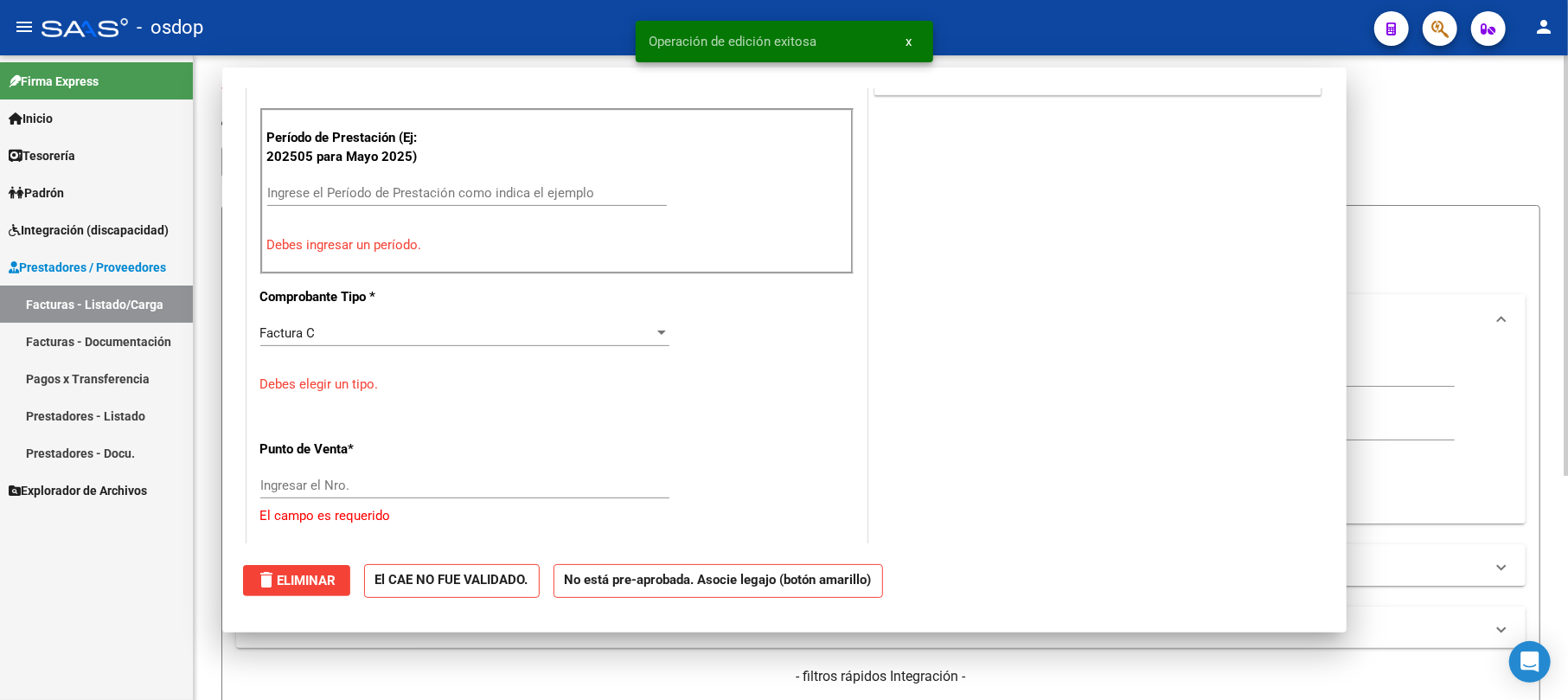
scroll to position [0, 0]
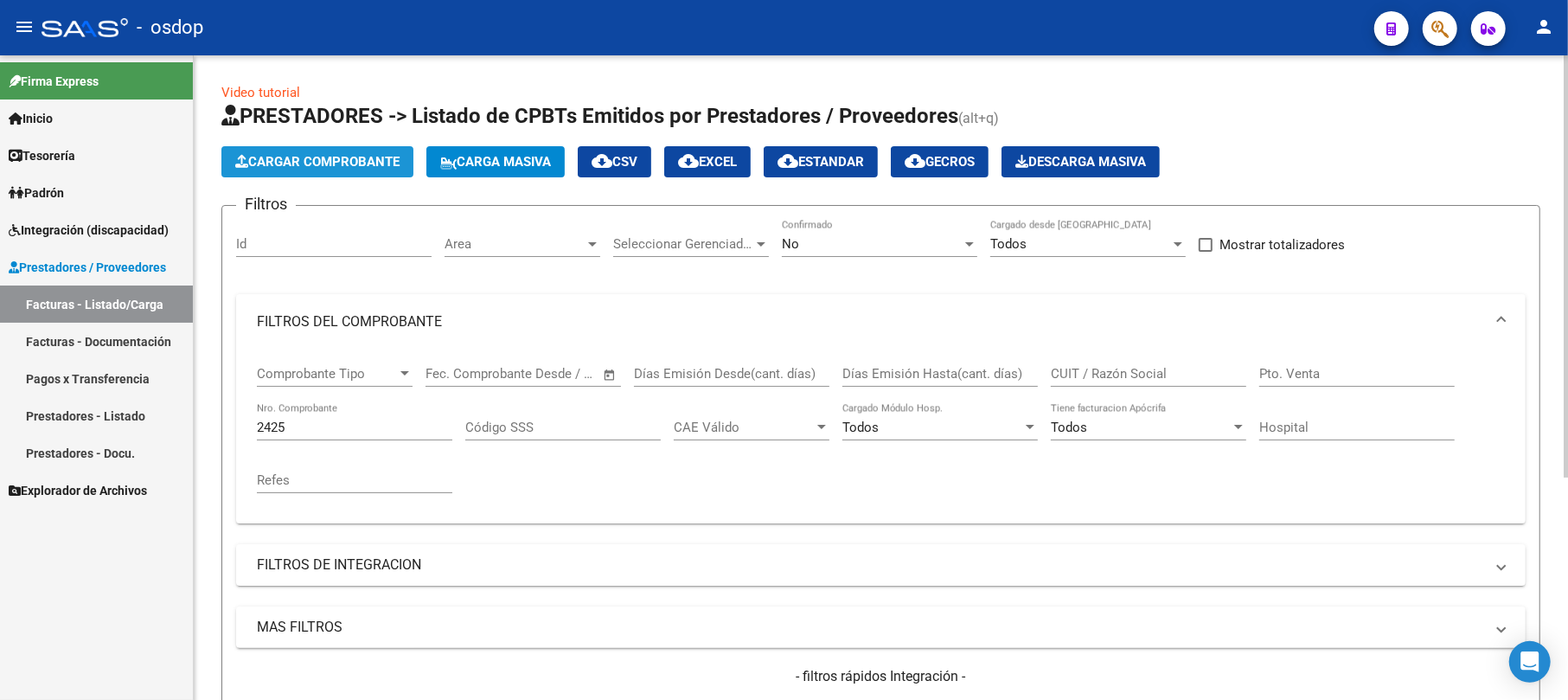
click at [333, 150] on button "Cargar Comprobante" at bounding box center [317, 162] width 192 height 31
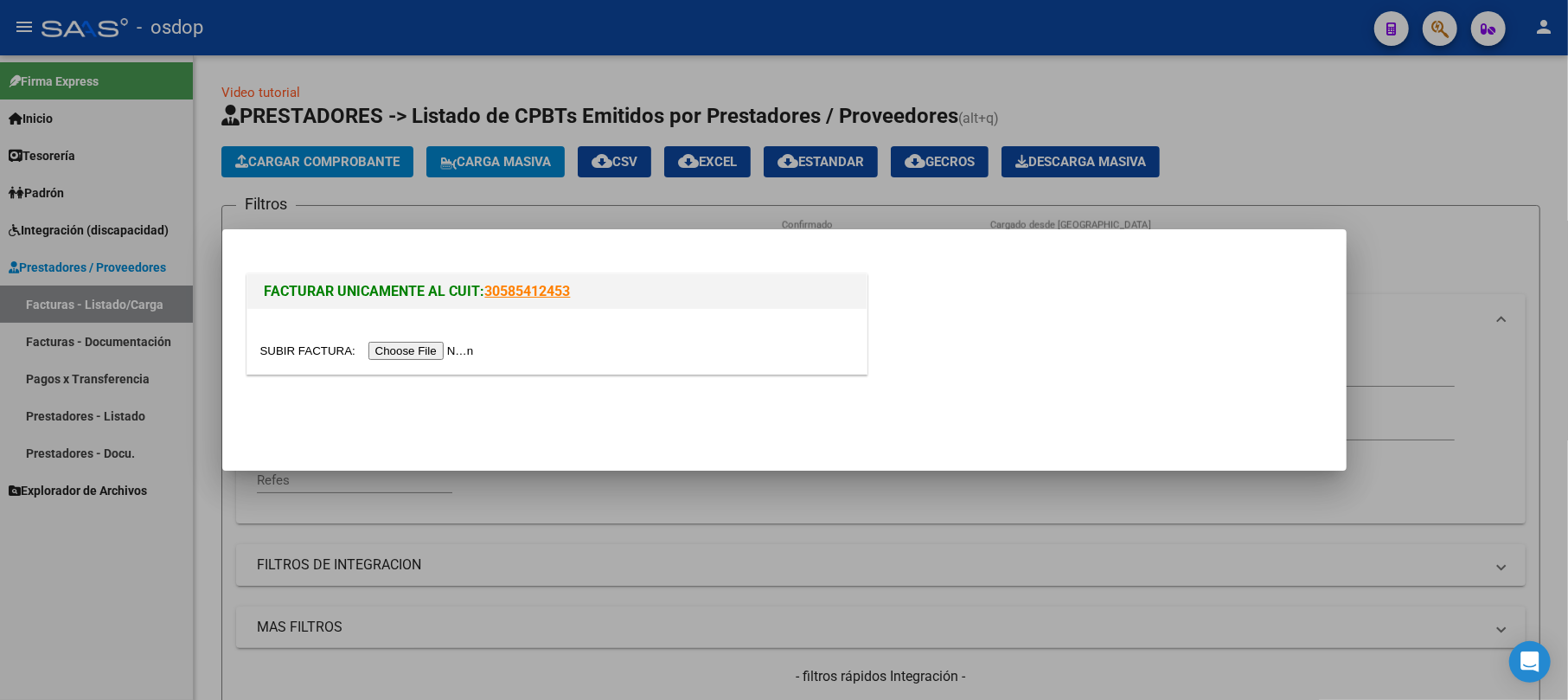
click at [451, 341] on div at bounding box center [557, 350] width 593 height 20
click at [449, 354] on input "file" at bounding box center [369, 350] width 219 height 18
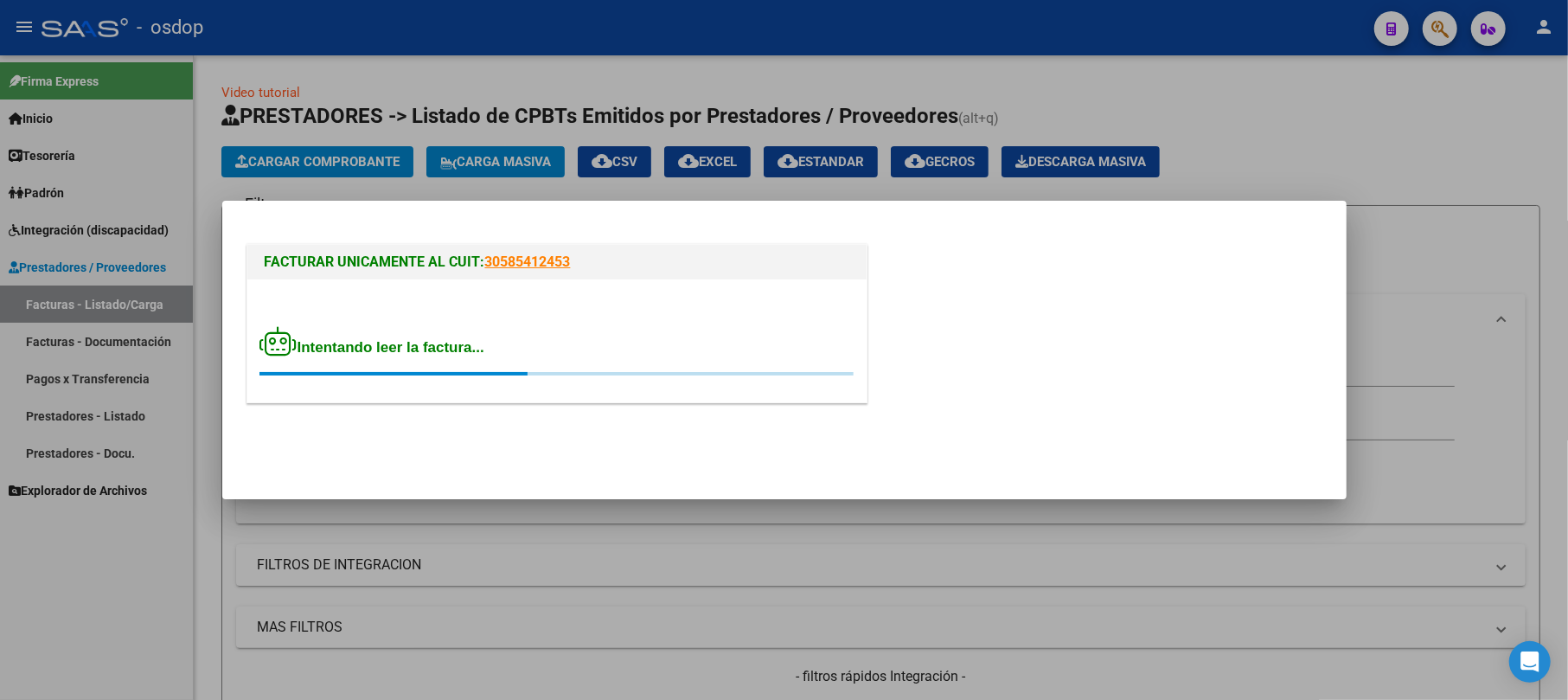
click at [613, 372] on div at bounding box center [557, 374] width 593 height 4
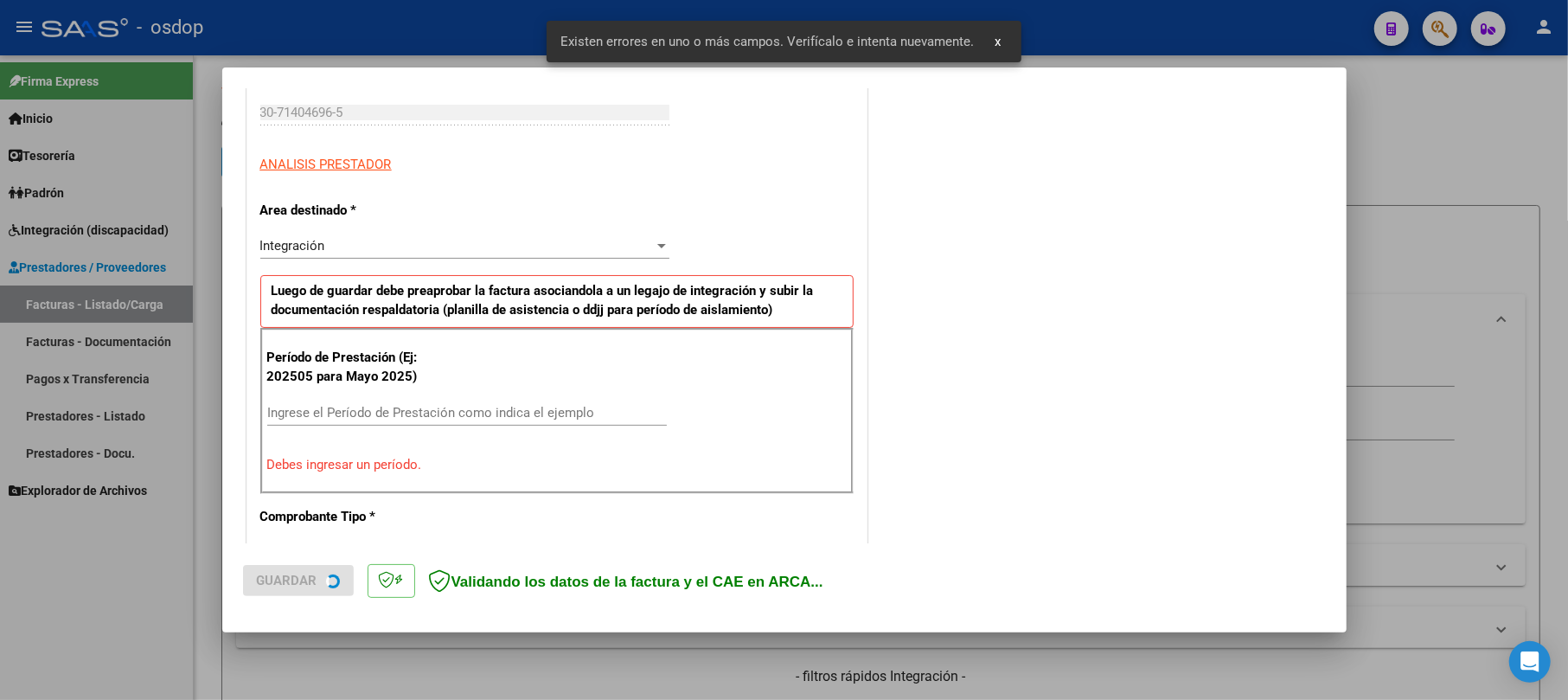
scroll to position [344, 0]
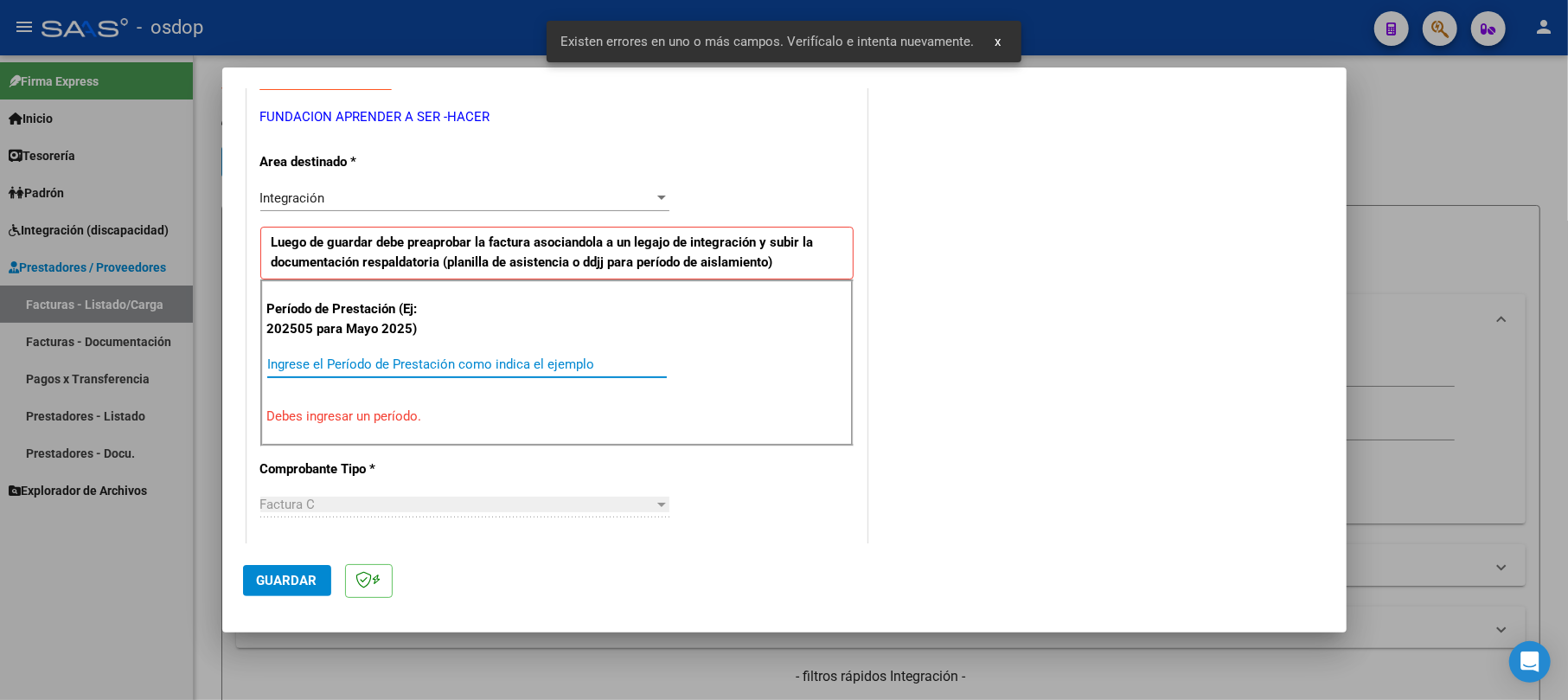
click at [354, 368] on input "Ingrese el Período de Prestación como indica el ejemplo" at bounding box center [466, 364] width 399 height 15
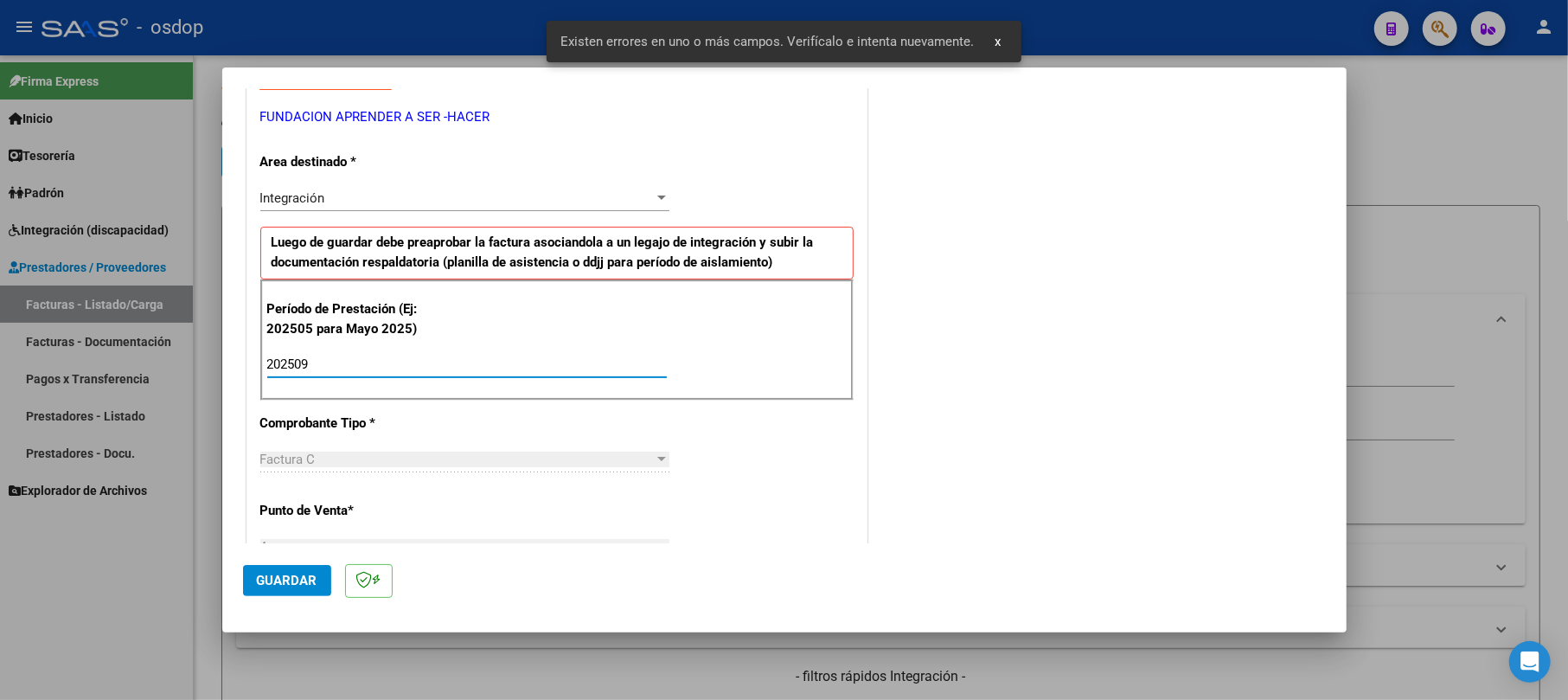
type input "202509"
click at [313, 586] on span "Guardar" at bounding box center [288, 580] width 61 height 15
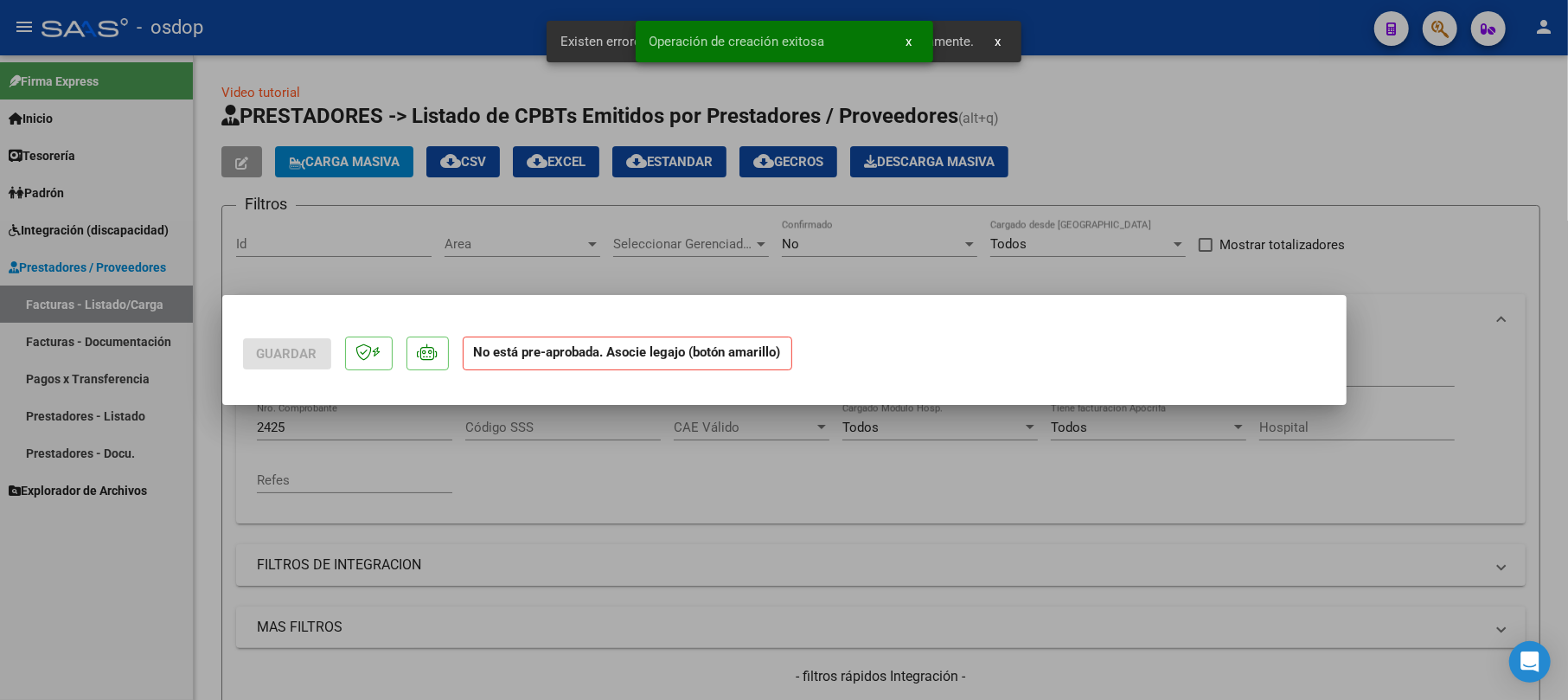
scroll to position [0, 0]
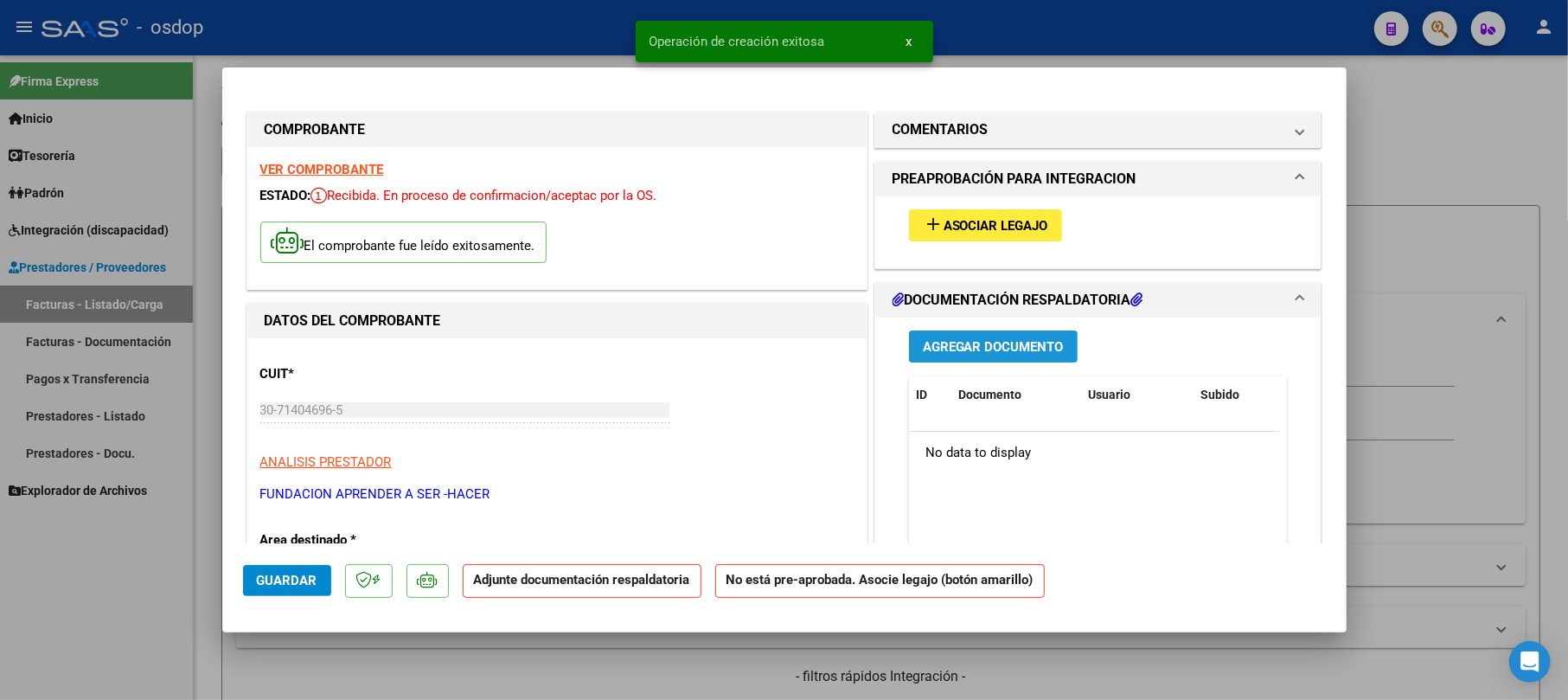
click at [939, 344] on span "Agregar Documento" at bounding box center [994, 347] width 141 height 15
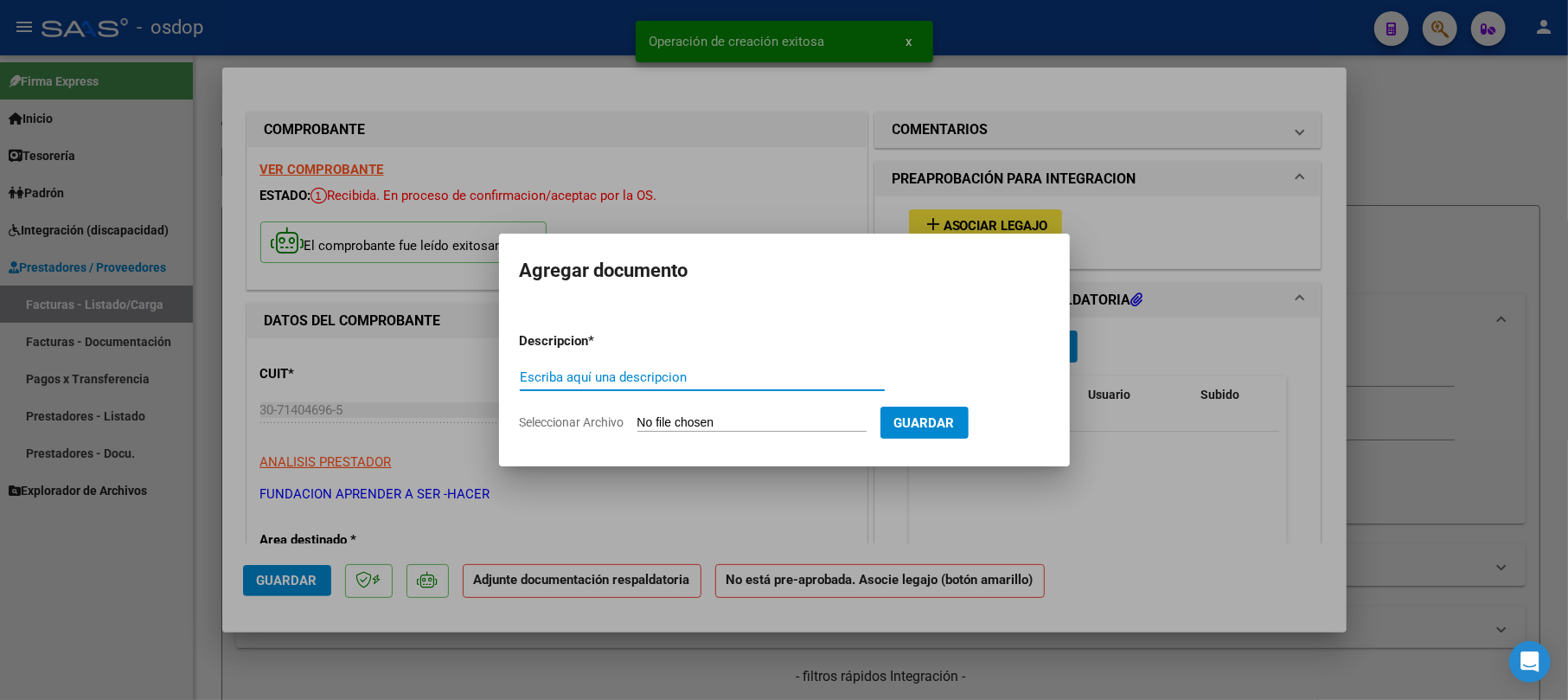
click at [679, 382] on input "Escriba aquí una descripcion" at bounding box center [702, 376] width 365 height 15
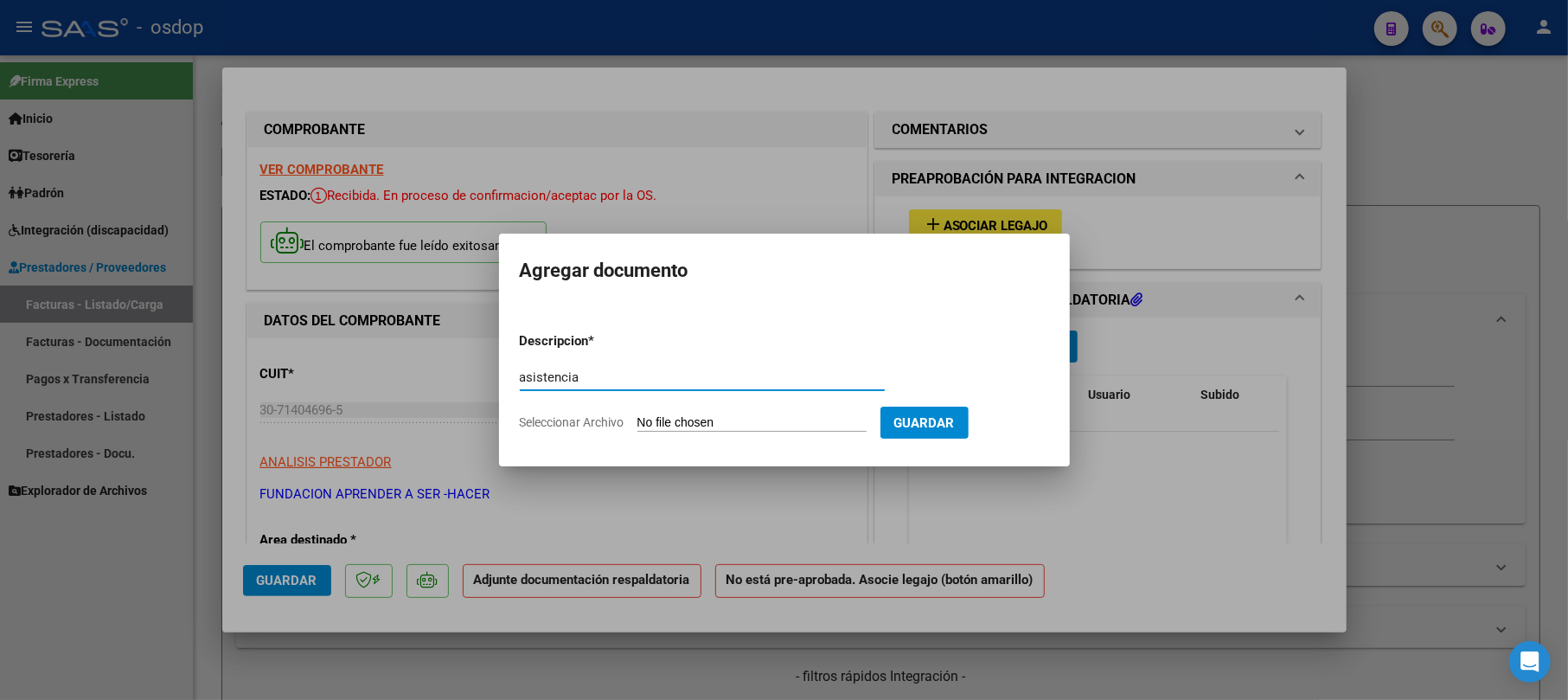
type input "asistencia"
click at [793, 413] on form "Descripcion * asistencia Escriba aquí una descripcion Seleccionar Archivo Guard…" at bounding box center [784, 381] width 530 height 126
click at [793, 423] on input "Seleccionar Archivo" at bounding box center [752, 424] width 230 height 16
type input "C:\fakepath\PLANILLA MODULO.pdf"
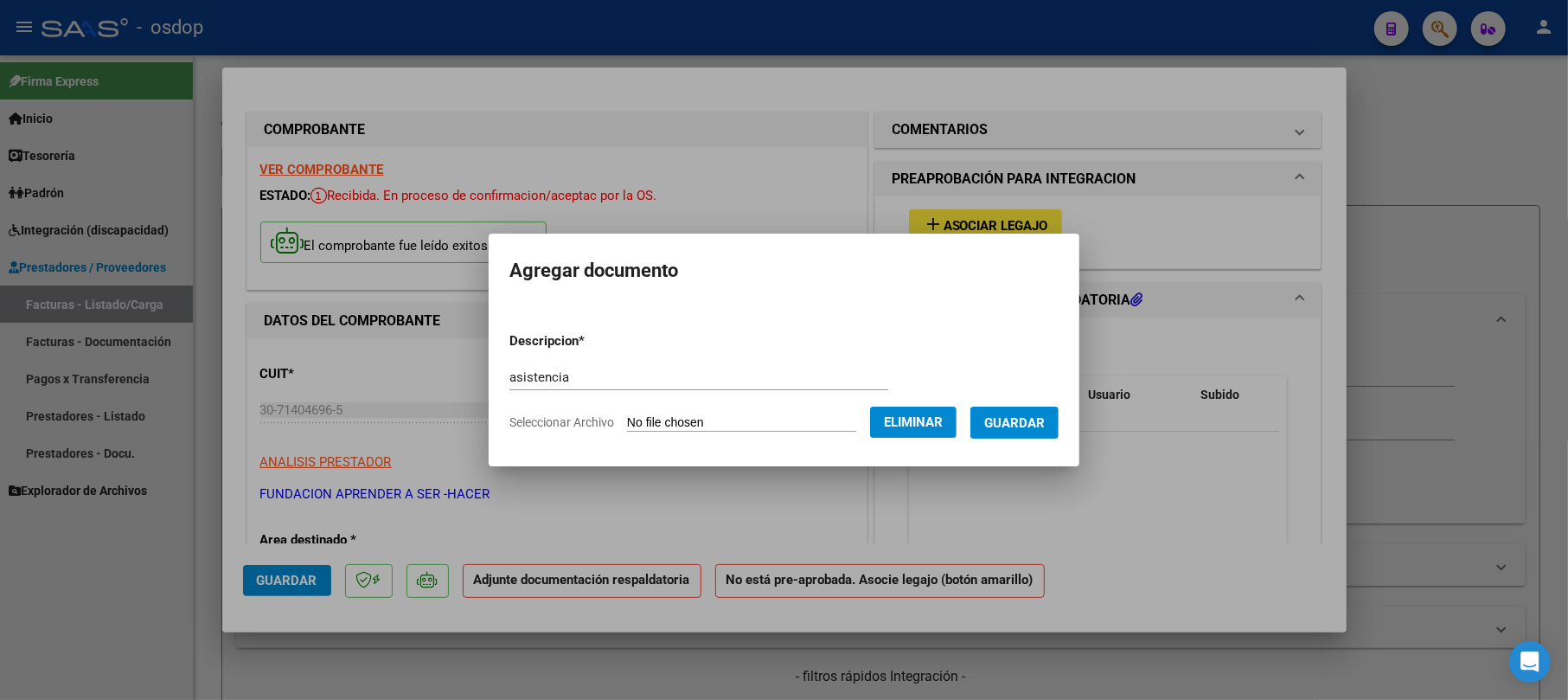
click at [1032, 423] on span "Guardar" at bounding box center [1015, 423] width 61 height 15
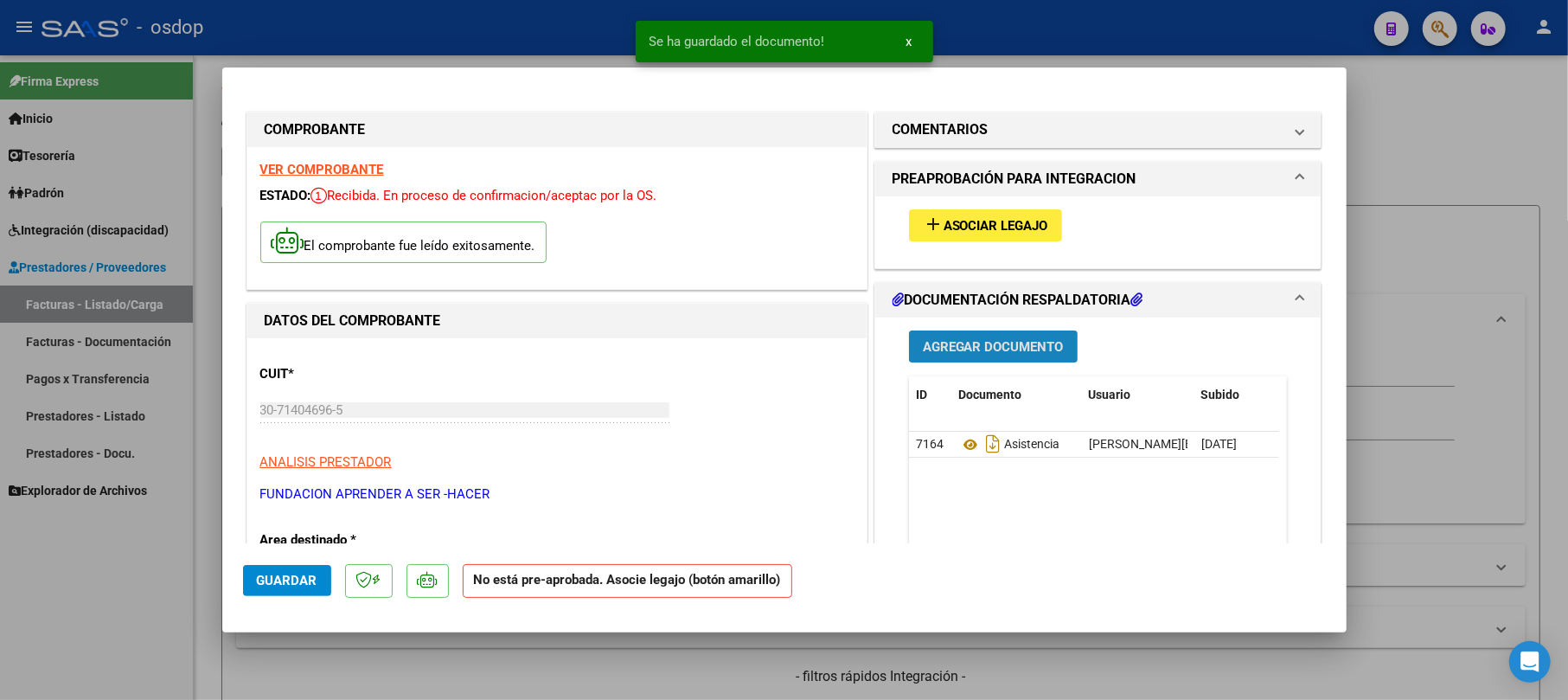
click at [946, 341] on span "Agregar Documento" at bounding box center [994, 347] width 141 height 15
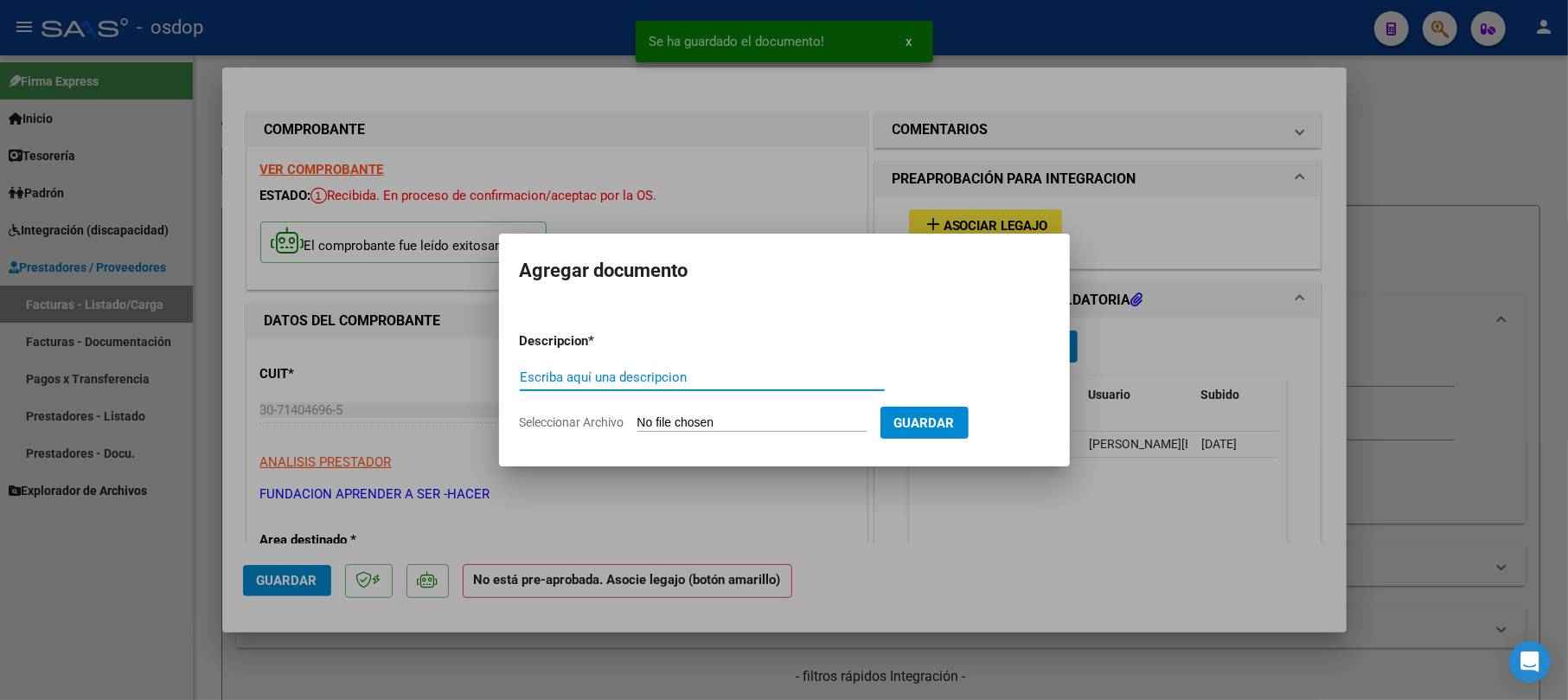
click at [669, 389] on div "Escriba aquí una descripcion" at bounding box center [702, 377] width 365 height 26
type input "as"
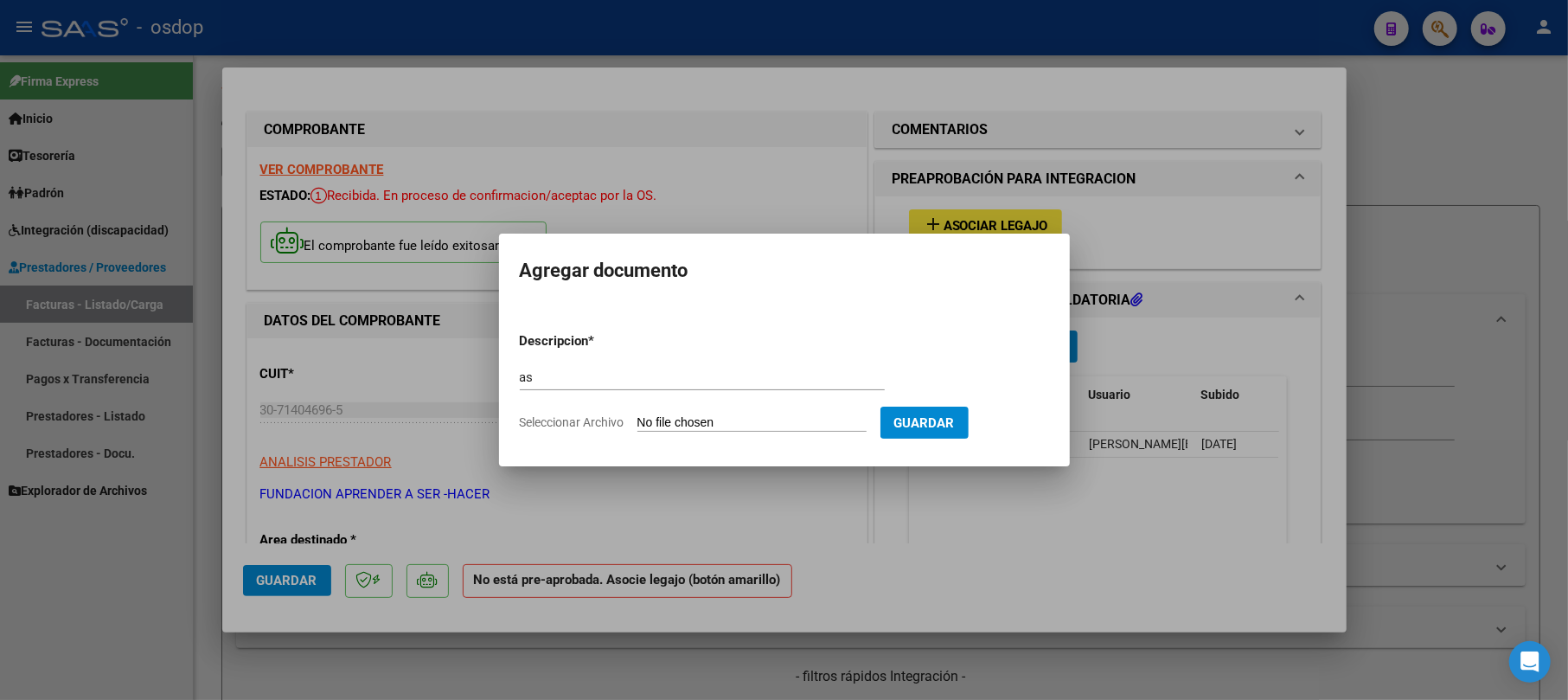
click at [728, 423] on input "Seleccionar Archivo" at bounding box center [752, 424] width 230 height 16
type input "C:\fakepath\PLANILLA PSICOLOGIA.pdf"
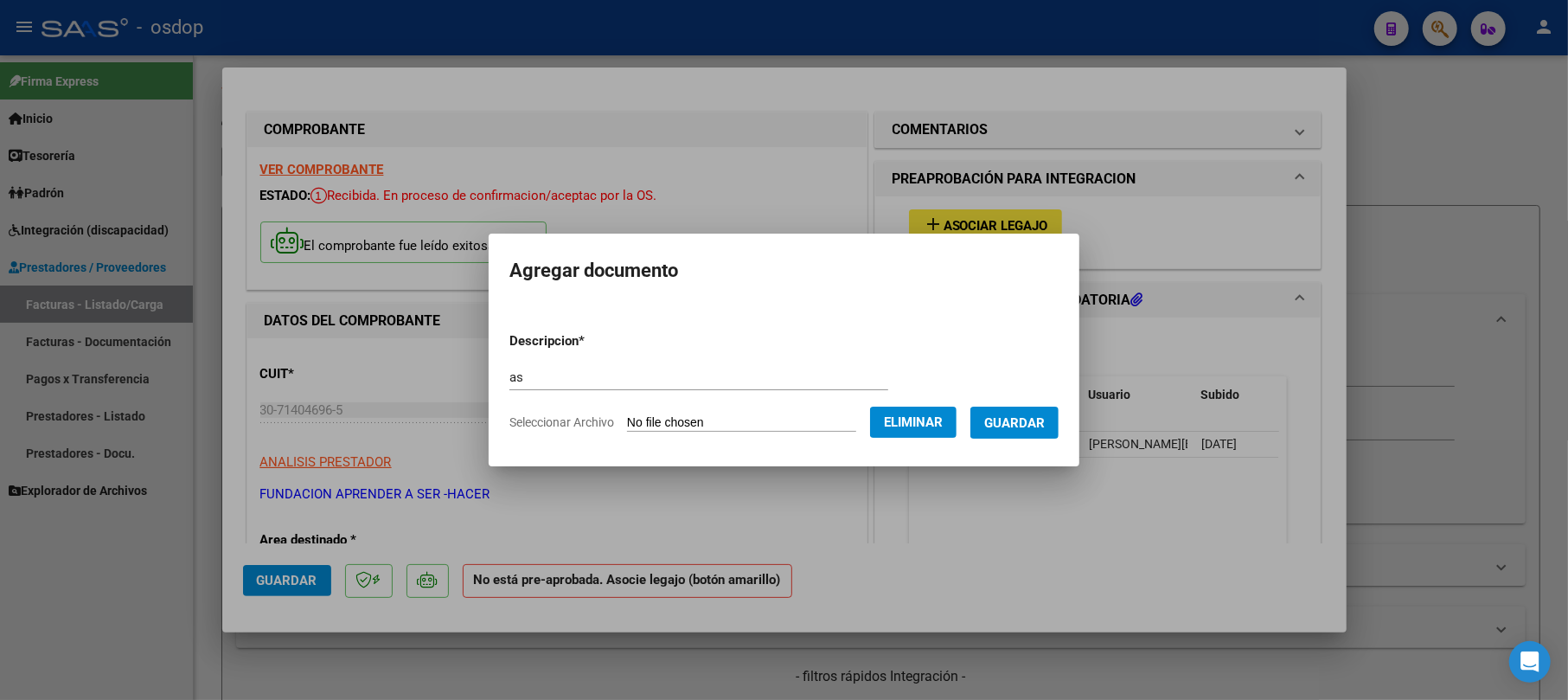
click at [1028, 427] on span "Guardar" at bounding box center [1015, 423] width 61 height 15
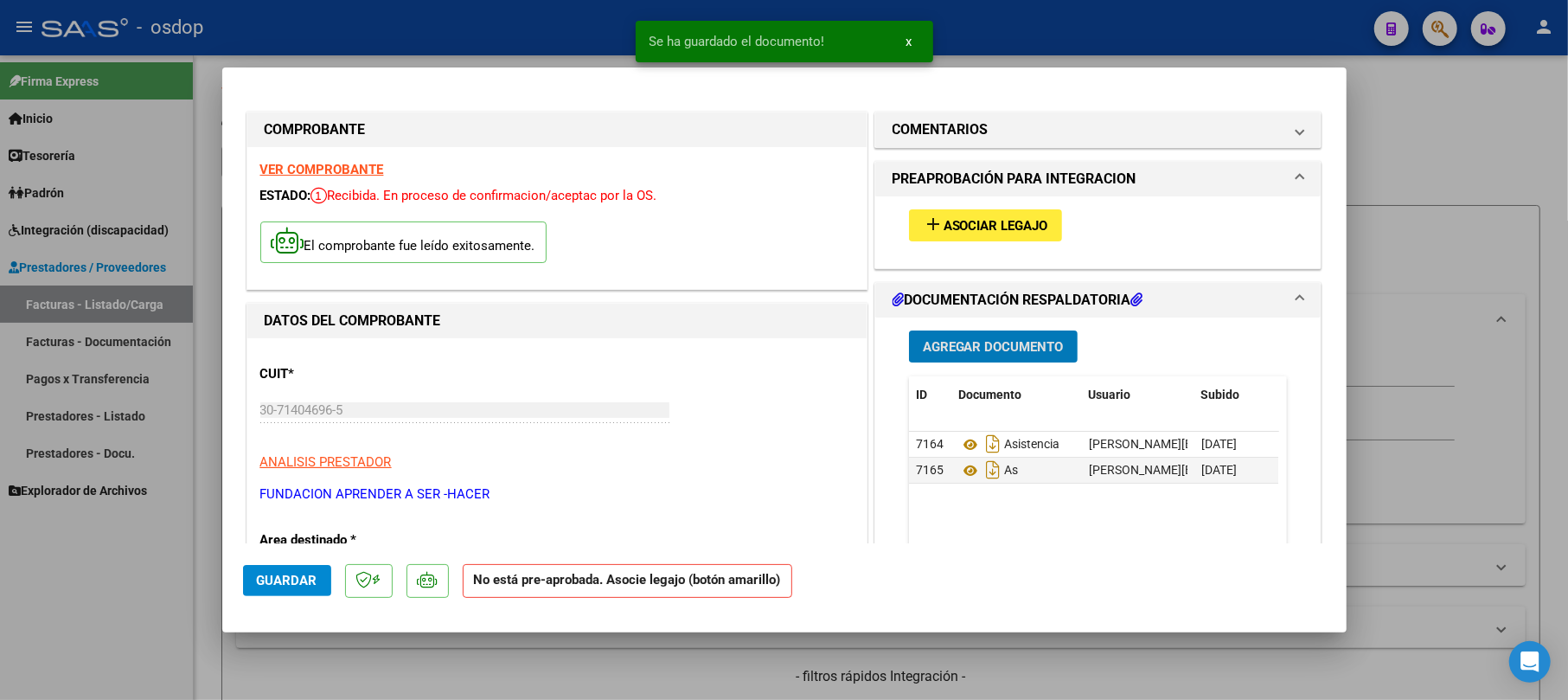
click at [933, 347] on span "Agregar Documento" at bounding box center [994, 347] width 141 height 15
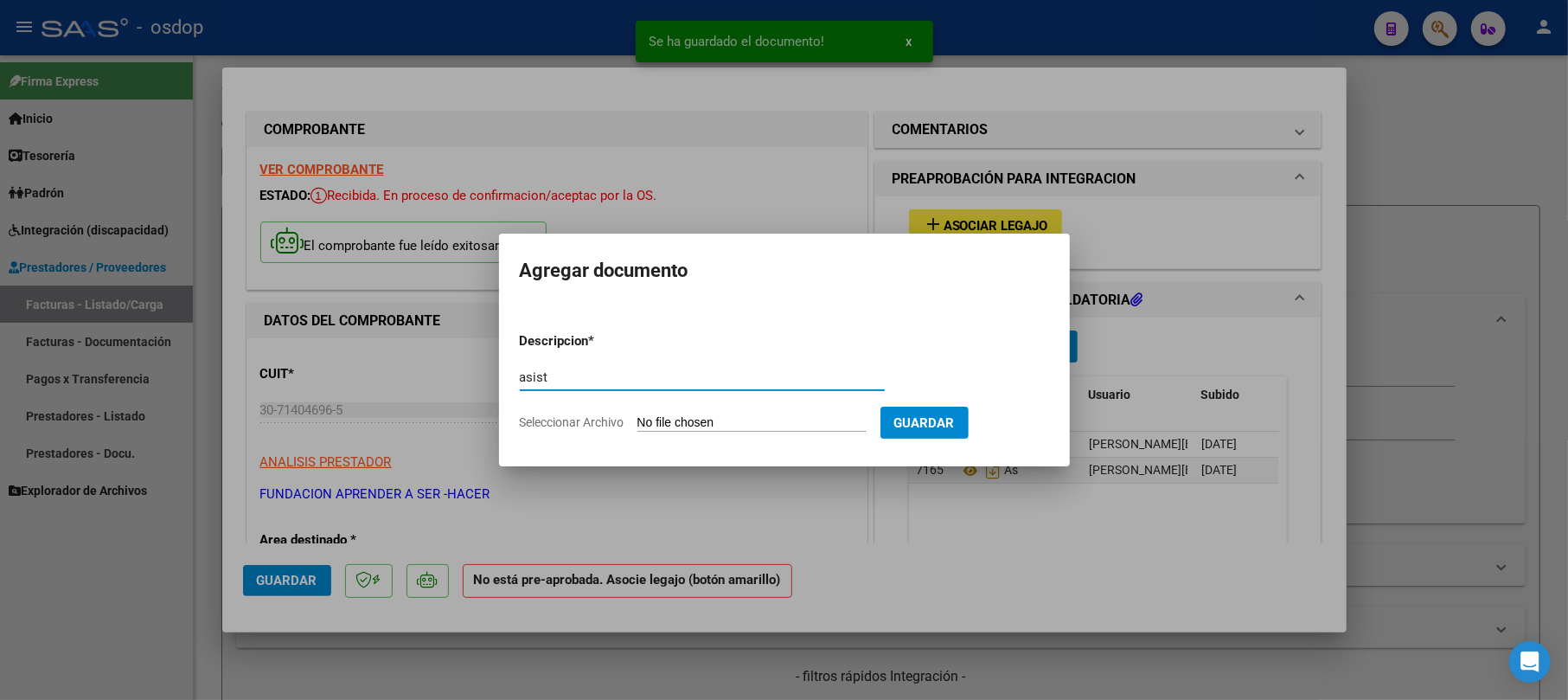
type input "asist"
click at [742, 423] on input "Seleccionar Archivo" at bounding box center [752, 424] width 230 height 16
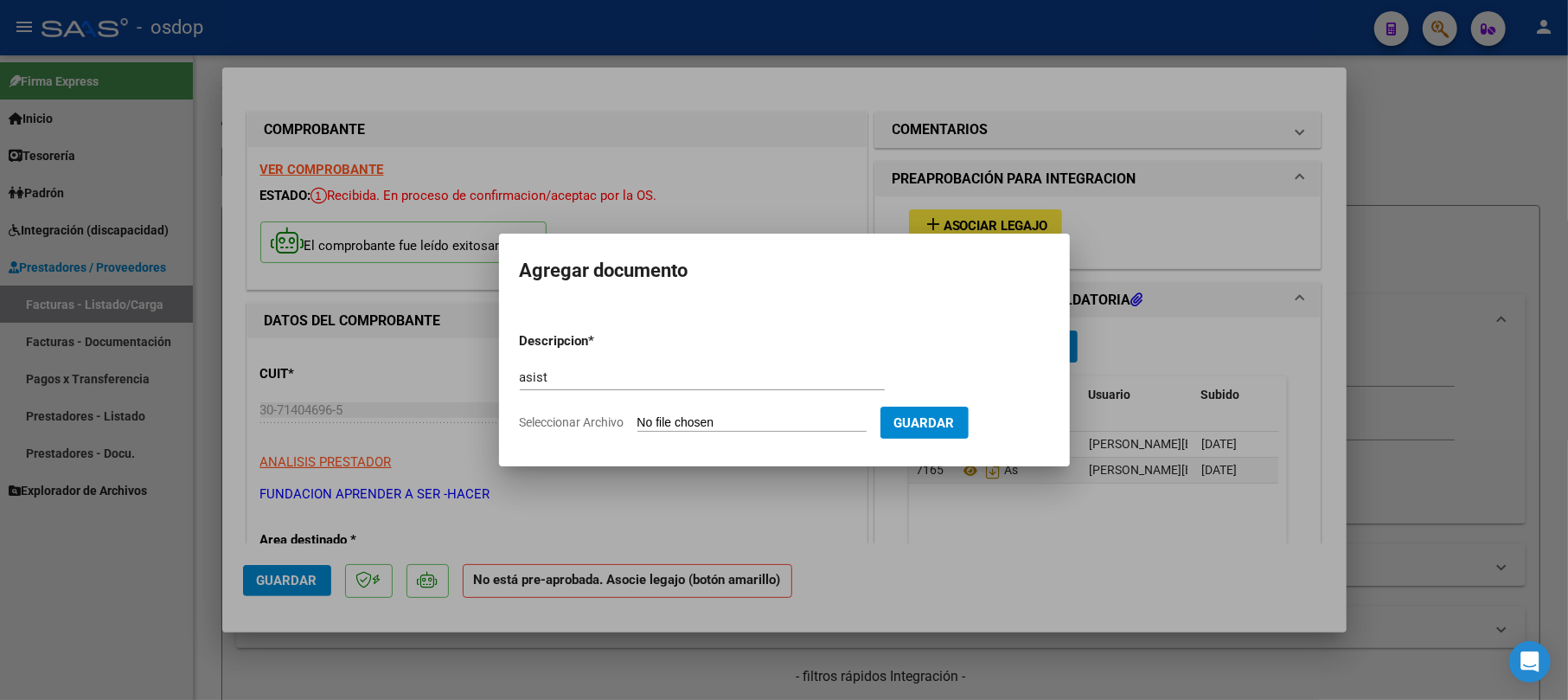
type input "C:\fakepath\PLANILLA PSICOPEDAGOGIA.pdf"
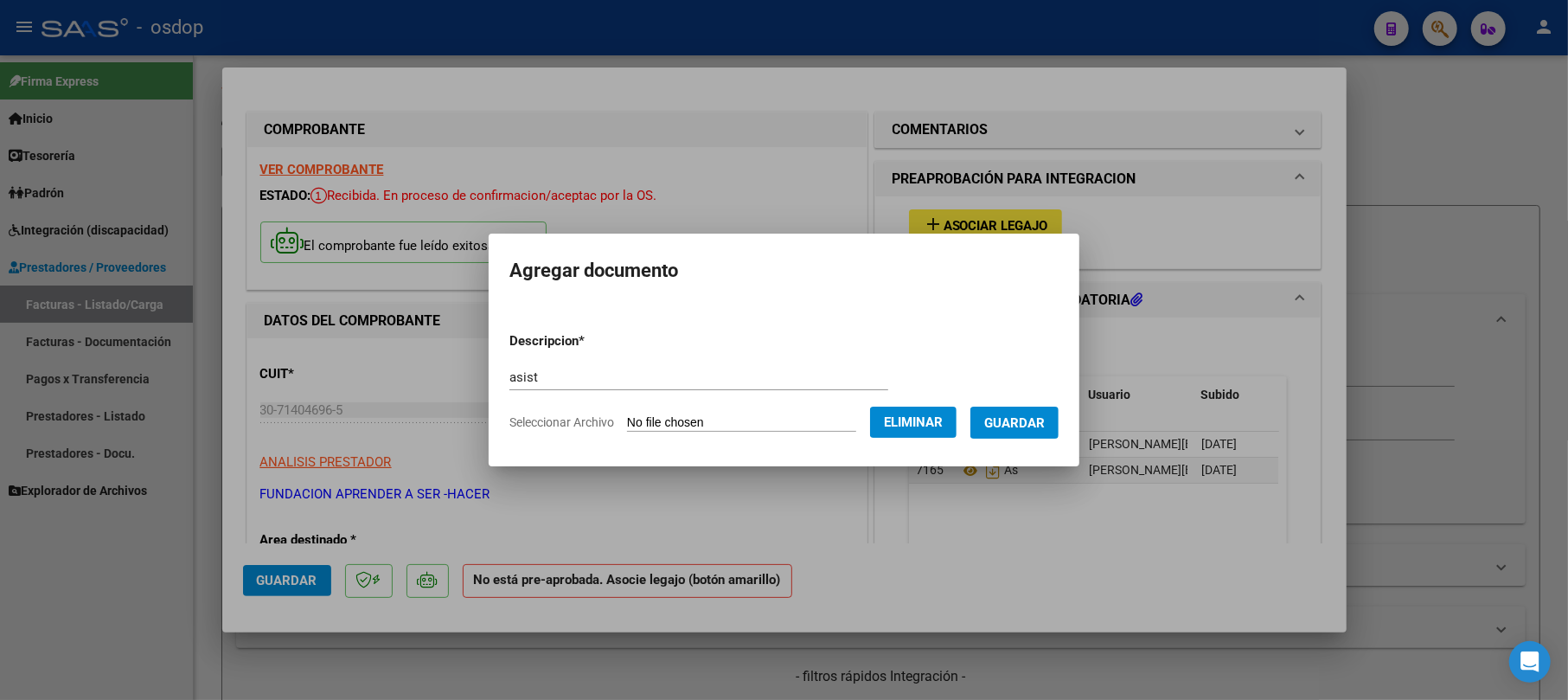
drag, startPoint x: 1062, startPoint y: 426, endPoint x: 1053, endPoint y: 409, distance: 19.2
click at [1053, 410] on button "Guardar" at bounding box center [1014, 423] width 88 height 32
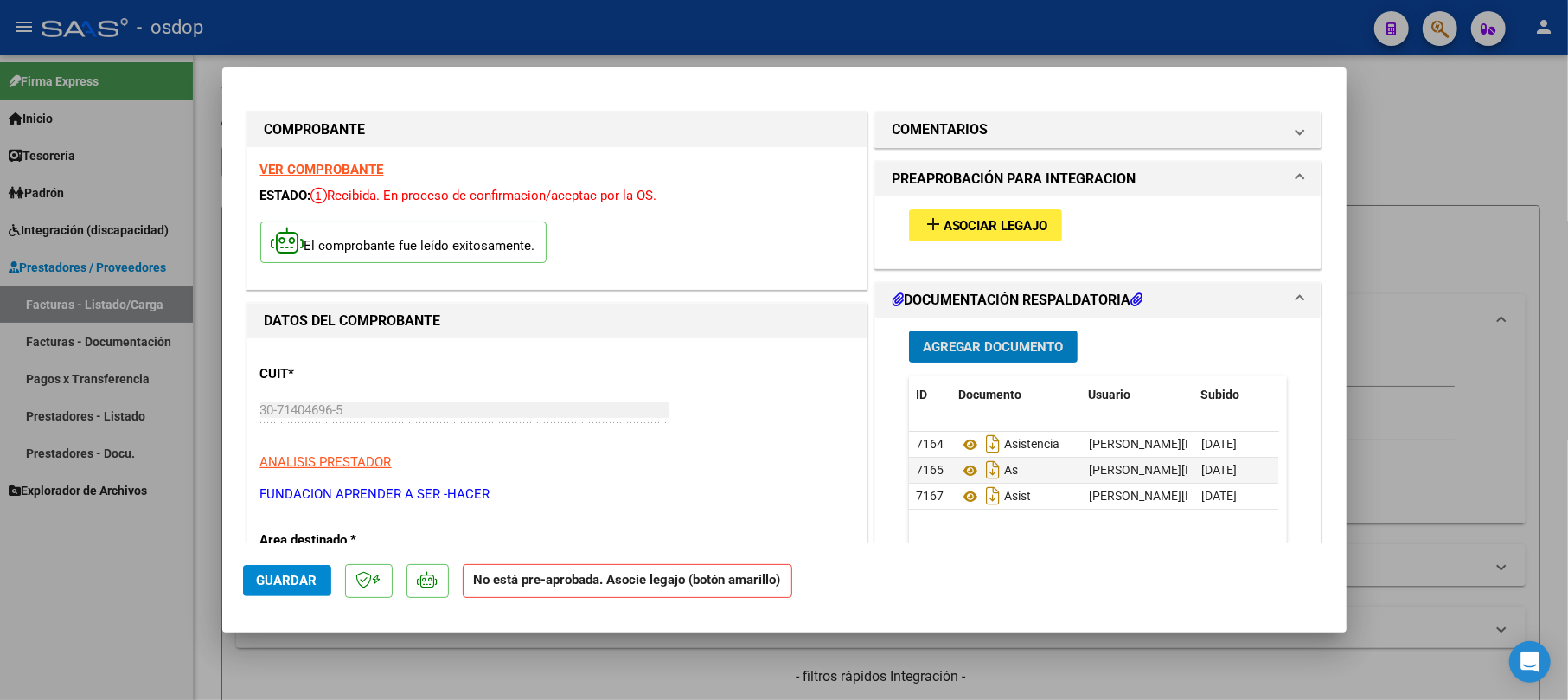
click at [972, 212] on button "add Asociar Legajo" at bounding box center [985, 225] width 153 height 32
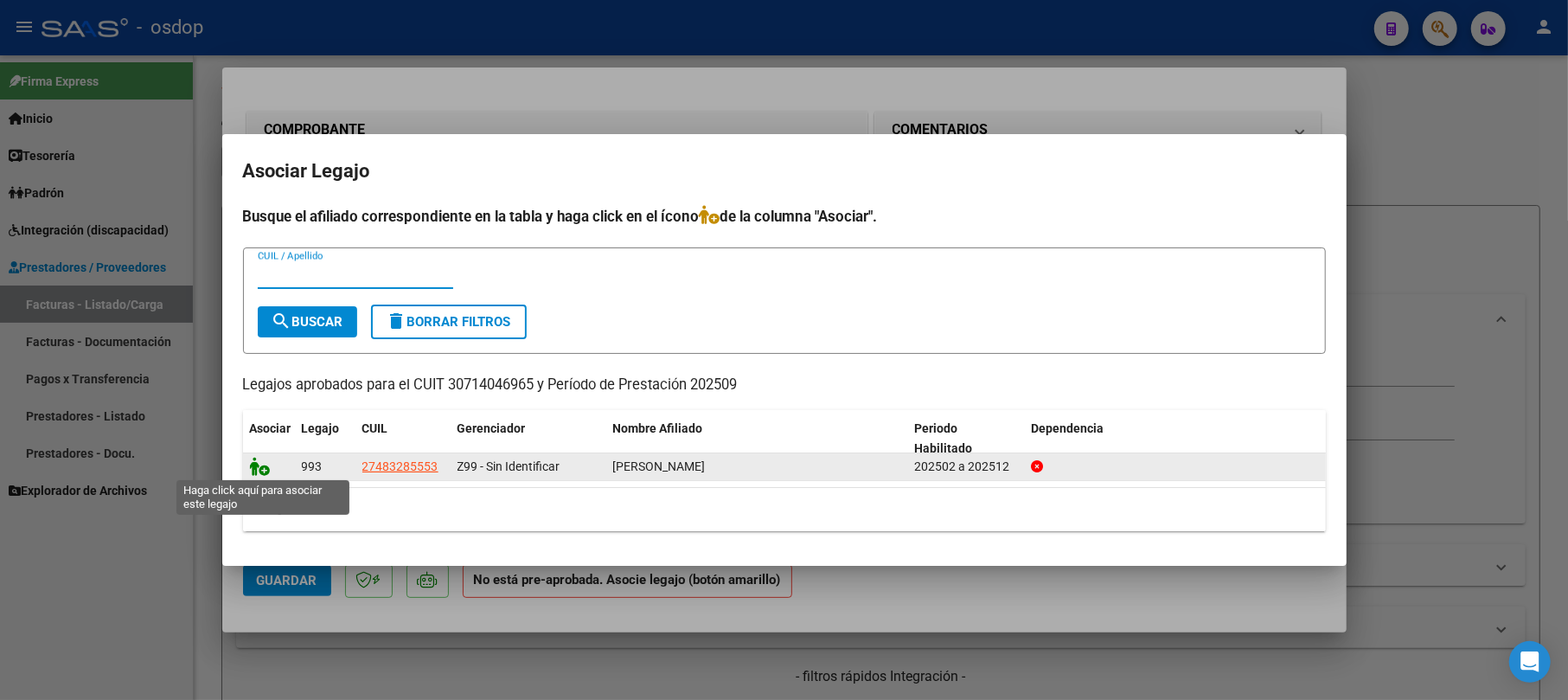
click at [259, 468] on icon at bounding box center [260, 466] width 21 height 19
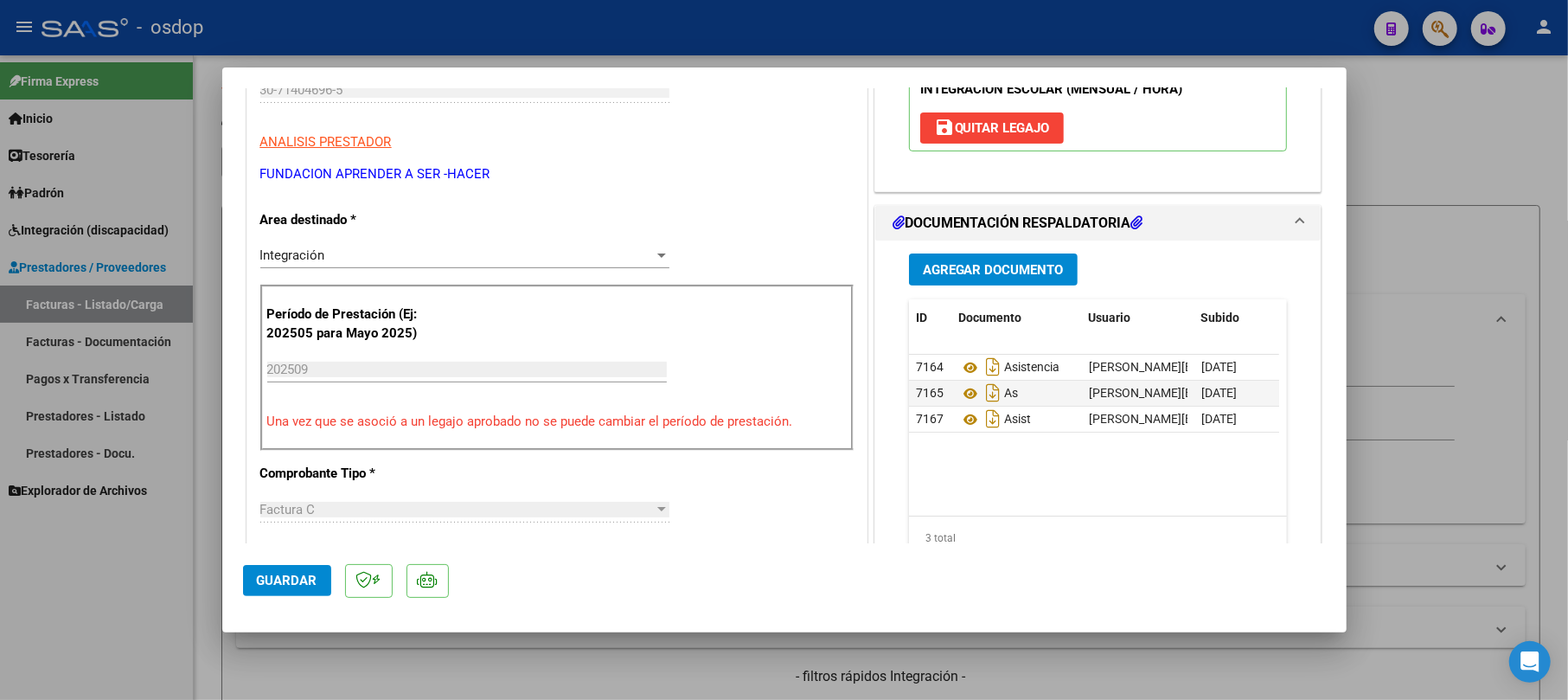
scroll to position [346, 0]
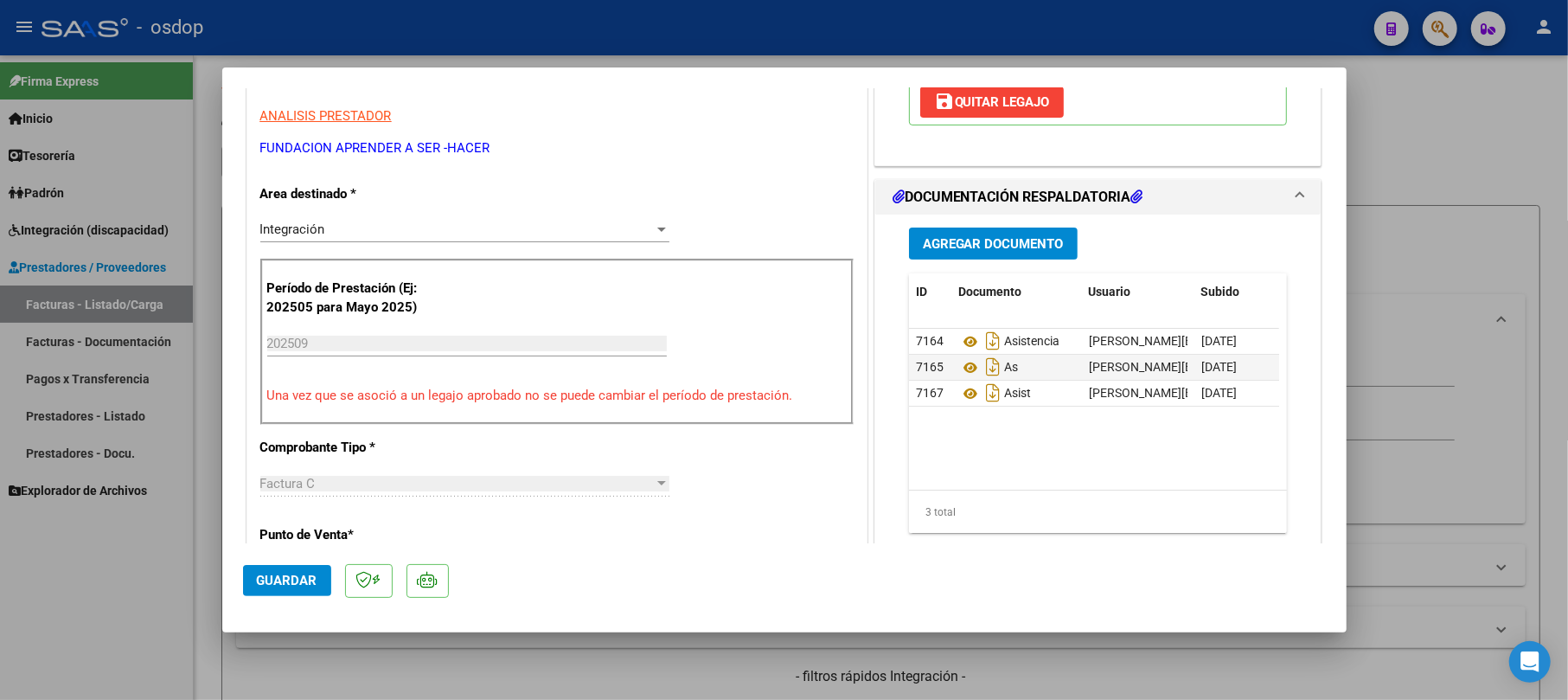
click at [277, 582] on span "Guardar" at bounding box center [288, 580] width 61 height 15
click at [1445, 135] on div at bounding box center [784, 350] width 1568 height 700
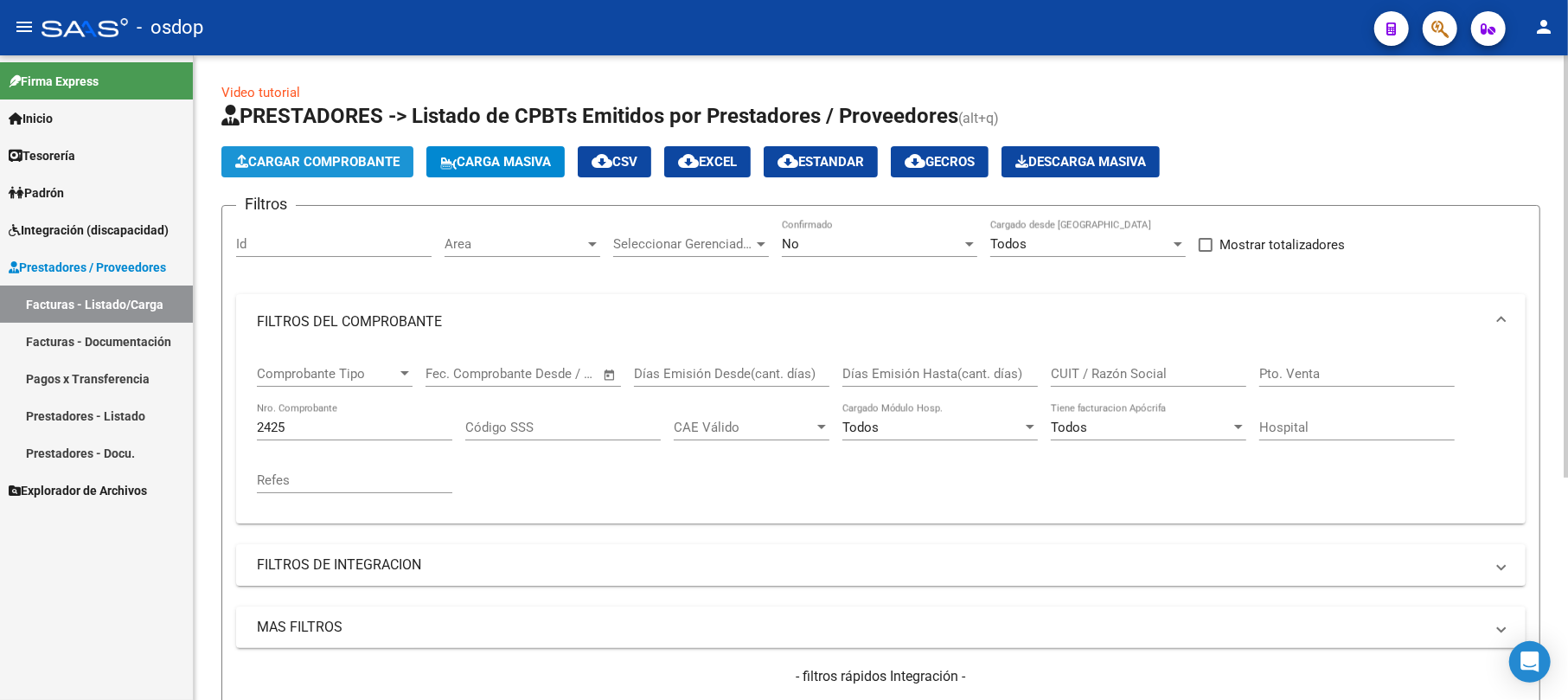
click at [360, 148] on button "Cargar Comprobante" at bounding box center [317, 162] width 192 height 31
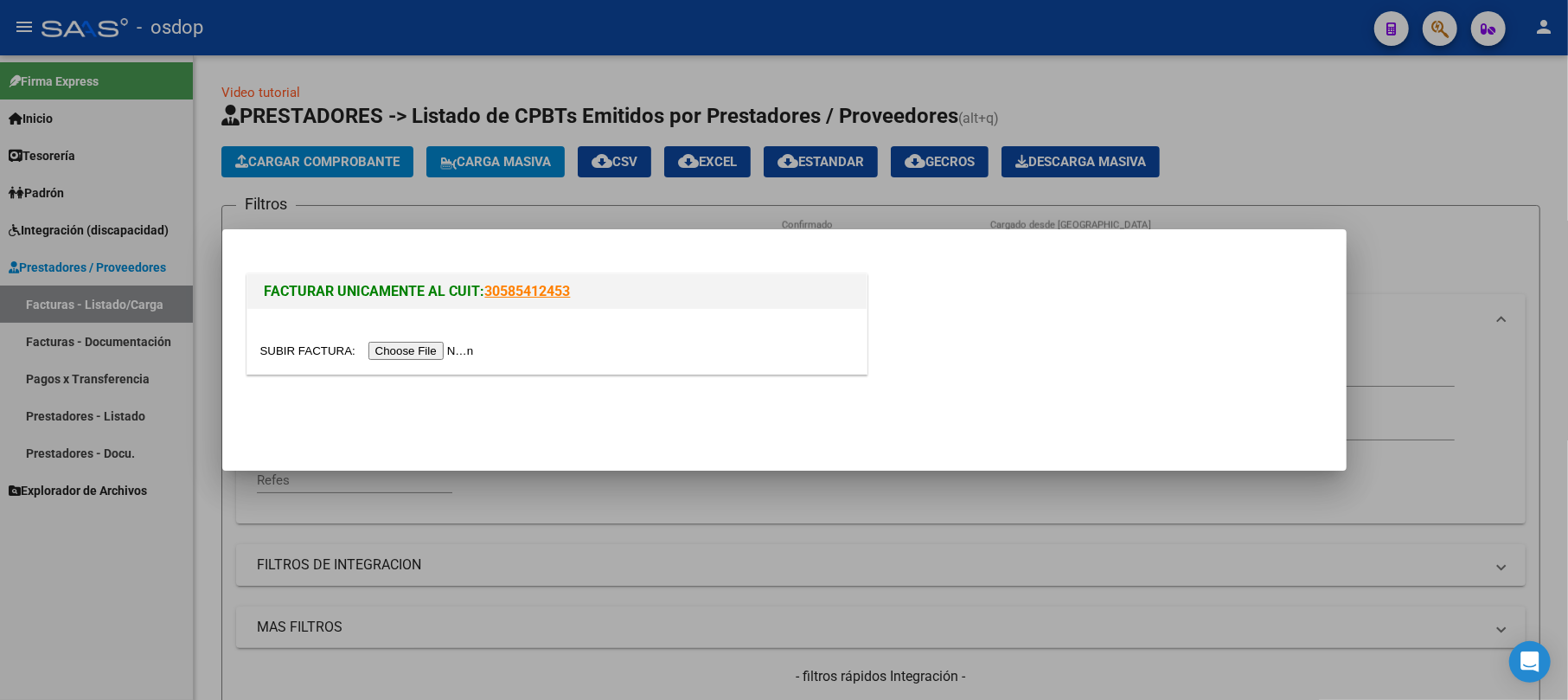
click at [402, 350] on input "file" at bounding box center [369, 350] width 219 height 18
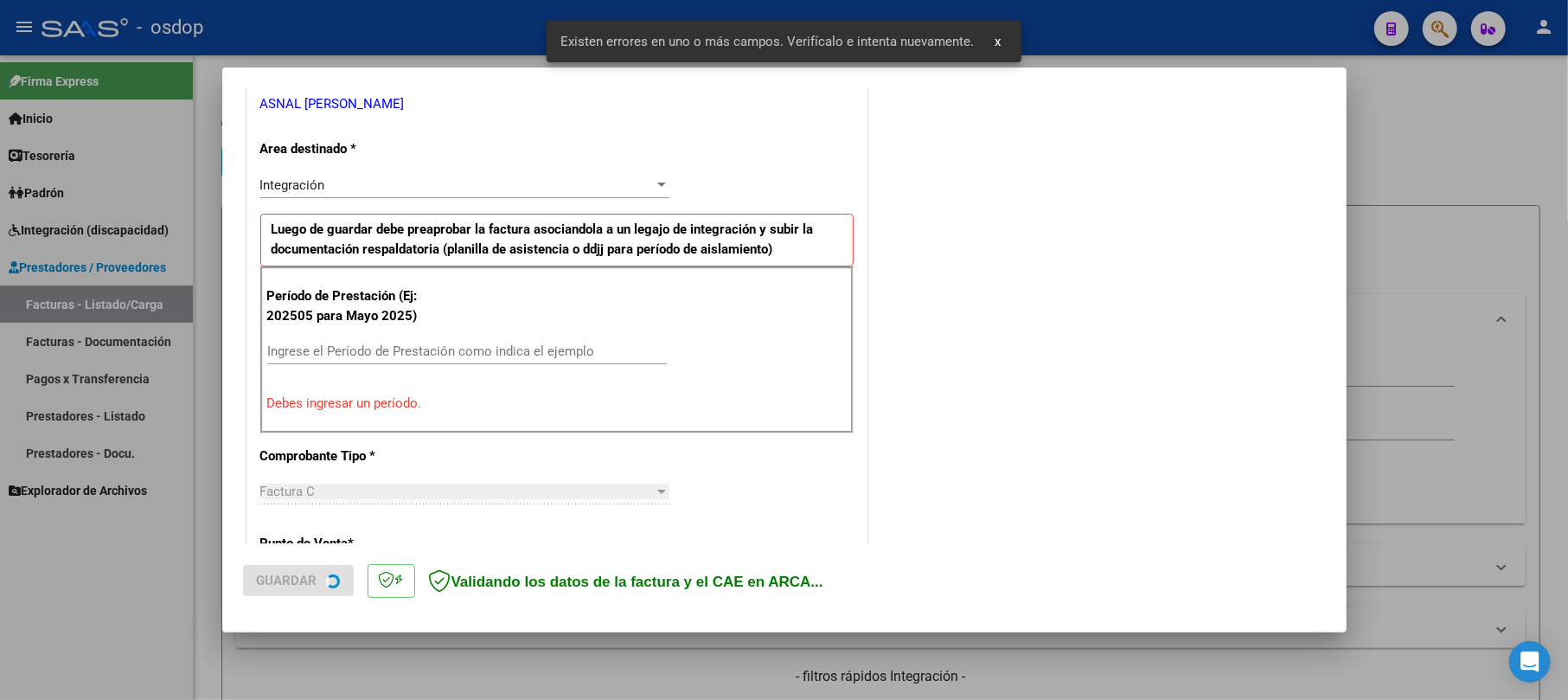
scroll to position [377, 0]
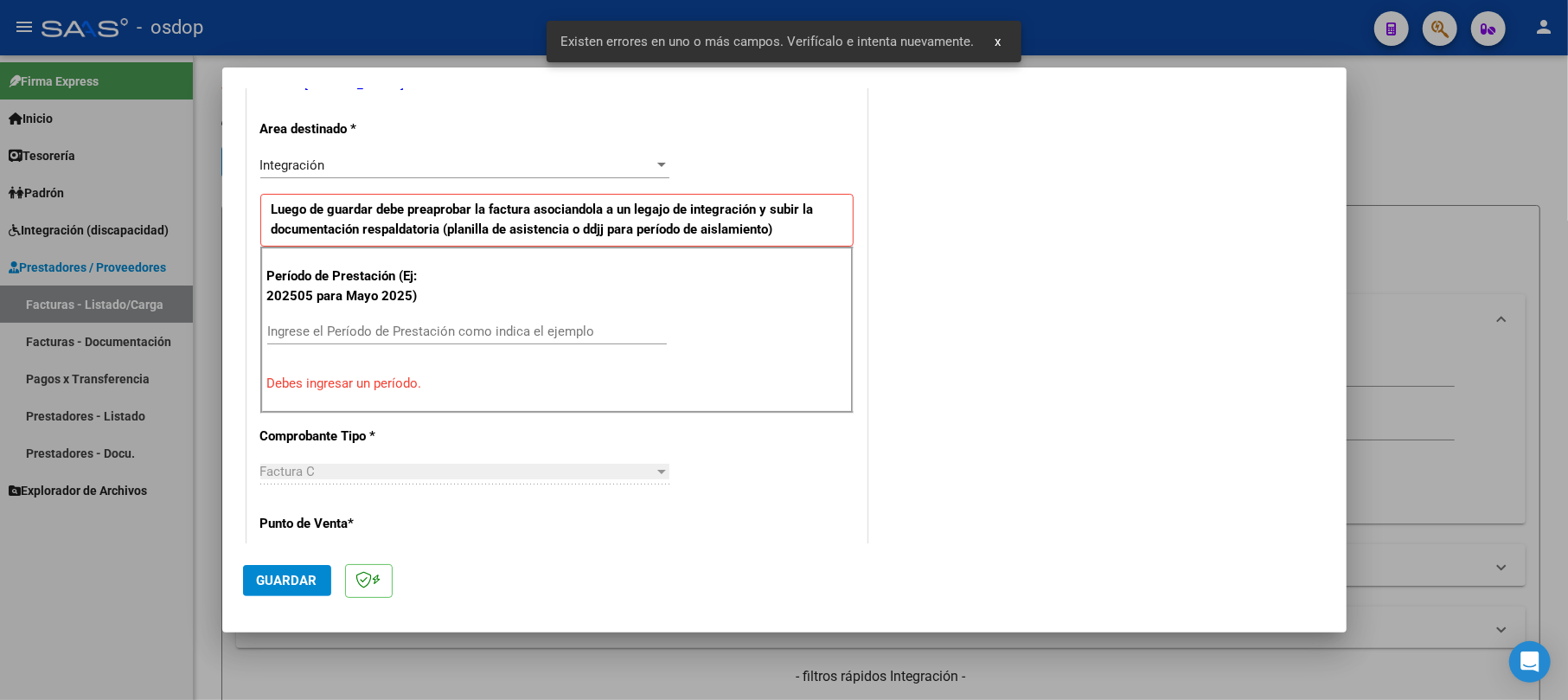
click at [360, 340] on input "Ingrese el Período de Prestación como indica el ejemplo" at bounding box center [466, 331] width 399 height 15
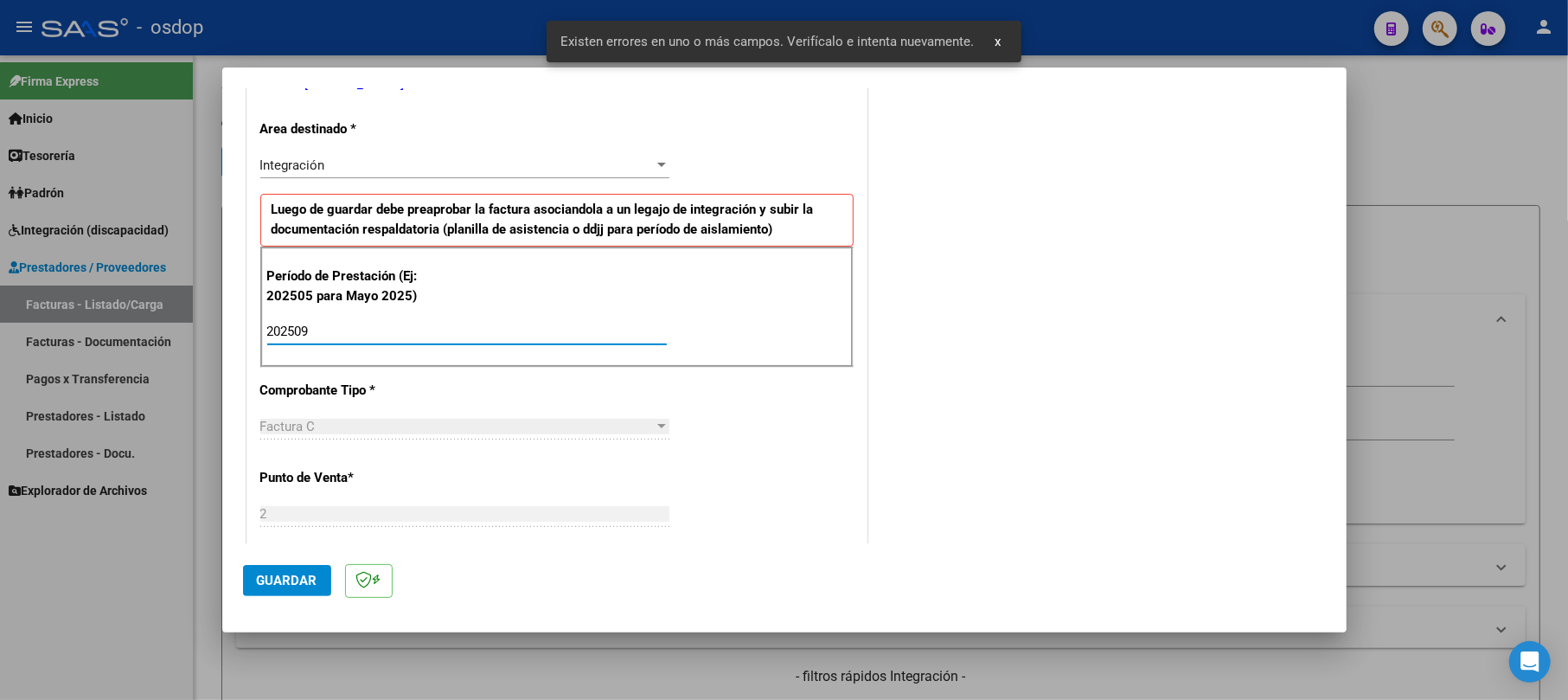
type input "202509"
click at [306, 596] on button "Guardar" at bounding box center [287, 580] width 88 height 31
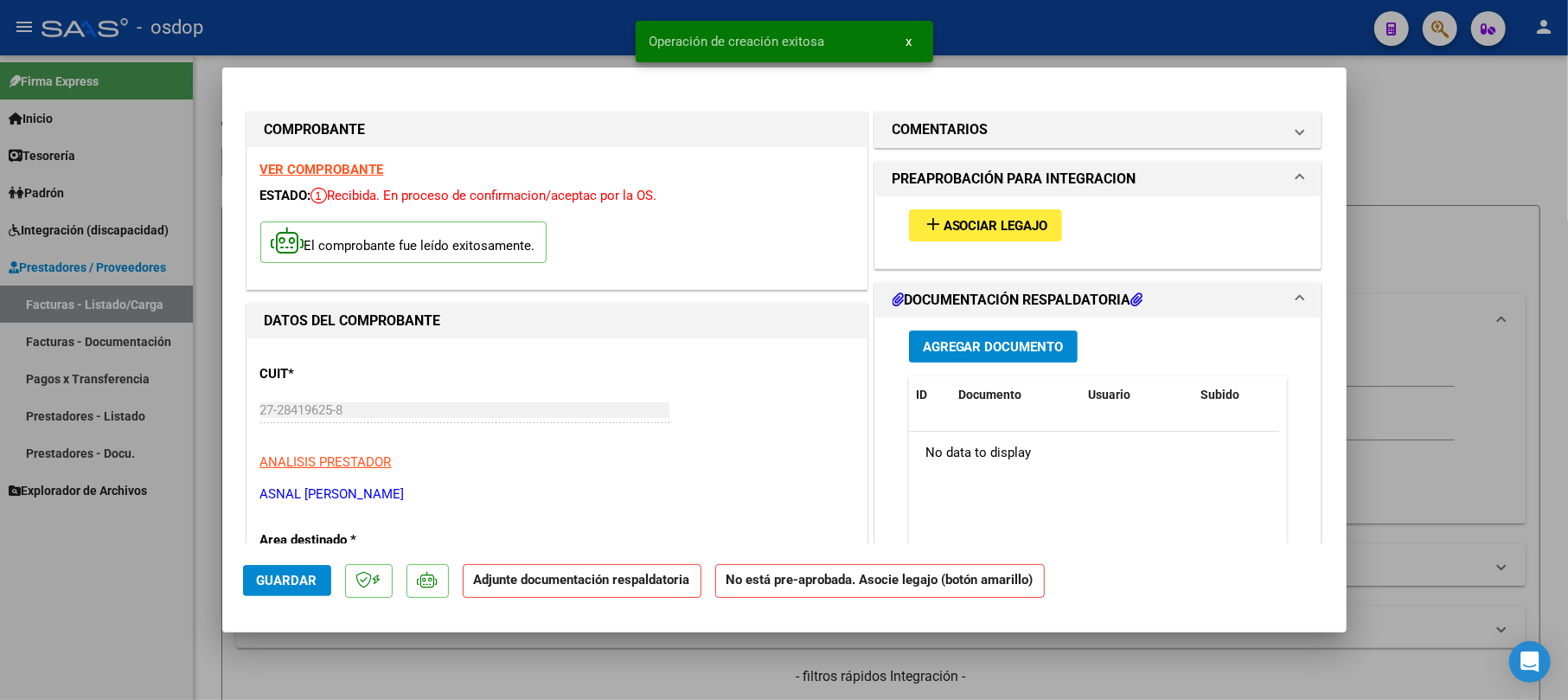
click at [963, 331] on button "Agregar Documento" at bounding box center [994, 347] width 169 height 32
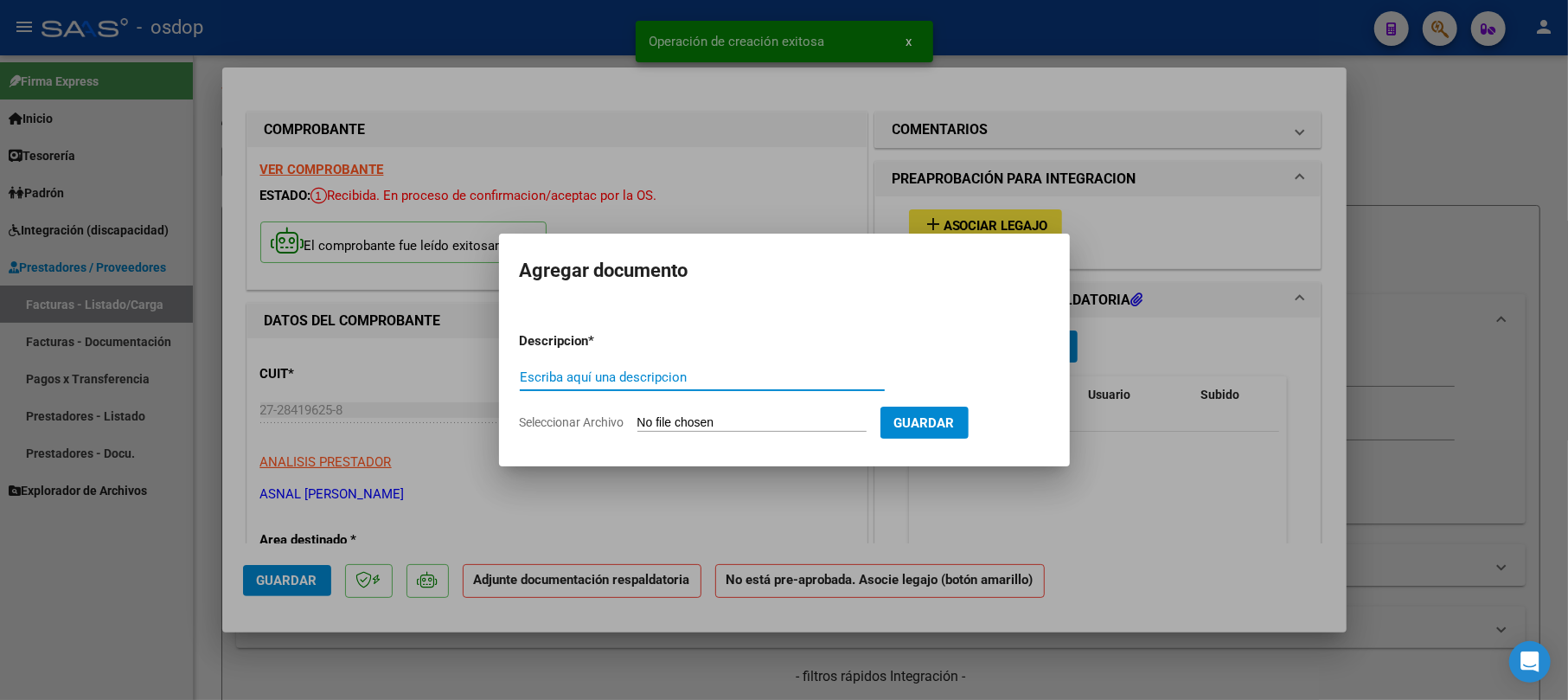
click at [713, 392] on div "Escriba aquí una descripcion" at bounding box center [702, 385] width 365 height 42
drag, startPoint x: 714, startPoint y: 390, endPoint x: 724, endPoint y: 366, distance: 26.0
click at [717, 389] on div "Escriba aquí una descripcion" at bounding box center [702, 377] width 365 height 26
click at [724, 366] on div "Escriba aquí una descripcion" at bounding box center [702, 377] width 365 height 26
click at [718, 375] on input "Escriba aquí una descripcion" at bounding box center [702, 376] width 365 height 15
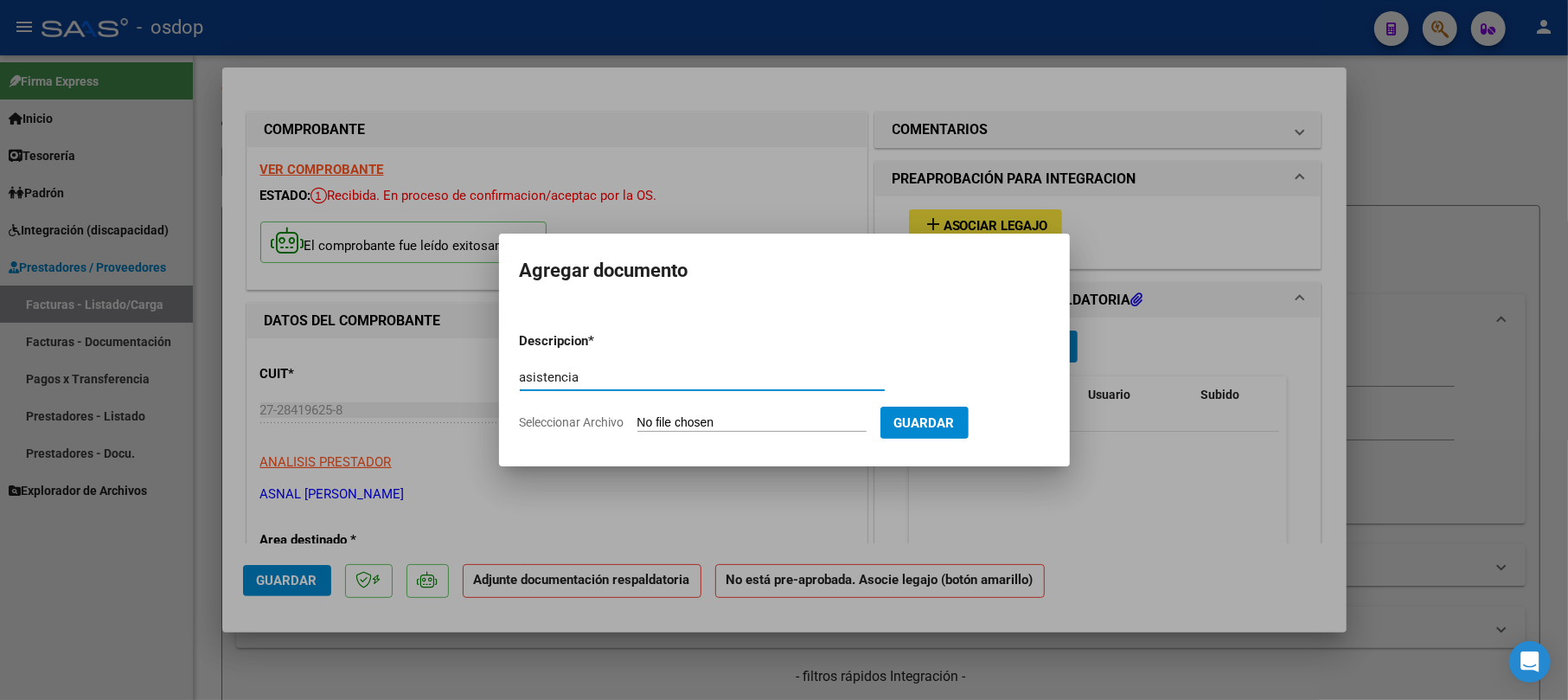
type input "asistencia"
click at [717, 416] on input "Seleccionar Archivo" at bounding box center [752, 424] width 230 height 16
type input "C:\fakepath\ASISTENCIA [DATE] [PERSON_NAME].pdf"
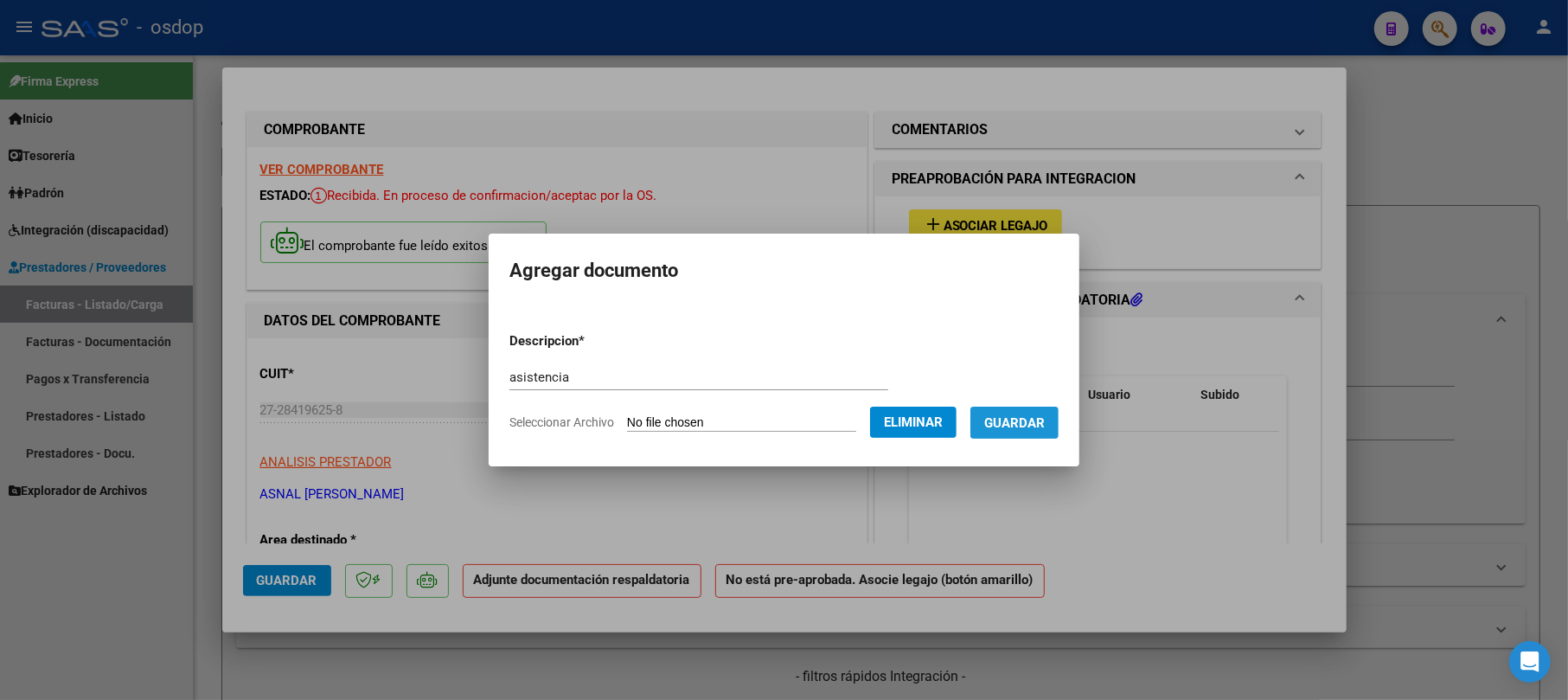
click at [1045, 417] on span "Guardar" at bounding box center [1015, 423] width 61 height 15
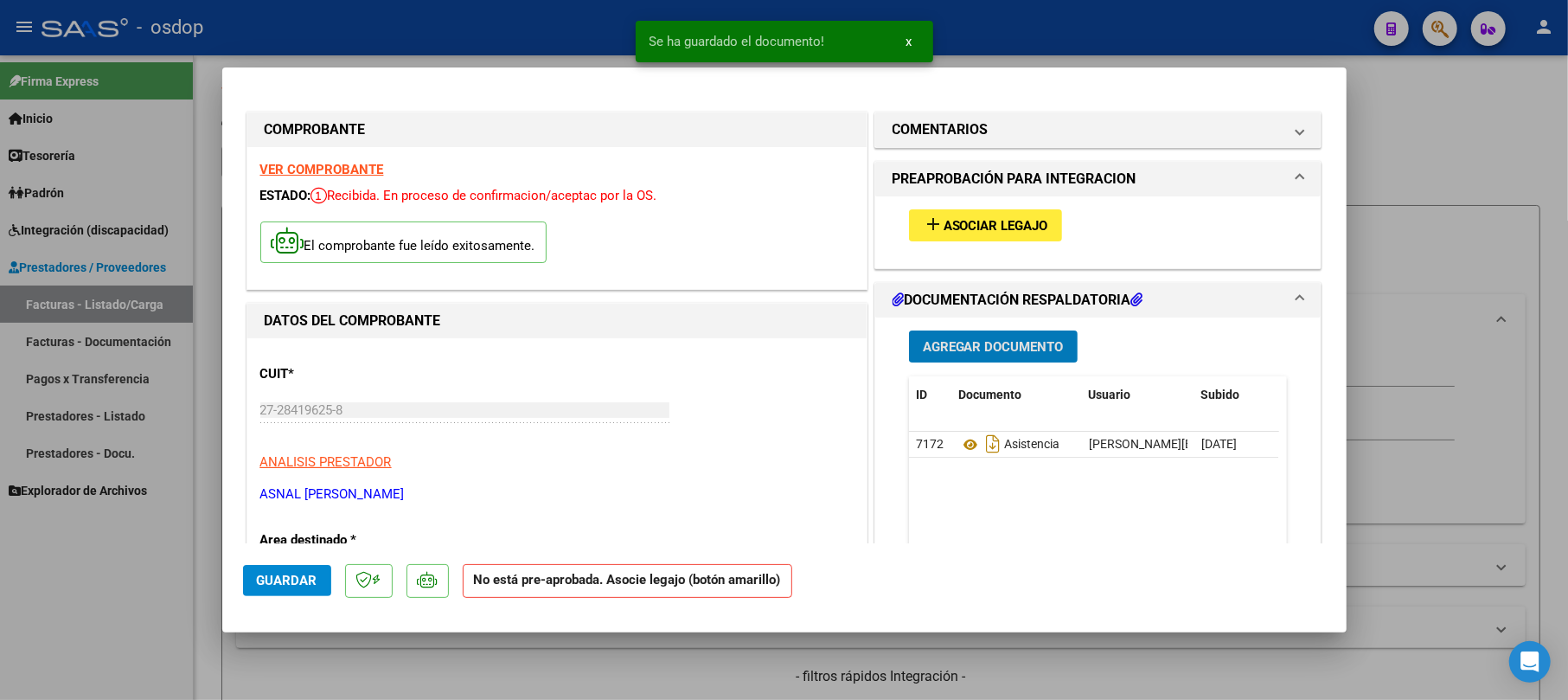
click at [977, 226] on span "Asociar Legajo" at bounding box center [995, 225] width 105 height 15
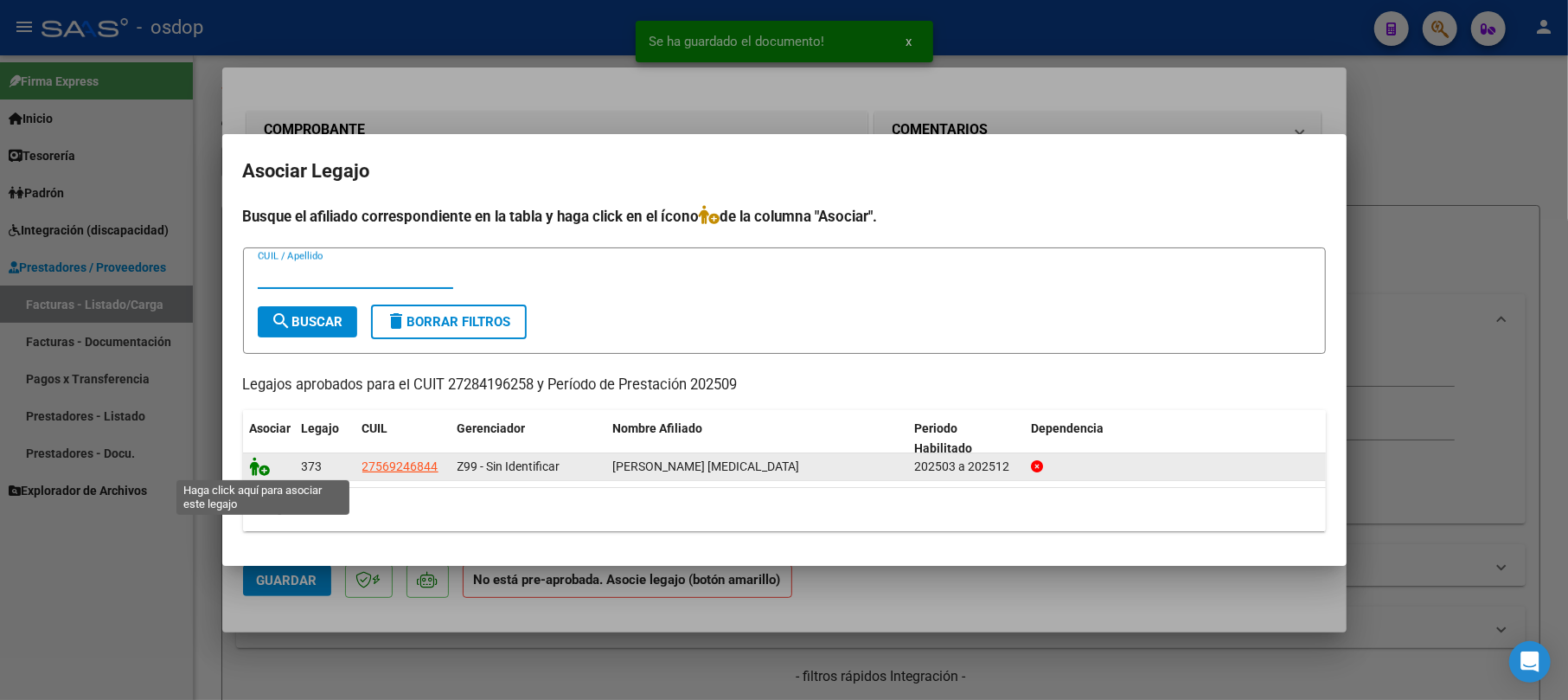
click at [254, 465] on icon at bounding box center [260, 466] width 21 height 19
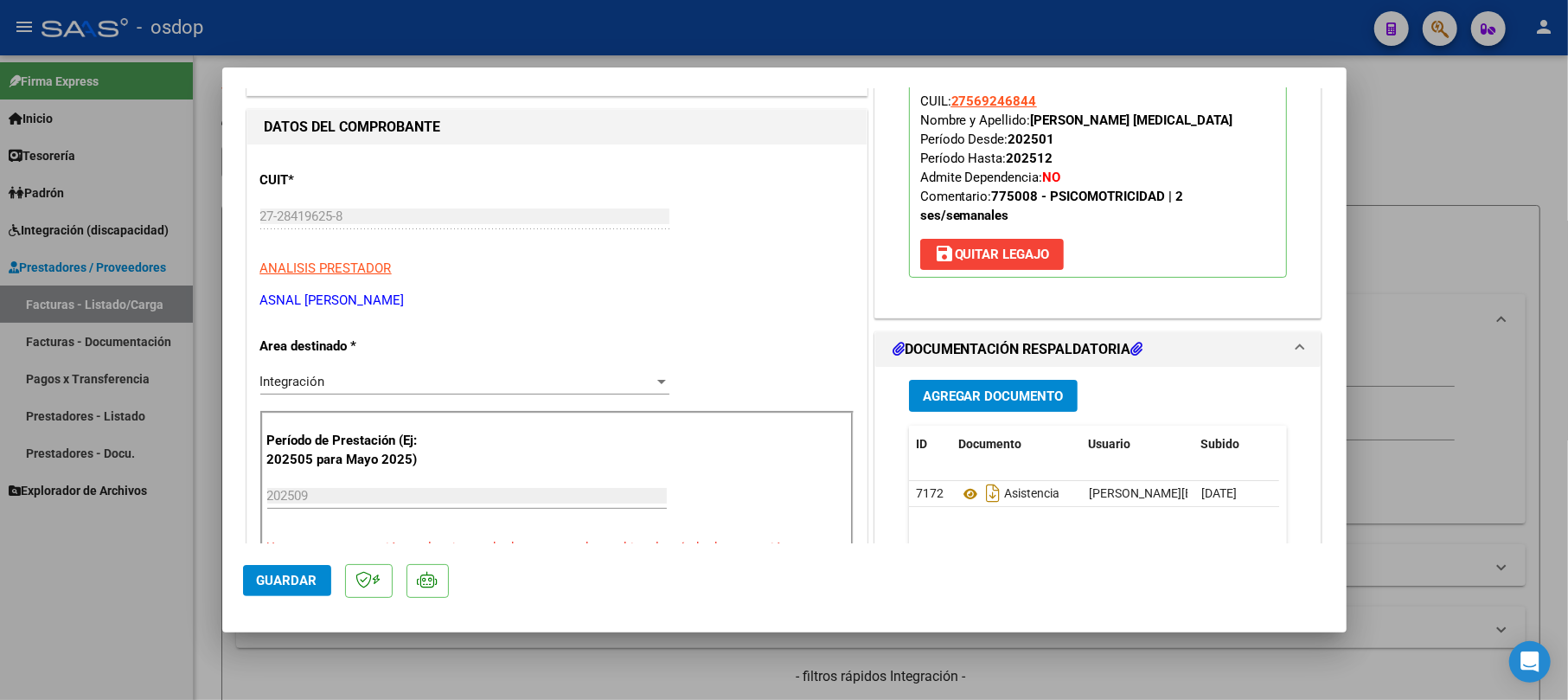
scroll to position [231, 0]
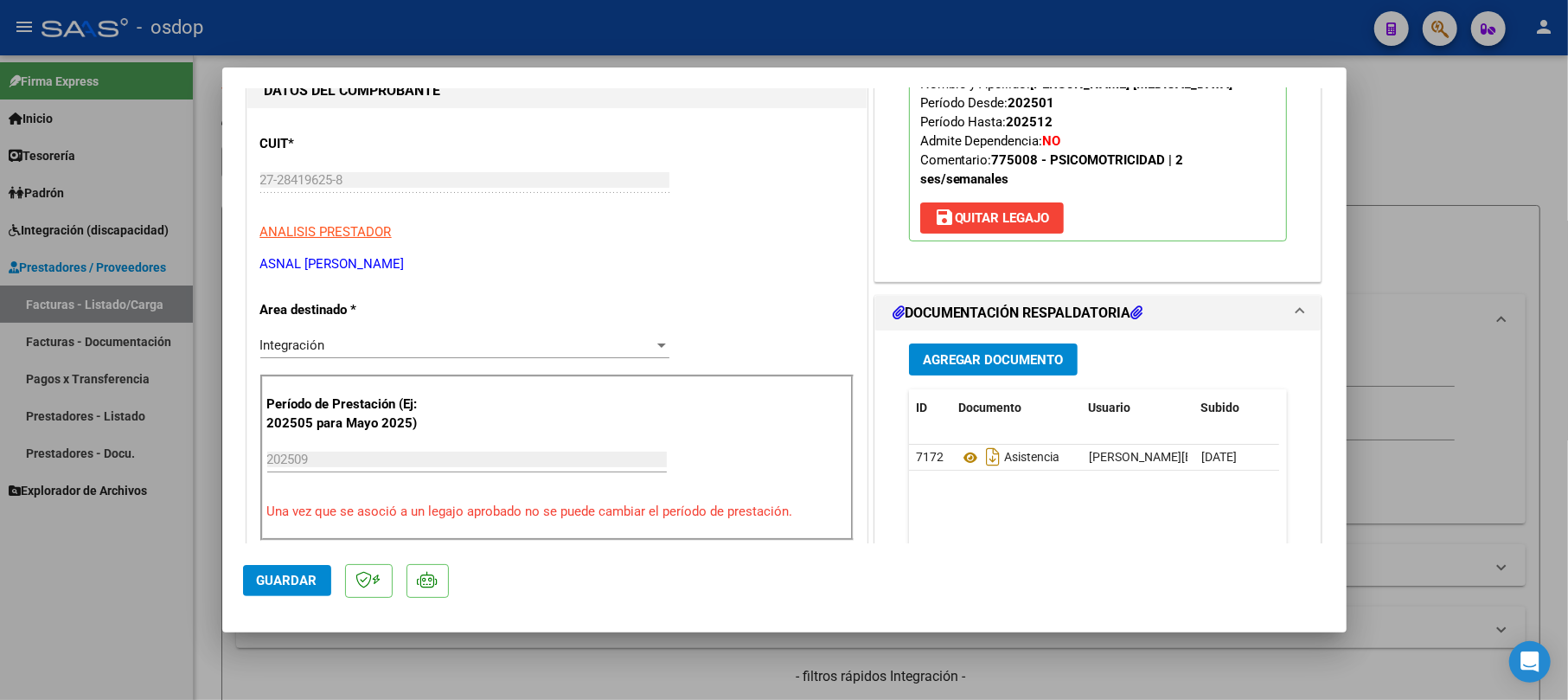
click at [284, 577] on span "Guardar" at bounding box center [288, 580] width 61 height 15
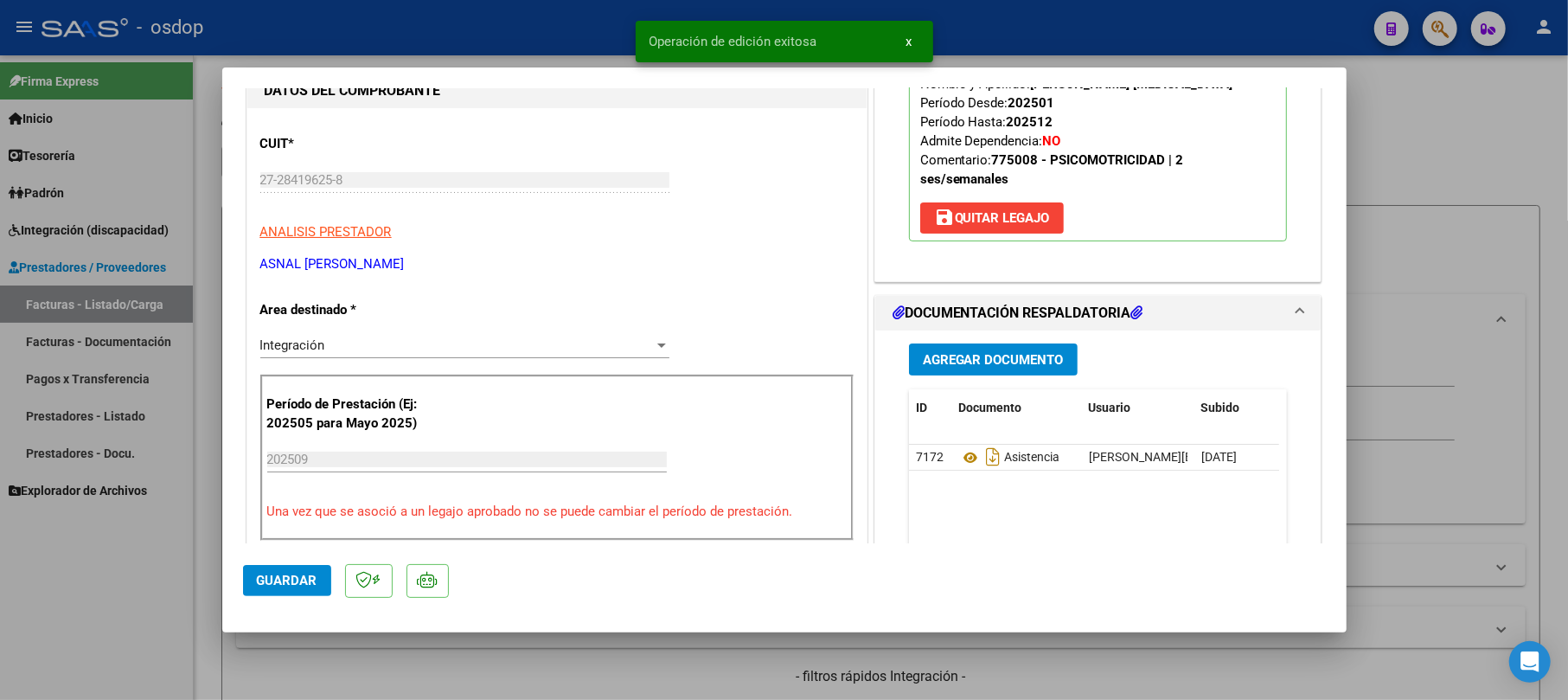
drag, startPoint x: 1365, startPoint y: 102, endPoint x: 1112, endPoint y: 694, distance: 643.8
click at [1365, 102] on div at bounding box center [784, 350] width 1568 height 700
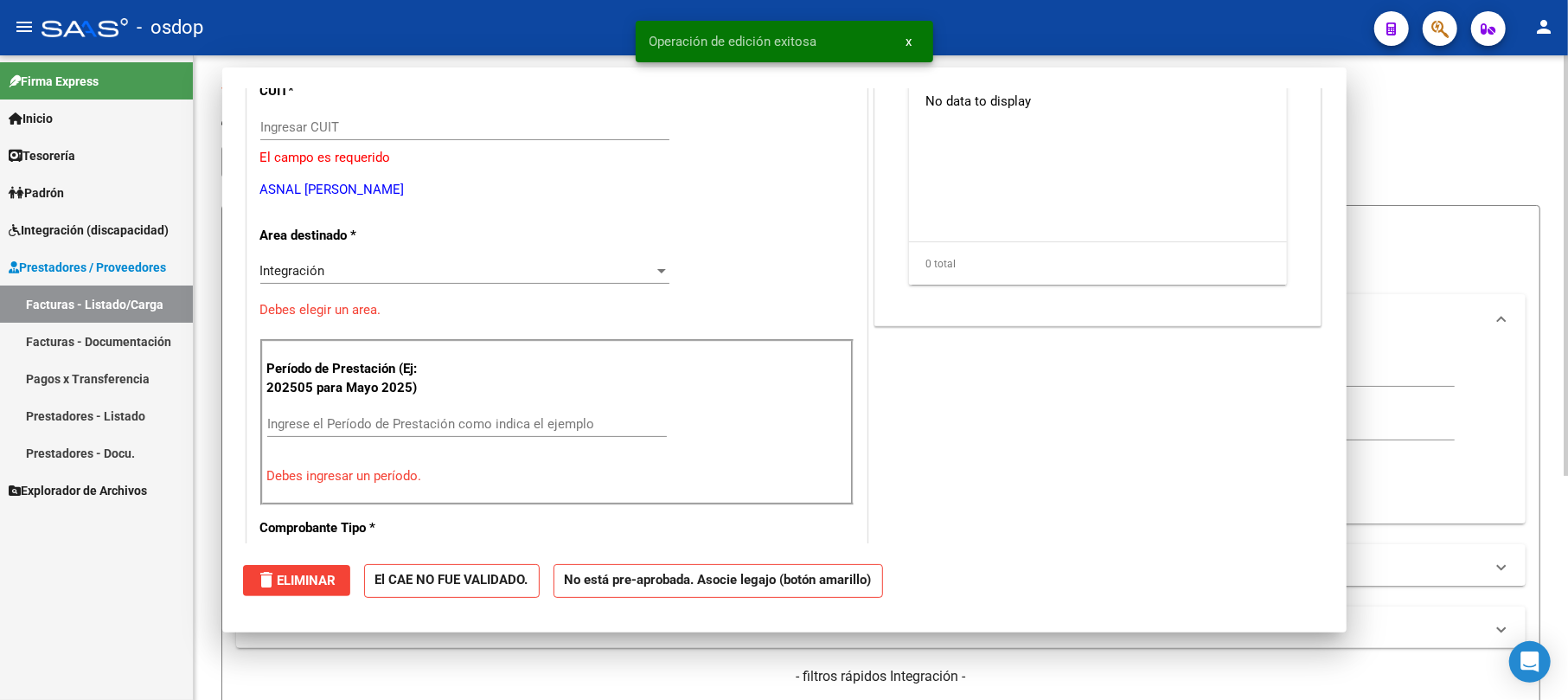
scroll to position [0, 0]
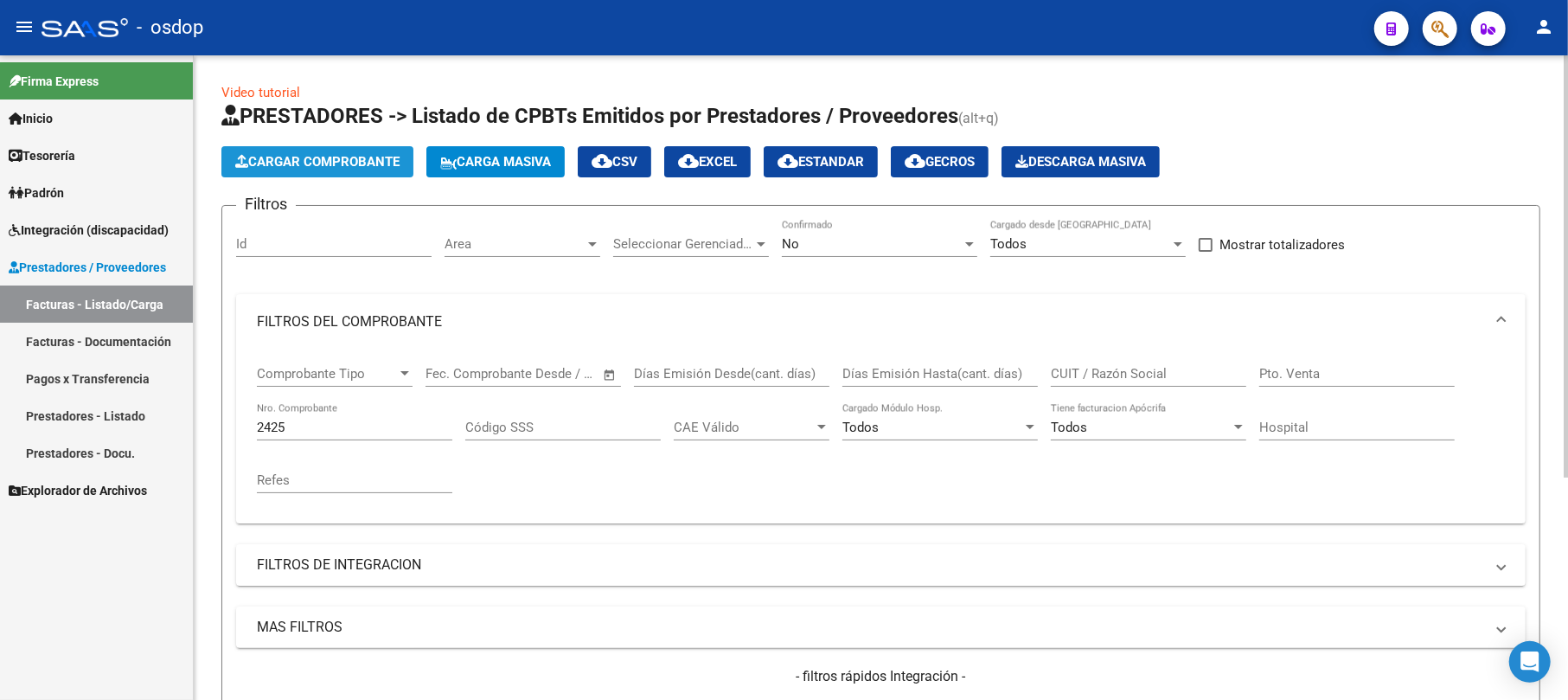
click at [350, 166] on span "Cargar Comprobante" at bounding box center [317, 161] width 164 height 15
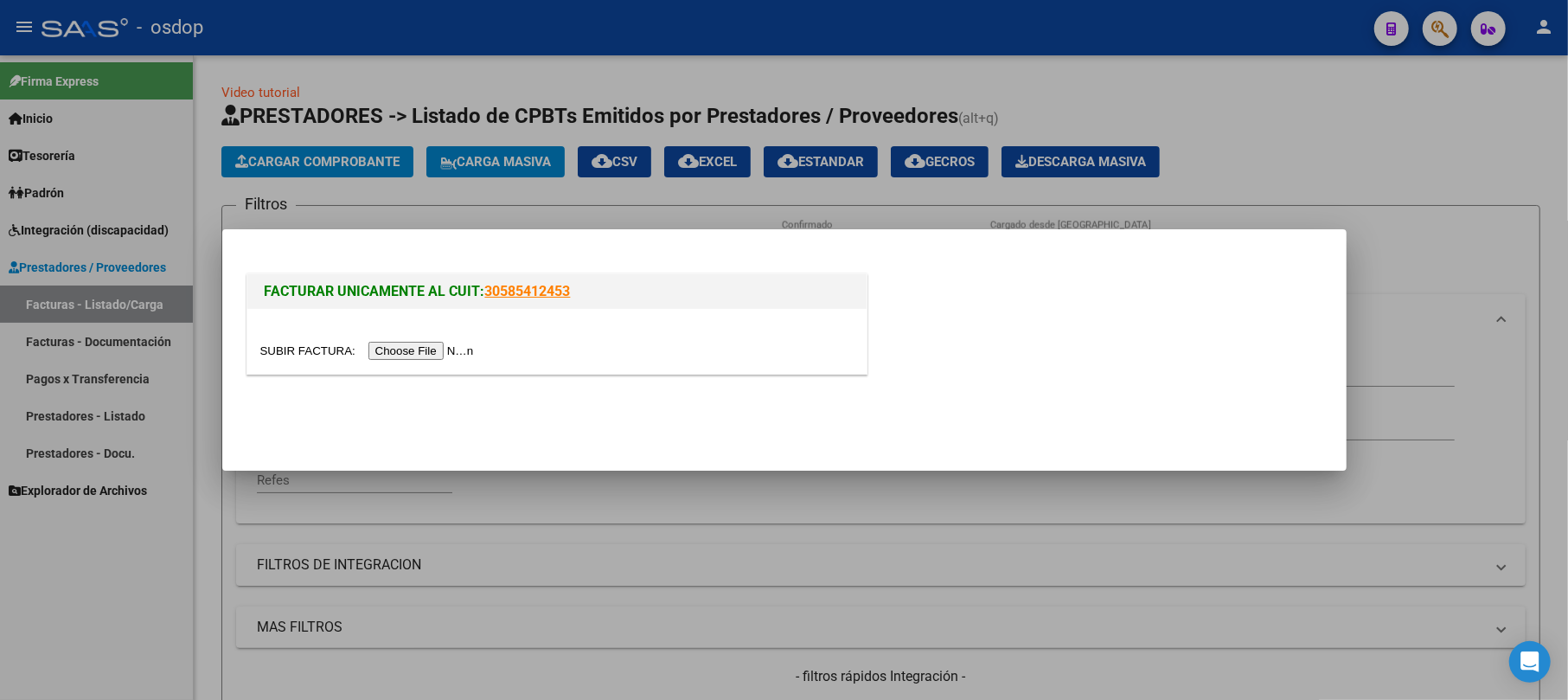
click at [440, 354] on input "file" at bounding box center [369, 350] width 219 height 18
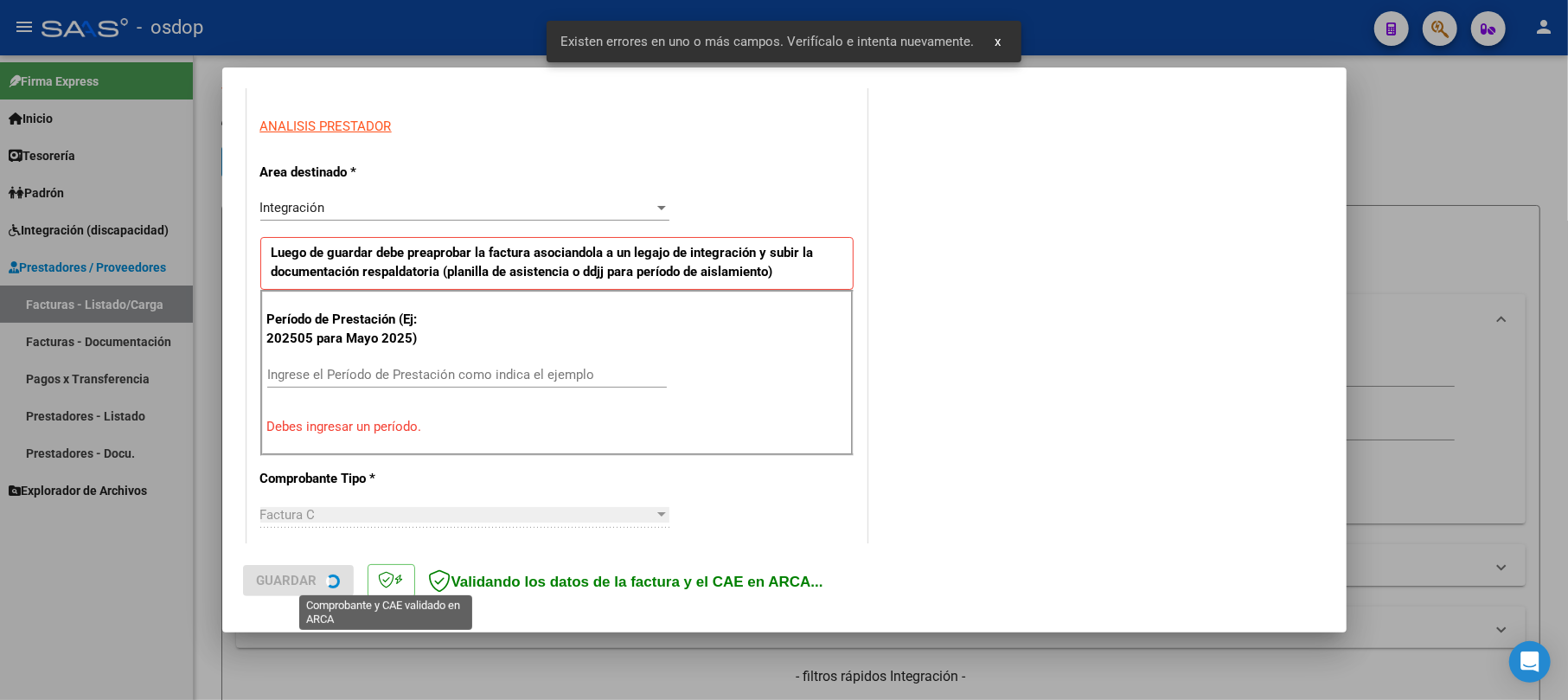
scroll to position [344, 0]
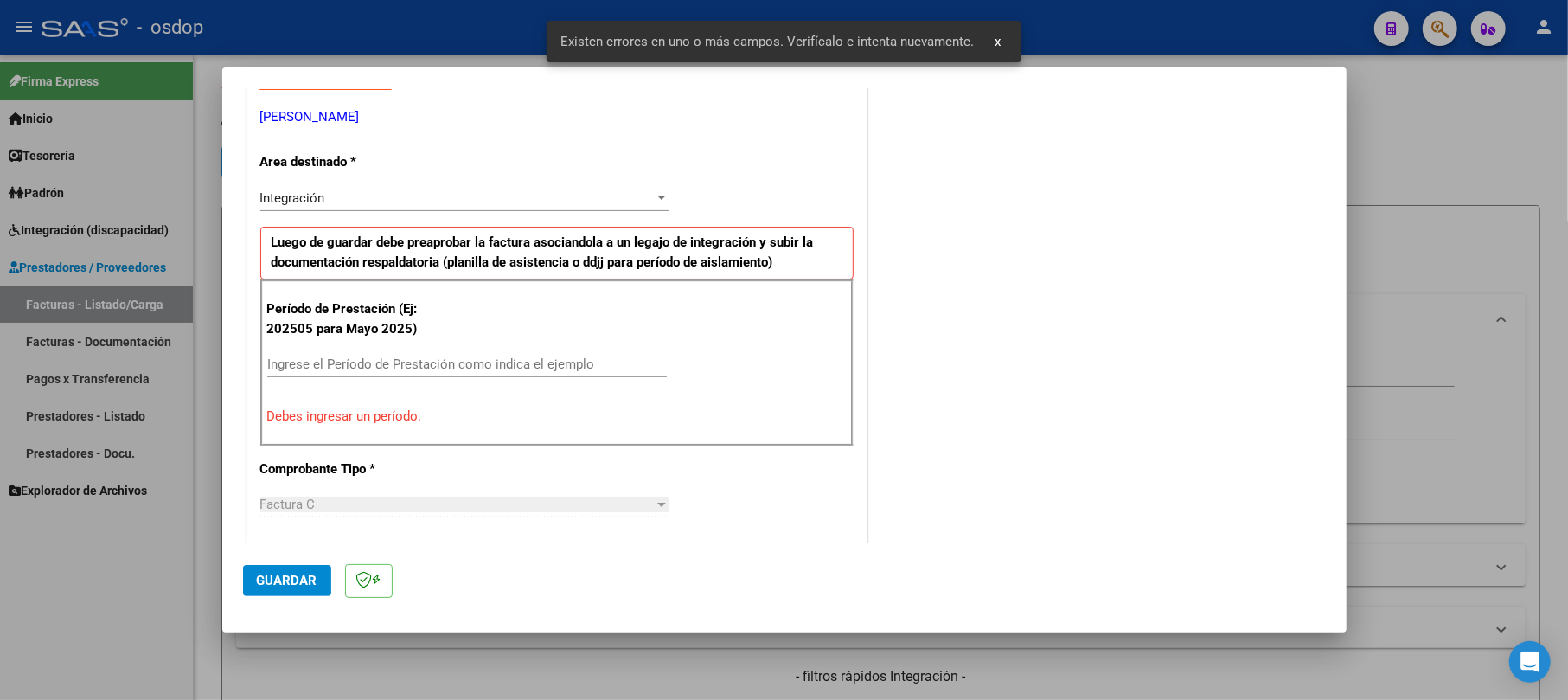
click at [368, 360] on input "Ingrese el Período de Prestación como indica el ejemplo" at bounding box center [466, 364] width 399 height 15
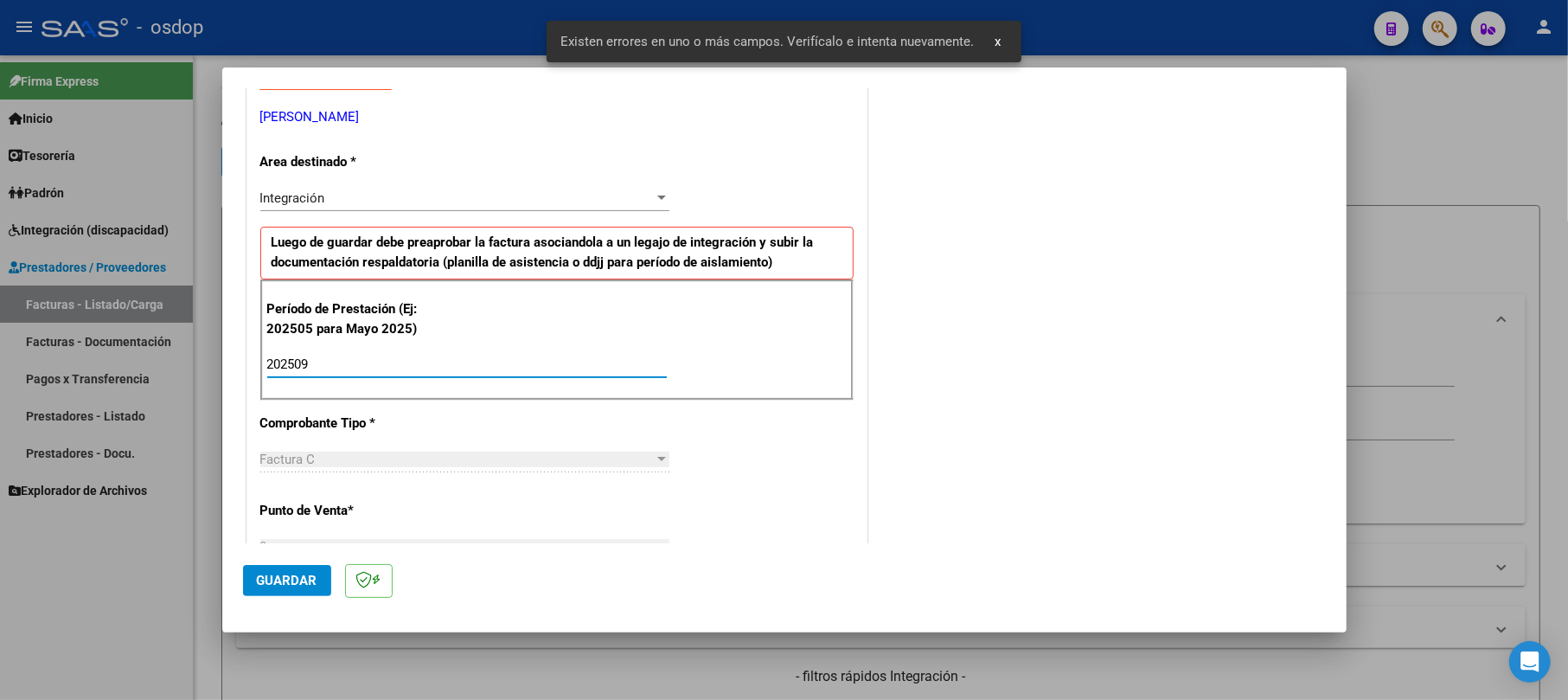
type input "202509"
click at [287, 589] on button "Guardar" at bounding box center [287, 580] width 88 height 31
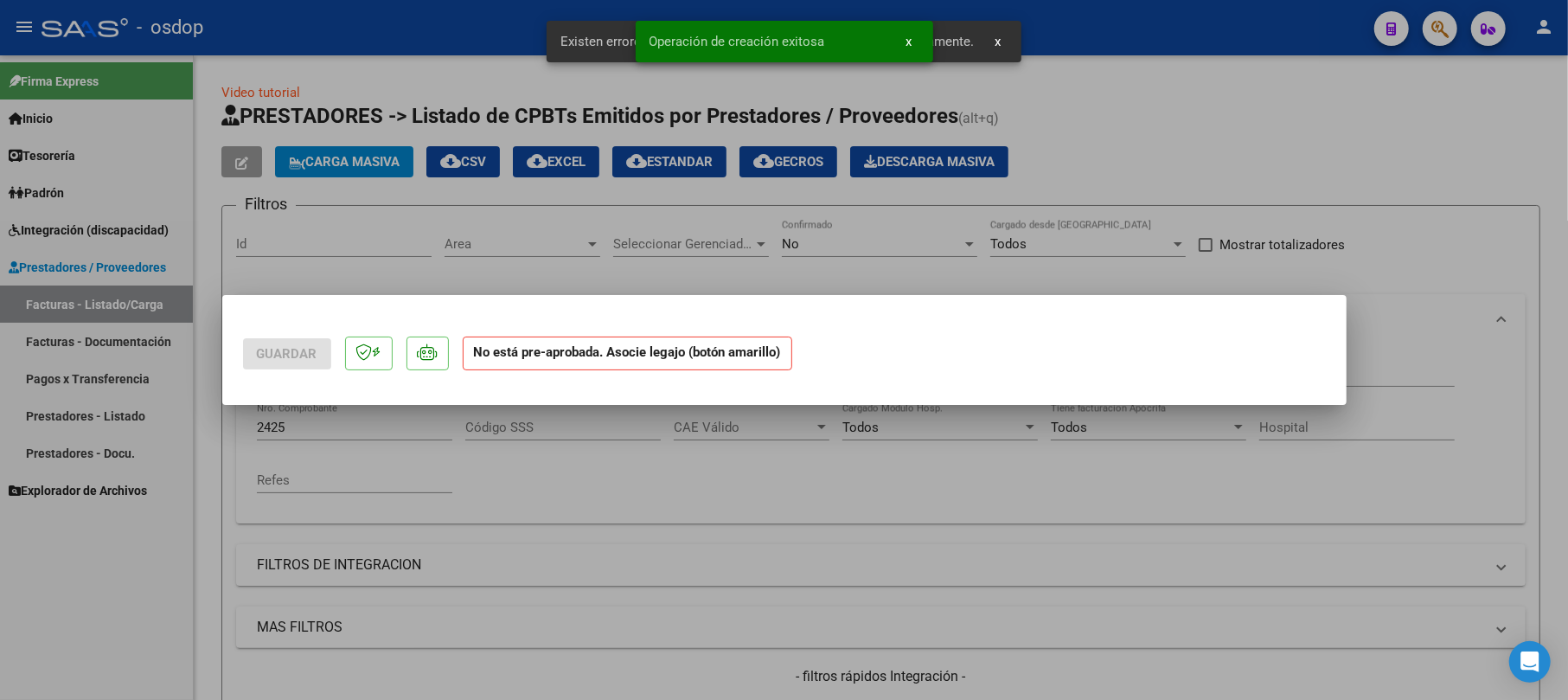
scroll to position [0, 0]
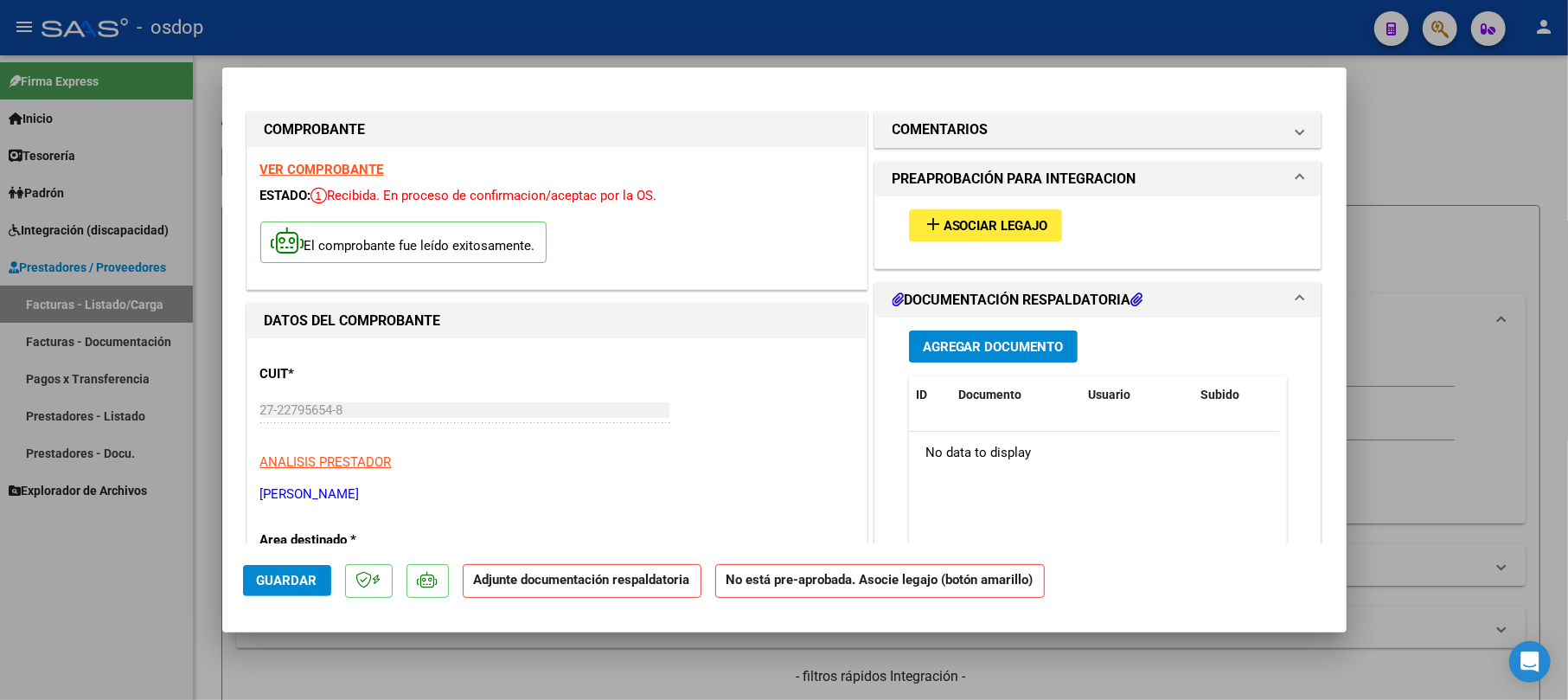
drag, startPoint x: 949, startPoint y: 350, endPoint x: 955, endPoint y: 333, distance: 18.0
click at [955, 333] on button "Agregar Documento" at bounding box center [994, 347] width 169 height 32
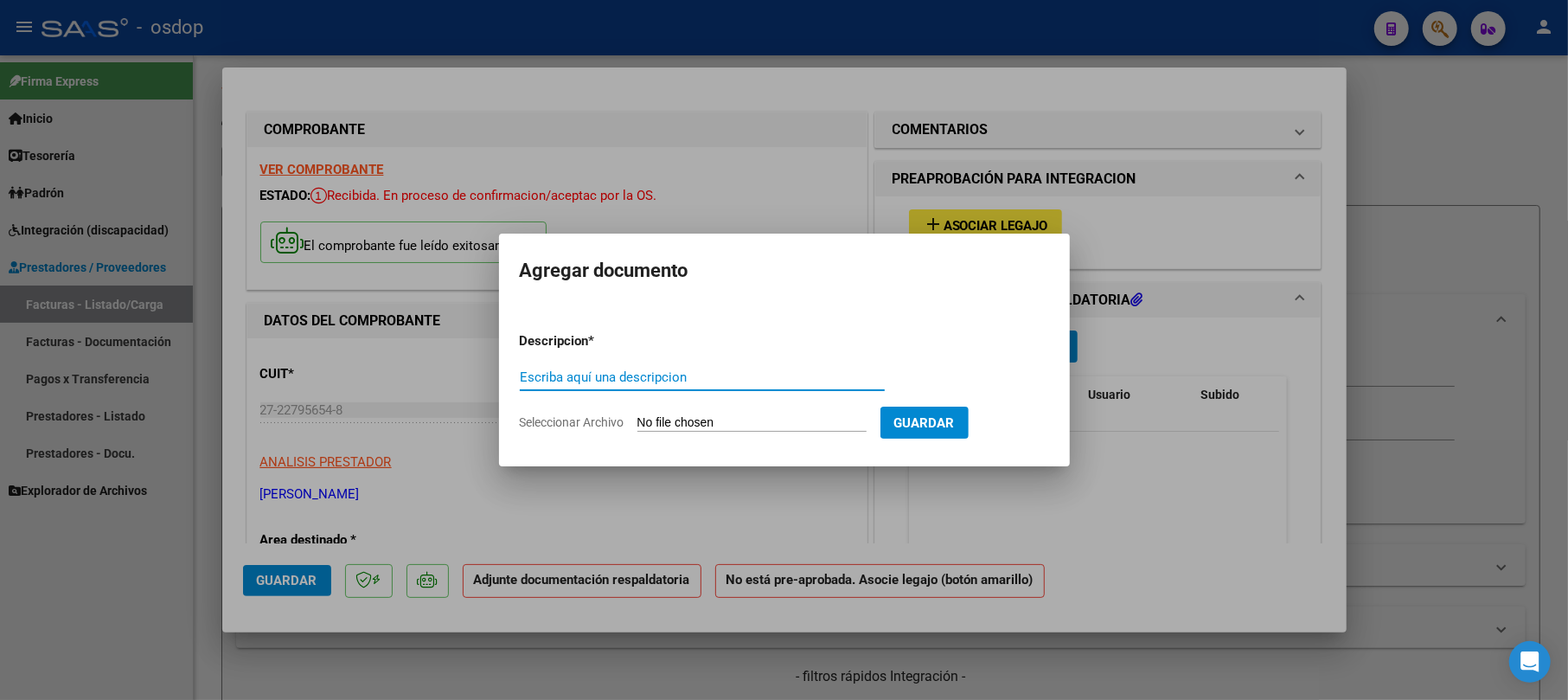
click at [687, 381] on input "Escriba aquí una descripcion" at bounding box center [702, 376] width 365 height 15
type input "asistencia"
click at [751, 417] on input "Seleccionar Archivo" at bounding box center [752, 424] width 230 height 16
type input "C:\fakepath\OSDOP Septiembre Planilla de AsistenciaX.pdf"
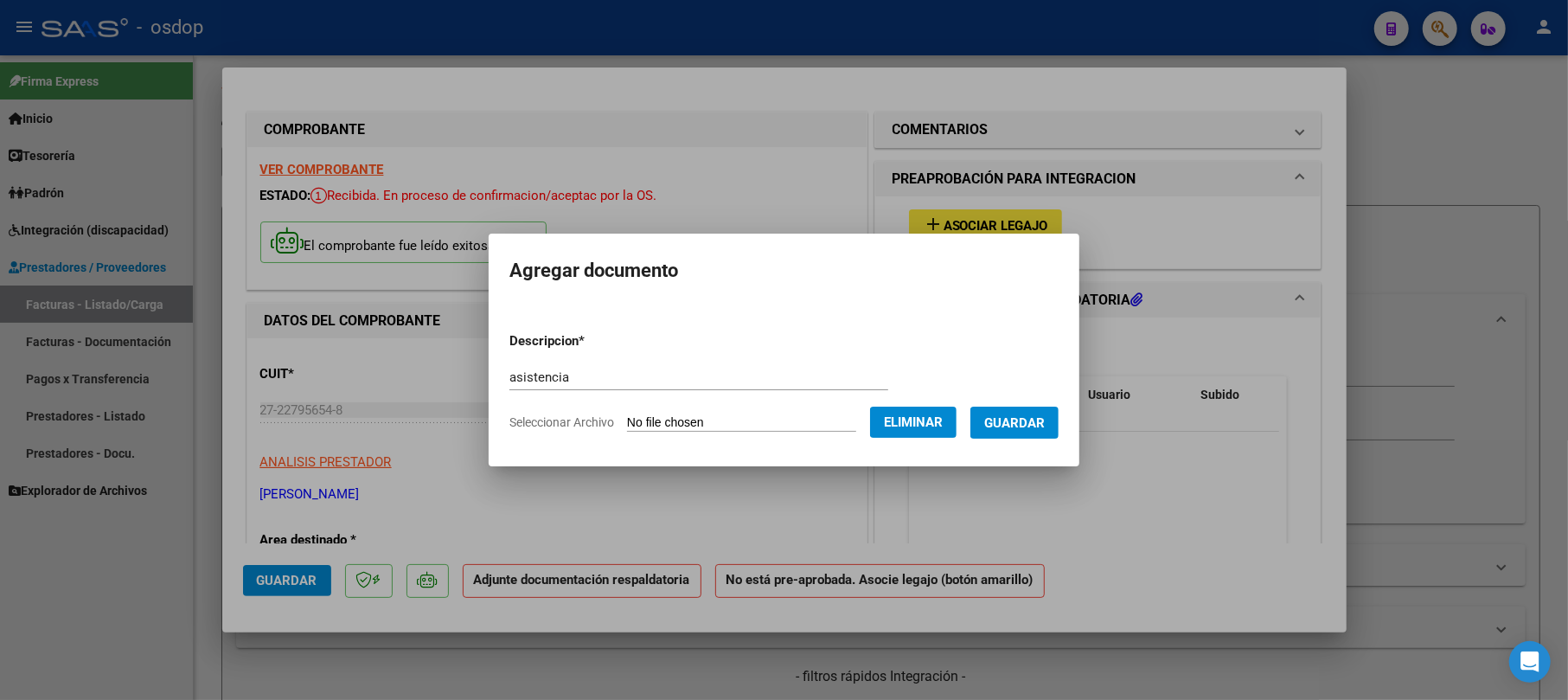
click at [1045, 426] on span "Guardar" at bounding box center [1015, 423] width 61 height 15
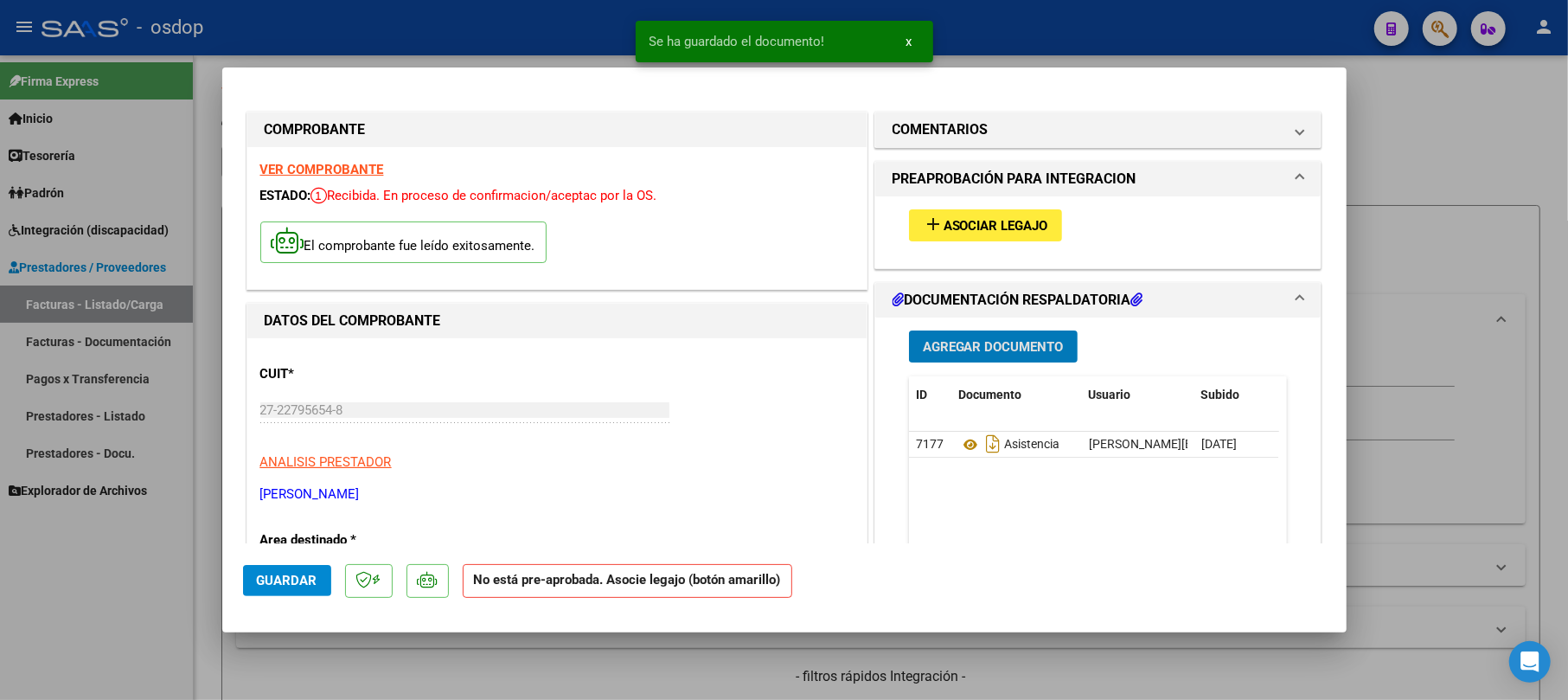
click at [968, 230] on span "Asociar Legajo" at bounding box center [995, 225] width 105 height 15
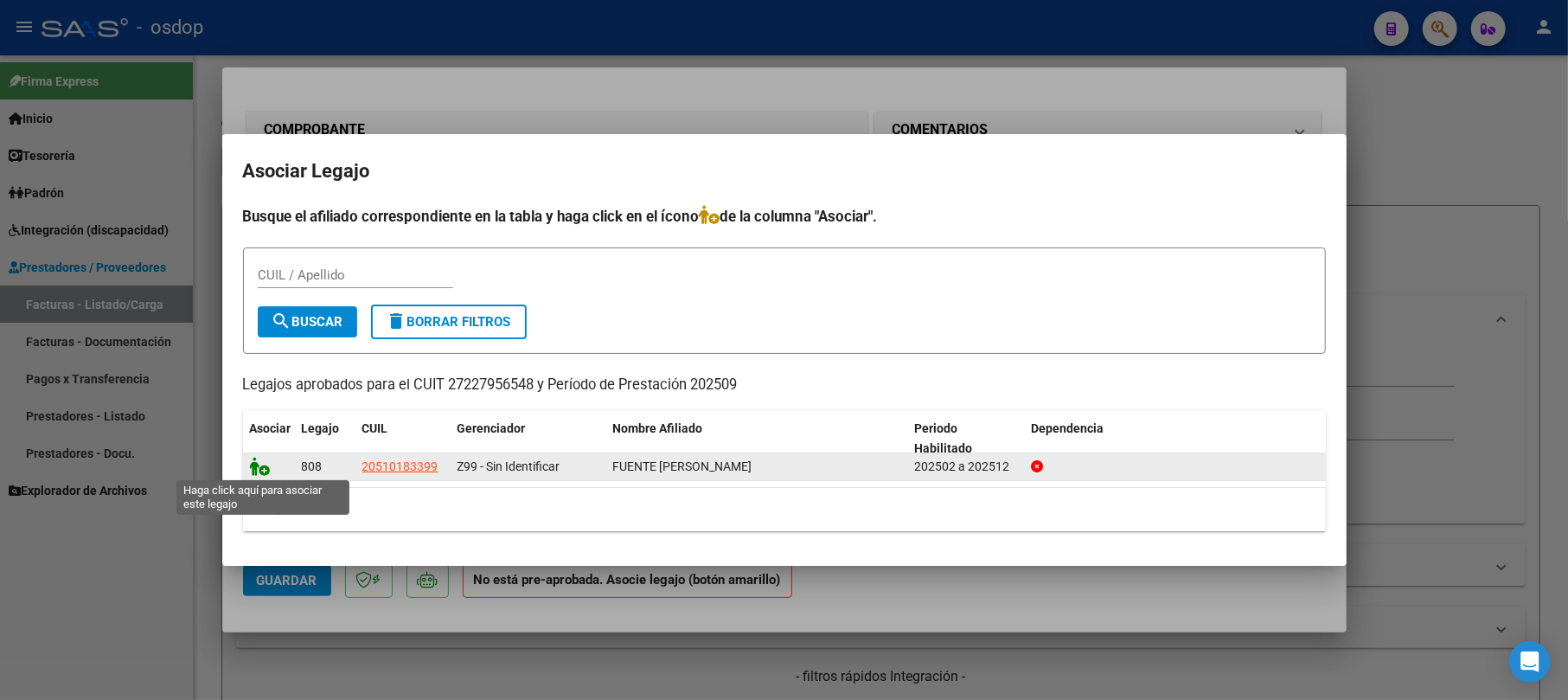
click at [251, 471] on icon at bounding box center [260, 466] width 21 height 19
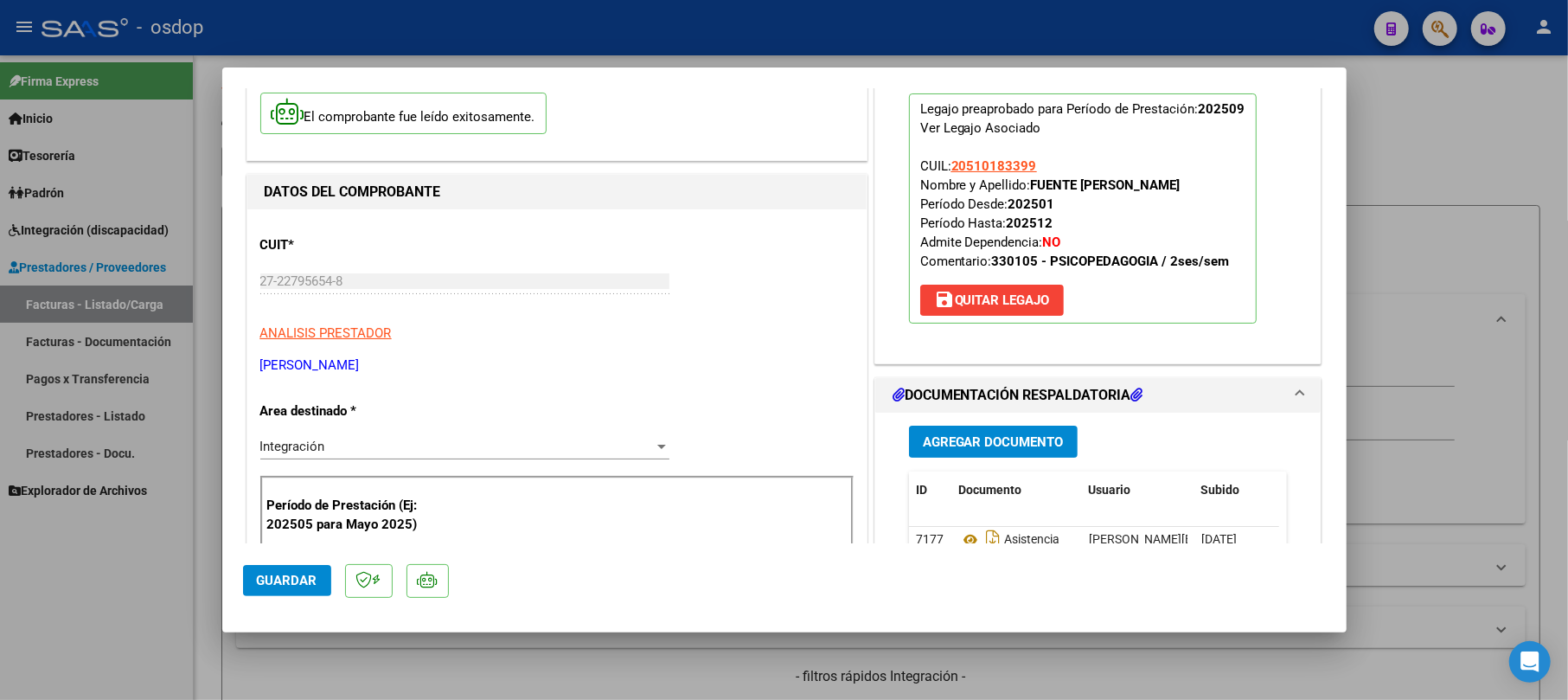
scroll to position [231, 0]
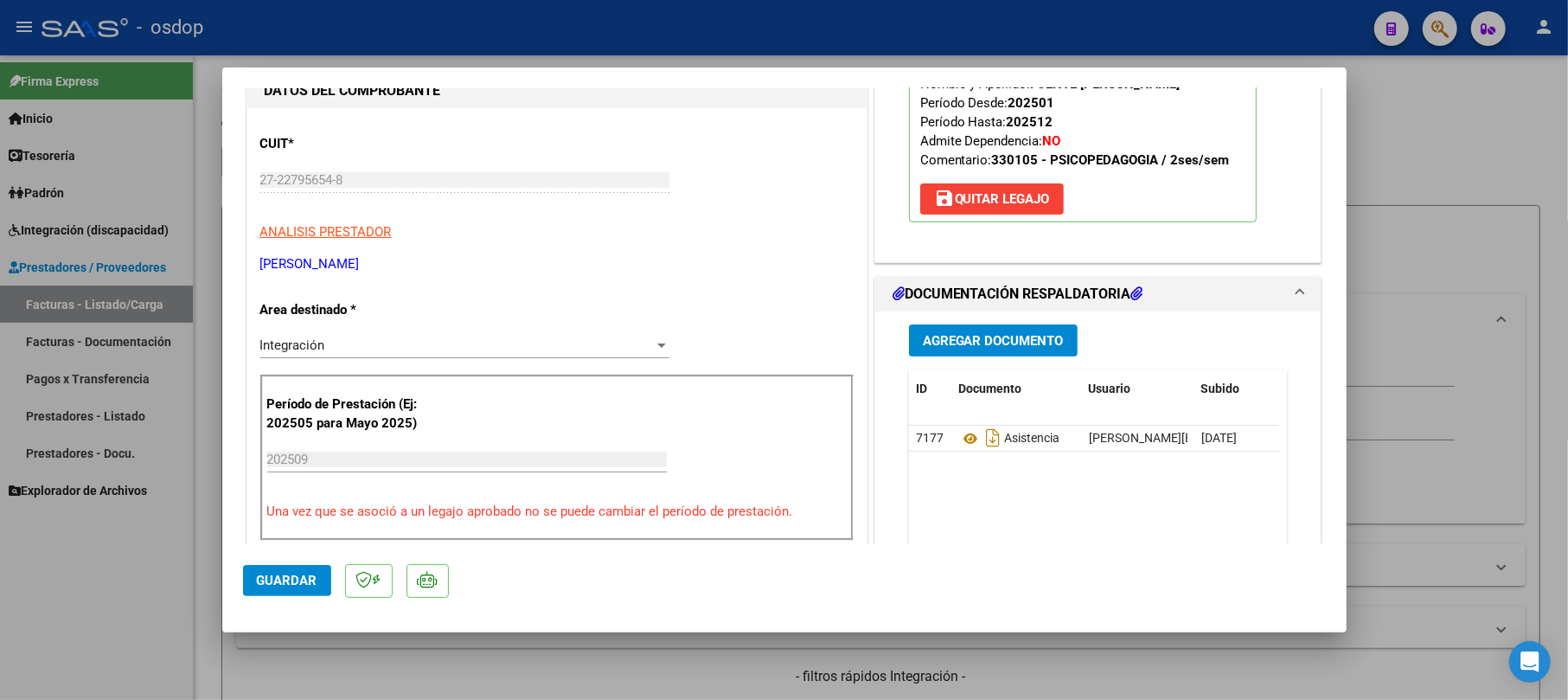
click at [296, 580] on span "Guardar" at bounding box center [288, 580] width 61 height 15
click at [296, 577] on span "Guardar" at bounding box center [288, 580] width 61 height 15
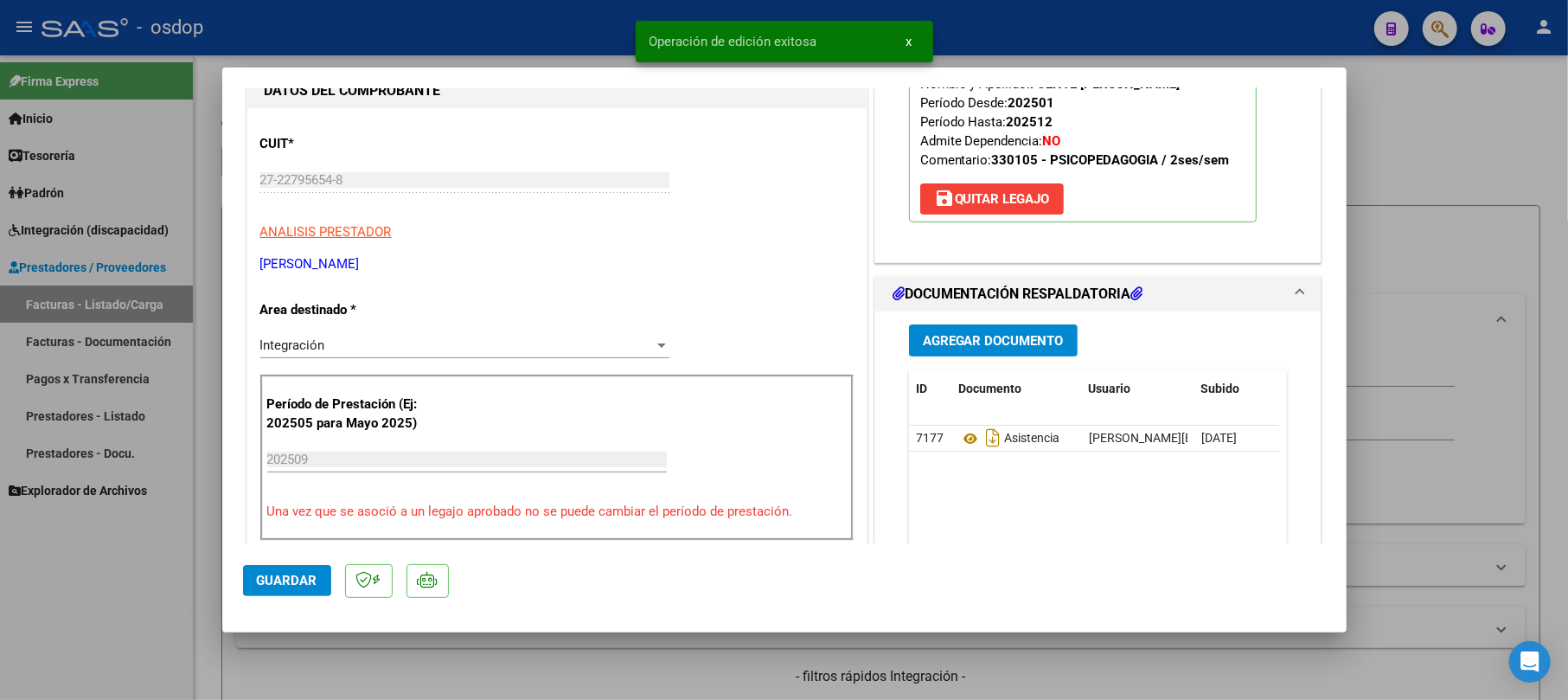
click at [1420, 129] on div at bounding box center [784, 350] width 1568 height 700
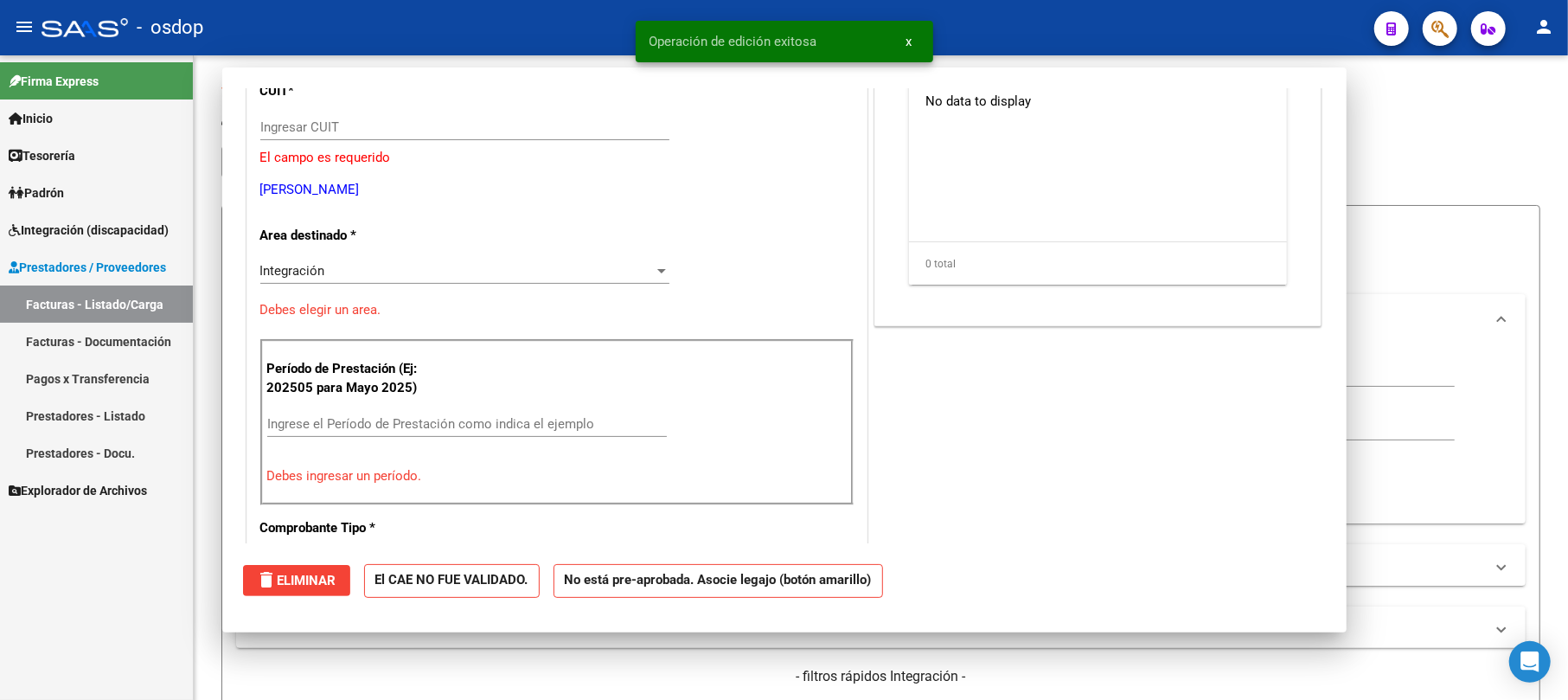
scroll to position [0, 0]
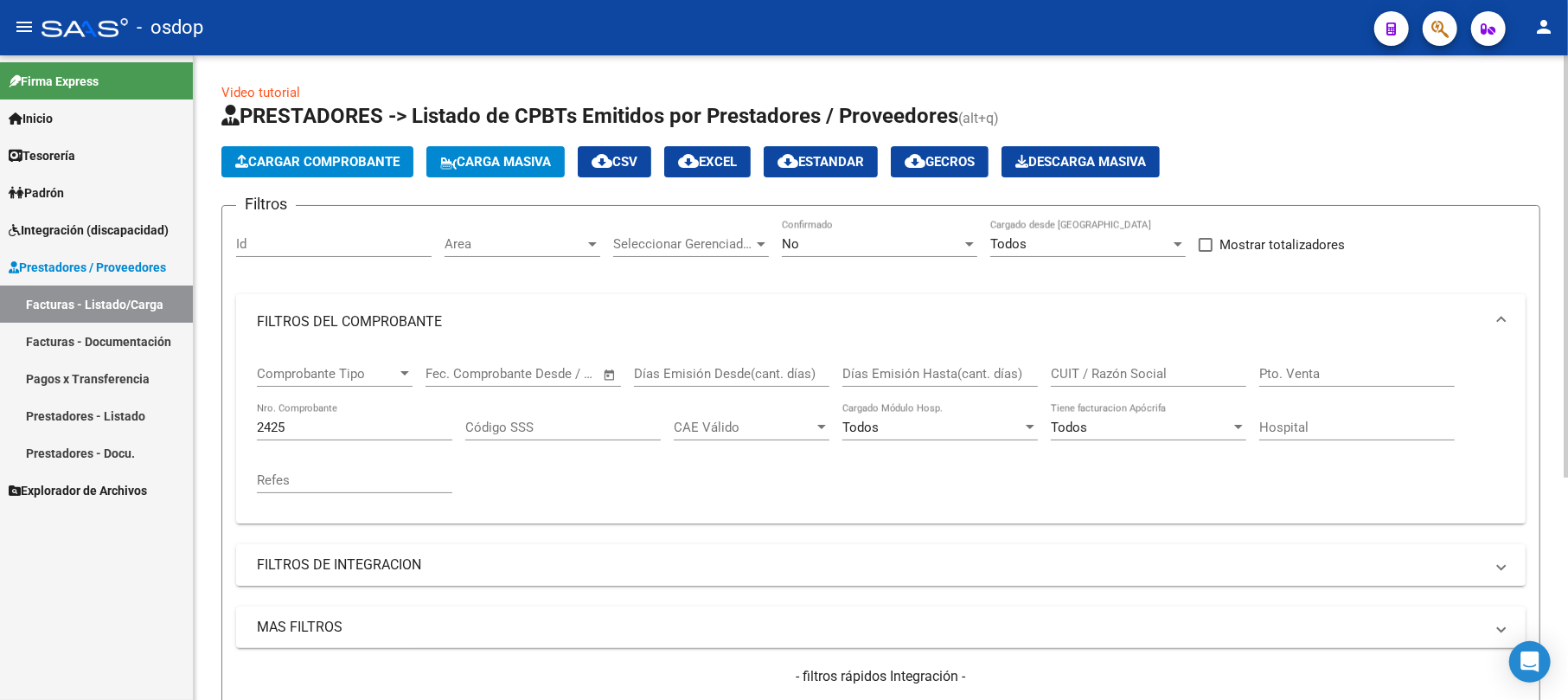
click at [346, 157] on span "Cargar Comprobante" at bounding box center [317, 161] width 164 height 15
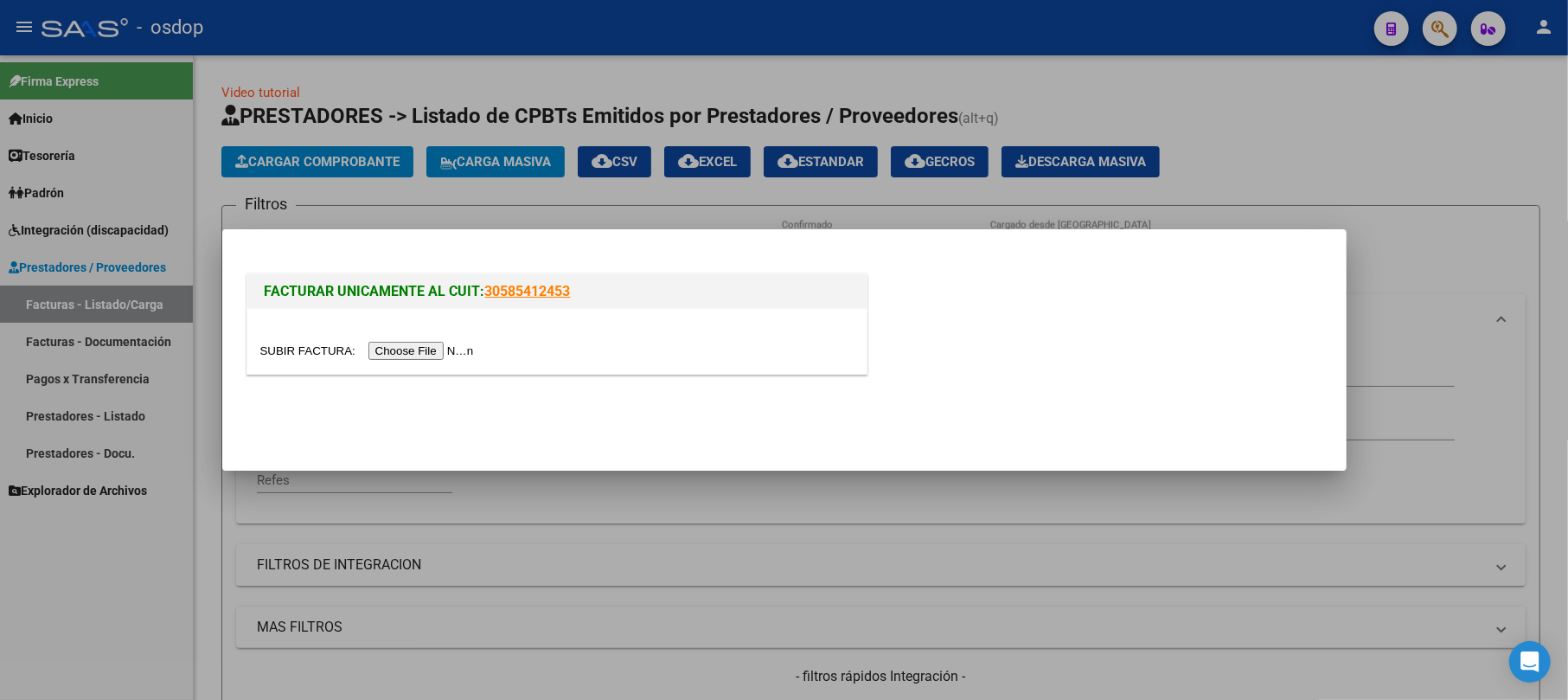
click at [445, 340] on div at bounding box center [557, 342] width 619 height 65
click at [441, 350] on input "file" at bounding box center [369, 350] width 219 height 18
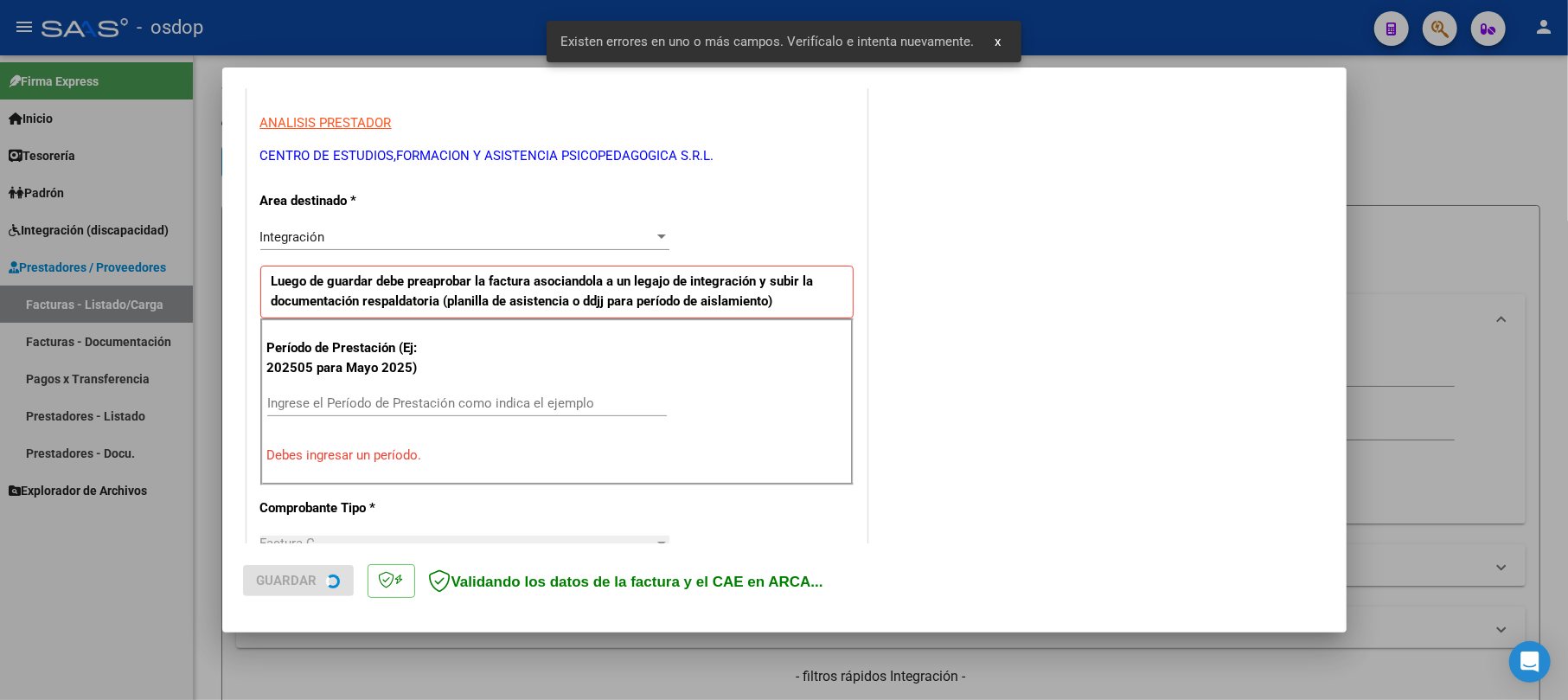
scroll to position [377, 0]
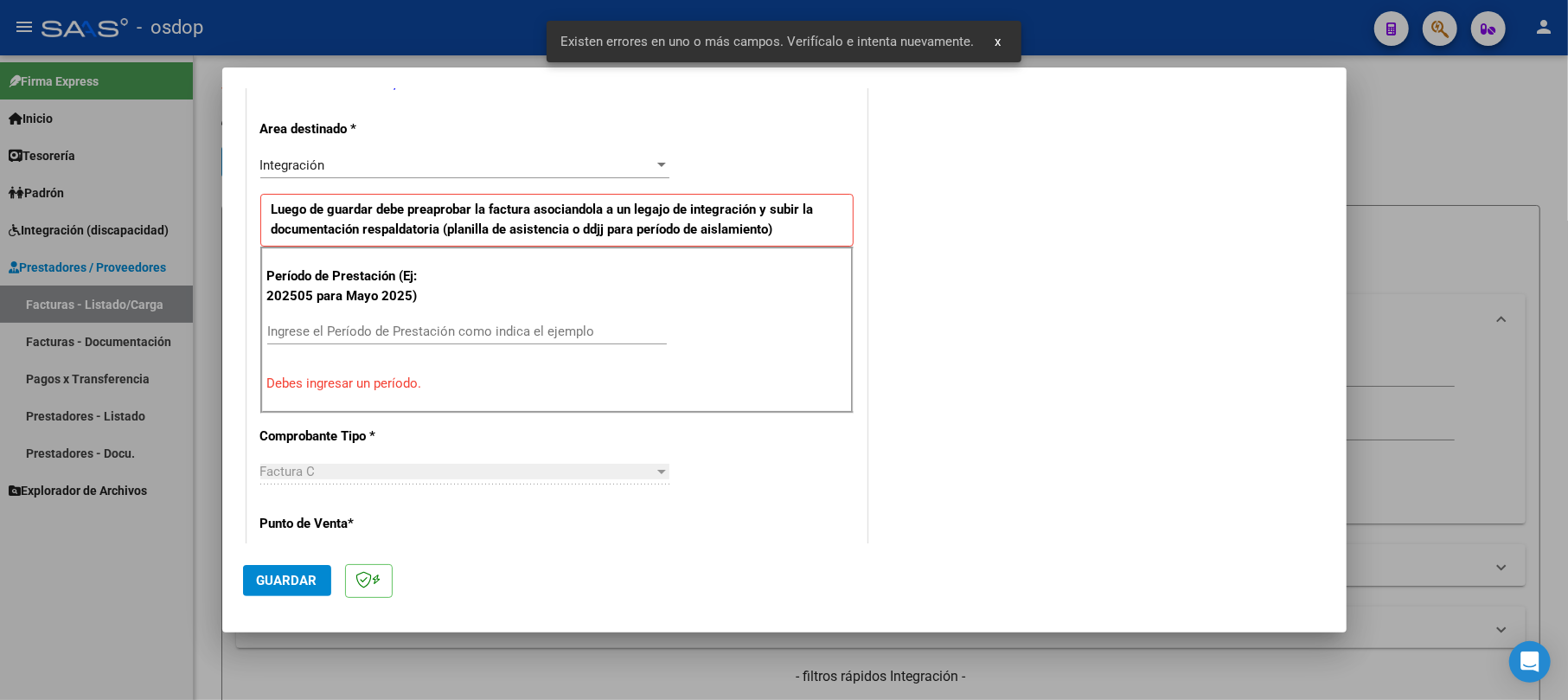
click at [327, 337] on input "Ingrese el Período de Prestación como indica el ejemplo" at bounding box center [466, 331] width 399 height 15
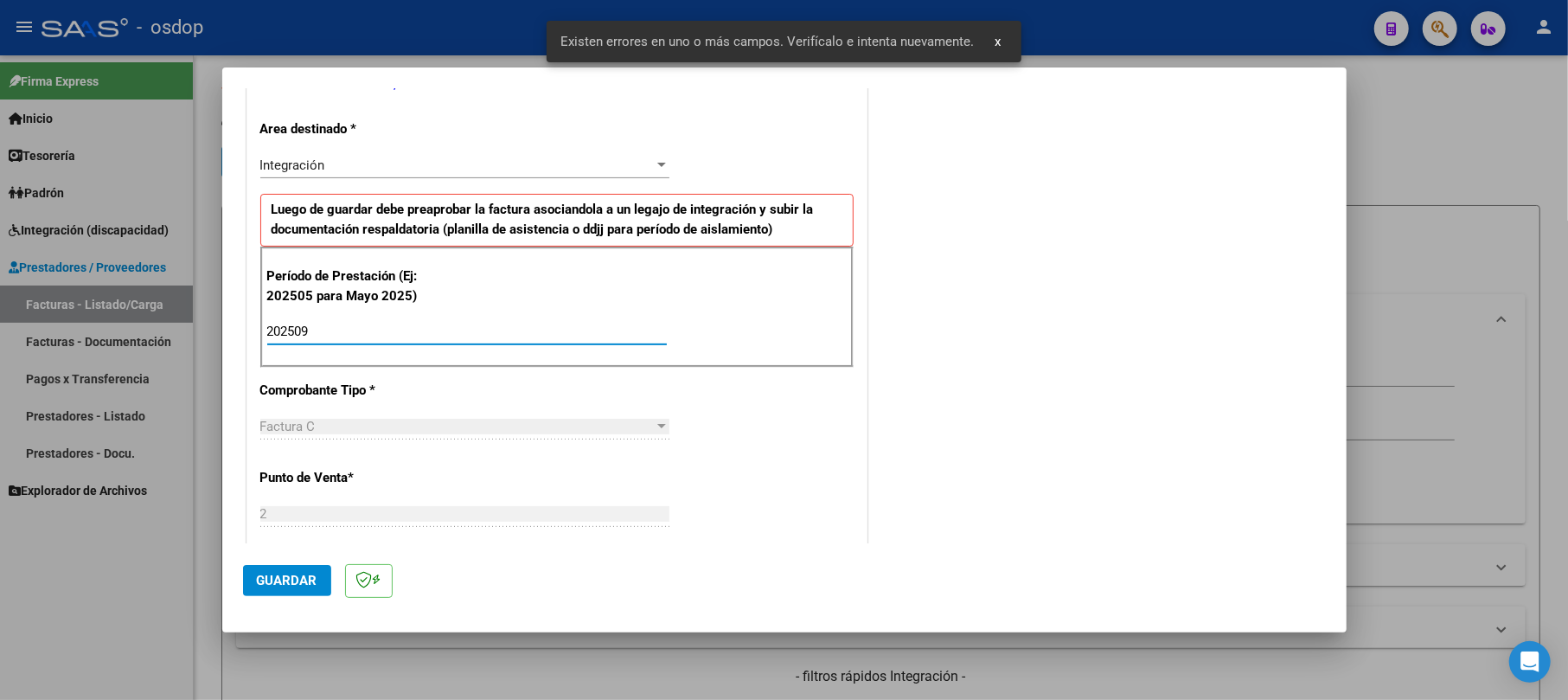
type input "202509"
click at [306, 586] on span "Guardar" at bounding box center [288, 580] width 61 height 15
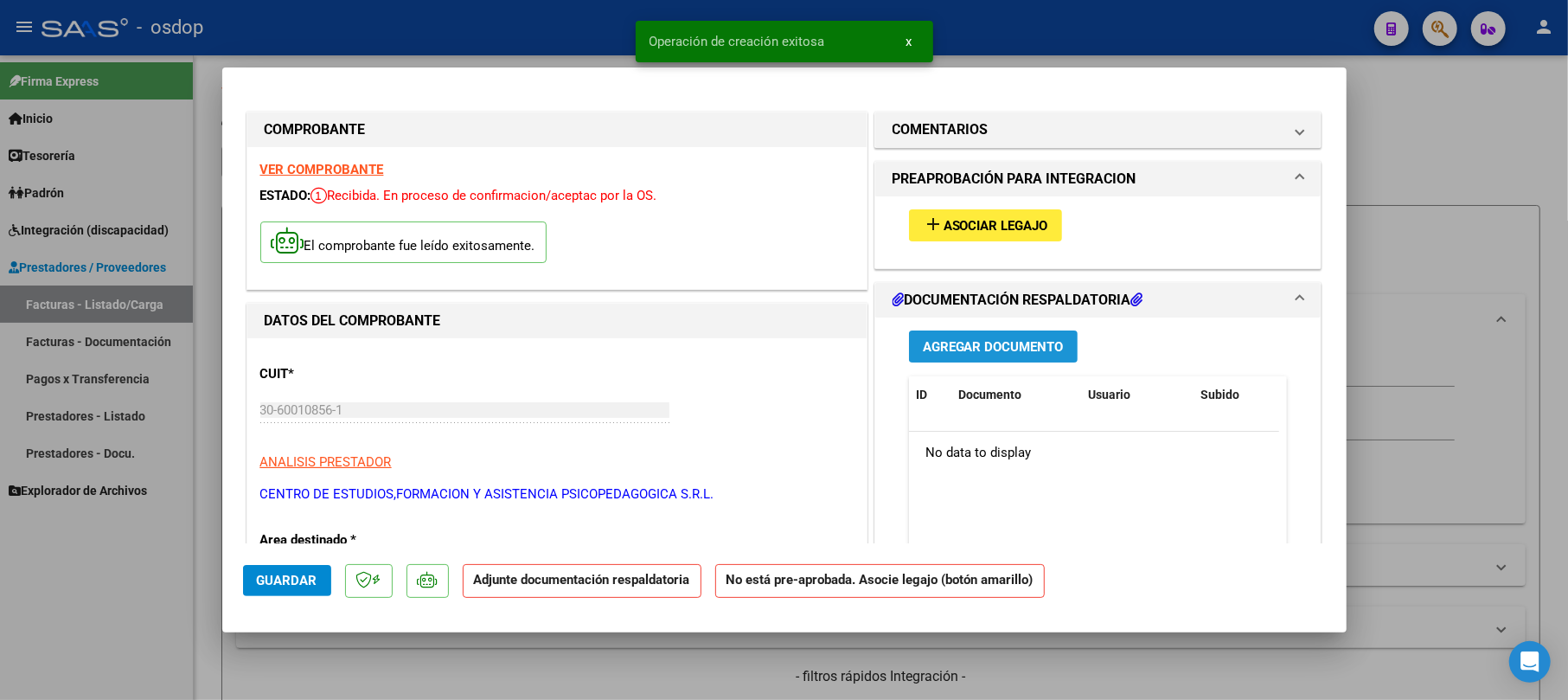
click at [949, 337] on button "Agregar Documento" at bounding box center [994, 347] width 169 height 32
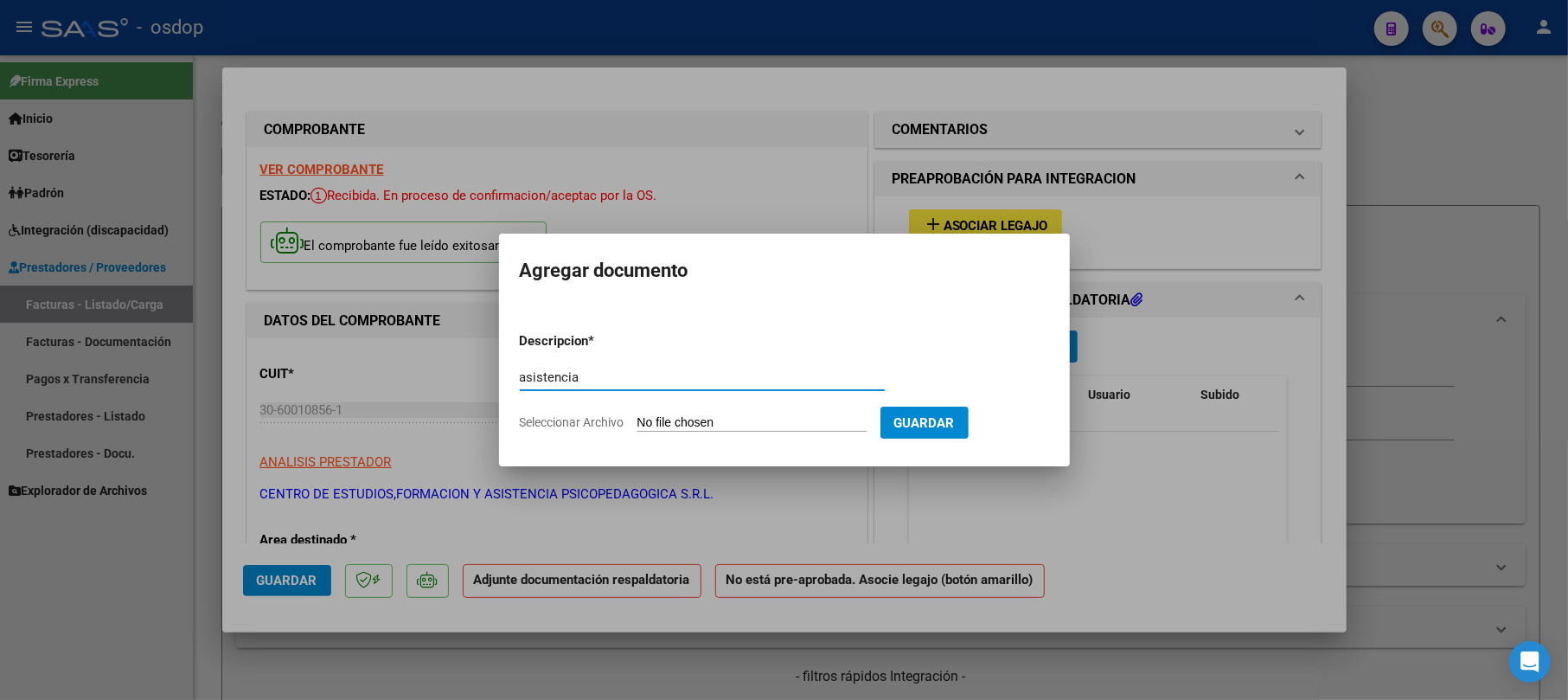
type input "asistencia"
click at [834, 420] on input "Seleccionar Archivo" at bounding box center [752, 424] width 230 height 16
type input "C:\fakepath\Planilla asistencia [PERSON_NAME] 9-2025.pdf"
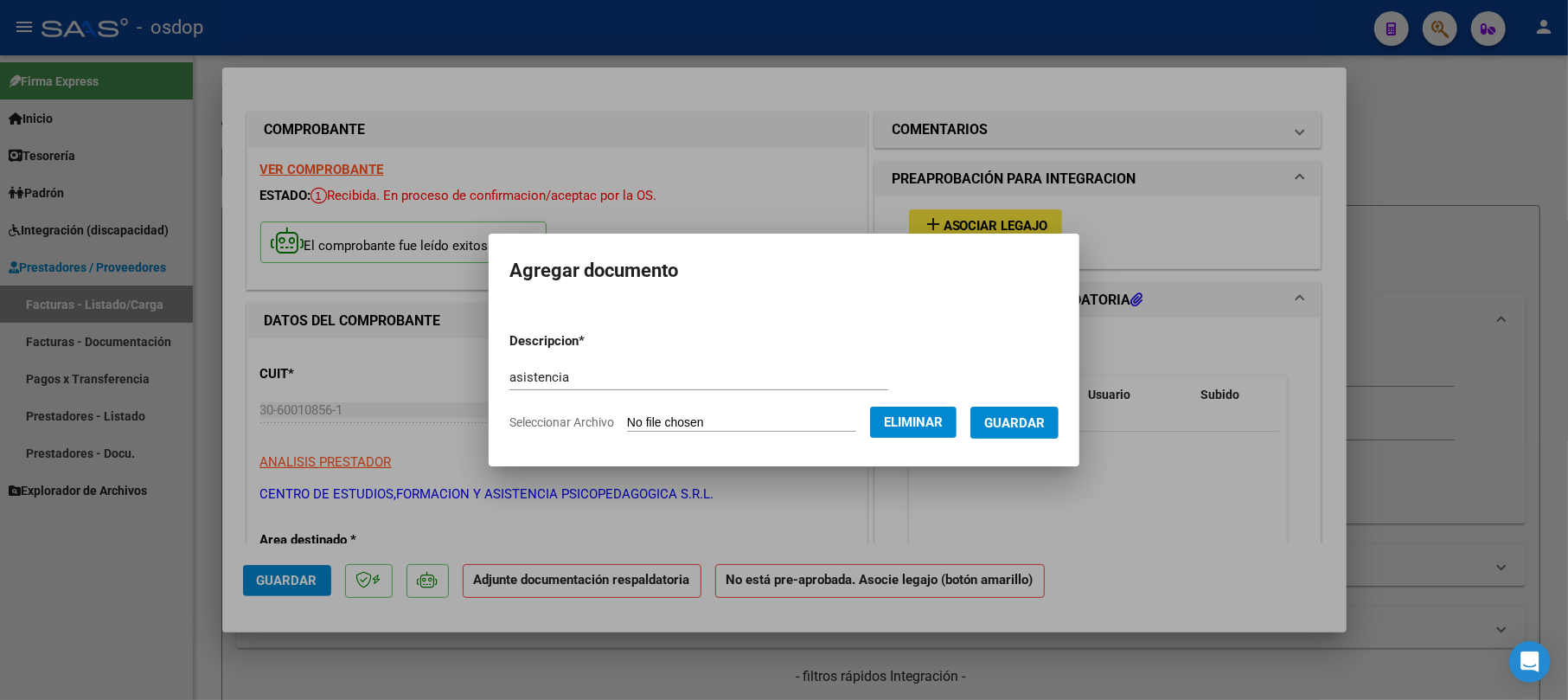
click at [1059, 417] on button "Guardar" at bounding box center [1014, 423] width 88 height 32
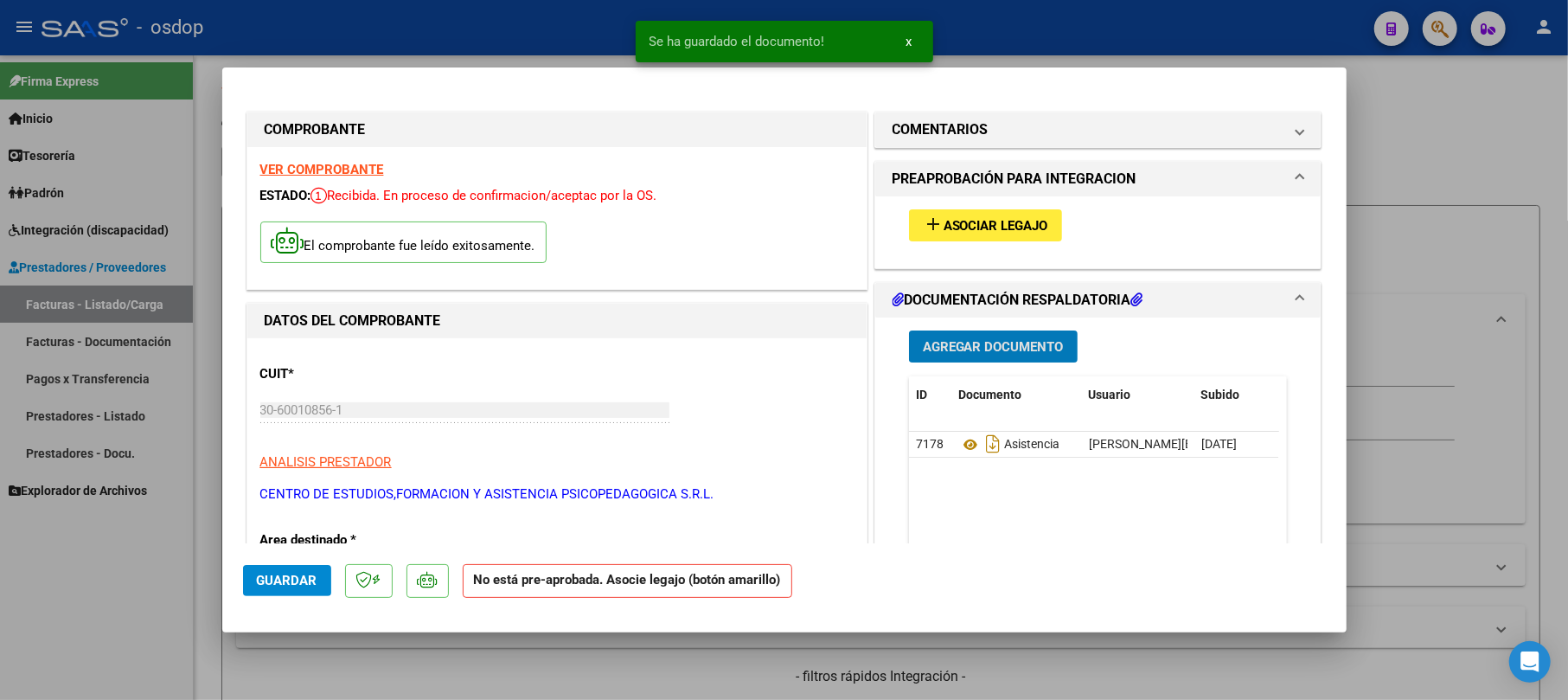
click at [1036, 223] on span "Asociar Legajo" at bounding box center [995, 225] width 105 height 15
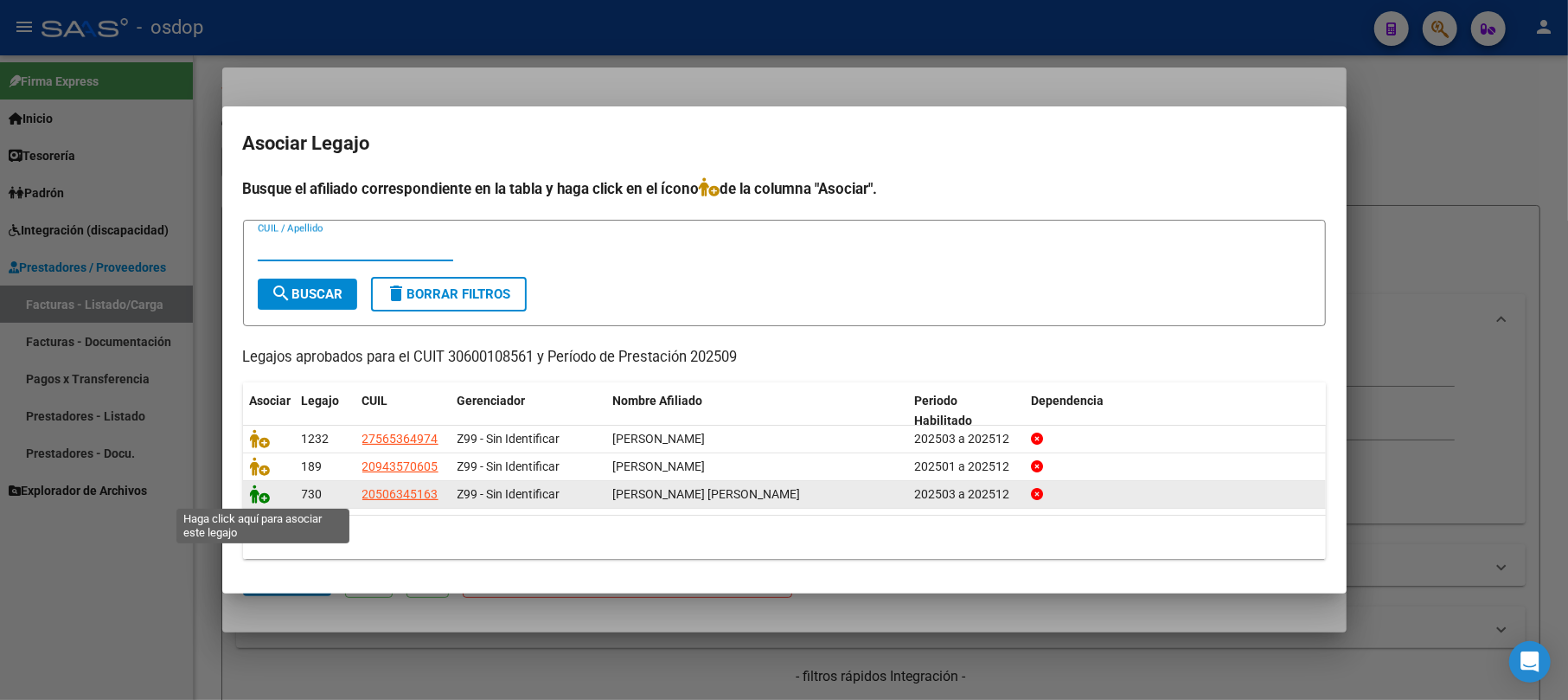
click at [268, 493] on icon at bounding box center [260, 493] width 21 height 19
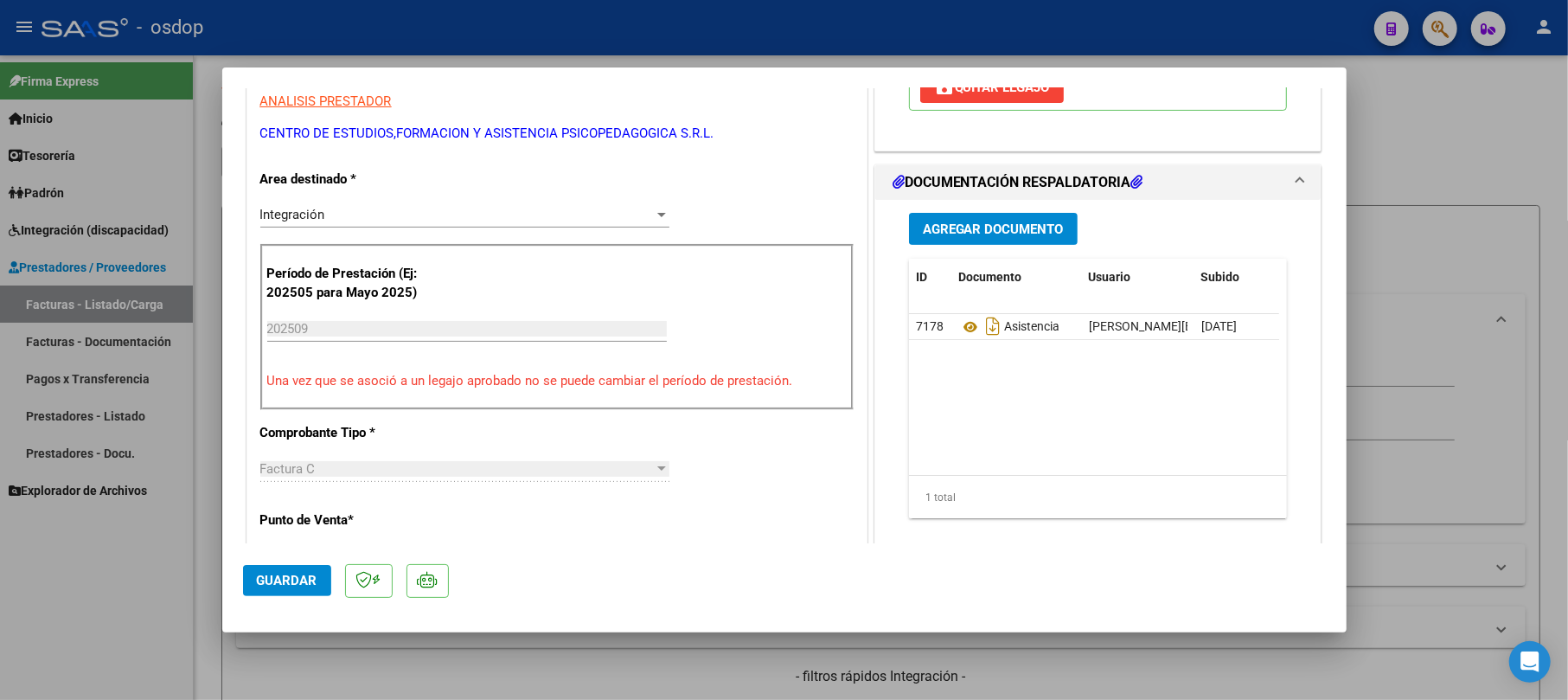
scroll to position [346, 0]
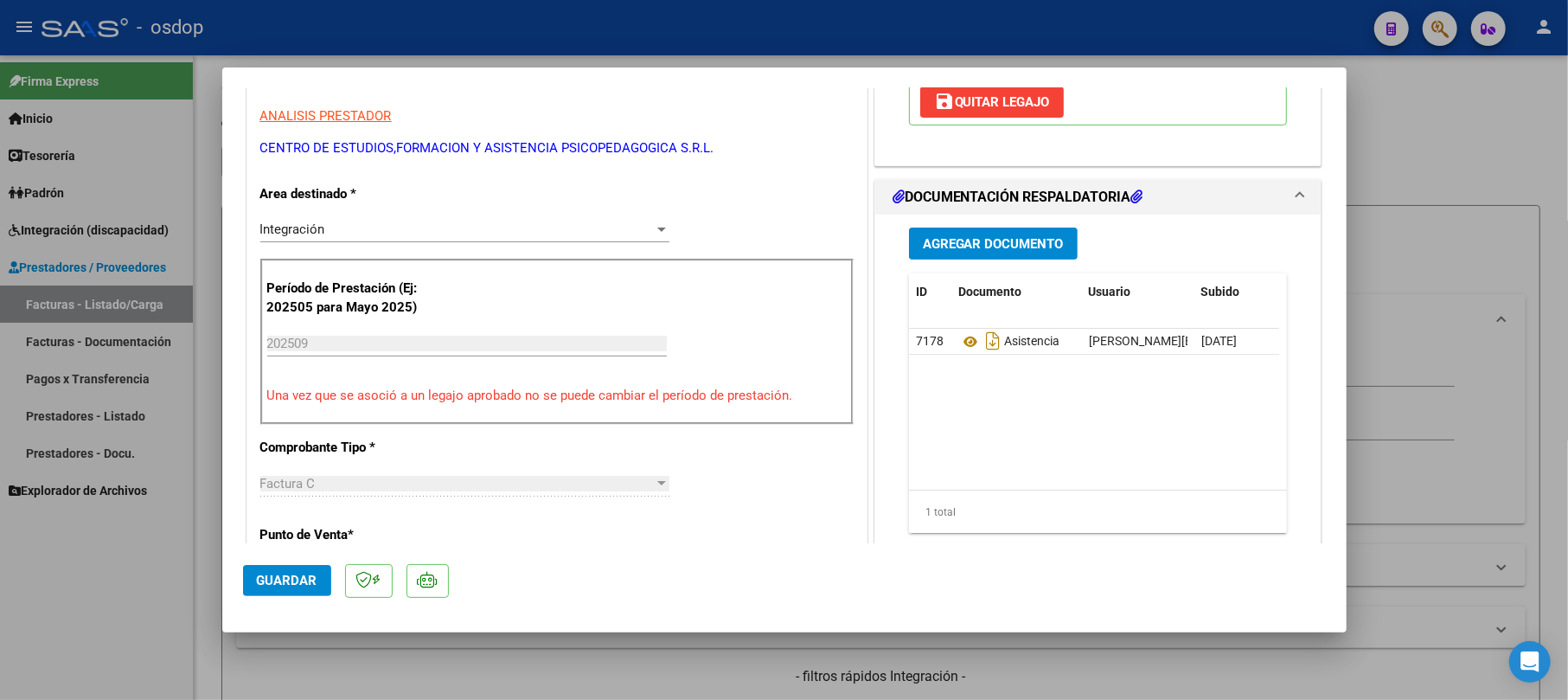
click at [314, 583] on span "Guardar" at bounding box center [288, 580] width 61 height 15
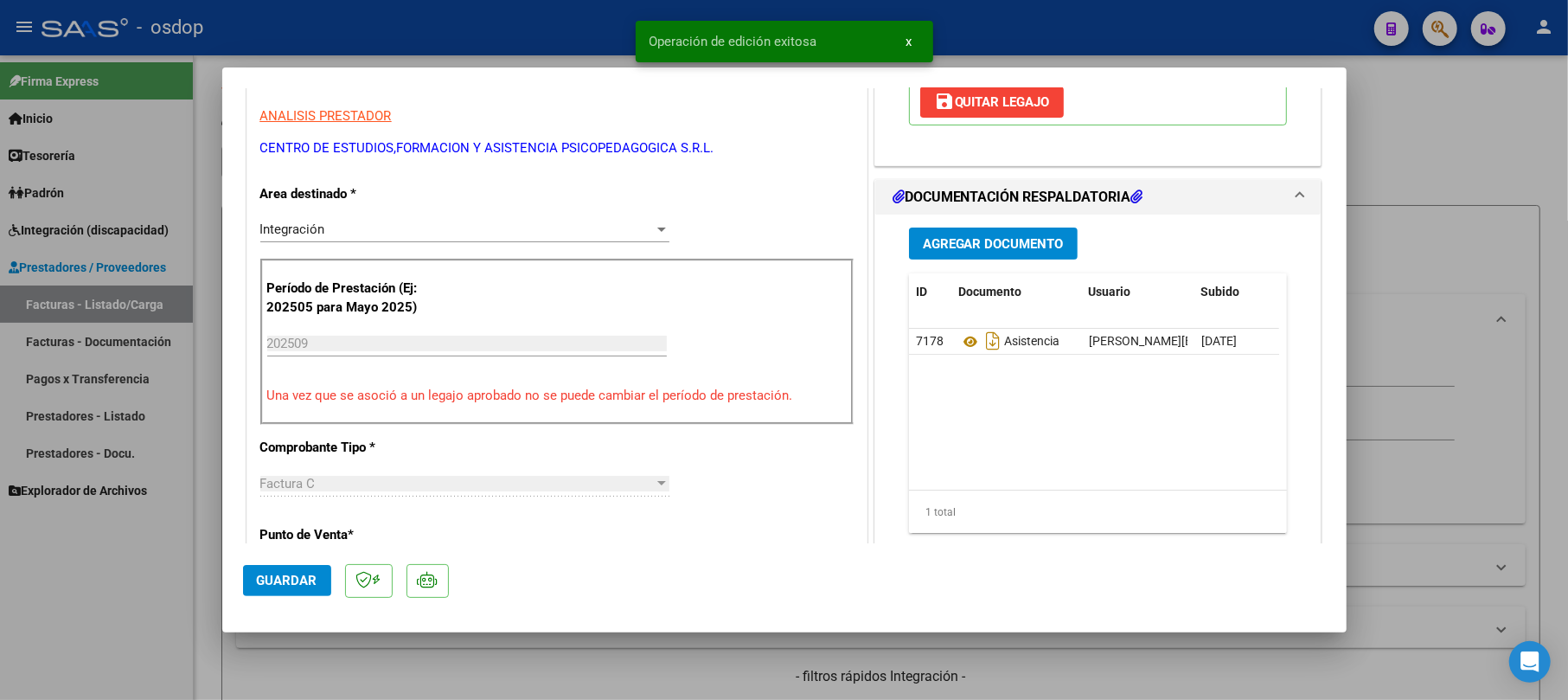
click at [1428, 131] on div at bounding box center [784, 350] width 1568 height 700
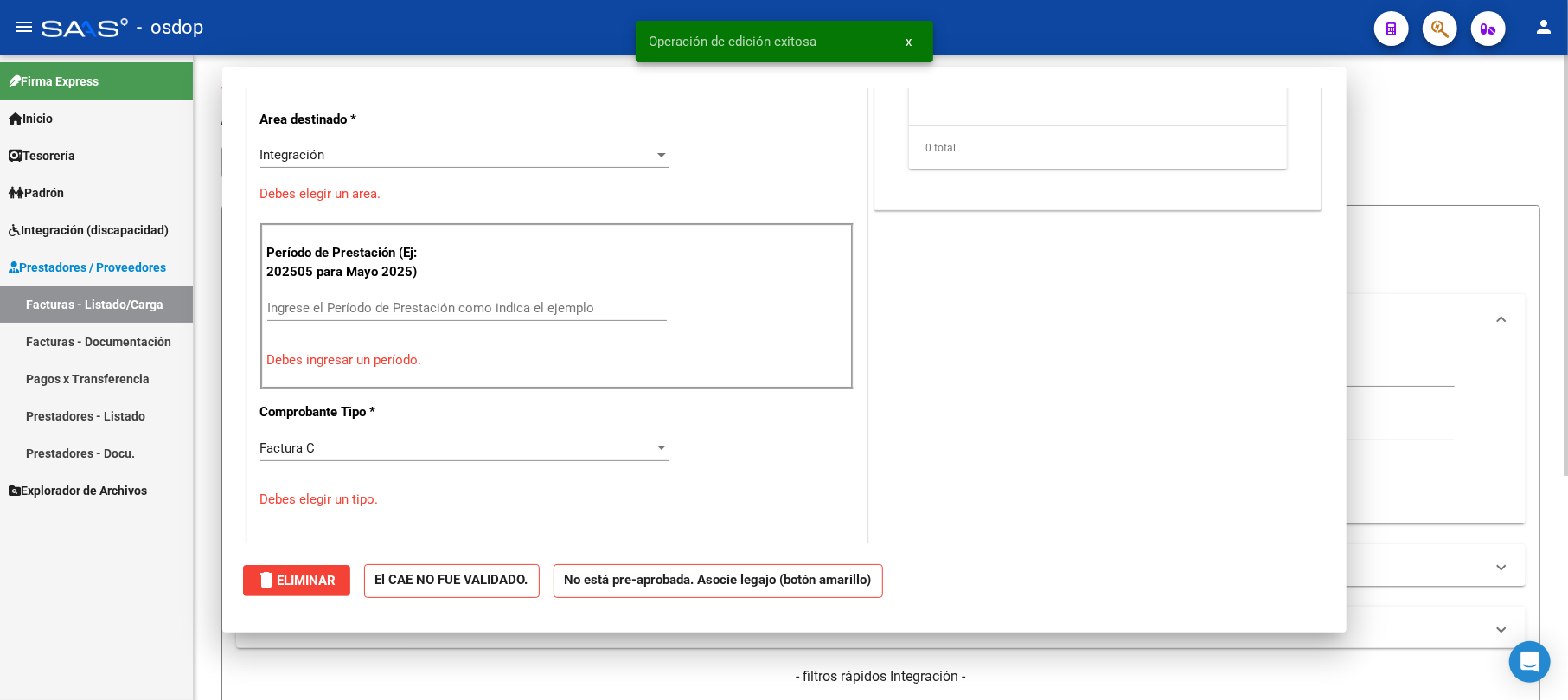
scroll to position [0, 0]
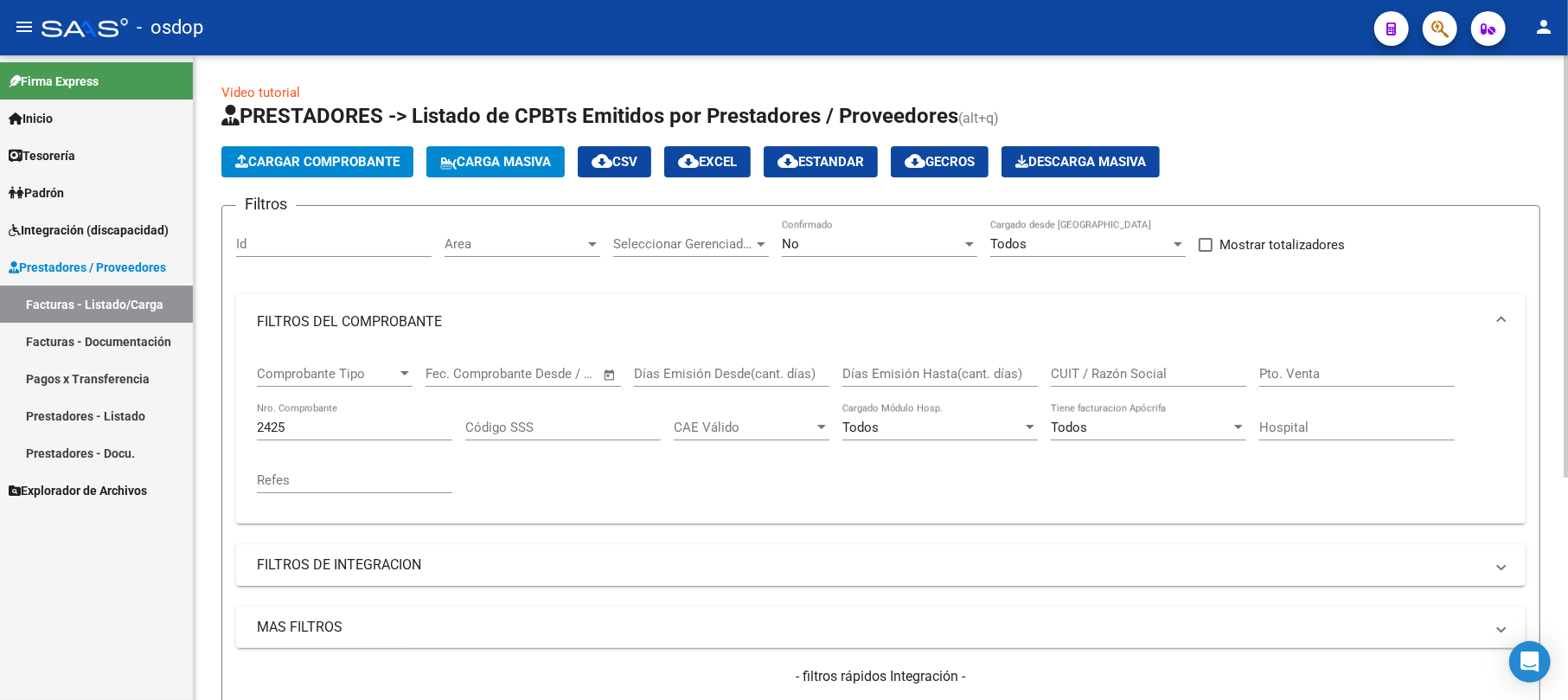
click at [372, 166] on span "Cargar Comprobante" at bounding box center [317, 161] width 164 height 15
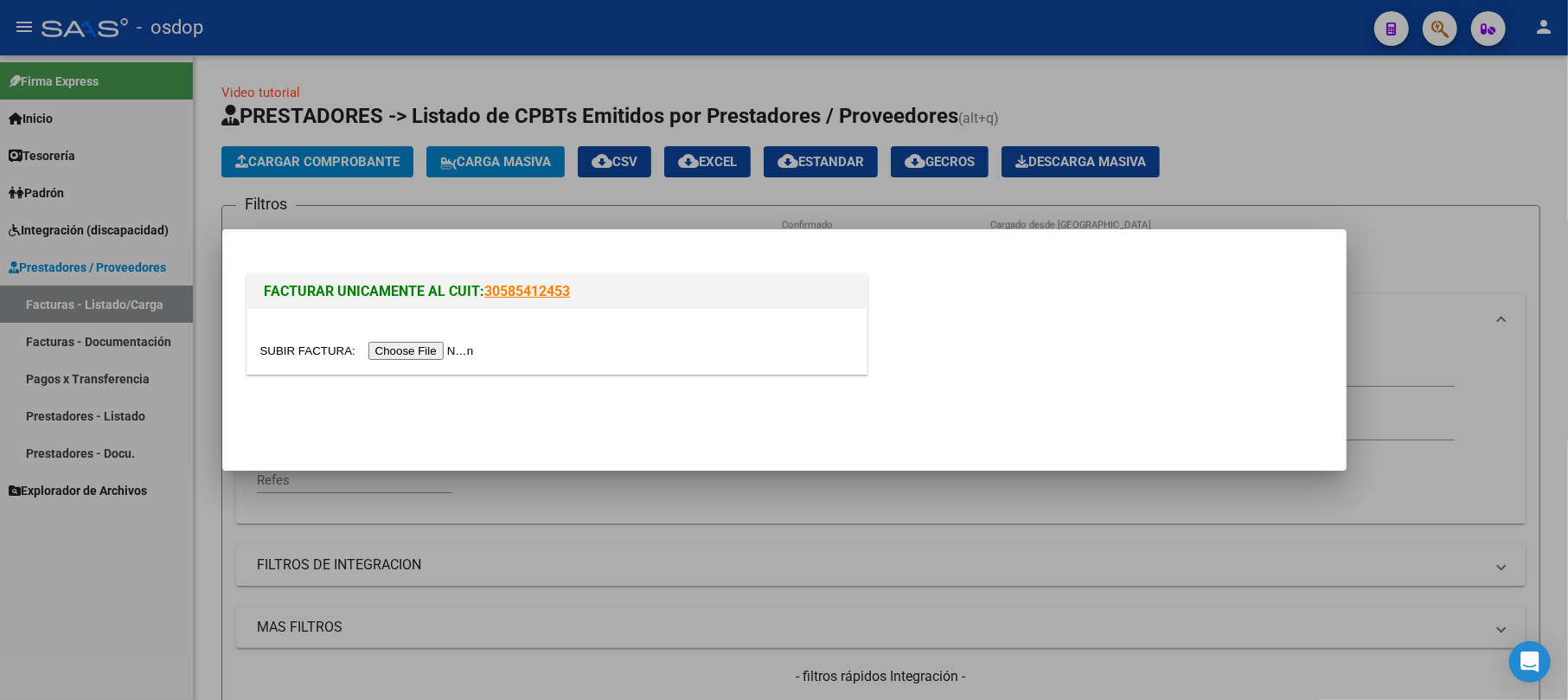
click at [395, 341] on div at bounding box center [557, 350] width 593 height 20
click at [395, 346] on input "file" at bounding box center [369, 350] width 219 height 18
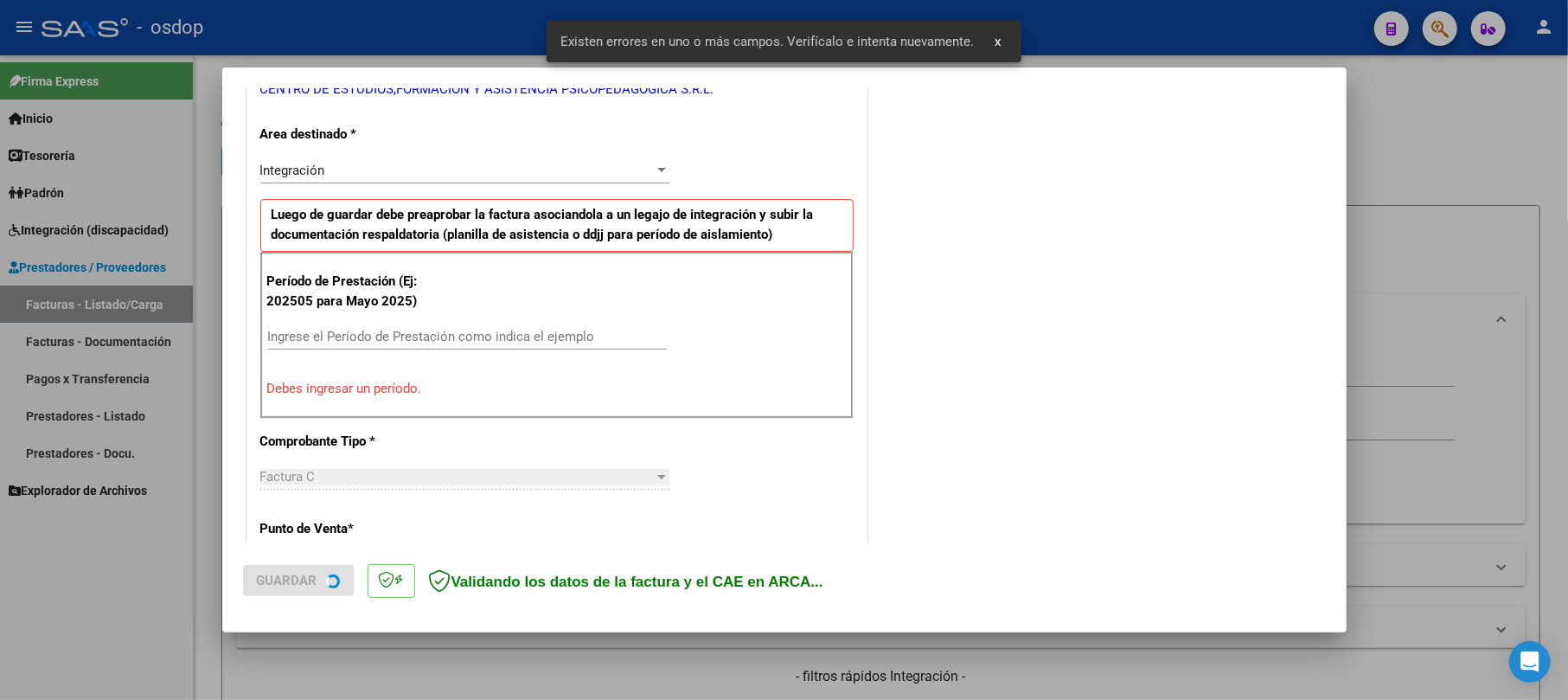
scroll to position [377, 0]
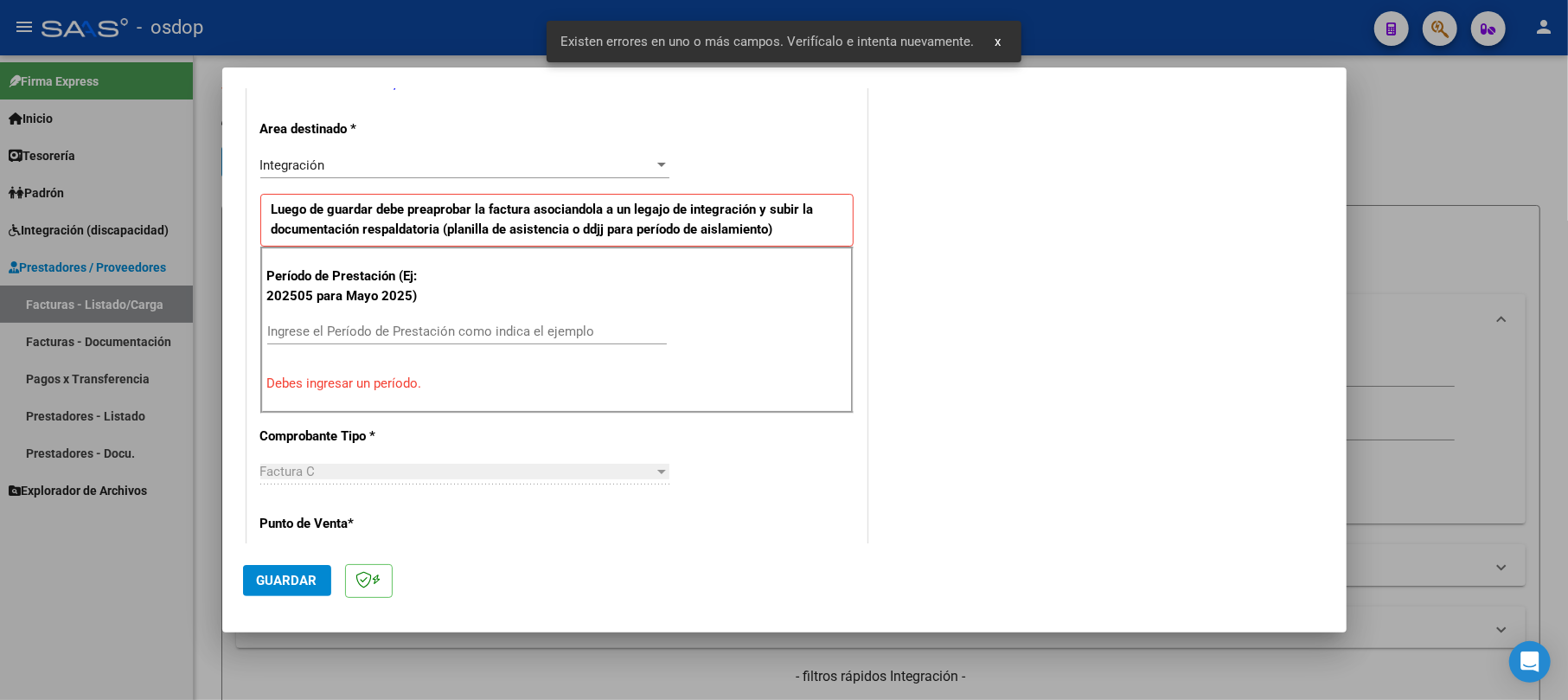
click at [372, 333] on input "Ingrese el Período de Prestación como indica el ejemplo" at bounding box center [466, 331] width 399 height 15
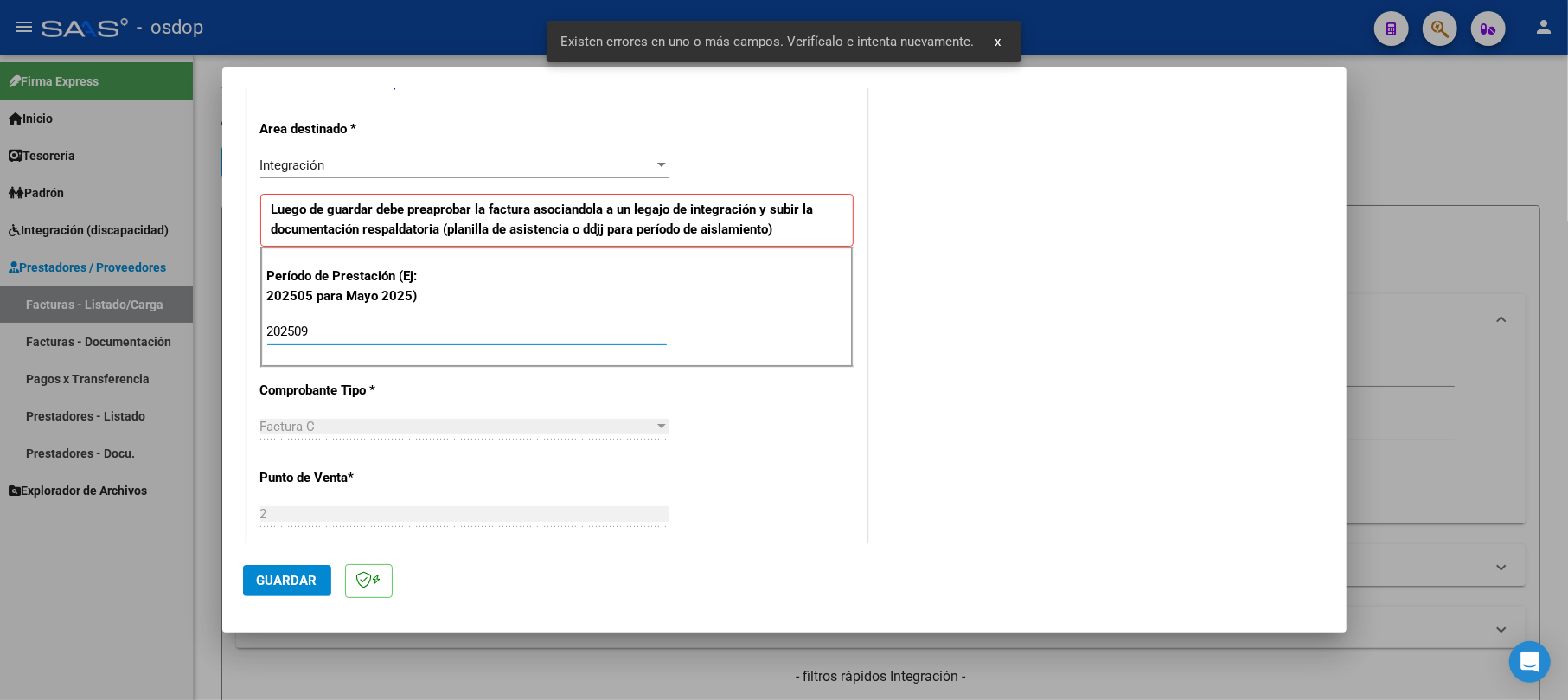
type input "202509"
click at [273, 584] on span "Guardar" at bounding box center [288, 580] width 61 height 15
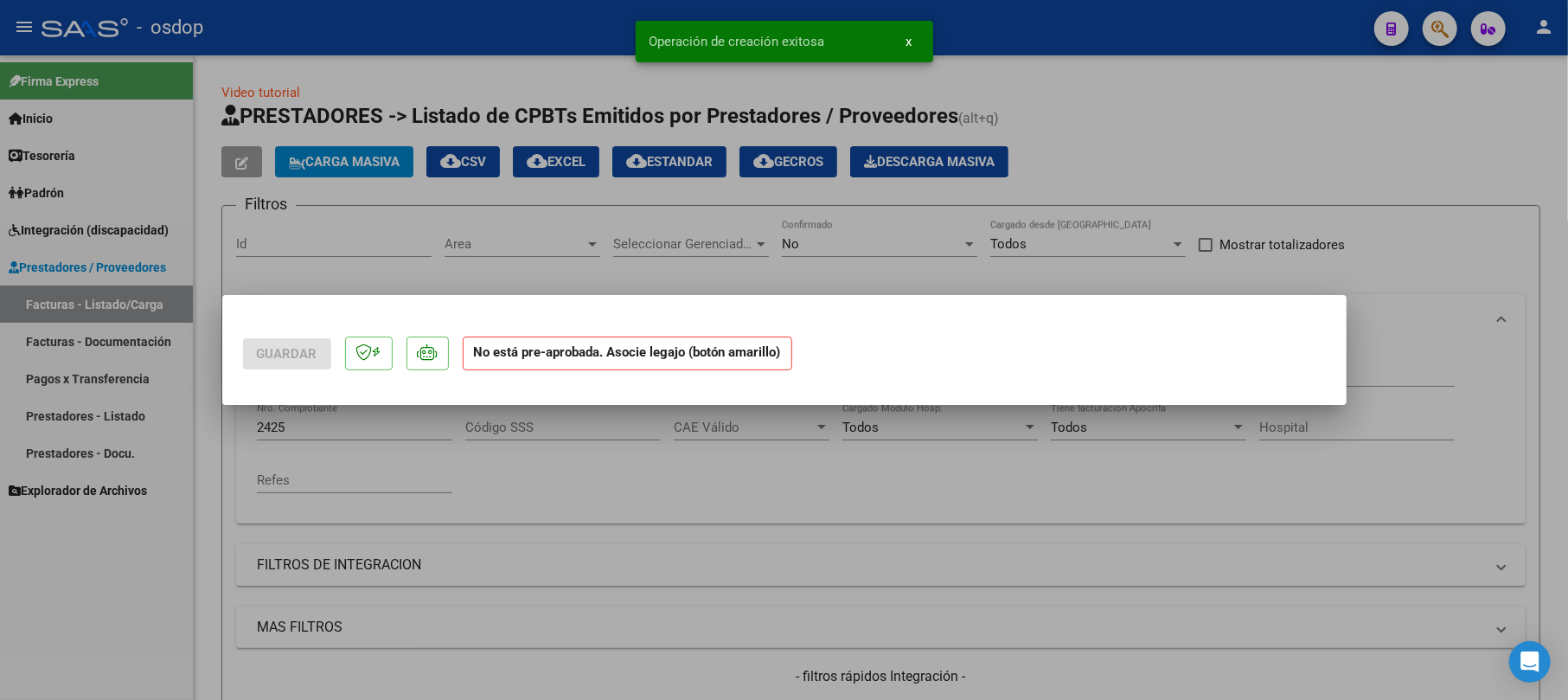
scroll to position [0, 0]
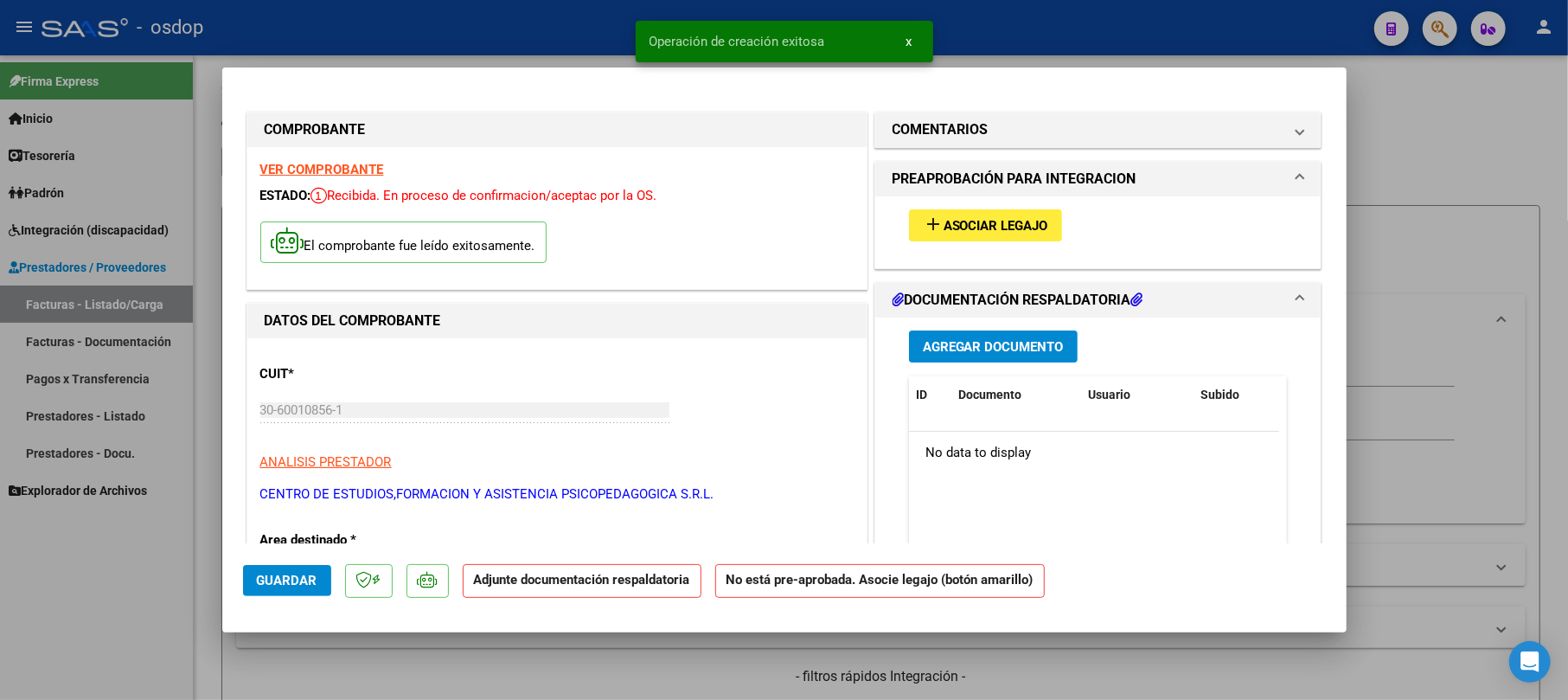
click at [969, 342] on span "Agregar Documento" at bounding box center [994, 347] width 141 height 15
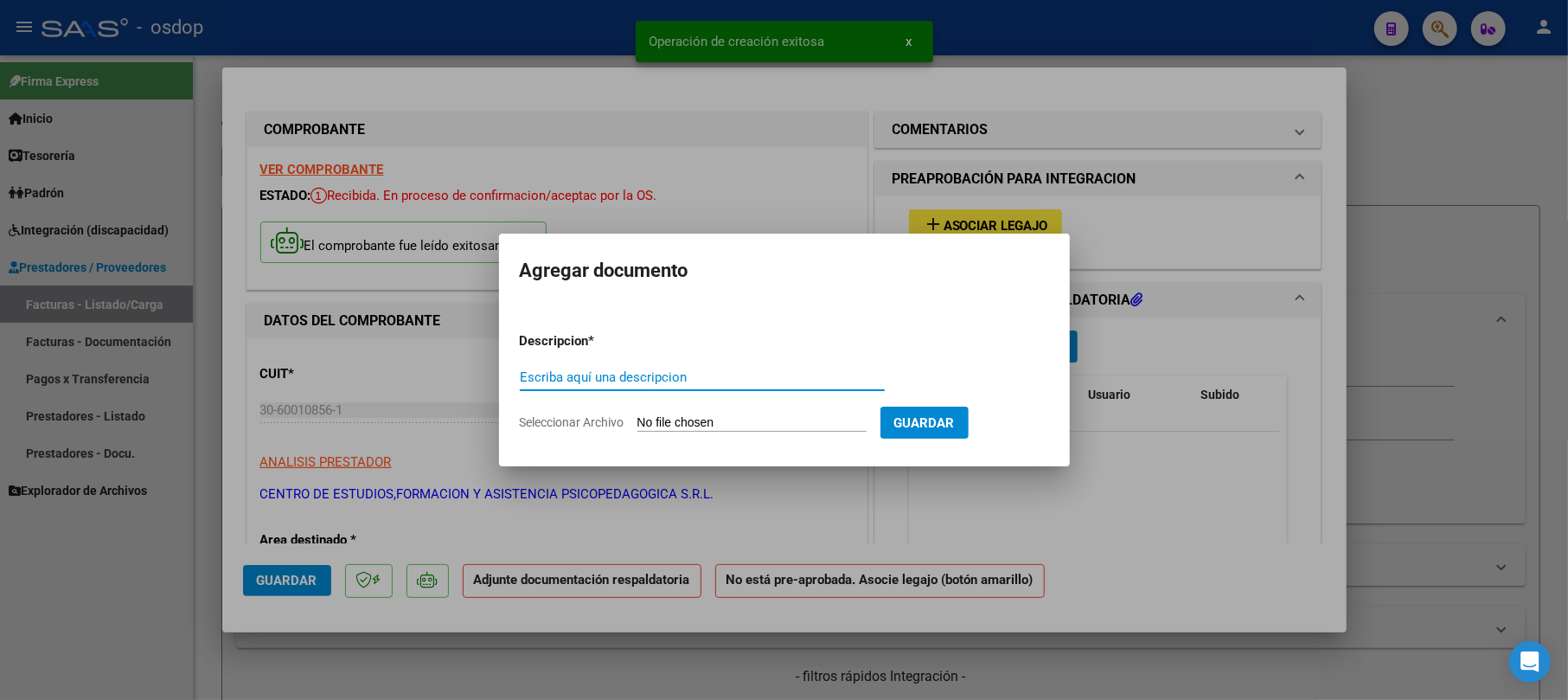
click at [613, 370] on input "Escriba aquí una descripcion" at bounding box center [702, 376] width 365 height 15
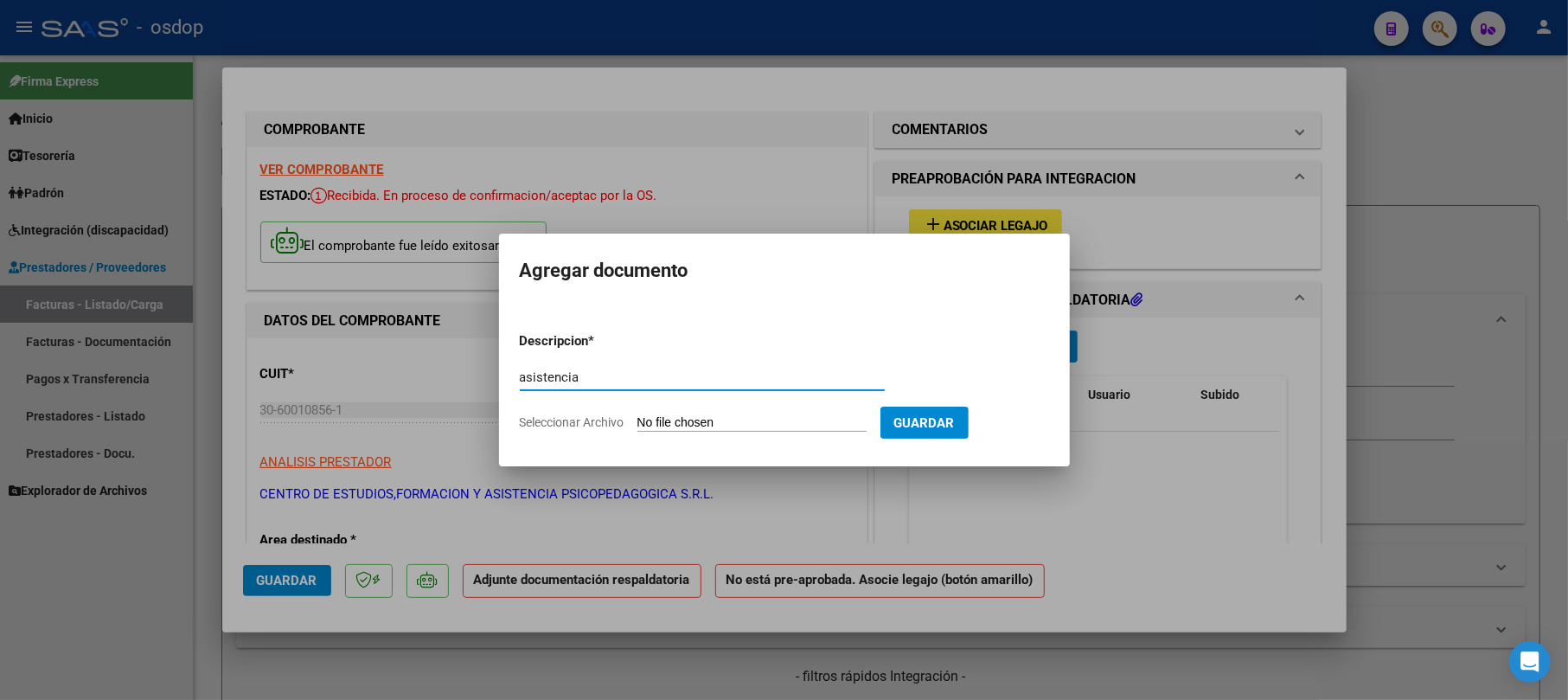
type input "asistencia"
click at [689, 415] on app-file-uploader "Seleccionar Archivo" at bounding box center [700, 422] width 361 height 15
click at [857, 419] on input "Seleccionar Archivo" at bounding box center [752, 424] width 230 height 16
type input "C:\fakepath\Planilla asistencia [PERSON_NAME] 9-2025.pdf"
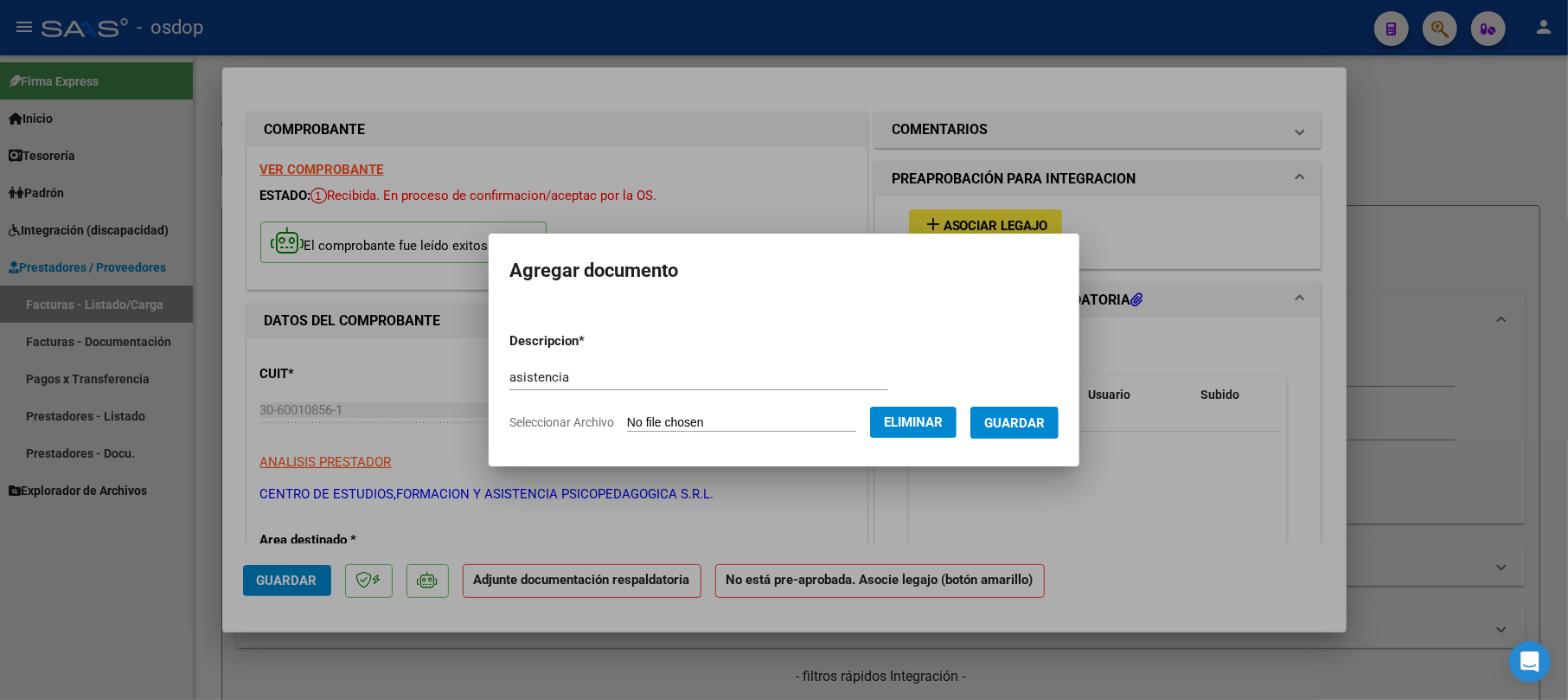
click at [1045, 424] on span "Guardar" at bounding box center [1015, 423] width 61 height 15
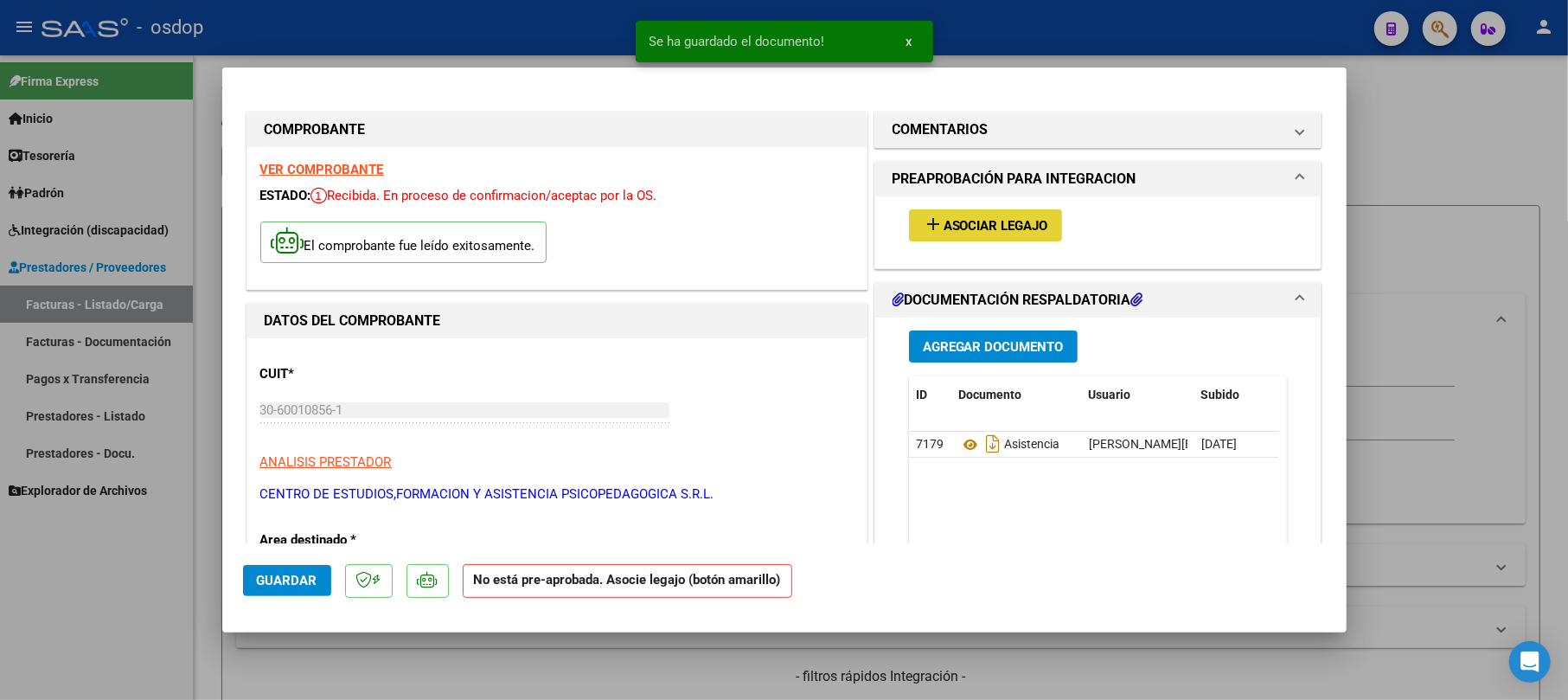
click at [948, 226] on span "Asociar Legajo" at bounding box center [995, 225] width 105 height 15
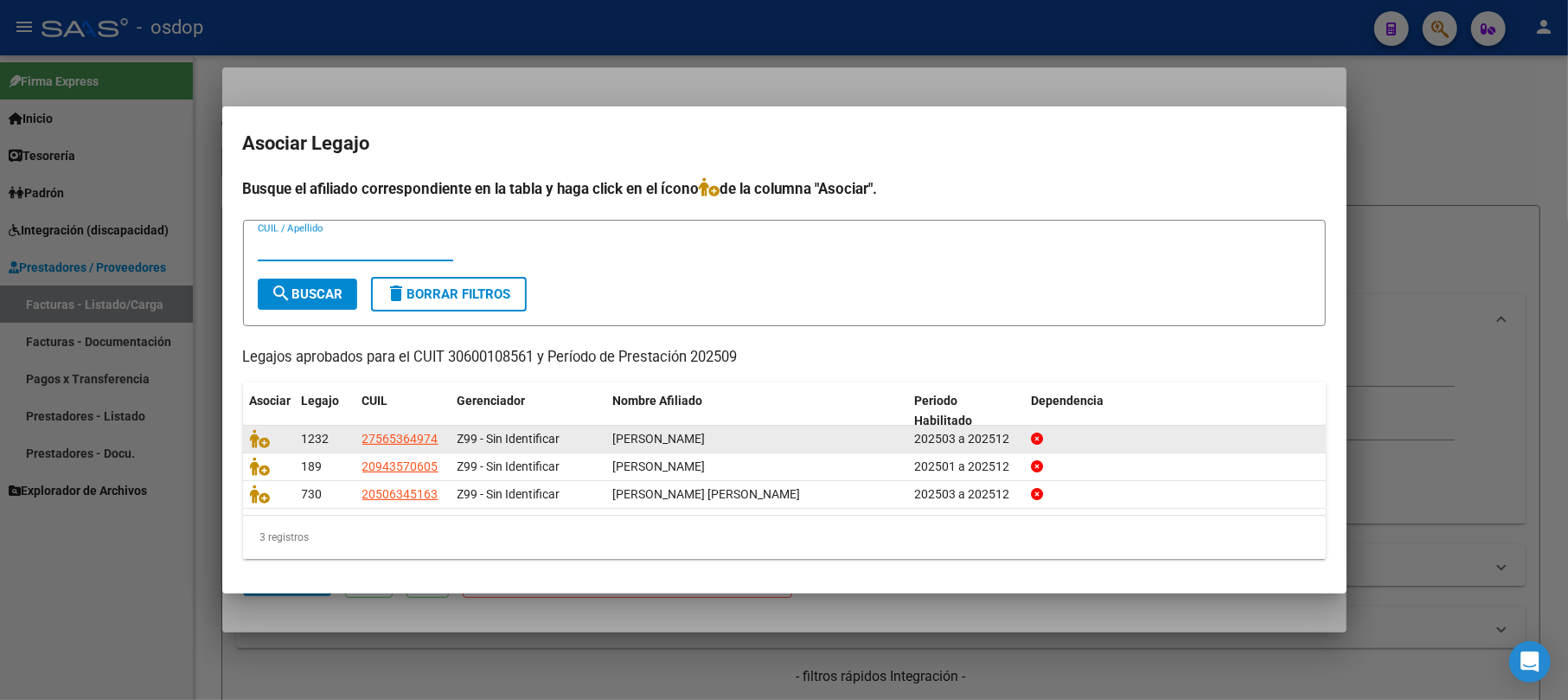
click at [253, 426] on datatable-body-cell at bounding box center [269, 439] width 52 height 27
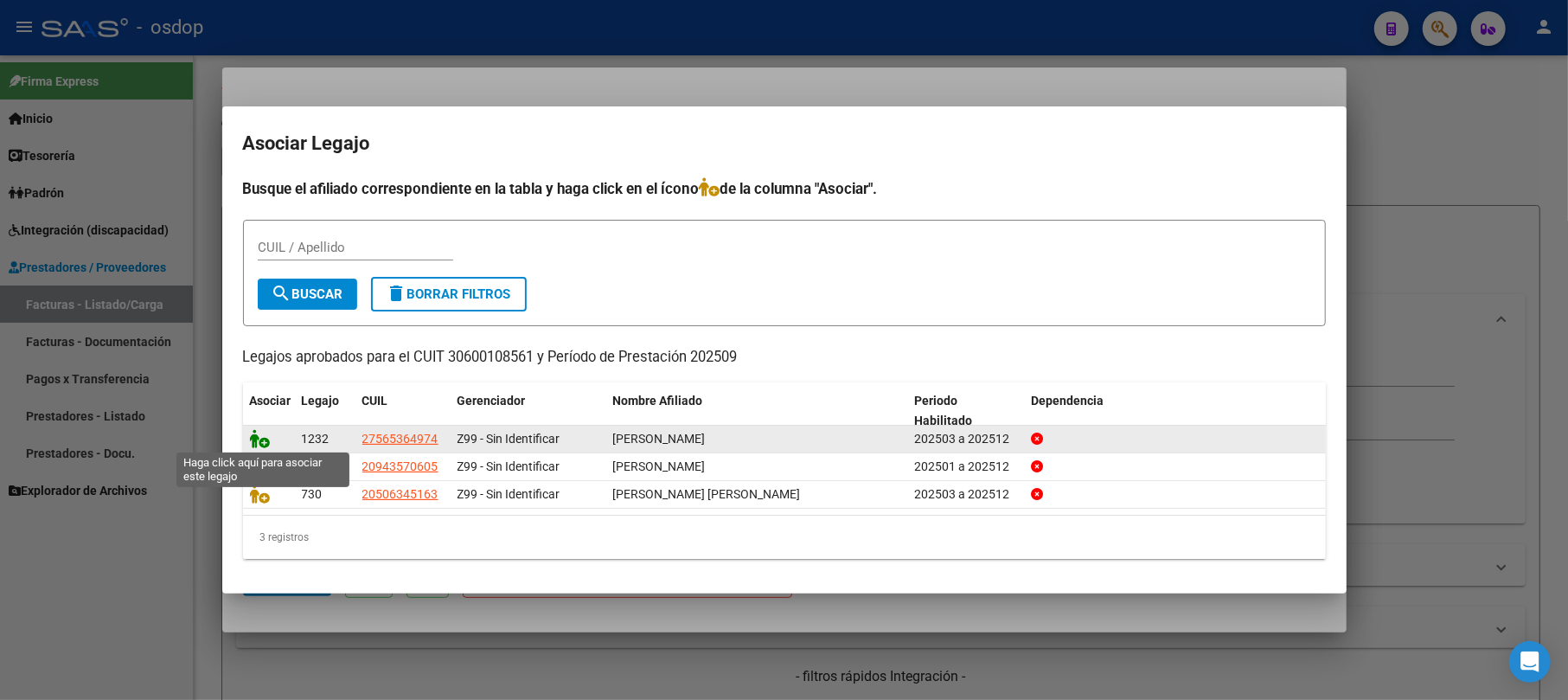
click at [255, 433] on icon at bounding box center [260, 438] width 21 height 19
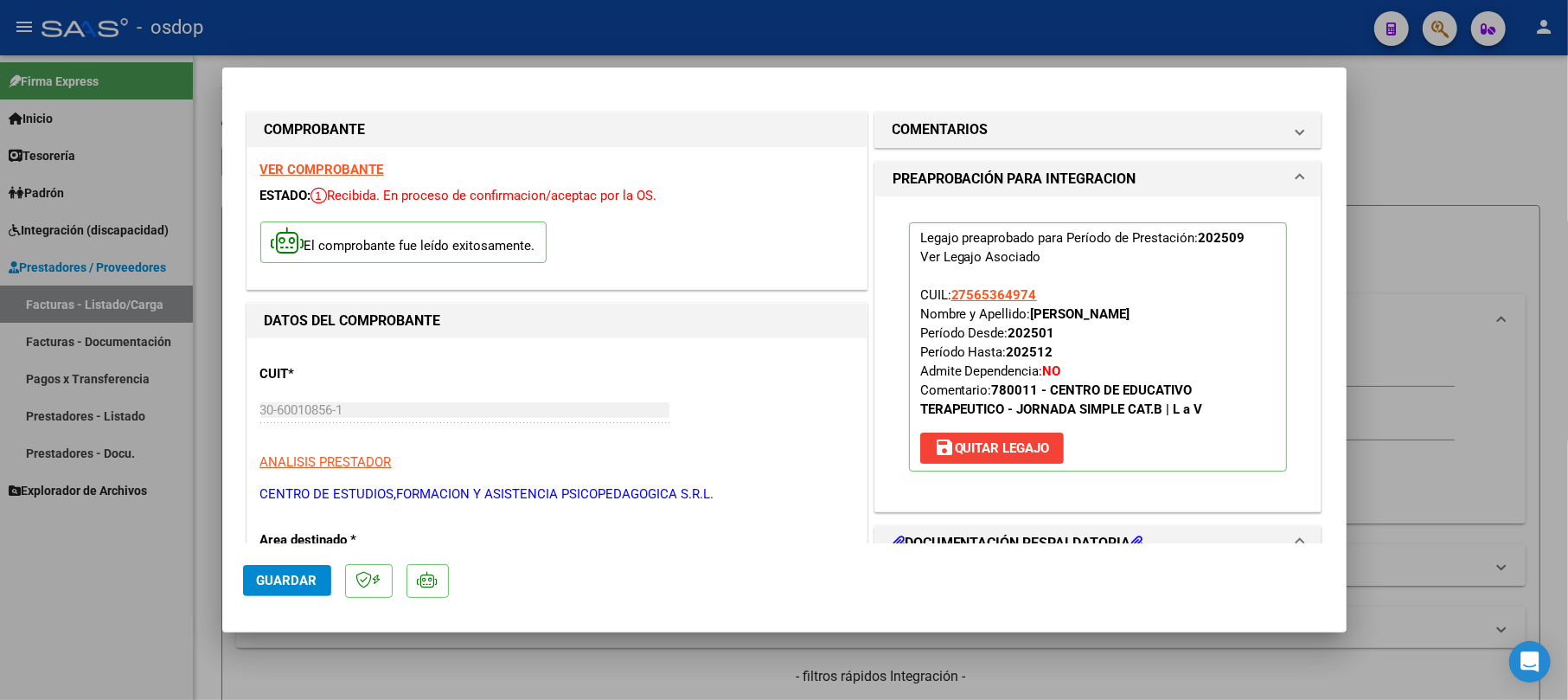
click at [322, 580] on button "Guardar" at bounding box center [287, 580] width 88 height 31
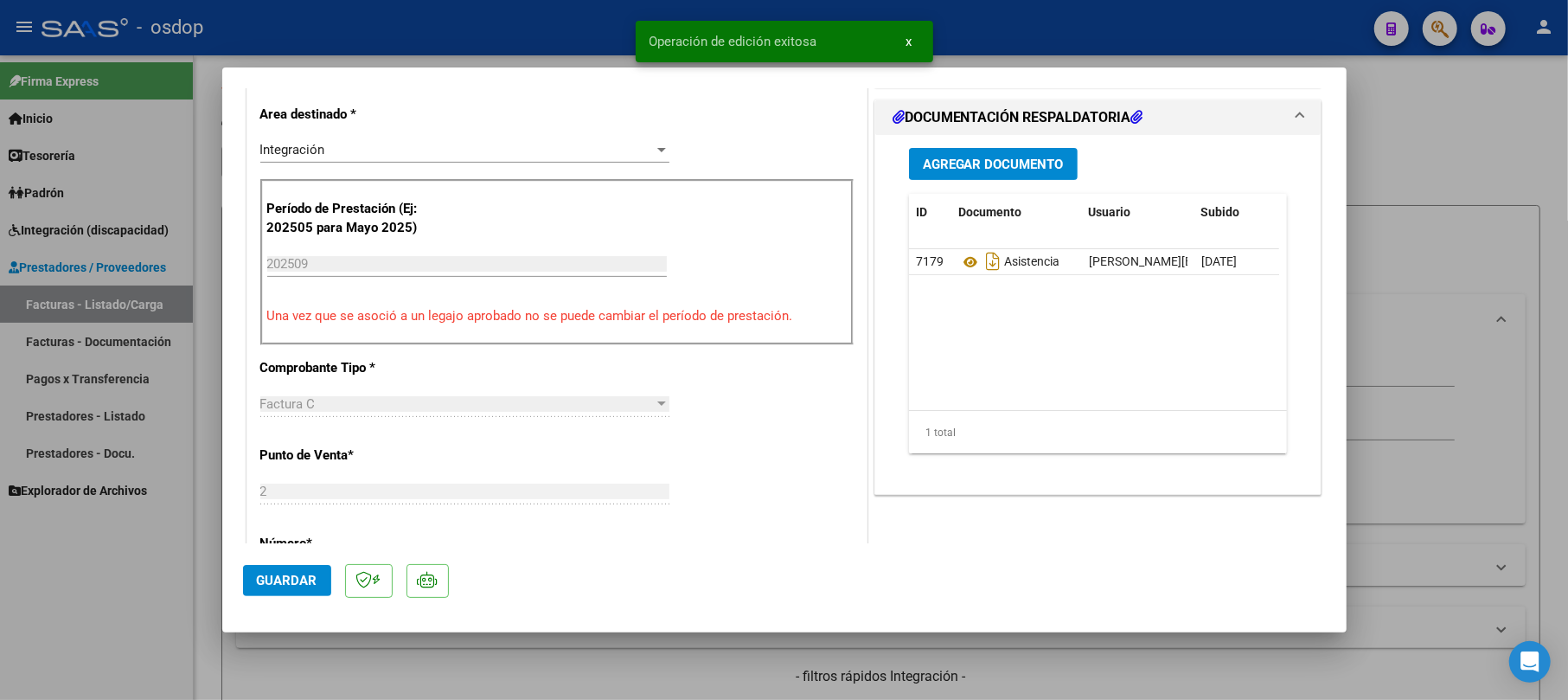
scroll to position [461, 0]
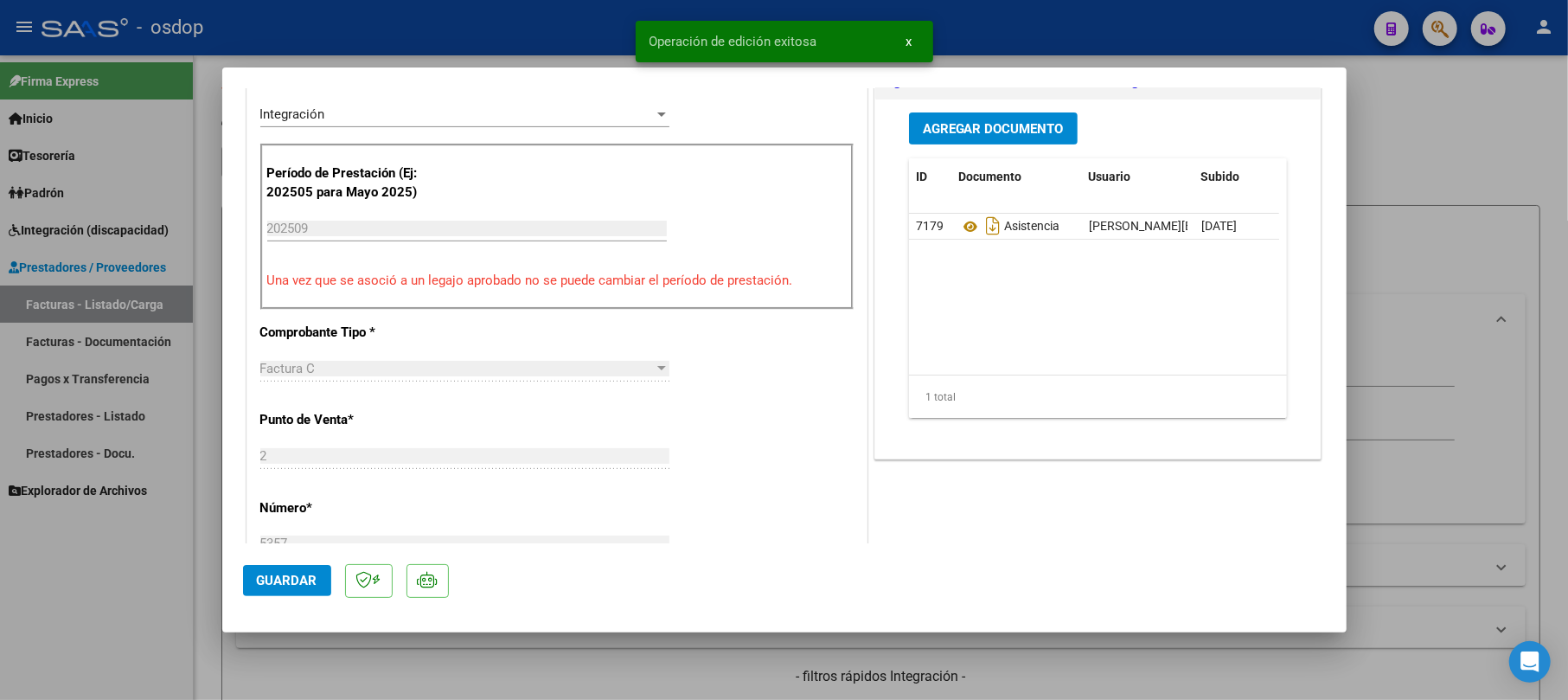
click at [1458, 168] on div at bounding box center [784, 350] width 1568 height 700
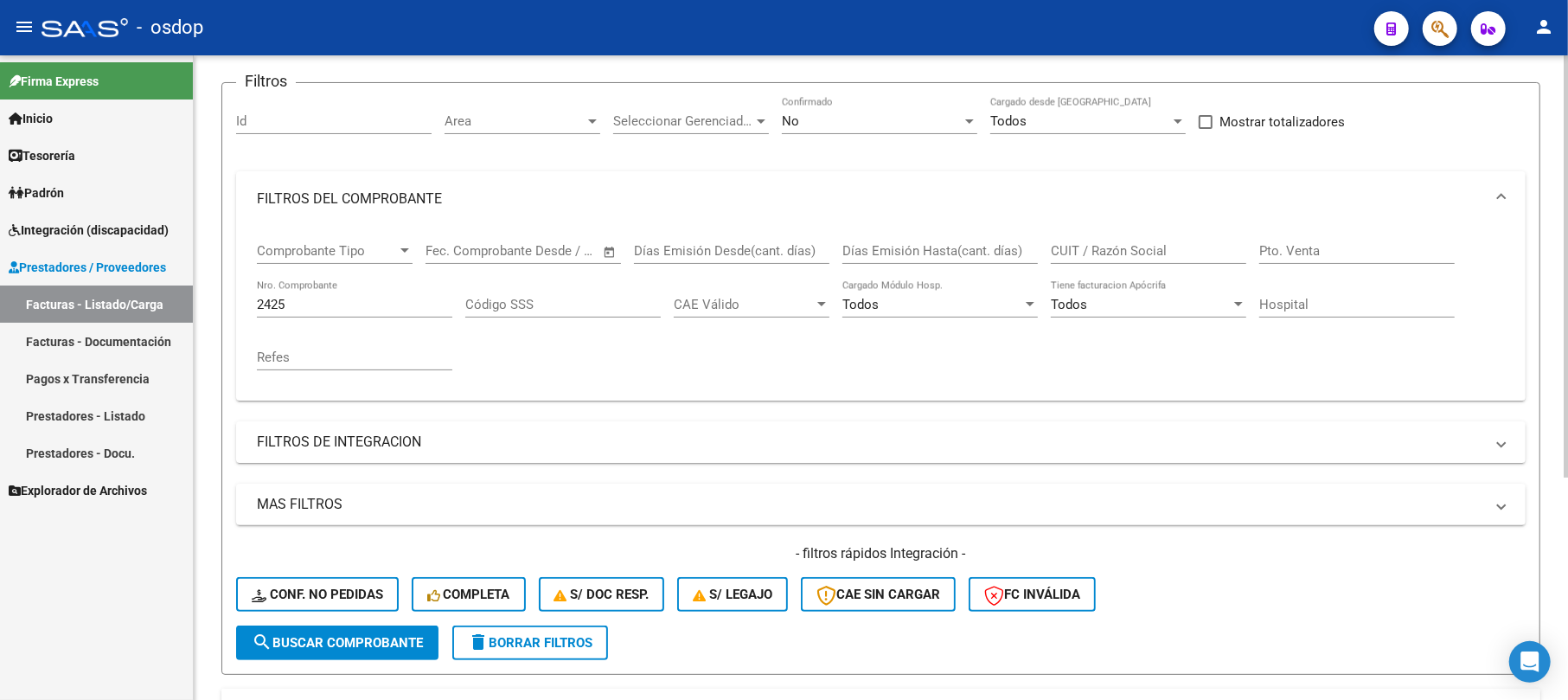
scroll to position [0, 0]
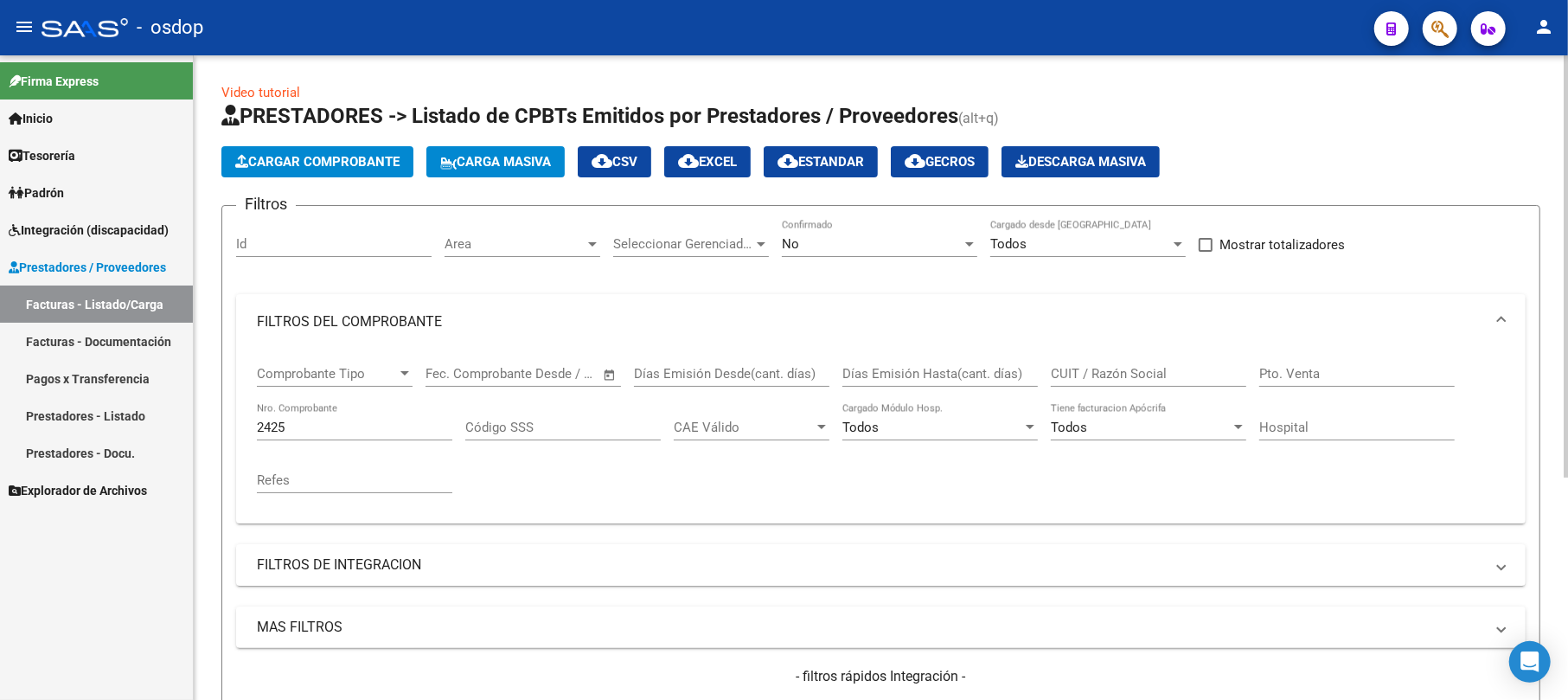
click at [373, 150] on button "Cargar Comprobante" at bounding box center [317, 162] width 192 height 31
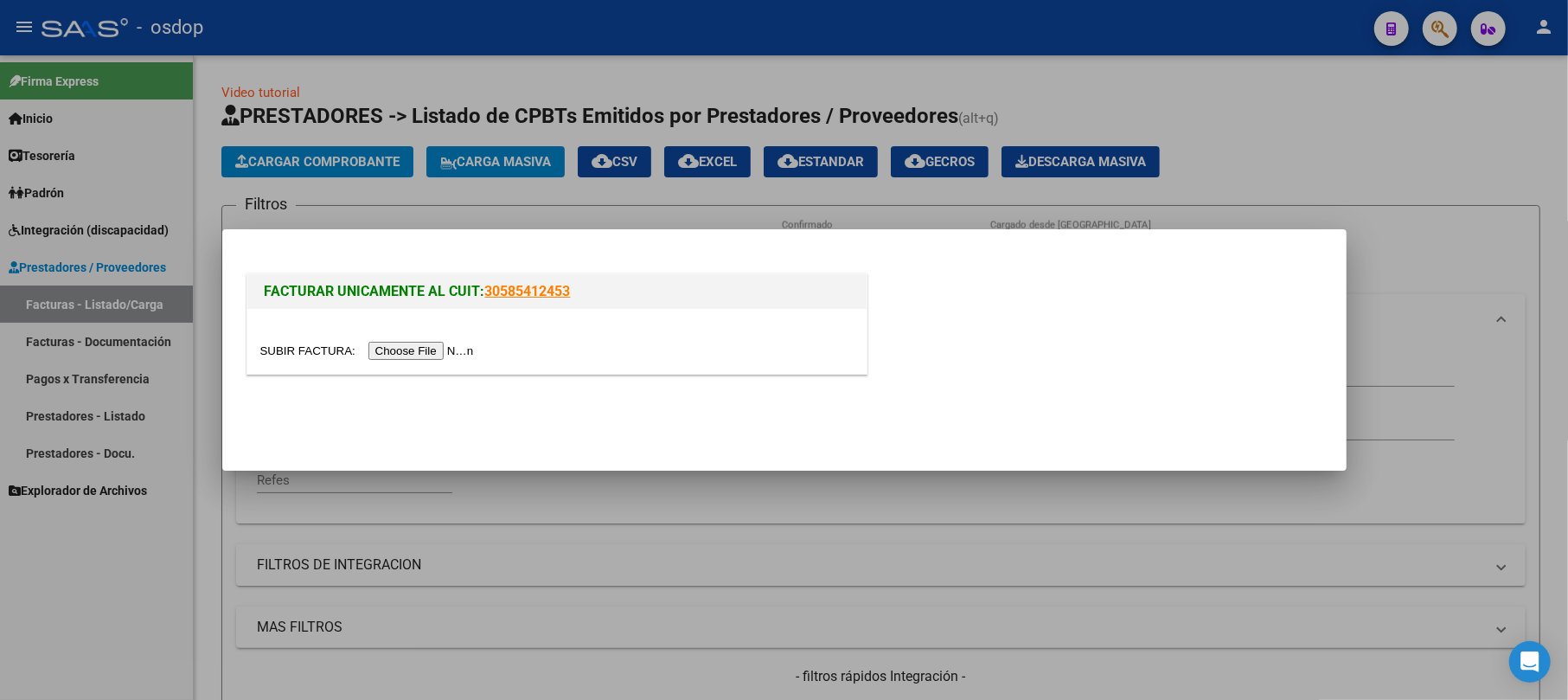
click at [416, 355] on input "file" at bounding box center [369, 350] width 219 height 18
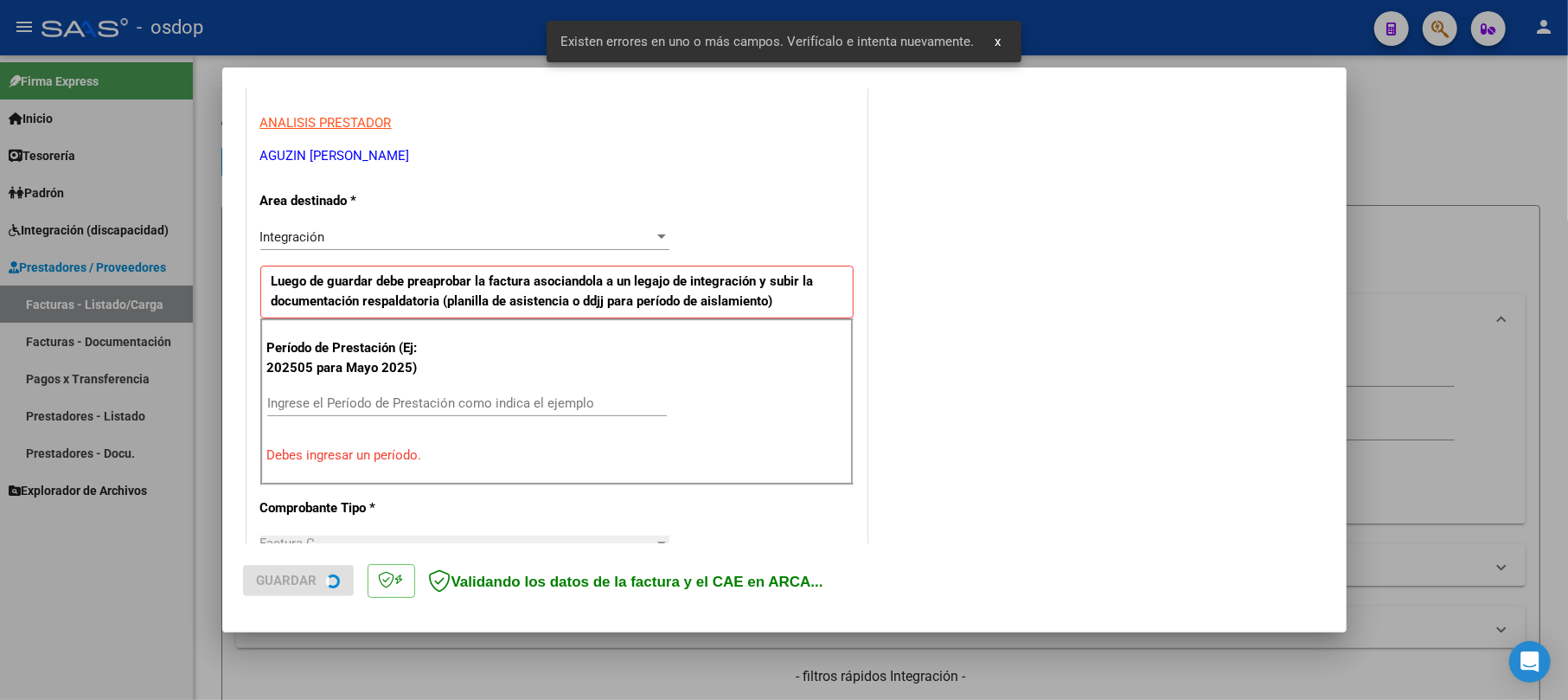
scroll to position [377, 0]
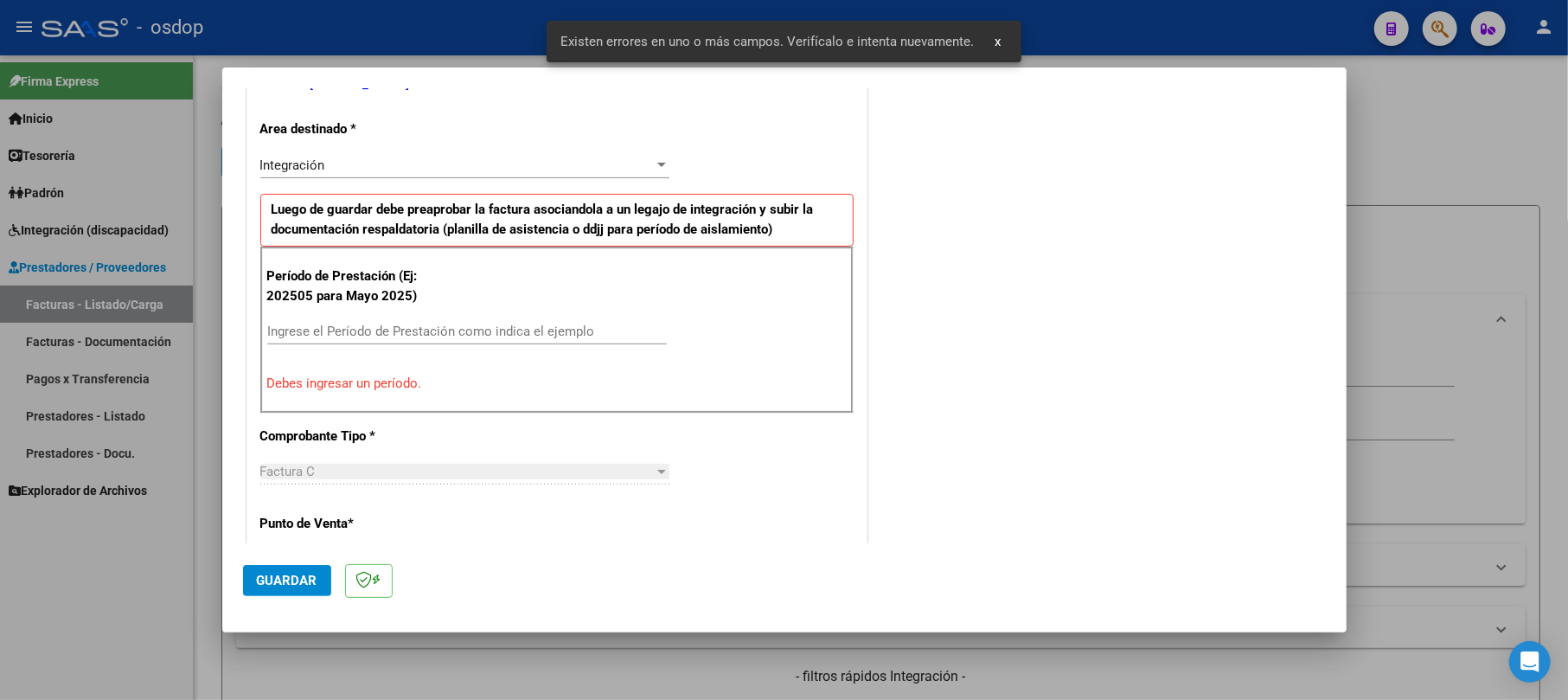
click at [350, 348] on div "Ingrese el Período de Prestación como indica el ejemplo" at bounding box center [466, 339] width 399 height 42
click at [353, 331] on input "Ingrese el Período de Prestación como indica el ejemplo" at bounding box center [466, 331] width 399 height 15
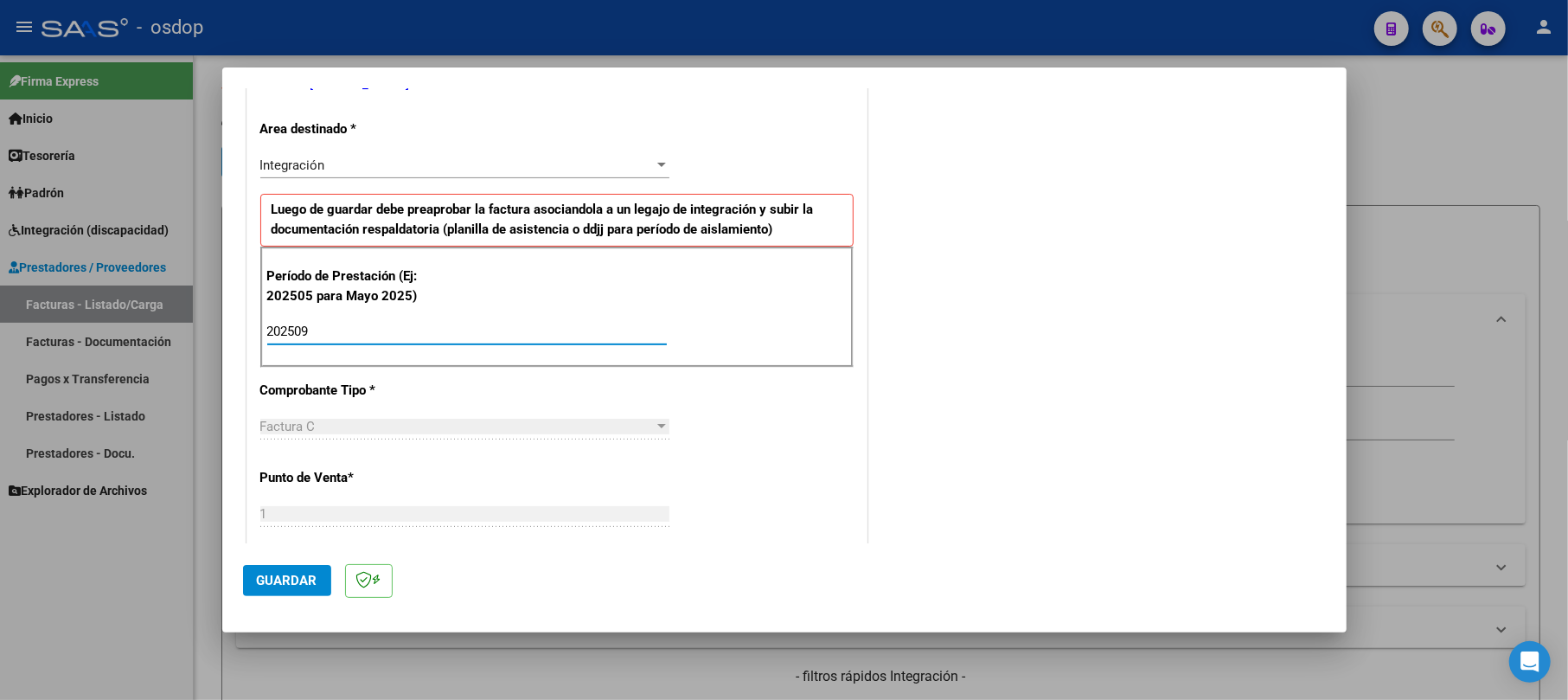
type input "202509"
click at [294, 577] on span "Guardar" at bounding box center [288, 580] width 61 height 15
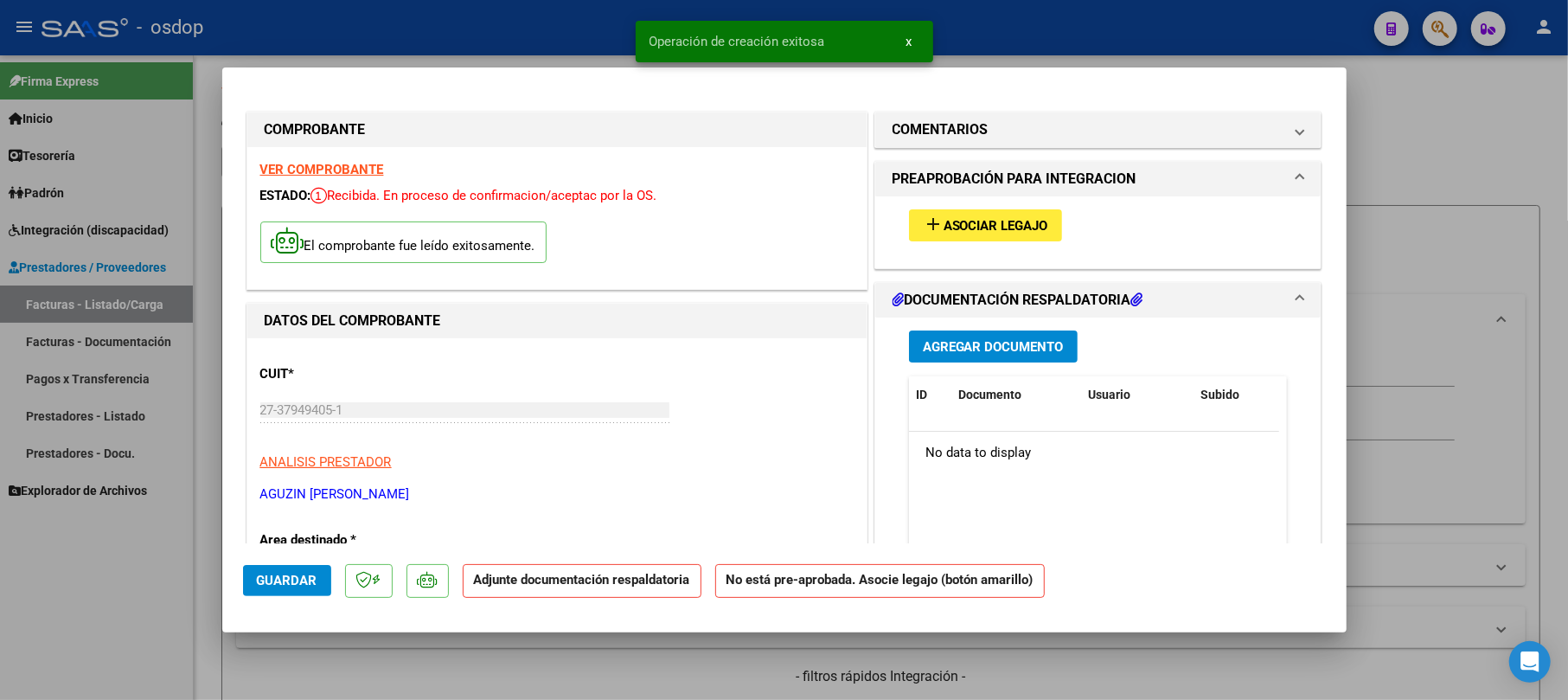
click at [1018, 344] on span "Agregar Documento" at bounding box center [994, 347] width 141 height 15
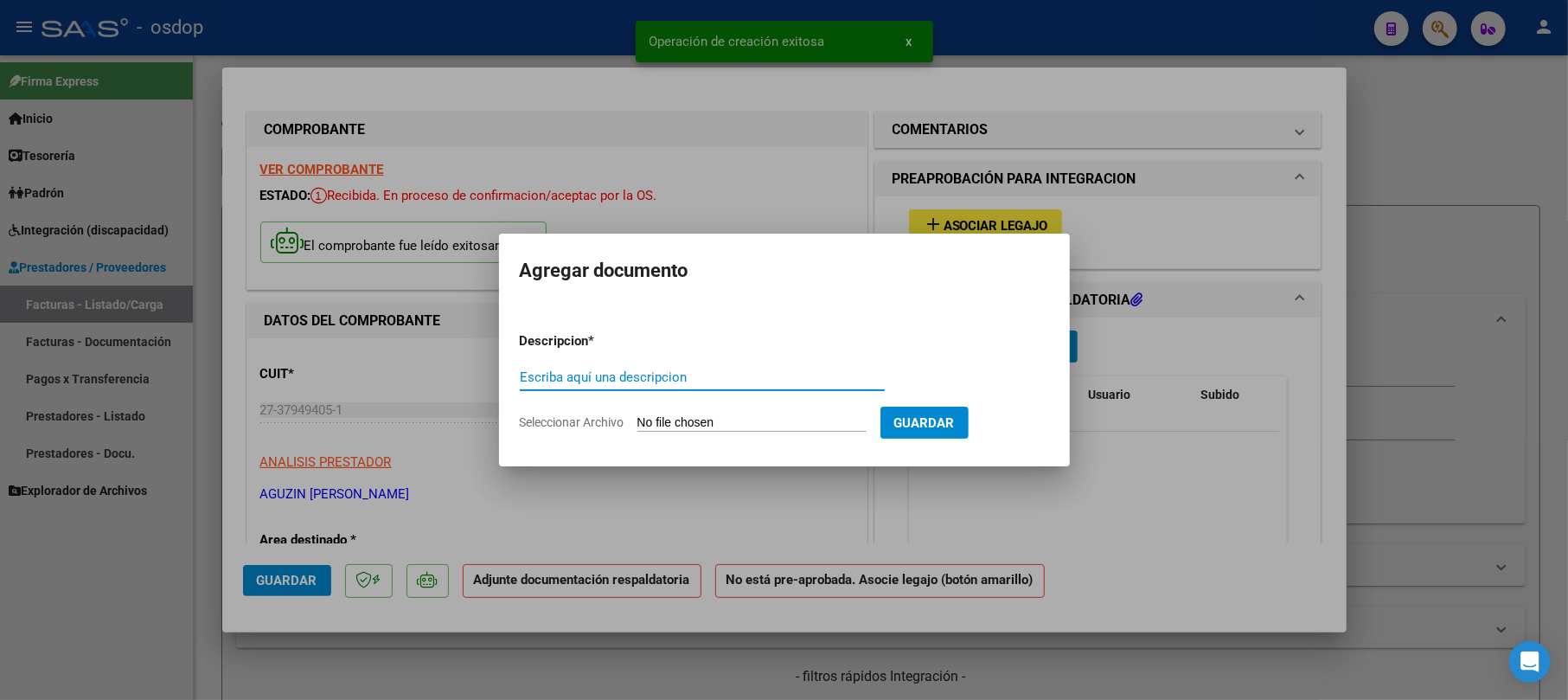
click at [715, 382] on input "Escriba aquí una descripcion" at bounding box center [702, 376] width 365 height 15
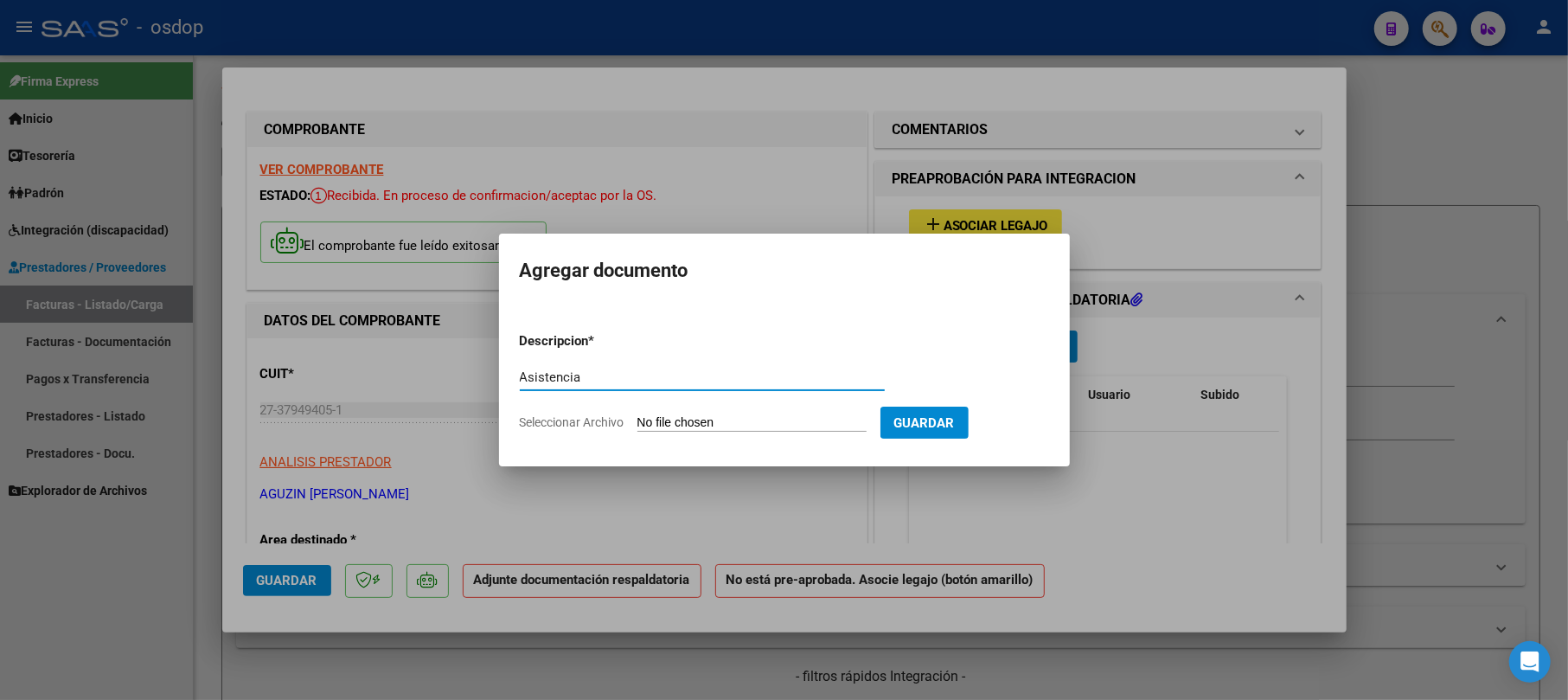
type input "Asistencia"
click at [752, 416] on input "Seleccionar Archivo" at bounding box center [752, 424] width 230 height 16
type input "C:\fakepath\Planilla Psico.pdf"
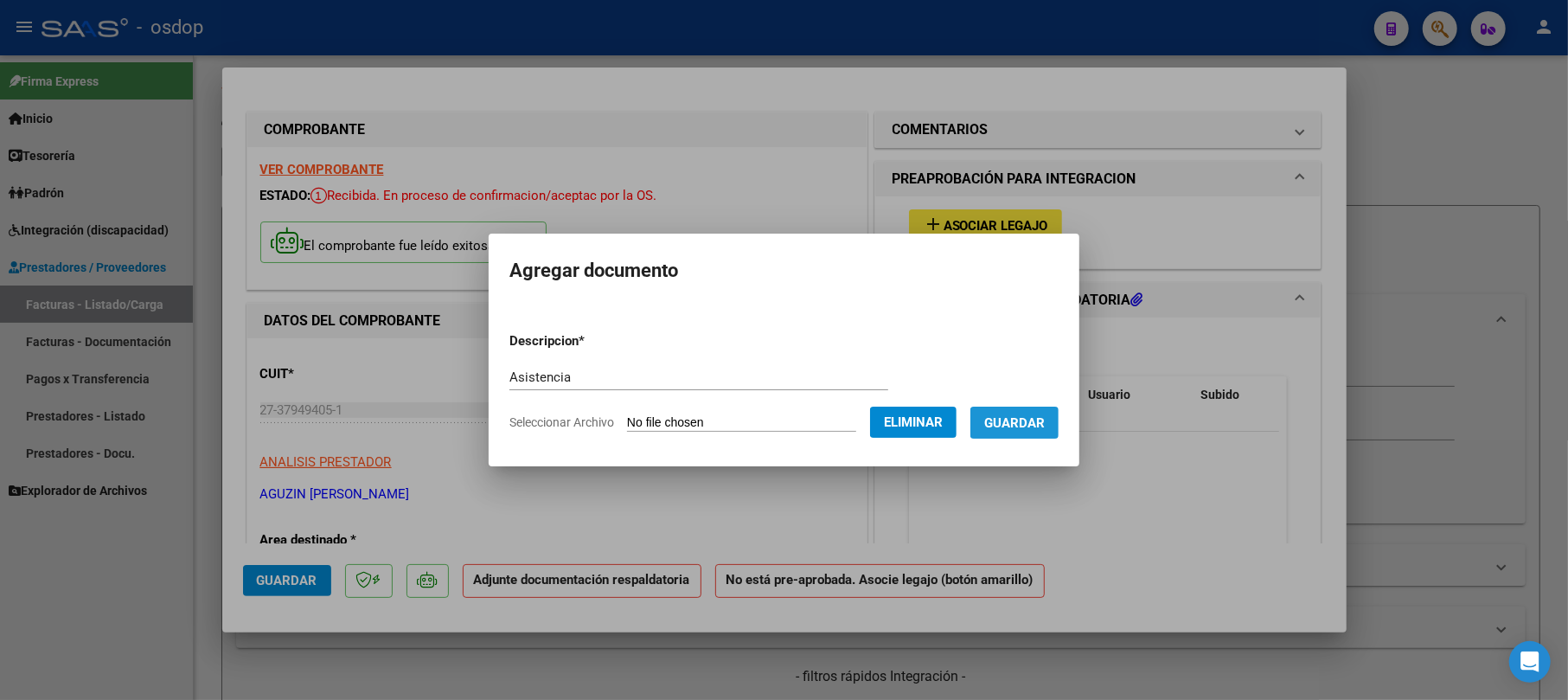
click at [1035, 416] on span "Guardar" at bounding box center [1015, 423] width 61 height 15
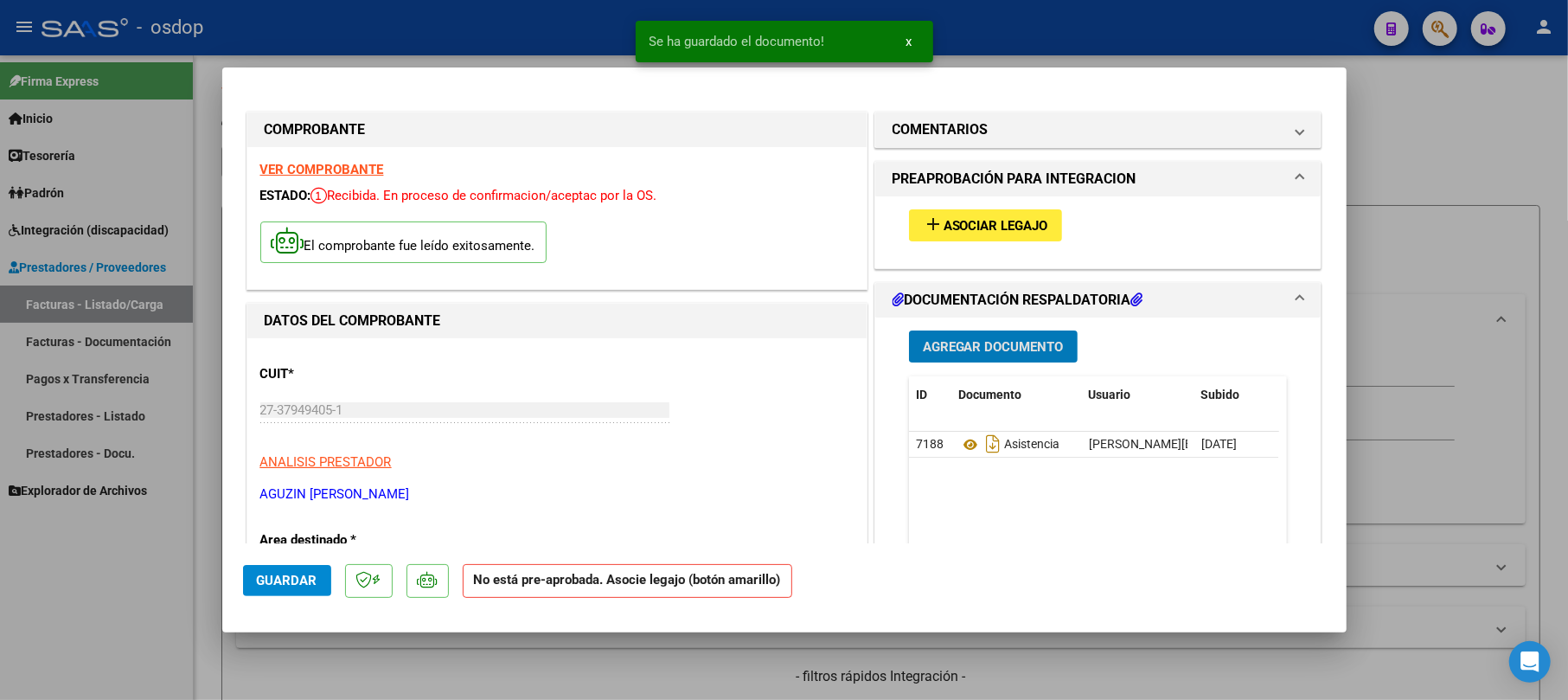
click at [991, 223] on span "Asociar Legajo" at bounding box center [995, 225] width 105 height 15
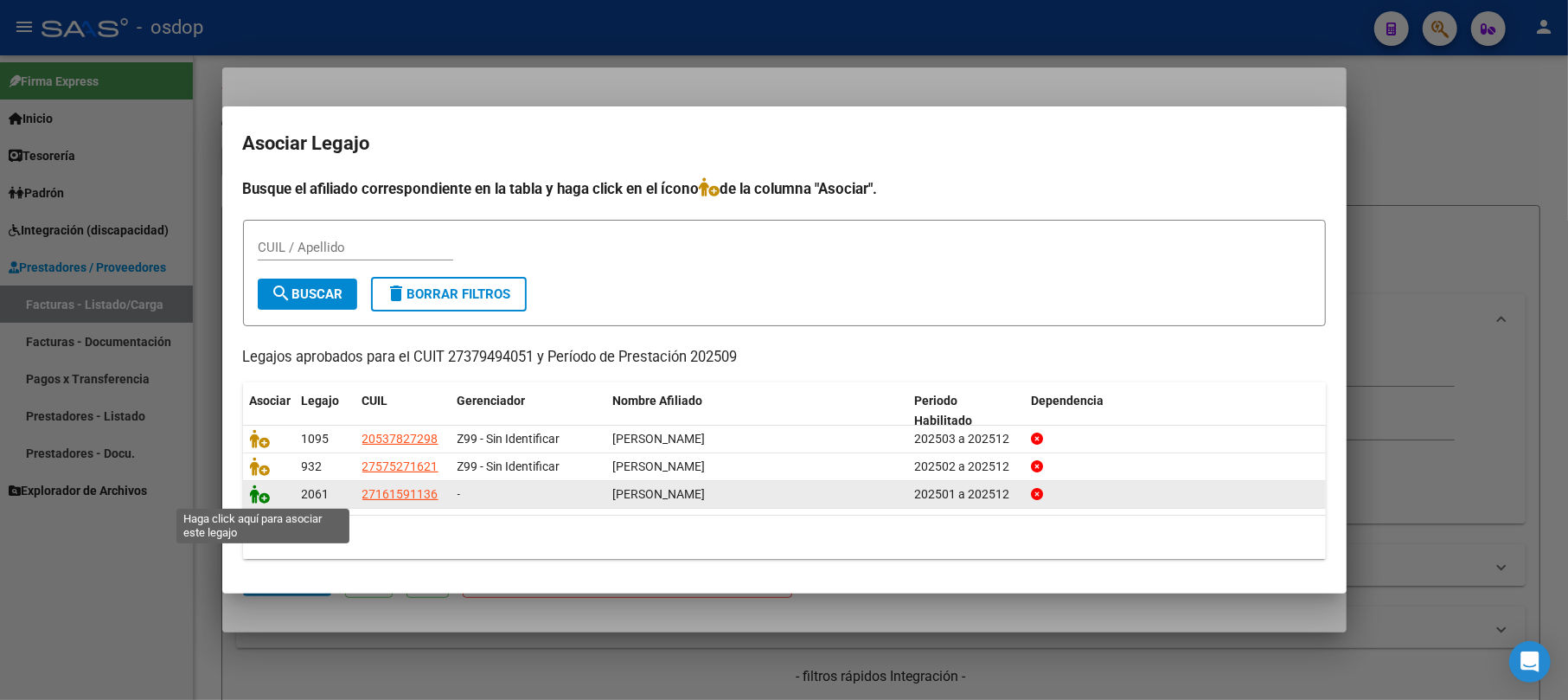
click at [260, 500] on icon at bounding box center [260, 493] width 21 height 19
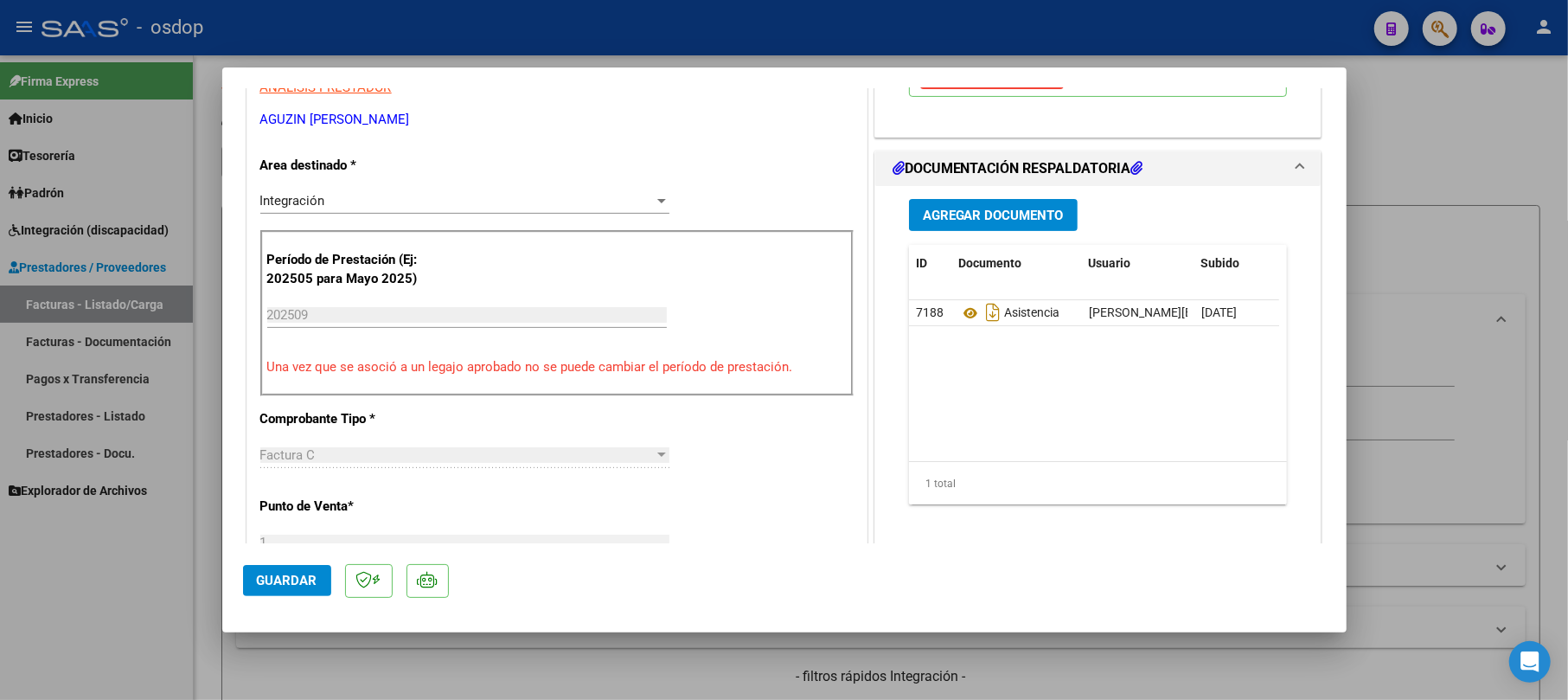
scroll to position [461, 0]
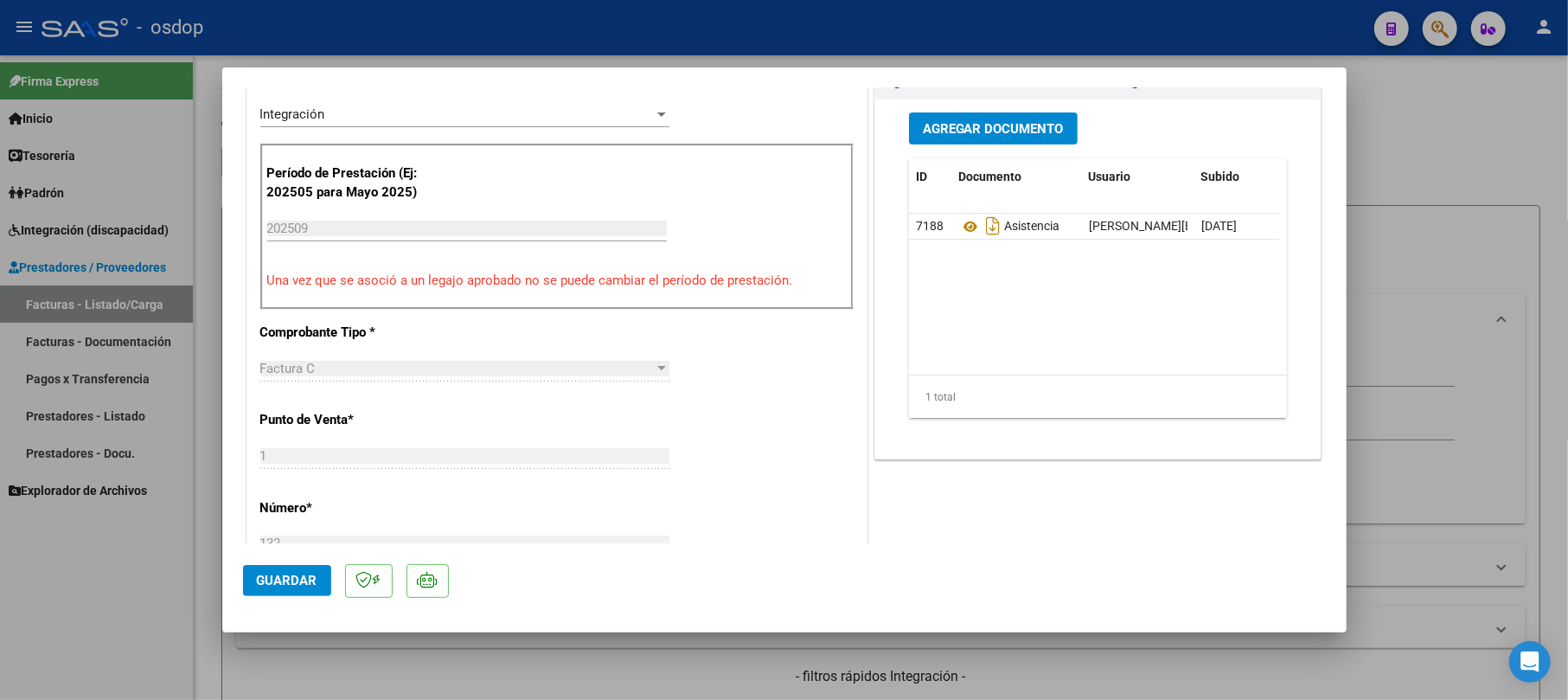
click at [272, 580] on span "Guardar" at bounding box center [288, 580] width 61 height 15
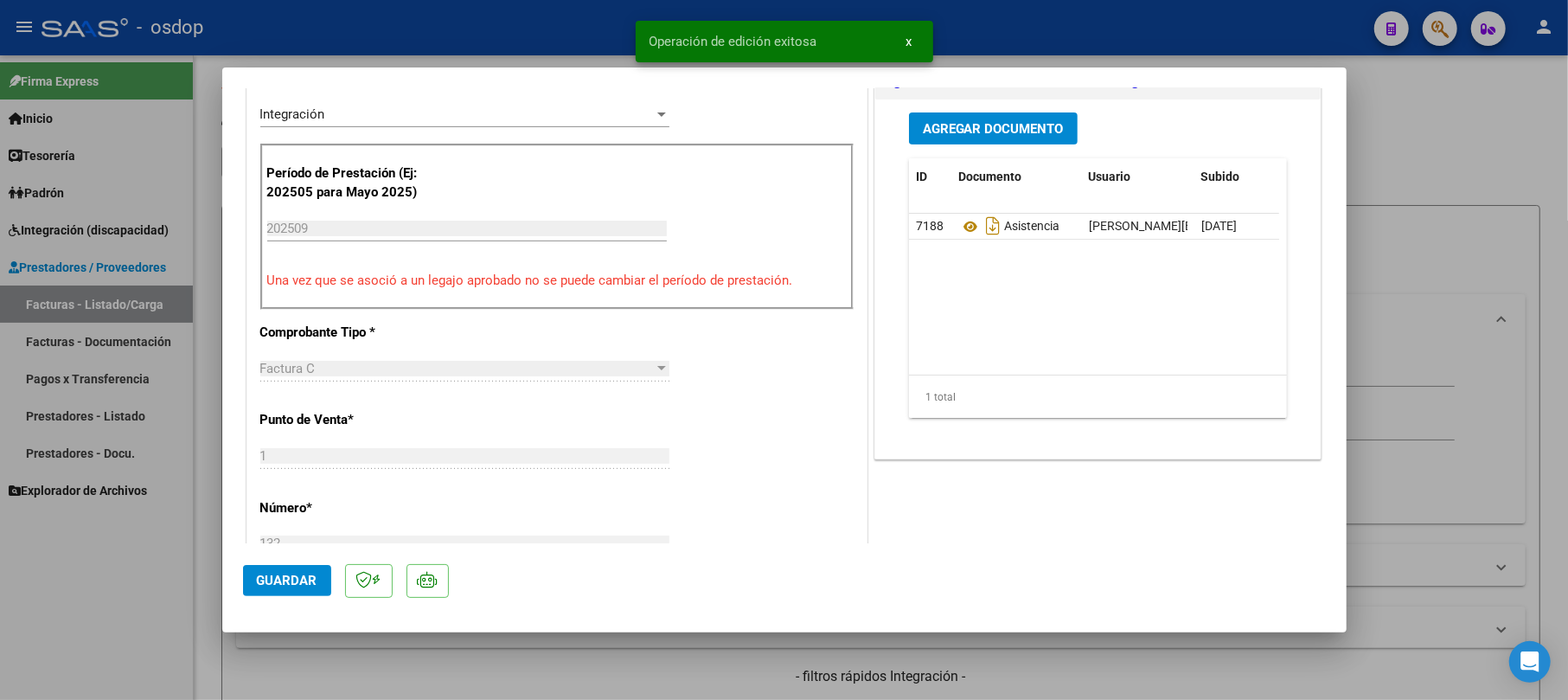
click at [1472, 167] on div at bounding box center [784, 350] width 1568 height 700
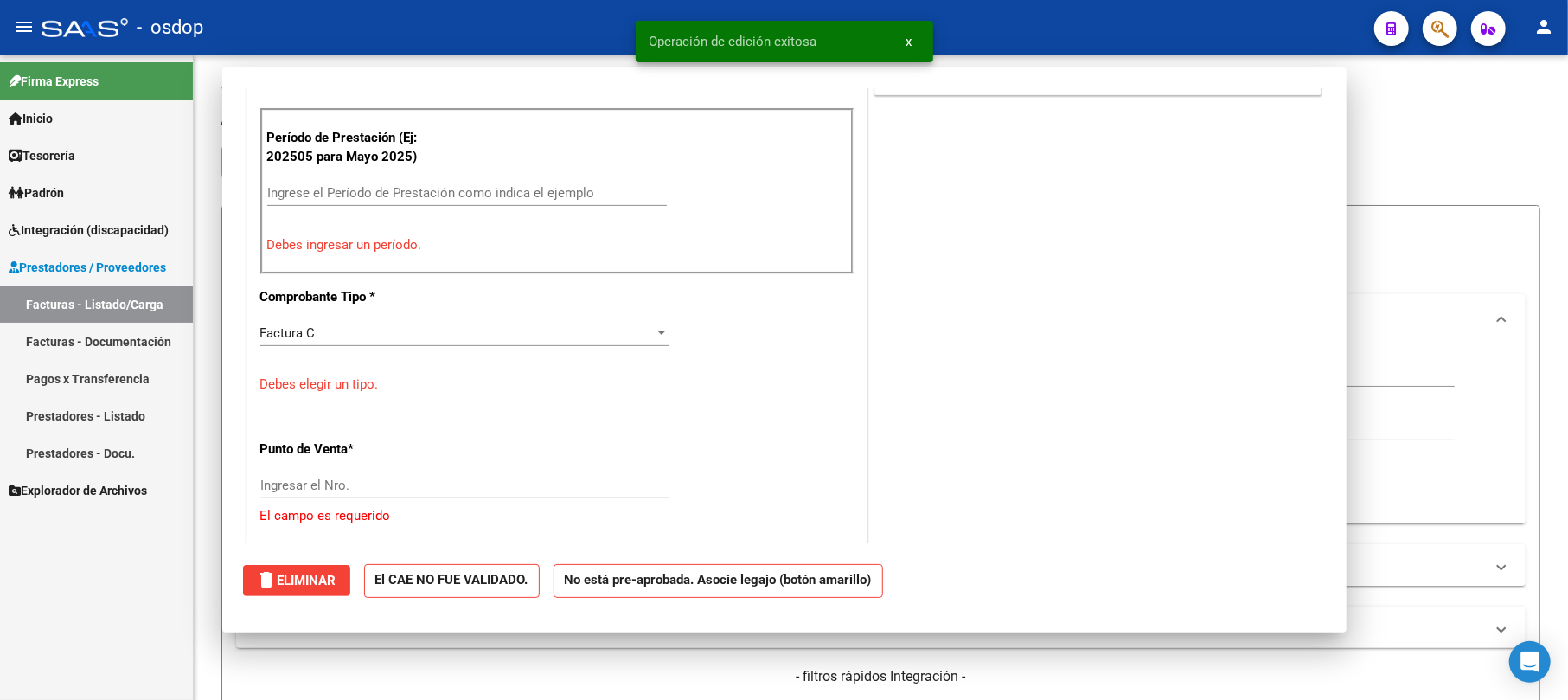
scroll to position [0, 0]
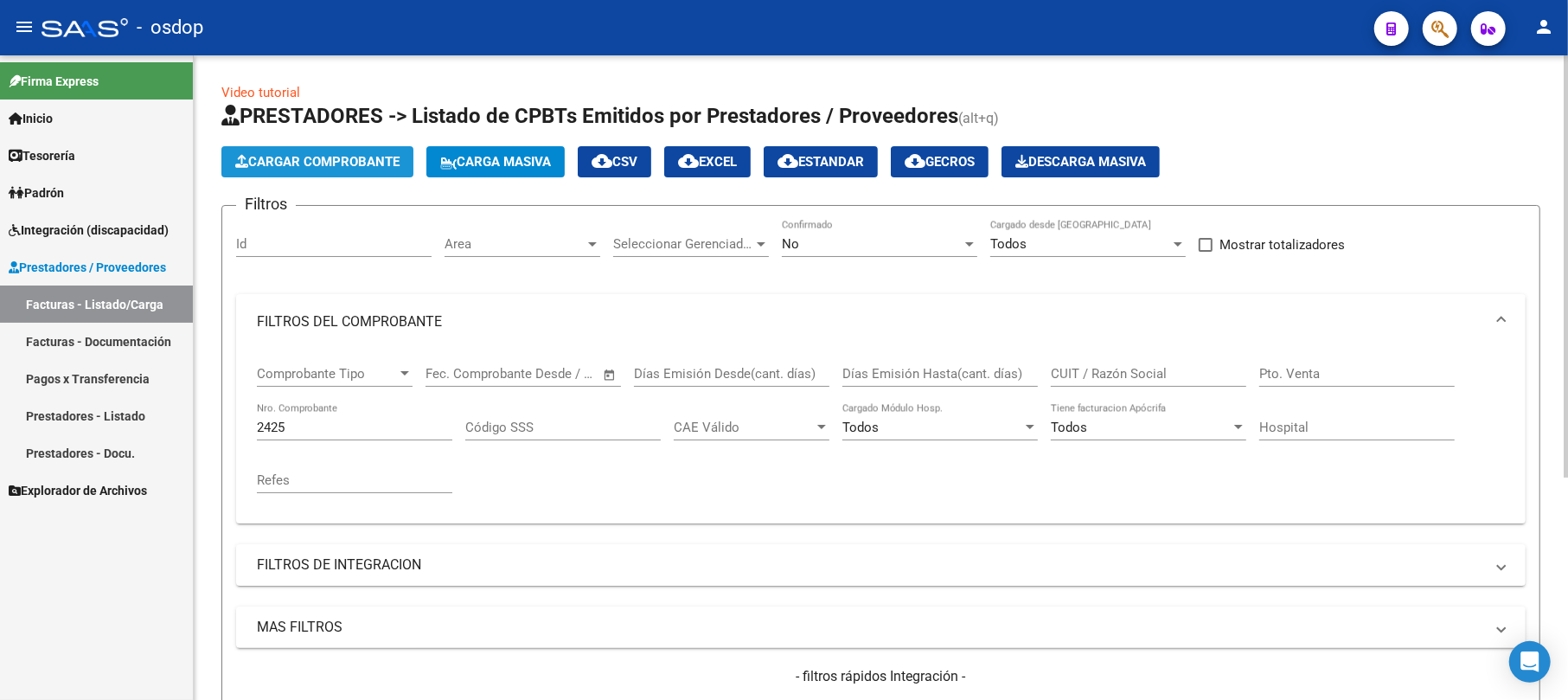
click at [340, 156] on span "Cargar Comprobante" at bounding box center [317, 161] width 164 height 15
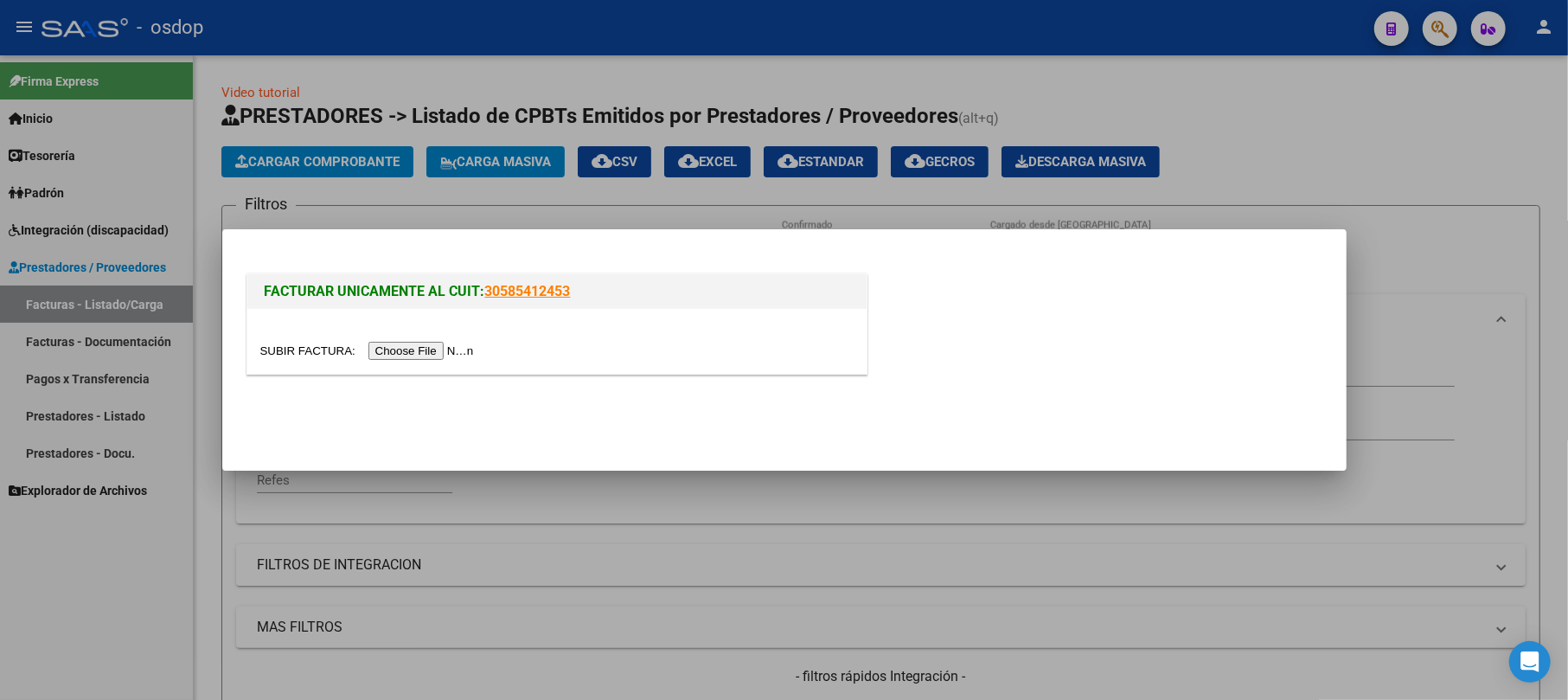
click at [402, 354] on input "file" at bounding box center [369, 350] width 219 height 18
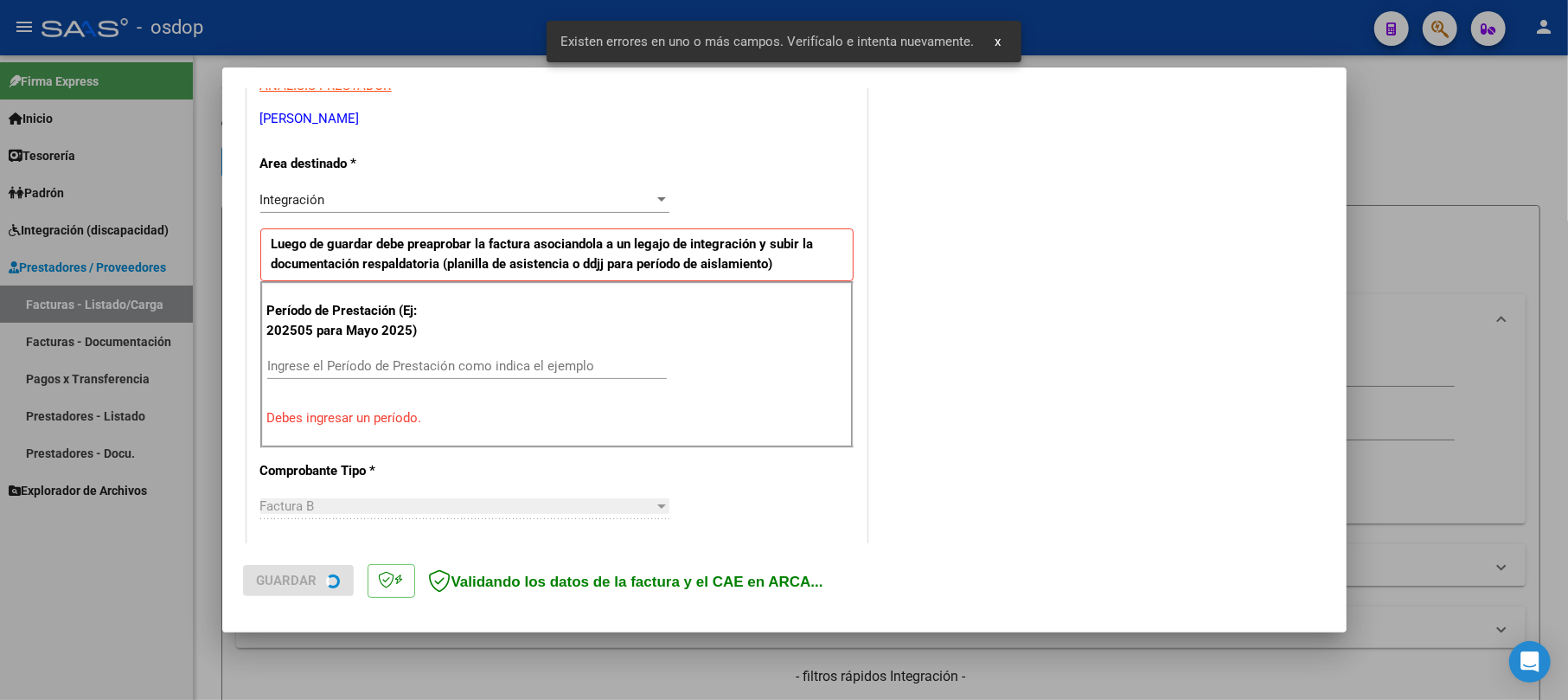
scroll to position [344, 0]
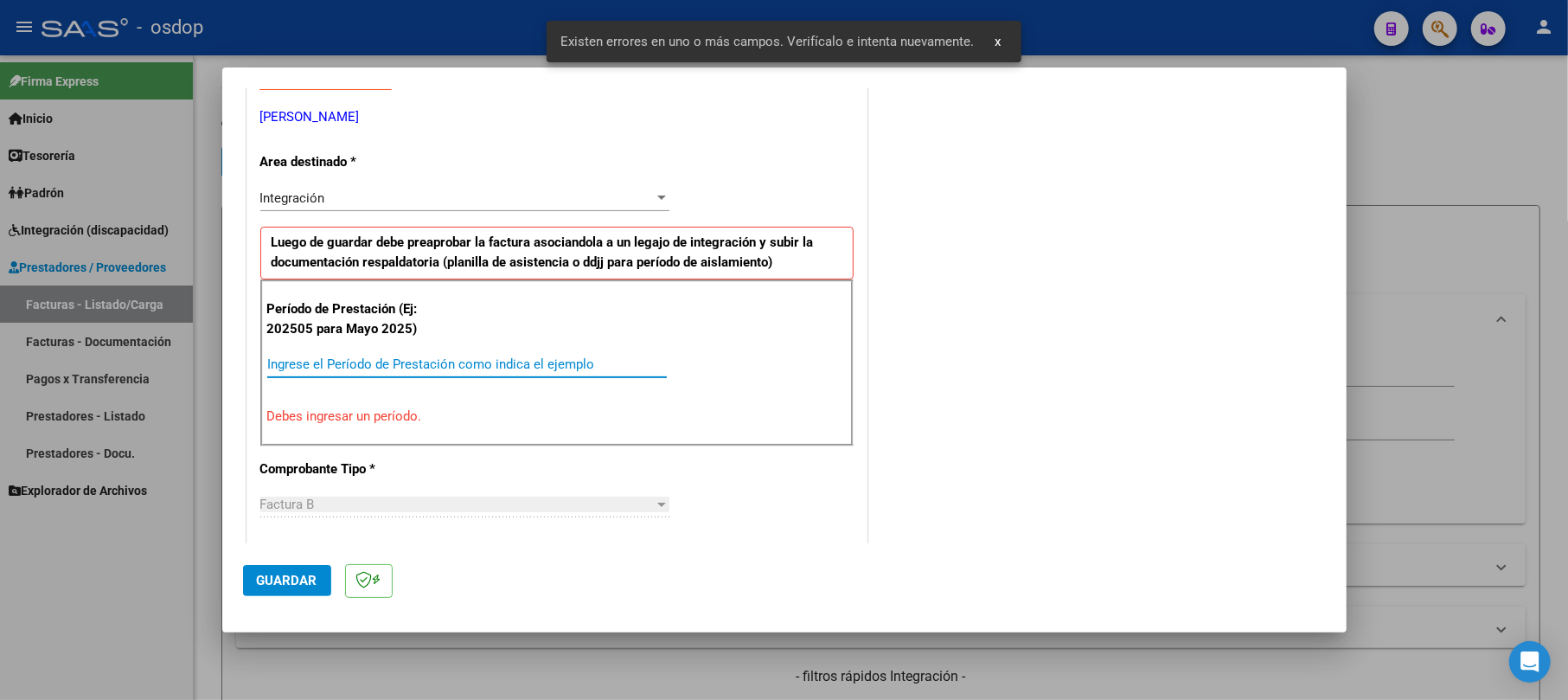
click at [306, 368] on input "Ingrese el Período de Prestación como indica el ejemplo" at bounding box center [466, 364] width 399 height 15
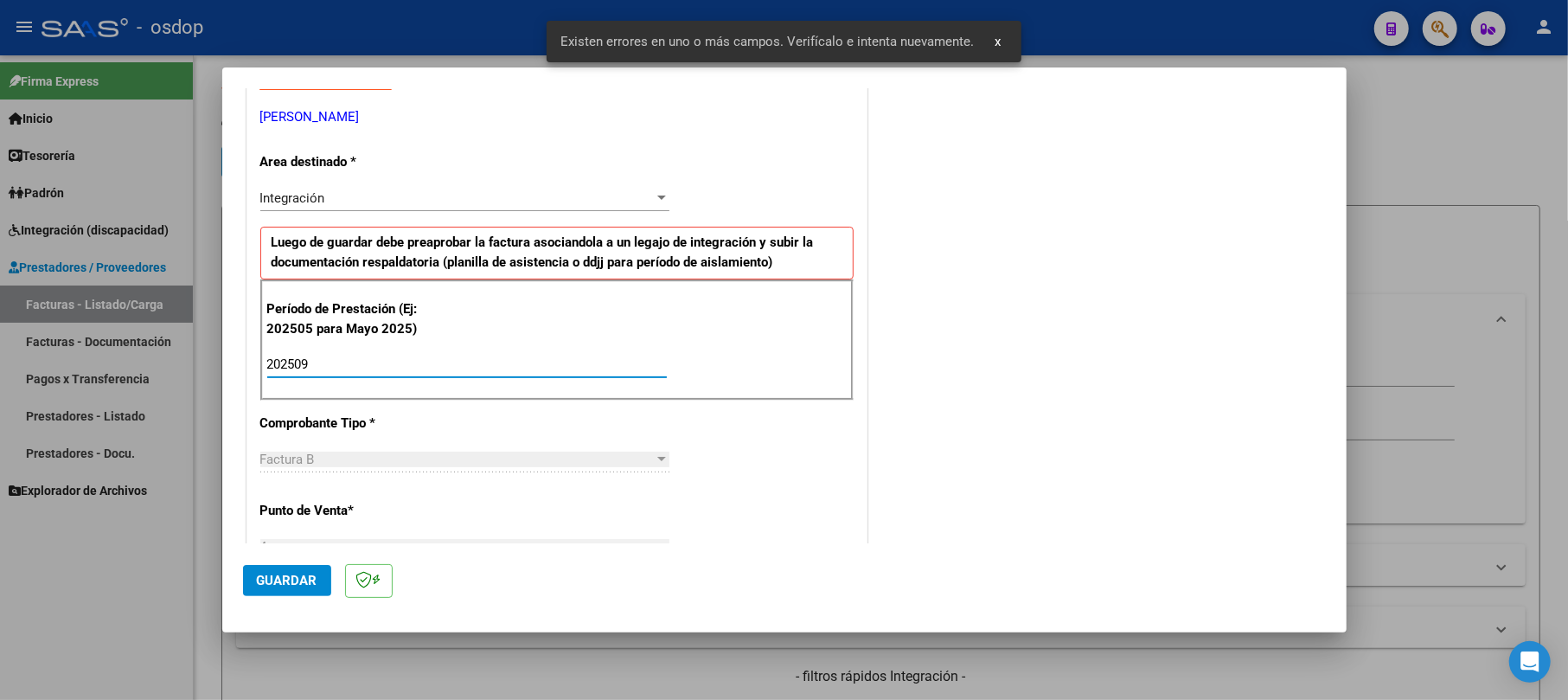
type input "202509"
click at [292, 575] on span "Guardar" at bounding box center [288, 580] width 61 height 15
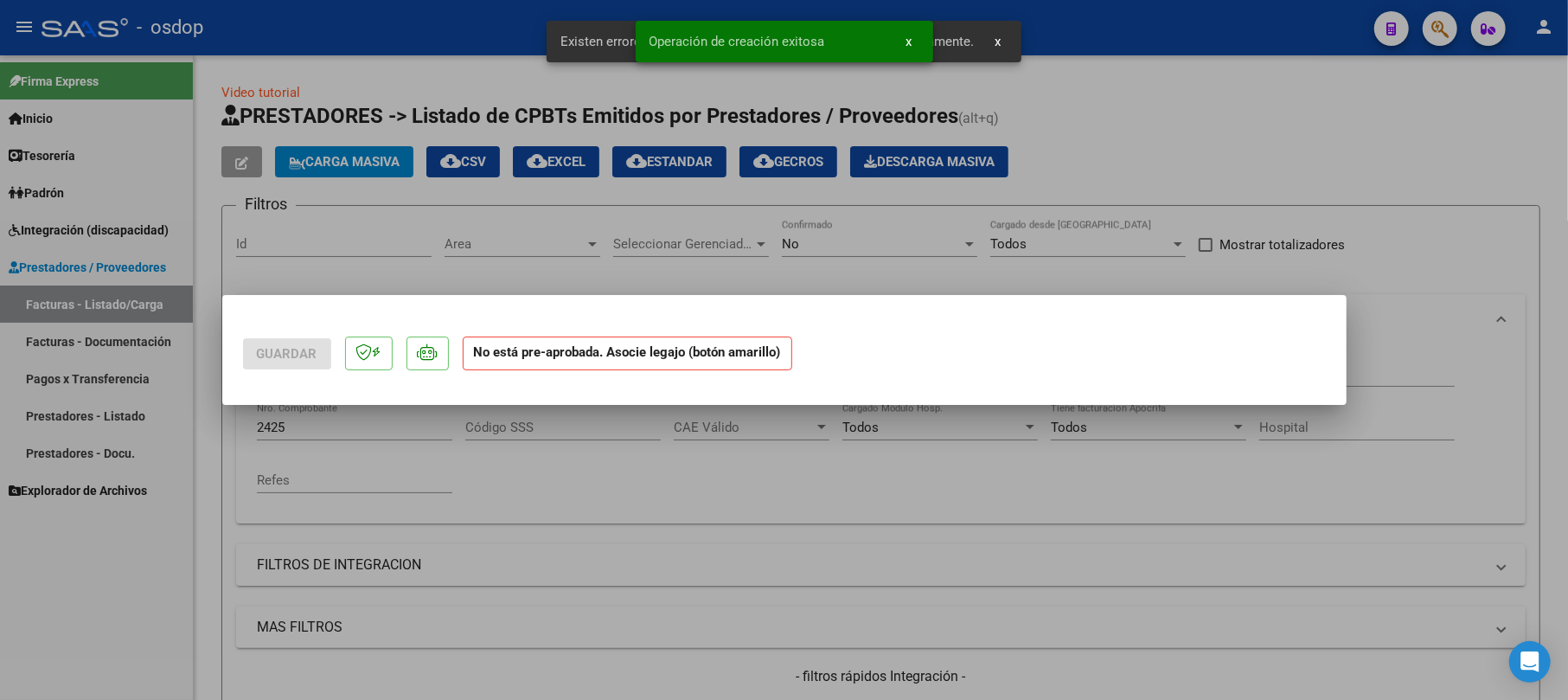
scroll to position [0, 0]
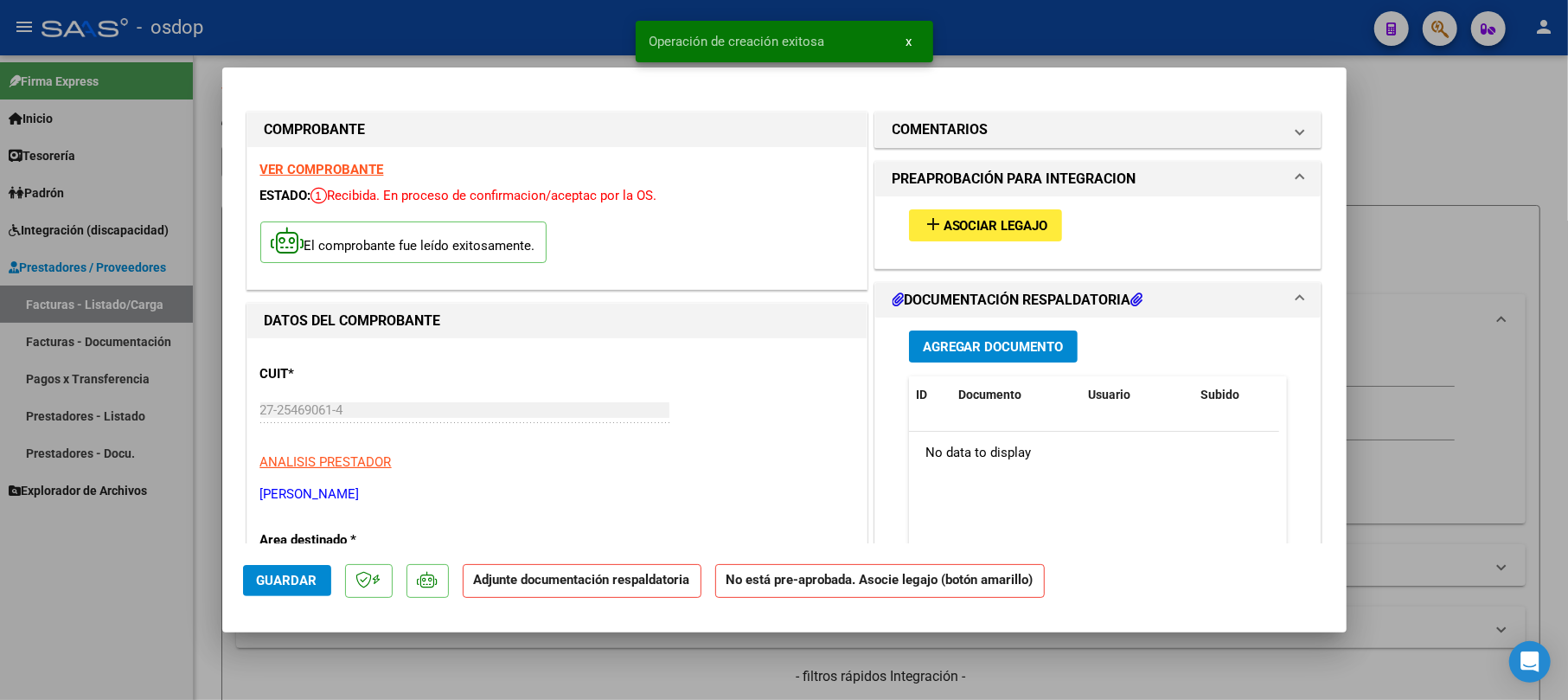
click at [948, 360] on button "Agregar Documento" at bounding box center [994, 347] width 169 height 32
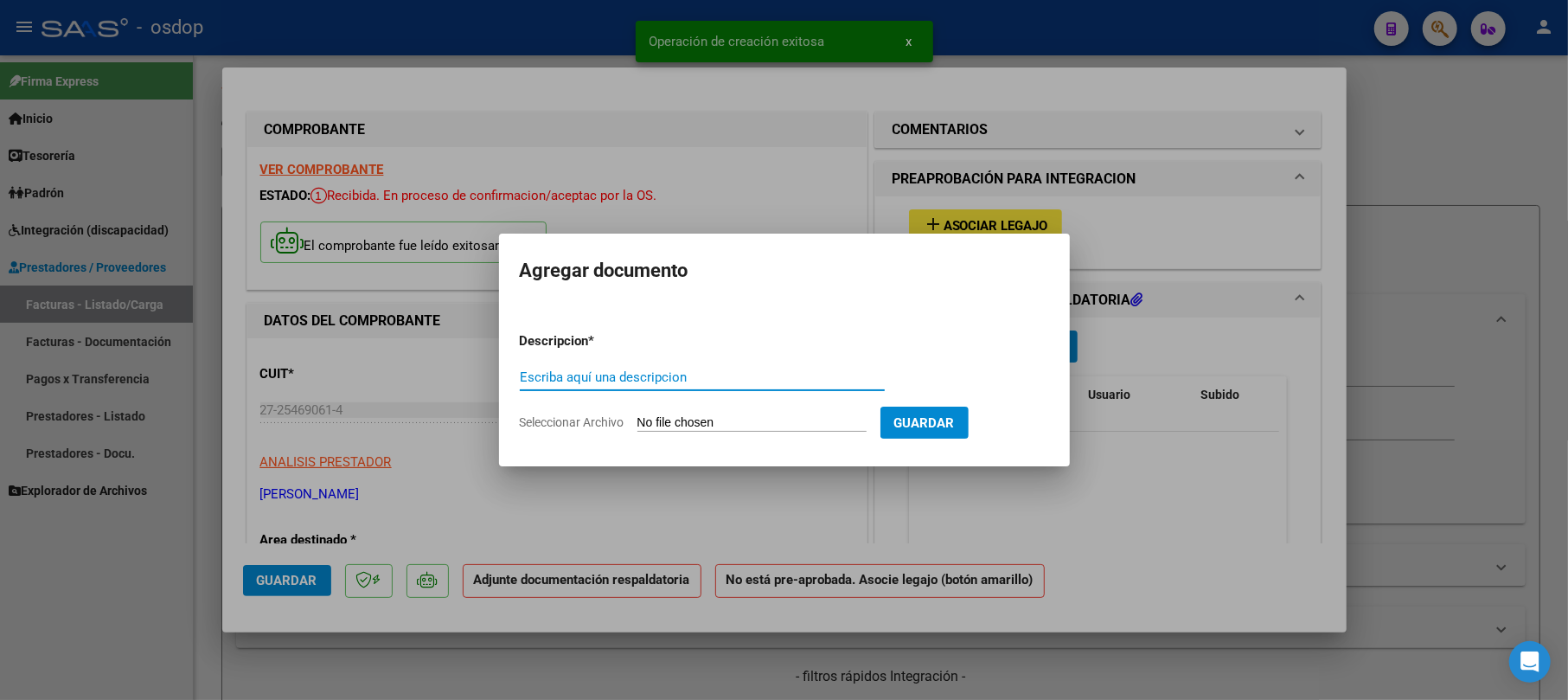
click at [575, 375] on input "Escriba aquí una descripcion" at bounding box center [702, 376] width 365 height 15
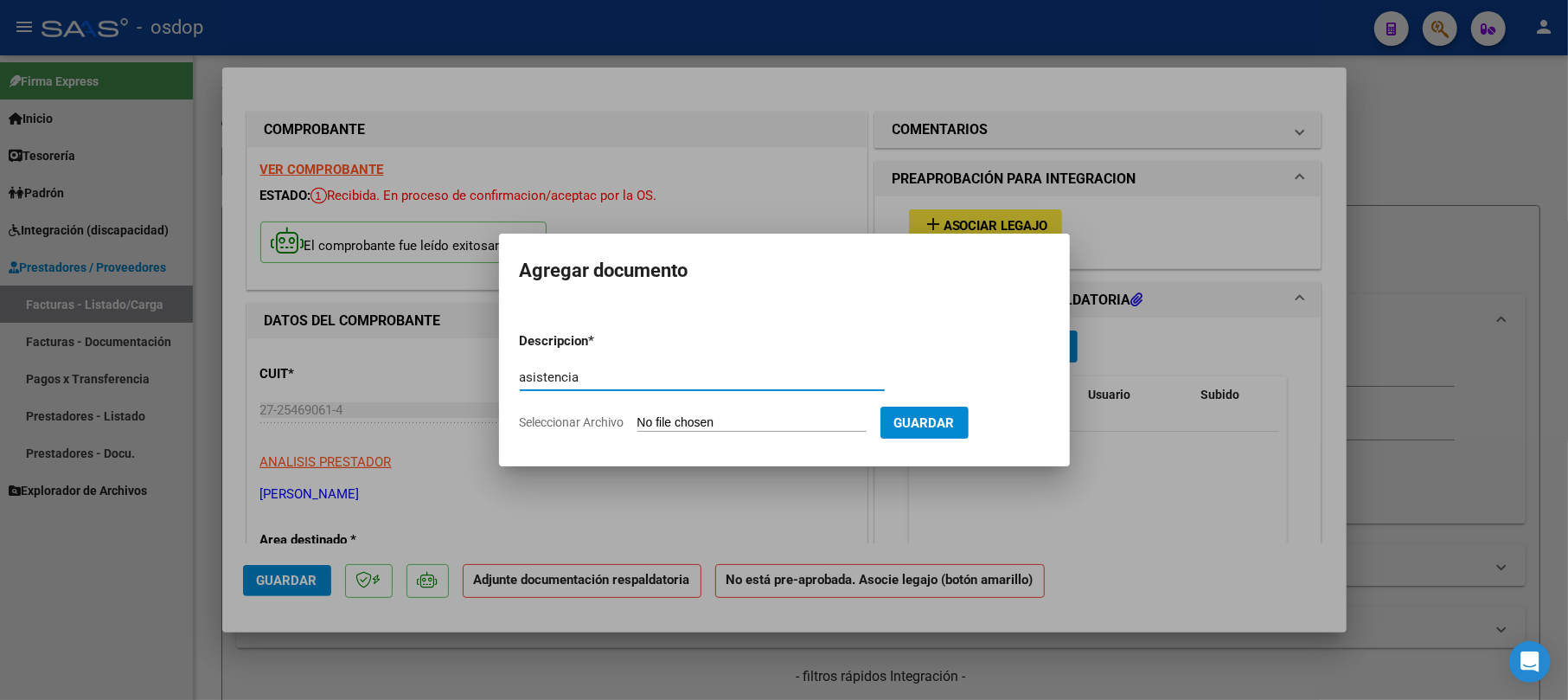
type input "asistencia"
drag, startPoint x: 714, startPoint y: 403, endPoint x: 717, endPoint y: 413, distance: 10.4
click at [715, 407] on form "Descripcion * asistencia Escriba aquí una descripcion Seleccionar Archivo Guard…" at bounding box center [784, 381] width 530 height 126
click at [717, 416] on input "Seleccionar Archivo" at bounding box center [752, 424] width 230 height 16
type input "C:\fakepath\PA [PERSON_NAME] [DATE].pdf"
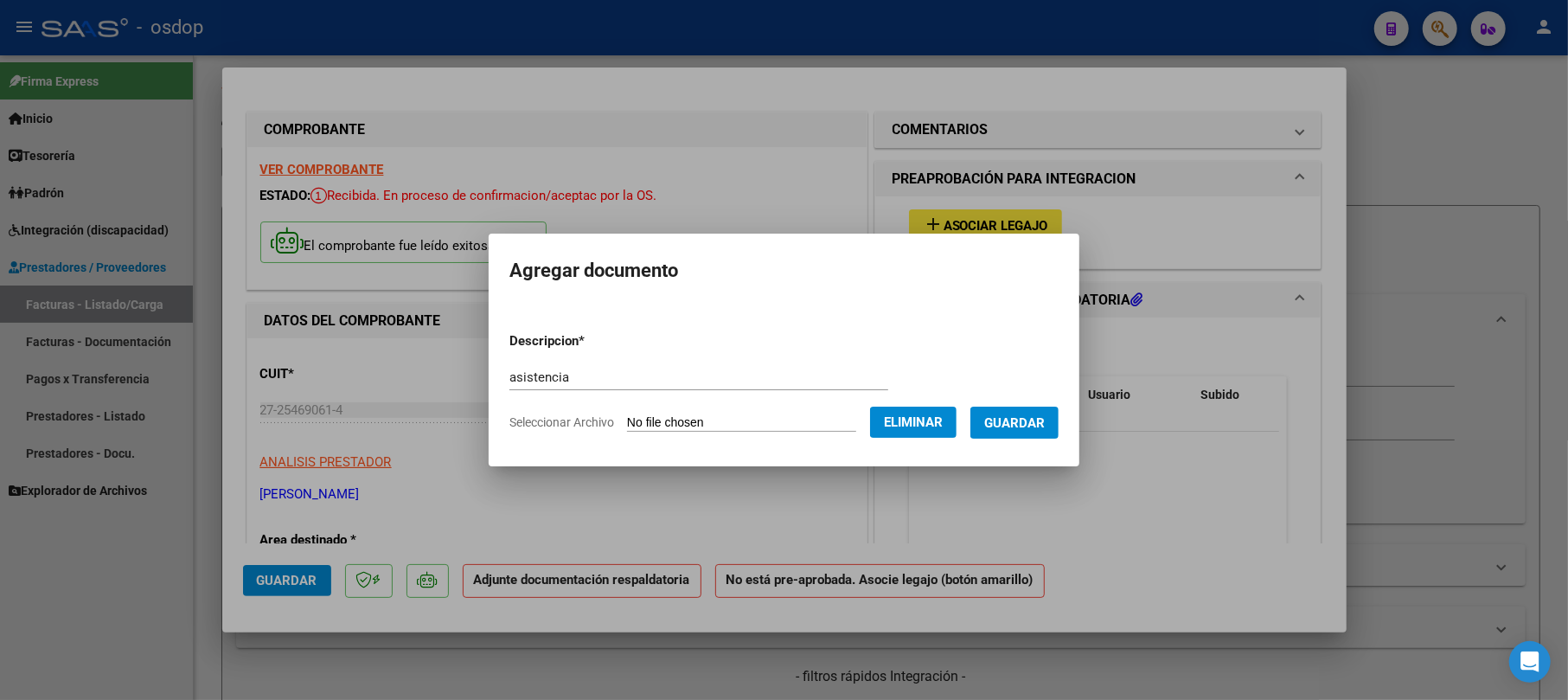
click at [1045, 427] on span "Guardar" at bounding box center [1015, 423] width 61 height 15
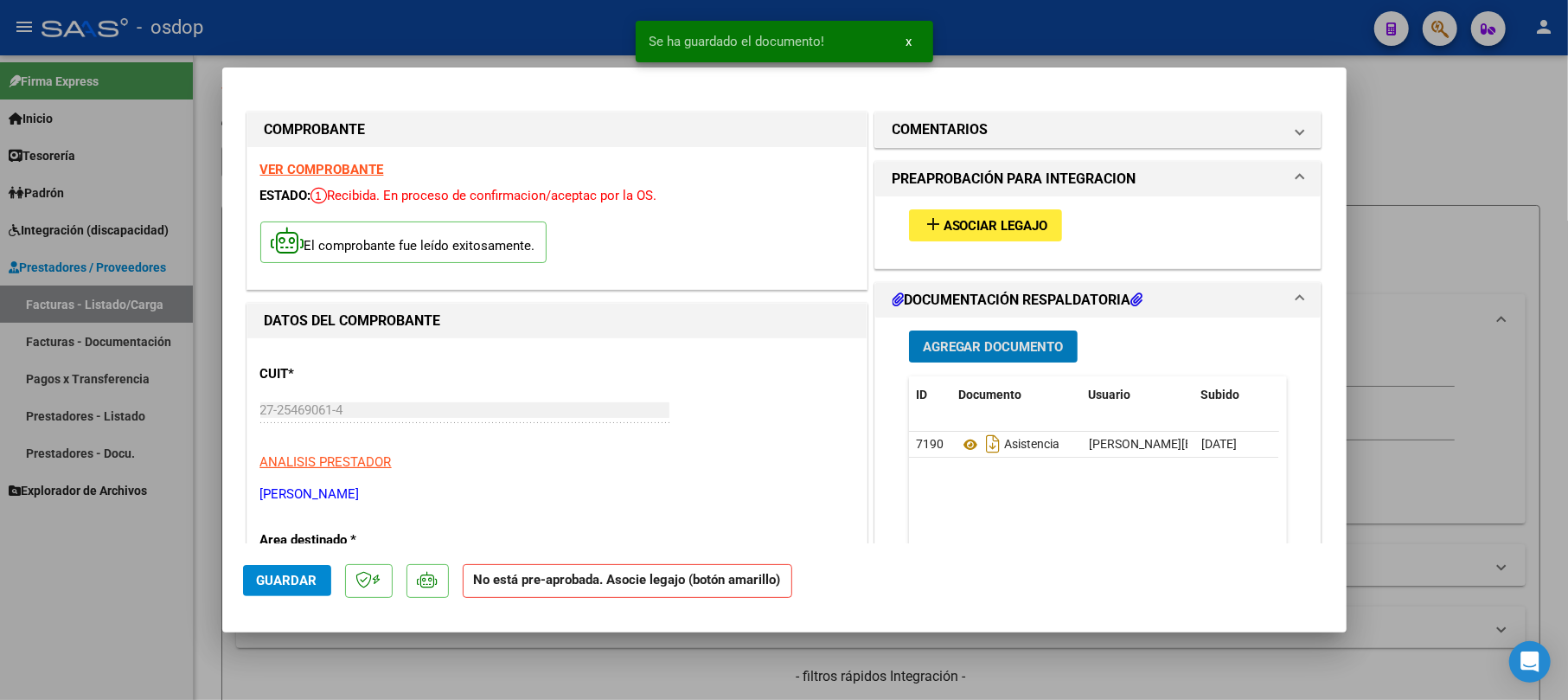
click at [1003, 231] on span "Asociar Legajo" at bounding box center [995, 225] width 105 height 15
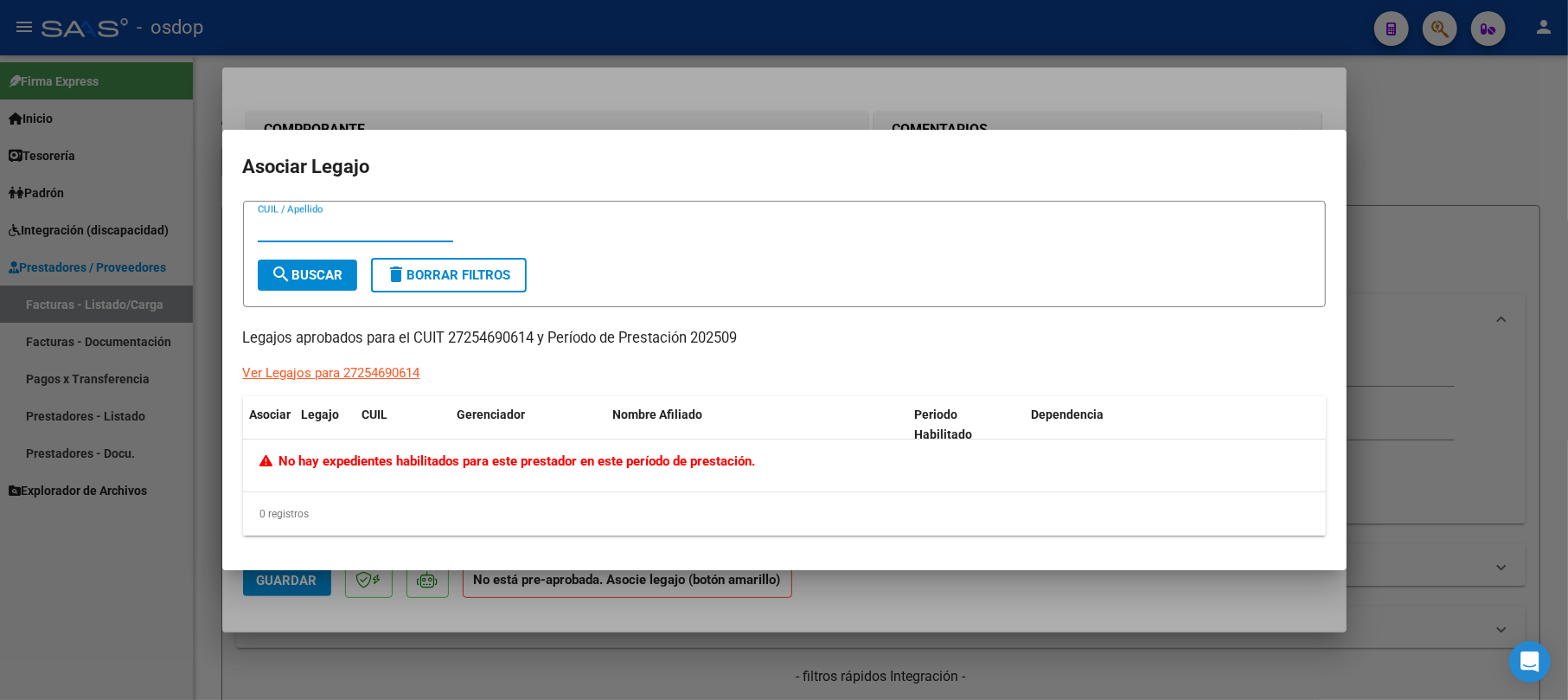
click at [1488, 177] on div at bounding box center [784, 350] width 1568 height 700
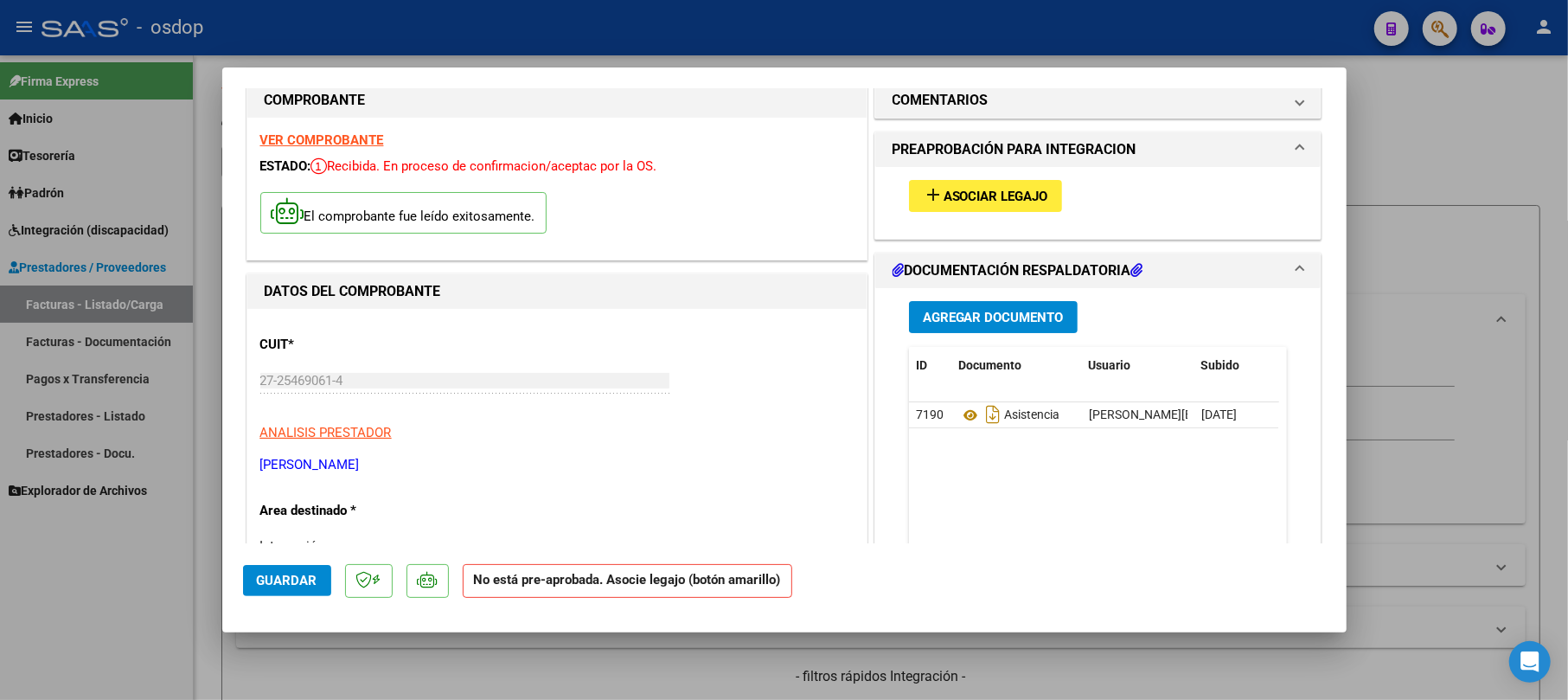
scroll to position [231, 0]
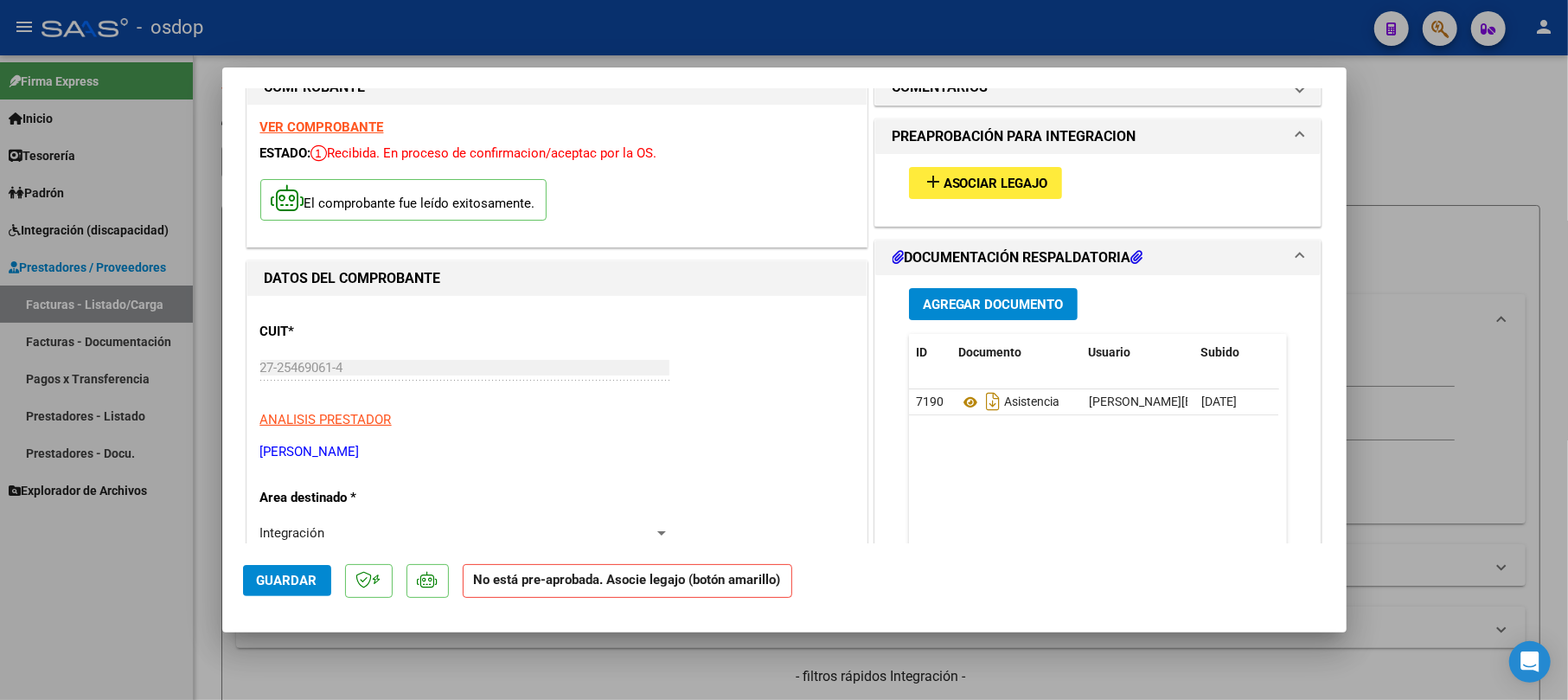
scroll to position [0, 0]
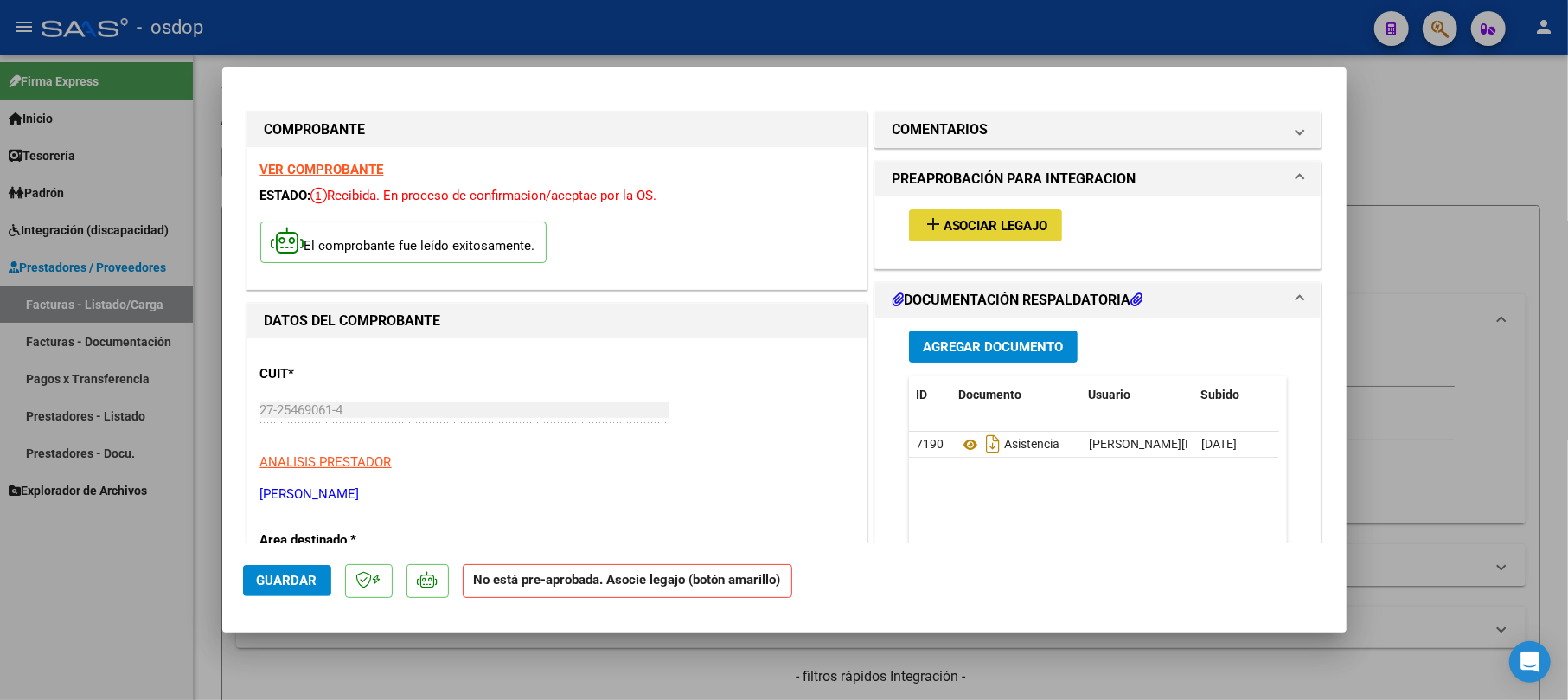
click at [968, 223] on span "Asociar Legajo" at bounding box center [995, 225] width 105 height 15
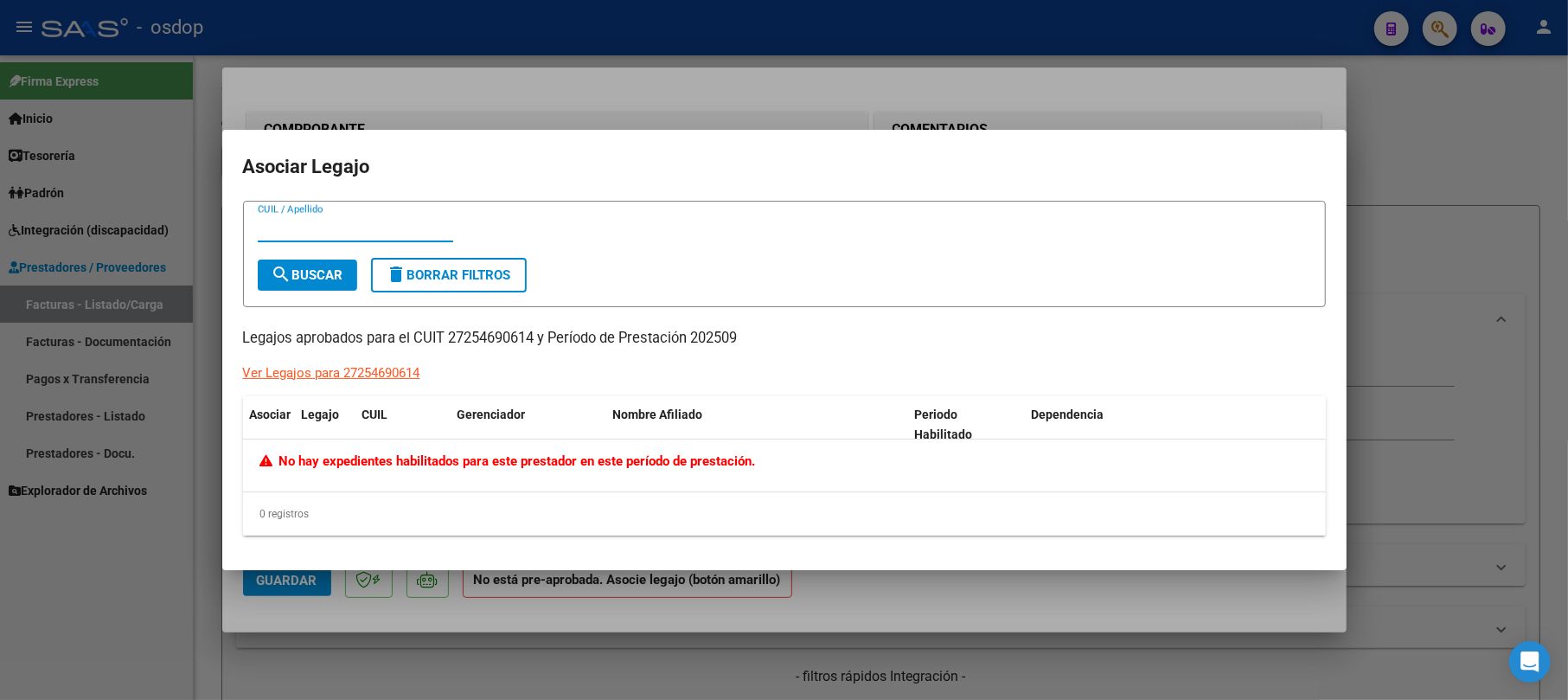
click at [340, 372] on div "Ver Legajos para 27254690614" at bounding box center [331, 374] width 177 height 20
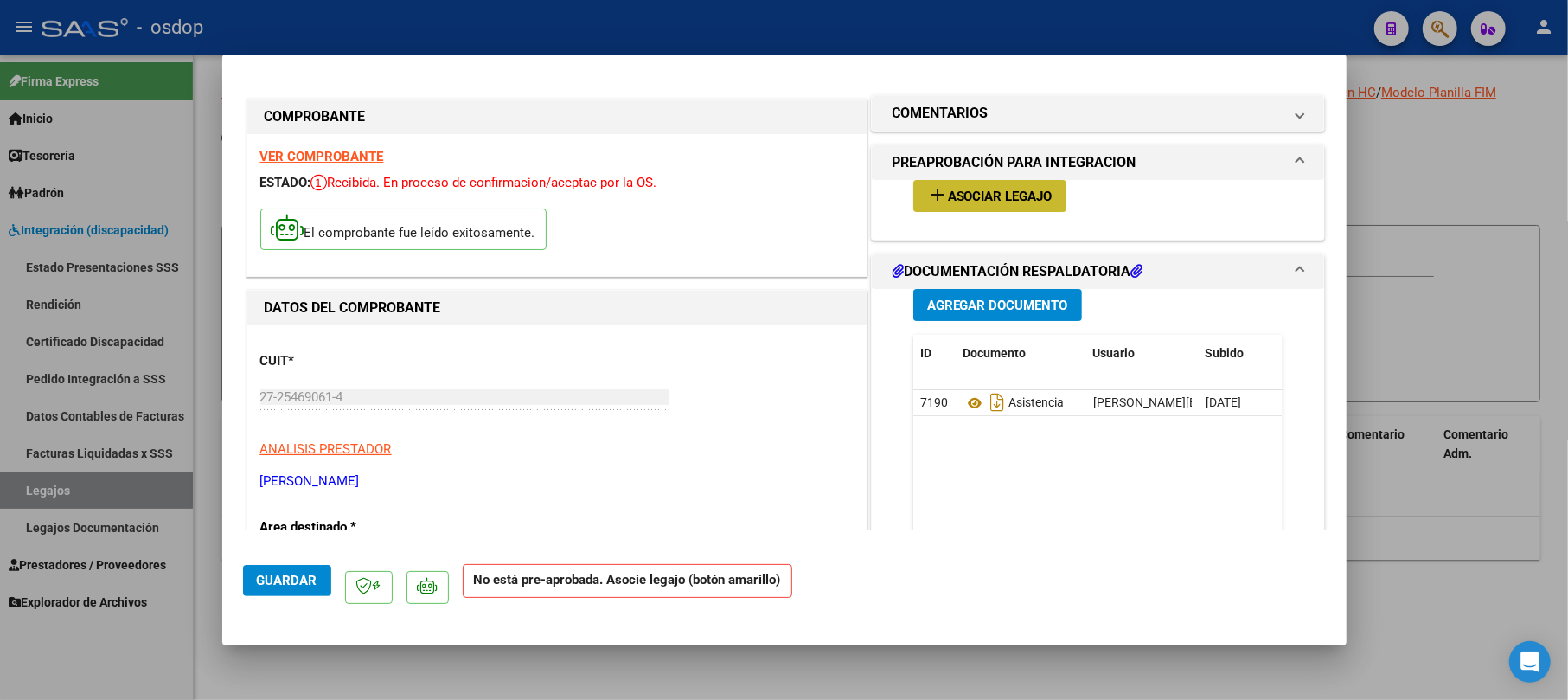
click at [991, 196] on span "Asociar Legajo" at bounding box center [1000, 196] width 105 height 15
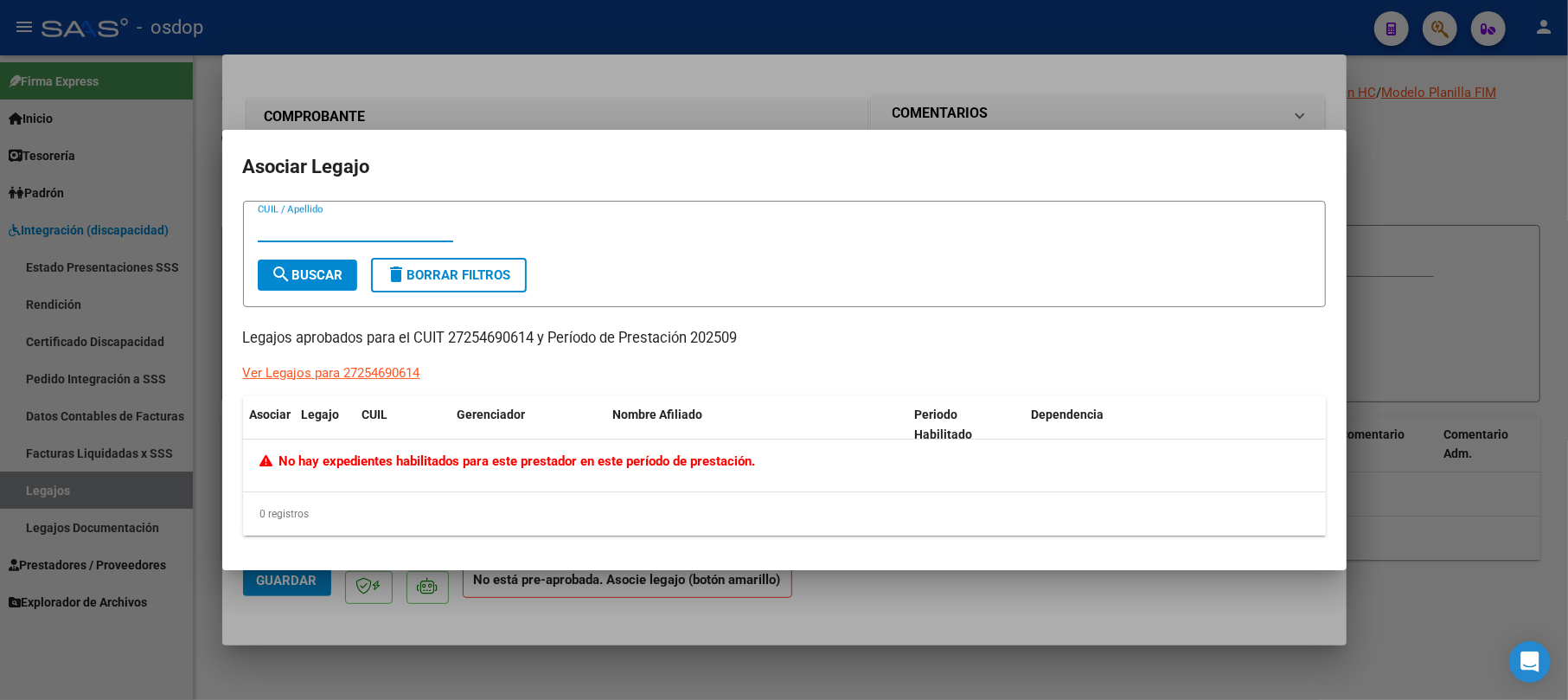
click at [1396, 172] on div at bounding box center [784, 350] width 1568 height 700
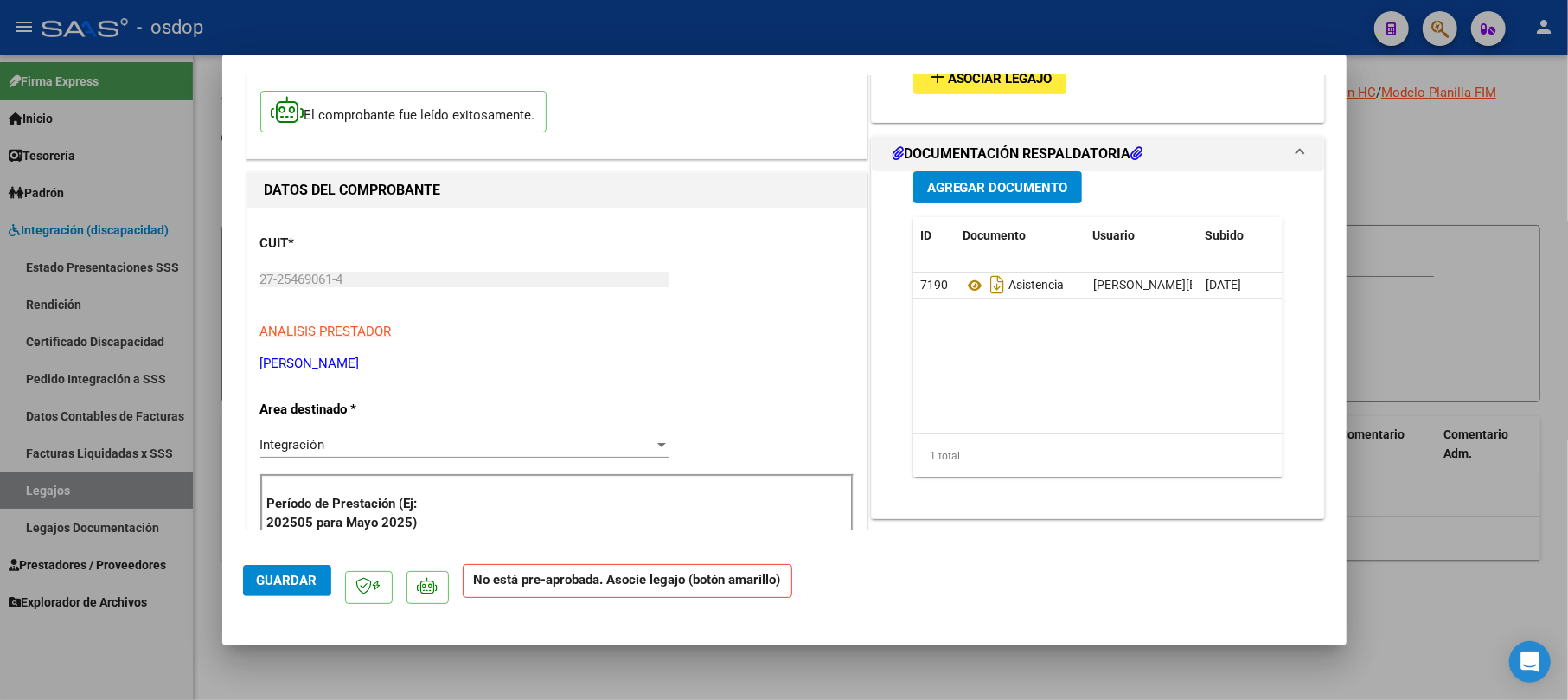
scroll to position [115, 0]
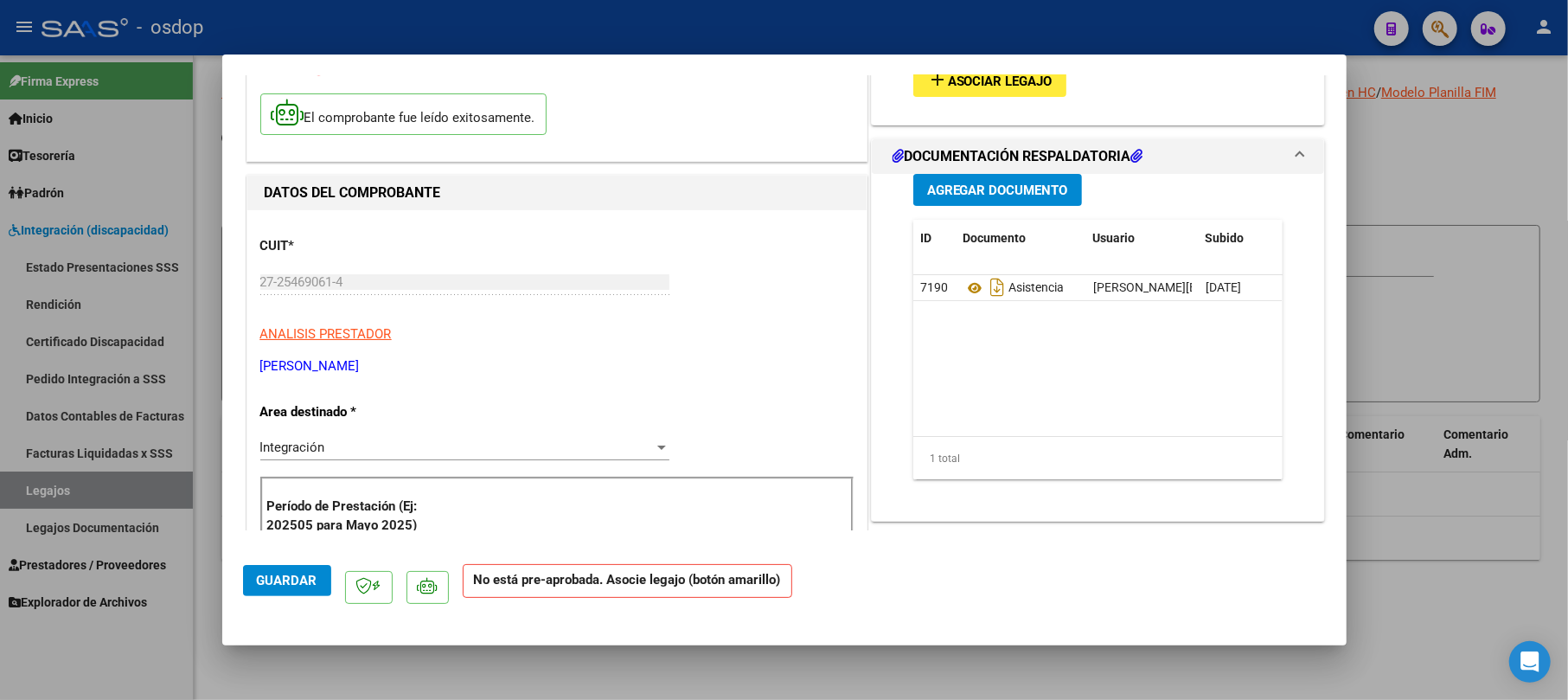
click at [1388, 140] on div at bounding box center [784, 350] width 1568 height 700
type input "$ 0,00"
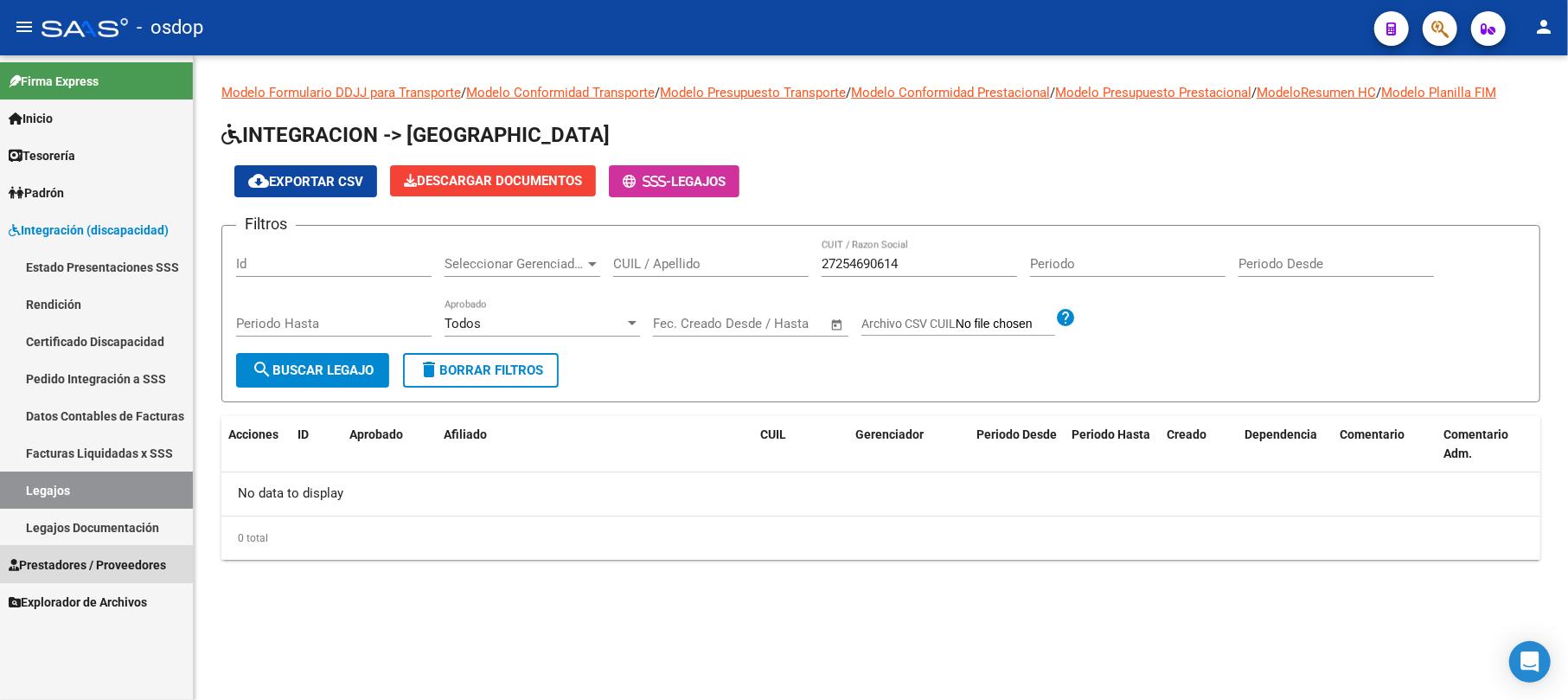
click at [96, 561] on span "Prestadores / Proveedores" at bounding box center [88, 565] width 157 height 19
click at [107, 564] on span "Prestadores / Proveedores" at bounding box center [88, 565] width 157 height 19
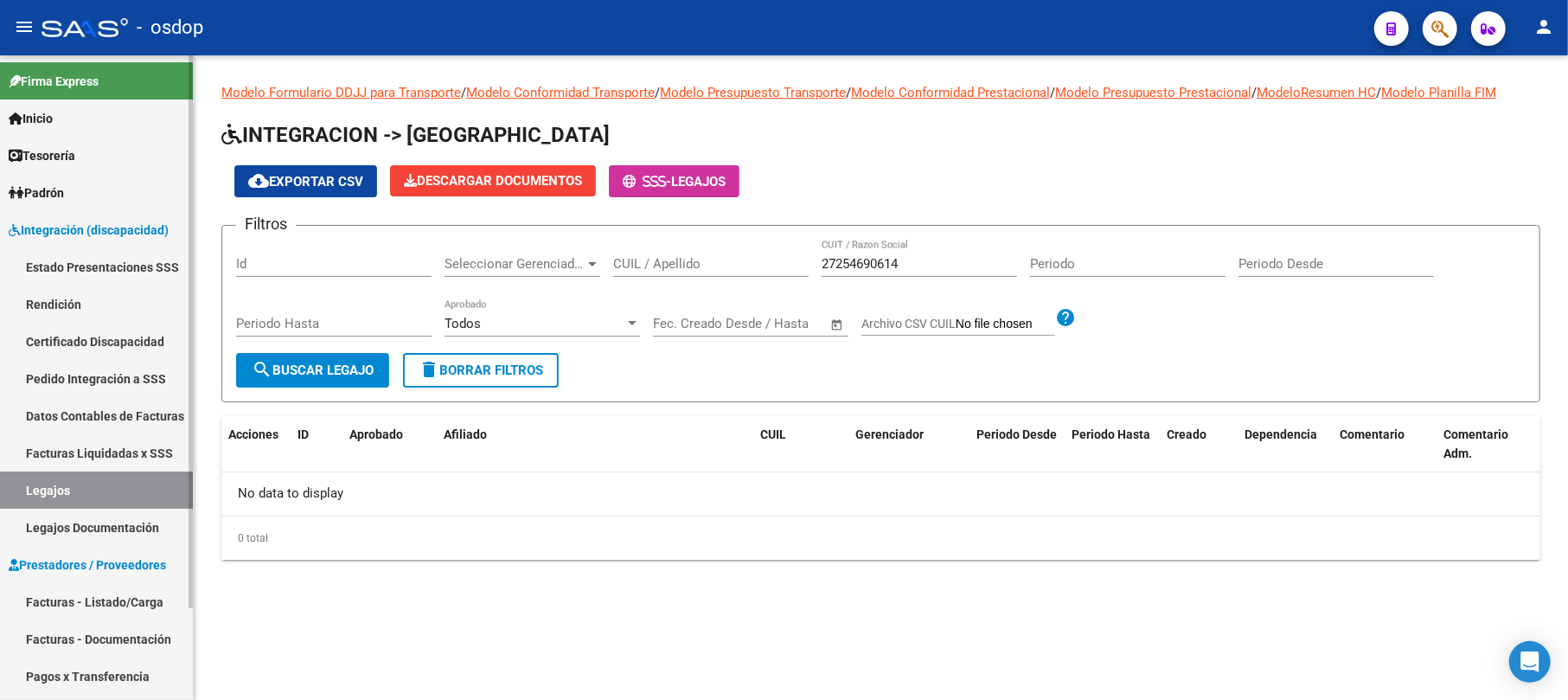
click at [107, 601] on link "Facturas - Listado/Carga" at bounding box center [96, 603] width 193 height 38
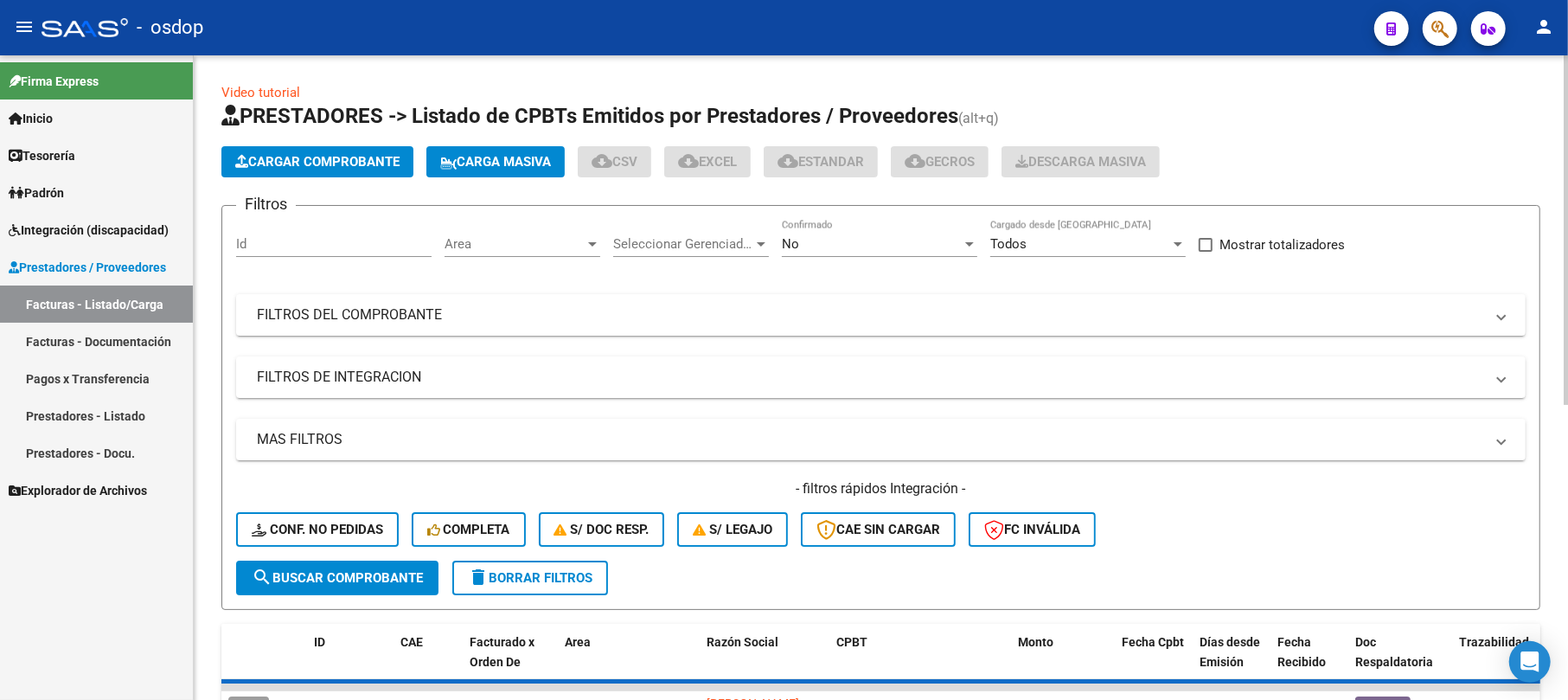
click at [282, 240] on input "Id" at bounding box center [333, 243] width 196 height 15
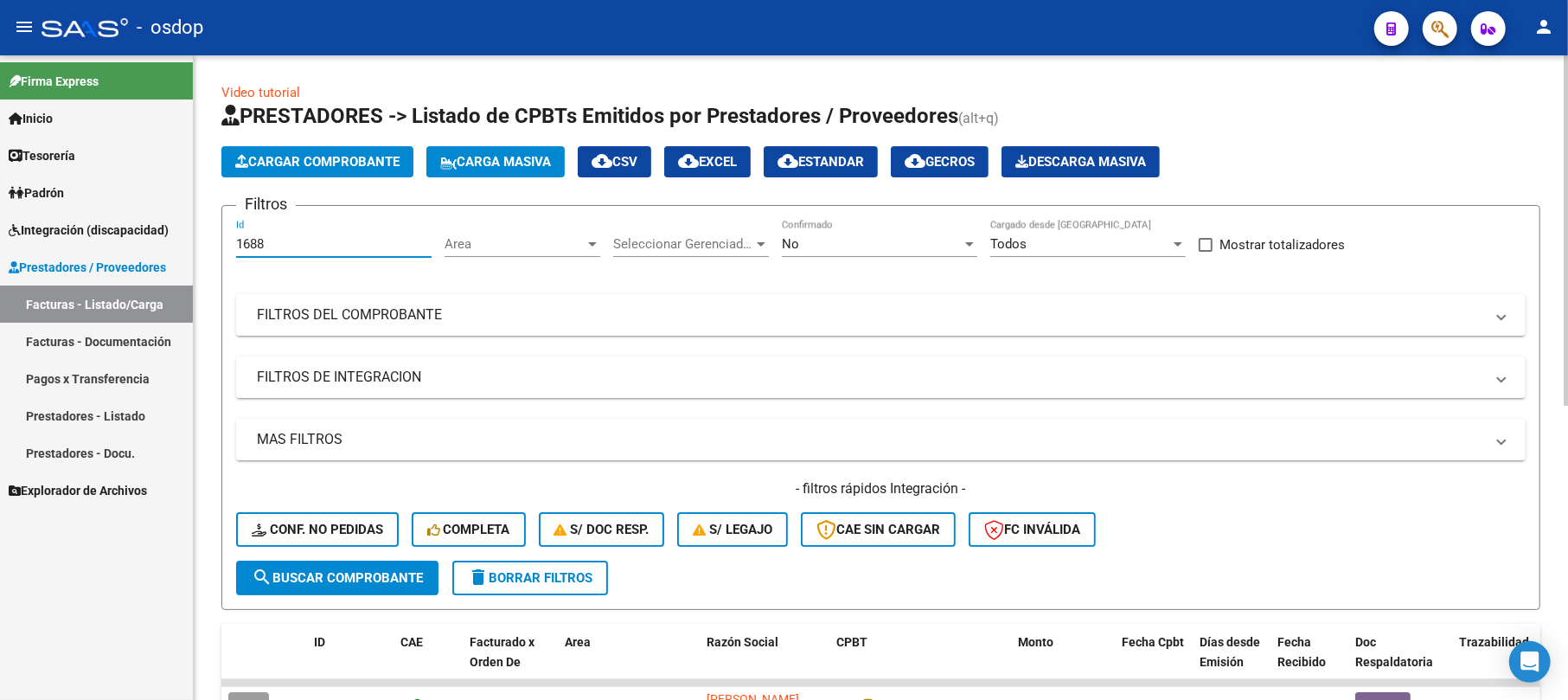
type input "1688"
click at [305, 570] on span "search Buscar Comprobante" at bounding box center [338, 578] width 172 height 15
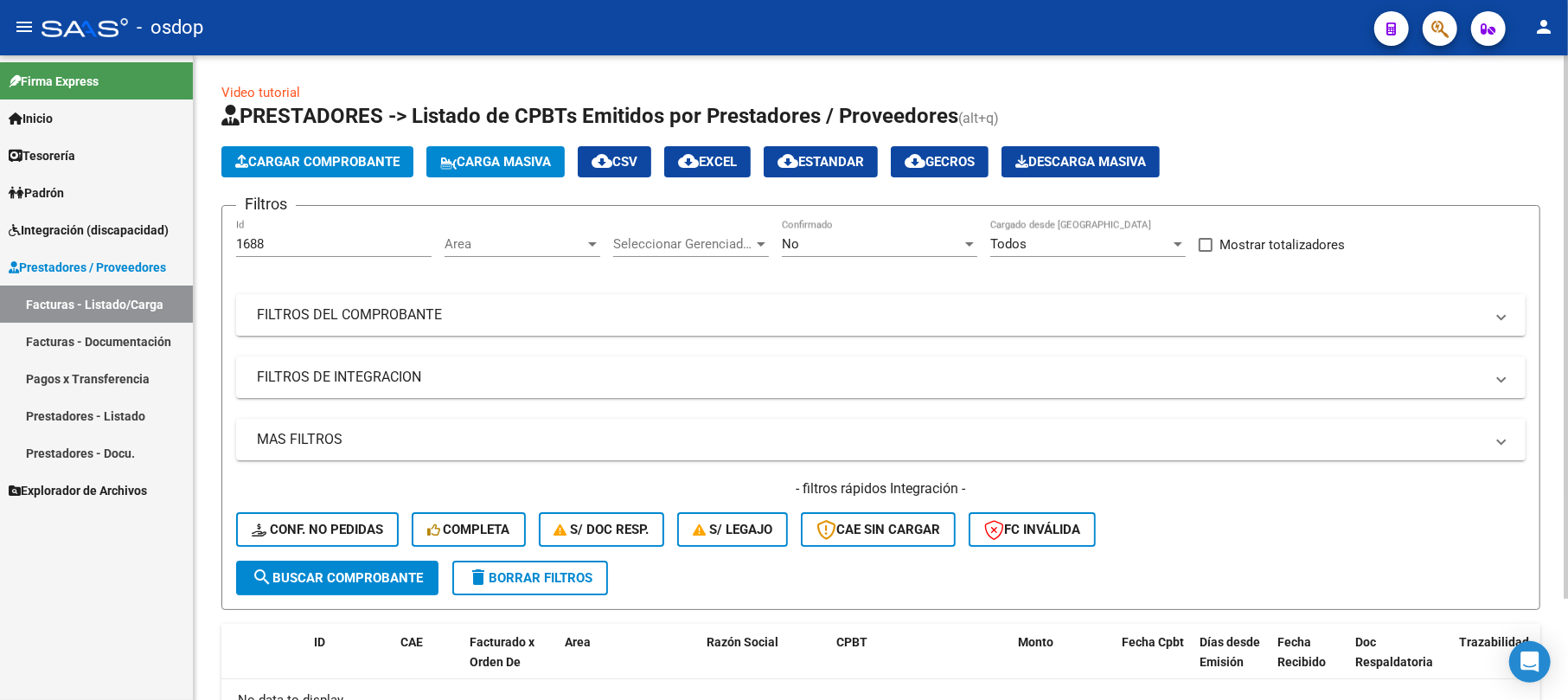
click at [1275, 119] on h1 "PRESTADORES -> Listado de CPBTs Emitidos por Prestadores / Proveedores (alt+q)" at bounding box center [881, 117] width 1320 height 30
click at [332, 240] on input "1688" at bounding box center [333, 243] width 196 height 15
click at [374, 316] on mat-panel-title "FILTROS DEL COMPROBANTE" at bounding box center [871, 315] width 1228 height 19
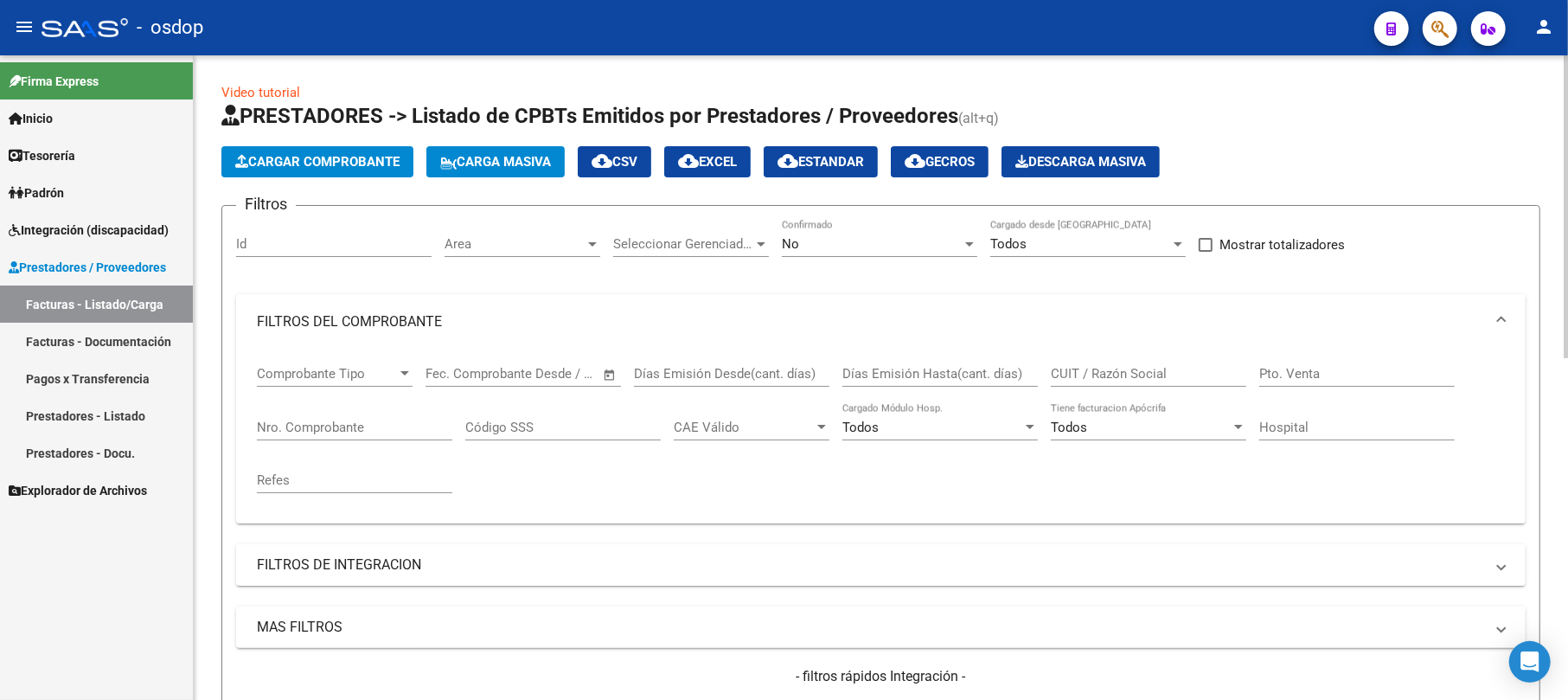
click at [348, 426] on input "Nro. Comprobante" at bounding box center [355, 427] width 196 height 15
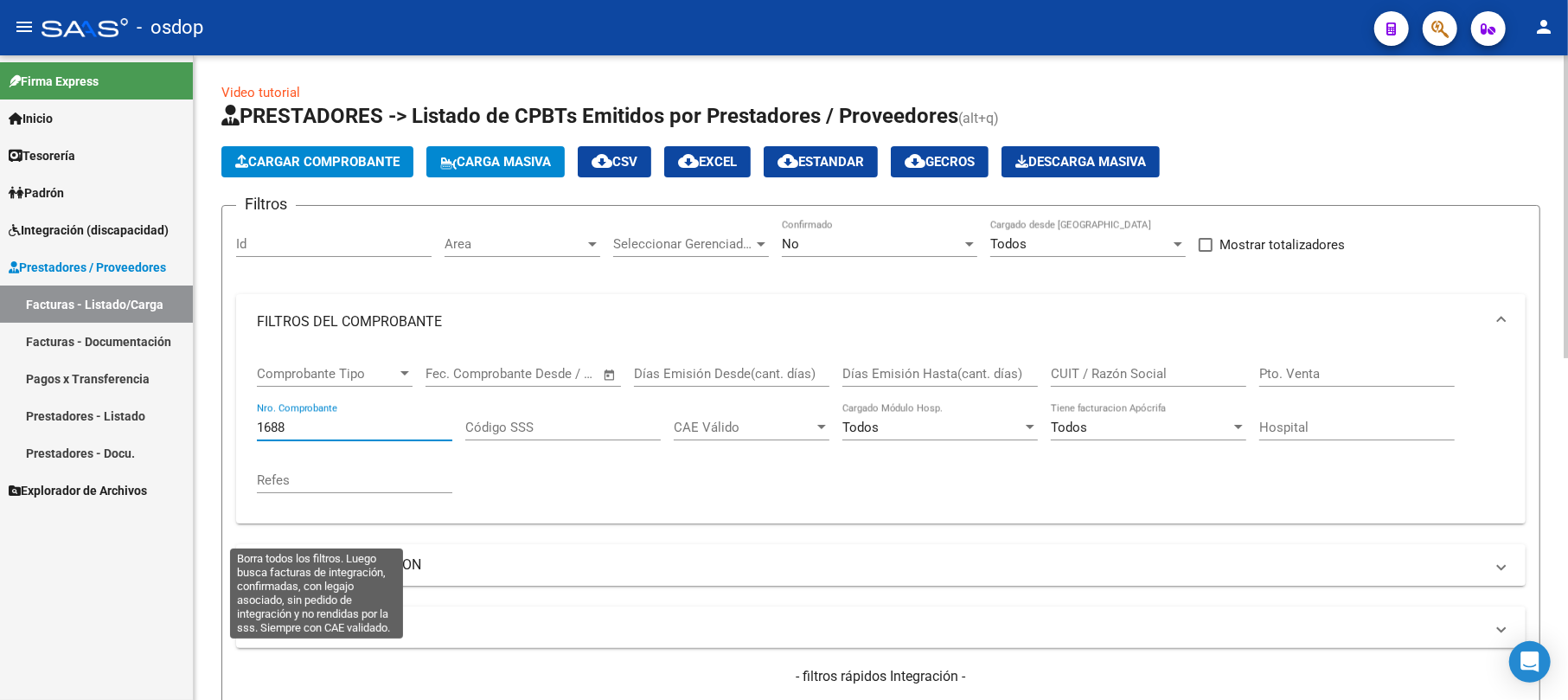
scroll to position [231, 0]
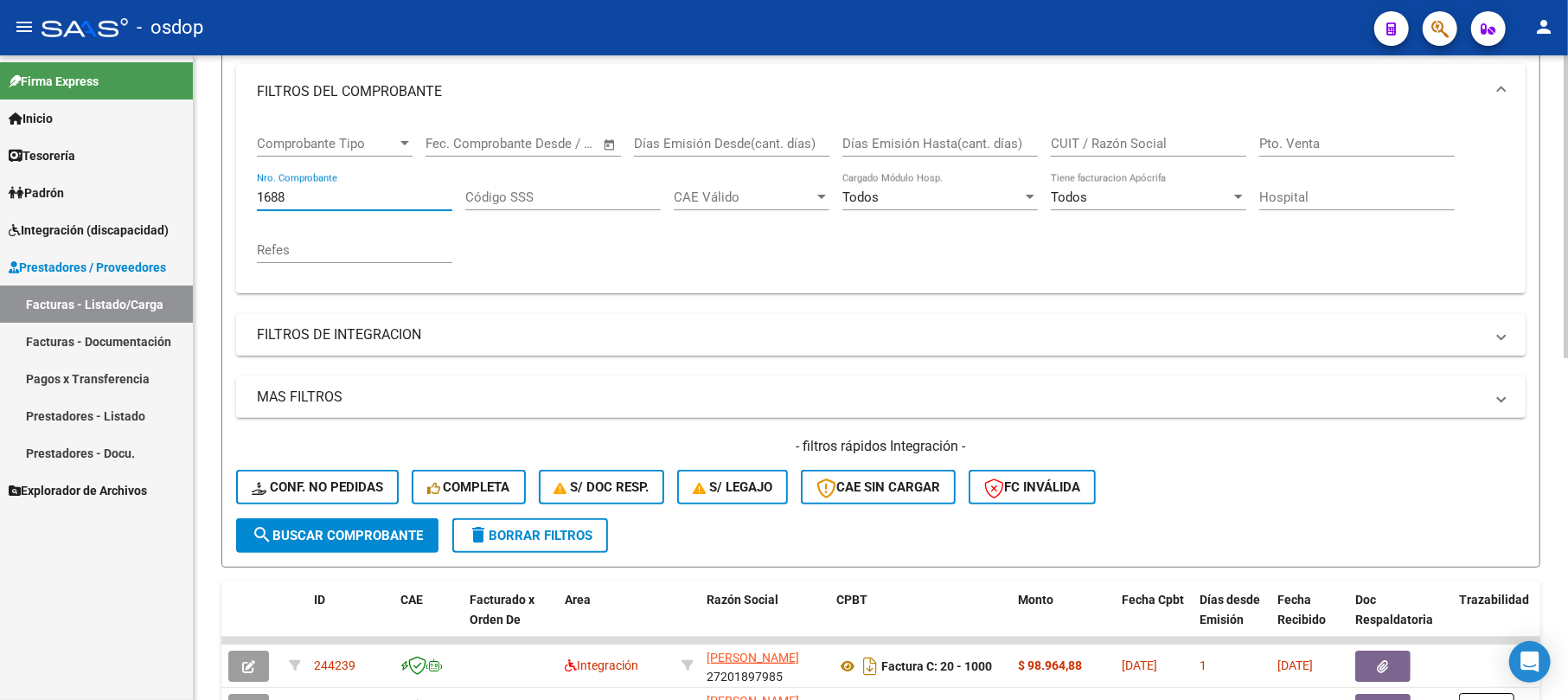
type input "1688"
click at [320, 533] on span "search Buscar Comprobante" at bounding box center [338, 536] width 172 height 15
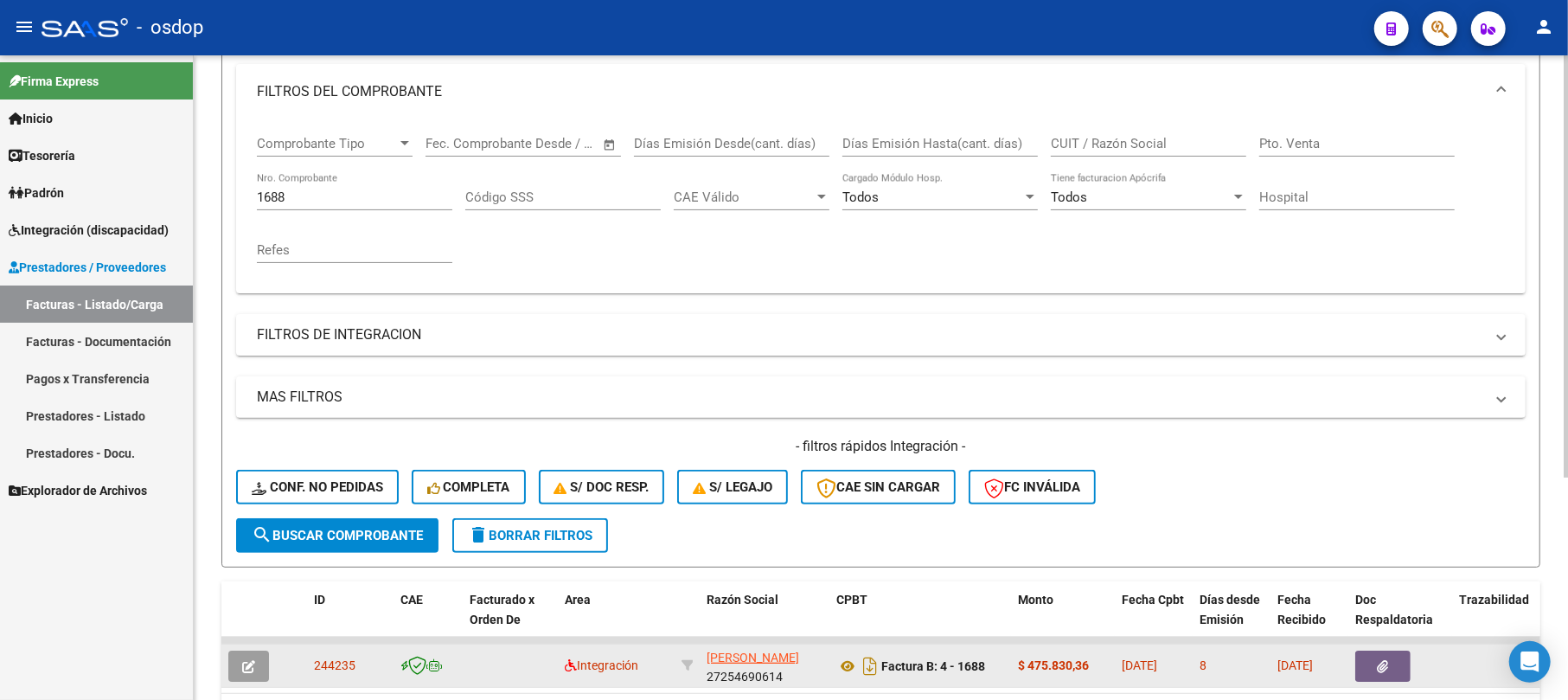
scroll to position [340, 0]
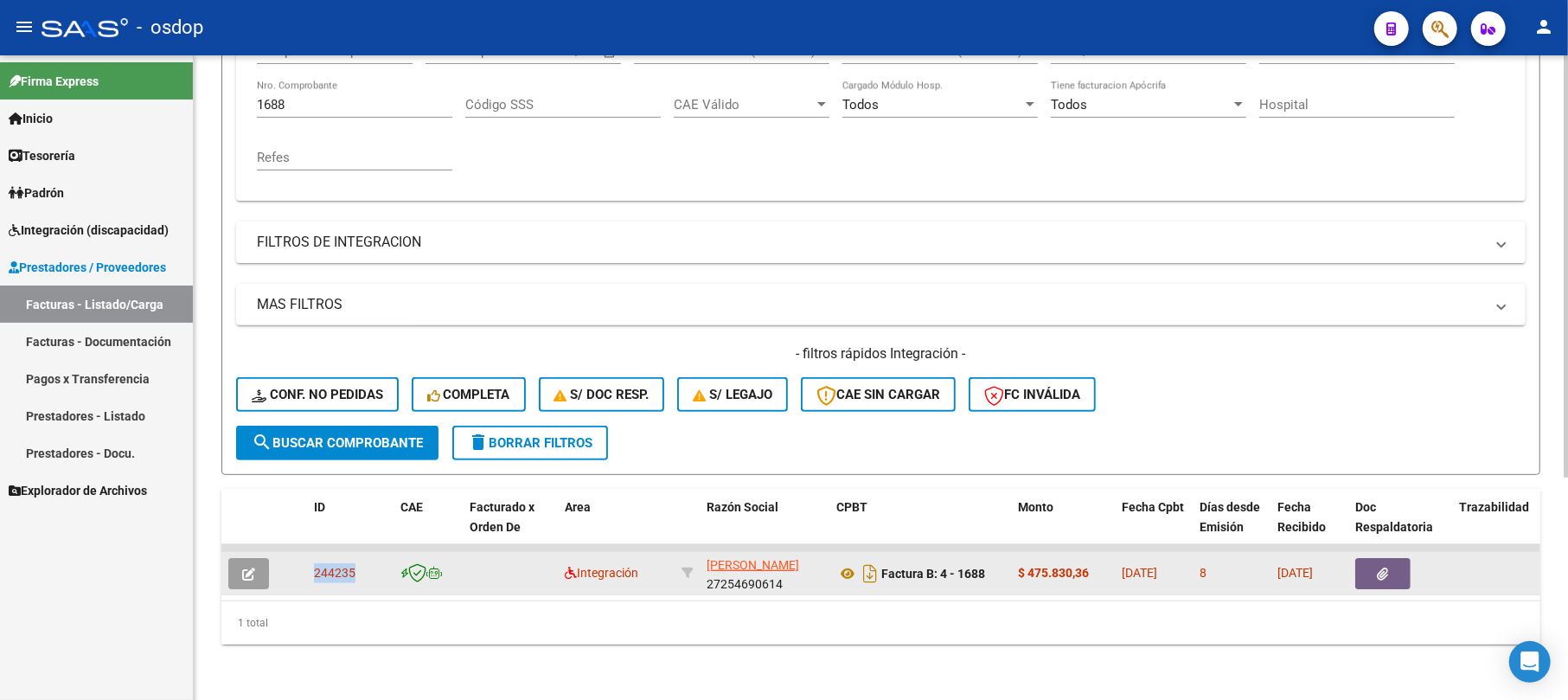
drag, startPoint x: 310, startPoint y: 559, endPoint x: 357, endPoint y: 565, distance: 47.4
click at [357, 565] on datatable-body-cell "244235" at bounding box center [350, 573] width 87 height 42
copy span "244235"
